Goal: Task Accomplishment & Management: Manage account settings

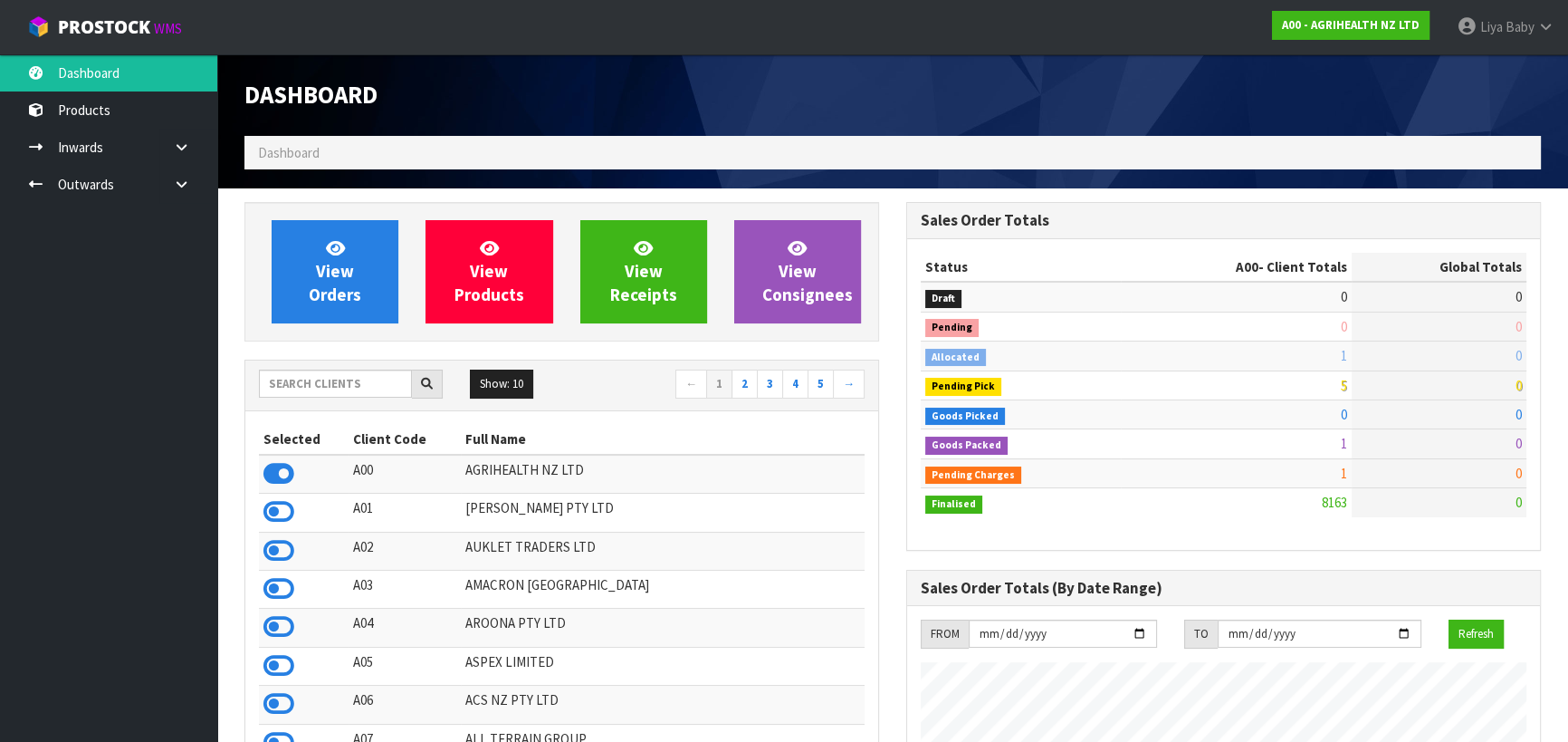
scroll to position [1369, 661]
click at [326, 381] on input "text" at bounding box center [335, 383] width 153 height 28
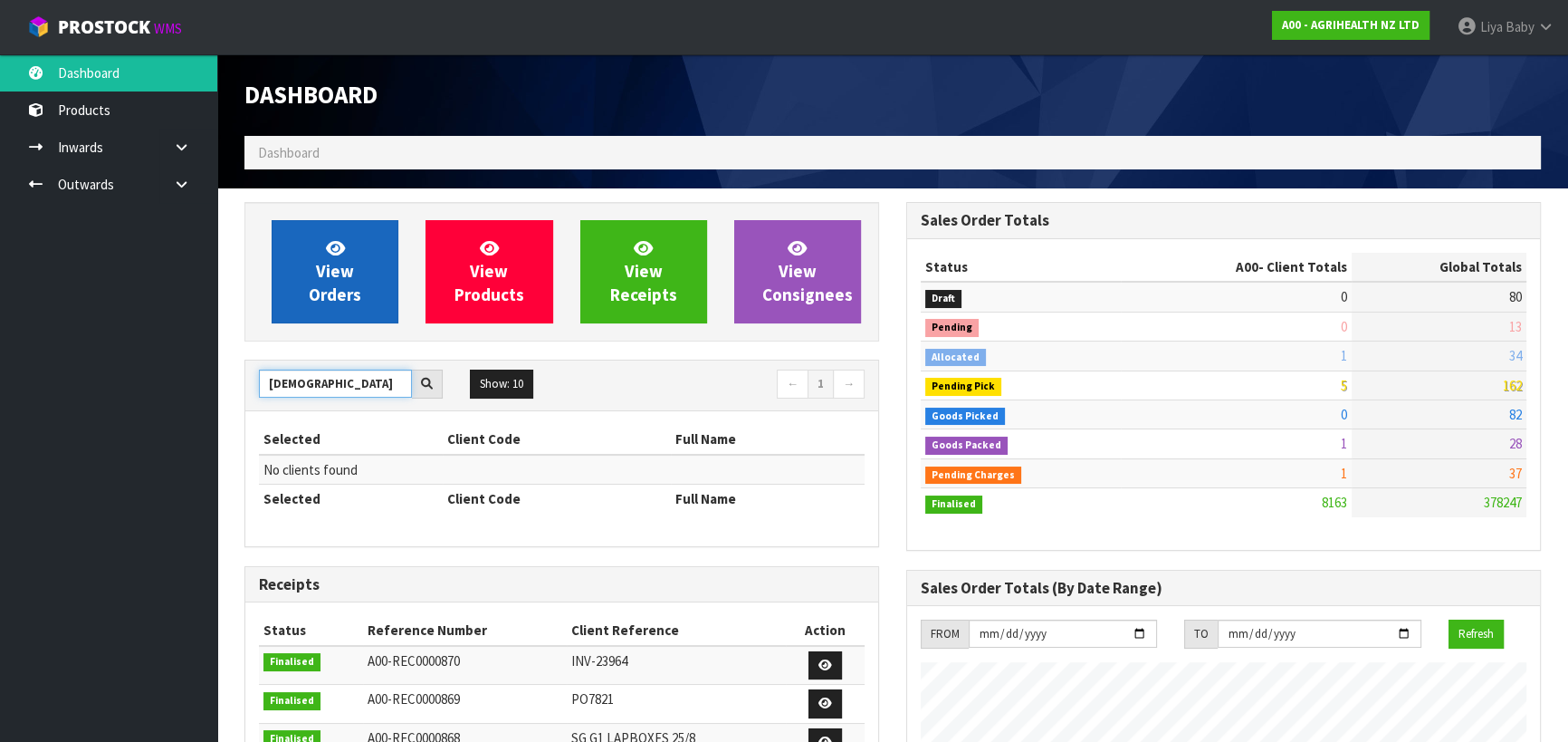
type input "[DEMOGRAPHIC_DATA]"
click at [326, 303] on span "View Orders" at bounding box center [335, 271] width 52 height 68
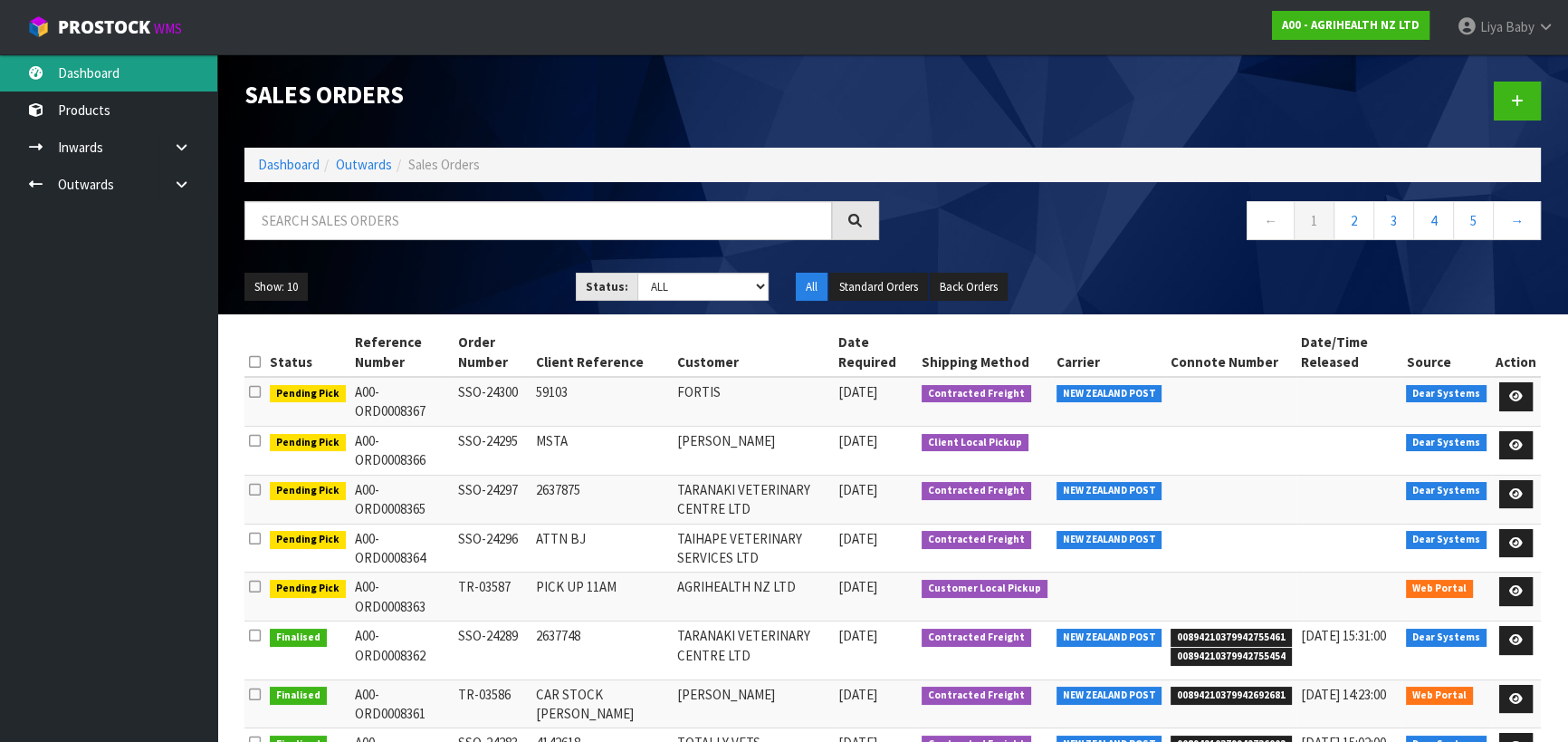
click at [152, 71] on link "Dashboard" at bounding box center [108, 72] width 217 height 37
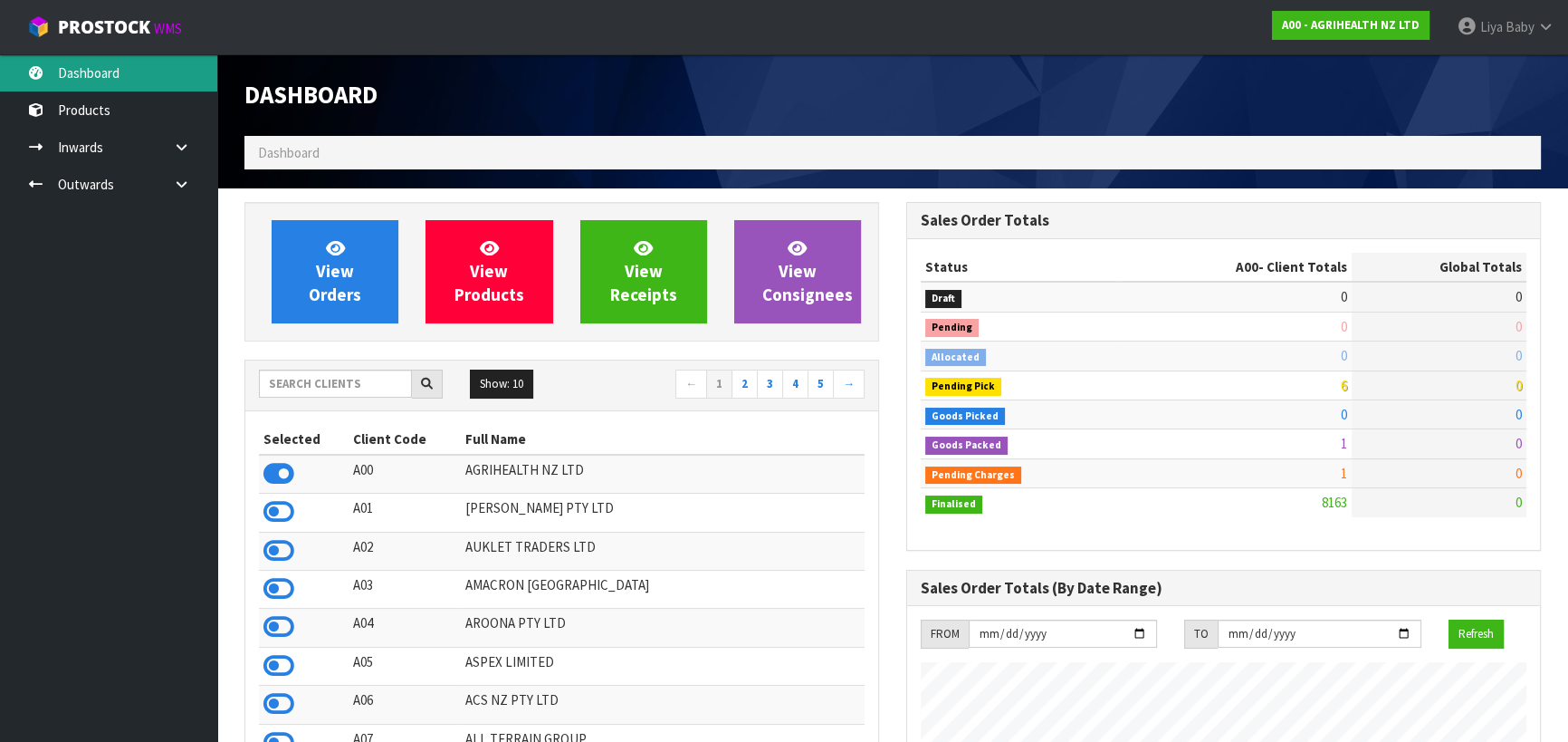
scroll to position [1369, 661]
click at [309, 384] on input "text" at bounding box center [335, 383] width 153 height 28
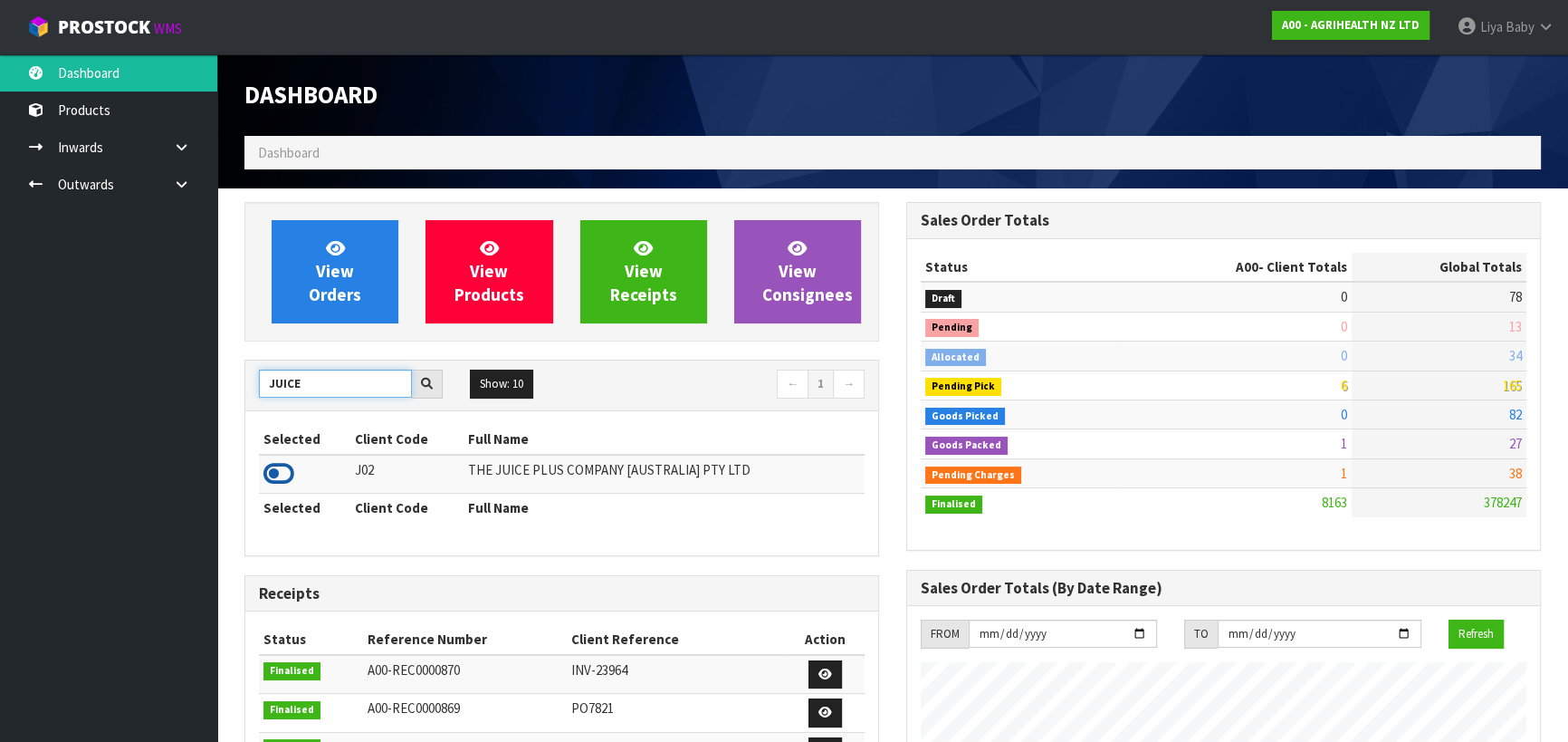
type input "JUICE"
click at [283, 471] on icon at bounding box center [279, 473] width 31 height 27
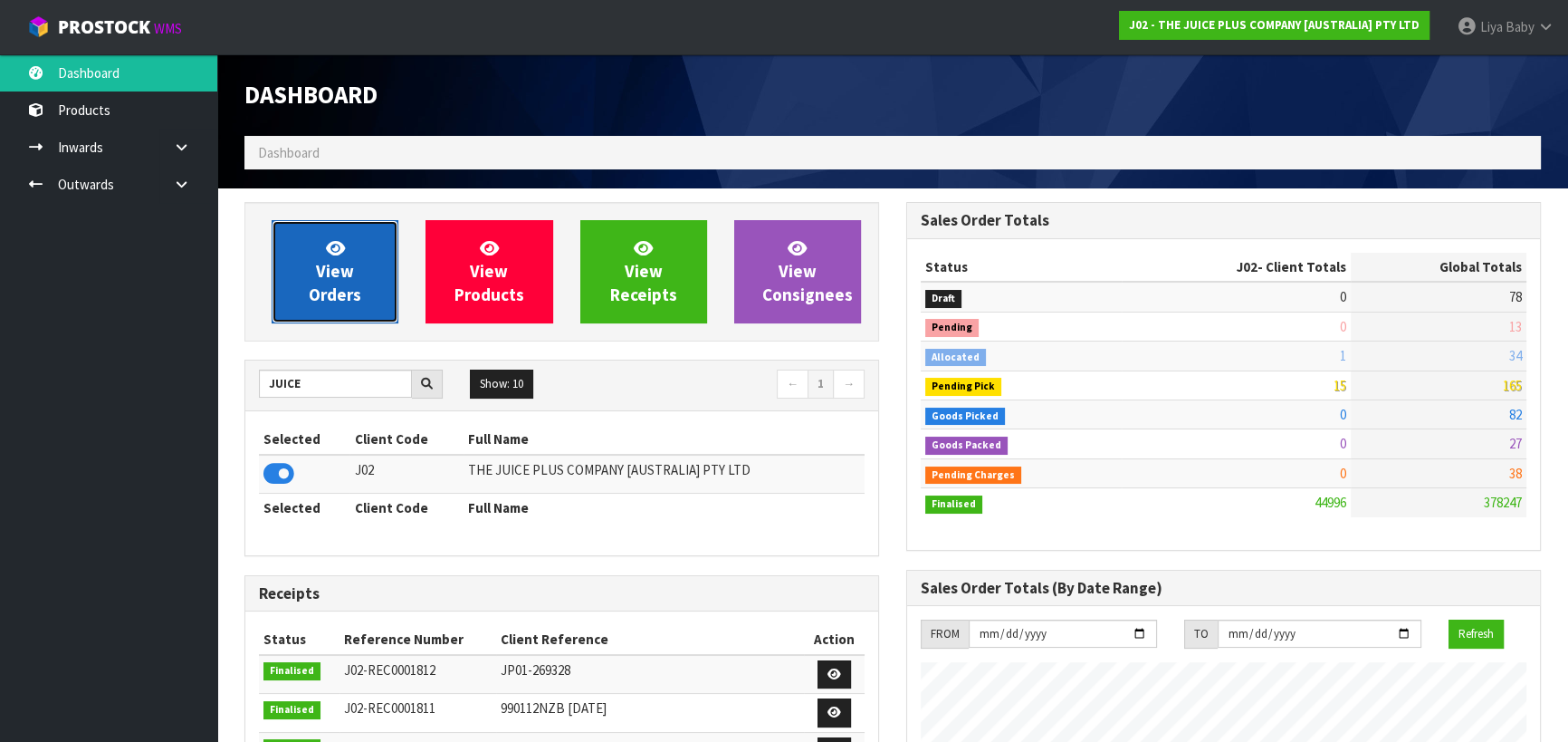
click at [341, 302] on span "View Orders" at bounding box center [335, 271] width 52 height 68
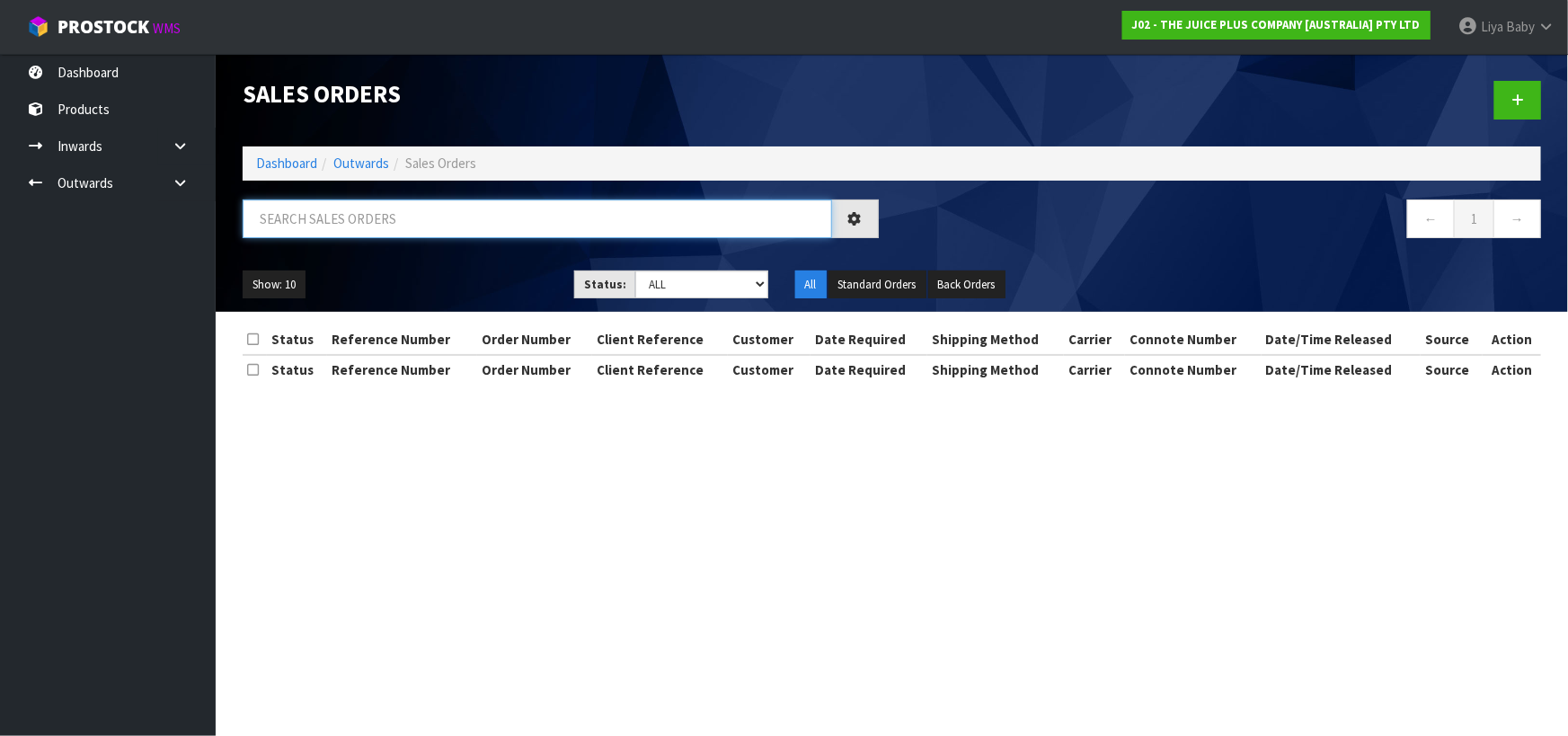
click at [337, 218] on input "text" at bounding box center [537, 218] width 589 height 38
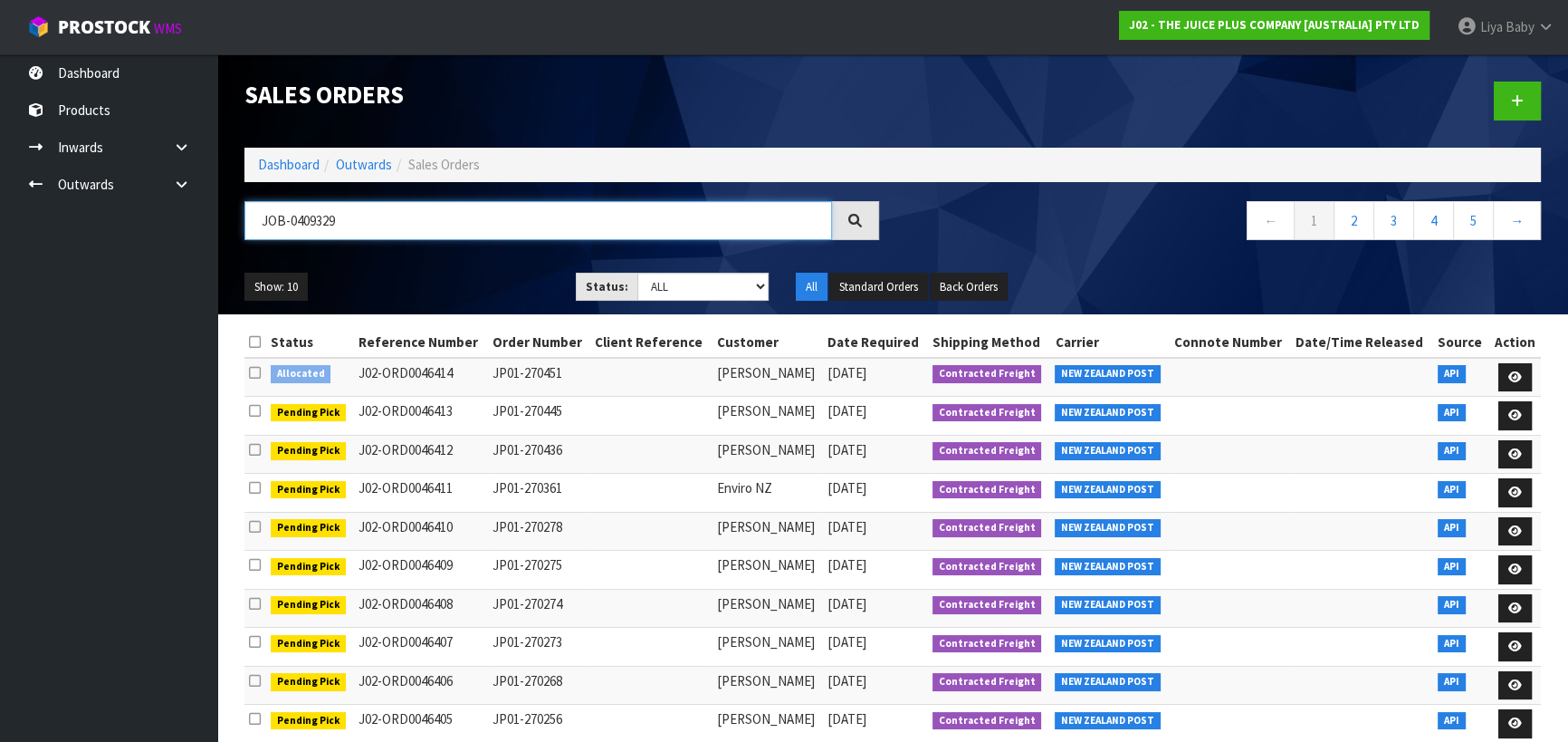
type input "JOB-0409329"
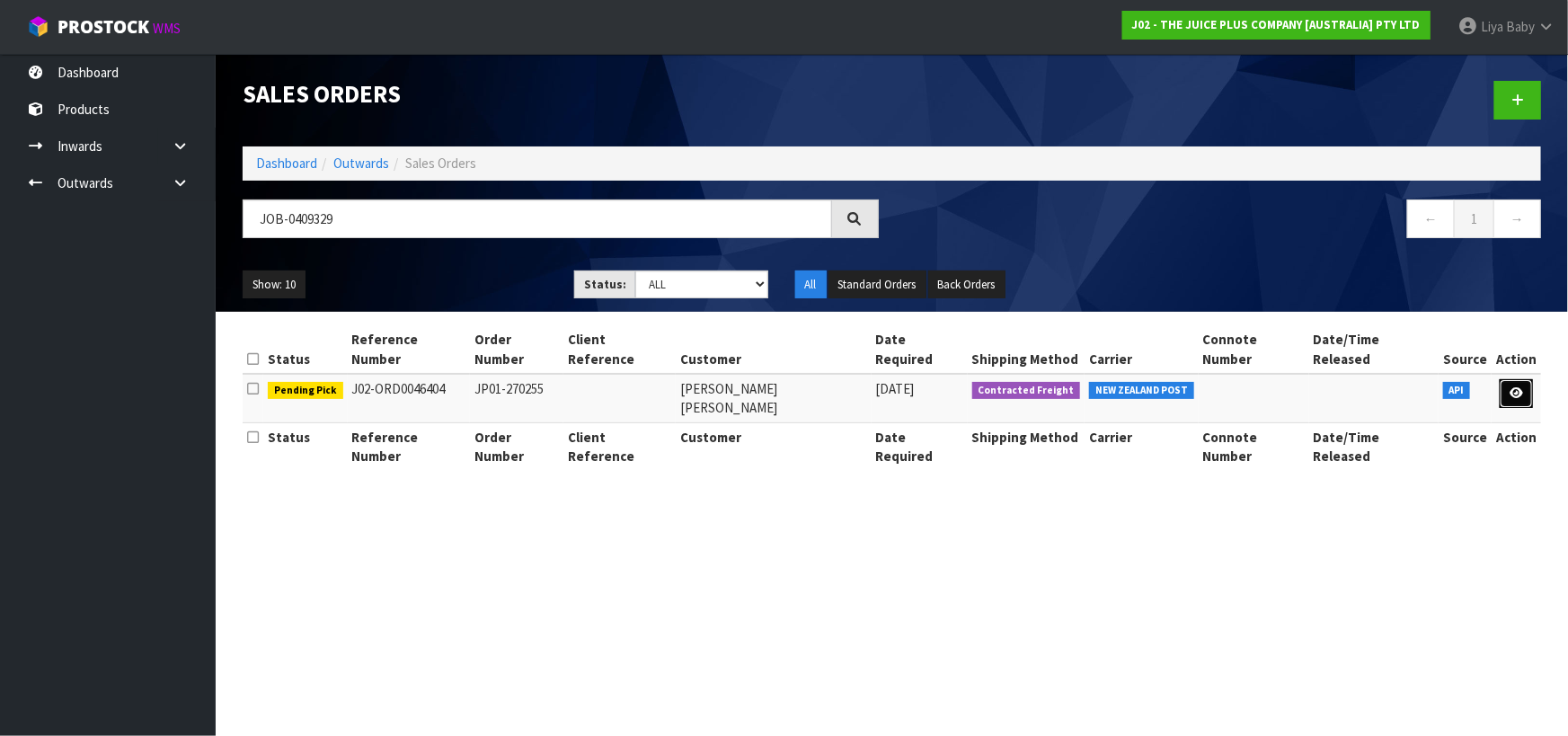
click at [1510, 387] on icon at bounding box center [1516, 393] width 13 height 12
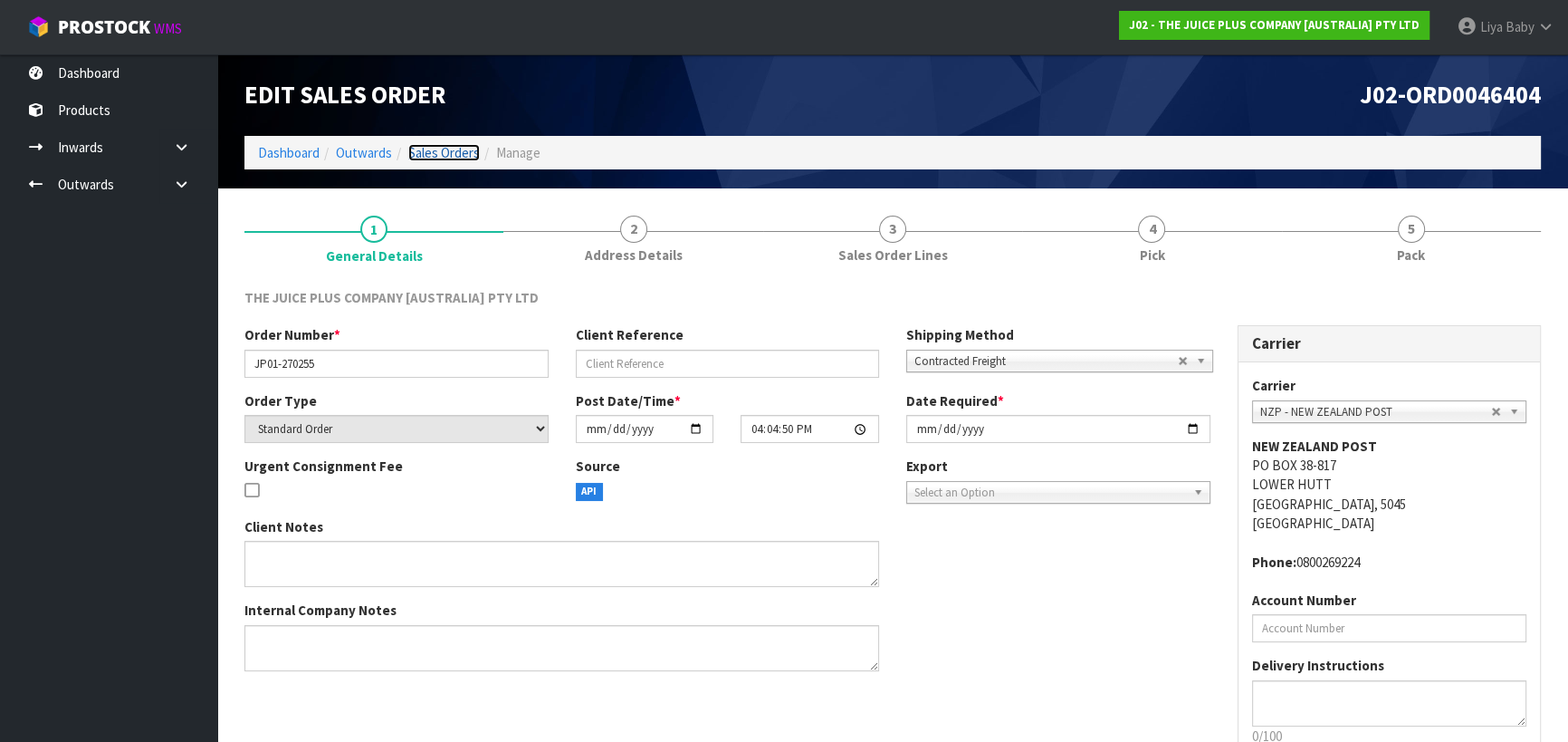
click at [419, 158] on link "Sales Orders" at bounding box center [444, 153] width 71 height 17
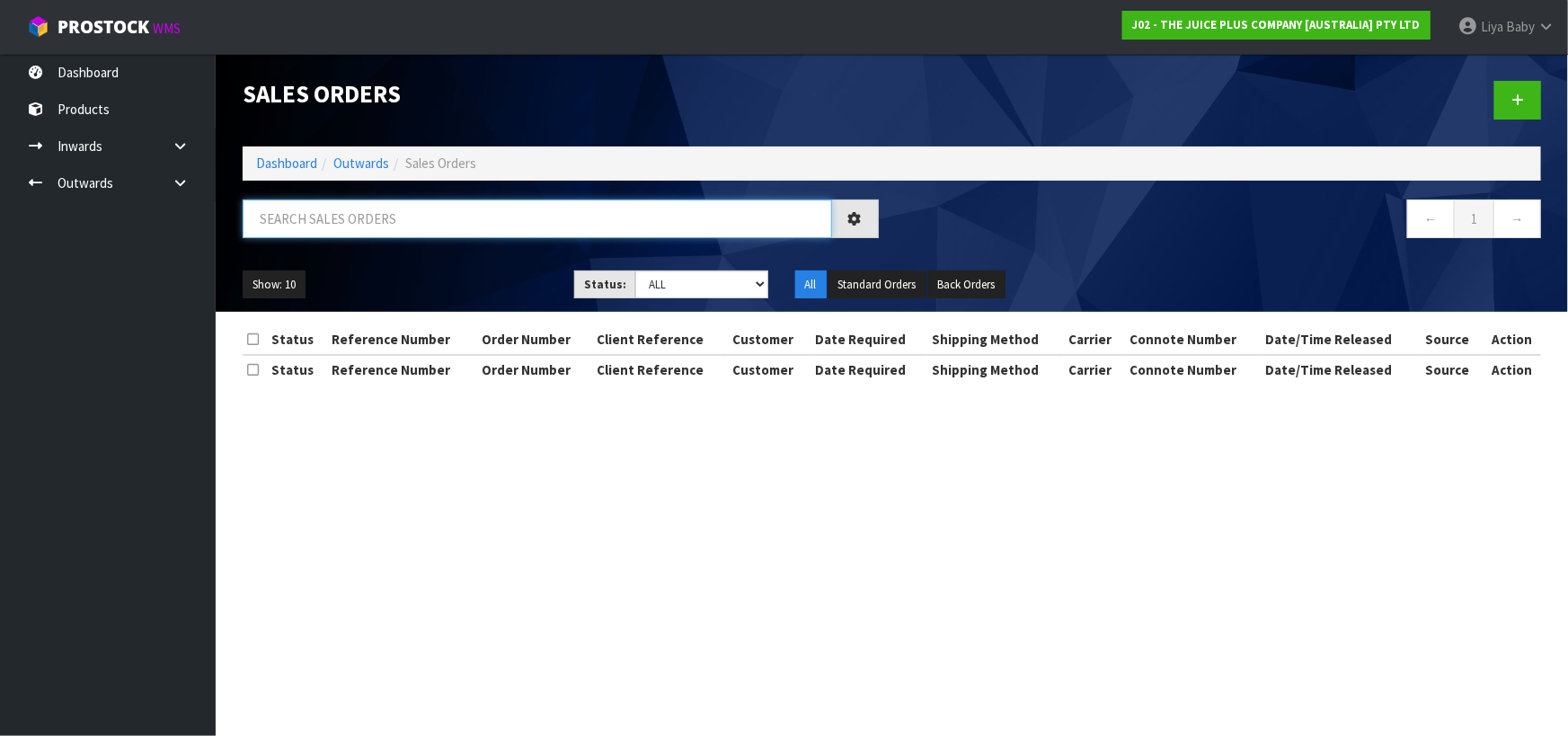
drag, startPoint x: 357, startPoint y: 214, endPoint x: 346, endPoint y: 209, distance: 12.1
click at [349, 211] on input "text" at bounding box center [537, 218] width 589 height 38
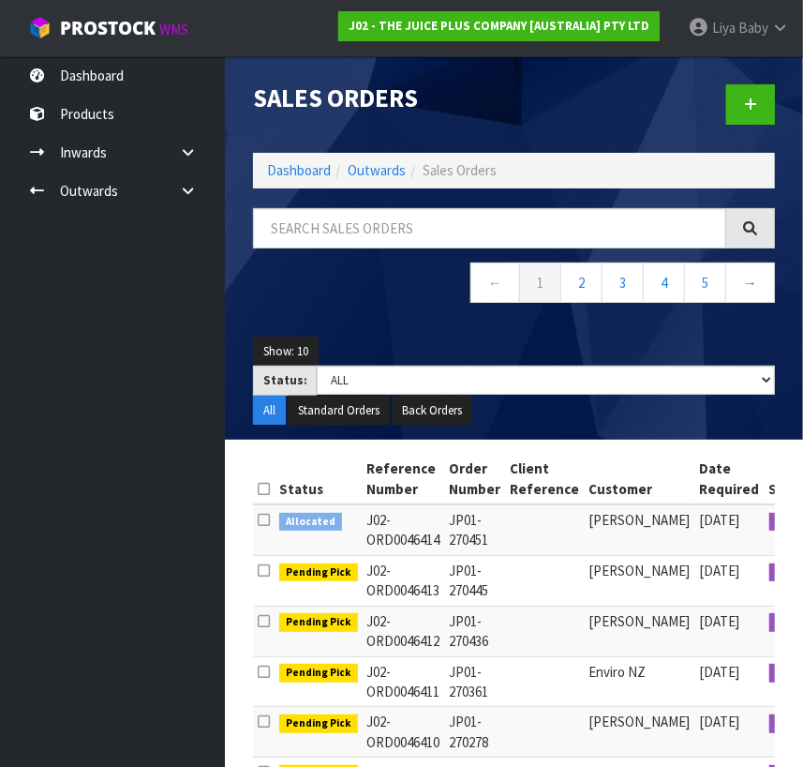
drag, startPoint x: 478, startPoint y: 5, endPoint x: 547, endPoint y: -4, distance: 69.9
click at [547, 0] on html "Toggle navigation ProStock WMS J02 - THE JUICE PLUS COMPANY [AUSTRALIA] PTY LTD…" at bounding box center [401, 383] width 803 height 767
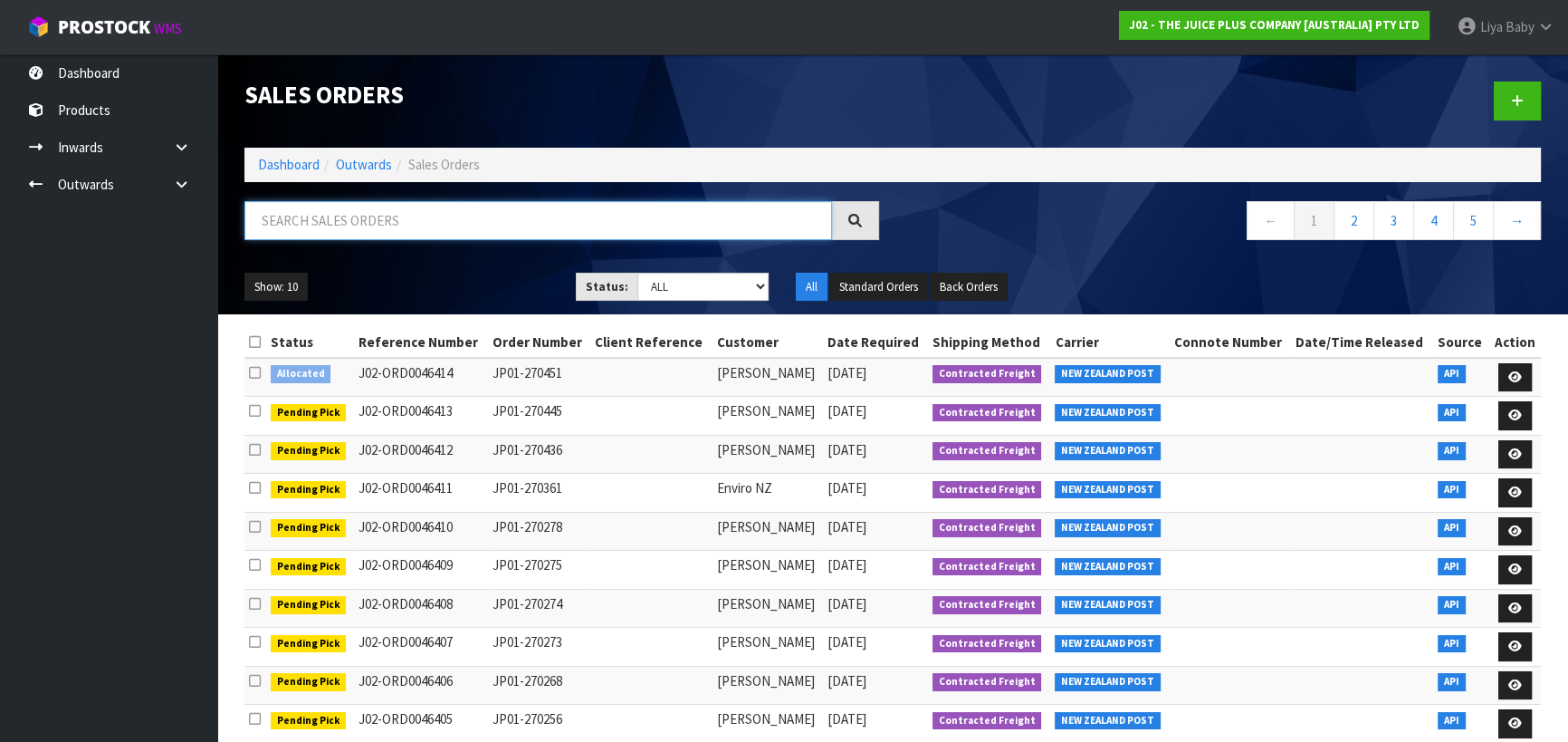
click at [389, 224] on input "text" at bounding box center [538, 220] width 587 height 39
type input "JOB-0409312"
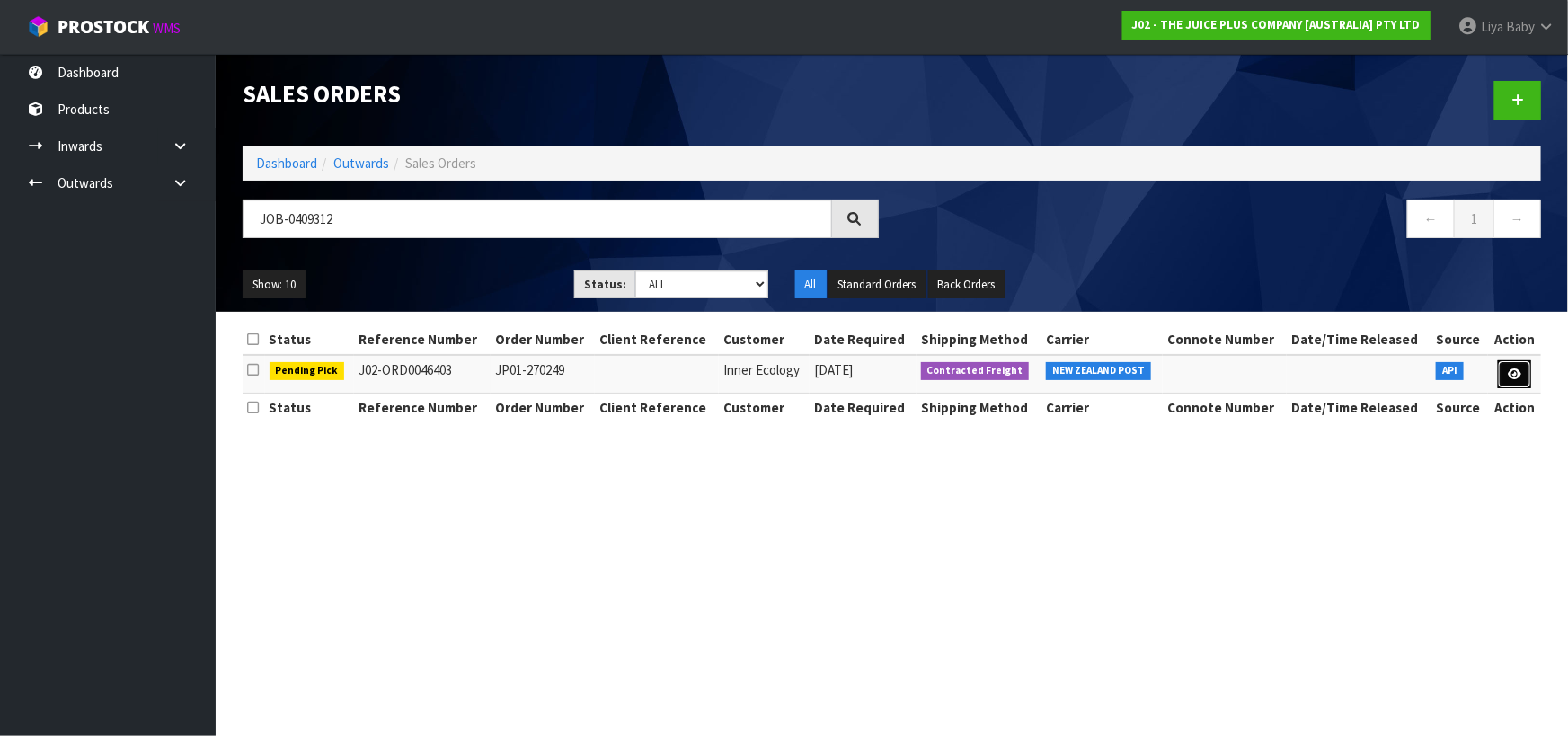
click at [1526, 372] on link at bounding box center [1513, 375] width 34 height 29
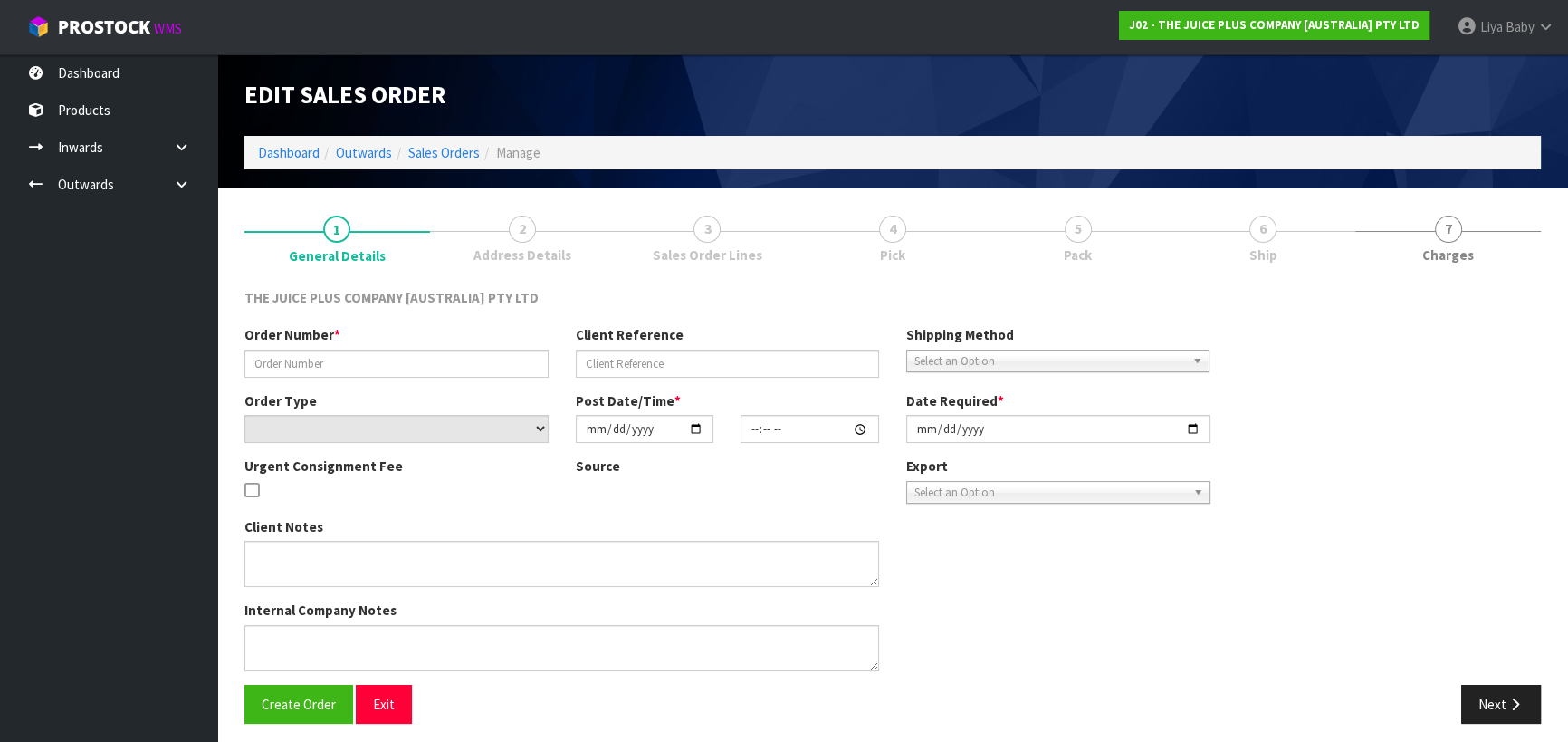
type input "JP01-270249"
select select "number:0"
type input "[DATE]"
type input "15:37:20.000"
type input "[DATE]"
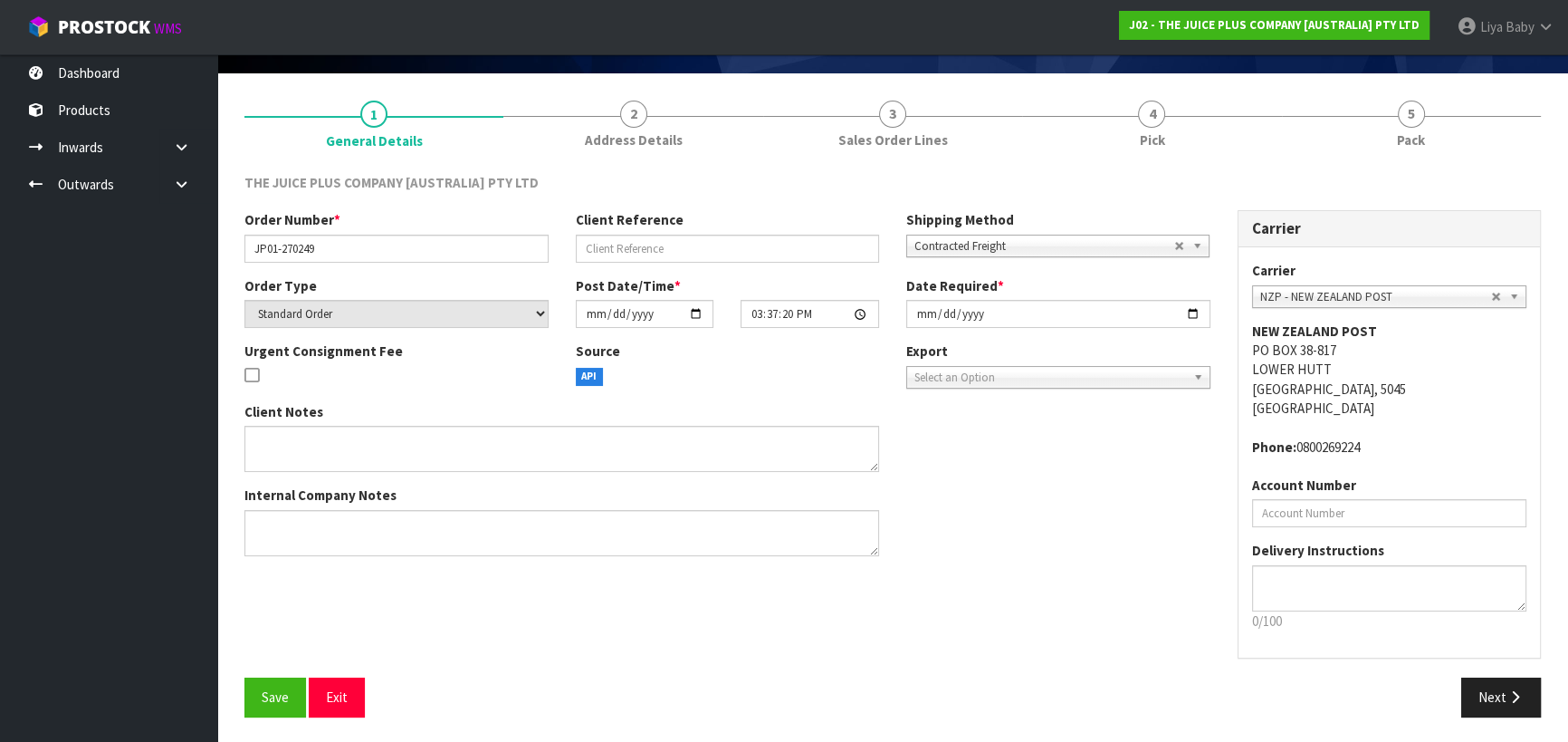
scroll to position [117, 0]
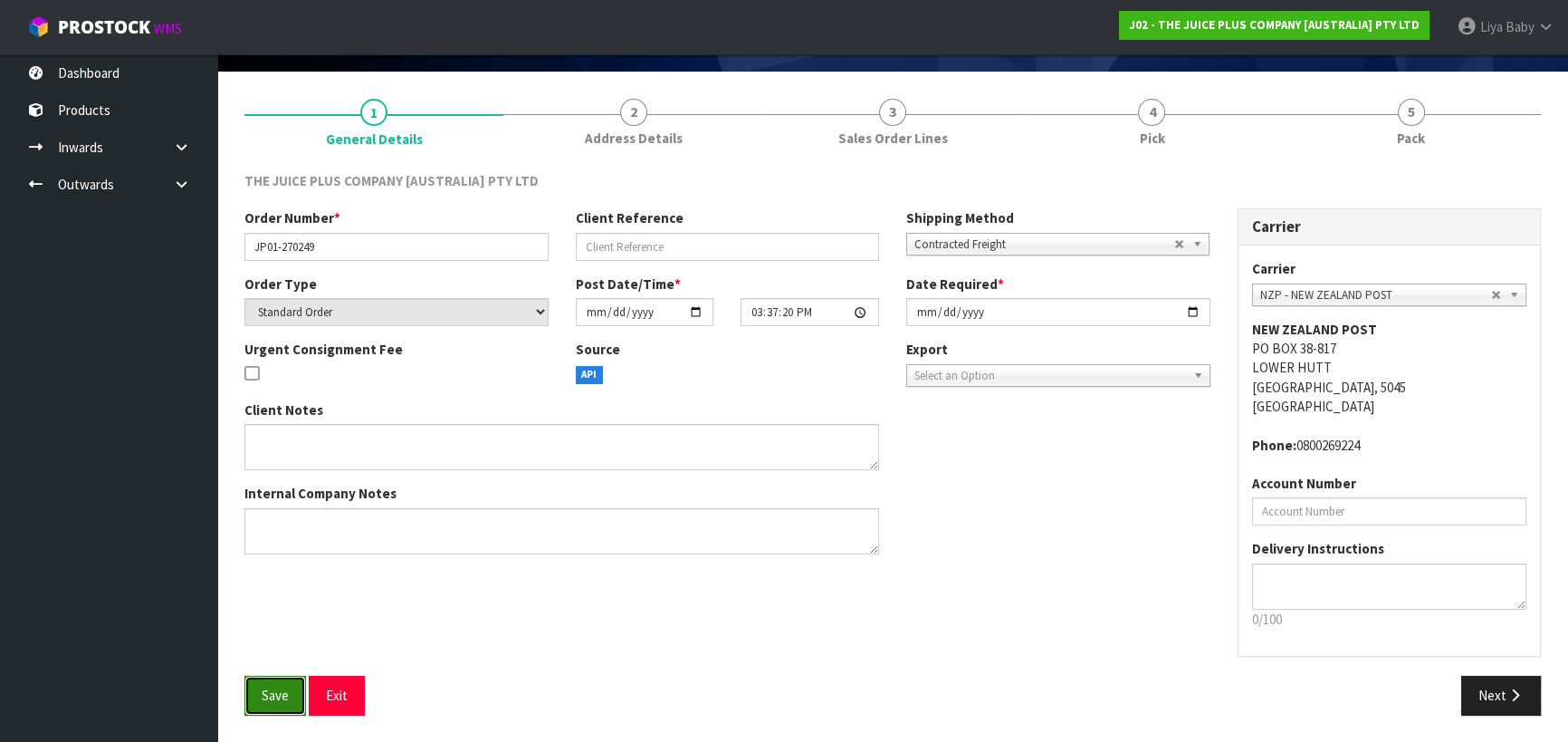
click at [270, 696] on span "Save" at bounding box center [275, 695] width 27 height 17
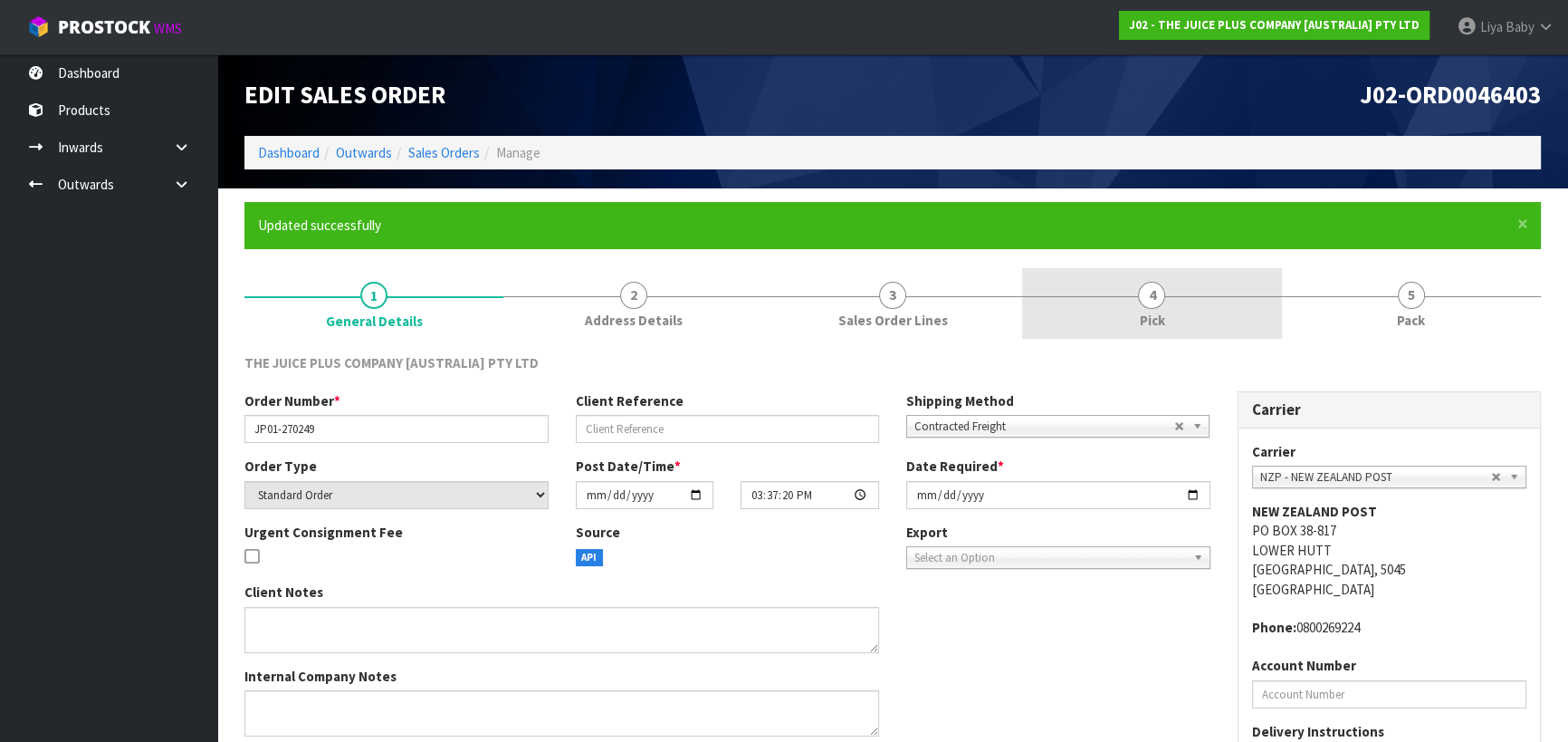
click at [1140, 318] on span "Pick" at bounding box center [1152, 320] width 25 height 19
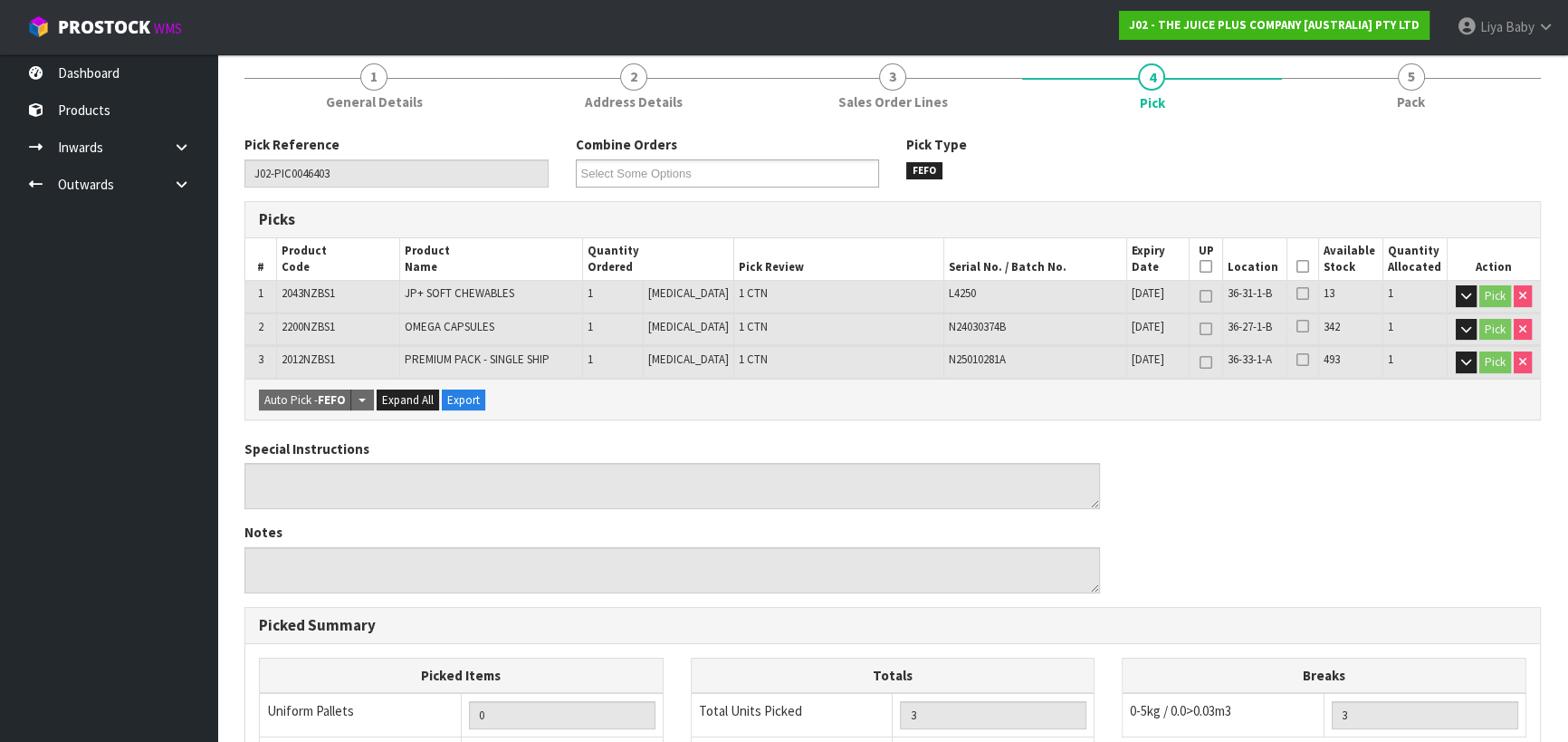
scroll to position [328, 0]
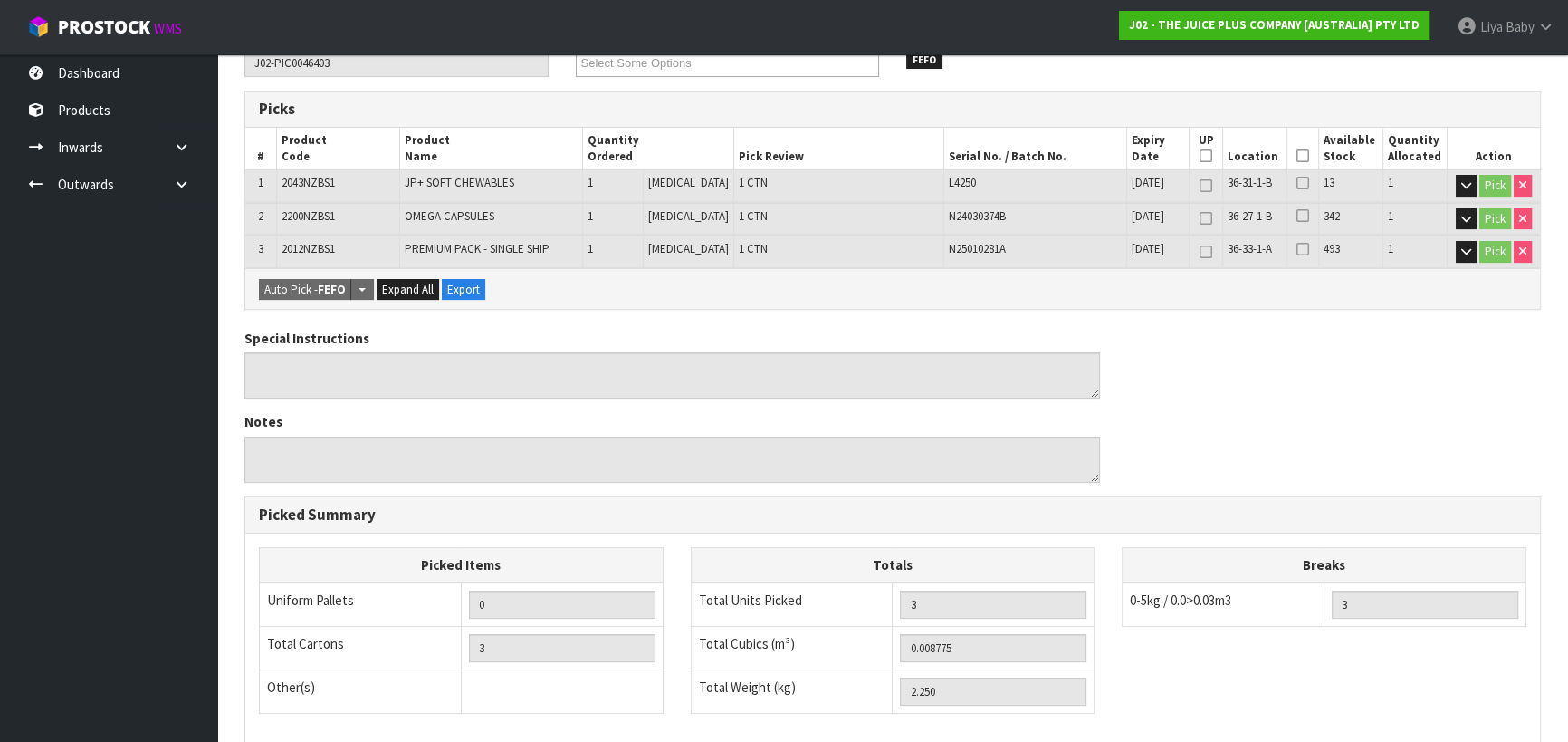
click at [1297, 156] on icon at bounding box center [1302, 156] width 13 height 1
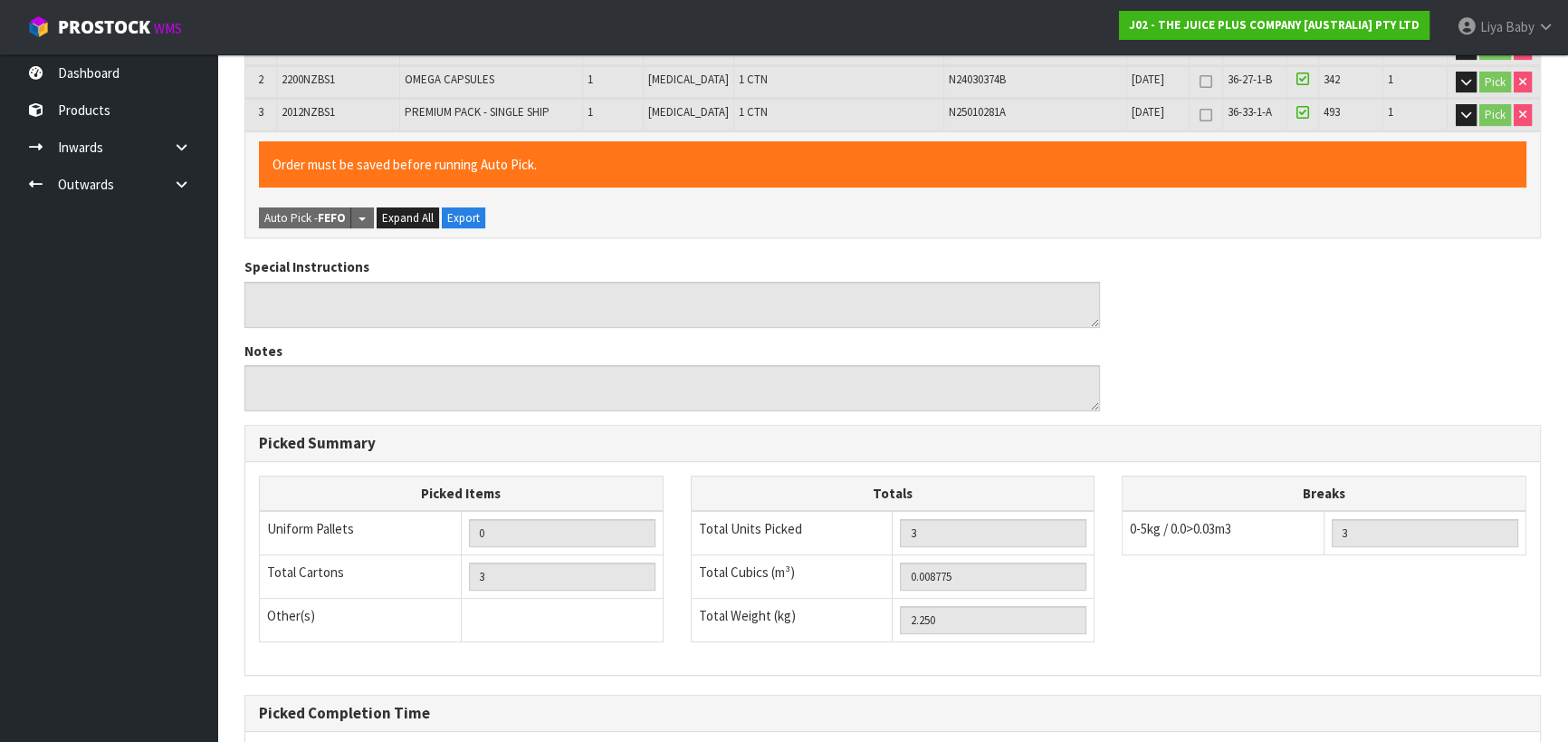
scroll to position [643, 0]
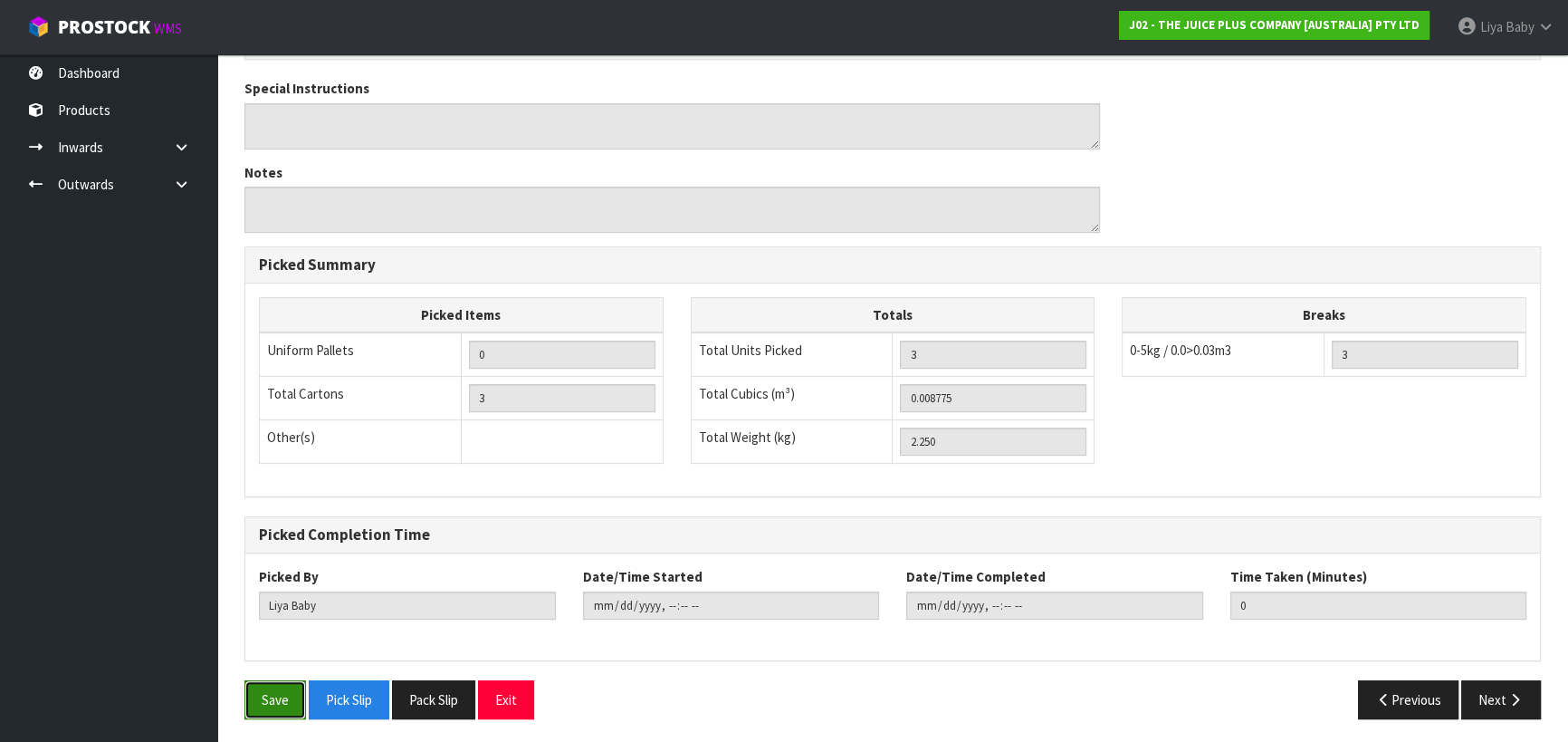
click at [294, 686] on button "Save" at bounding box center [275, 699] width 62 height 39
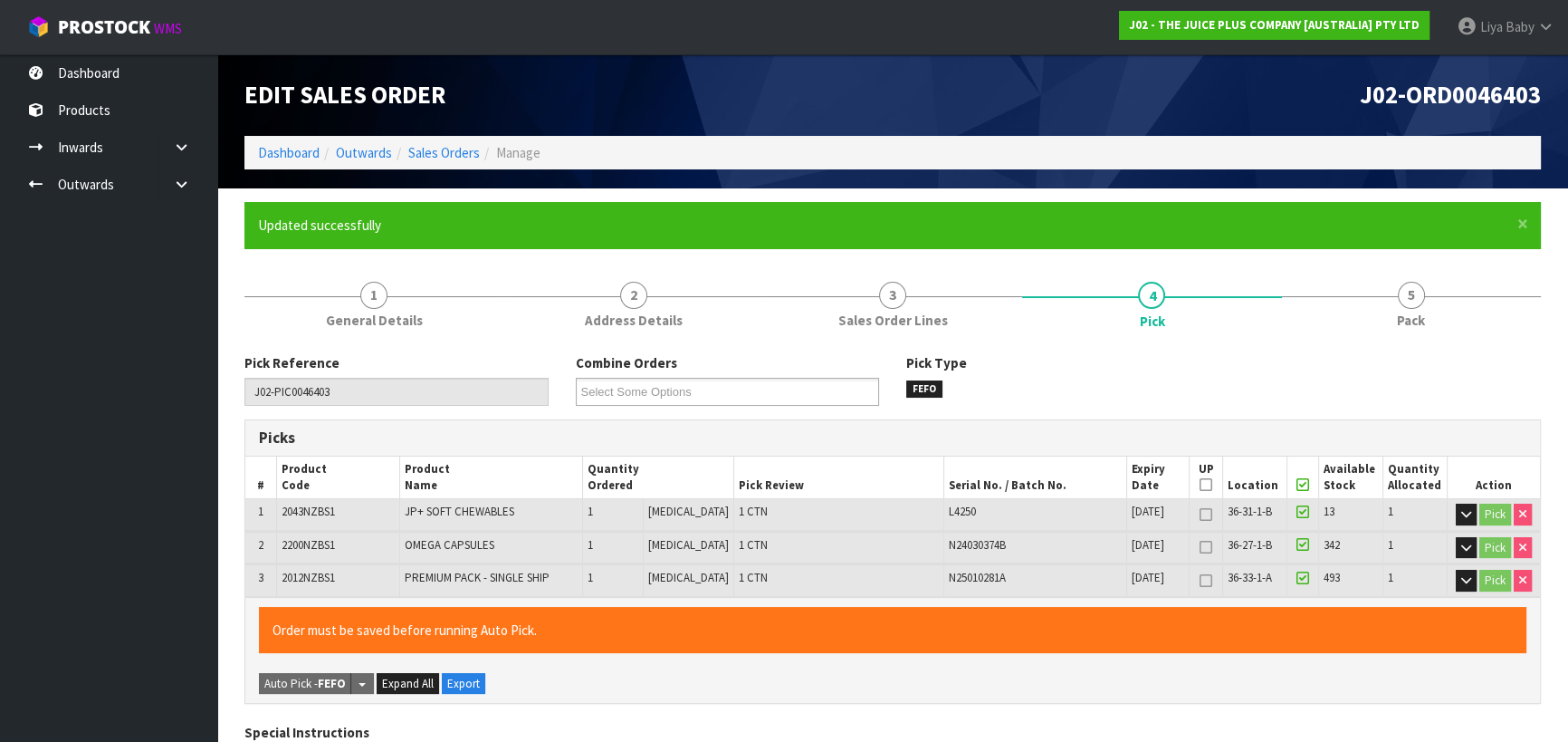
type input "[DATE]T10:54:06"
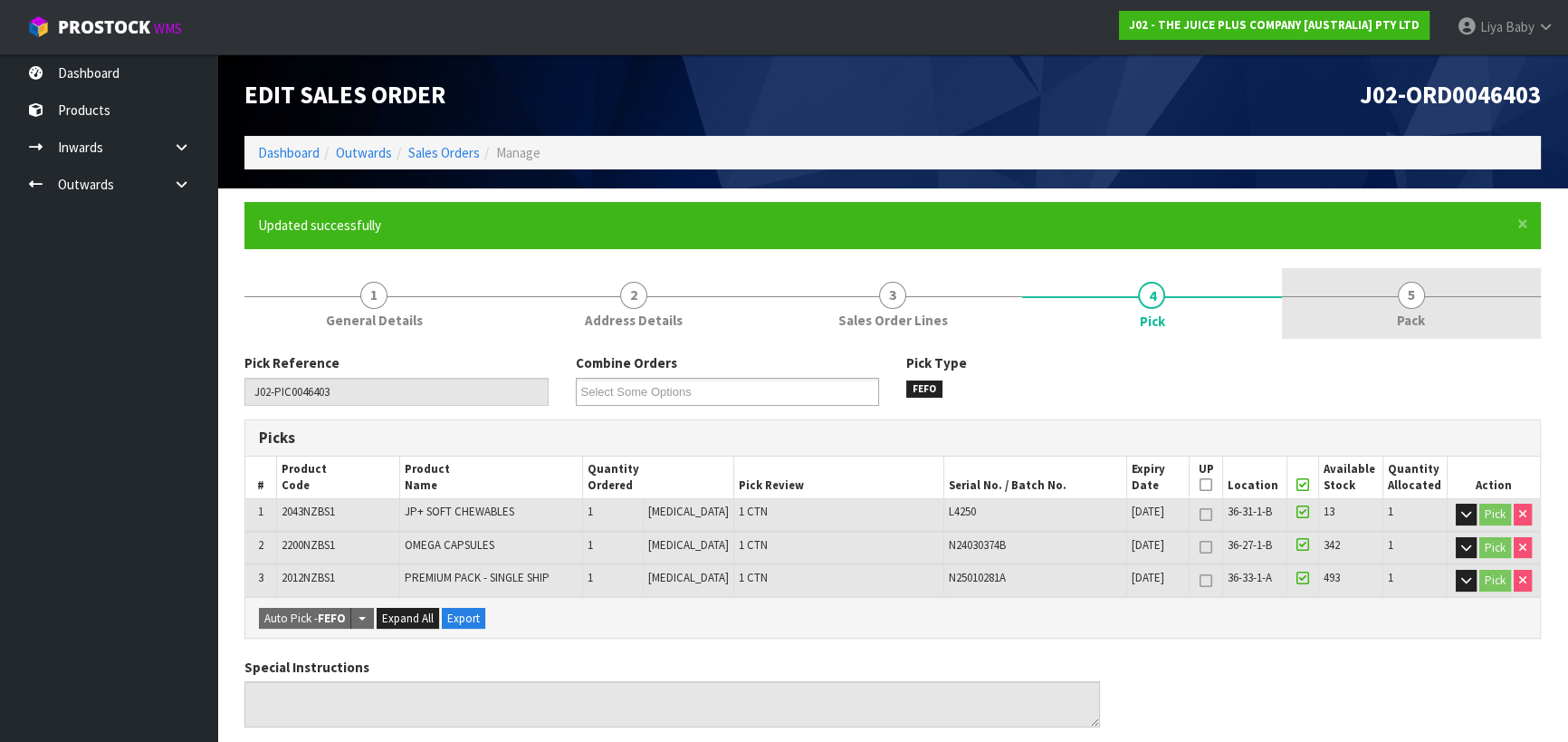
click at [1415, 292] on span "5" at bounding box center [1411, 295] width 27 height 27
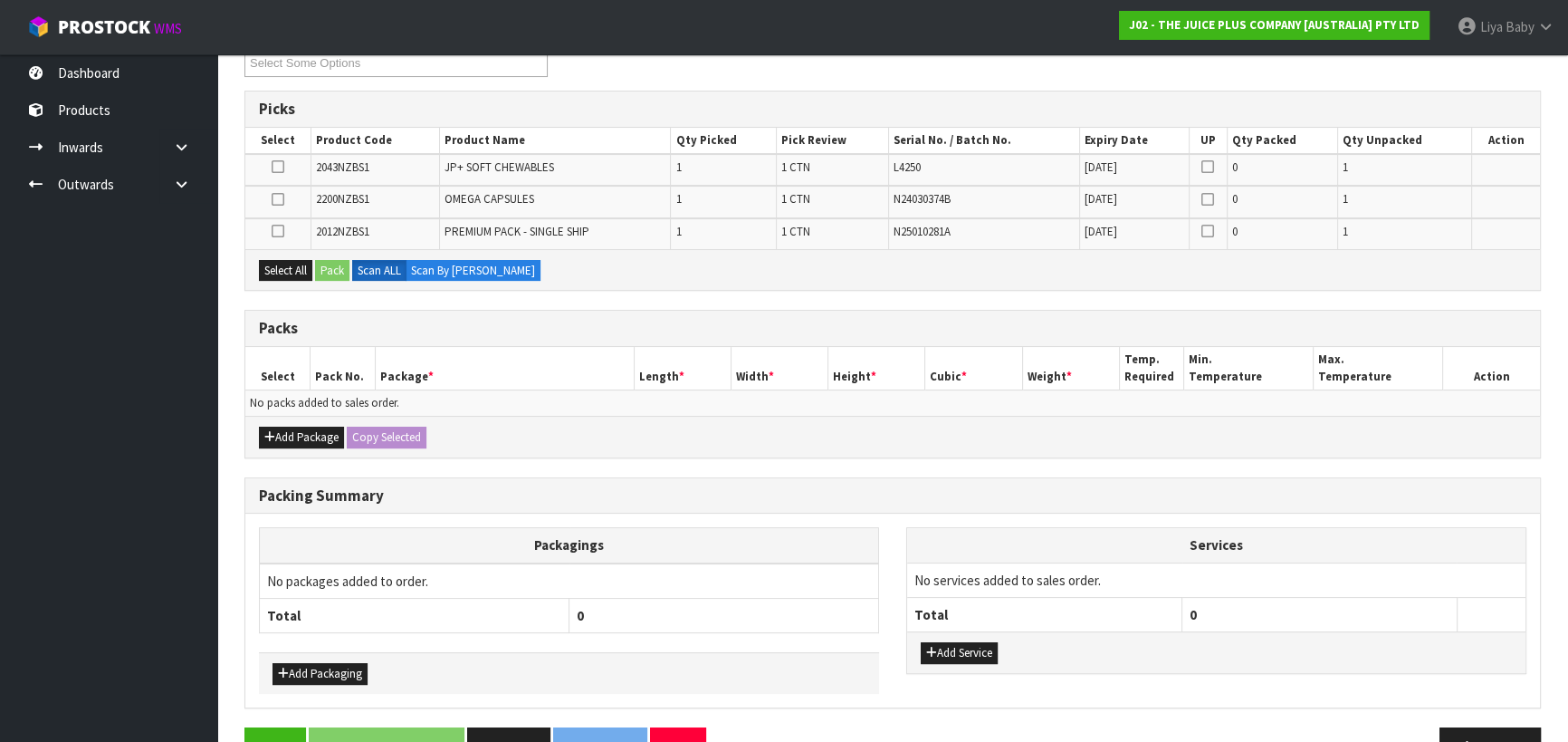
scroll to position [376, 0]
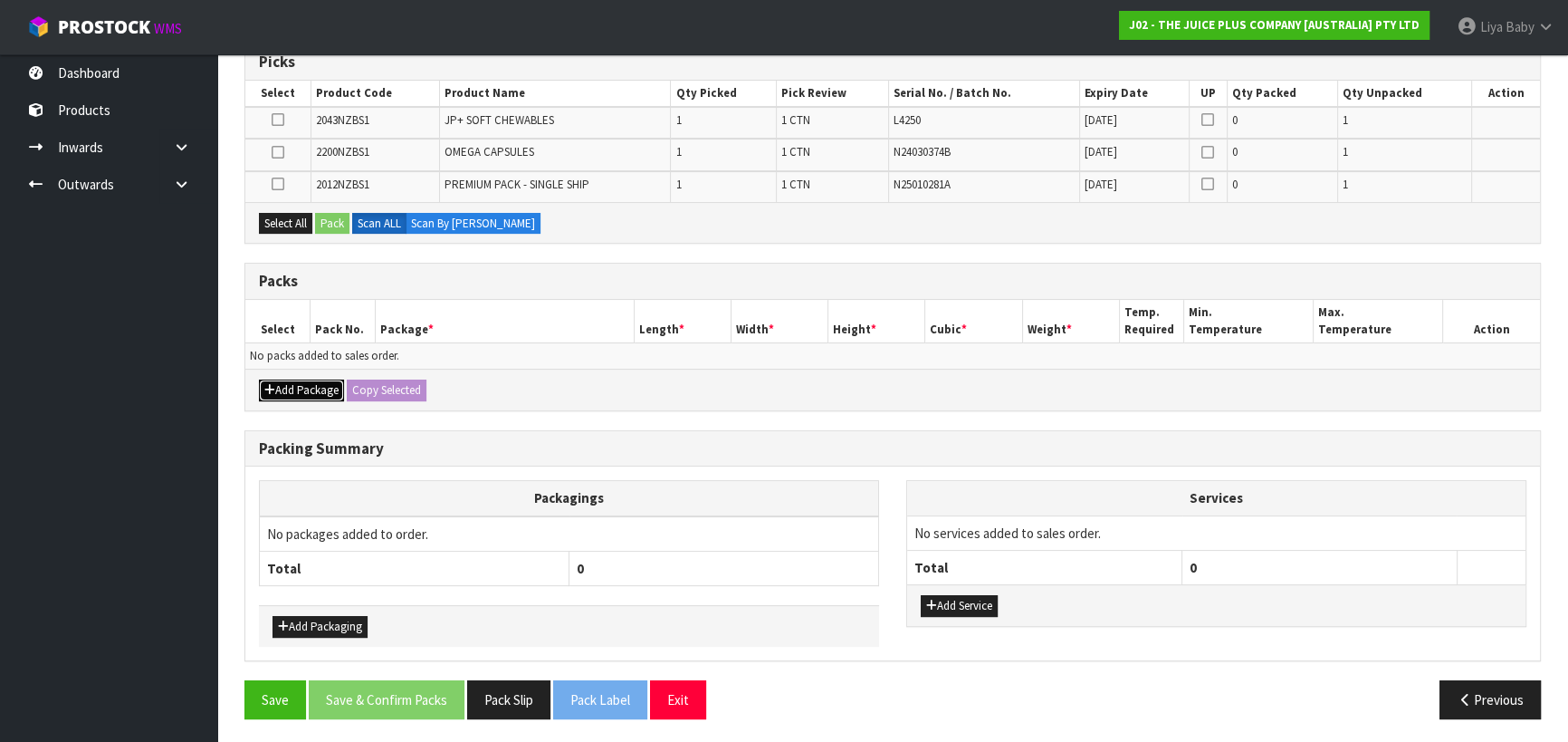
drag, startPoint x: 324, startPoint y: 388, endPoint x: 324, endPoint y: 377, distance: 11.0
click at [323, 388] on button "Add Package" at bounding box center [301, 390] width 85 height 21
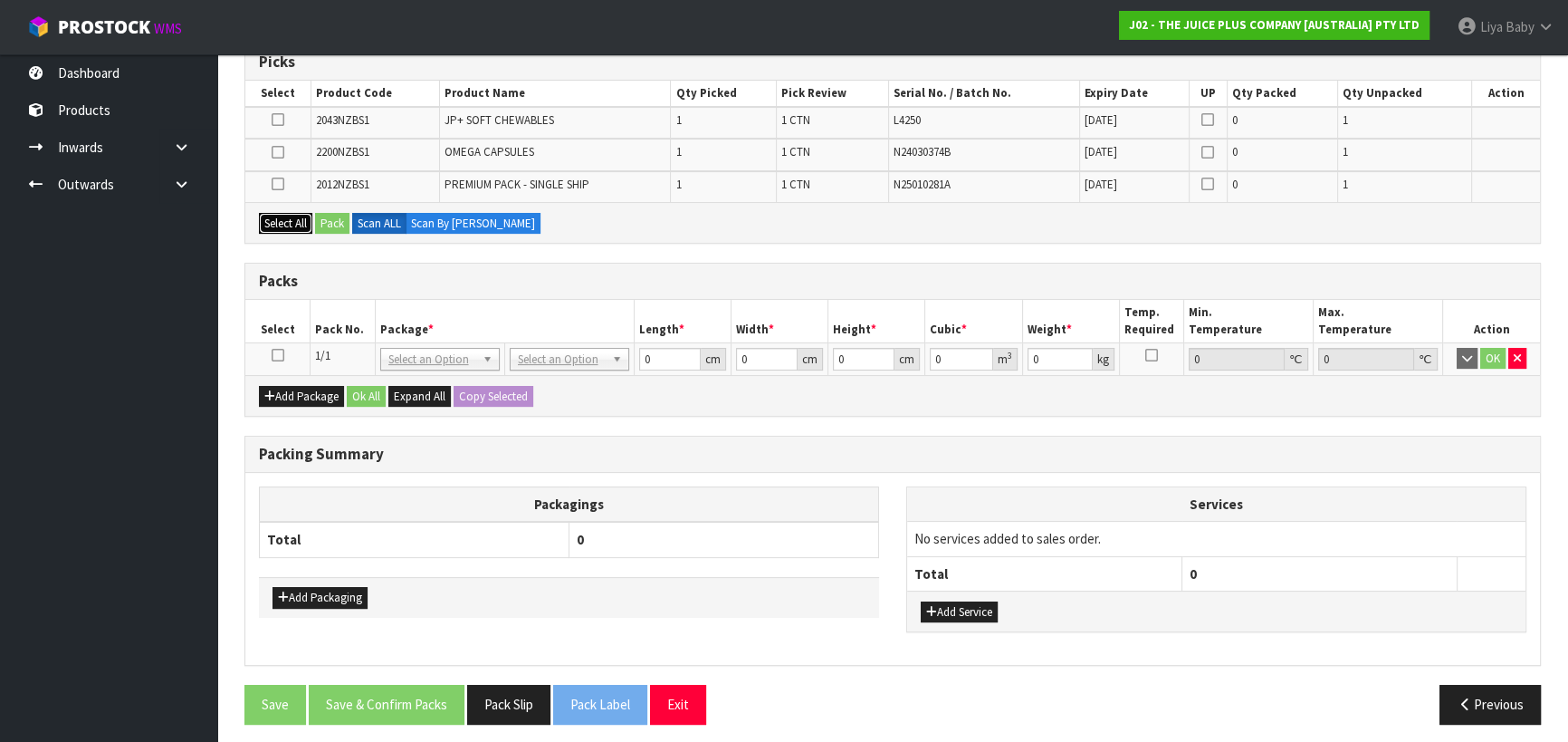
click at [292, 223] on button "Select All" at bounding box center [285, 223] width 53 height 21
click at [326, 222] on button "Pack" at bounding box center [332, 223] width 35 height 21
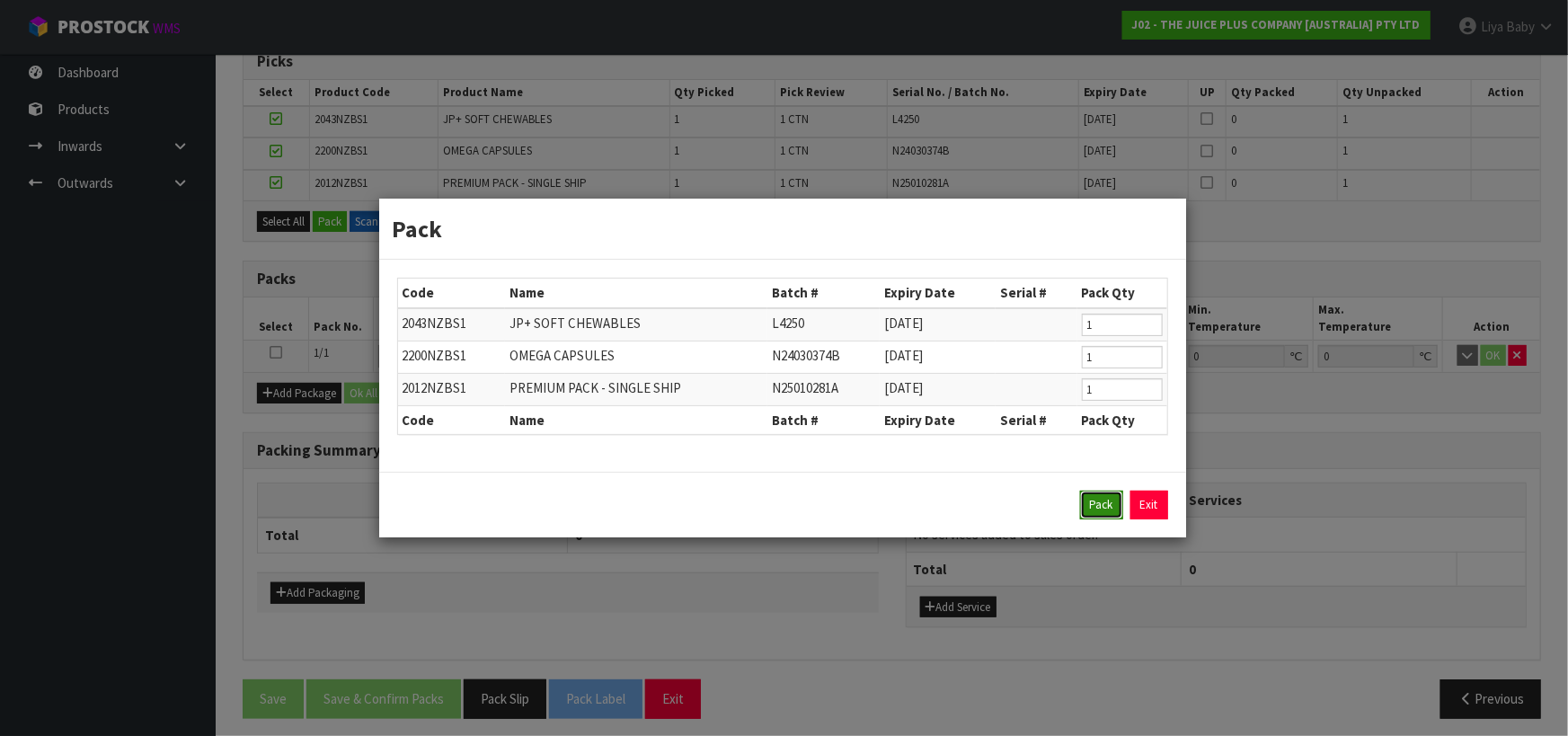
click at [1104, 503] on button "Pack" at bounding box center [1101, 505] width 43 height 29
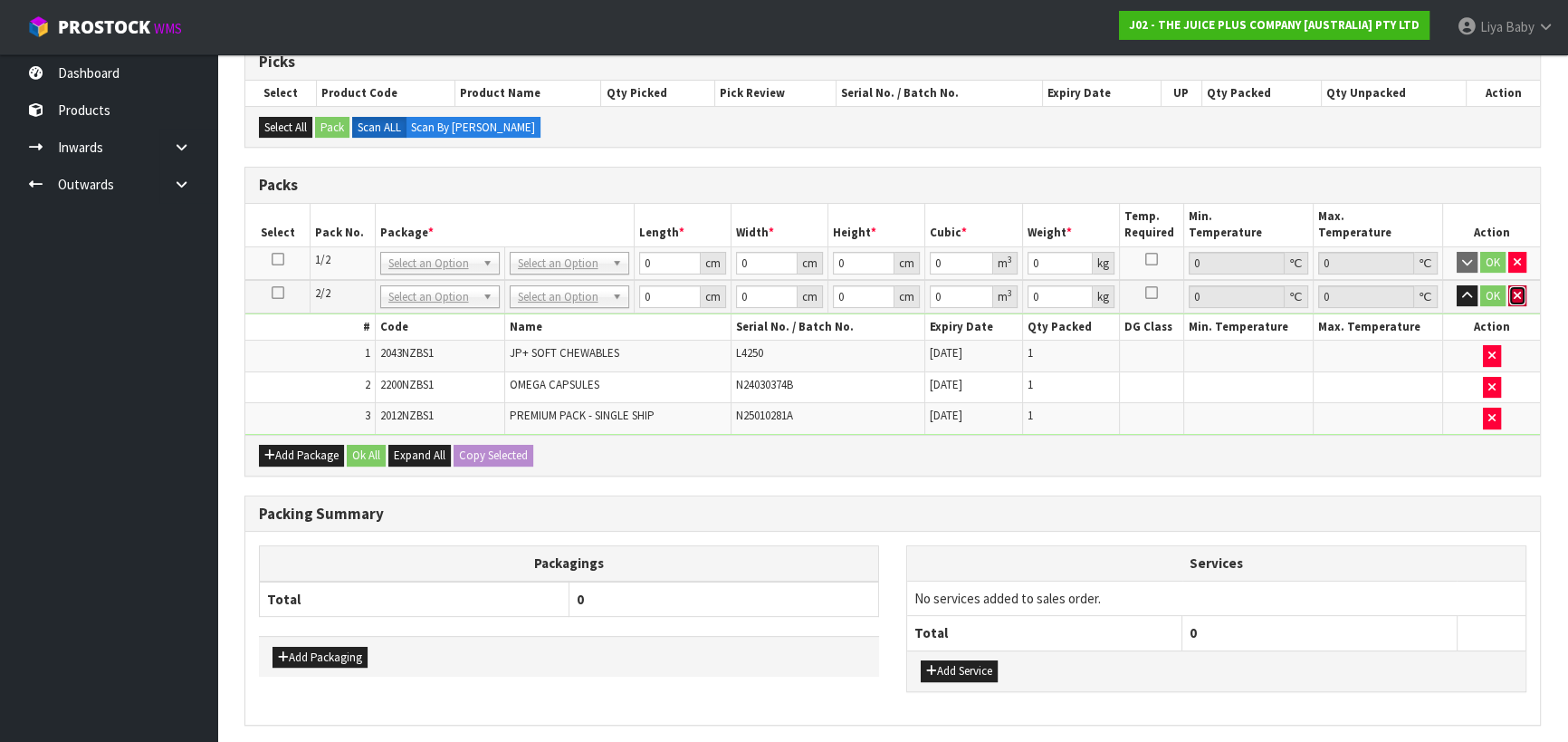
click at [1514, 290] on icon "button" at bounding box center [1517, 296] width 7 height 12
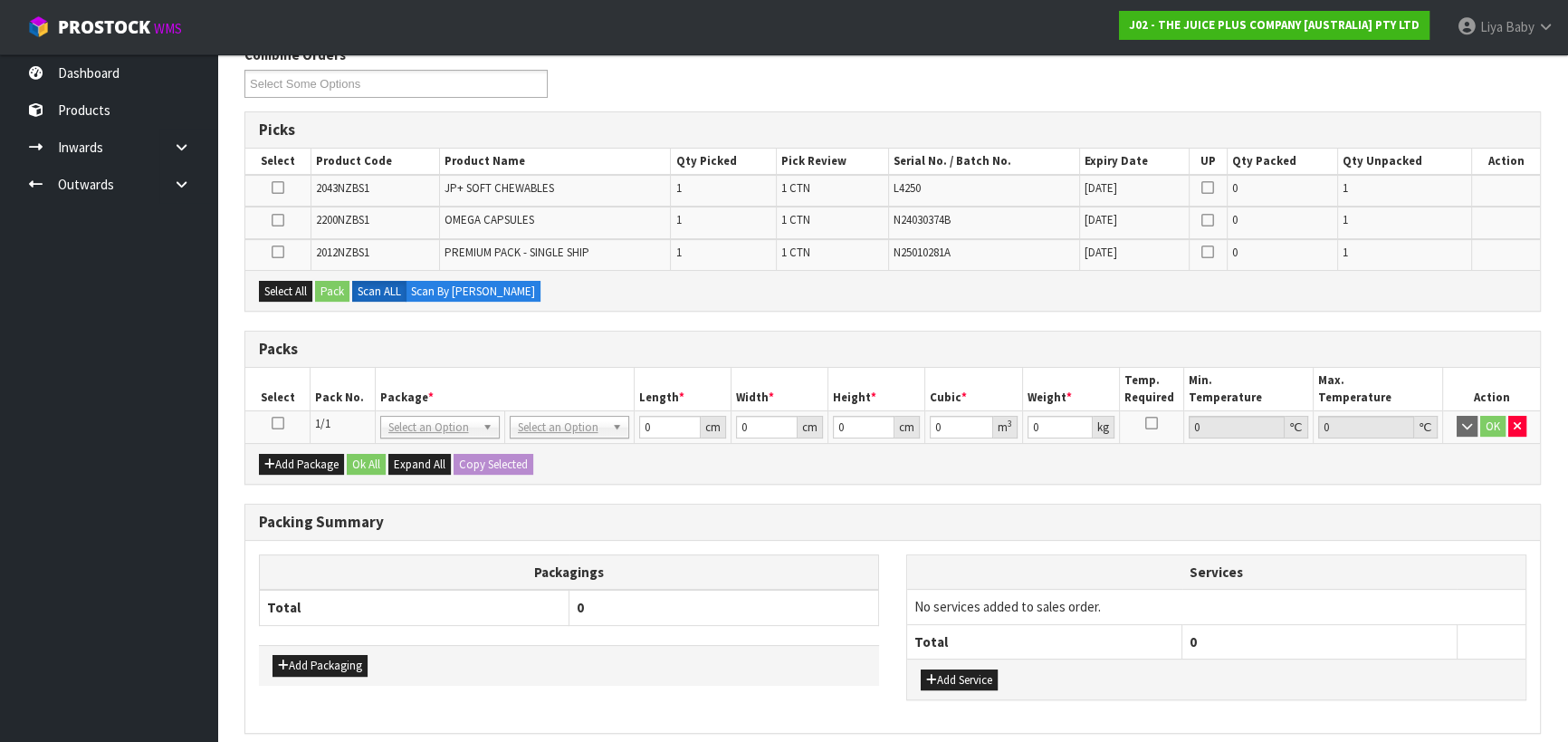
scroll to position [216, 0]
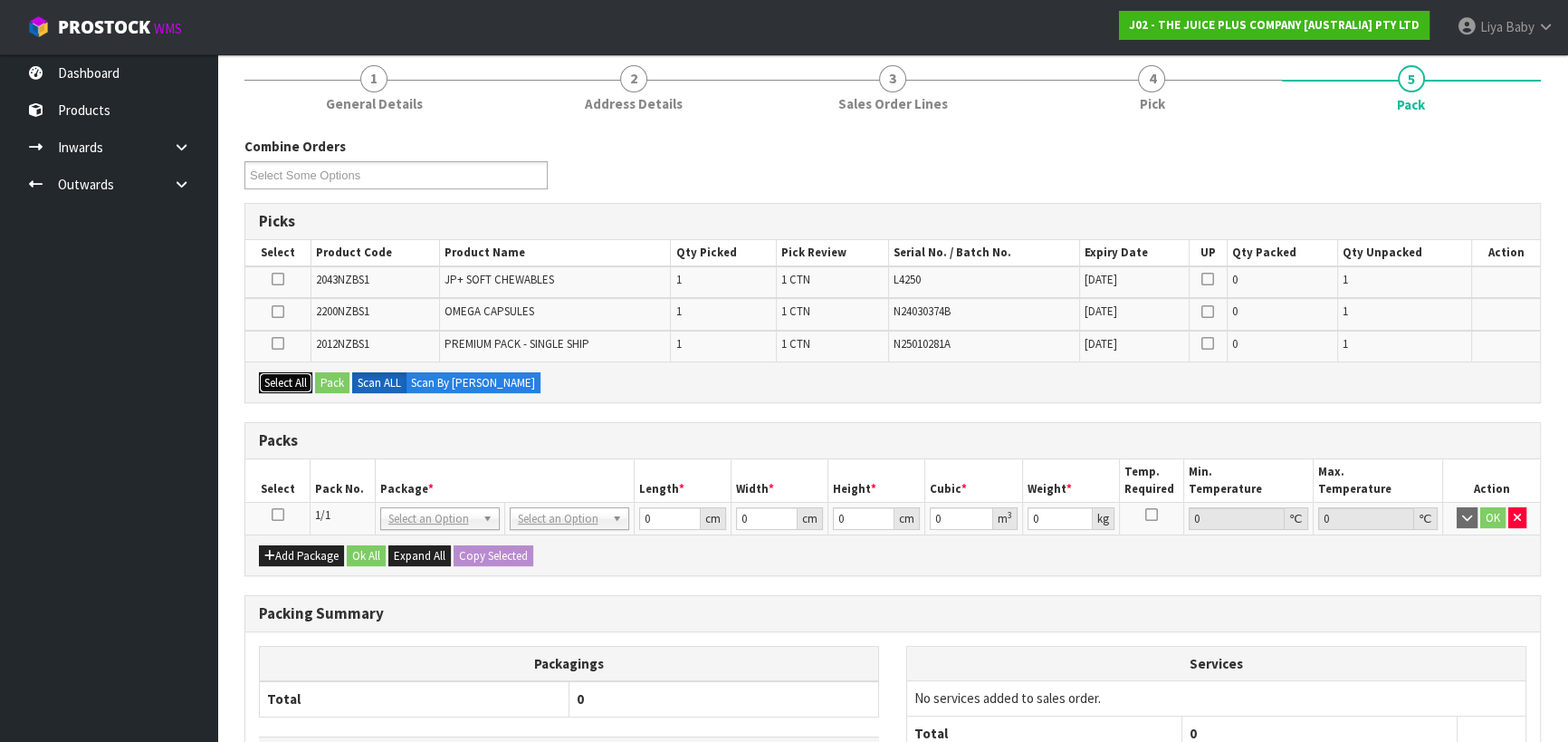
click at [271, 378] on button "Select All" at bounding box center [285, 383] width 53 height 21
click at [330, 380] on button "Pack" at bounding box center [332, 383] width 35 height 21
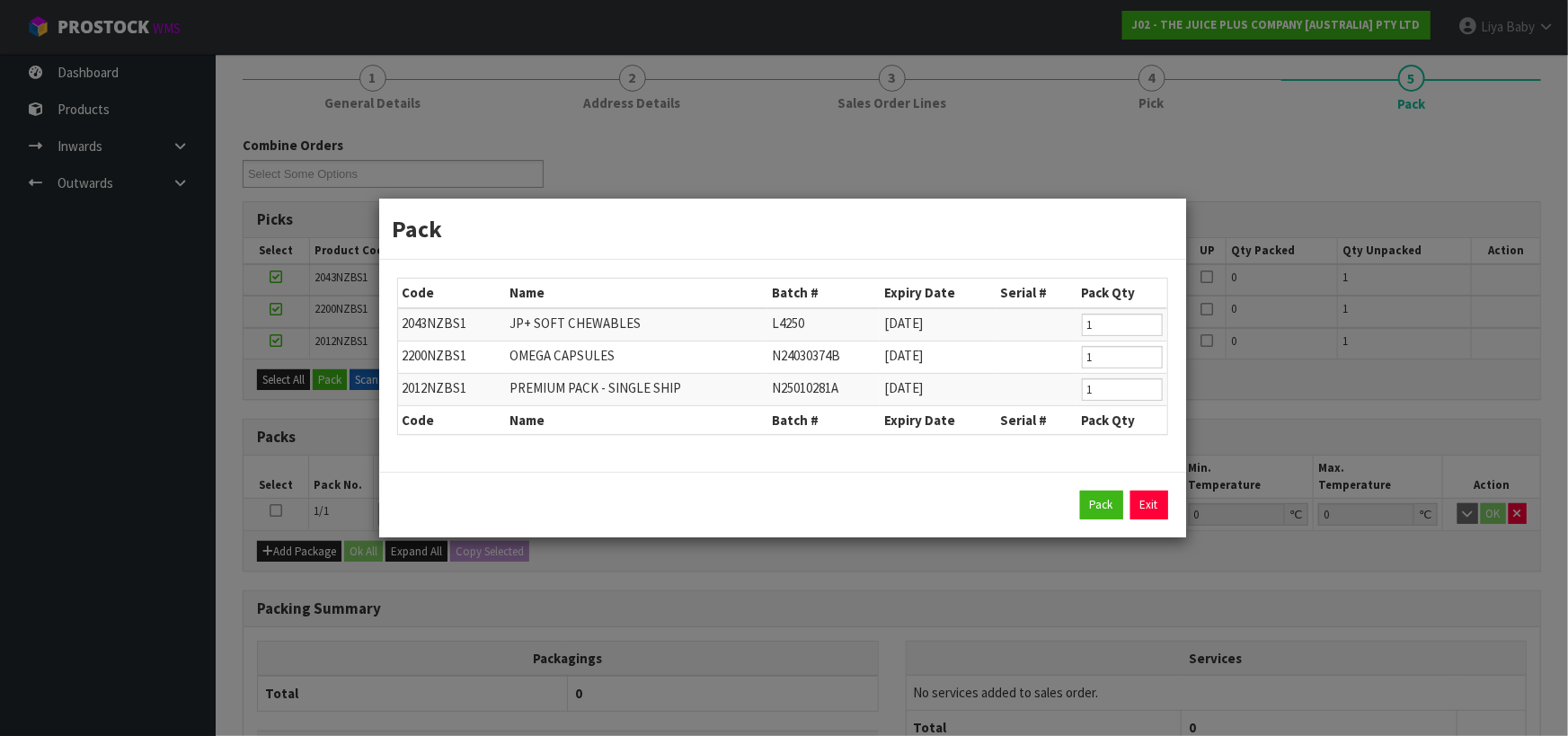
drag, startPoint x: 1157, startPoint y: 509, endPoint x: 1087, endPoint y: 494, distance: 71.6
click at [1156, 508] on link "Exit" at bounding box center [1148, 505] width 37 height 29
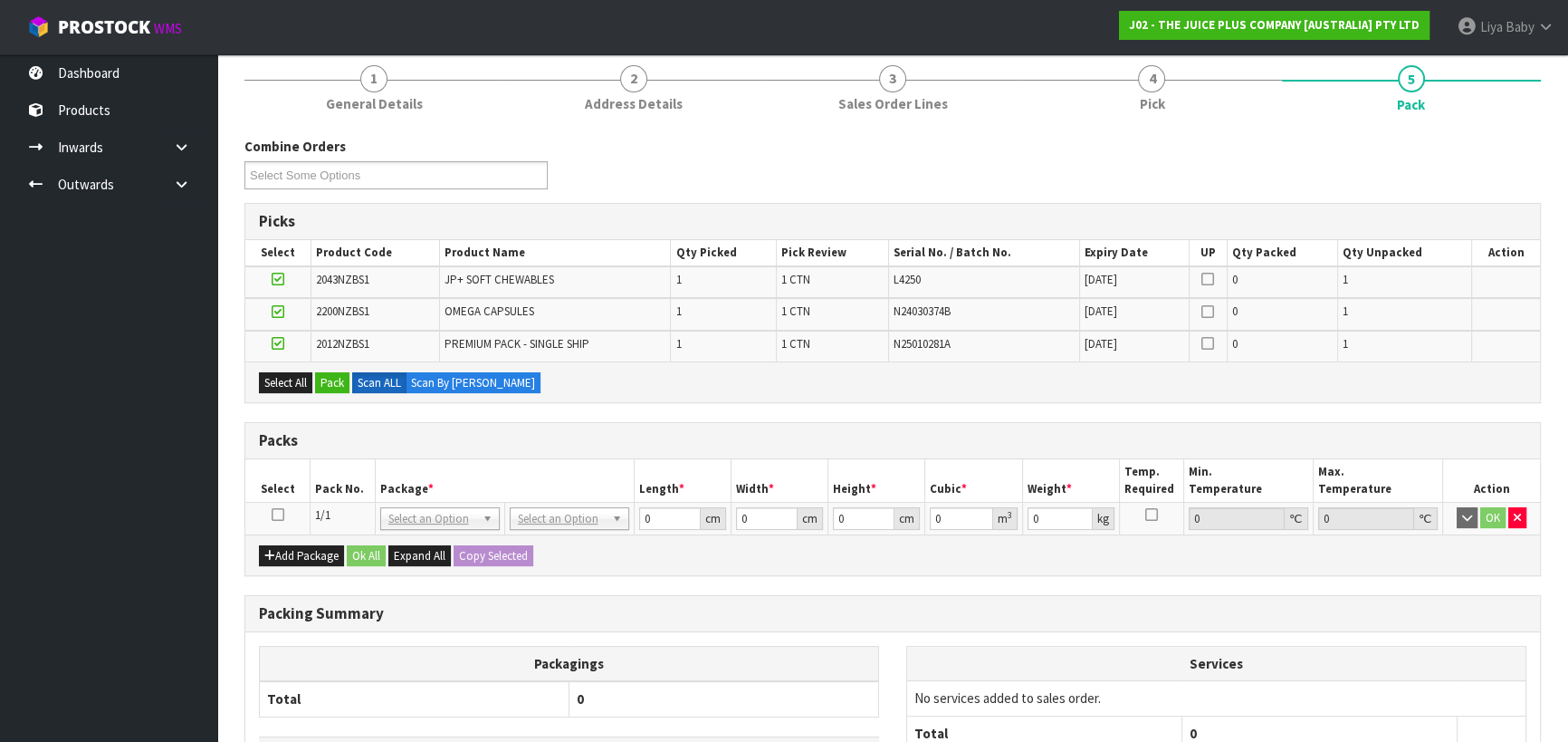
click at [281, 514] on icon at bounding box center [277, 514] width 13 height 1
click at [328, 381] on button "Pack" at bounding box center [332, 383] width 35 height 21
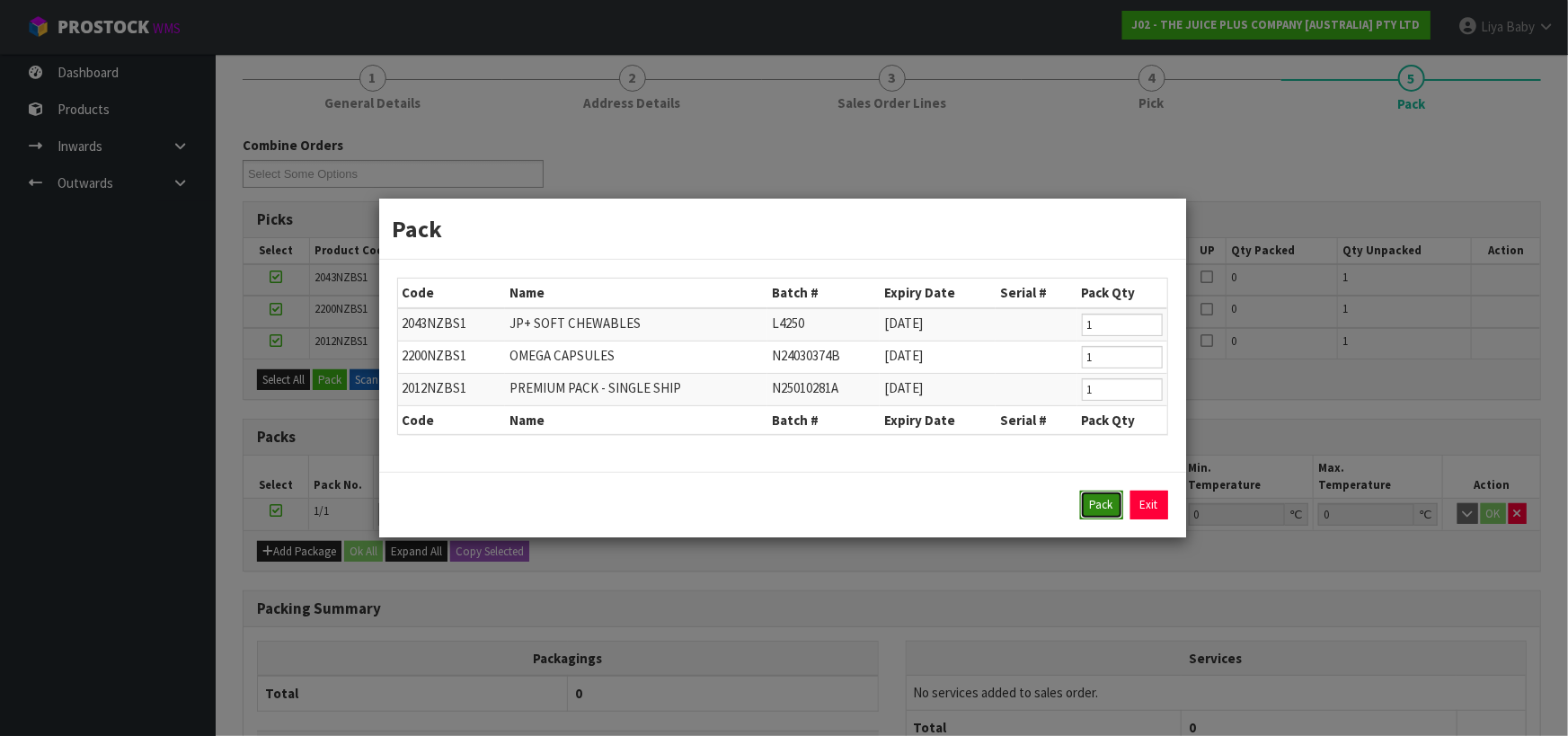
click at [1095, 501] on button "Pack" at bounding box center [1101, 505] width 43 height 29
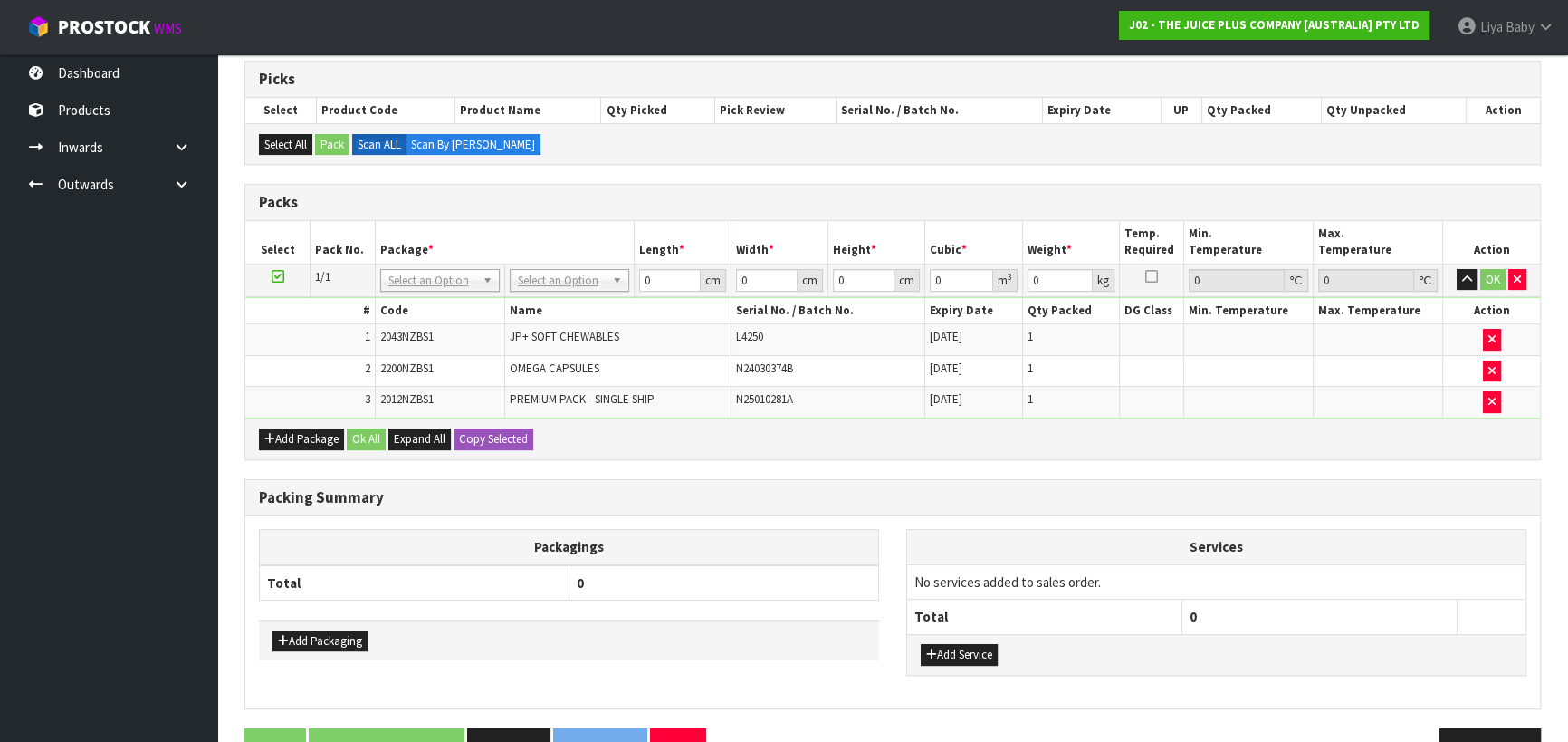
scroll to position [381, 0]
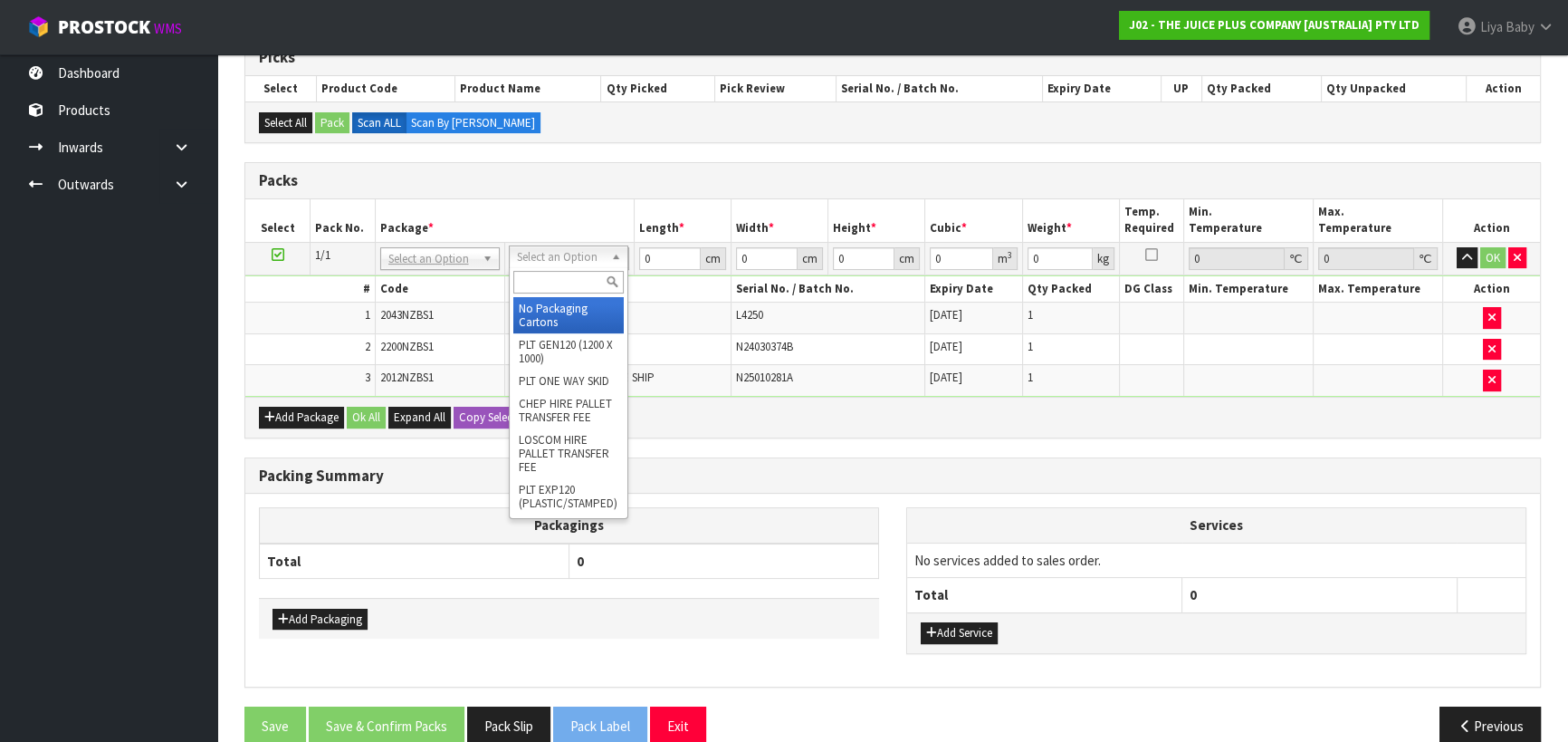
drag, startPoint x: 570, startPoint y: 277, endPoint x: 570, endPoint y: 262, distance: 15.0
click at [570, 276] on input "text" at bounding box center [568, 281] width 110 height 22
type input "CTNA4"
type input "31"
type input "22.5"
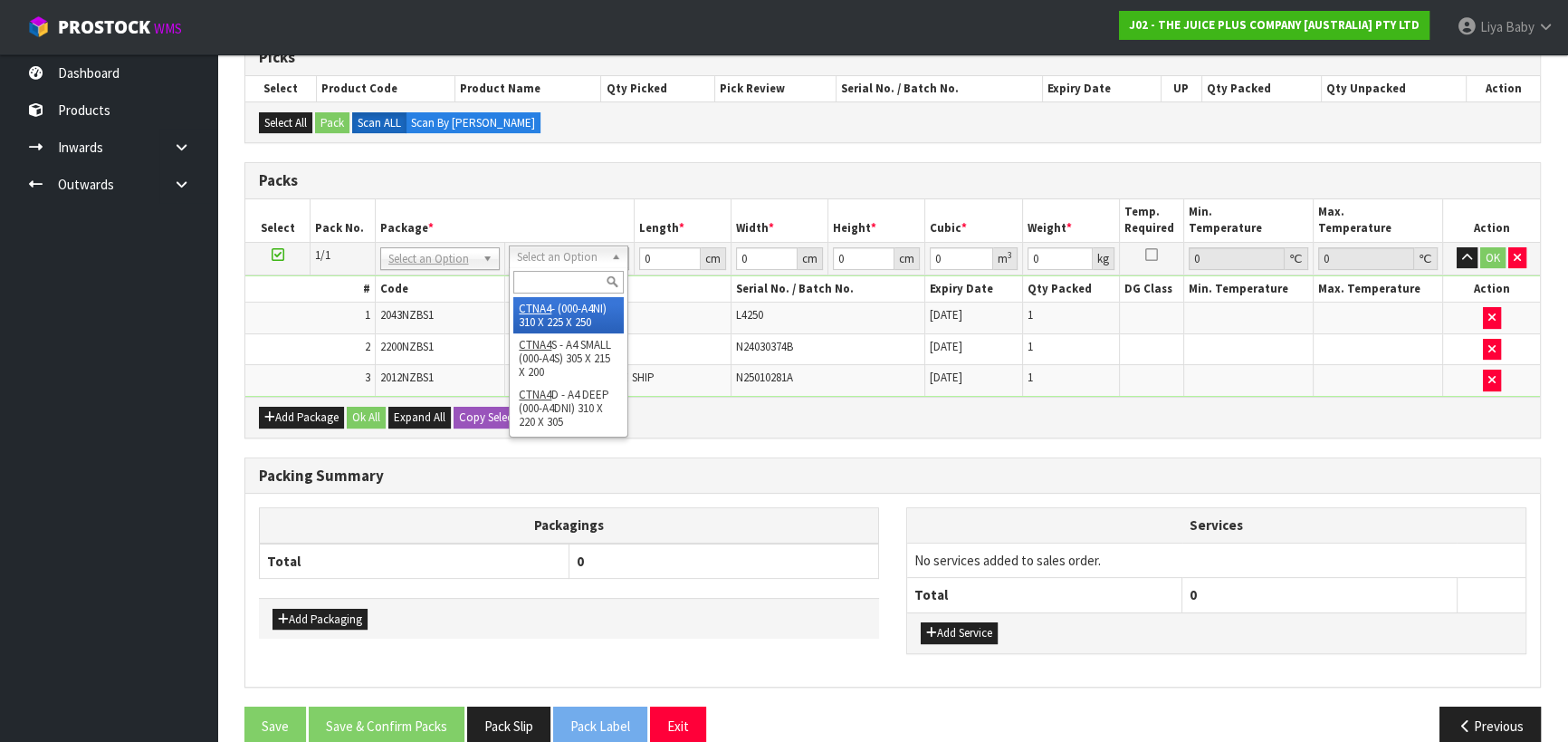
type input "25"
type input "0.017438"
type input "2.45"
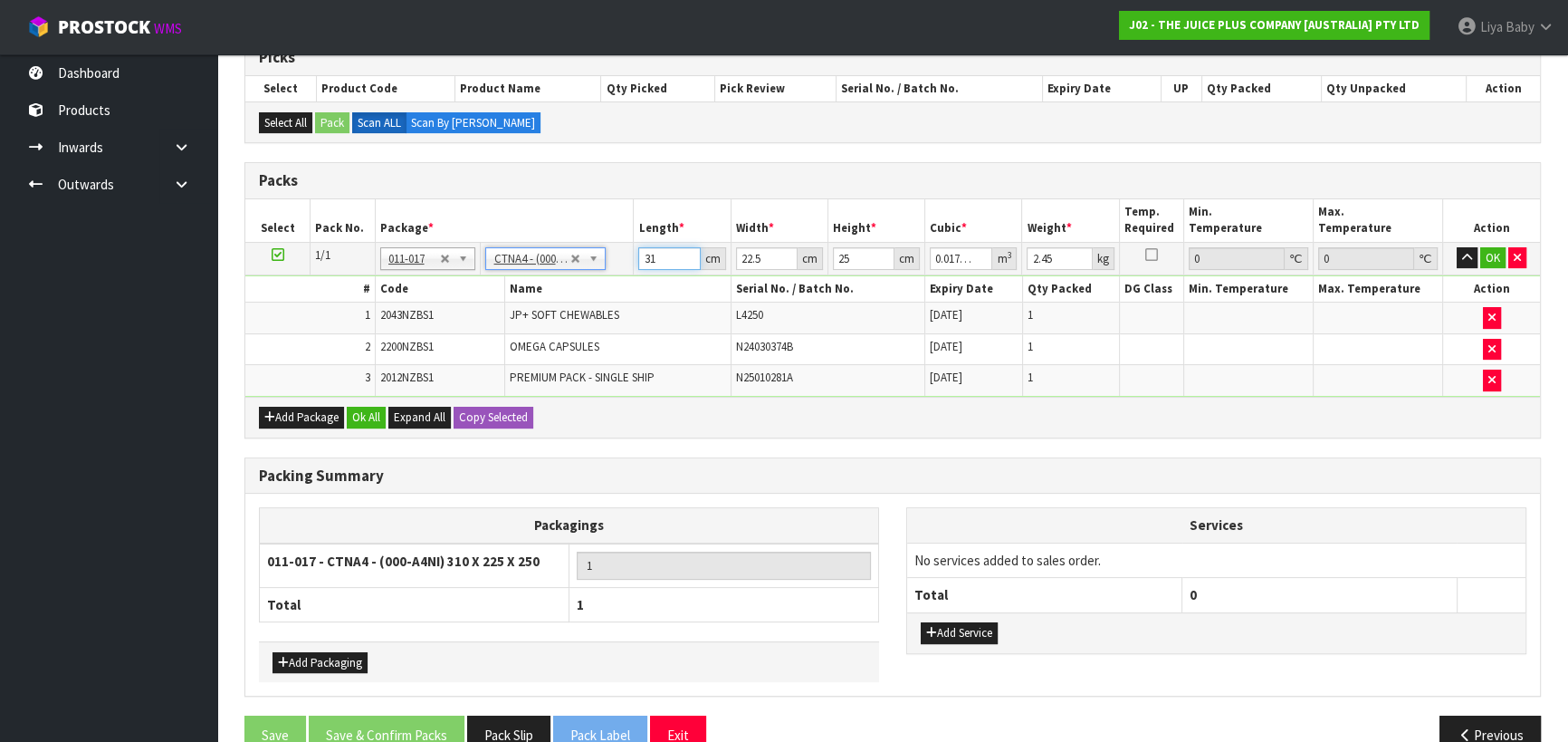
click at [657, 258] on input "31" at bounding box center [670, 258] width 62 height 22
type input "3"
type input "0.001687"
type input "0"
type input "3"
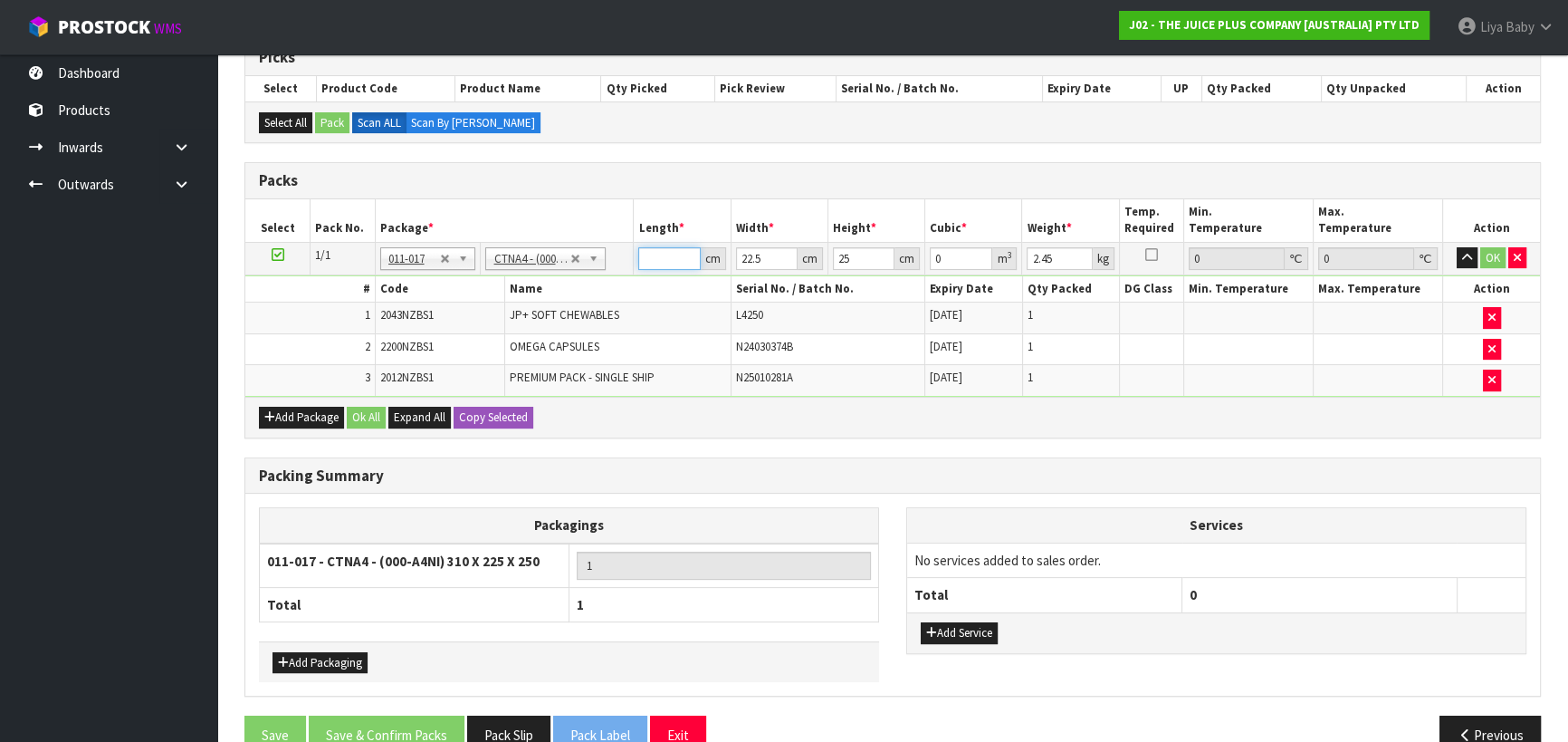
type input "0.001687"
type input "32"
type input "0.018"
type input "32"
click at [773, 255] on input "22.5" at bounding box center [767, 258] width 62 height 22
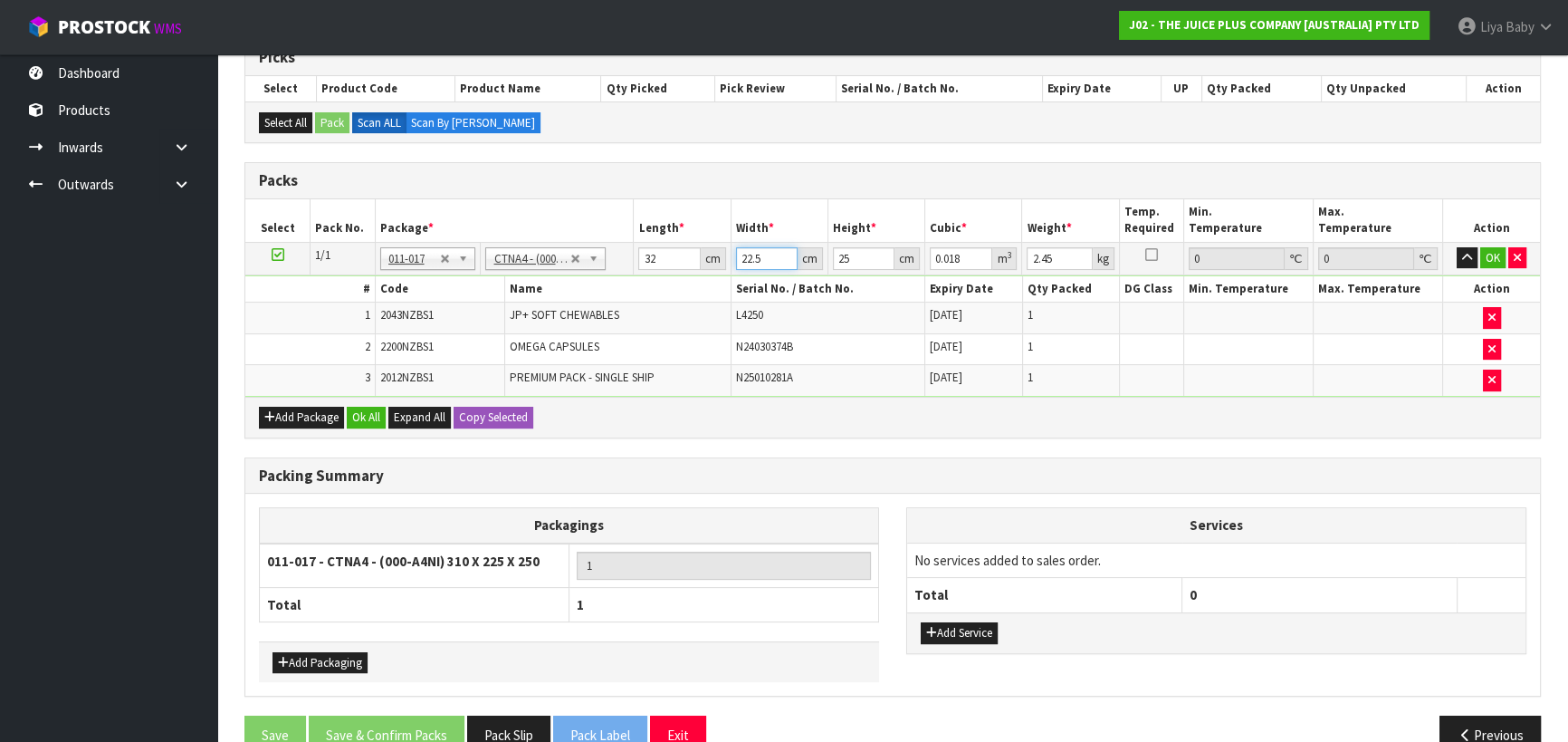
type input "22"
type input "0.0176"
type input "2"
type input "0.0016"
type input "0"
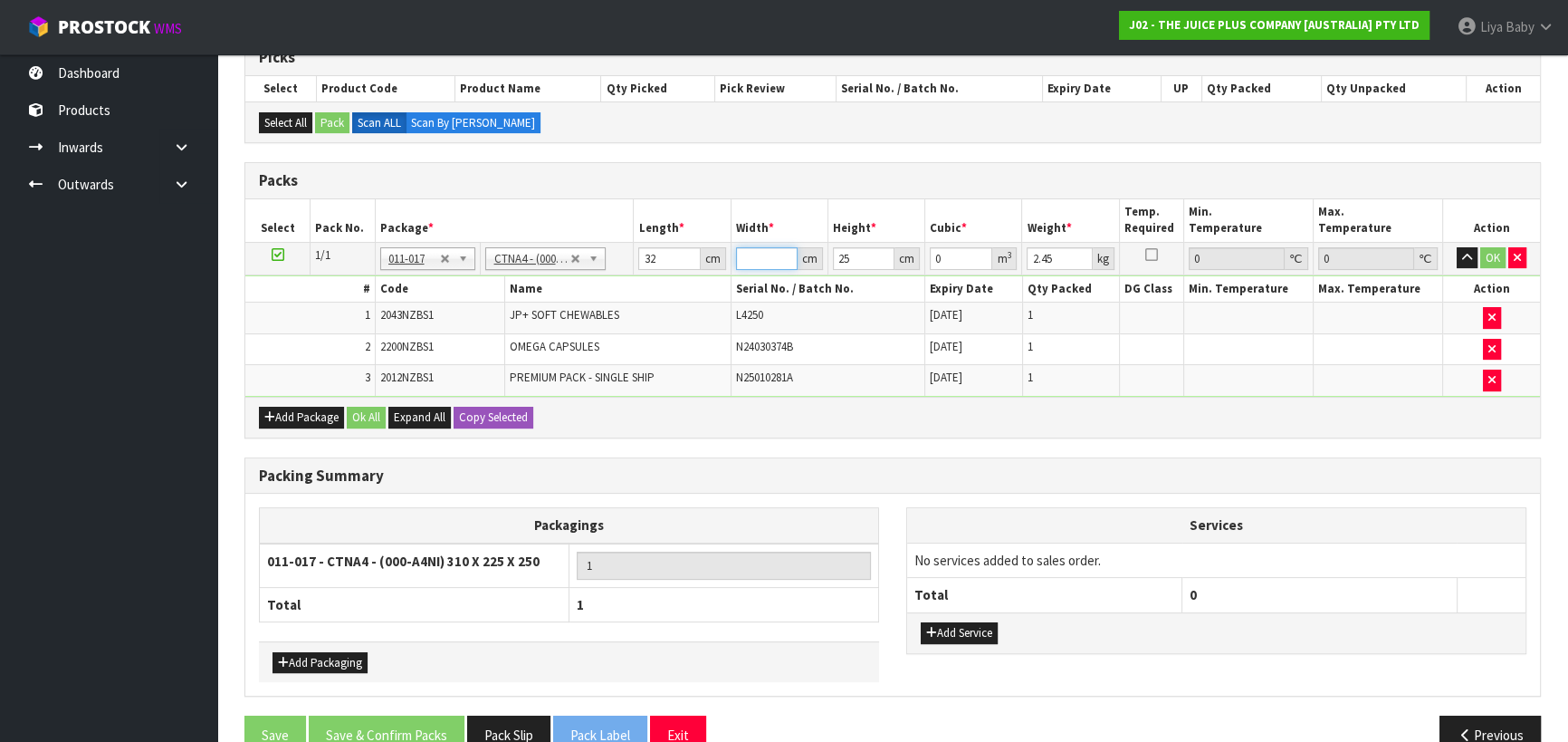
type input "2"
type input "0.0016"
type input "24"
type input "0.0192"
type input "24"
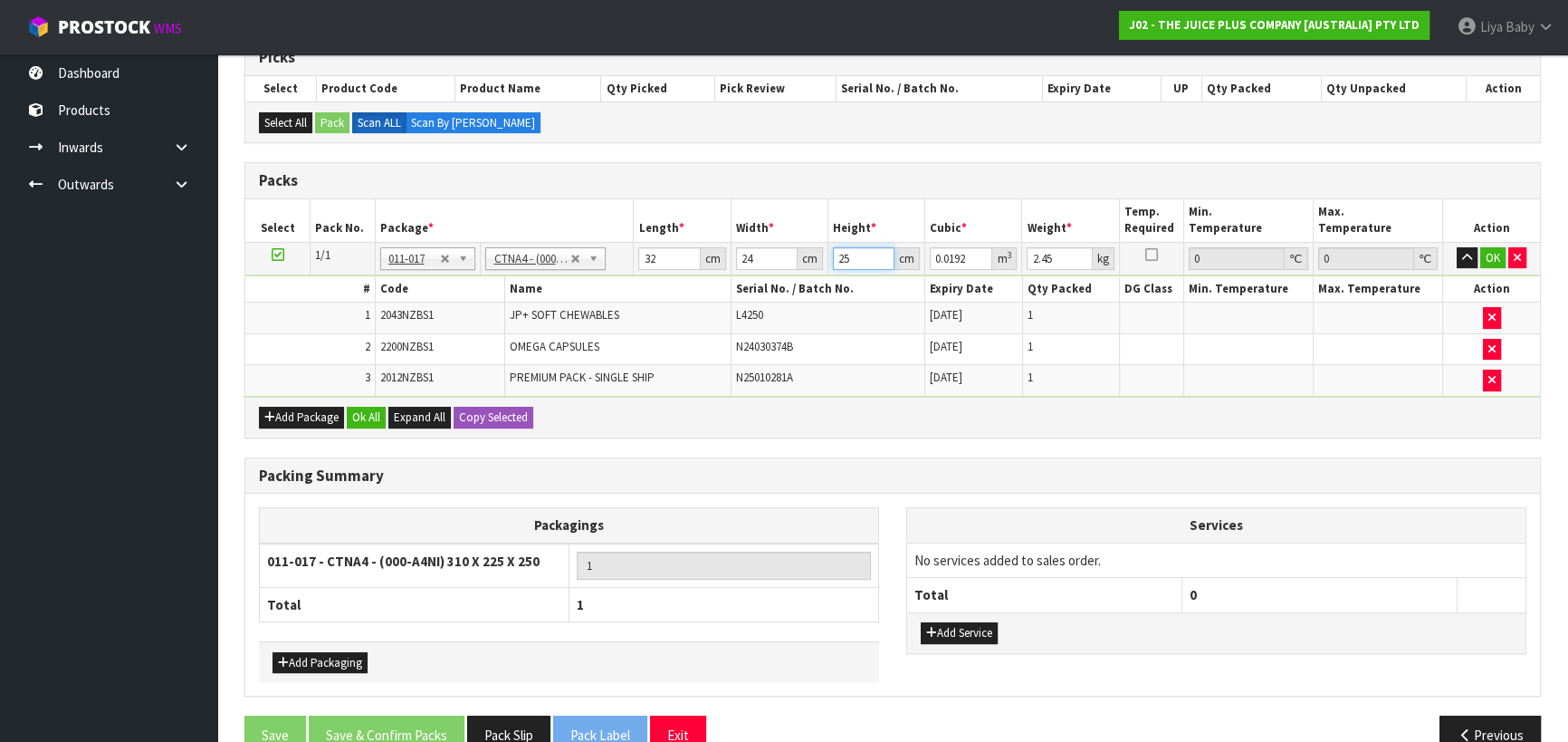
click at [857, 255] on input "25" at bounding box center [864, 258] width 62 height 22
type input "2"
type input "0.001536"
type input "0"
type input "2"
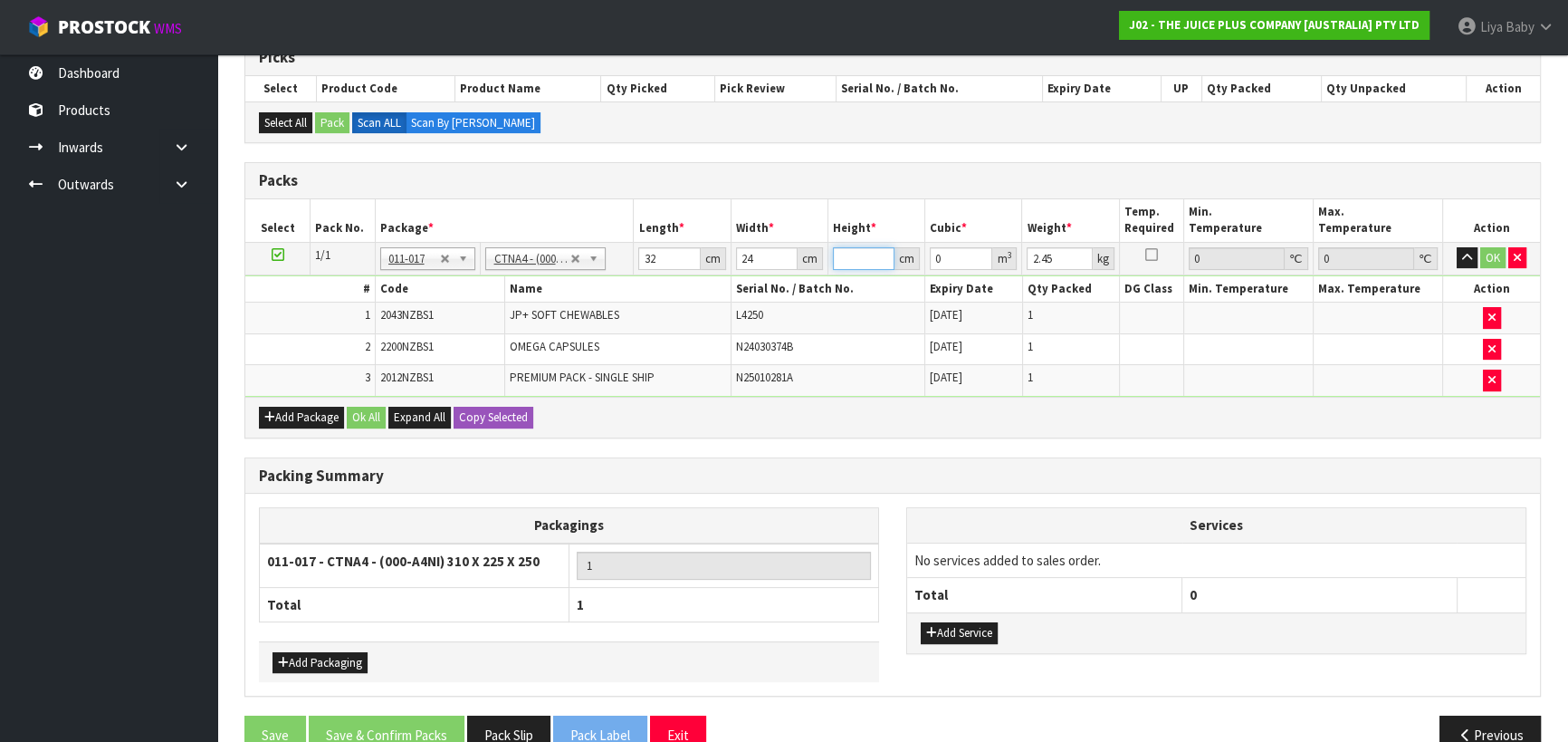
type input "0.001536"
type input "27"
type input "0.020736"
type input "27"
click at [1052, 252] on input "2.45" at bounding box center [1059, 258] width 65 height 22
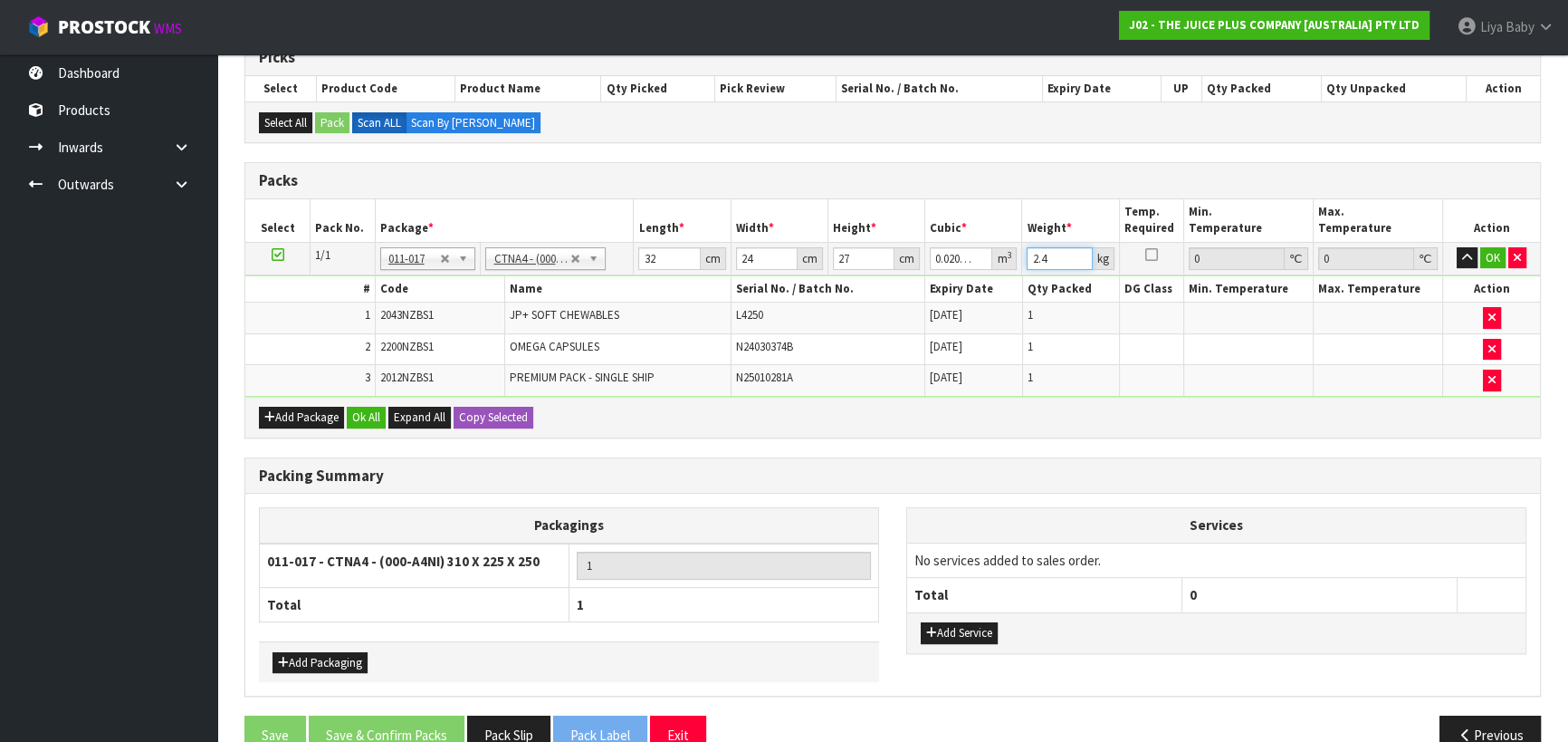
type input "2"
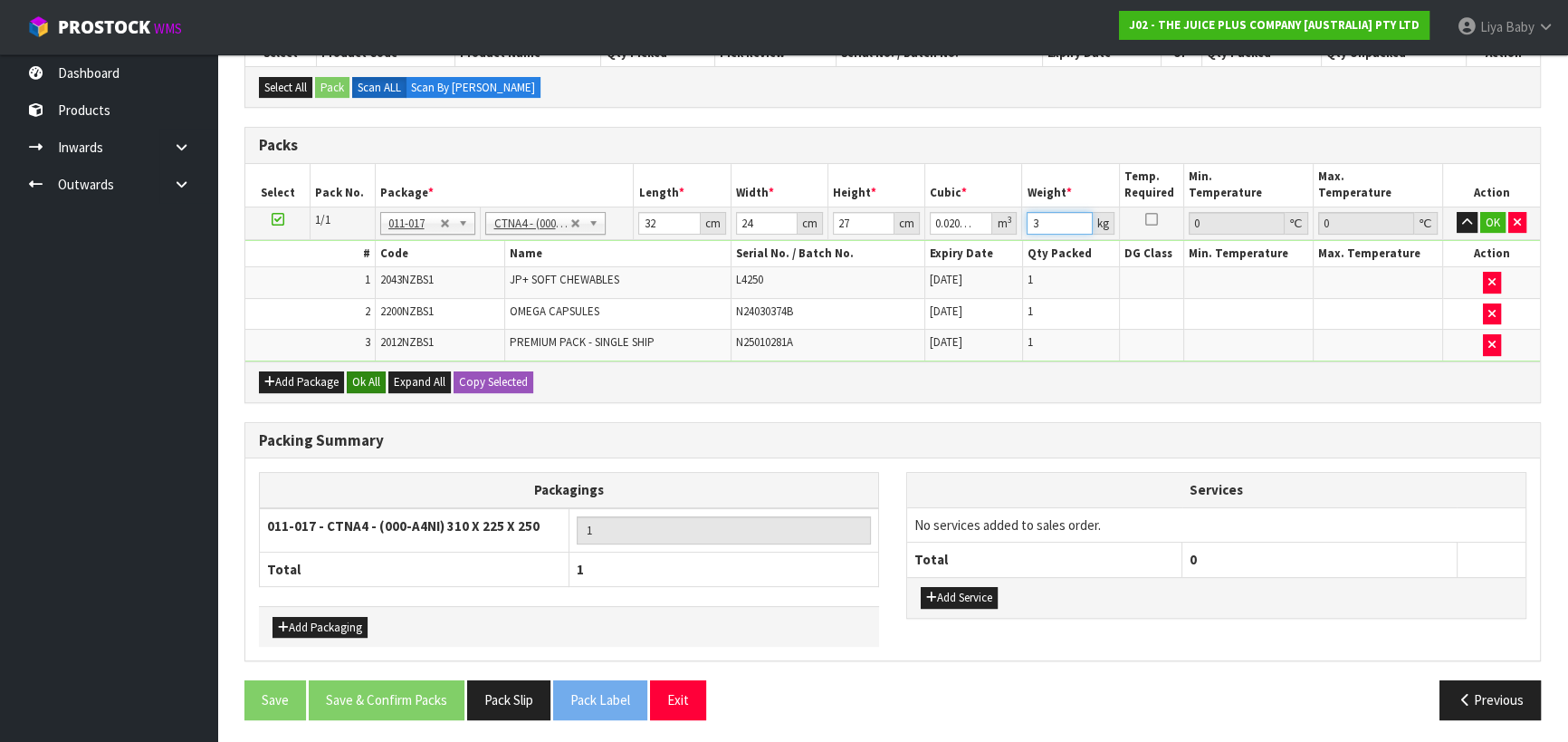
type input "3"
click at [368, 381] on button "Ok All" at bounding box center [366, 382] width 39 height 21
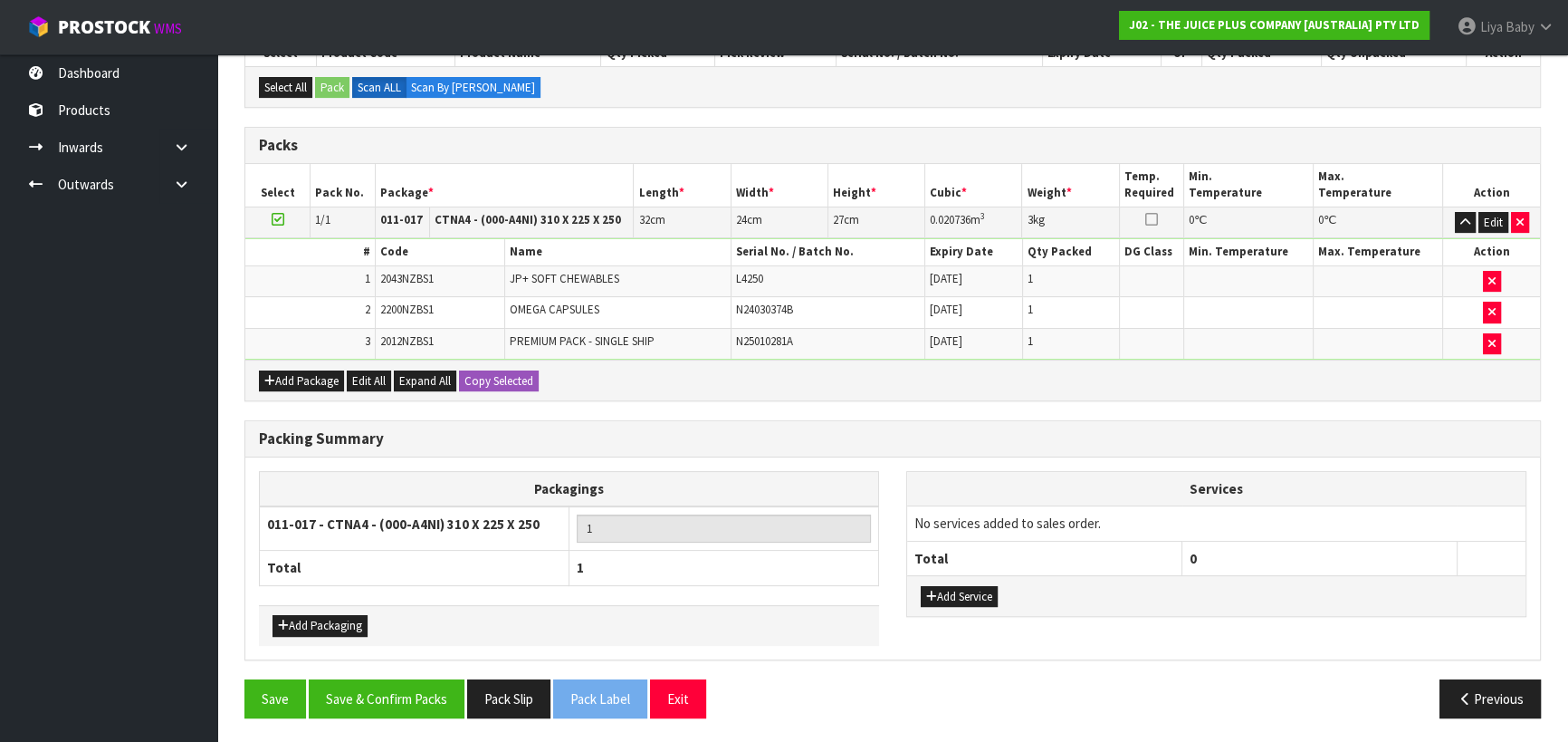
scroll to position [414, 0]
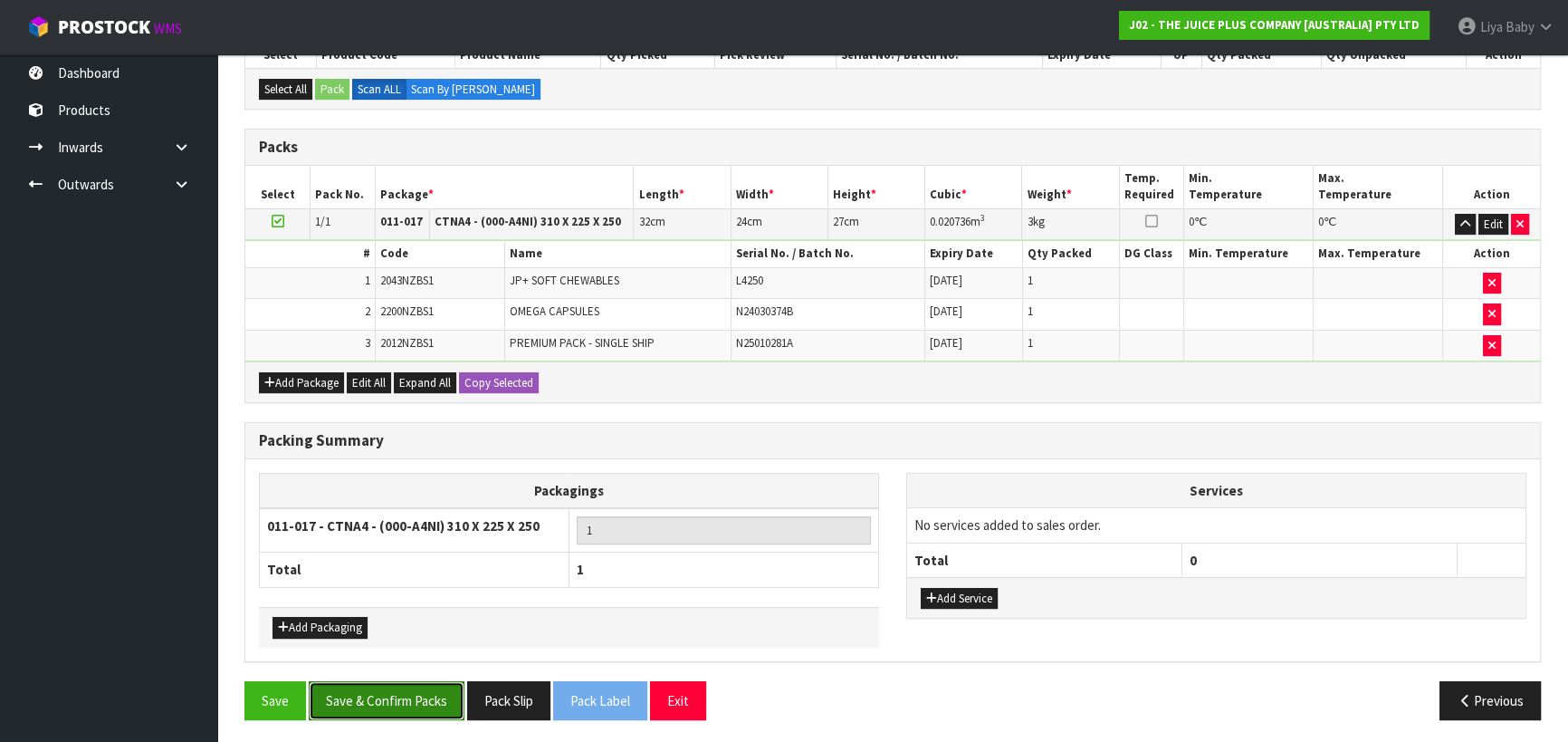
click at [368, 695] on button "Save & Confirm Packs" at bounding box center [386, 700] width 156 height 39
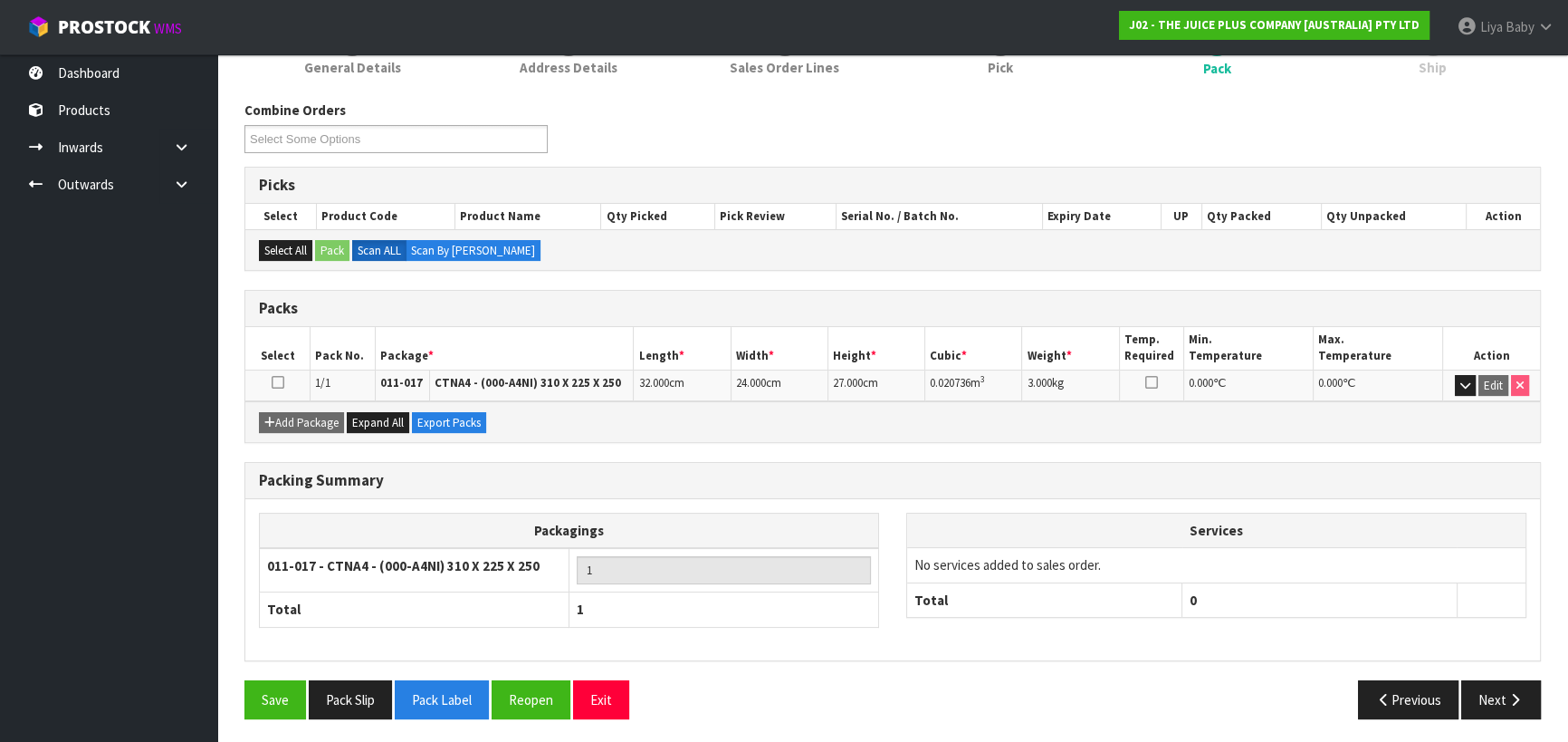
scroll to position [253, 0]
click at [281, 382] on icon at bounding box center [277, 382] width 13 height 1
click at [1490, 688] on button "Next" at bounding box center [1501, 699] width 79 height 39
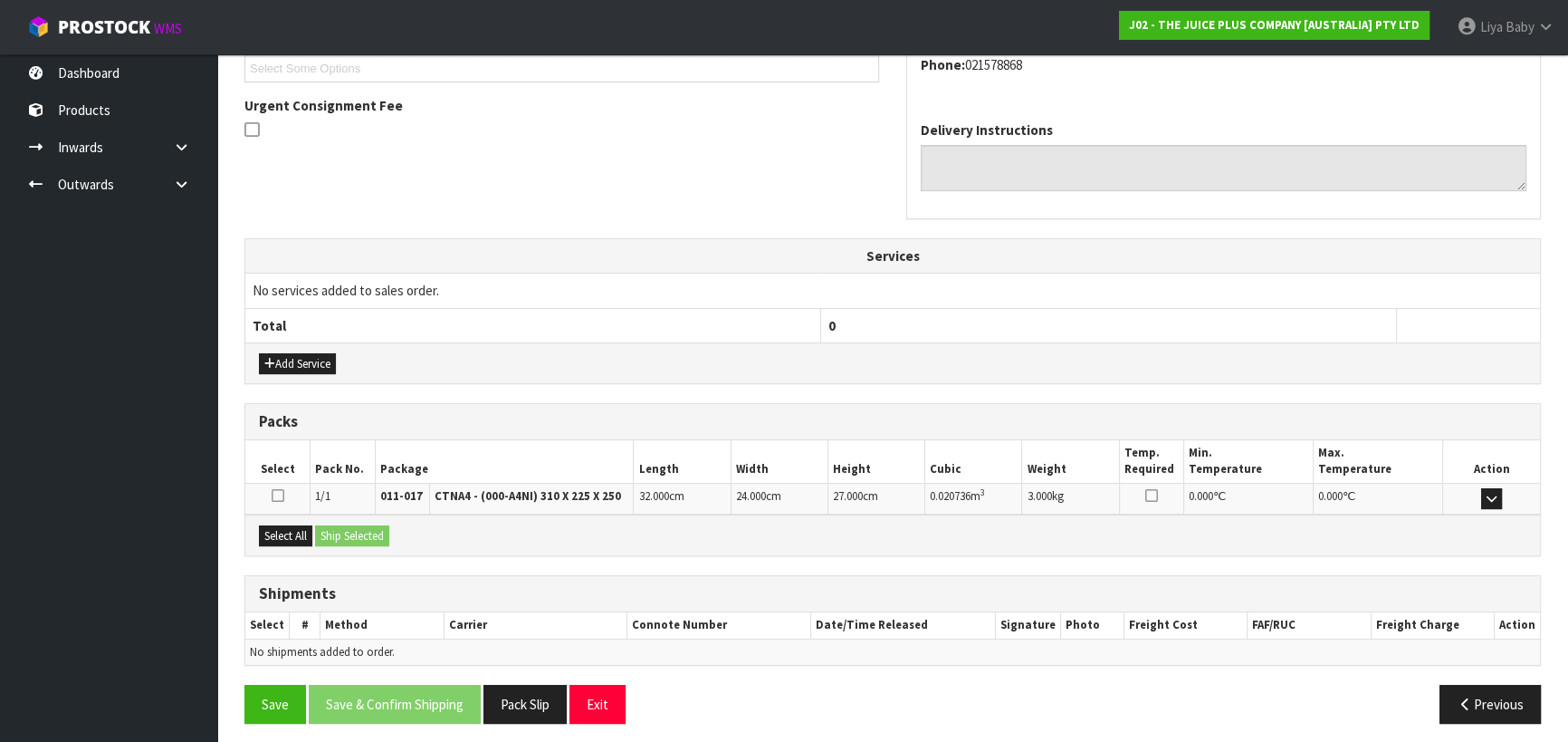
scroll to position [509, 0]
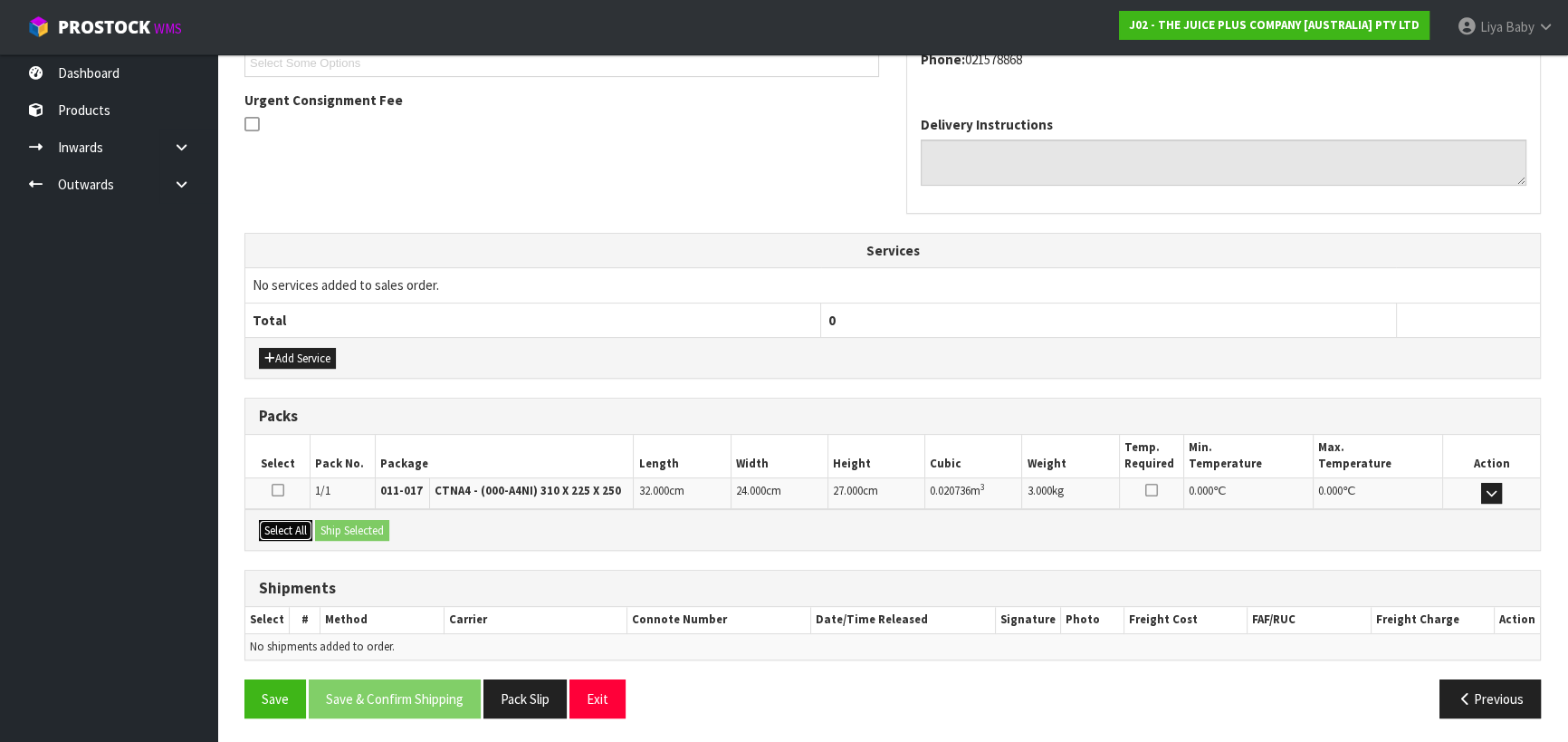
click at [276, 528] on button "Select All" at bounding box center [285, 530] width 53 height 21
click at [352, 527] on button "Ship Selected" at bounding box center [352, 530] width 74 height 21
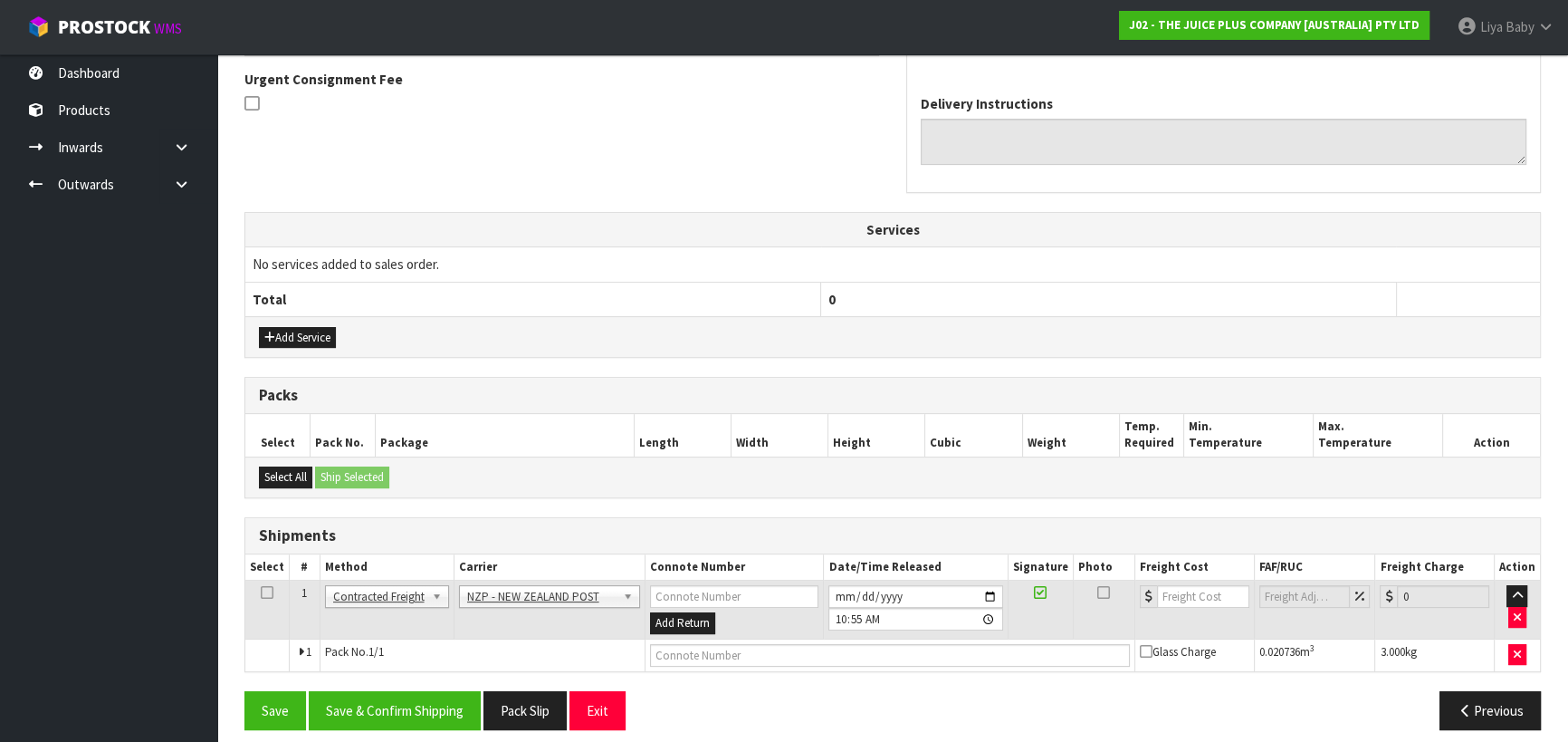
scroll to position [541, 0]
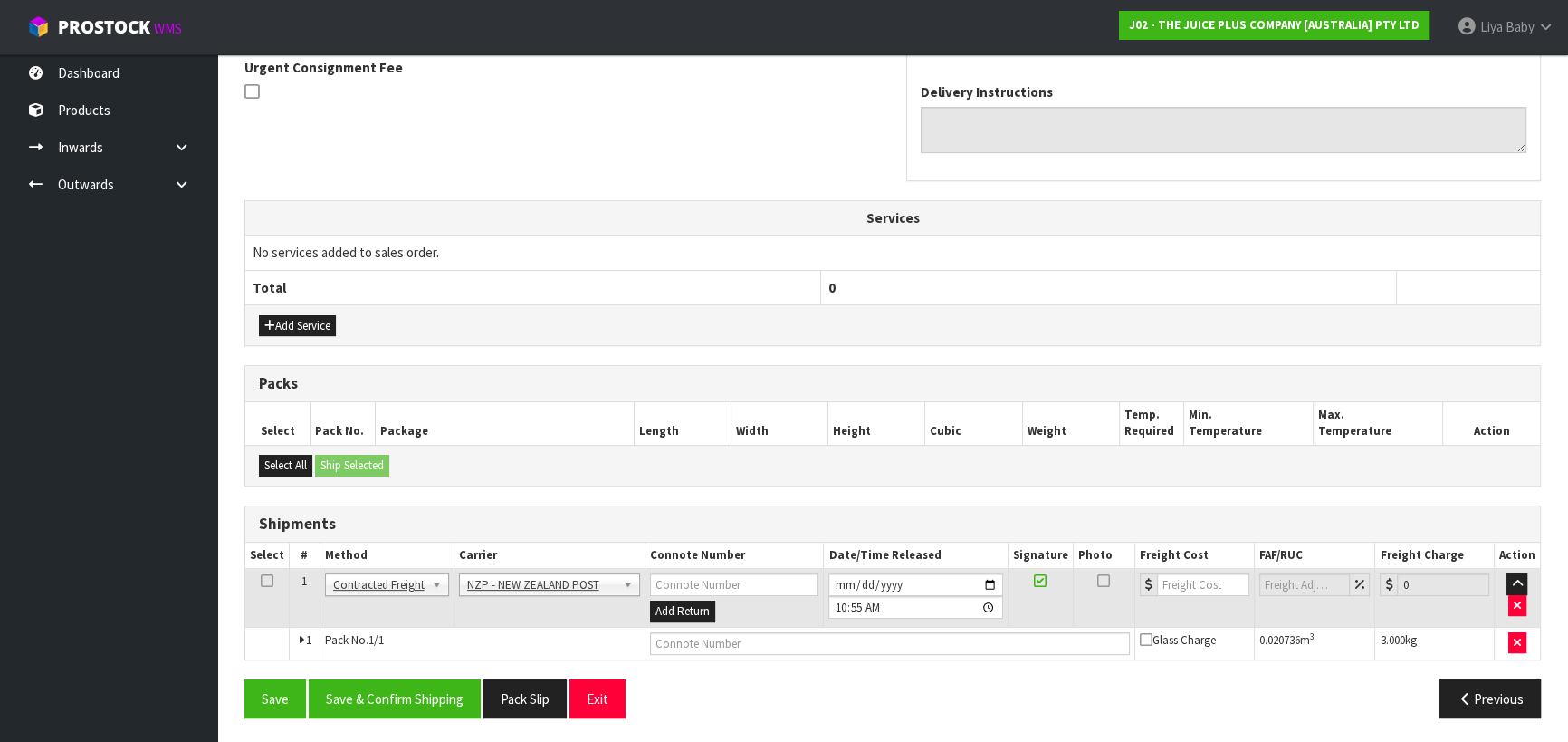
click at [265, 581] on icon at bounding box center [267, 581] width 13 height 1
click at [371, 703] on button "Save & Confirm Shipping" at bounding box center [395, 699] width 172 height 39
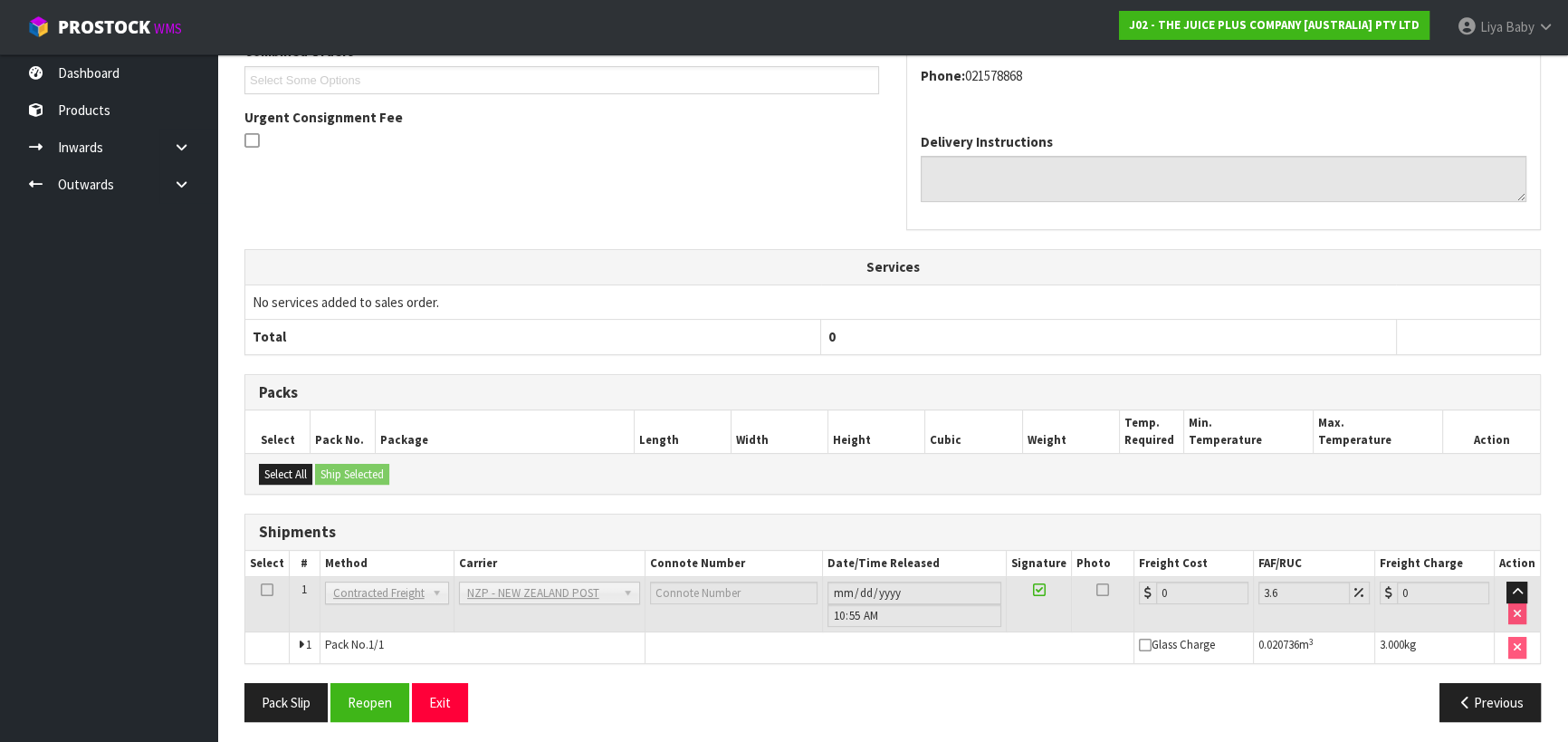
scroll to position [516, 0]
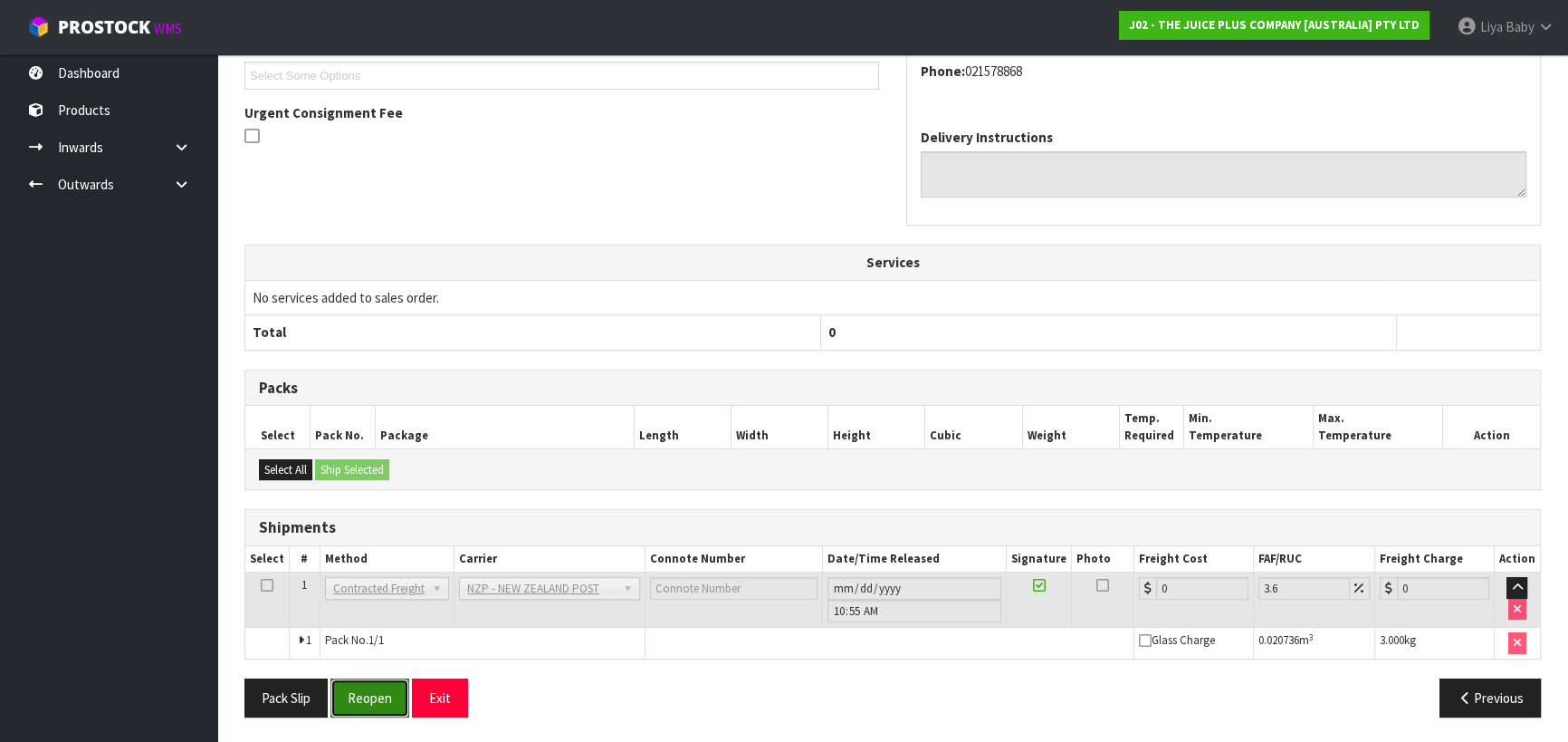
click at [368, 694] on button "Reopen" at bounding box center [370, 698] width 79 height 39
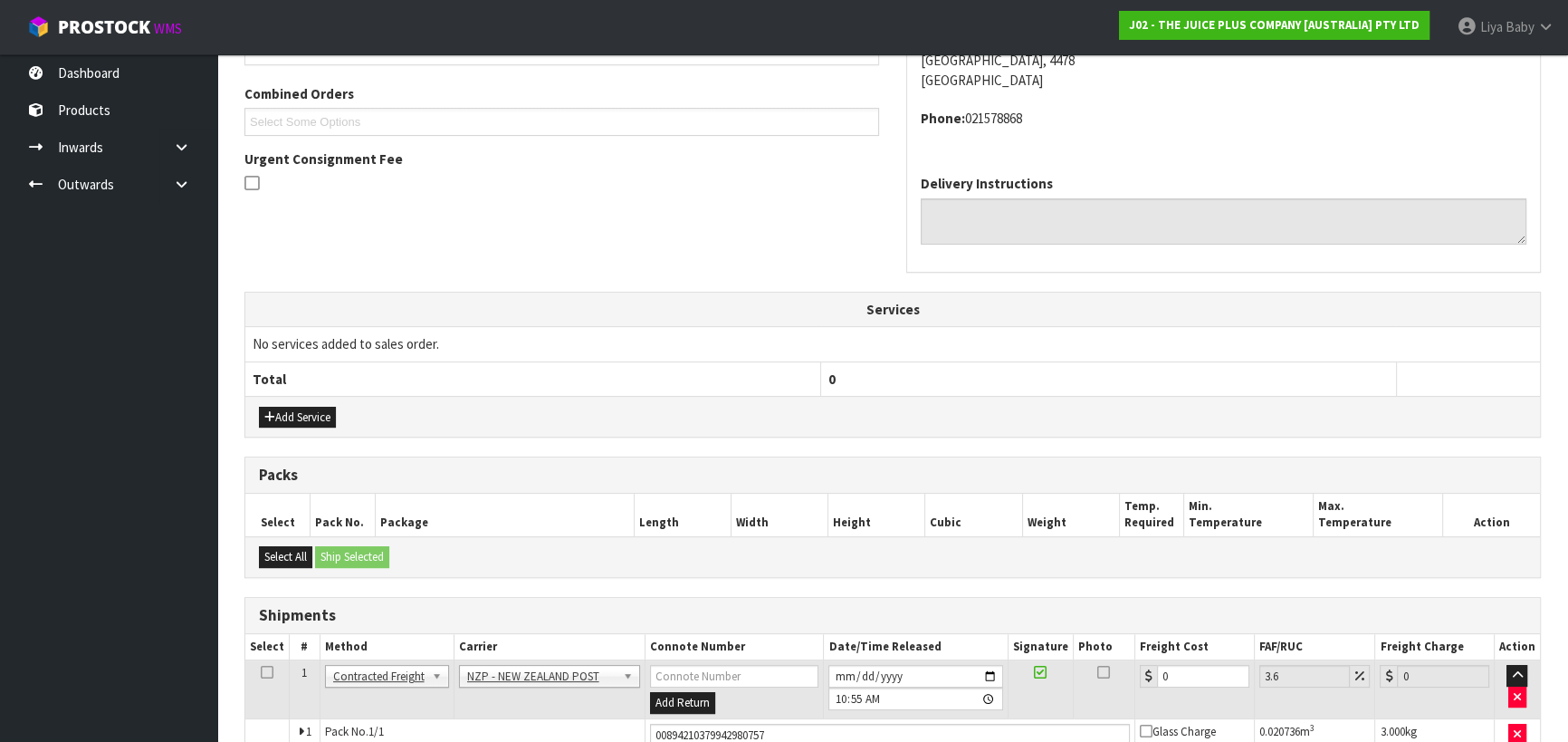
scroll to position [557, 0]
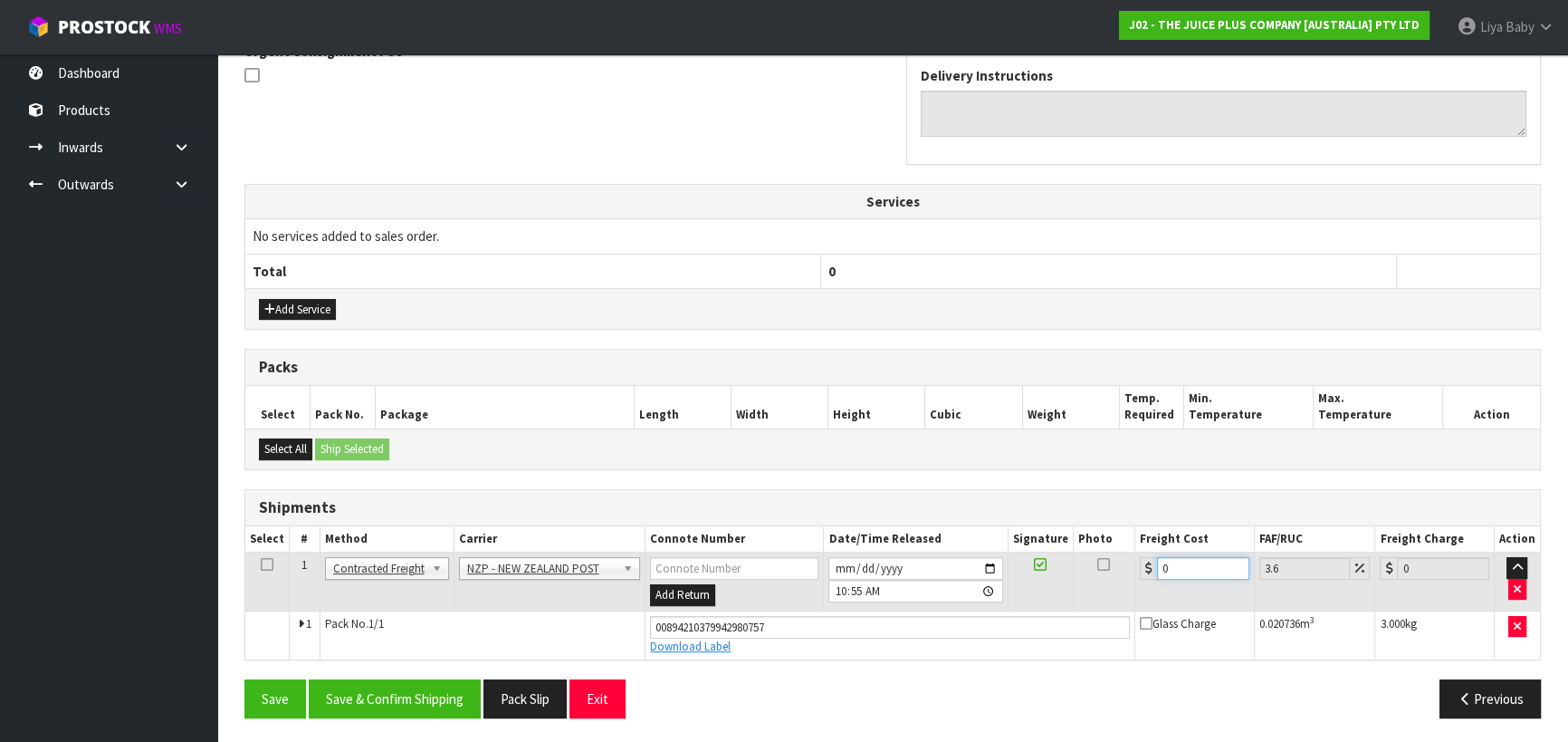
click at [1177, 565] on input "0" at bounding box center [1204, 567] width 93 height 22
type input "1"
type input "1.04"
type input "13"
type input "13.47"
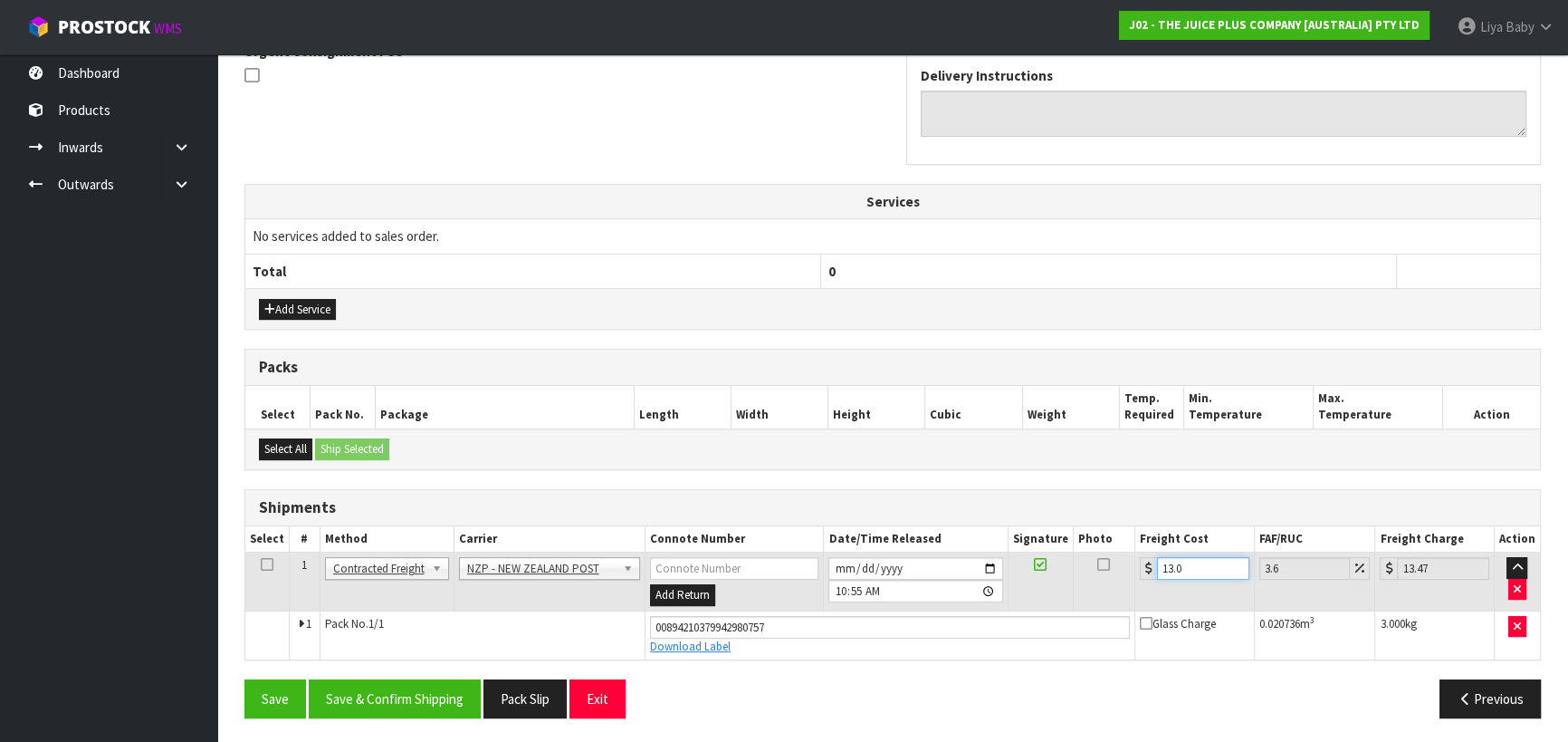
type input "13.04"
type input "13.51"
type input "13.04"
click at [263, 564] on icon at bounding box center [267, 564] width 13 height 1
click at [372, 684] on button "Save & Confirm Shipping" at bounding box center [395, 699] width 172 height 39
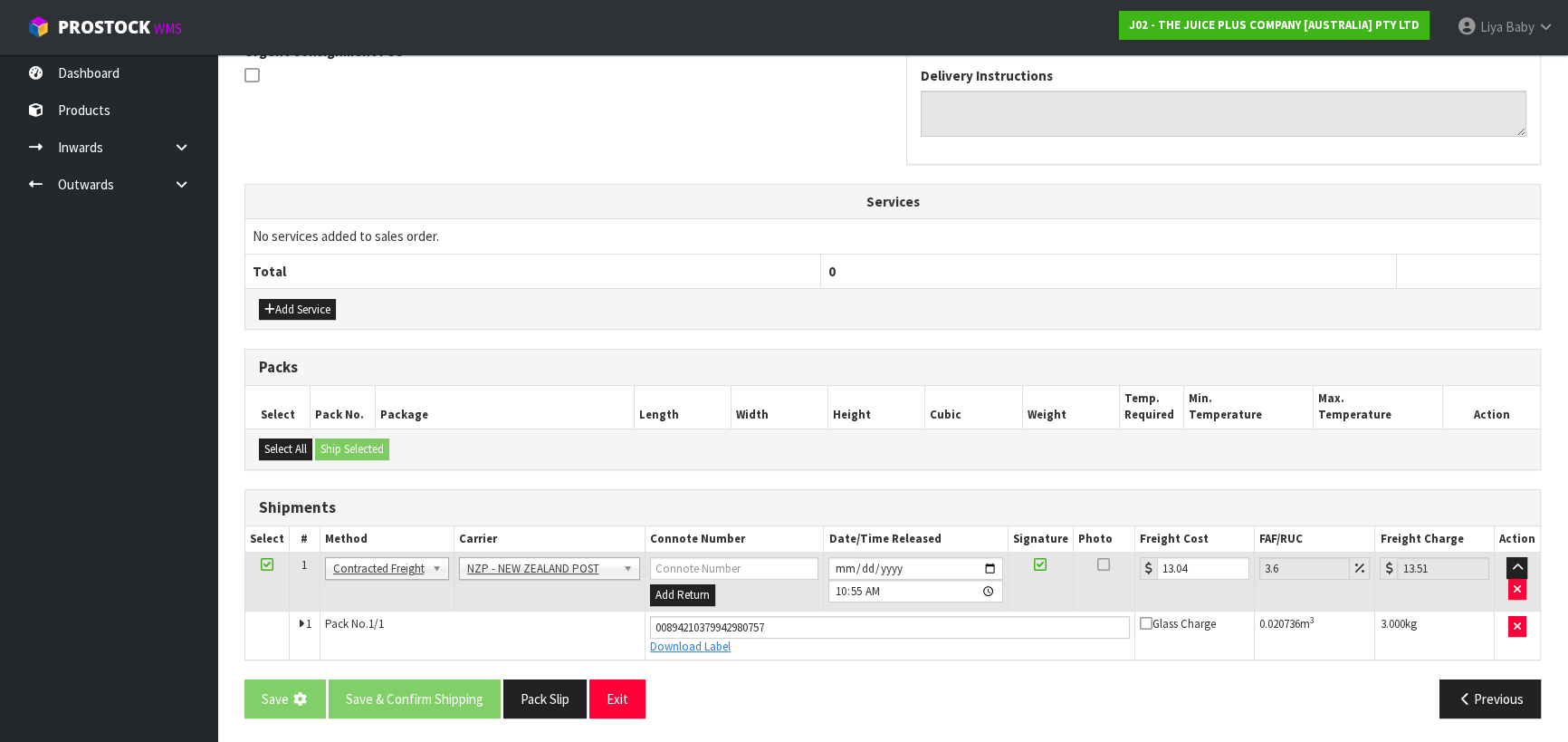
scroll to position [0, 0]
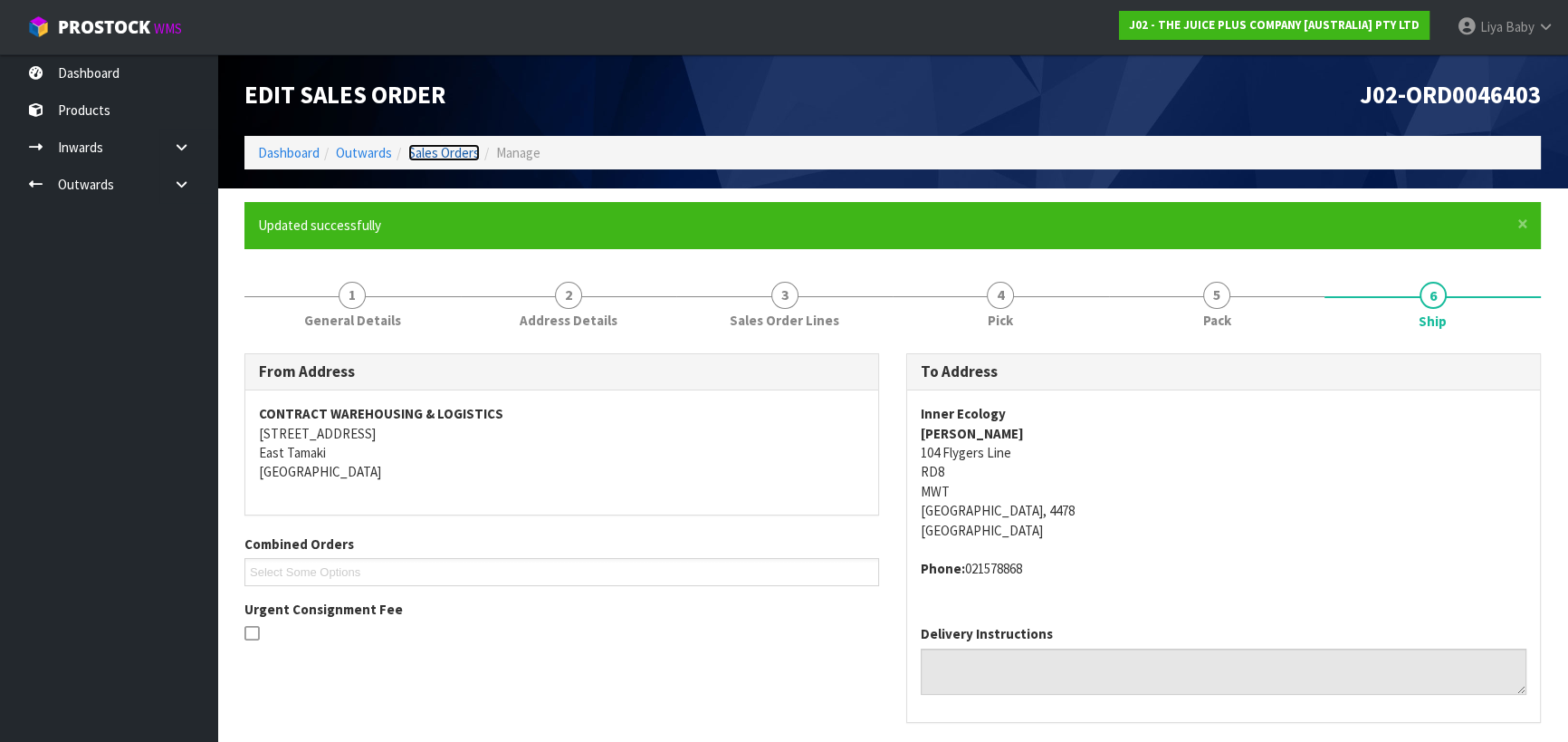
click at [459, 151] on link "Sales Orders" at bounding box center [444, 153] width 71 height 17
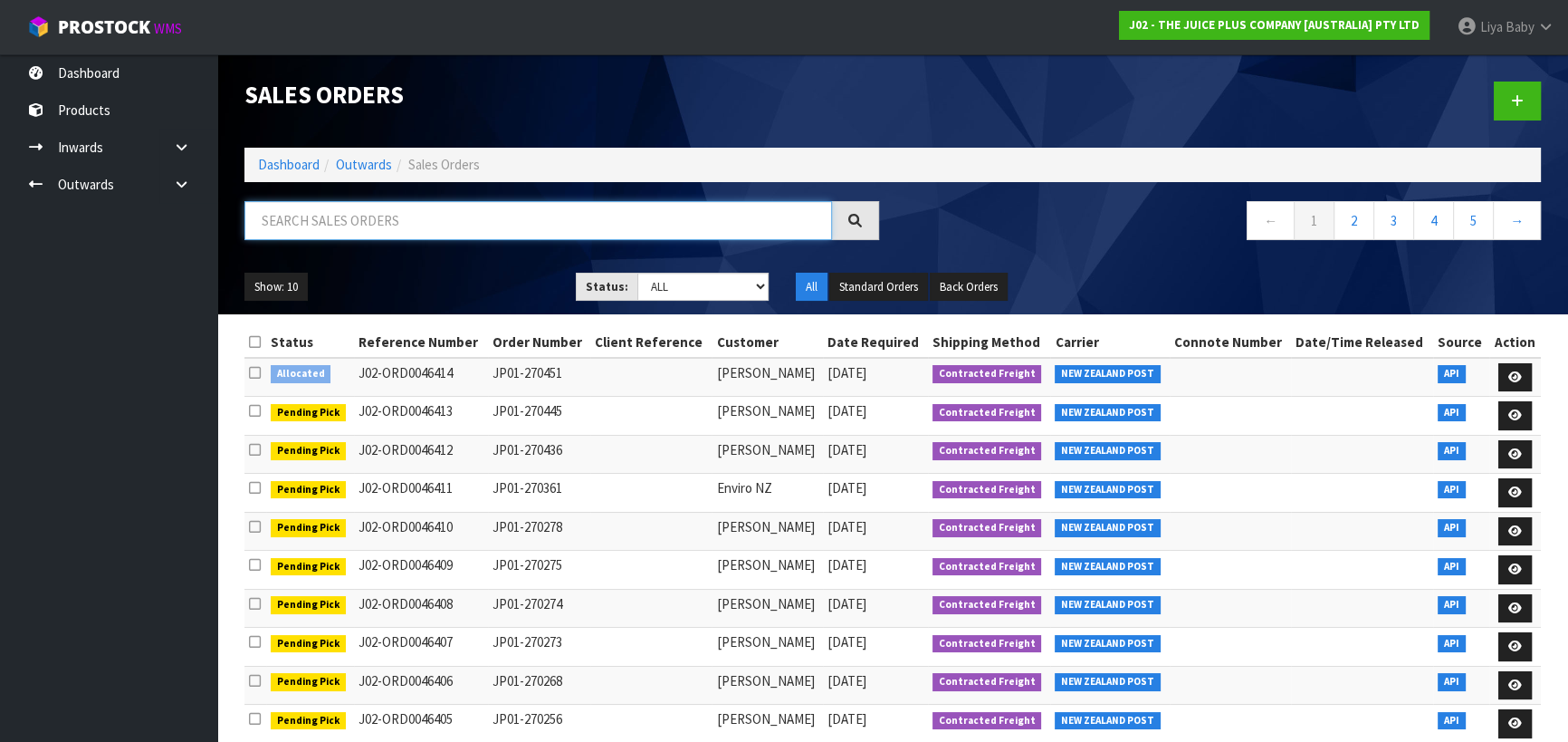
click at [349, 226] on input "text" at bounding box center [538, 220] width 587 height 39
type input "JOB-0409301"
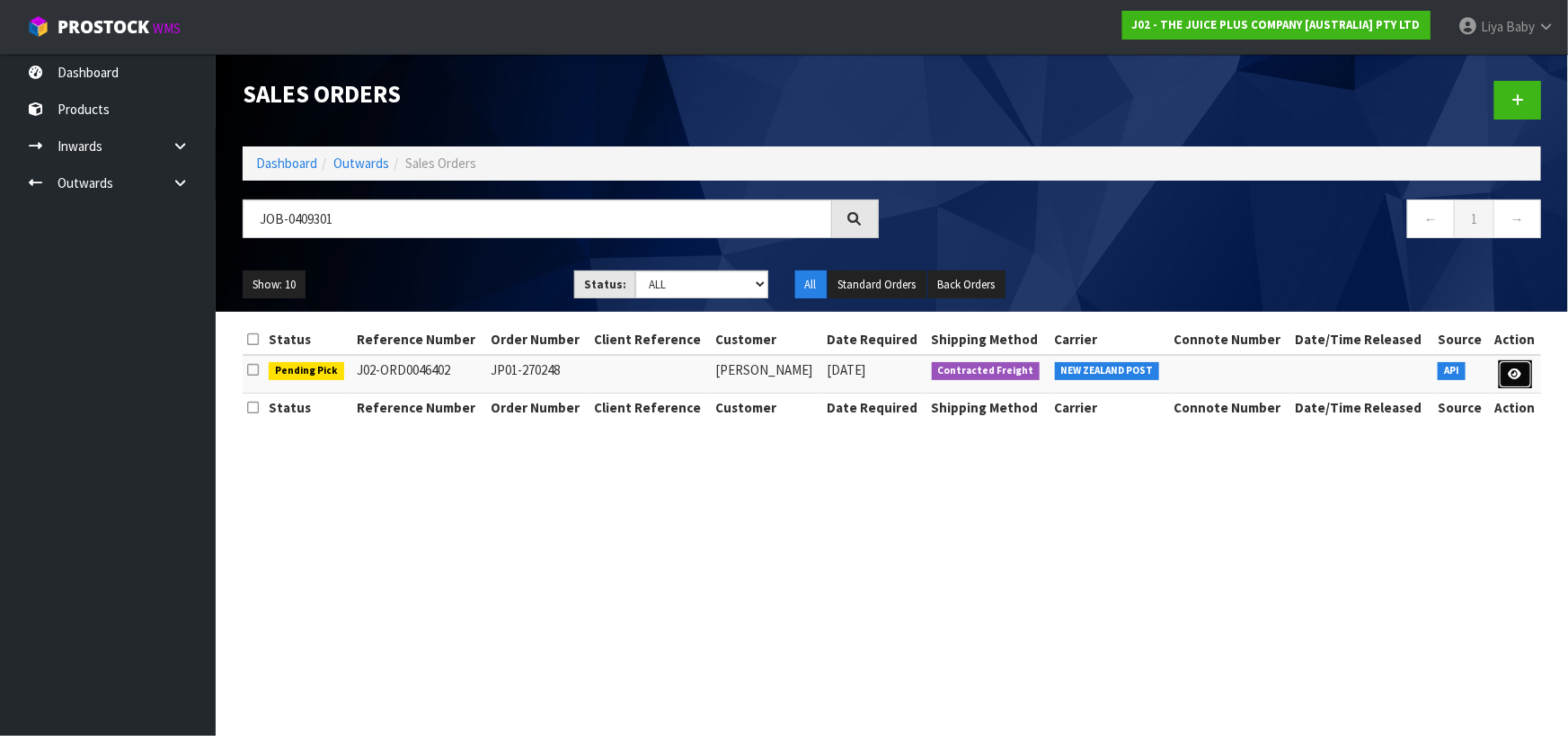
click at [1506, 375] on link at bounding box center [1514, 375] width 34 height 29
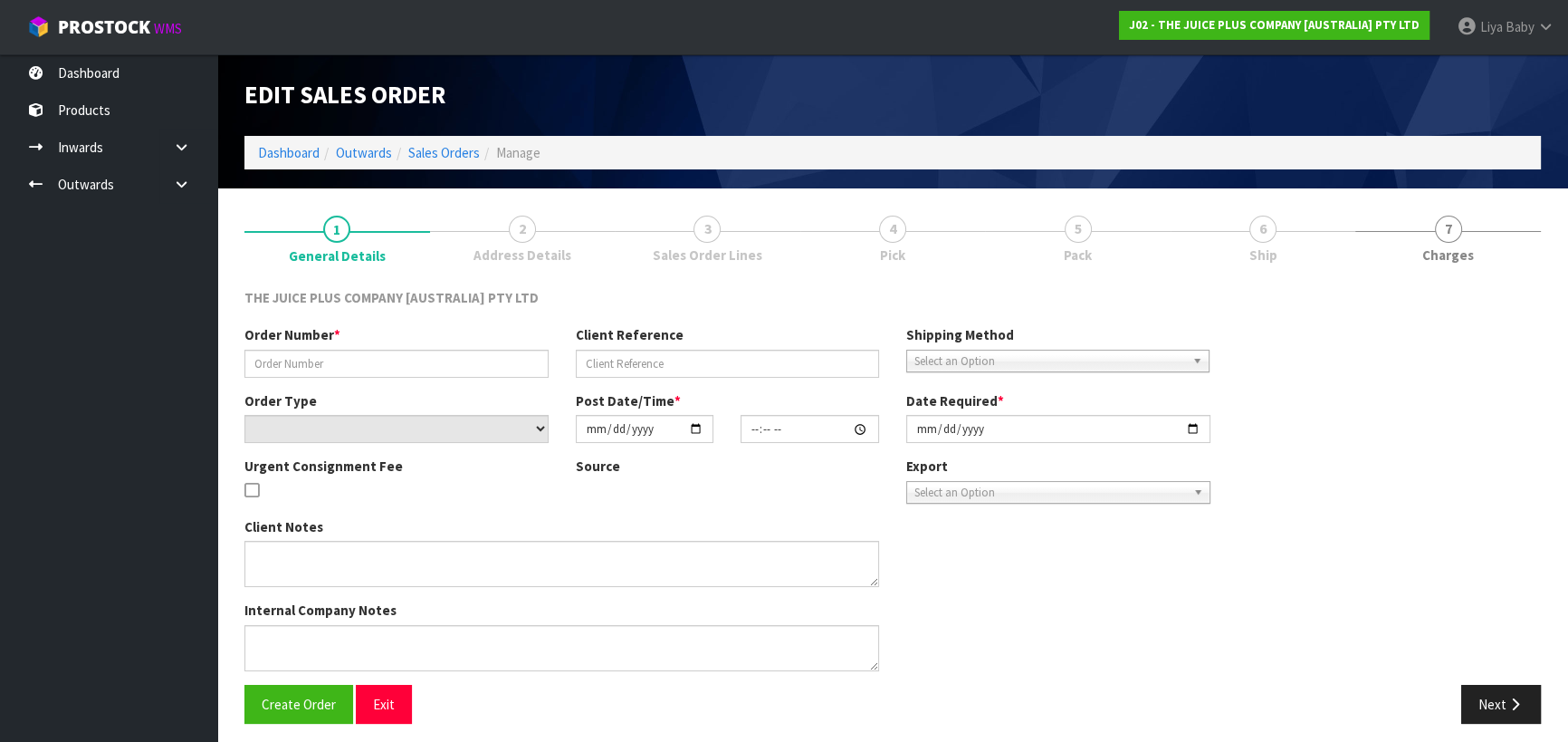
type input "JP01-270248"
select select "number:0"
type input "[DATE]"
type input "15:27:10.000"
type input "[DATE]"
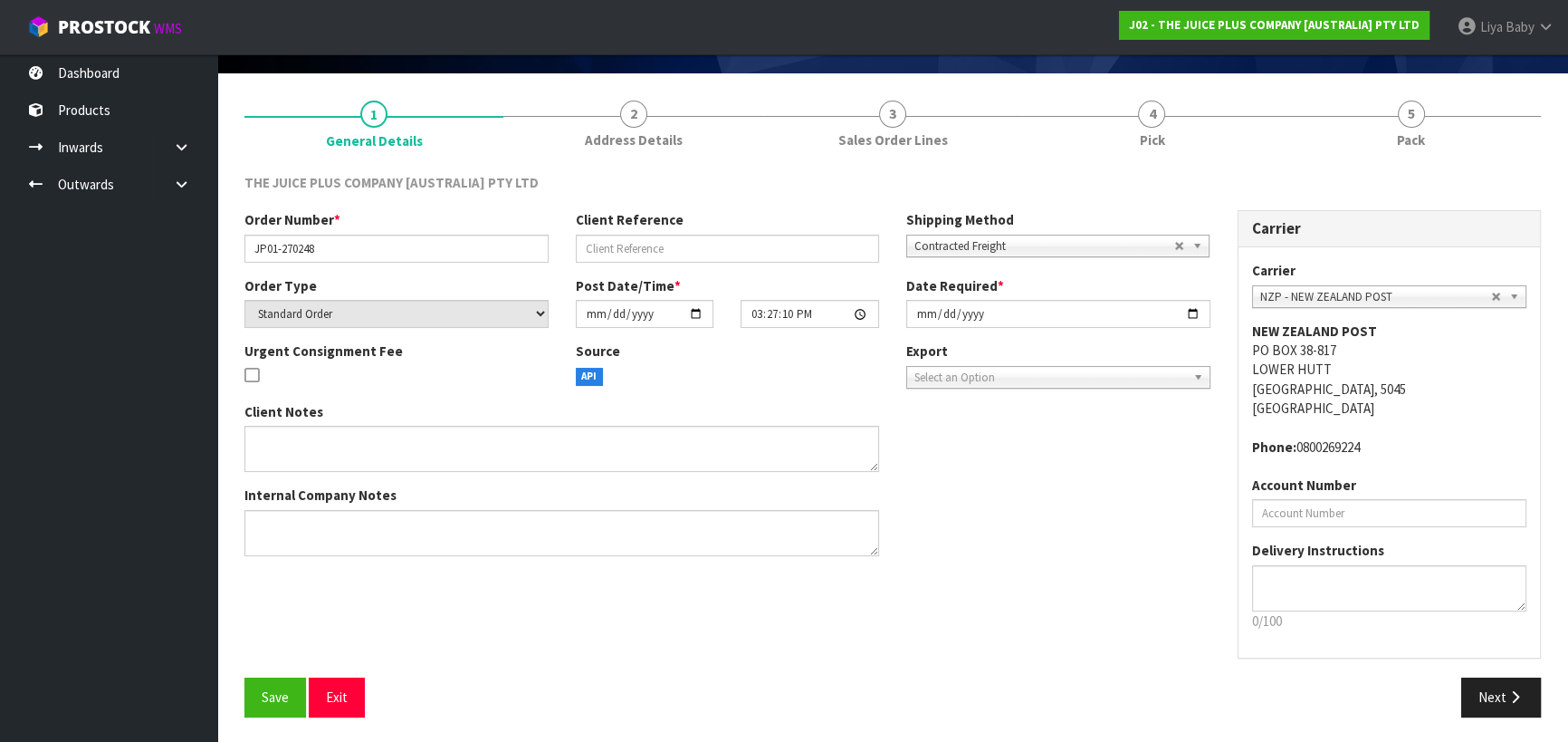
scroll to position [117, 0]
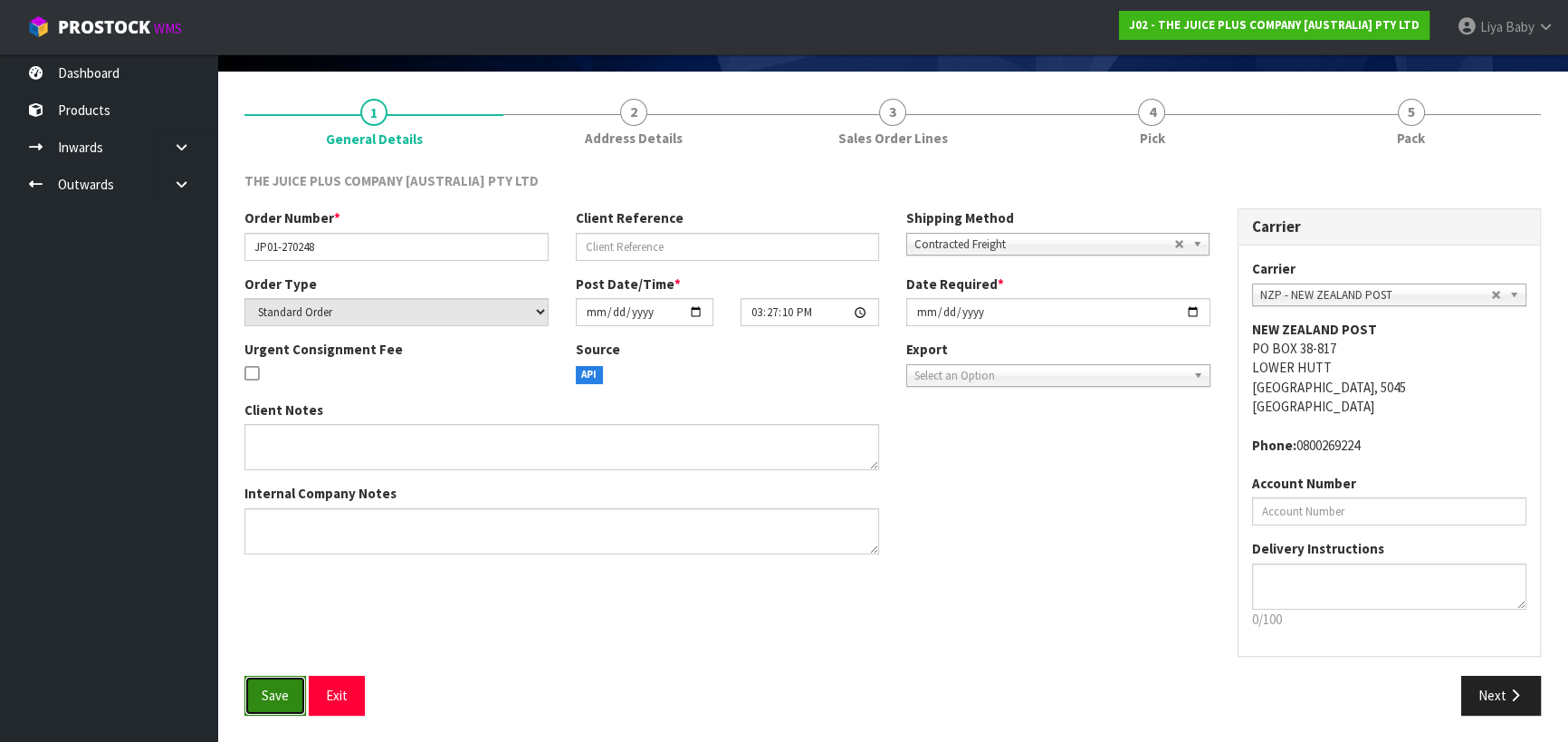
click at [283, 691] on span "Save" at bounding box center [275, 695] width 27 height 17
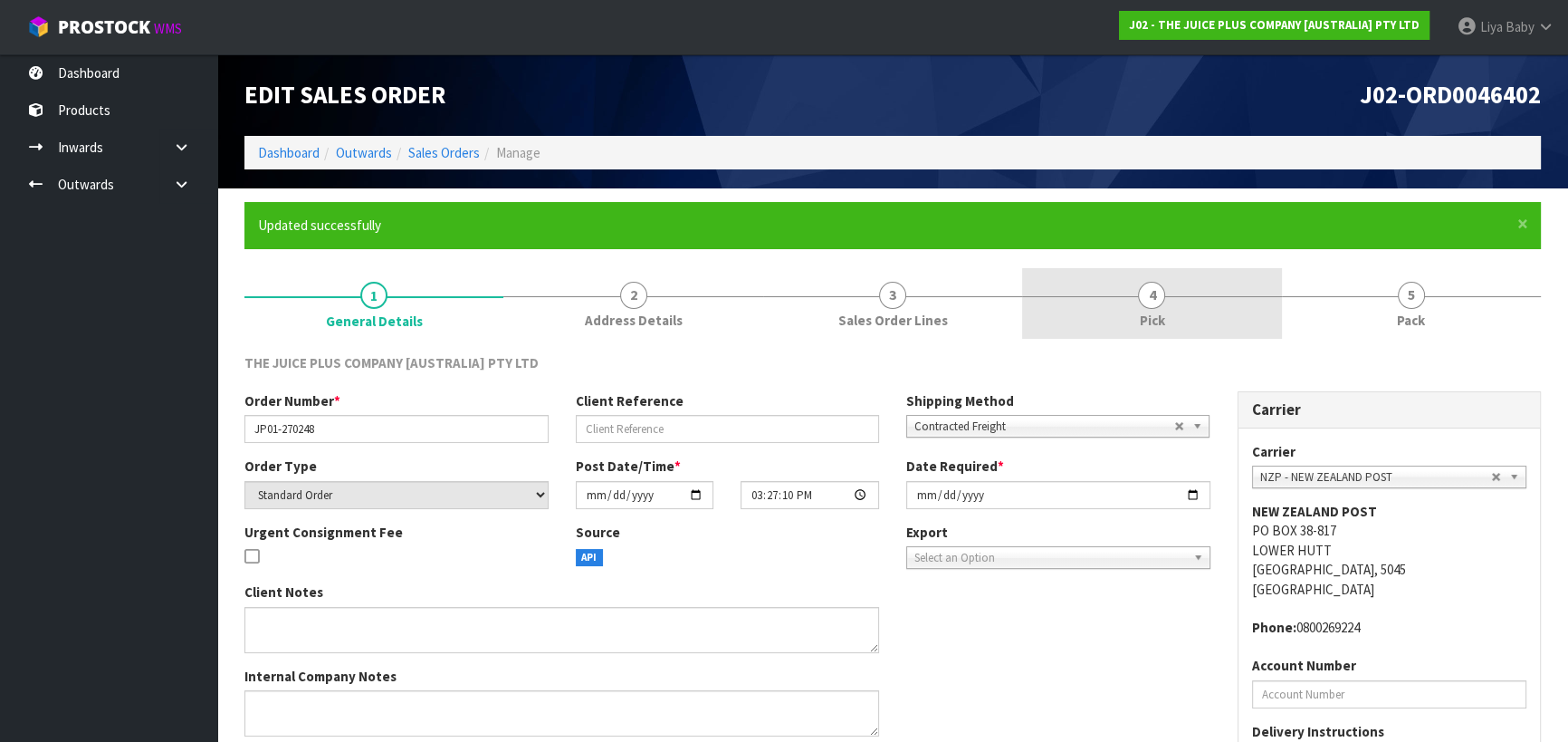
click at [1118, 311] on link "4 Pick" at bounding box center [1152, 303] width 259 height 71
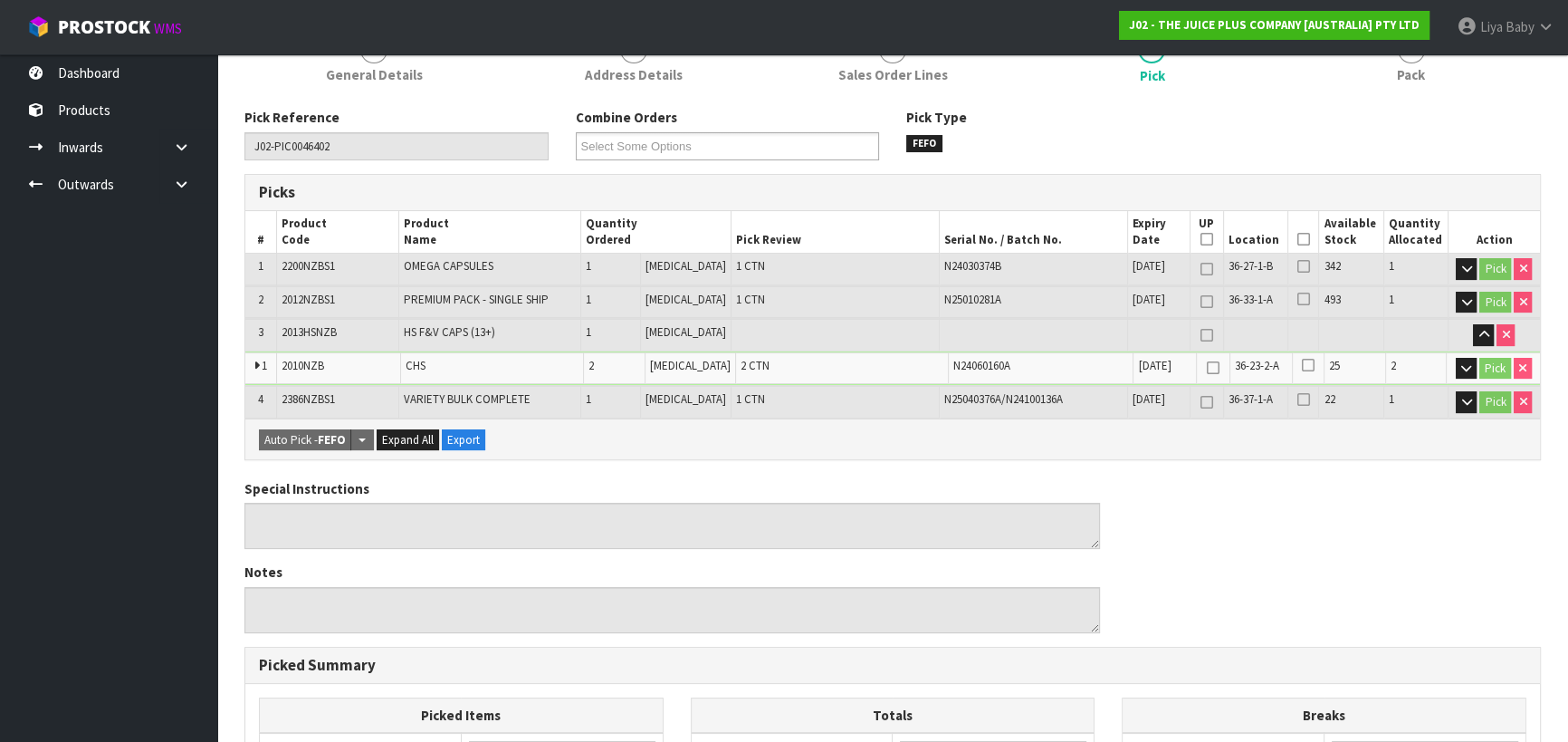
scroll to position [246, 0]
click at [1297, 239] on icon at bounding box center [1303, 239] width 13 height 1
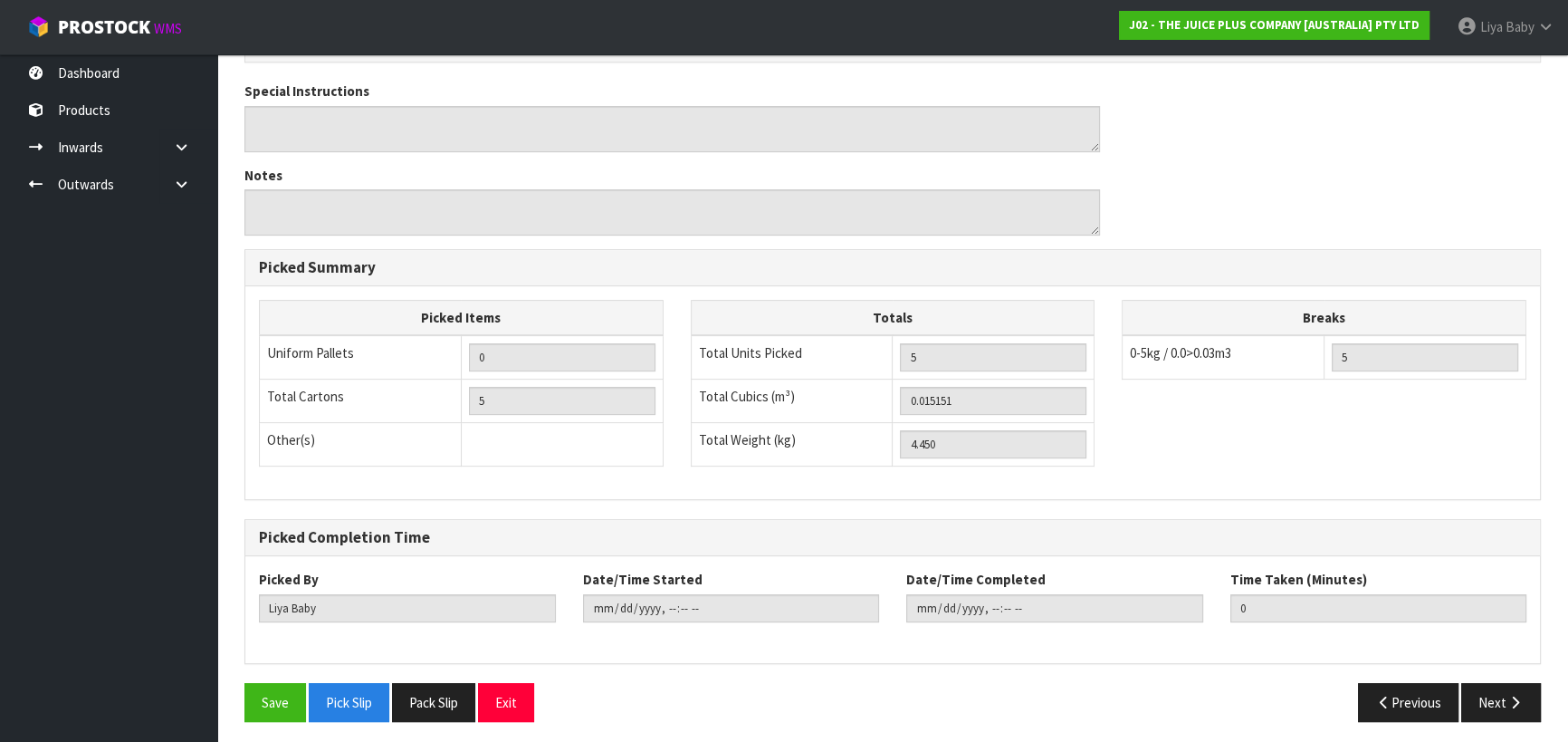
scroll to position [710, 0]
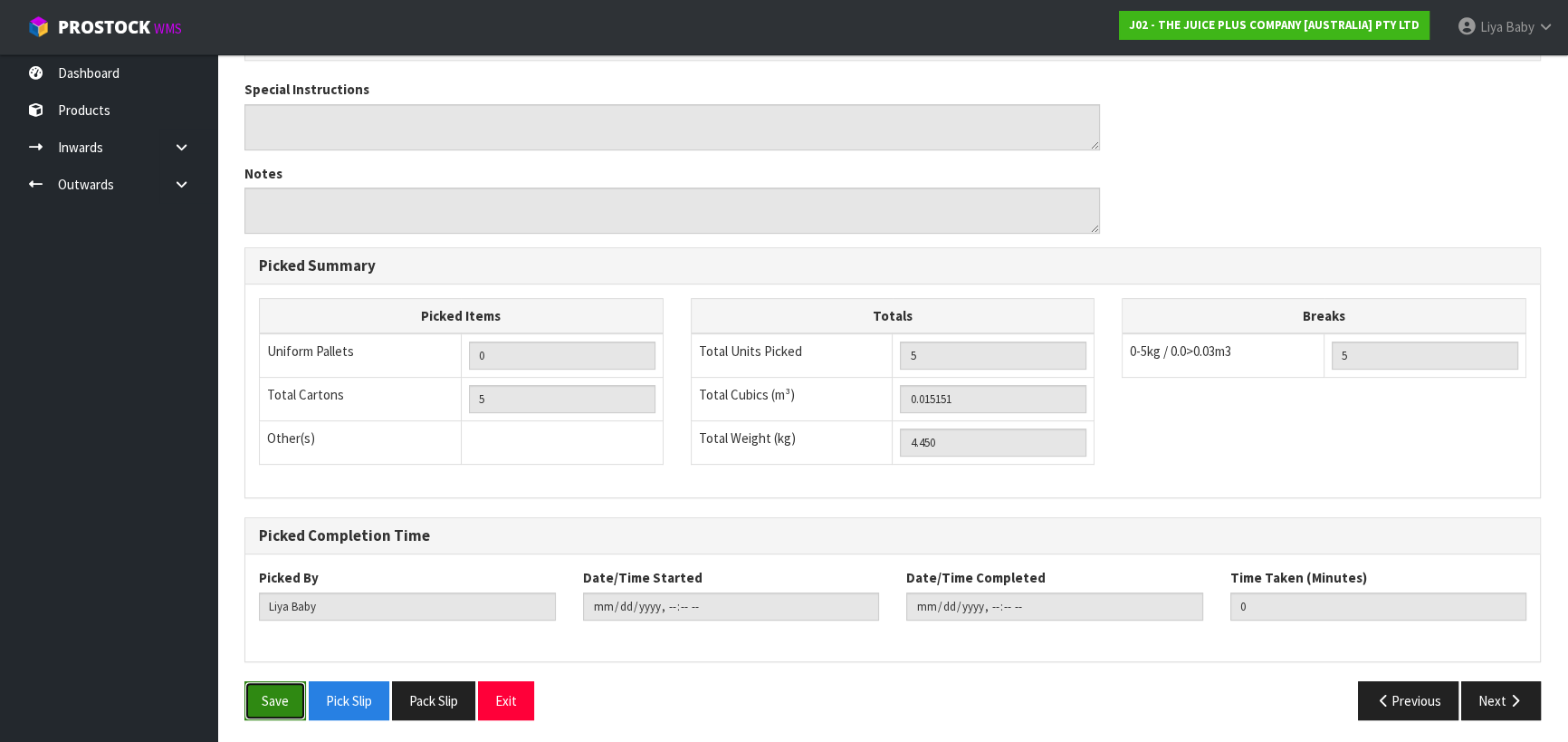
click at [296, 684] on button "Save" at bounding box center [275, 700] width 62 height 39
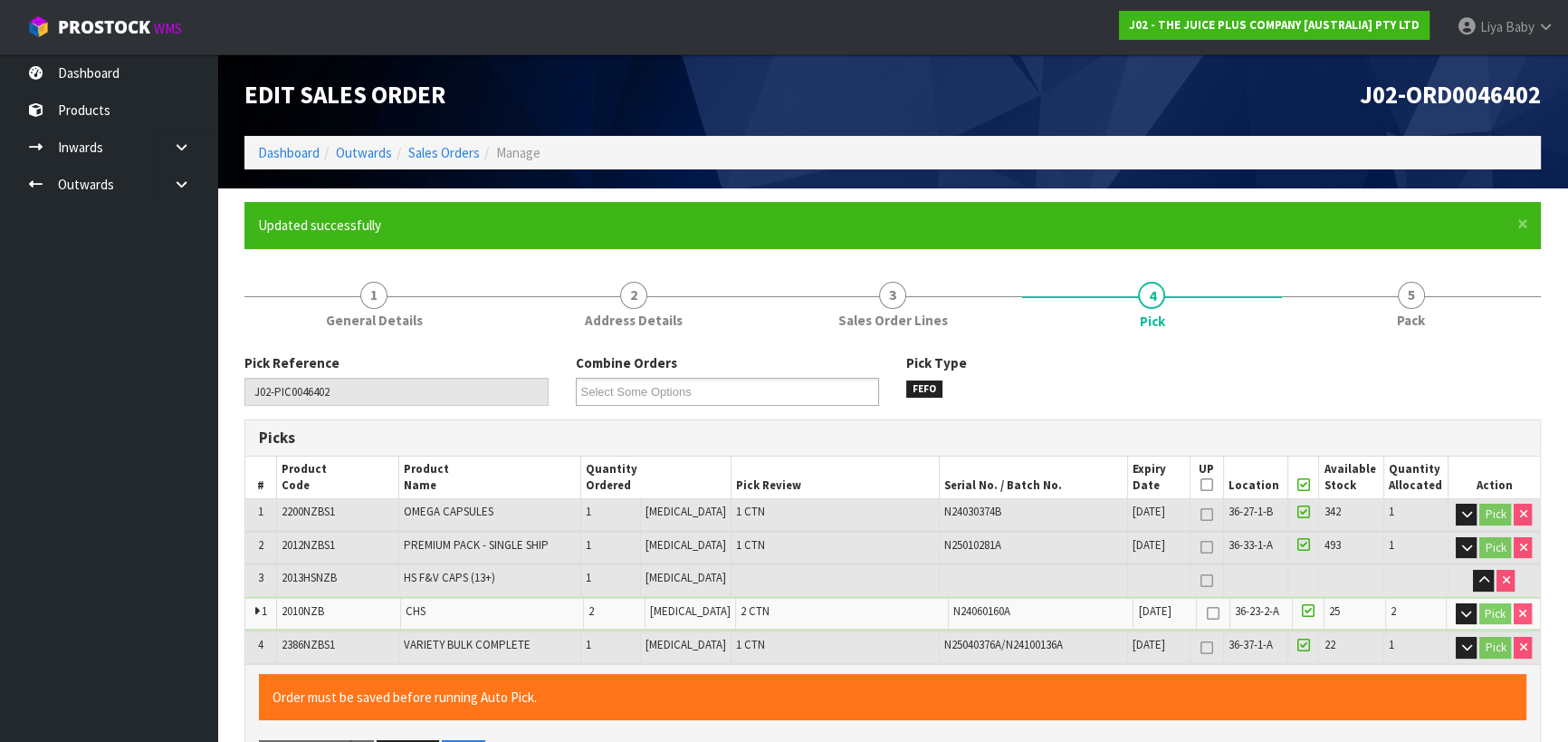
type input "[DATE]T11:04:43"
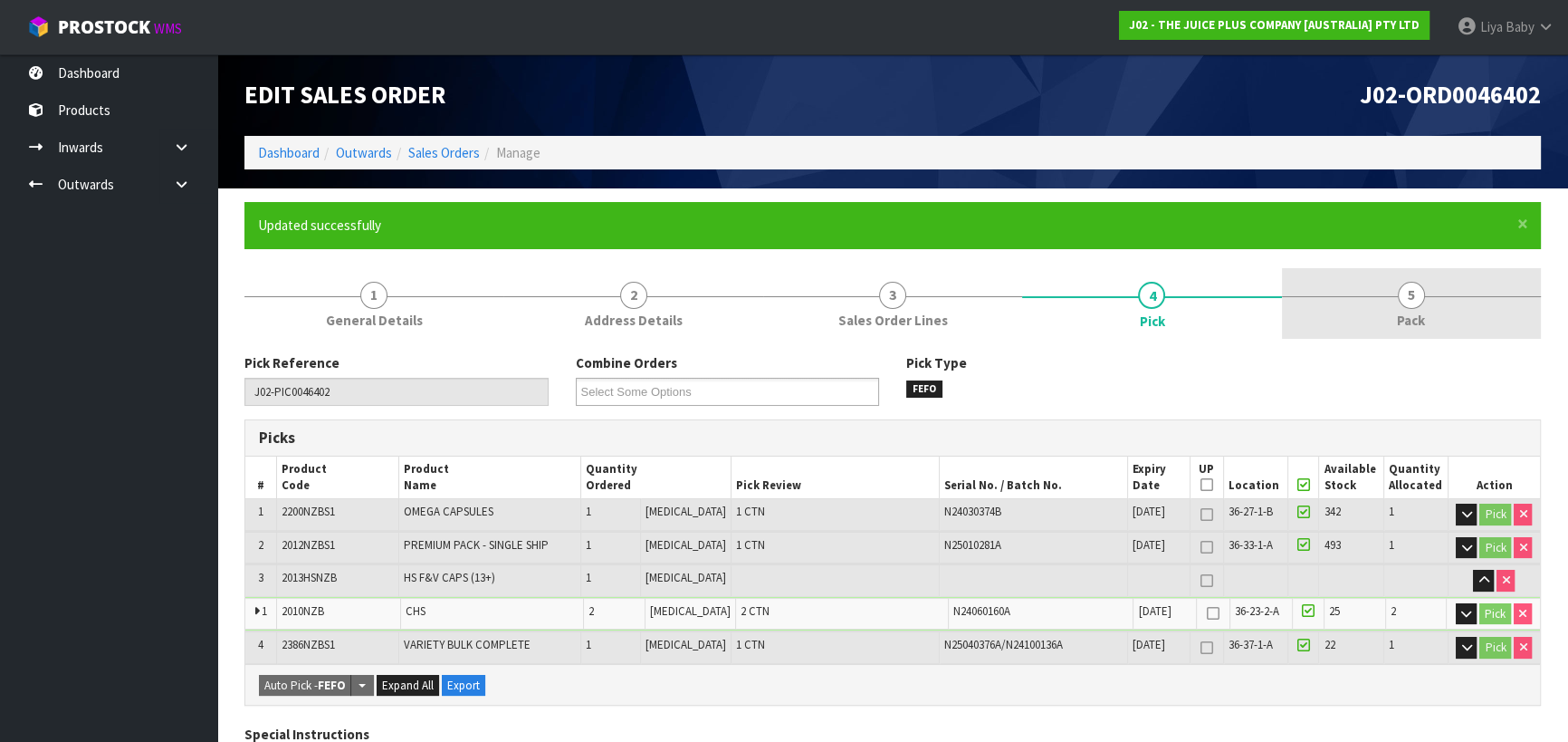
click at [1397, 312] on span "Pack" at bounding box center [1411, 320] width 28 height 19
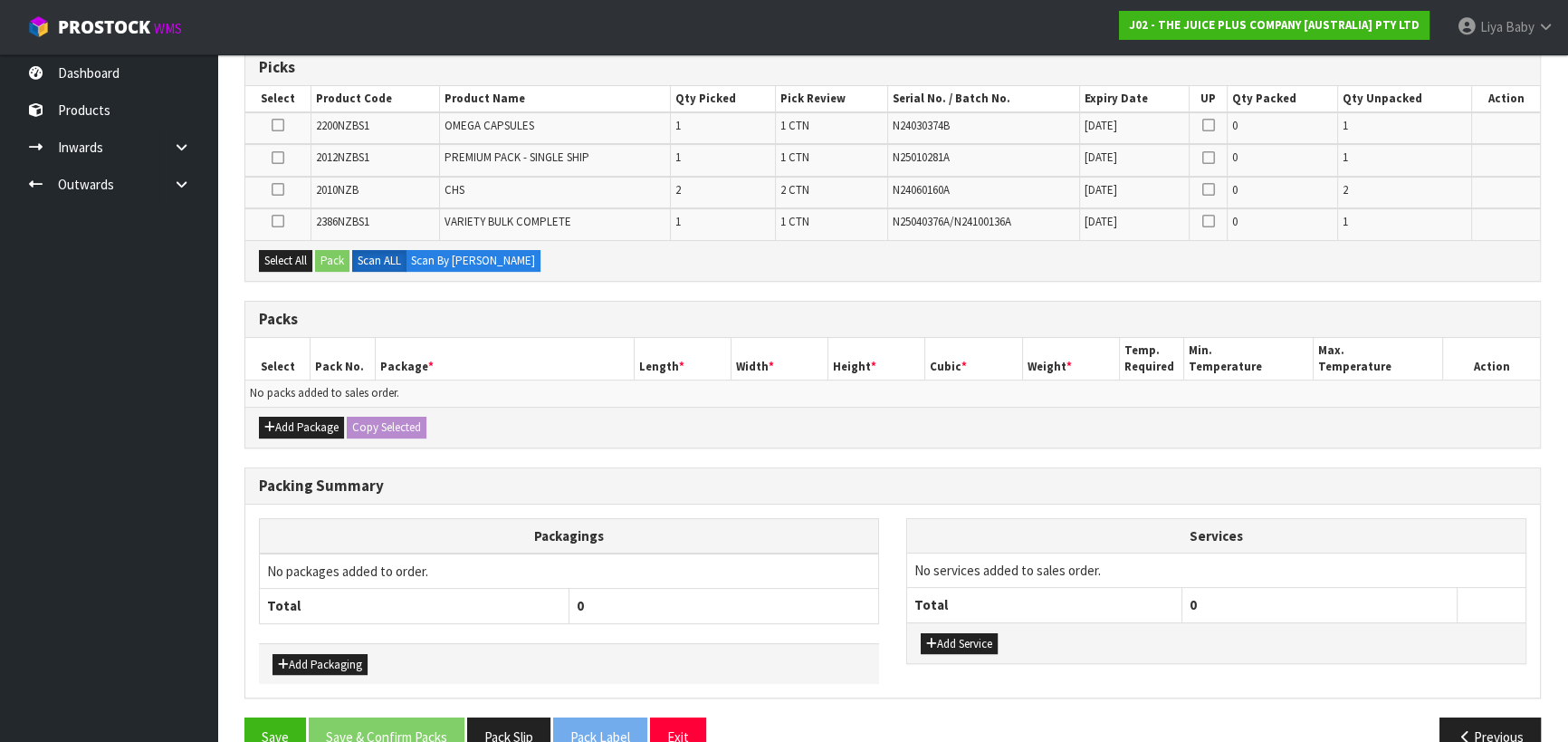
scroll to position [408, 0]
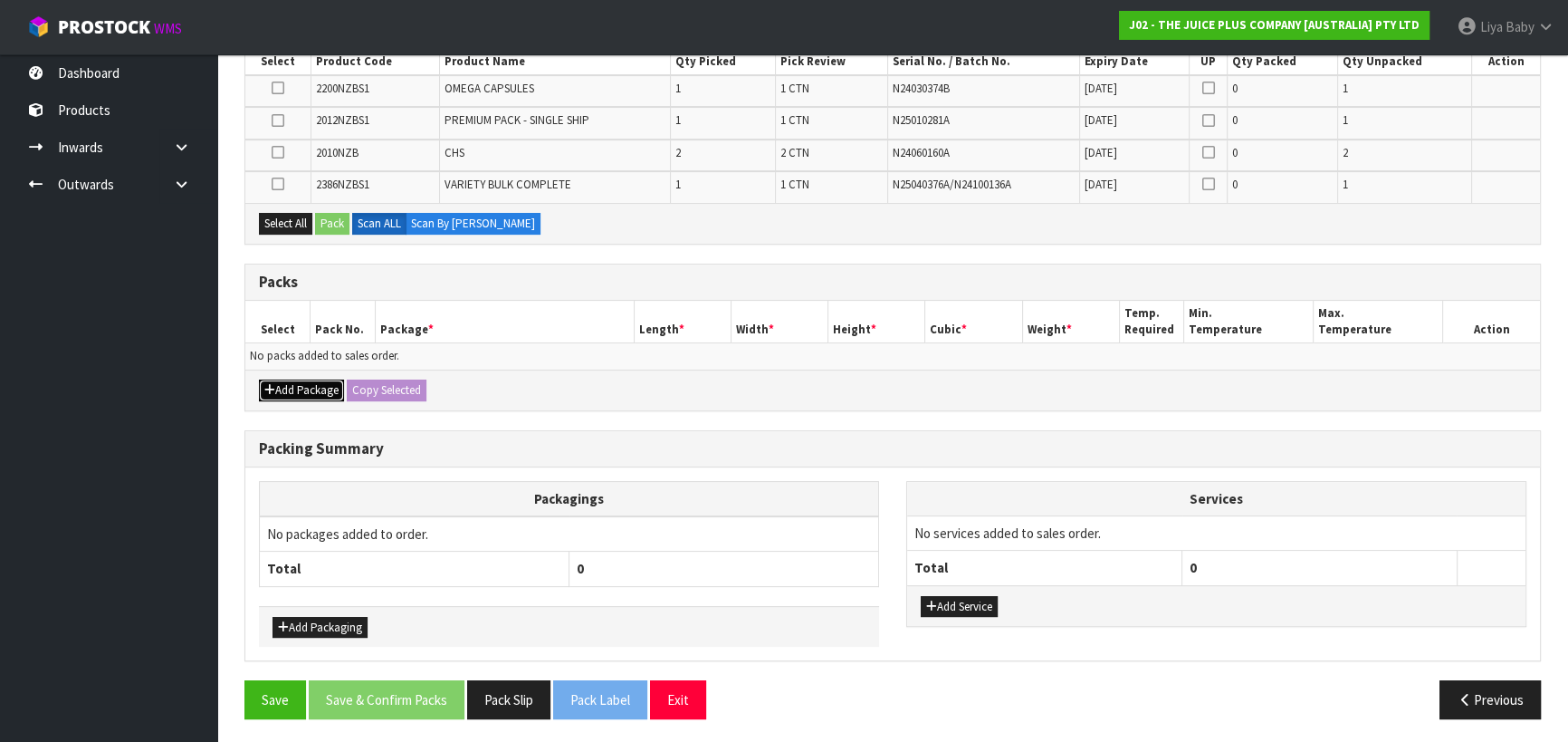
click at [285, 385] on button "Add Package" at bounding box center [301, 390] width 85 height 21
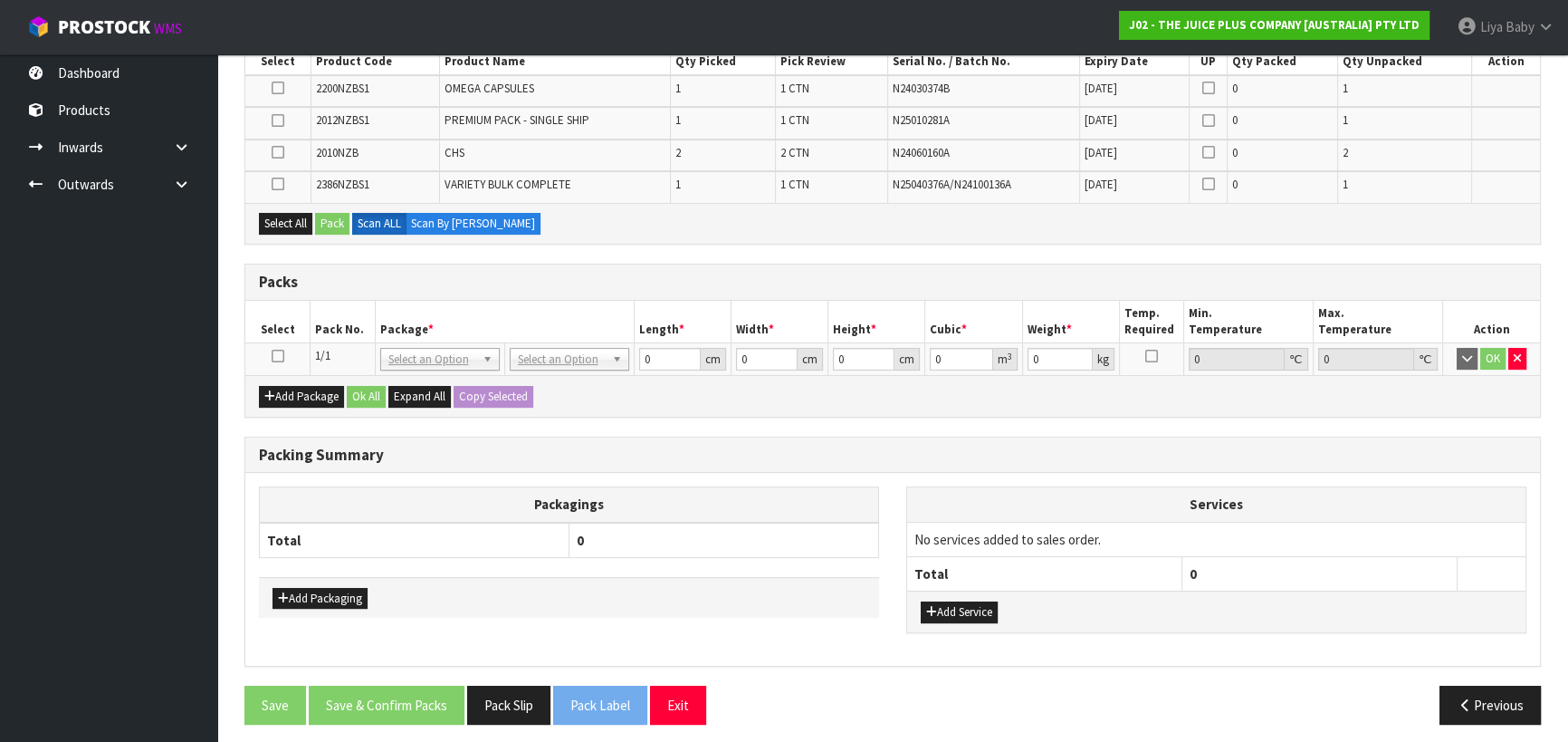
click at [271, 357] on icon at bounding box center [277, 356] width 13 height 1
click at [291, 224] on button "Select All" at bounding box center [285, 223] width 53 height 21
click at [335, 219] on button "Pack" at bounding box center [332, 223] width 35 height 21
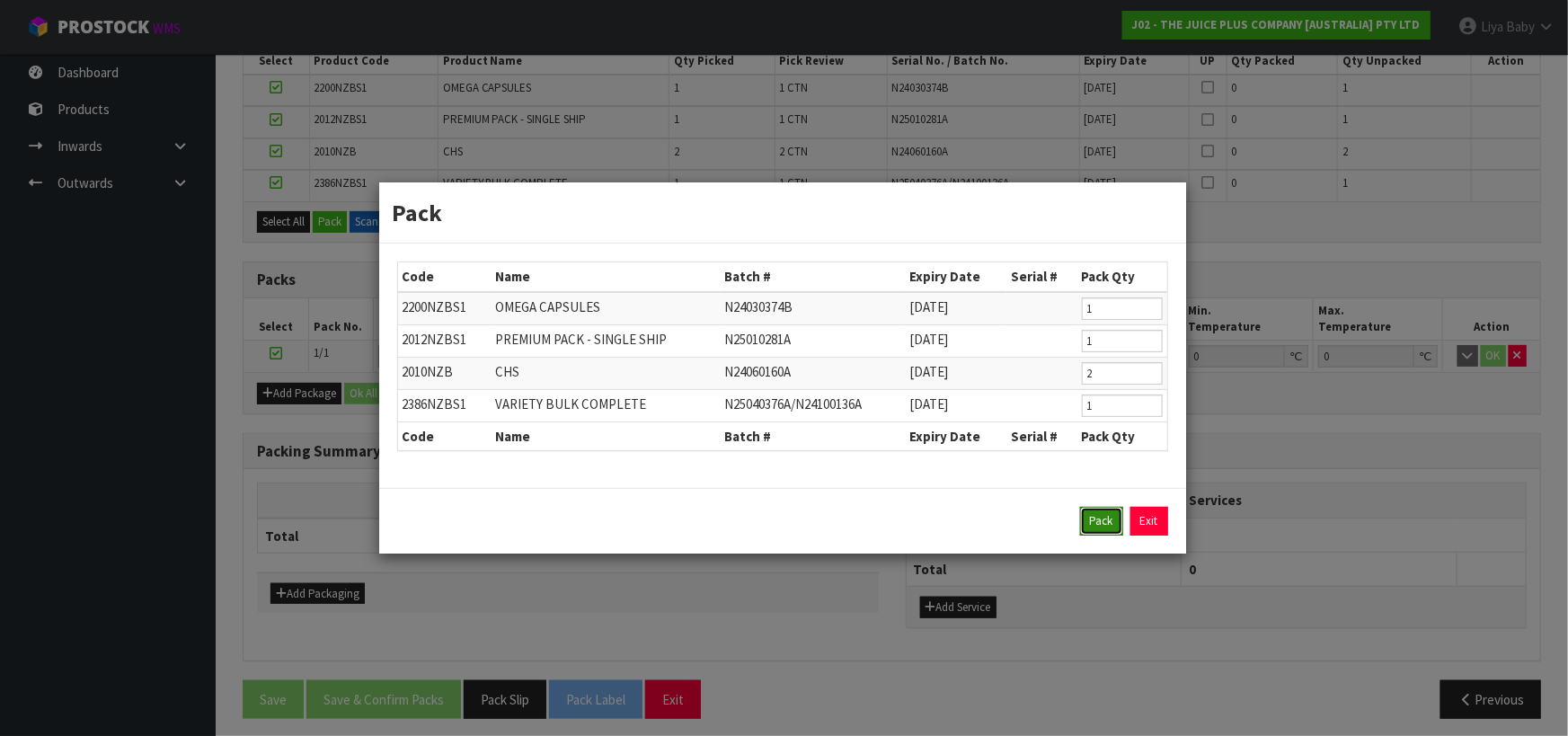
click at [1094, 513] on button "Pack" at bounding box center [1101, 521] width 43 height 29
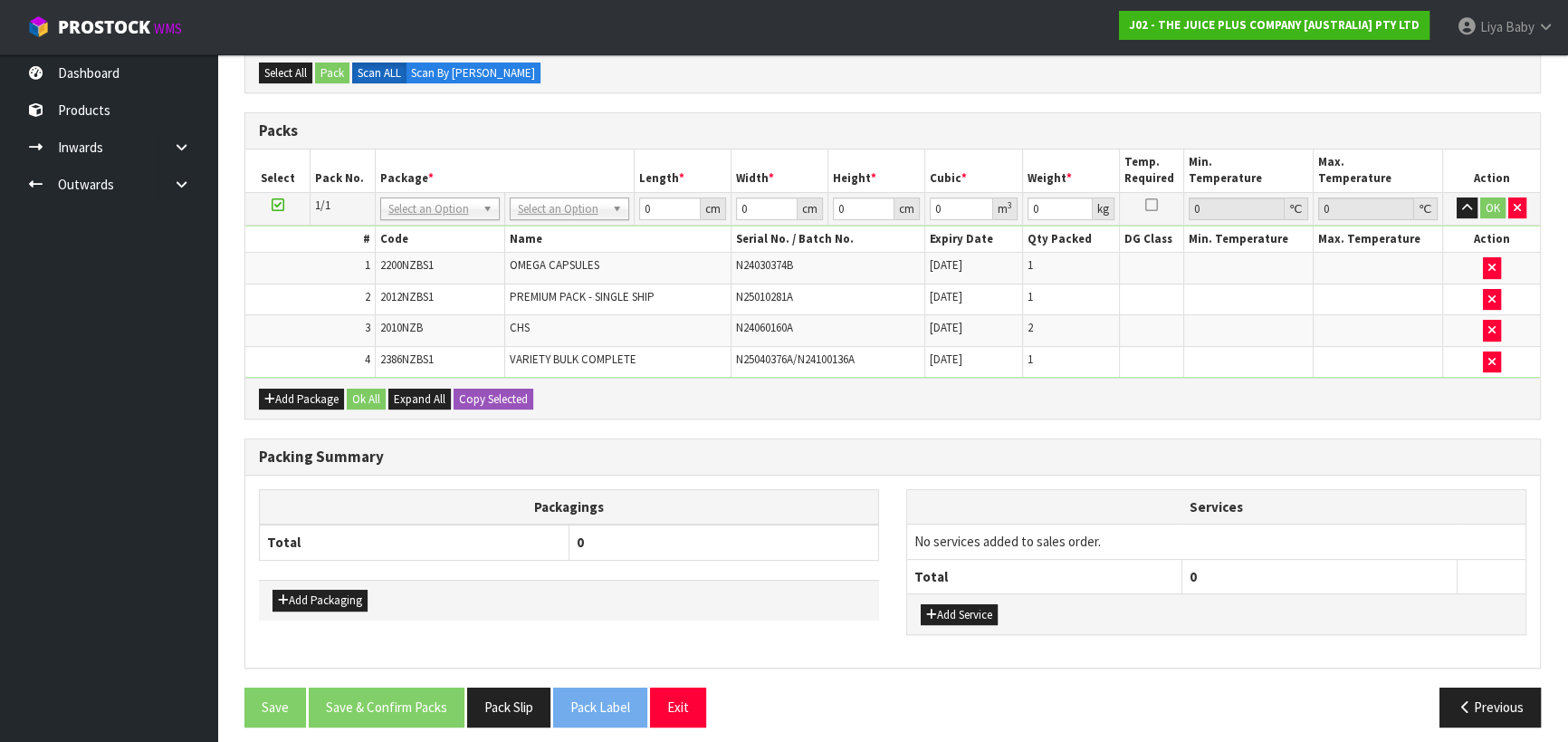
scroll to position [437, 0]
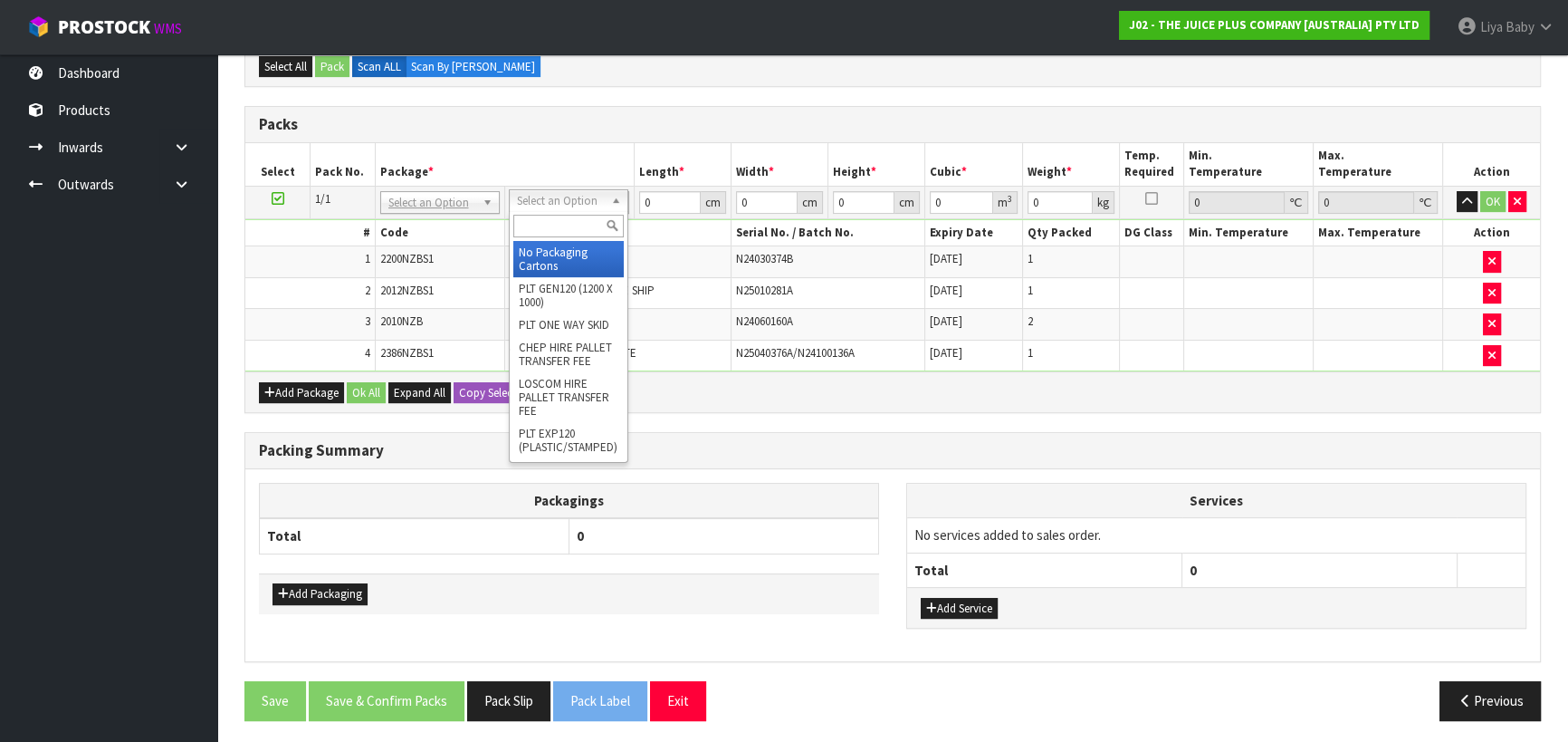
click at [579, 225] on input "text" at bounding box center [568, 225] width 110 height 22
type input "CTN5"
type input "43"
type input "33"
type input "25.5"
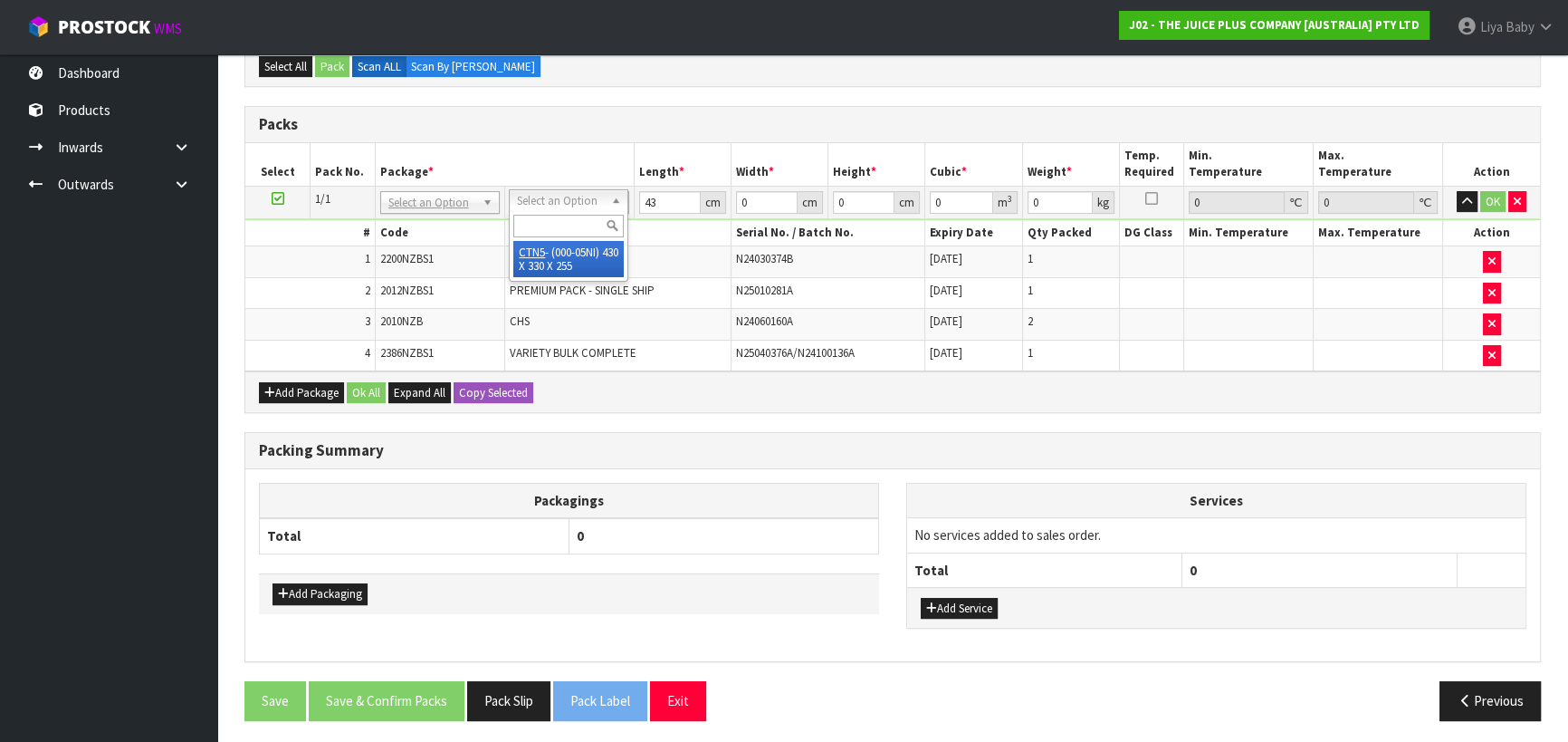
type input "0.036185"
type input "4.65"
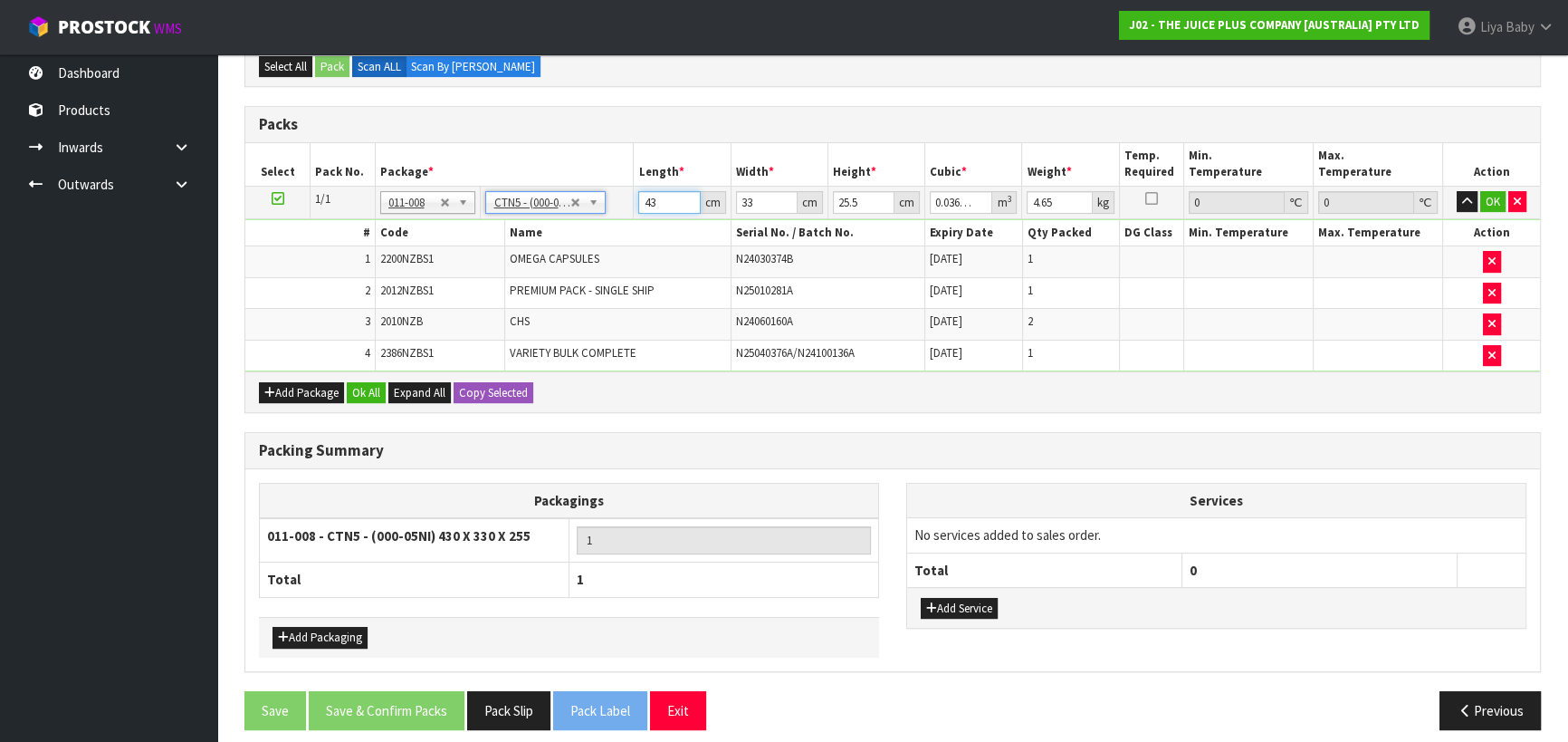
click at [657, 201] on input "43" at bounding box center [670, 202] width 62 height 22
type input "4"
type input "0.003366"
type input "0"
type input "3"
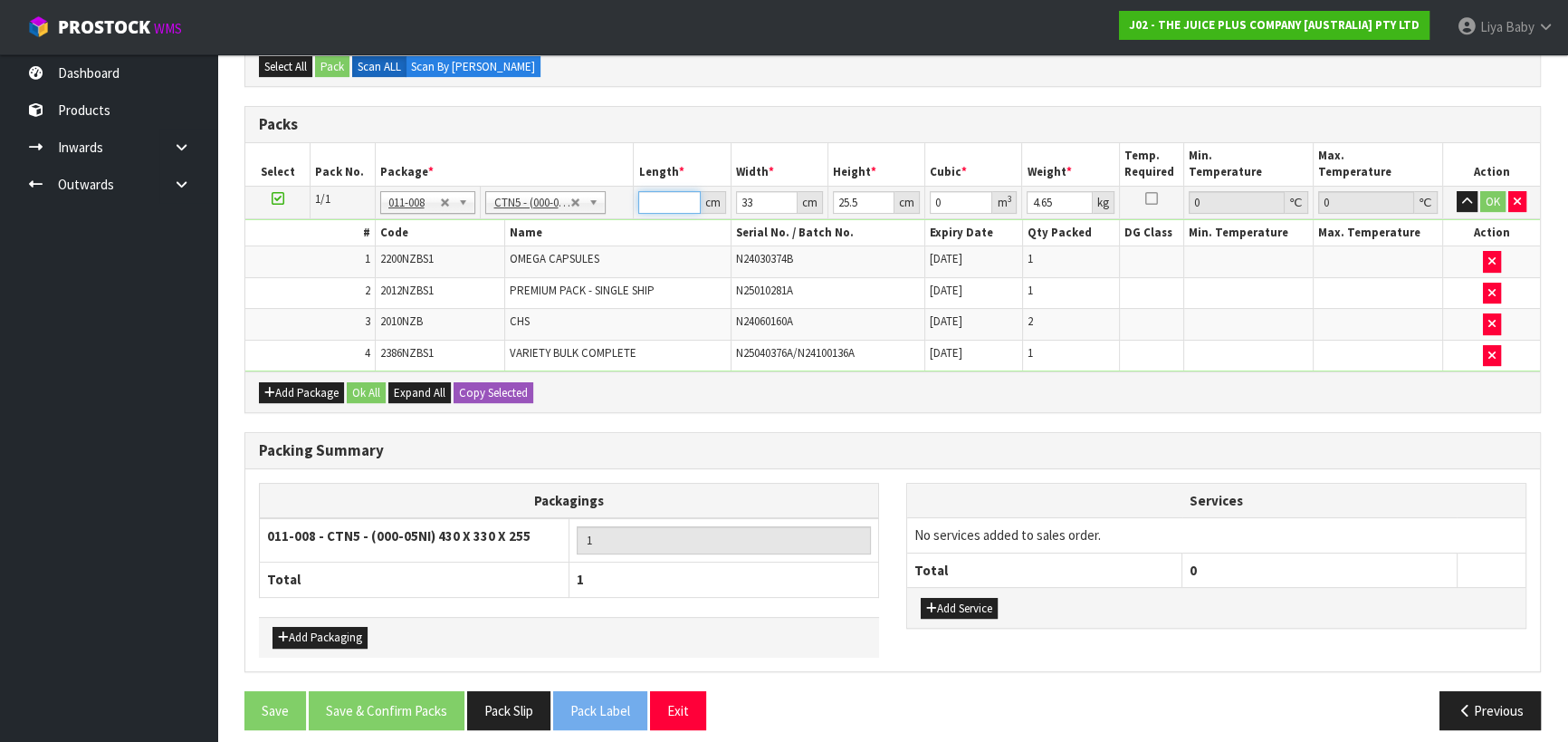
type input "0.002525"
type input "32"
type input "0.026928"
type input "32"
click at [763, 199] on input "33" at bounding box center [767, 202] width 62 height 22
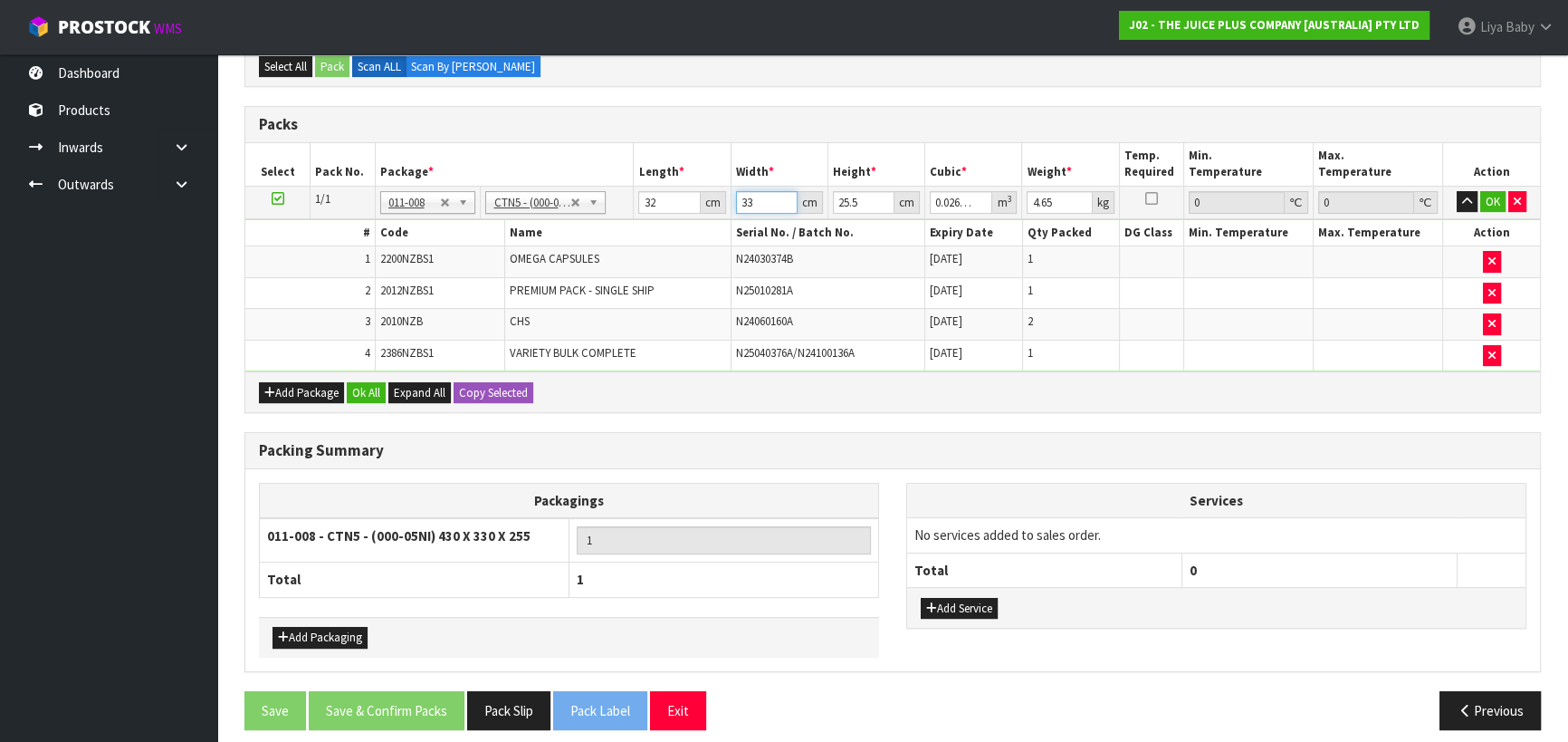
type input "3"
type input "0.002448"
type input "0"
type input "2"
type input "0.001632"
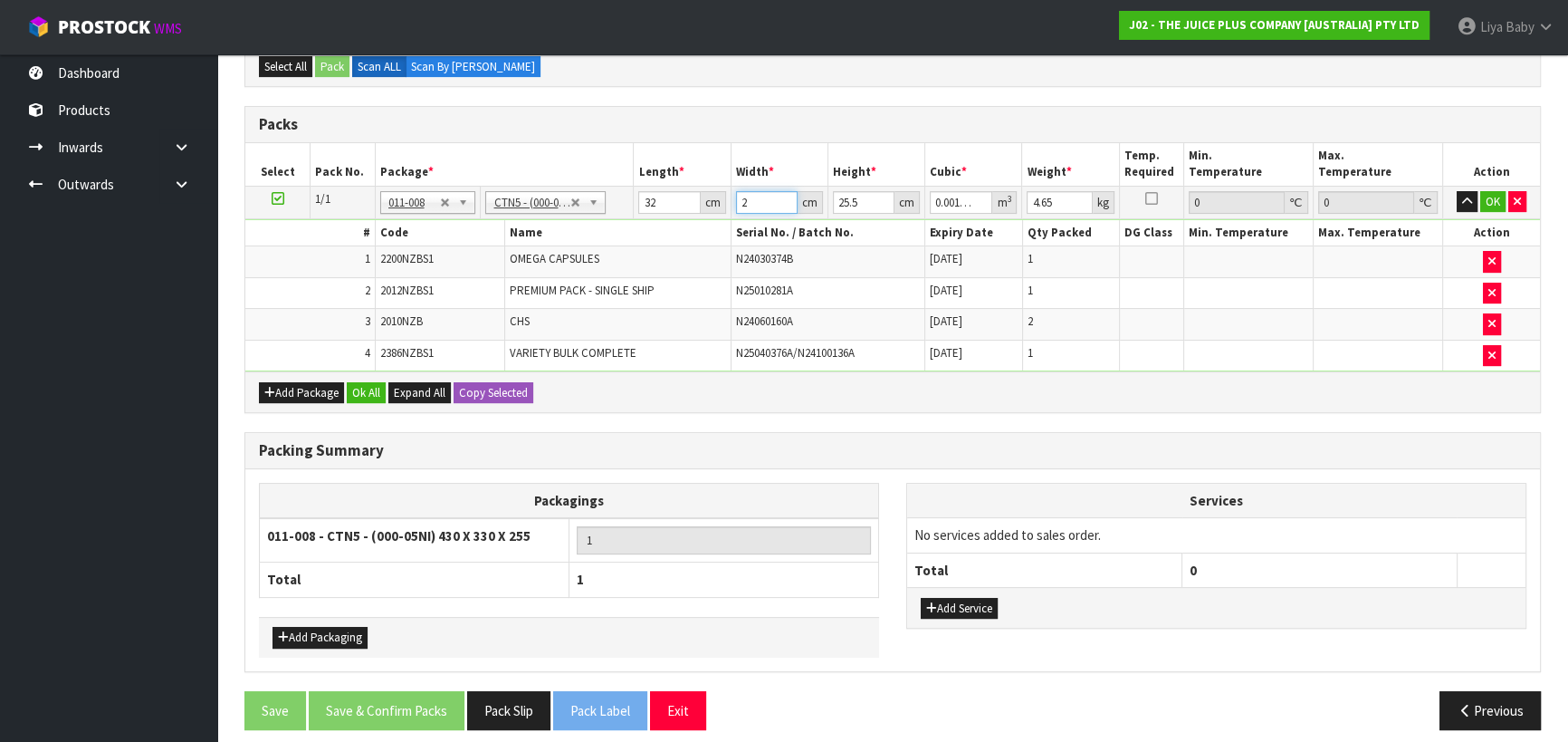
type input "24"
type input "0.019584"
type input "24"
click at [859, 198] on input "25.5" at bounding box center [864, 202] width 62 height 22
type input "25"
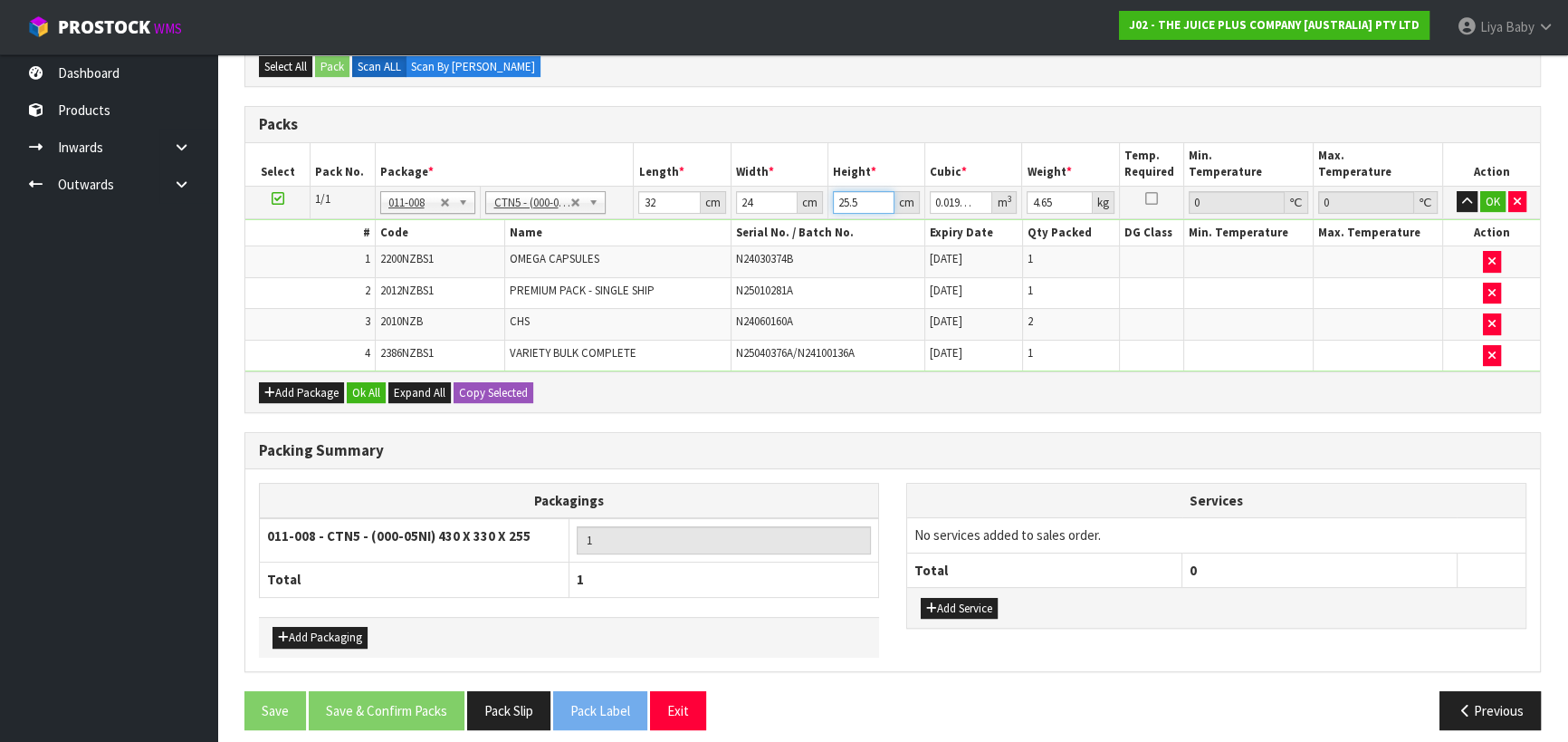
type input "0.0192"
type input "2"
type input "0.001536"
type input "0"
type input "2"
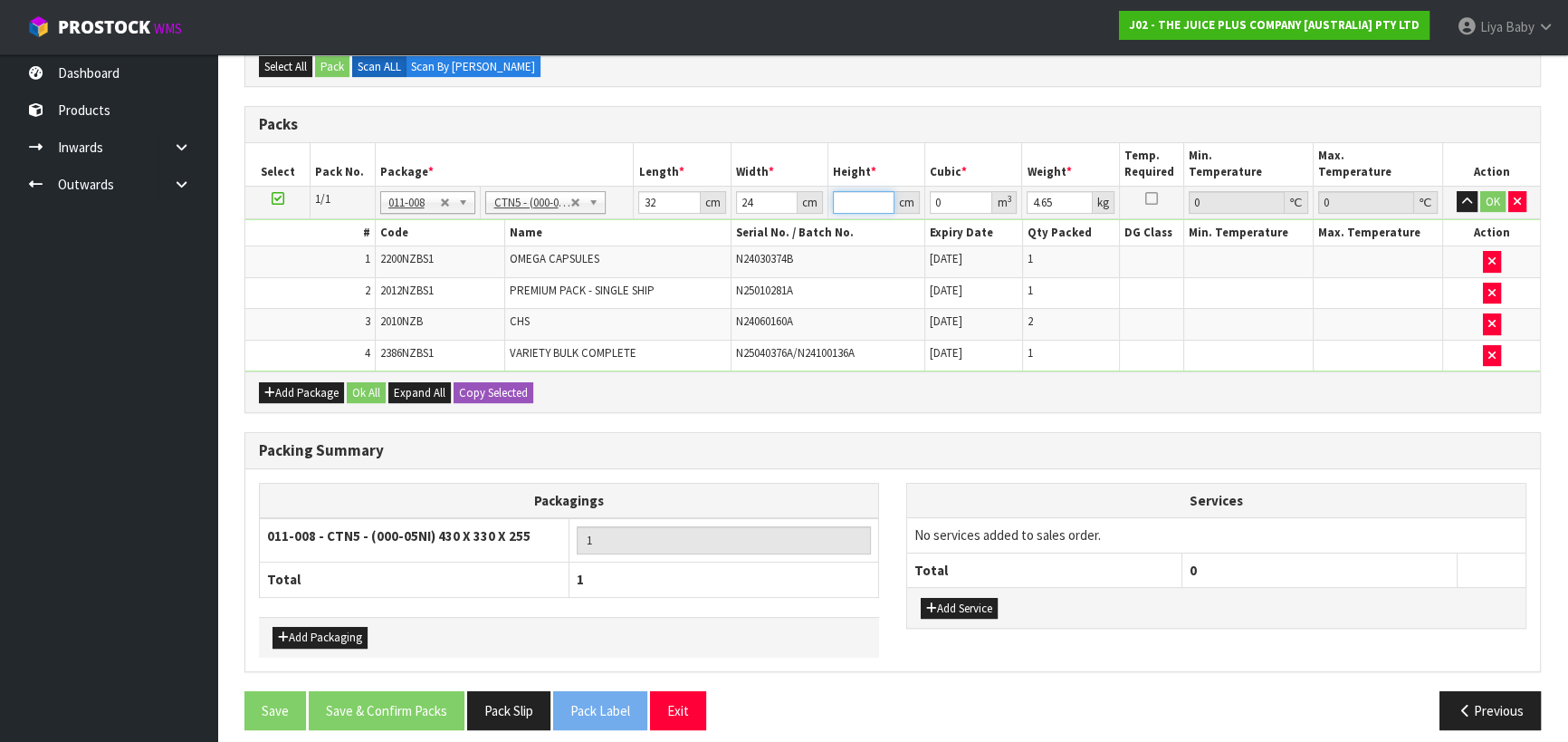
type input "0.001536"
type input "27"
type input "0.020736"
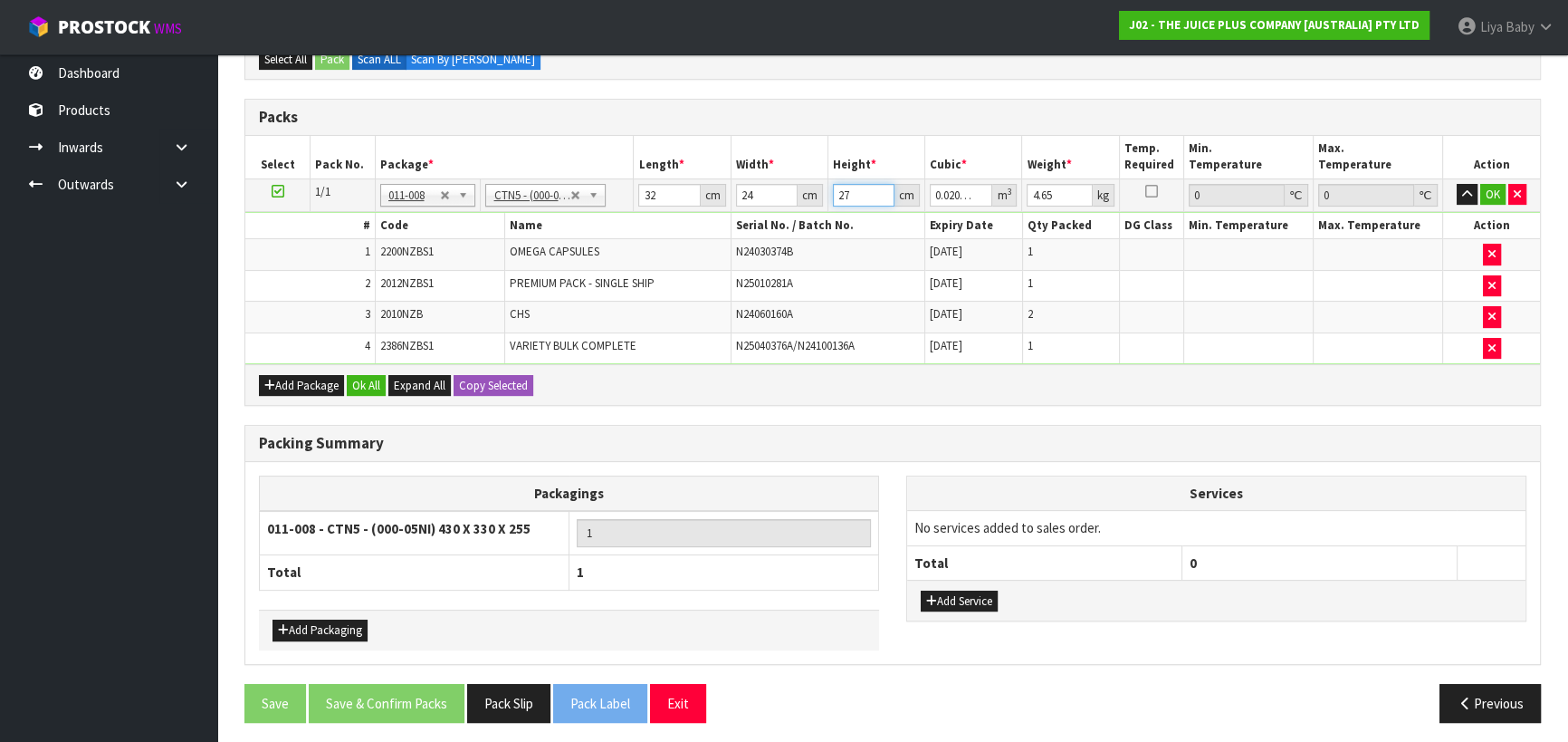
scroll to position [446, 0]
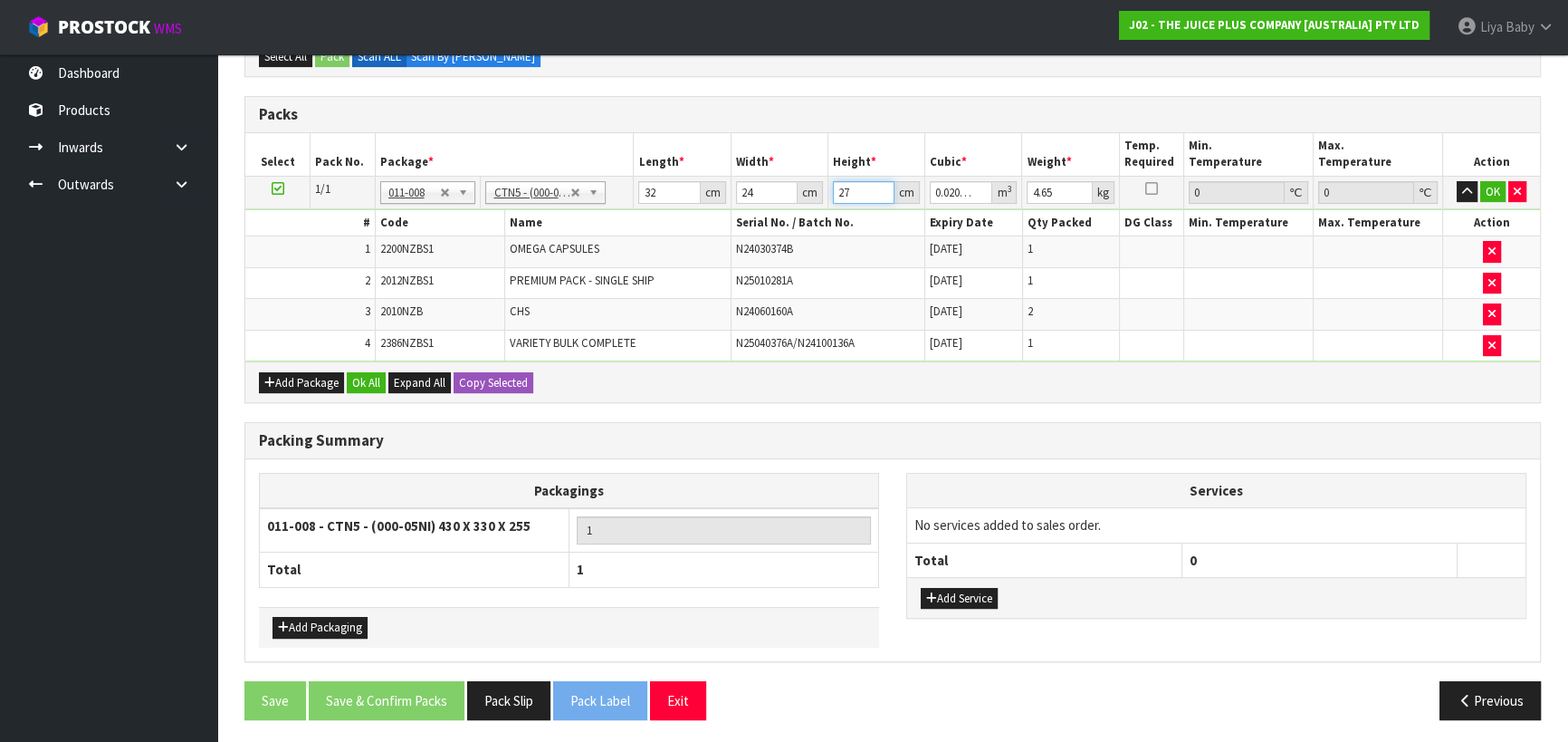
type input "27"
click at [1060, 191] on input "4.65" at bounding box center [1059, 191] width 65 height 22
type input "4"
type input "5"
click at [366, 381] on button "Ok All" at bounding box center [366, 383] width 39 height 21
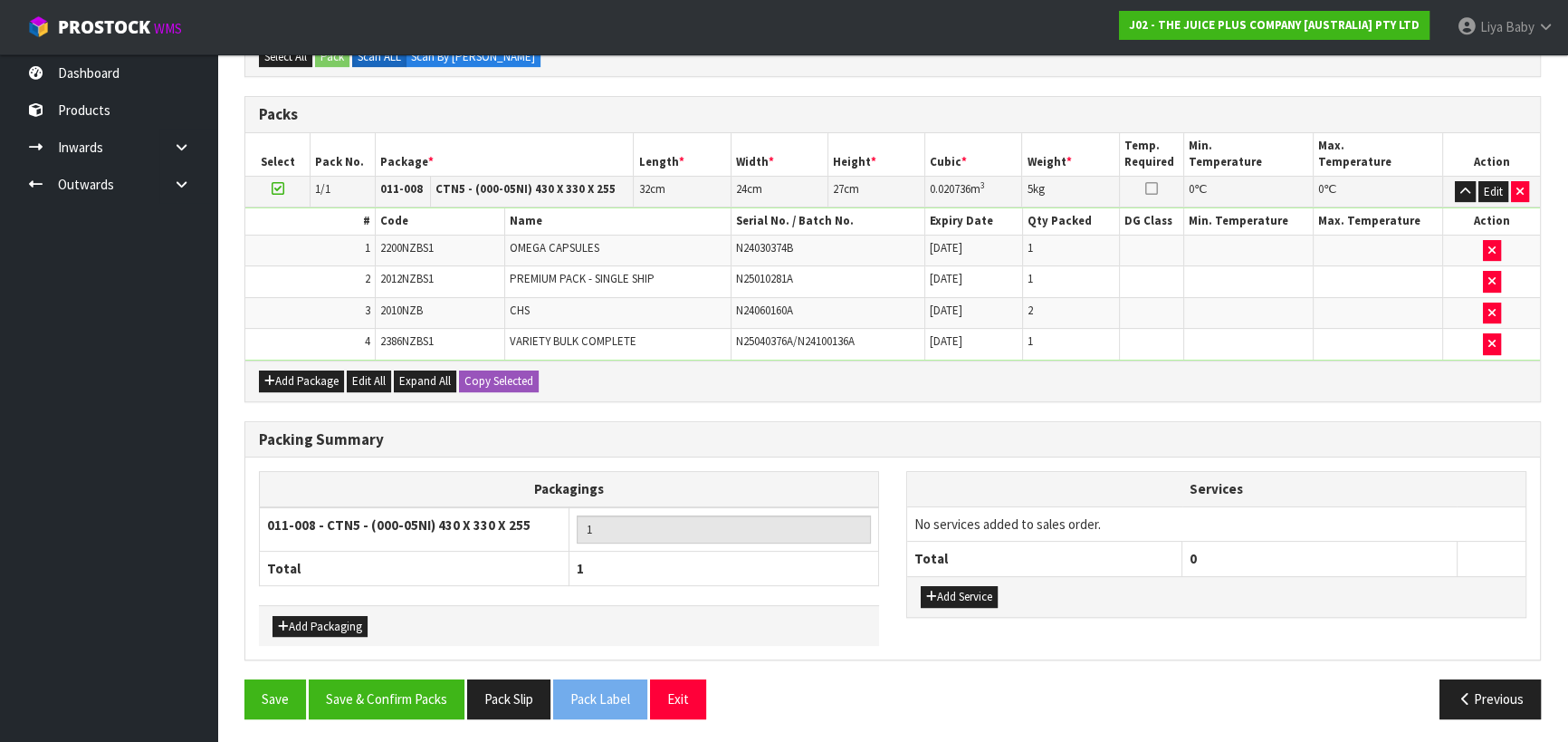
scroll to position [444, 0]
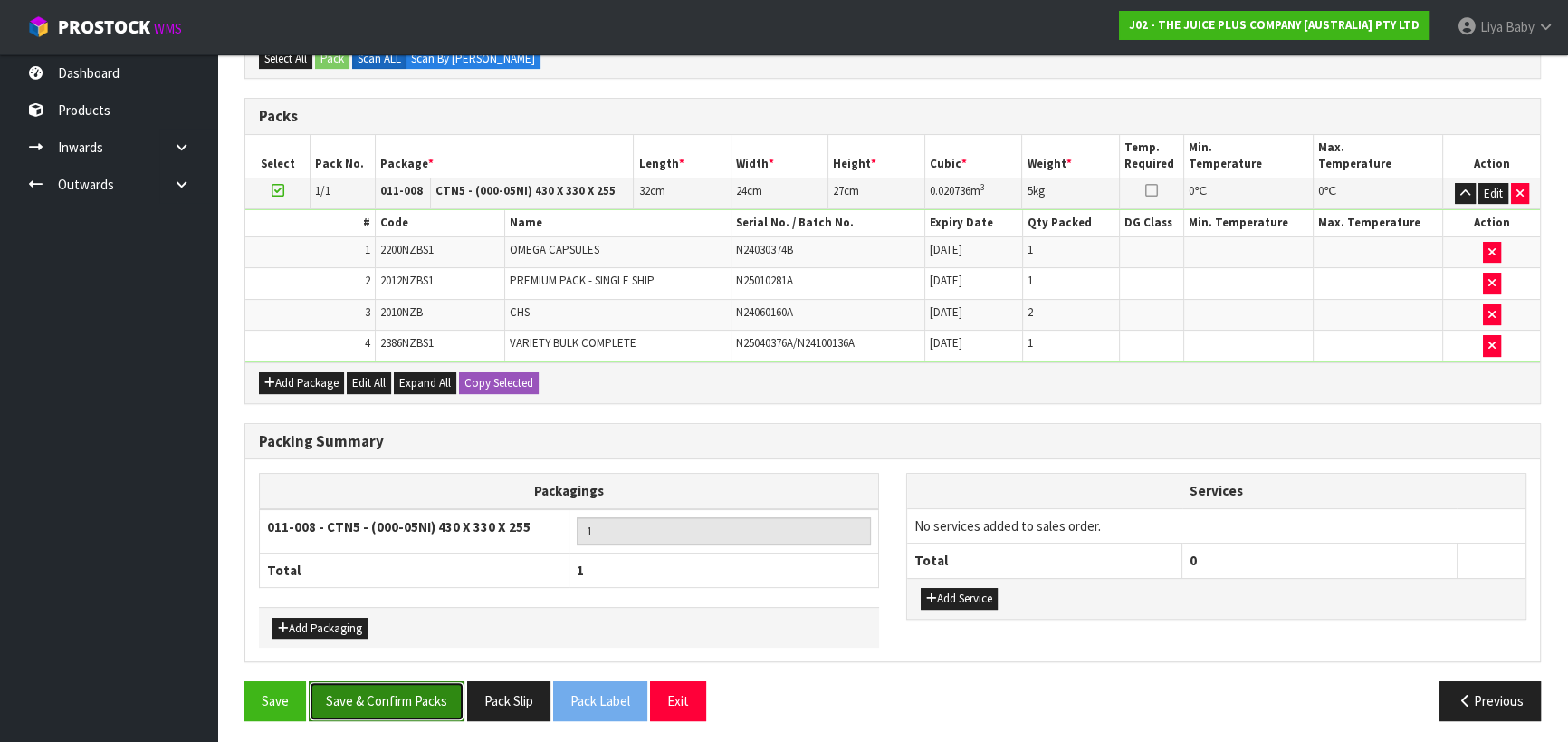
click at [426, 701] on button "Save & Confirm Packs" at bounding box center [386, 700] width 156 height 39
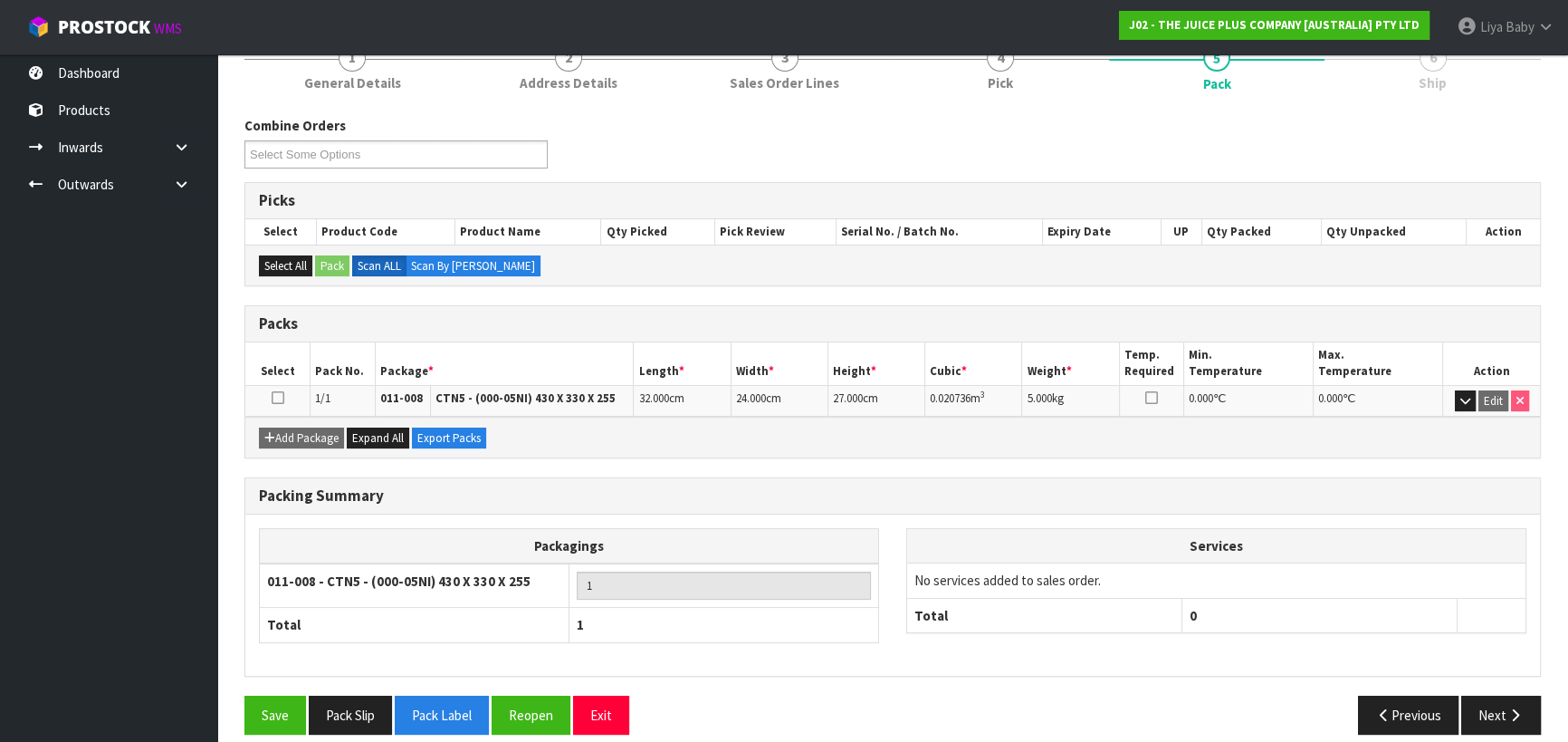
scroll to position [253, 0]
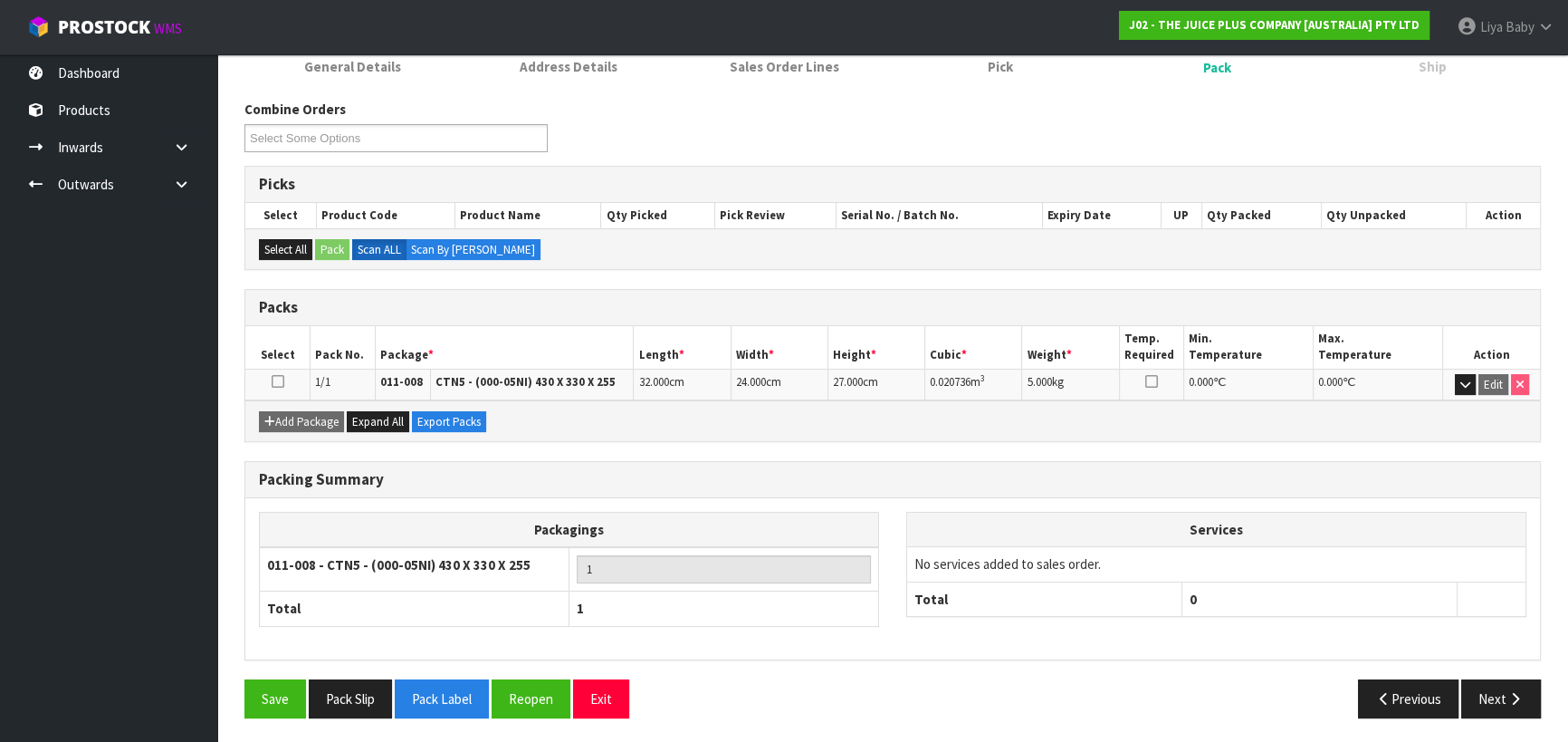
click at [278, 382] on icon at bounding box center [277, 382] width 13 height 1
click at [1507, 694] on icon "button" at bounding box center [1516, 699] width 17 height 14
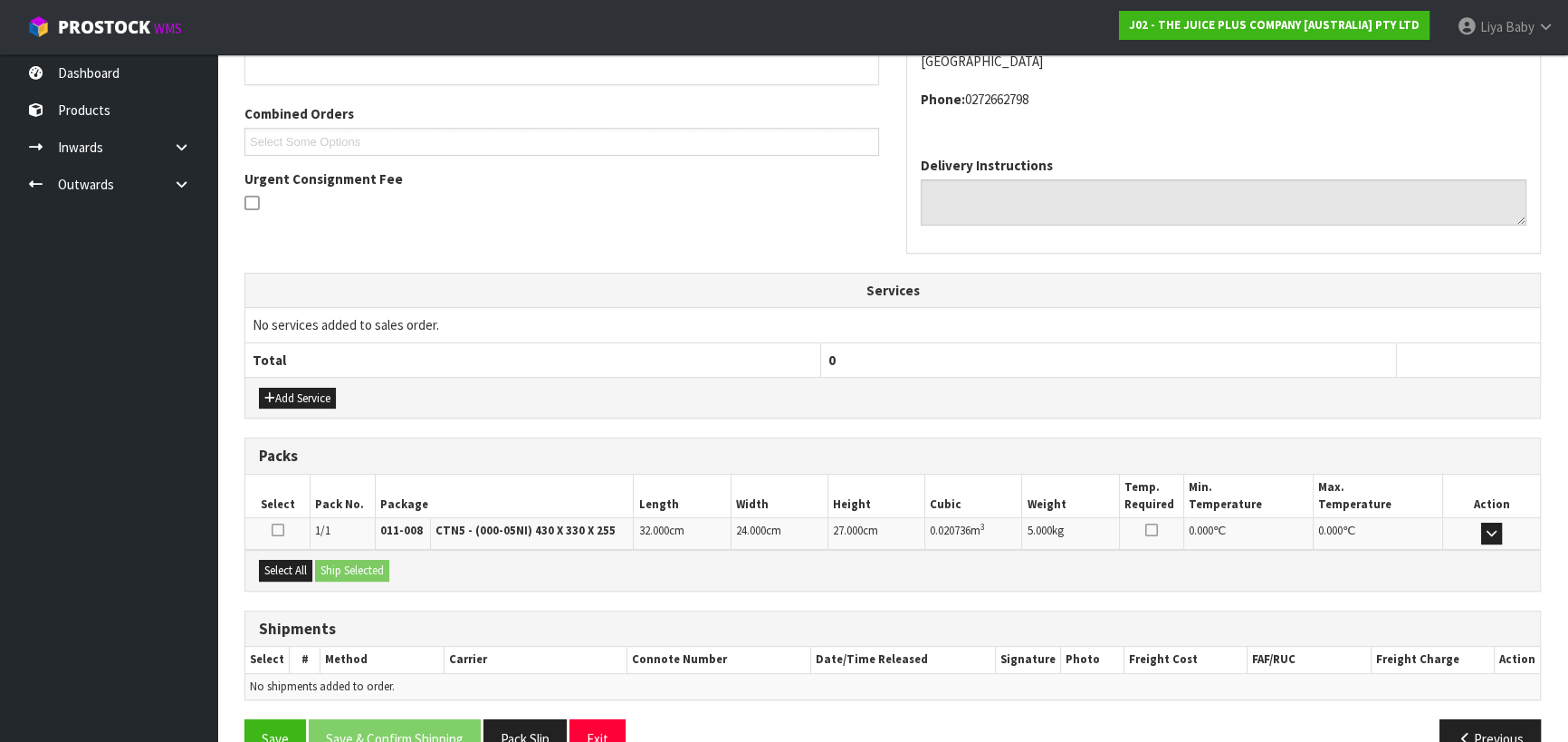
scroll to position [471, 0]
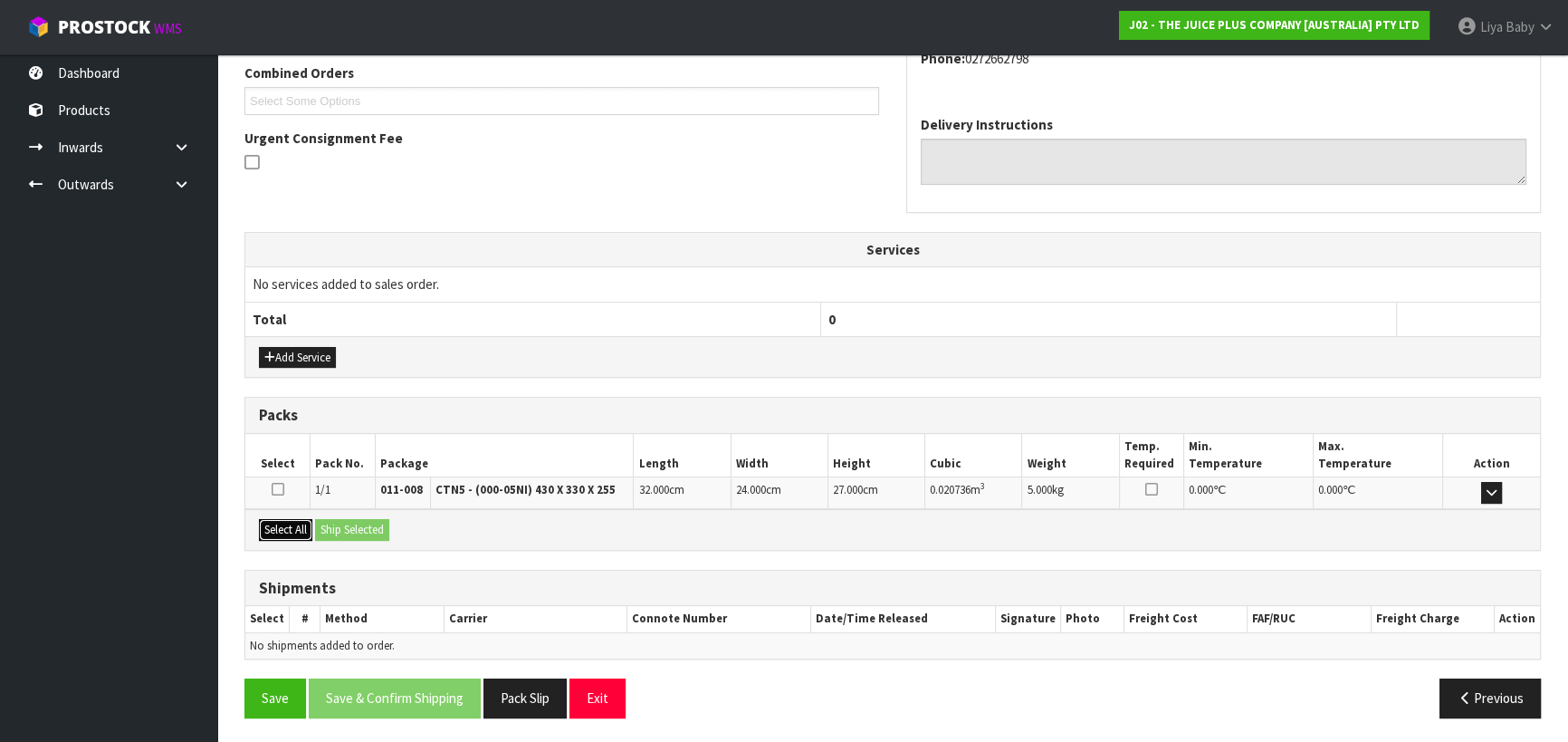
click at [299, 530] on button "Select All" at bounding box center [285, 529] width 53 height 21
click at [349, 527] on button "Ship Selected" at bounding box center [352, 529] width 74 height 21
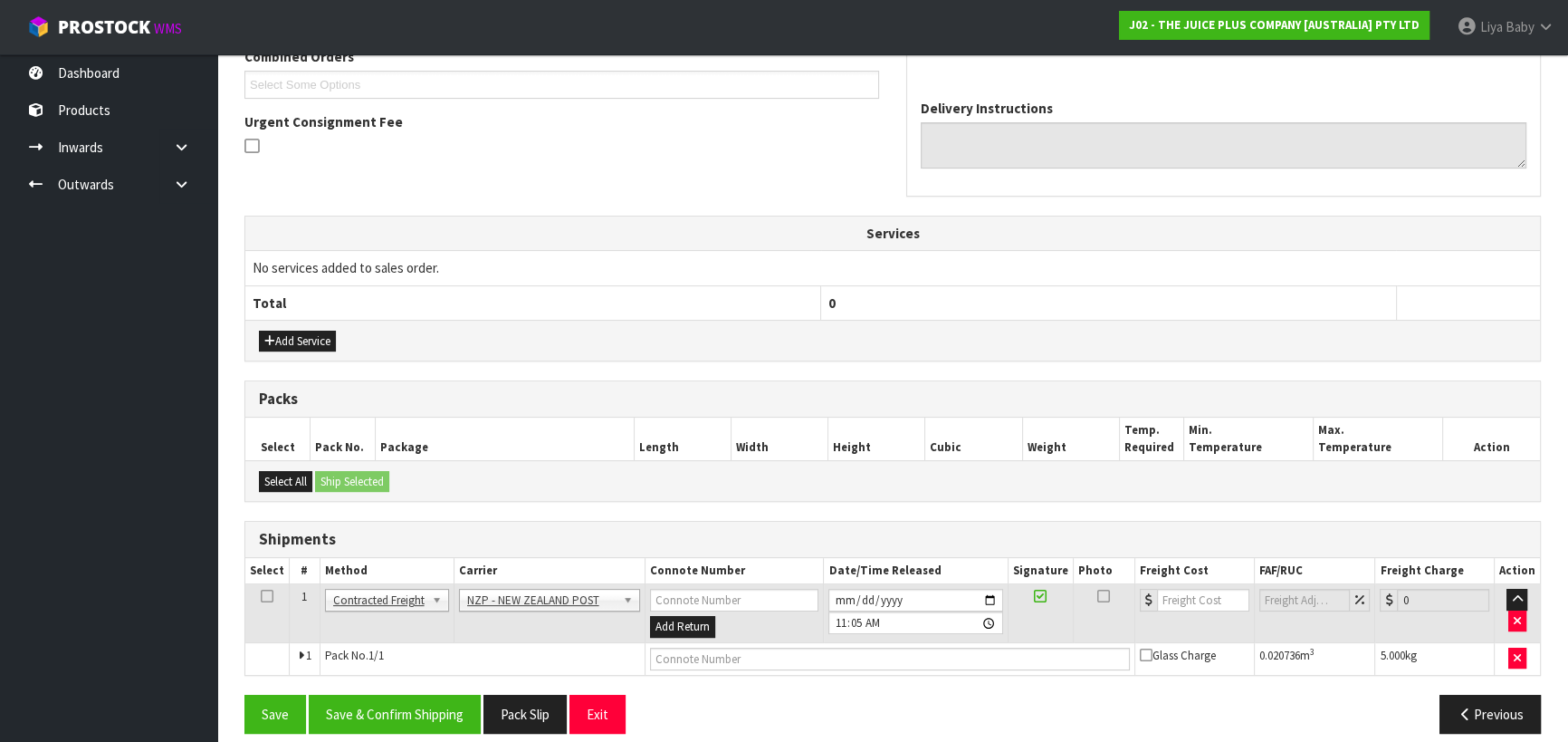
scroll to position [502, 0]
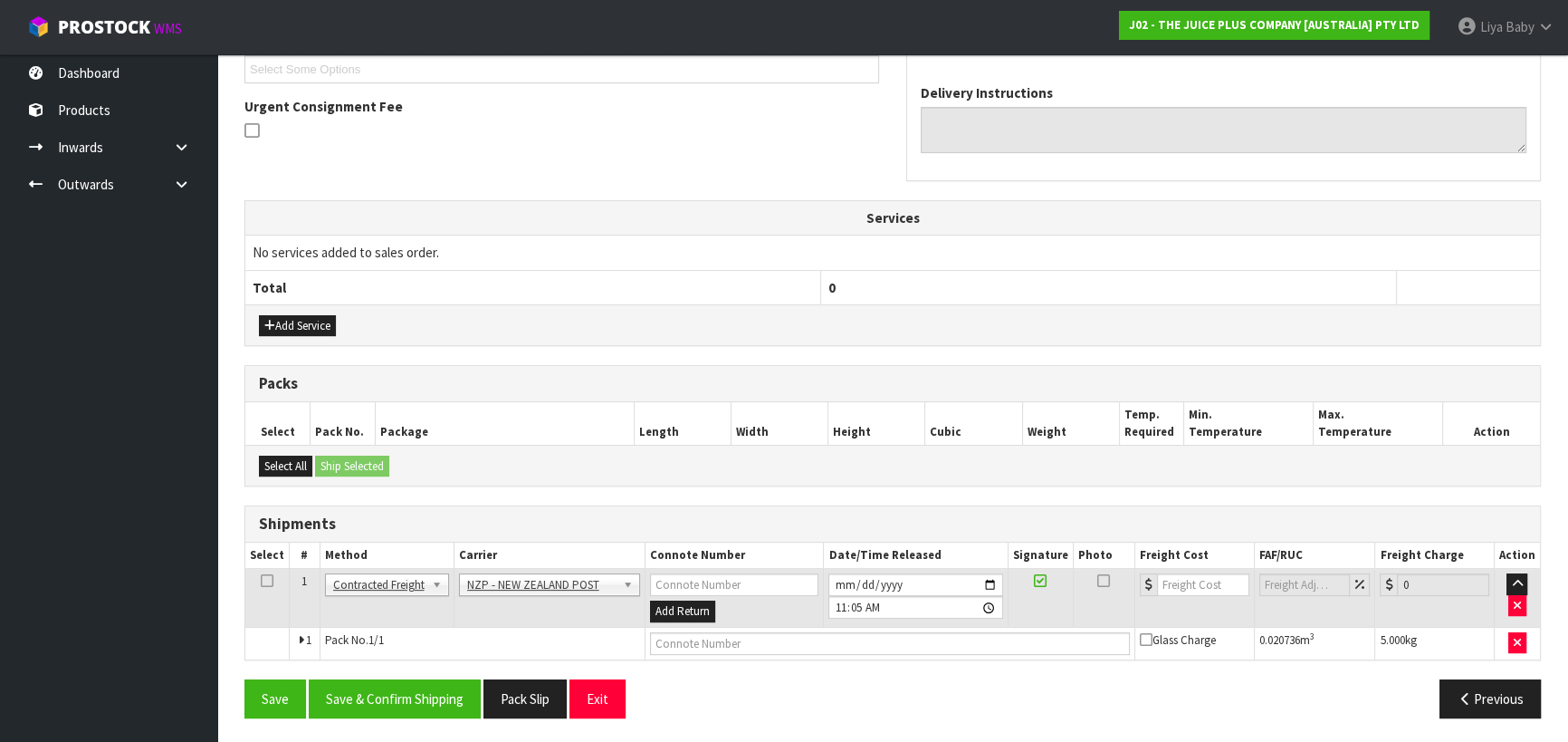
click at [269, 581] on icon at bounding box center [267, 581] width 13 height 1
click at [424, 691] on button "Save & Confirm Shipping" at bounding box center [395, 699] width 172 height 39
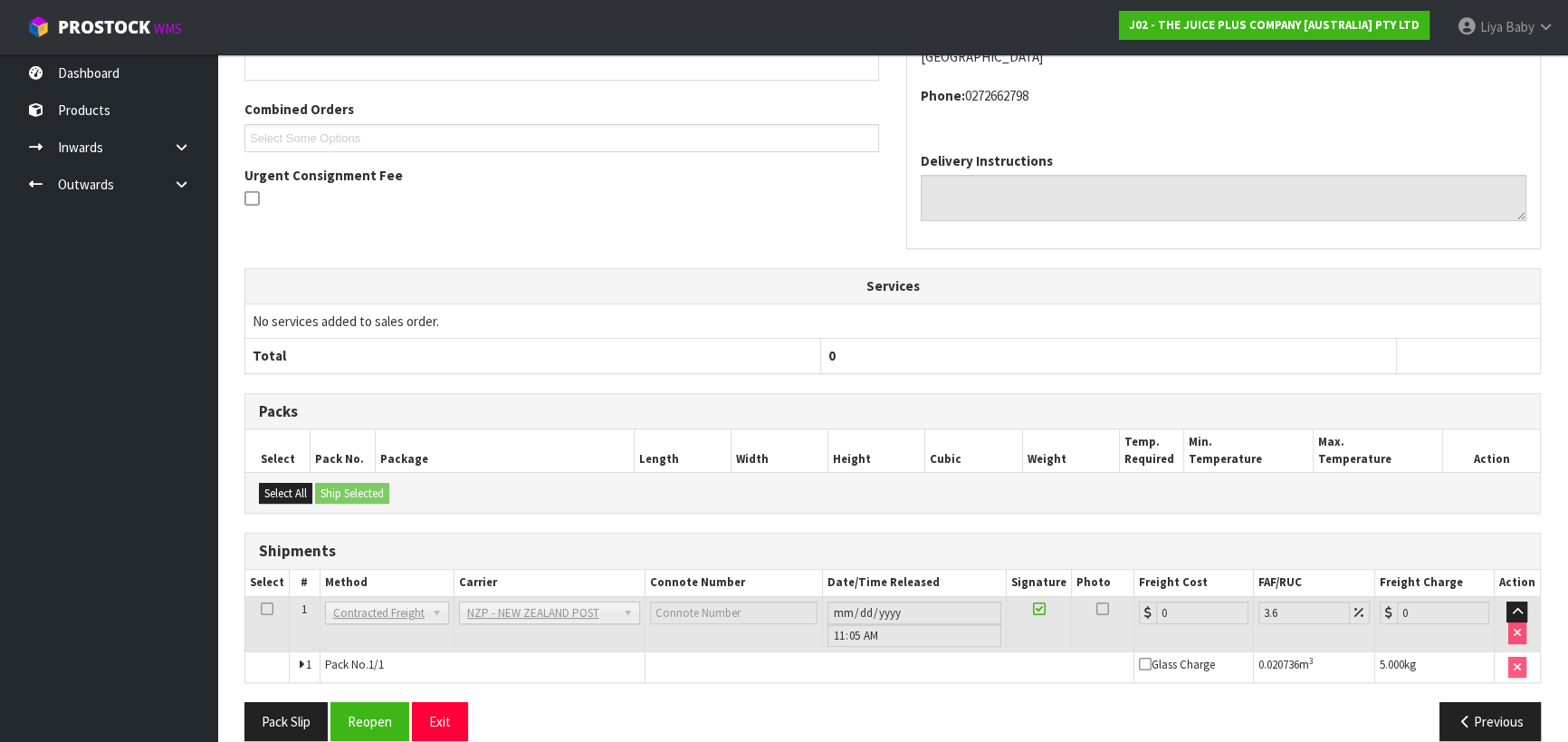
scroll to position [477, 0]
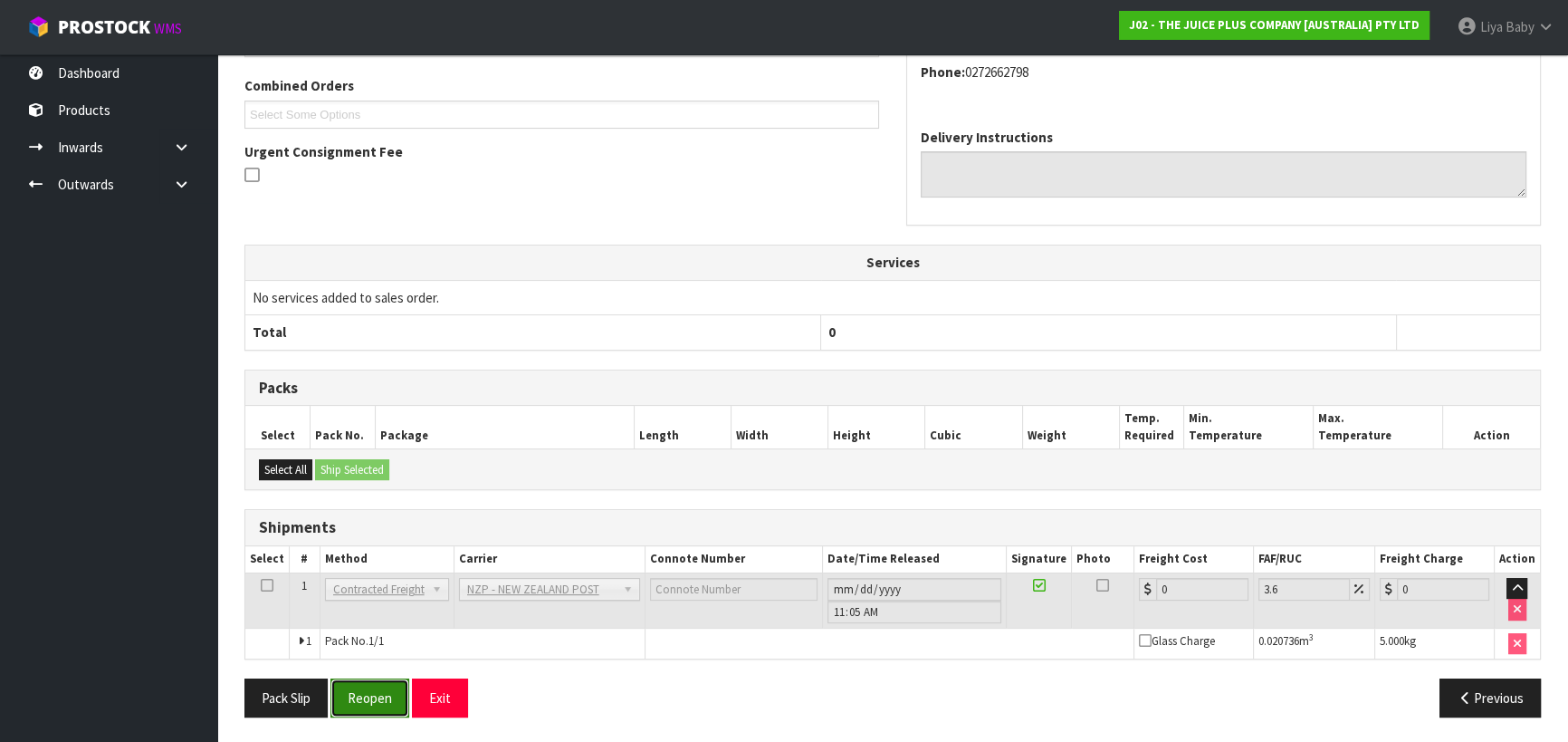
click at [382, 706] on button "Reopen" at bounding box center [370, 698] width 79 height 39
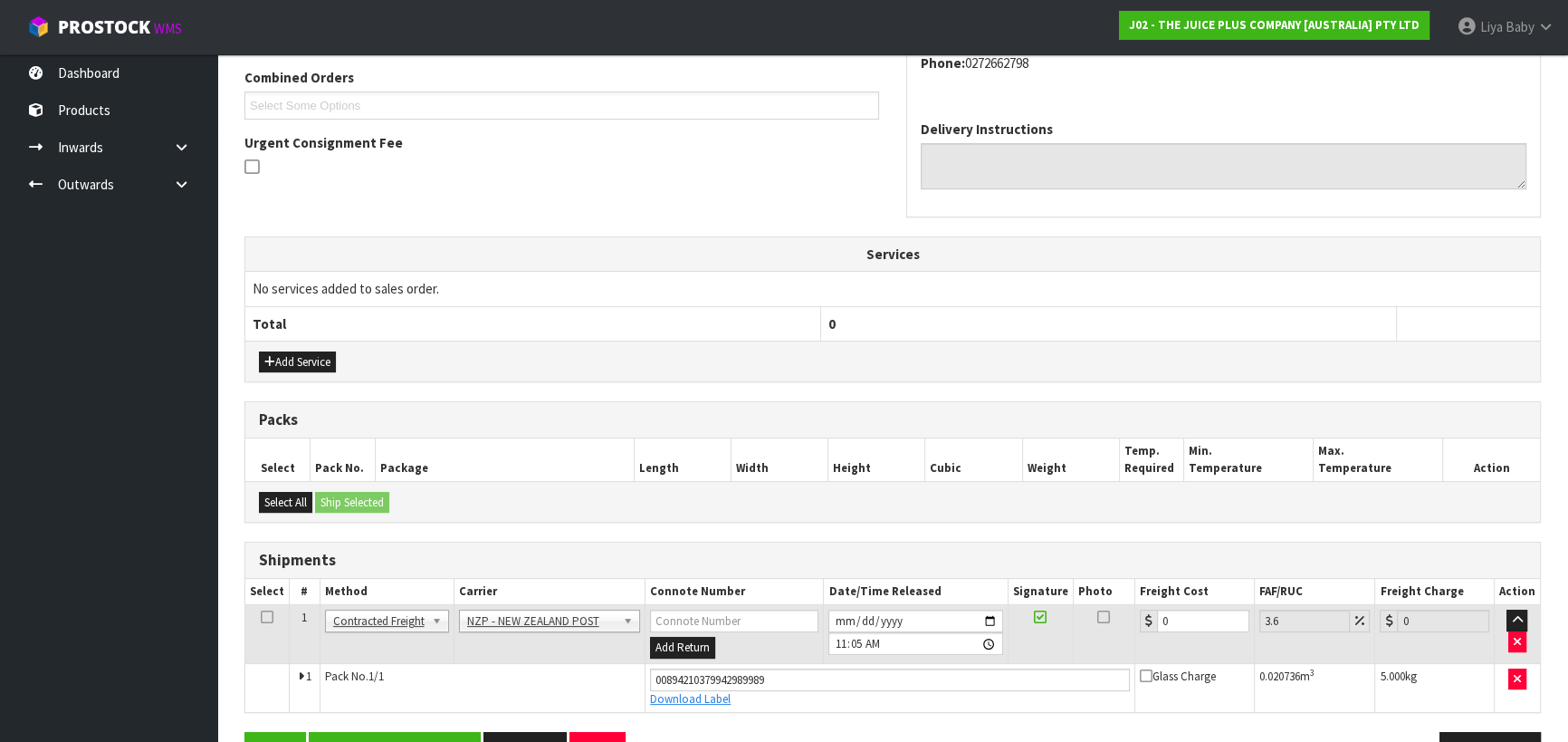
scroll to position [519, 0]
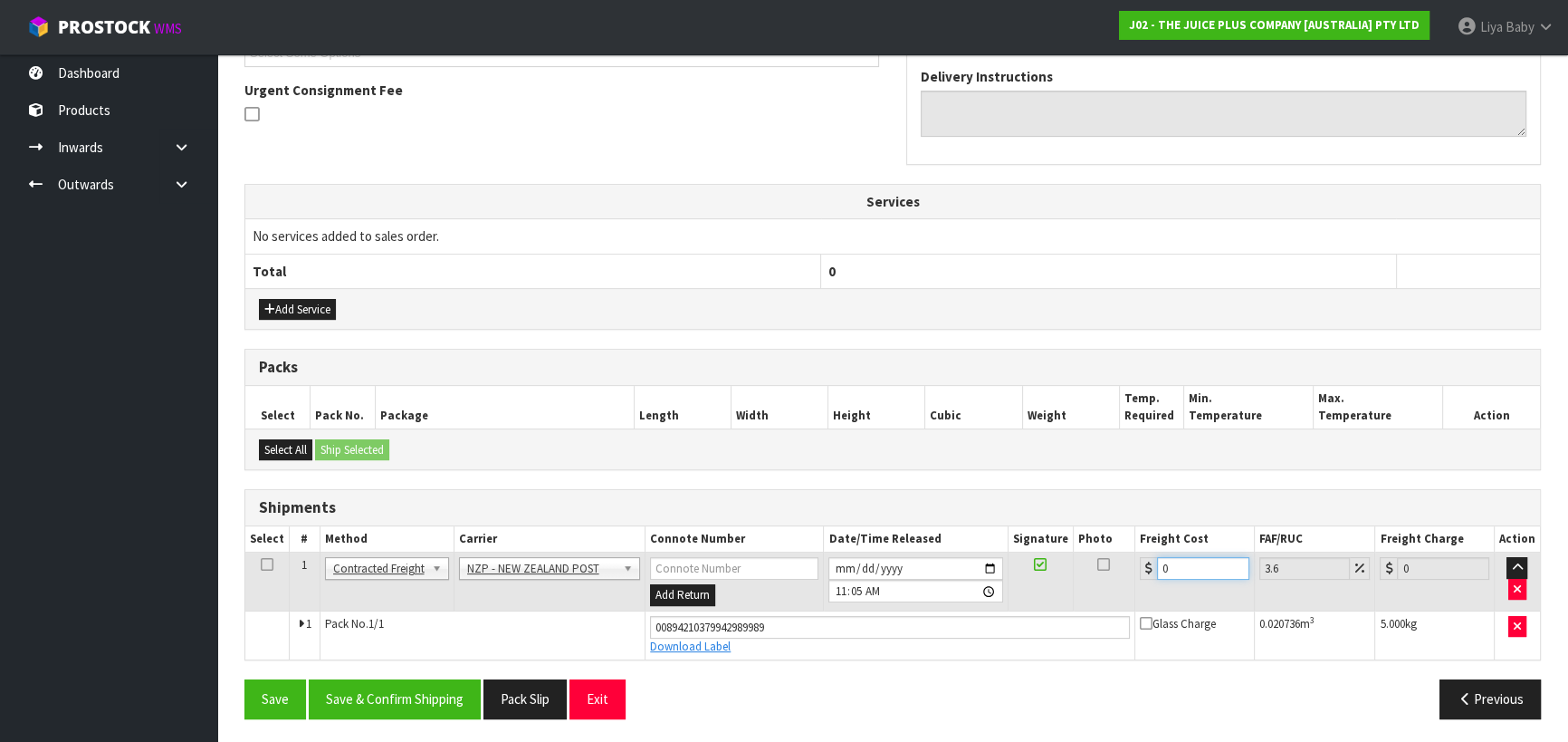
click at [1169, 569] on input "0" at bounding box center [1204, 567] width 93 height 22
type input "8"
type input "8.29"
type input "8.4"
type input "8.7"
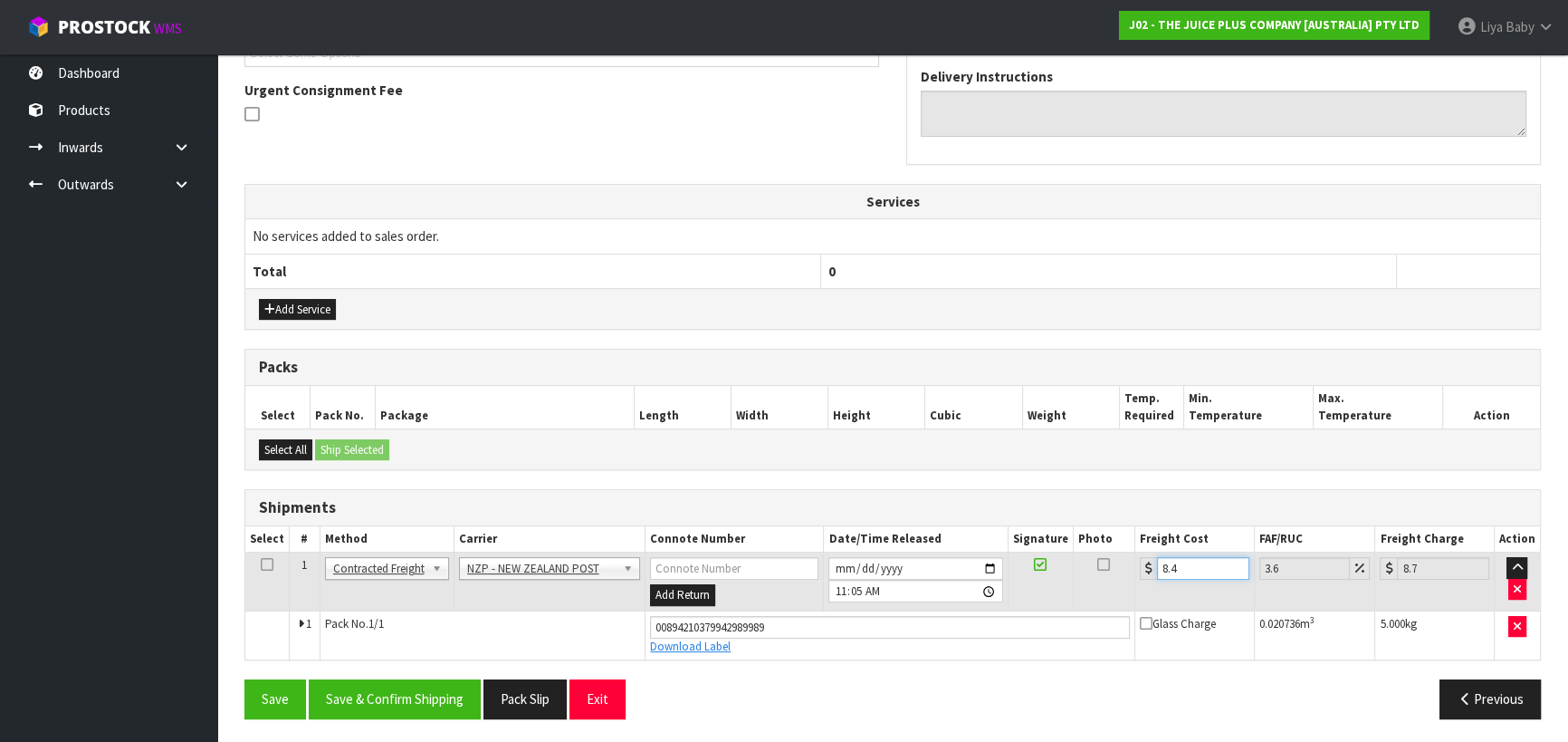
type input "8.45"
type input "8.75"
type input "8.45"
click at [262, 564] on icon at bounding box center [267, 564] width 13 height 1
click at [371, 690] on button "Save & Confirm Shipping" at bounding box center [395, 699] width 172 height 39
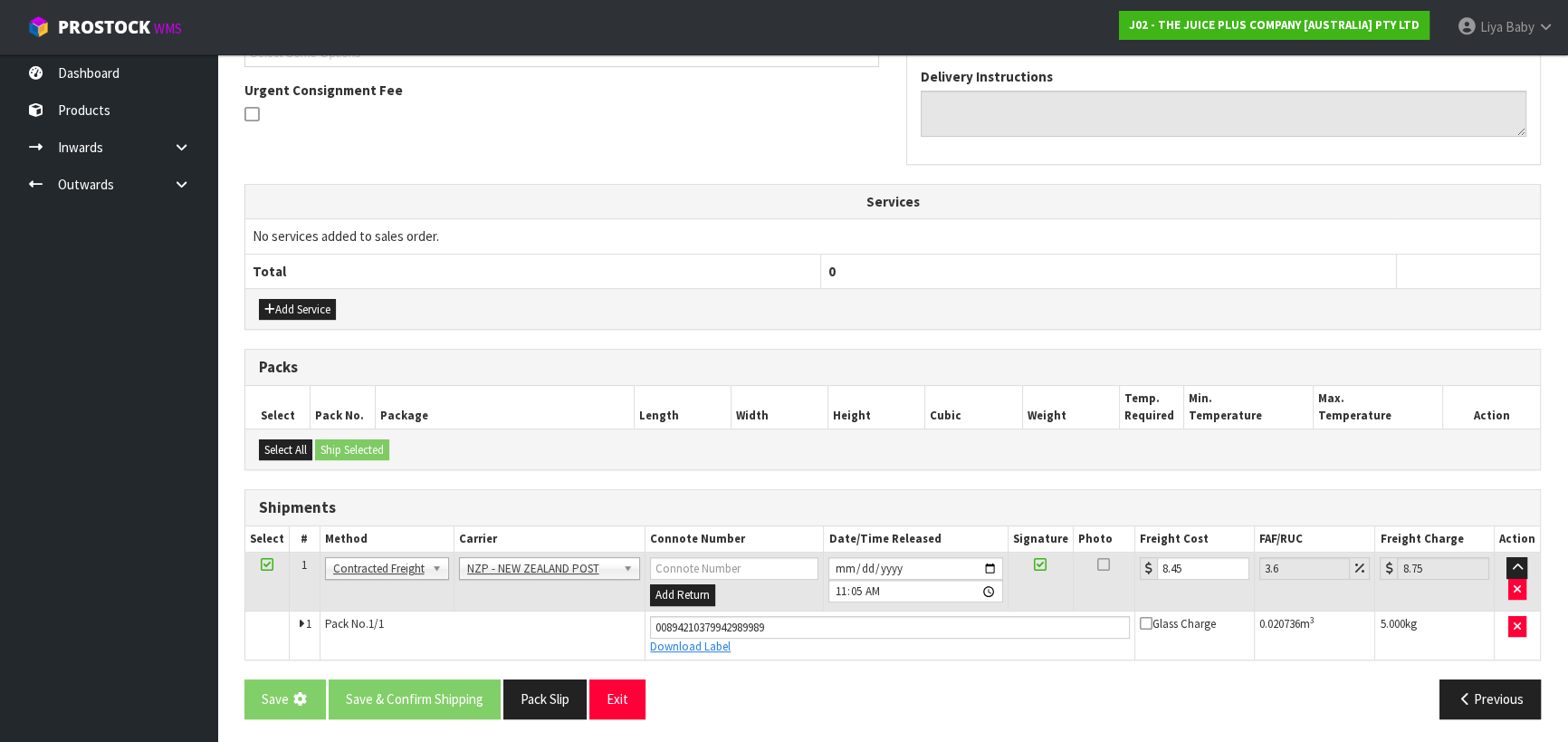
scroll to position [0, 0]
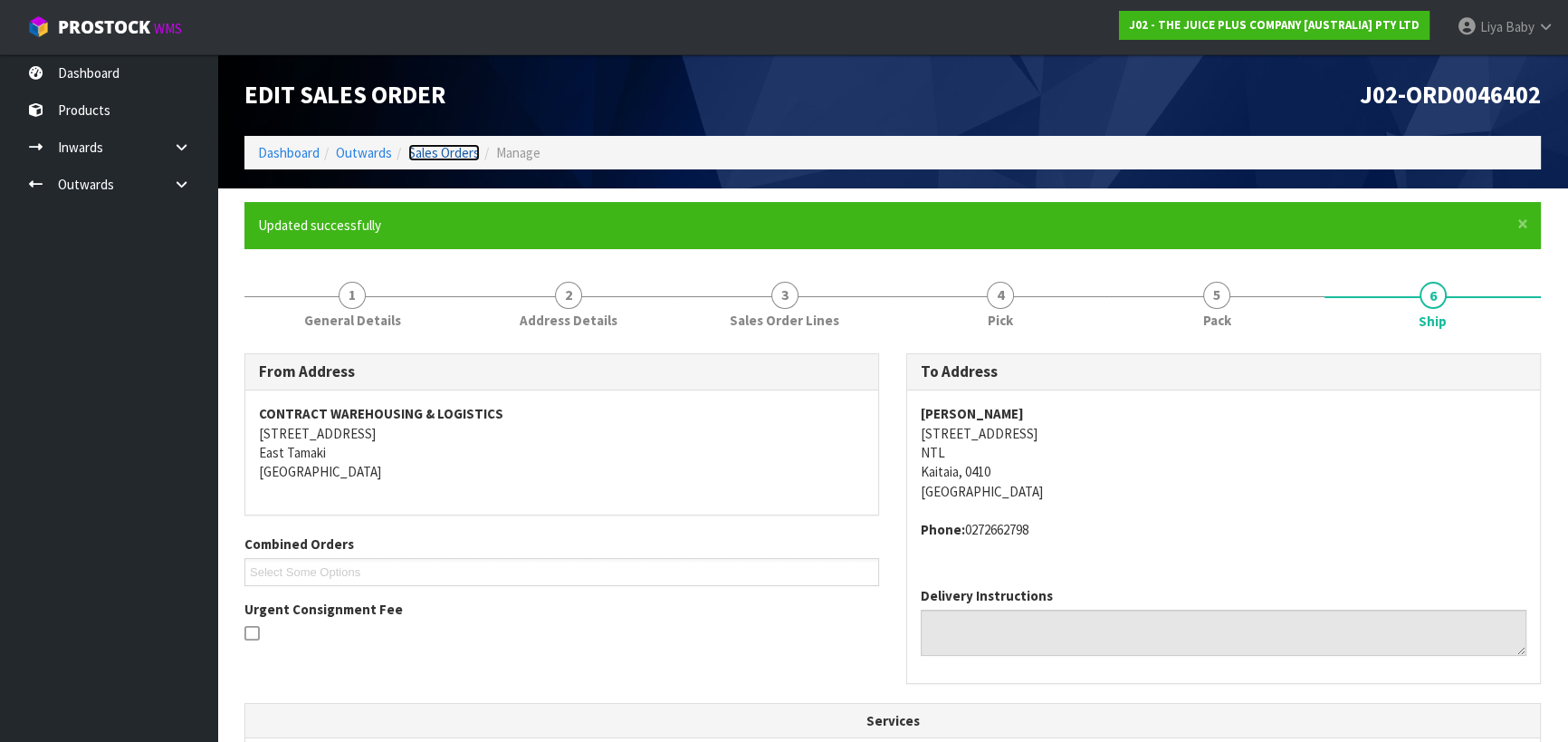
click at [440, 145] on link "Sales Orders" at bounding box center [444, 153] width 71 height 17
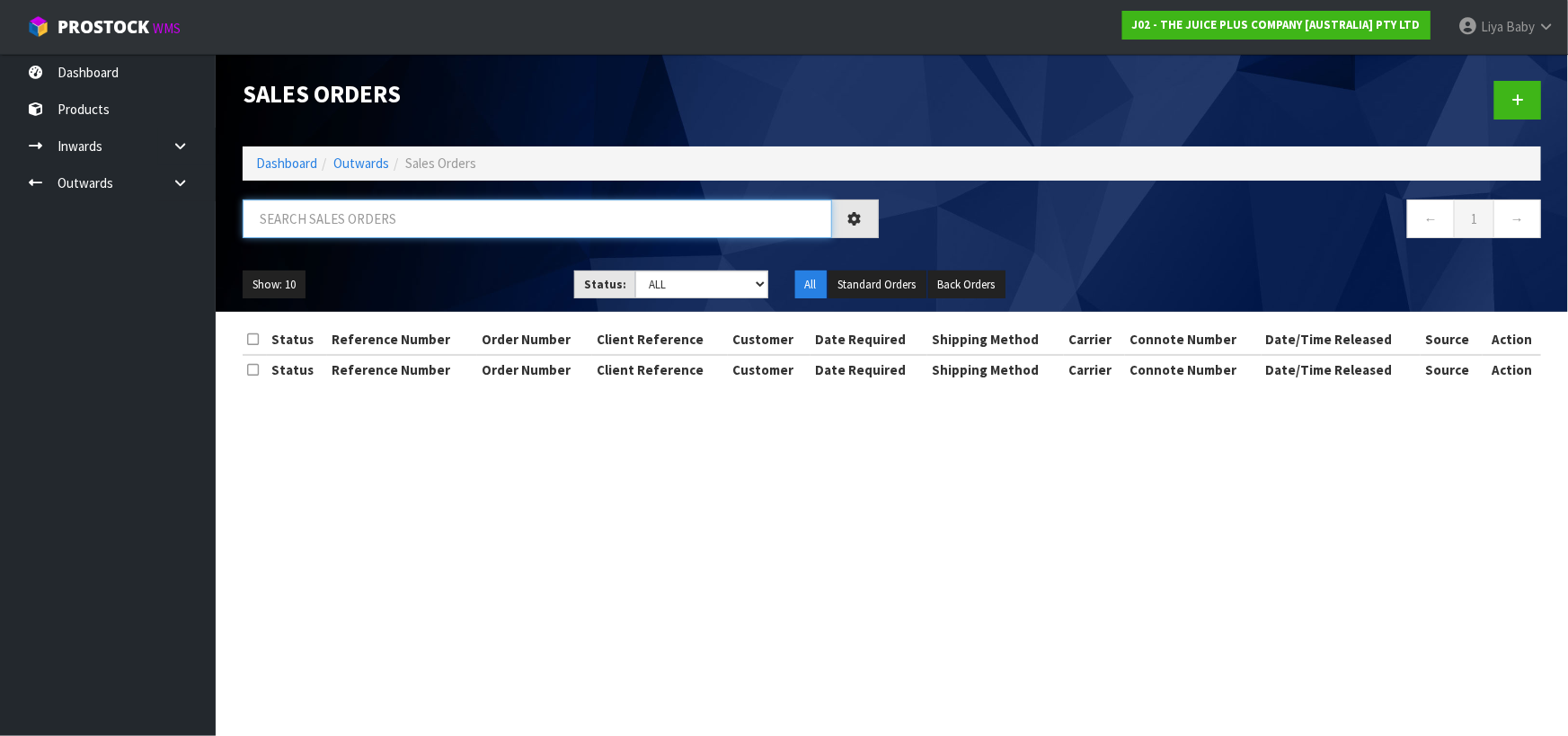
click at [368, 222] on input "text" at bounding box center [537, 218] width 589 height 38
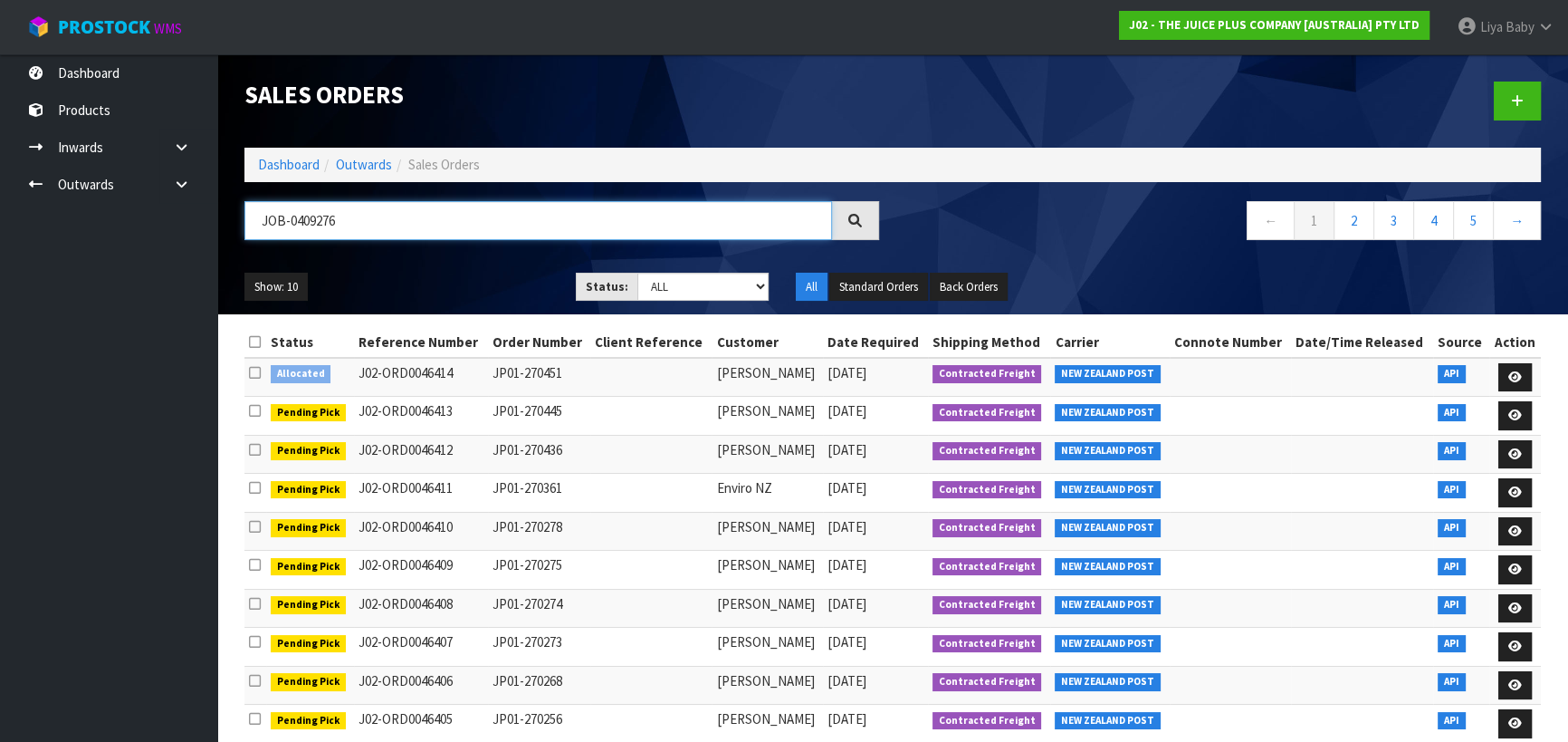
type input "JOB-0409276"
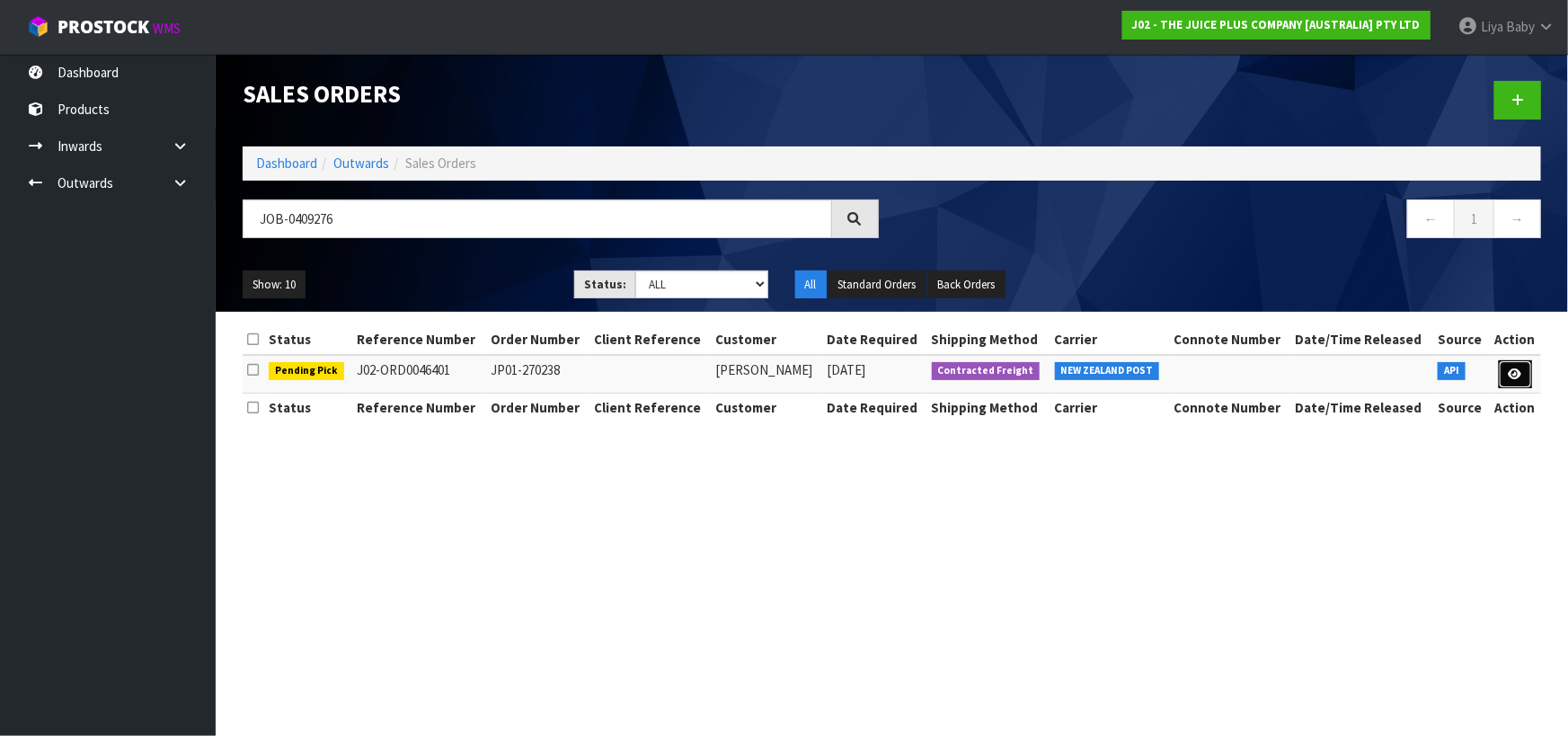
click at [1509, 368] on icon at bounding box center [1515, 374] width 13 height 12
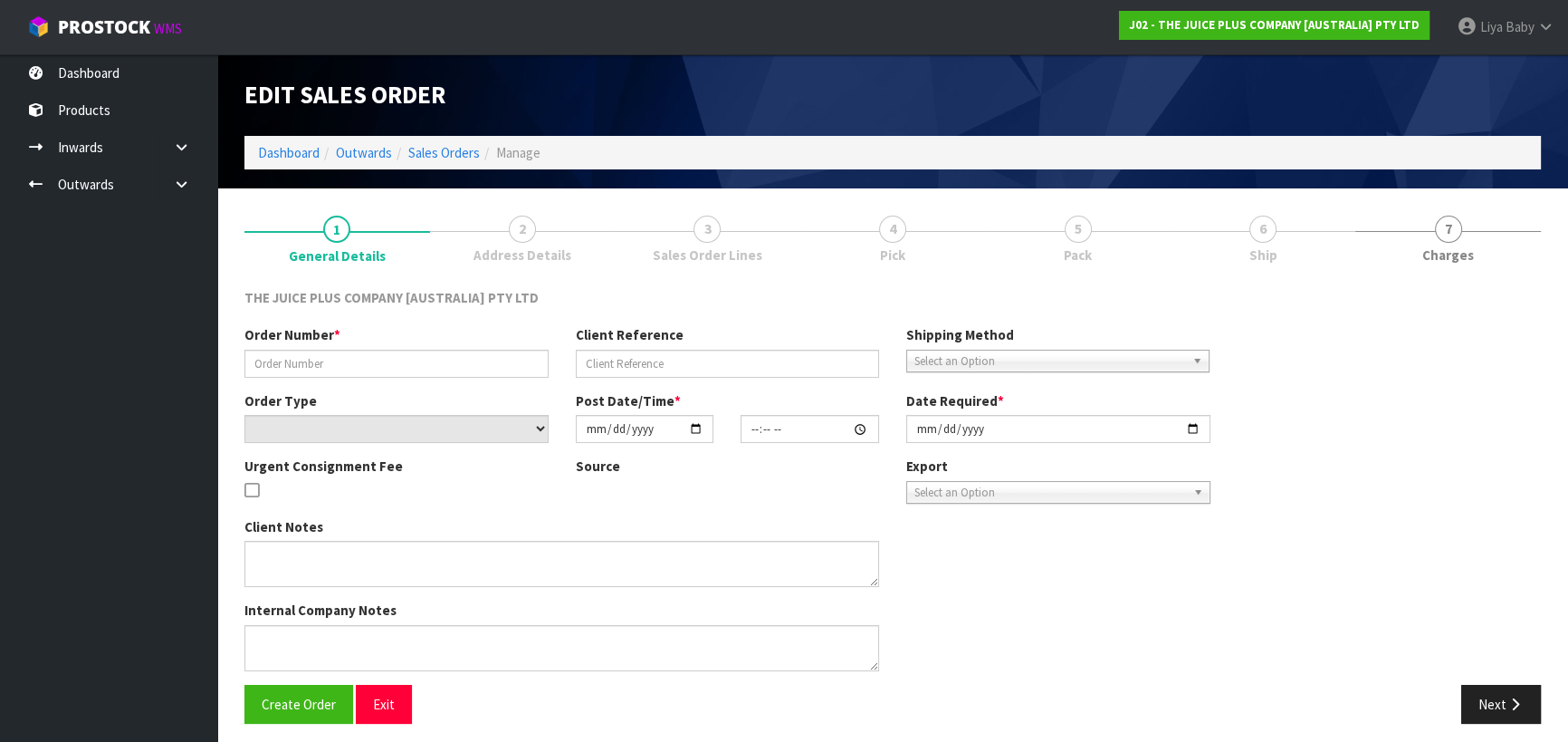
type input "JP01-270238"
select select "number:0"
type input "[DATE]"
type input "14:17:00.000"
type input "[DATE]"
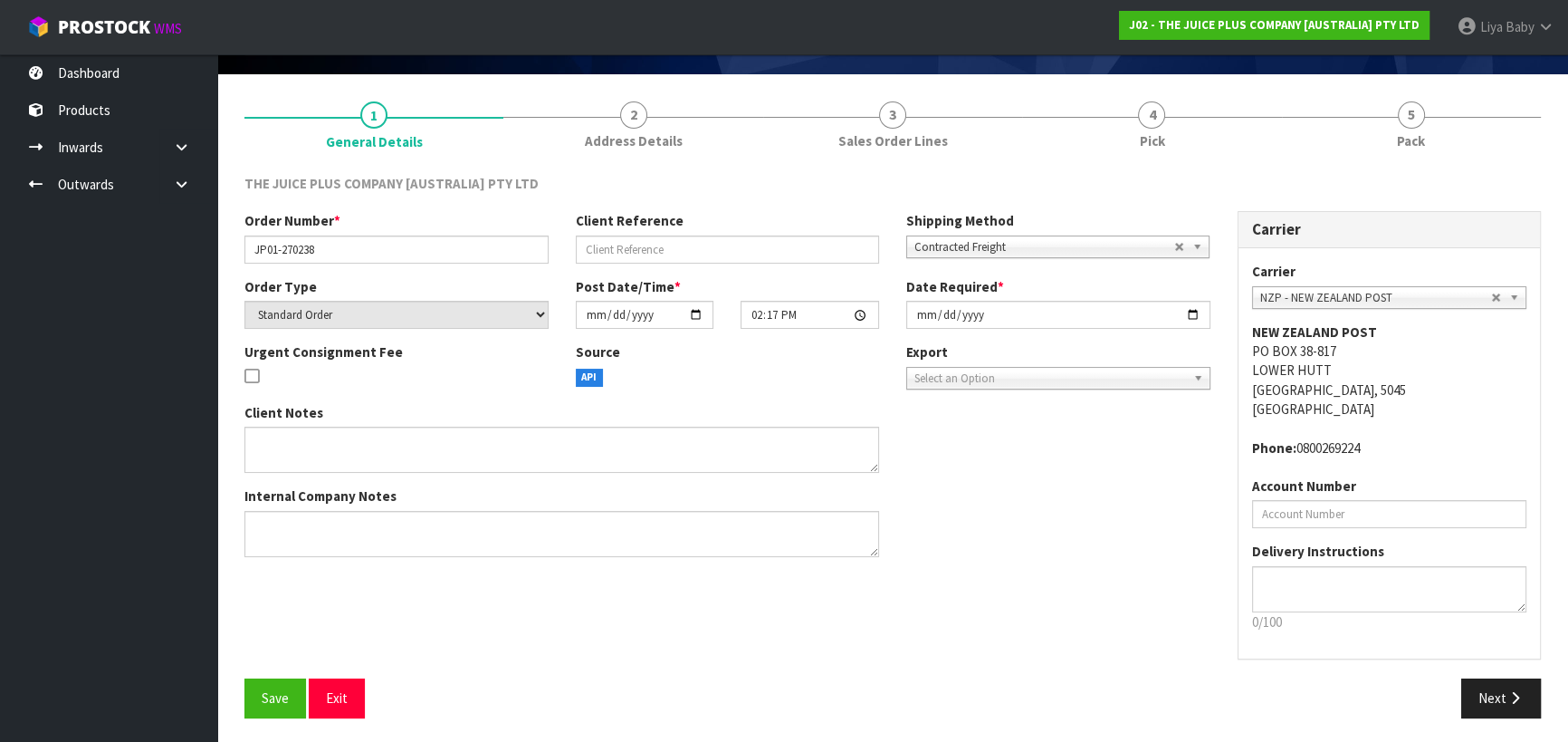
scroll to position [117, 0]
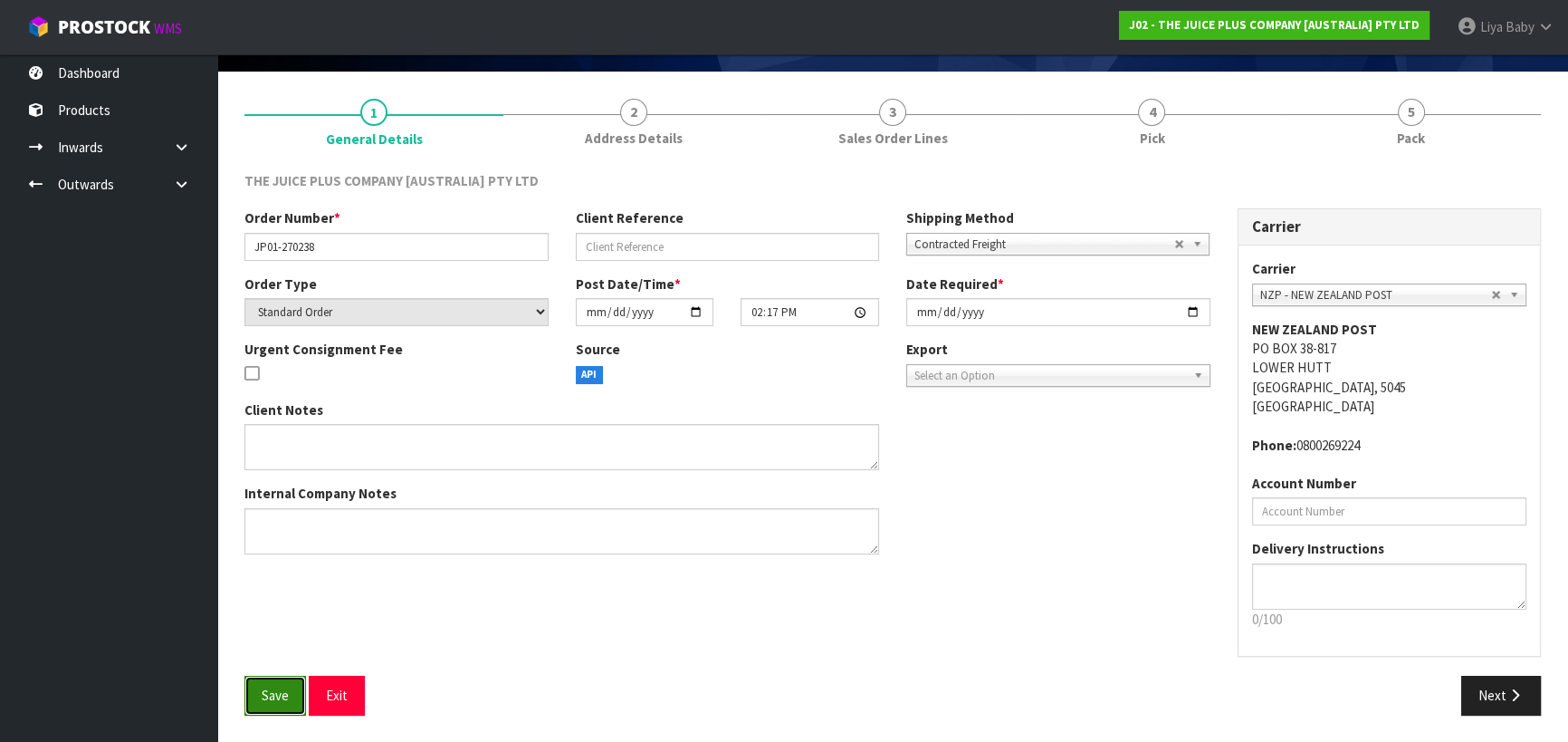
click at [252, 687] on button "Save" at bounding box center [275, 695] width 62 height 39
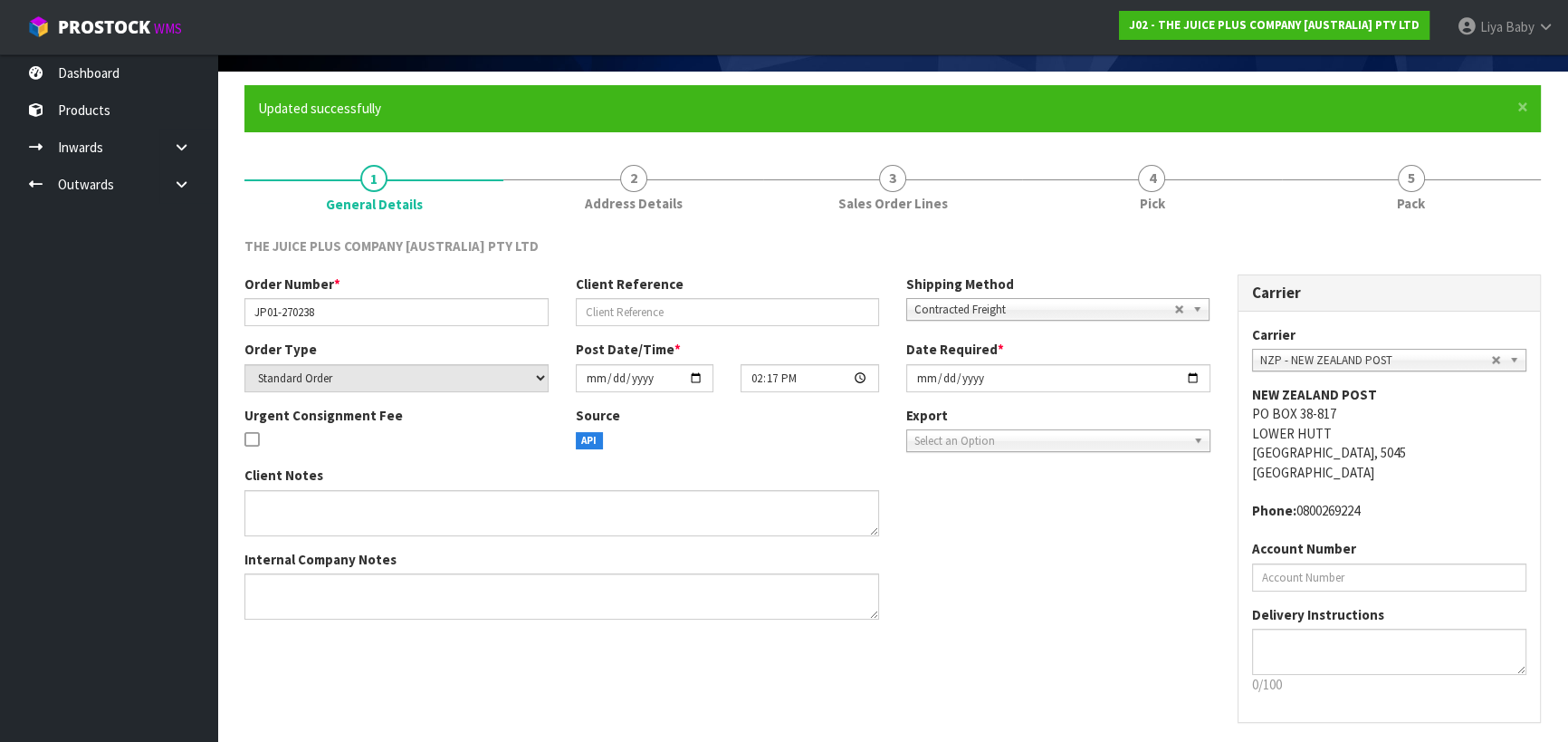
scroll to position [0, 0]
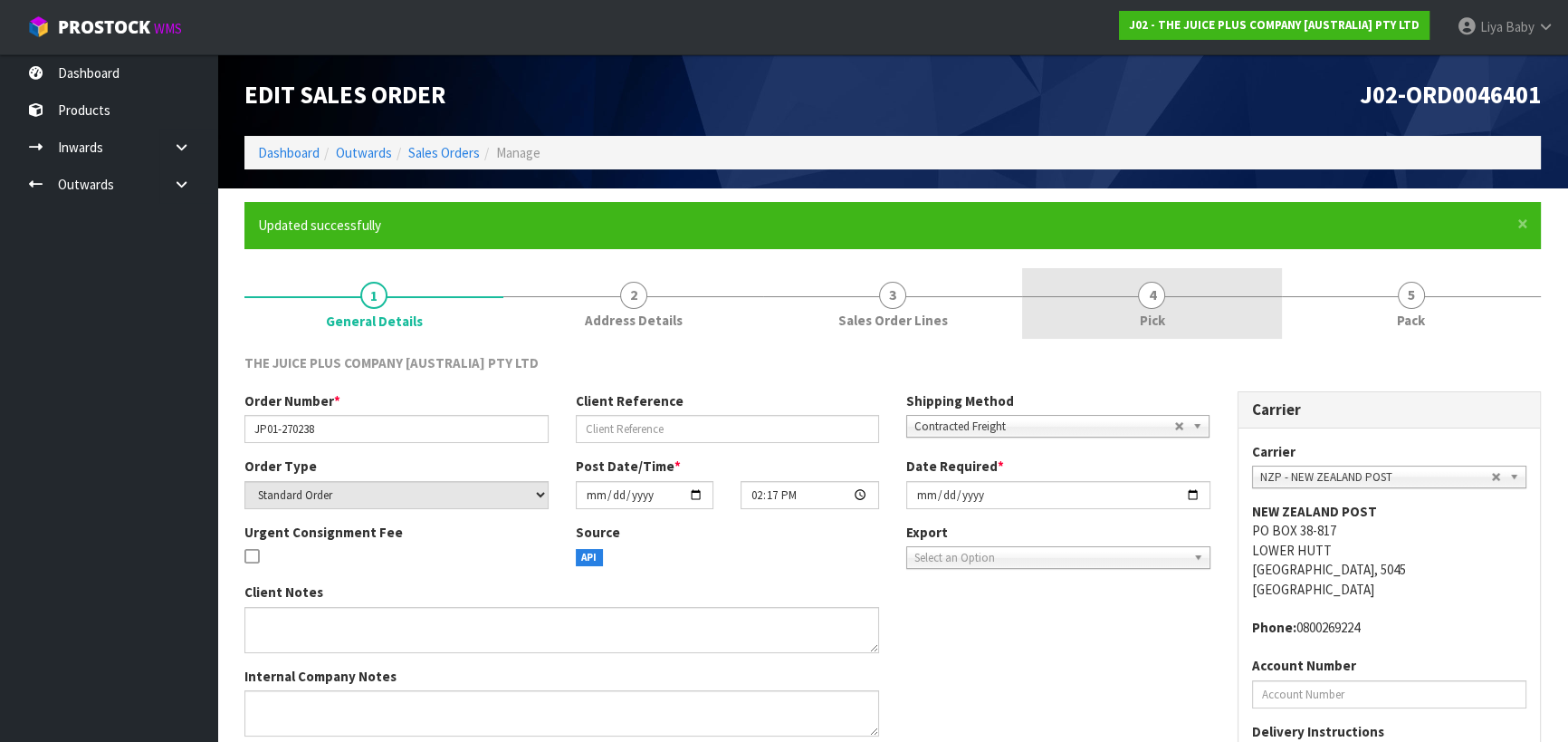
click at [1106, 288] on link "4 Pick" at bounding box center [1152, 303] width 259 height 71
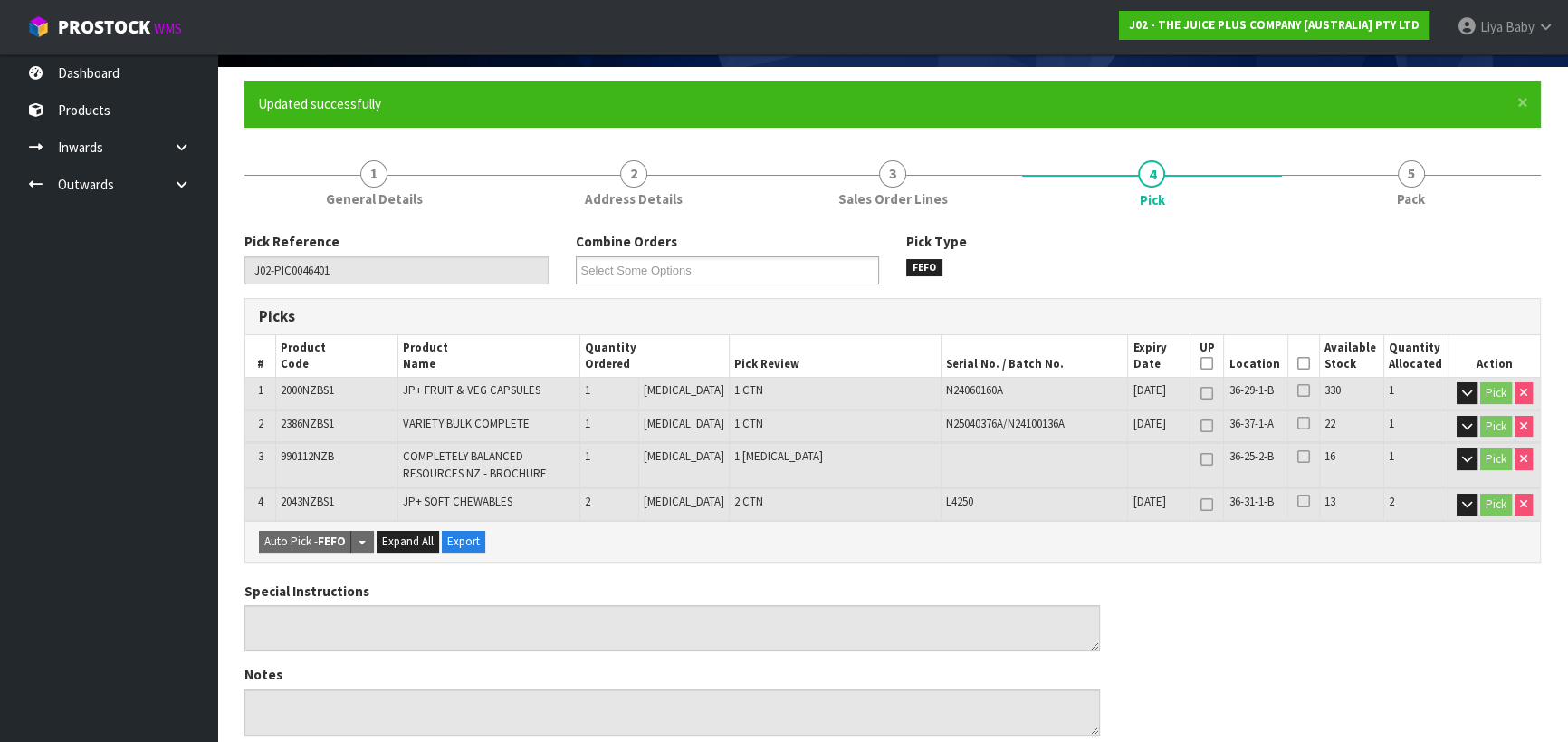
scroll to position [164, 0]
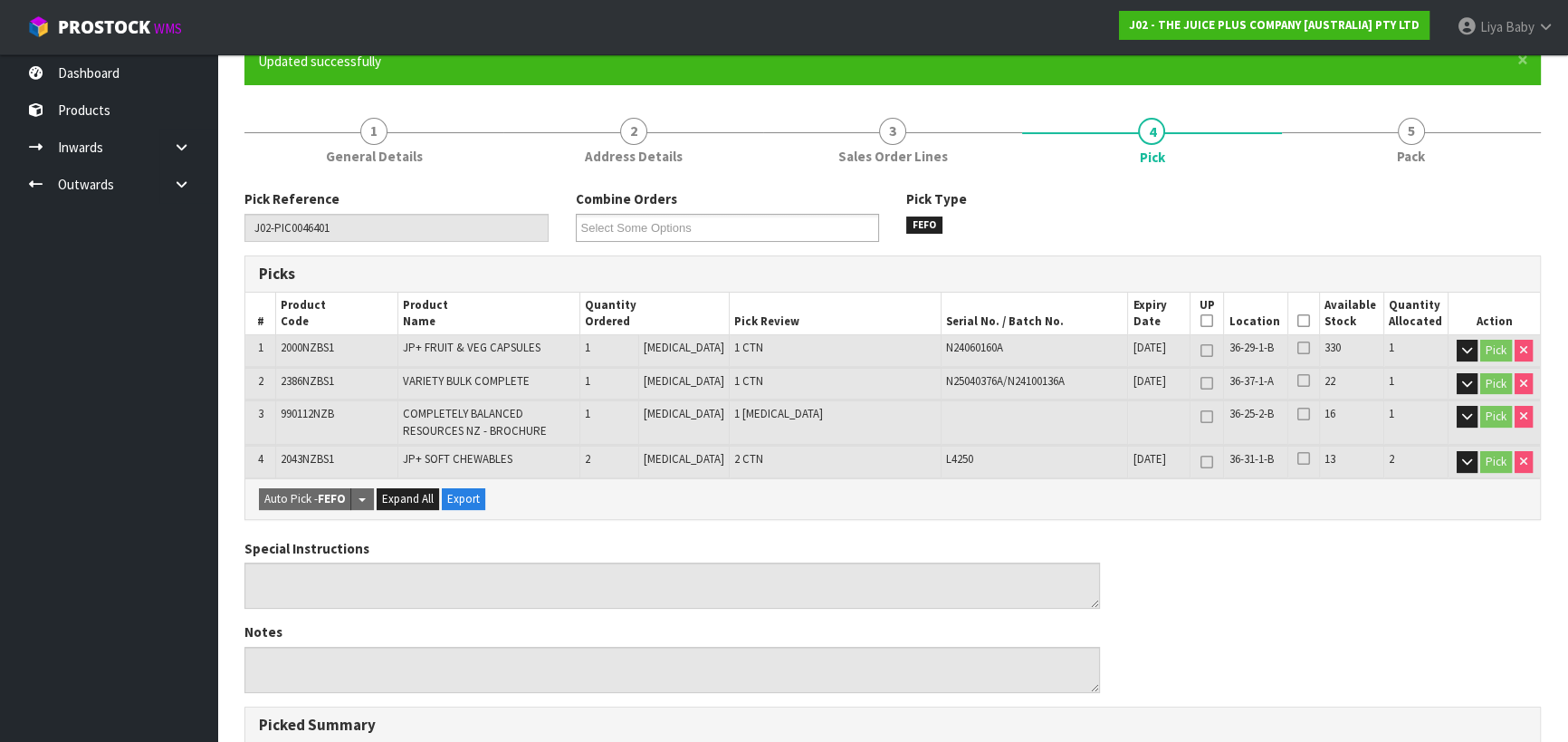
click at [1297, 321] on icon at bounding box center [1303, 321] width 13 height 1
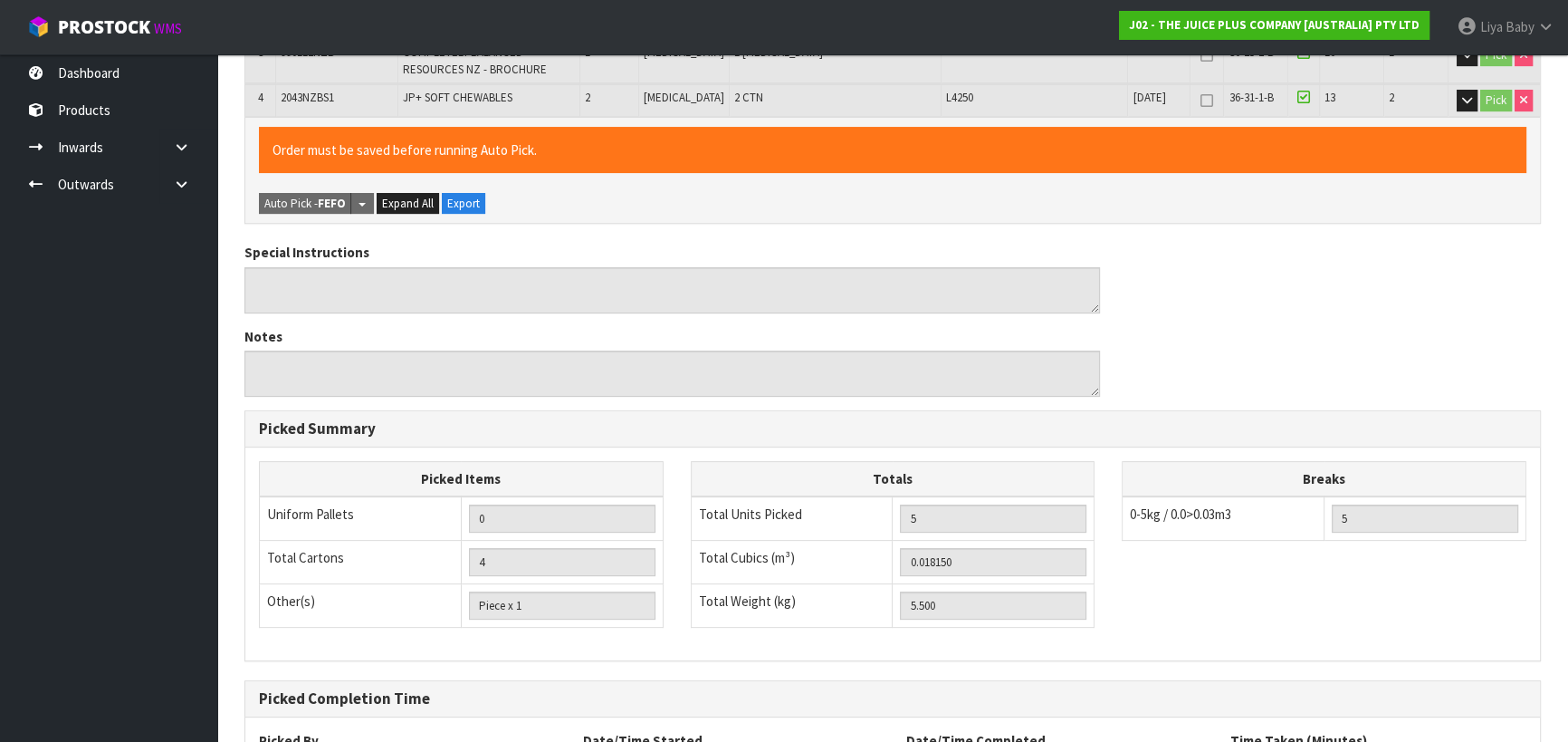
scroll to position [688, 0]
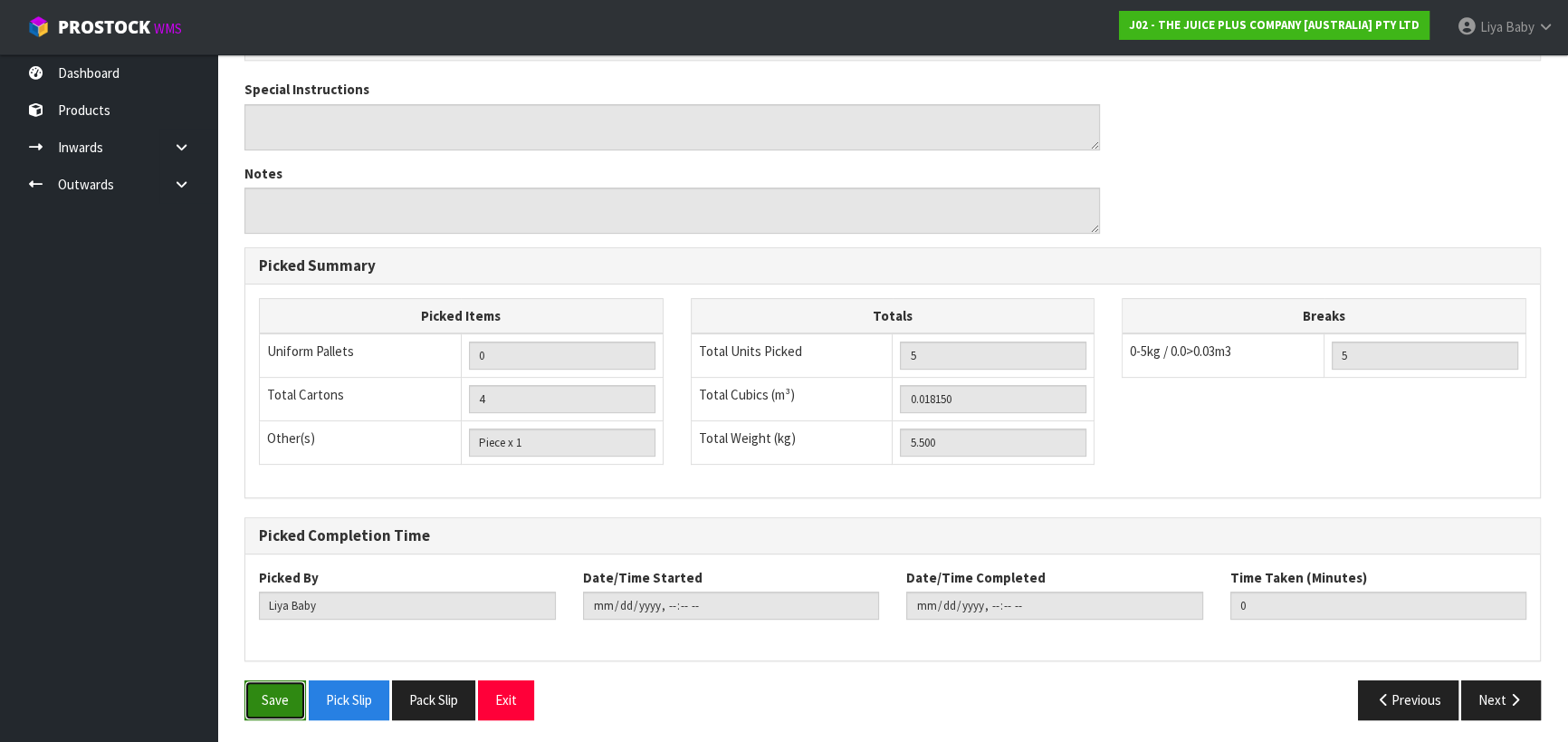
click at [273, 692] on button "Save" at bounding box center [275, 699] width 62 height 39
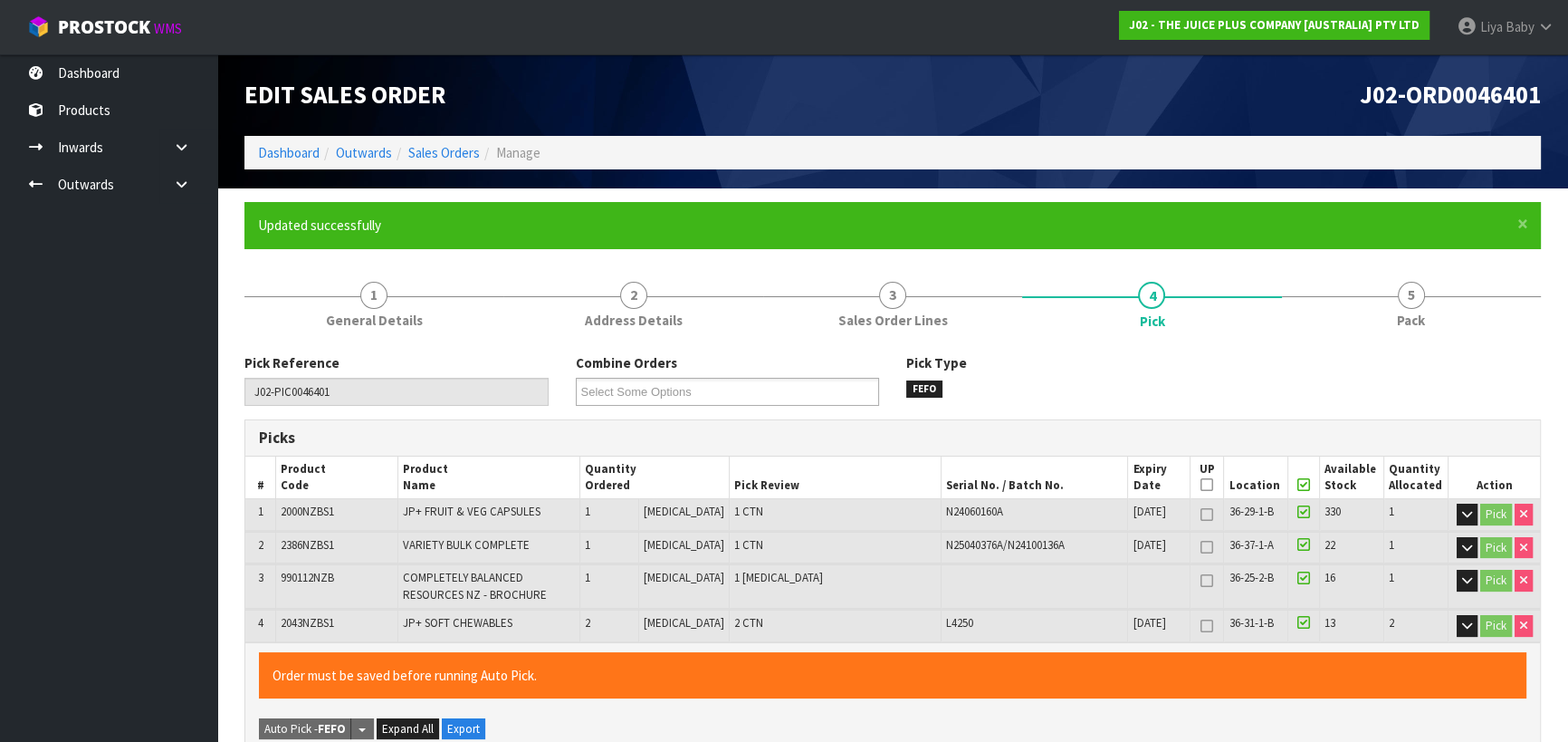
type input "[DATE]T11:18:56"
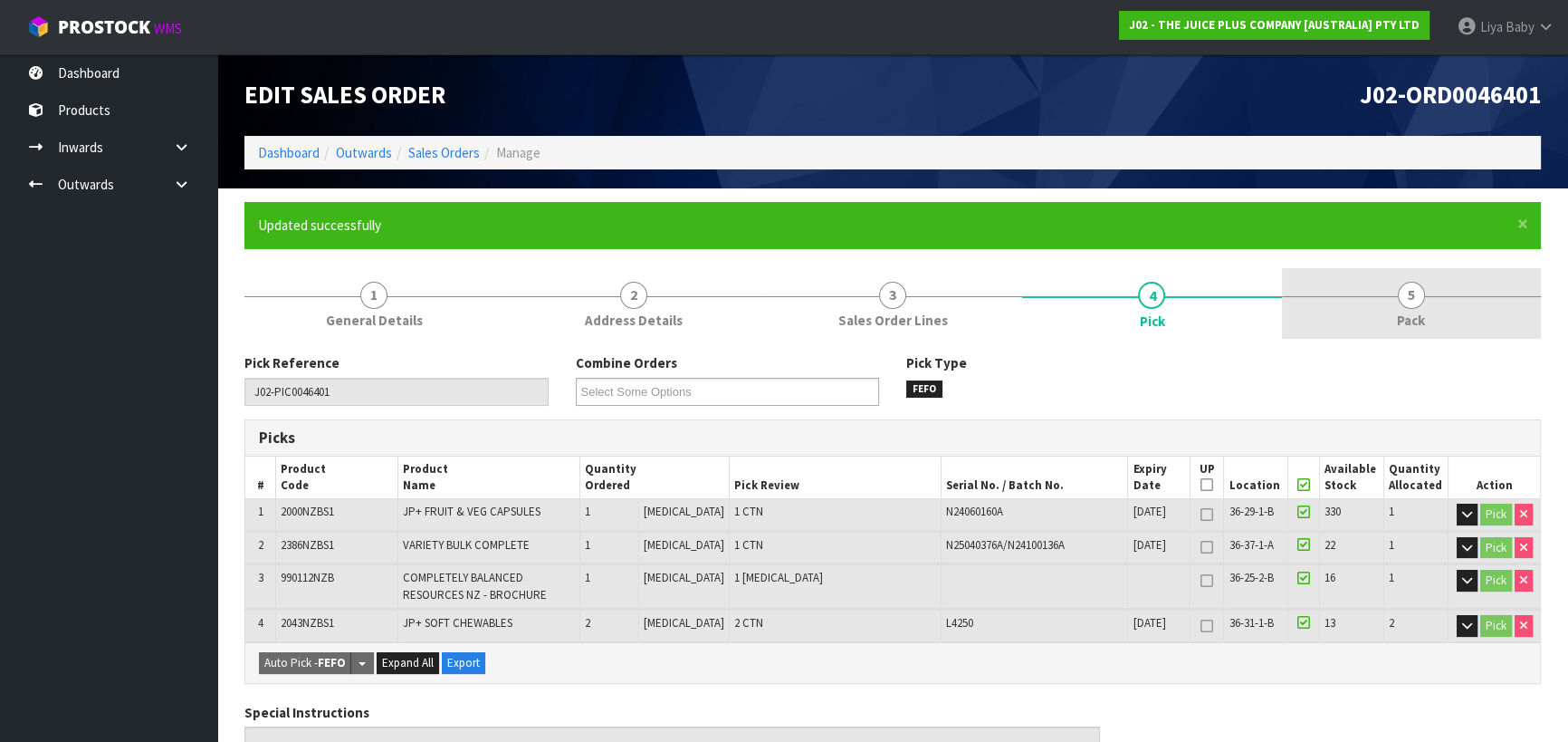
click at [1386, 321] on link "5 Pack" at bounding box center [1411, 303] width 259 height 71
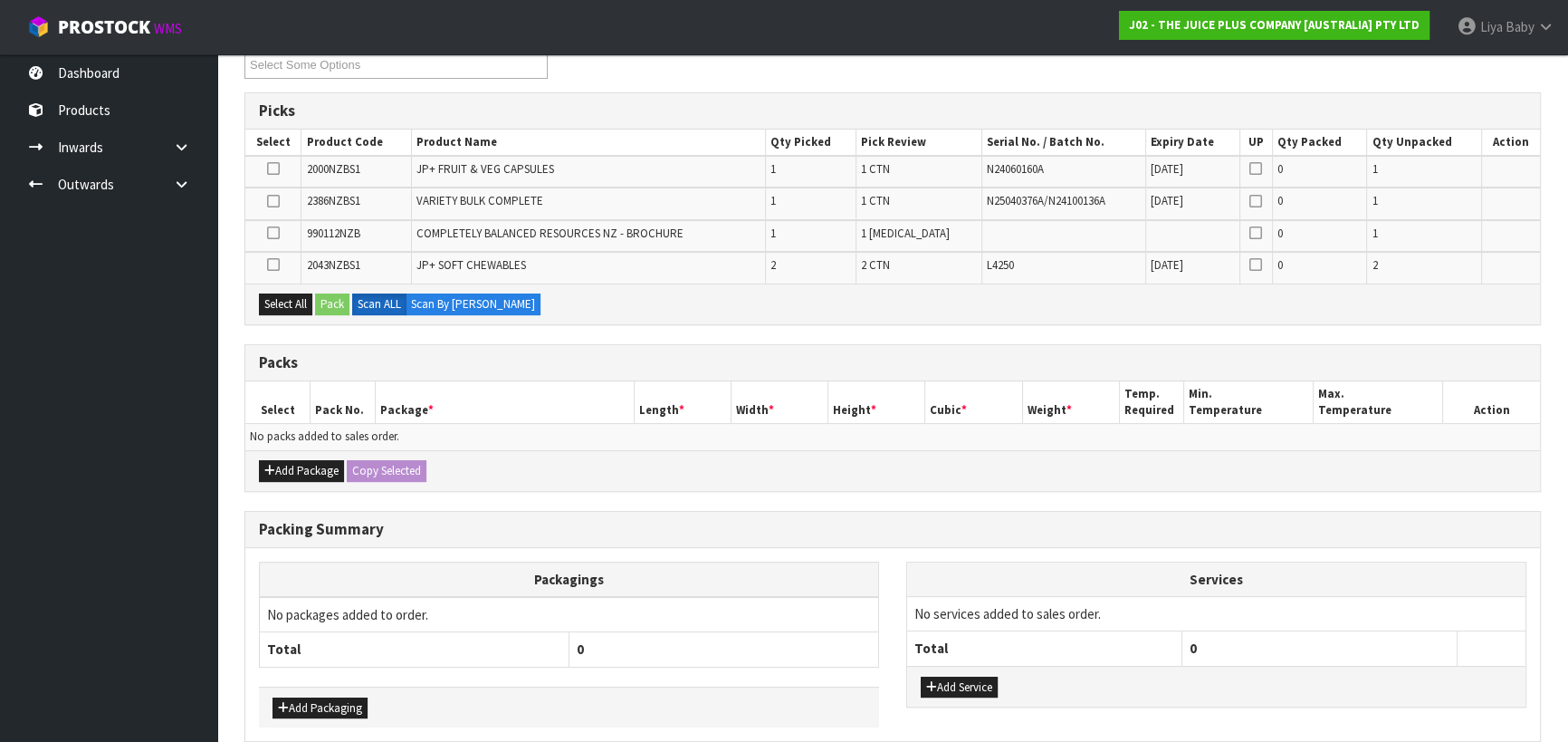
scroll to position [328, 0]
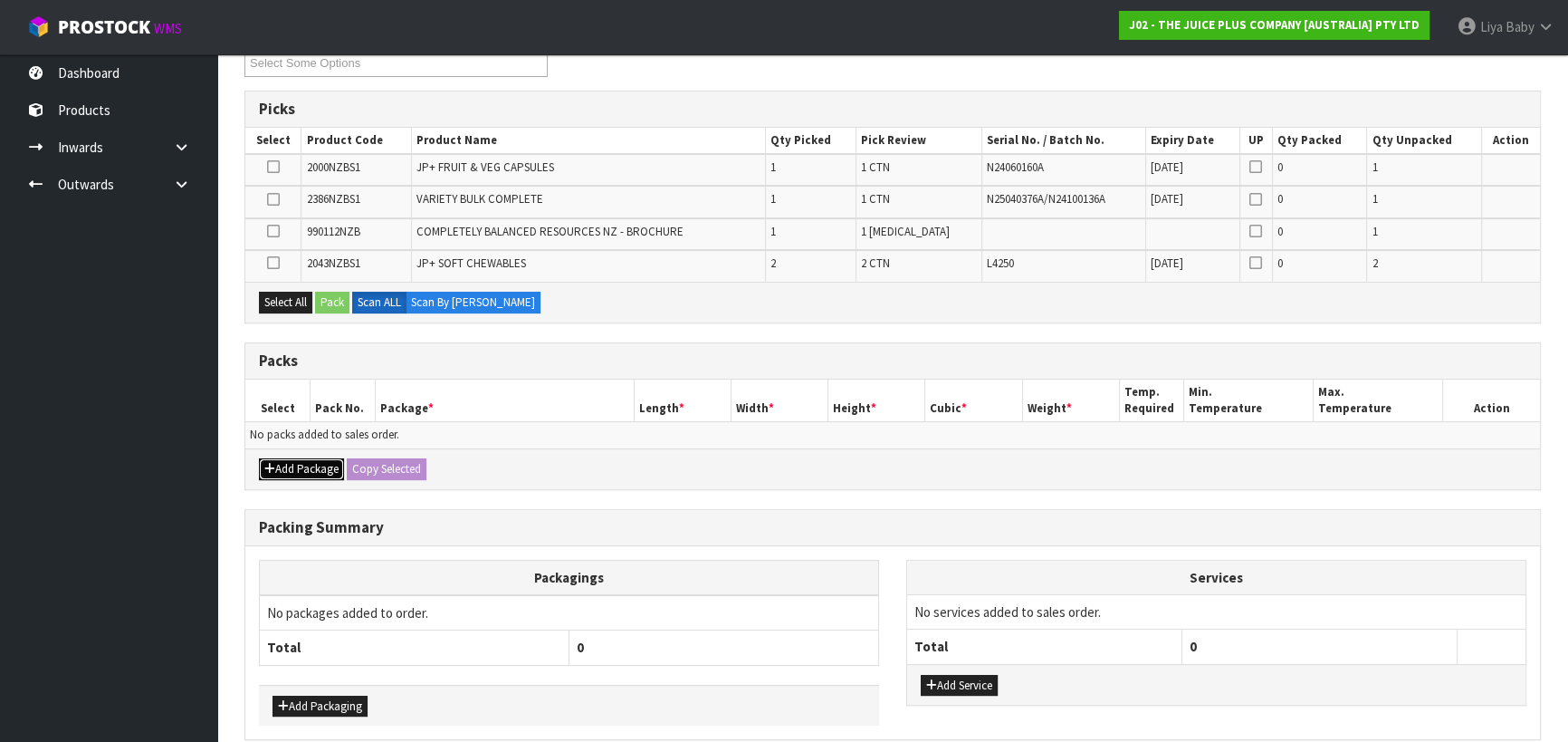
click at [263, 461] on button "Add Package" at bounding box center [301, 469] width 85 height 21
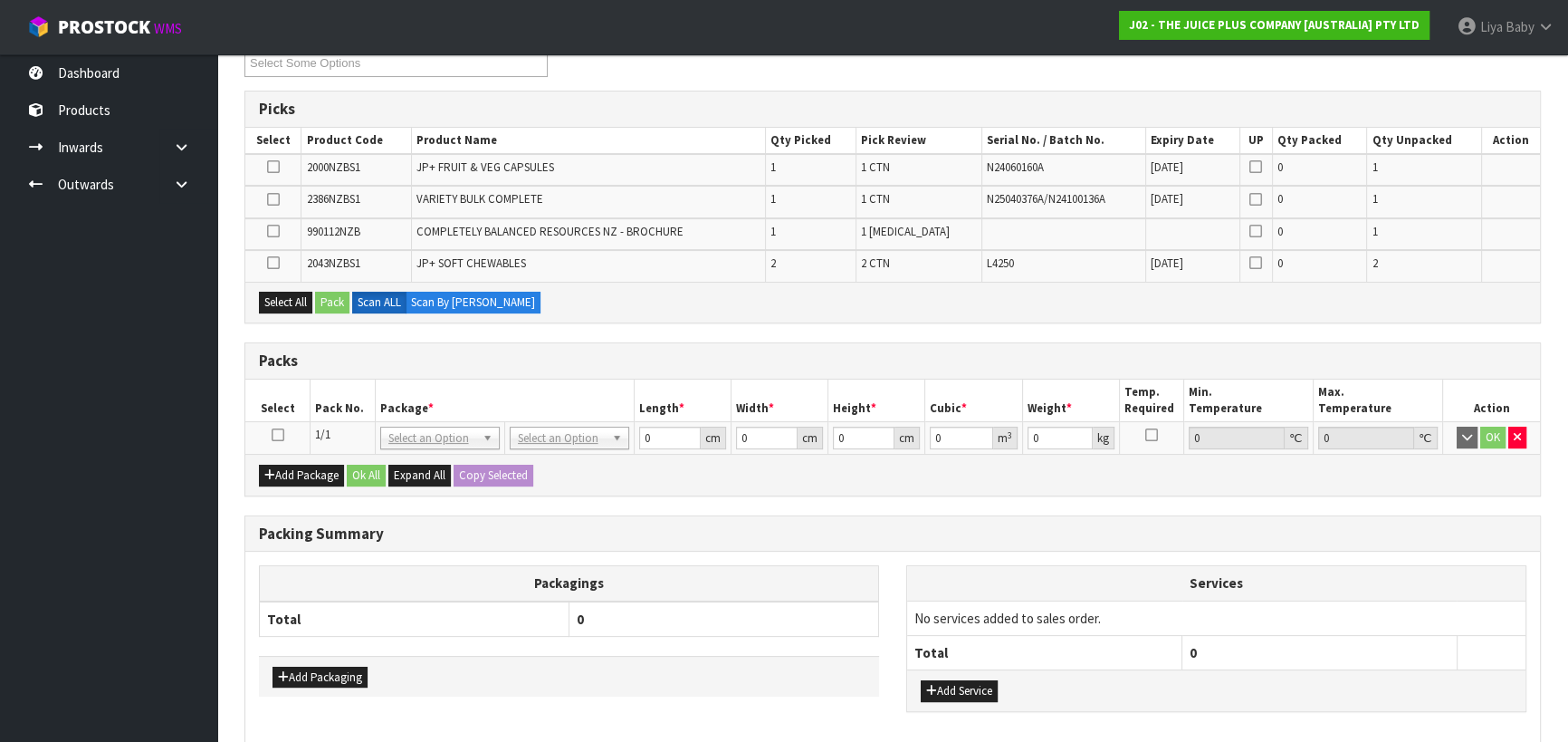
click at [278, 435] on icon at bounding box center [277, 435] width 13 height 1
click at [303, 299] on button "Select All" at bounding box center [285, 302] width 53 height 21
click at [327, 299] on button "Pack" at bounding box center [332, 302] width 35 height 21
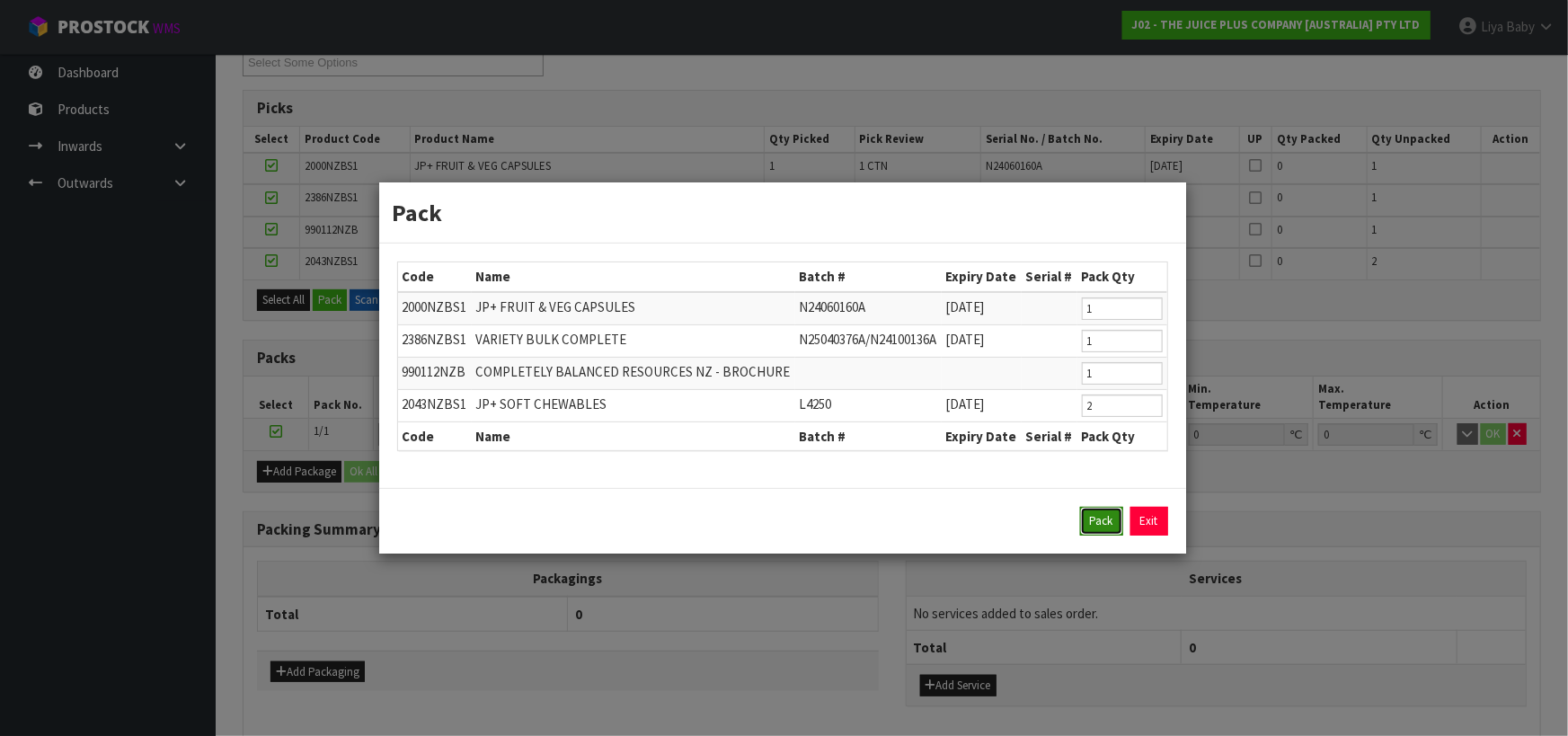
click at [1107, 521] on button "Pack" at bounding box center [1101, 521] width 43 height 29
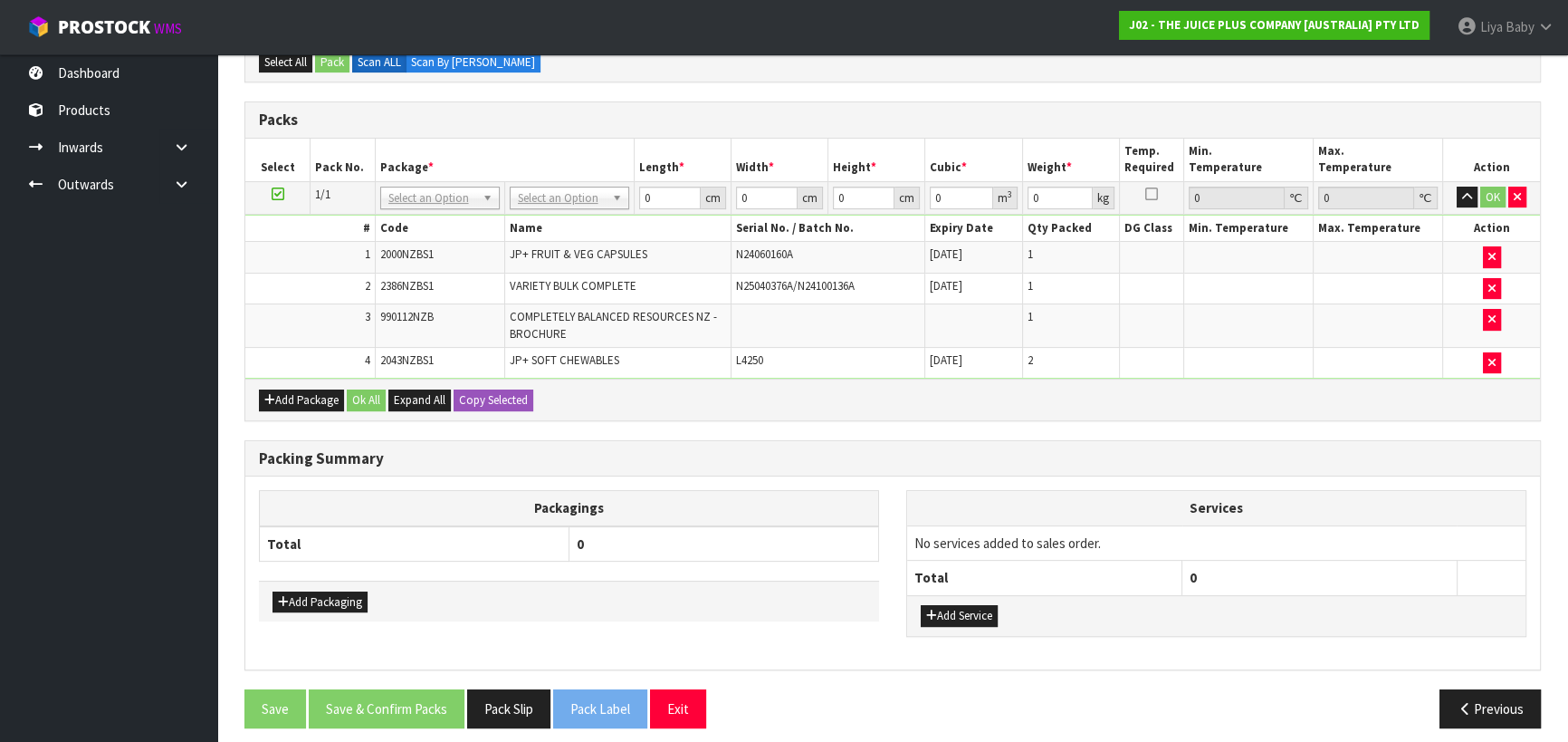
scroll to position [449, 0]
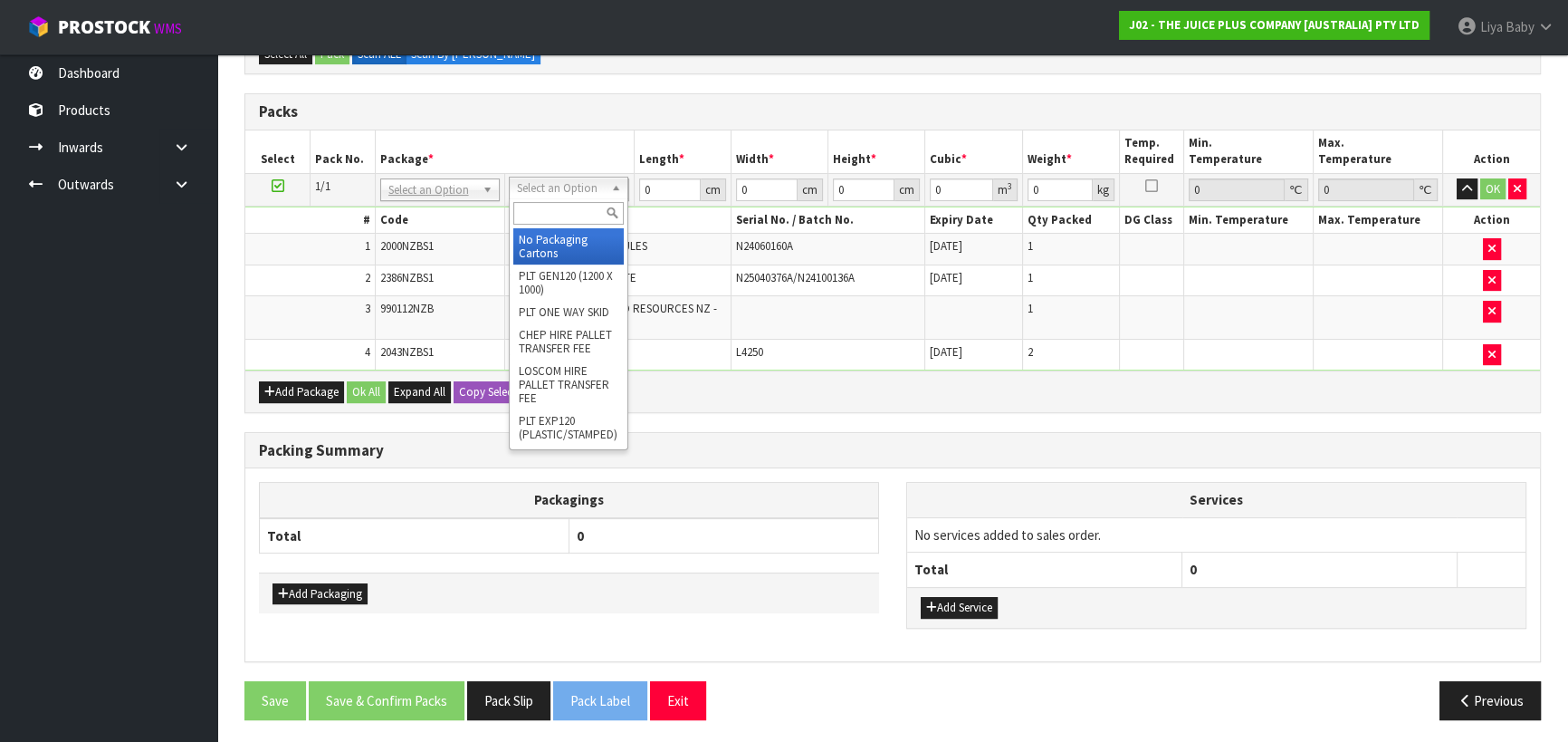
click at [588, 216] on input "text" at bounding box center [568, 213] width 110 height 22
type input "CTN5"
type input "43"
type input "33"
type input "25.5"
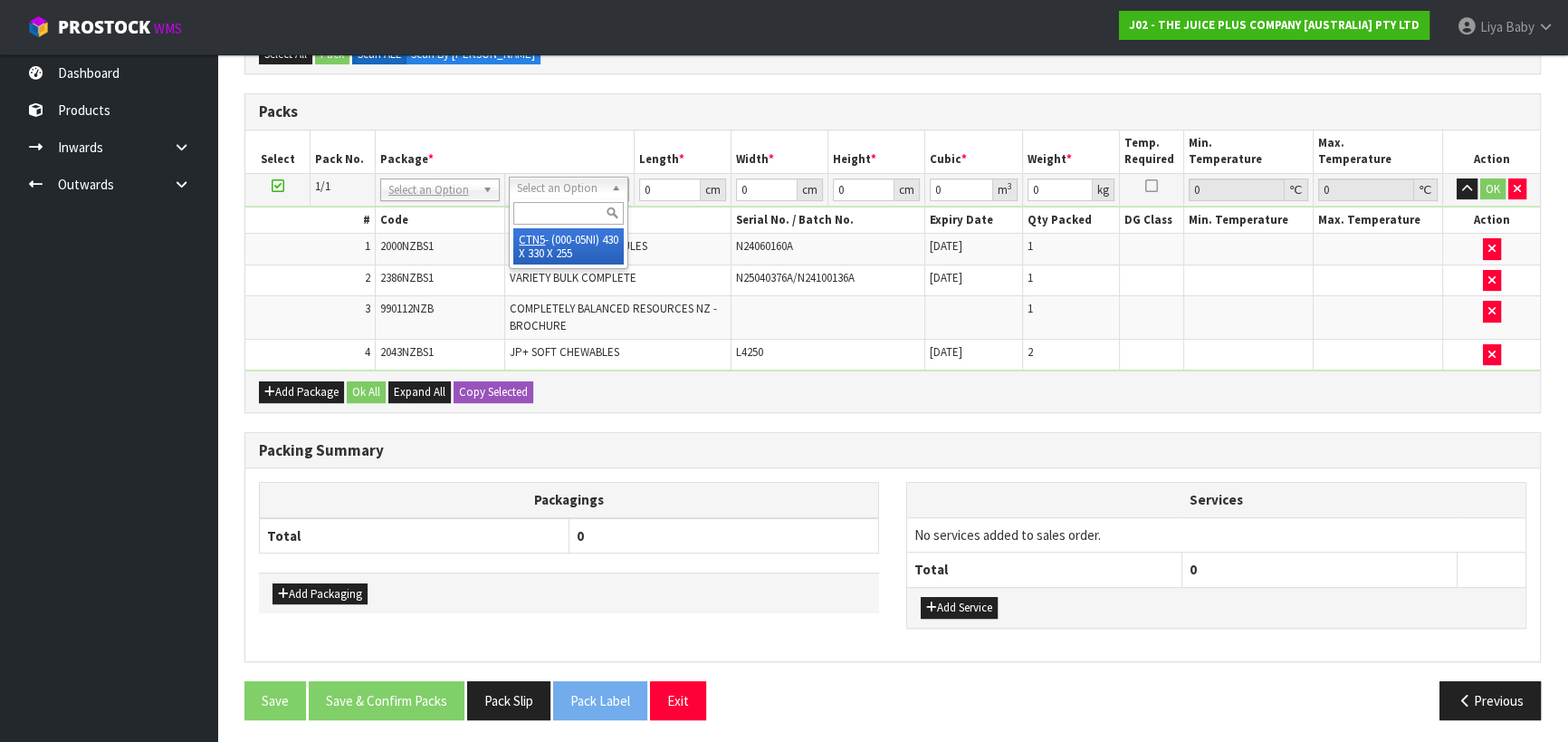
type input "0.036185"
type input "5.7"
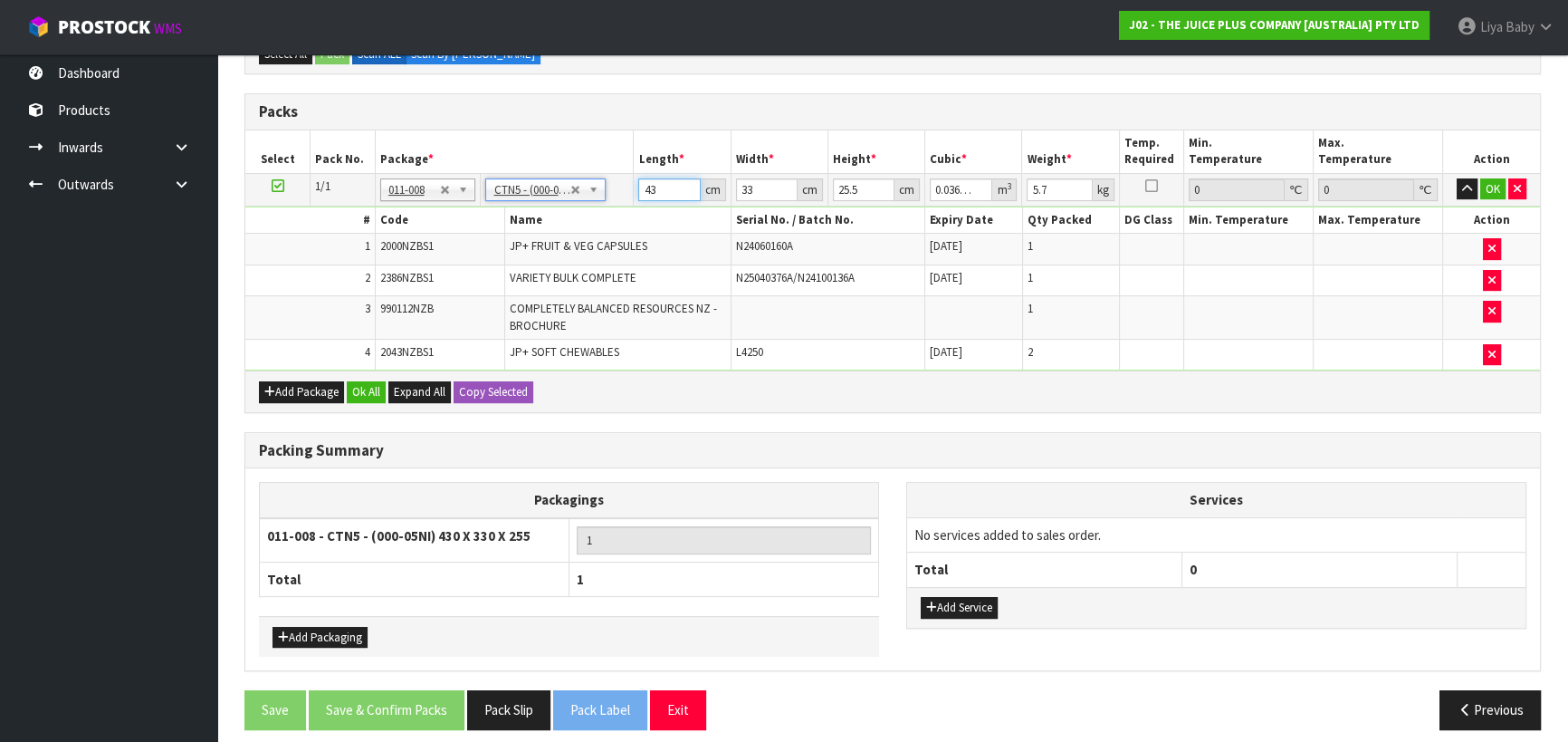
click at [653, 188] on input "43" at bounding box center [670, 189] width 62 height 22
type input "4"
type input "0.003366"
type input "0"
type input "4"
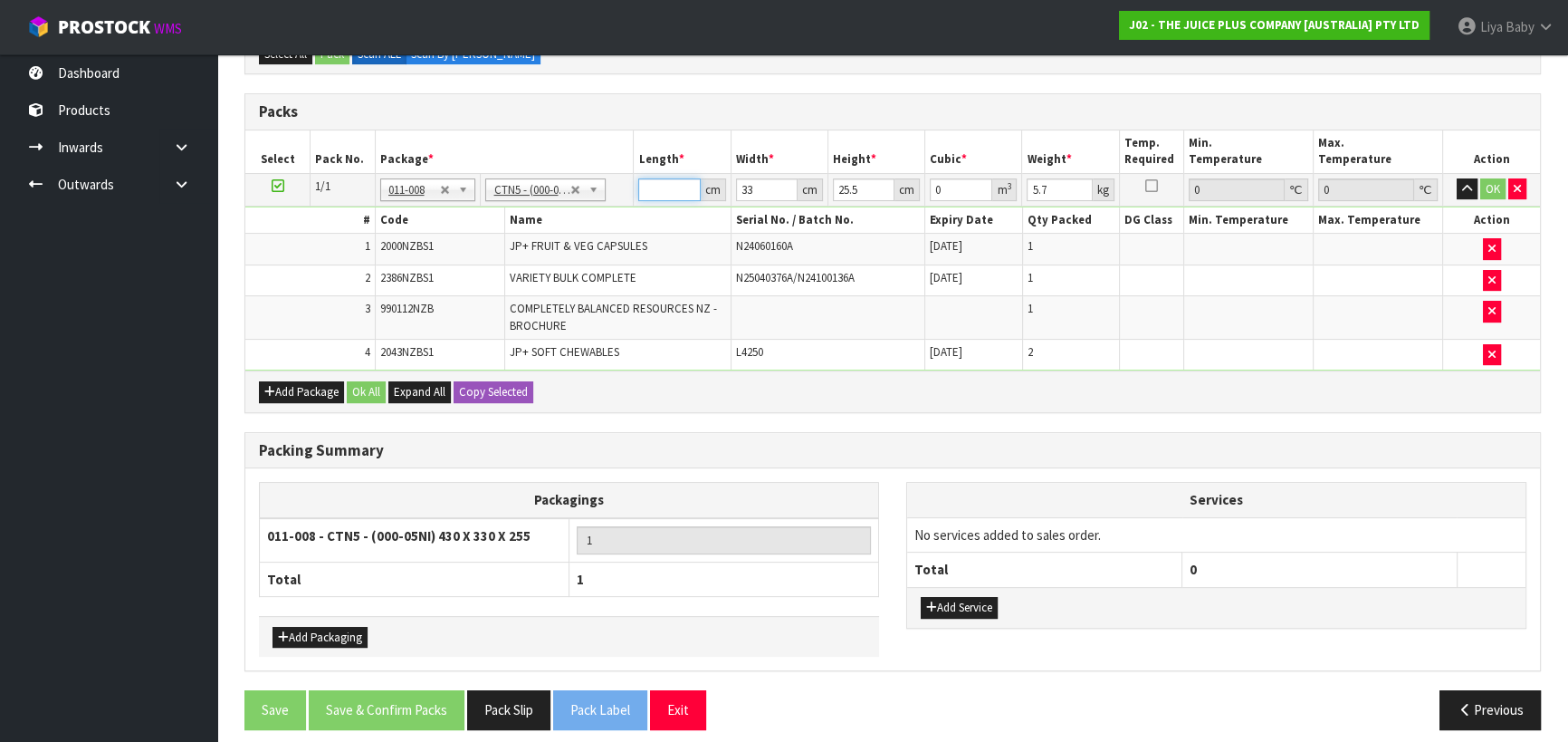
type input "0.003366"
type input "44"
type input "0.037026"
type input "44"
click at [756, 187] on input "33" at bounding box center [767, 189] width 62 height 22
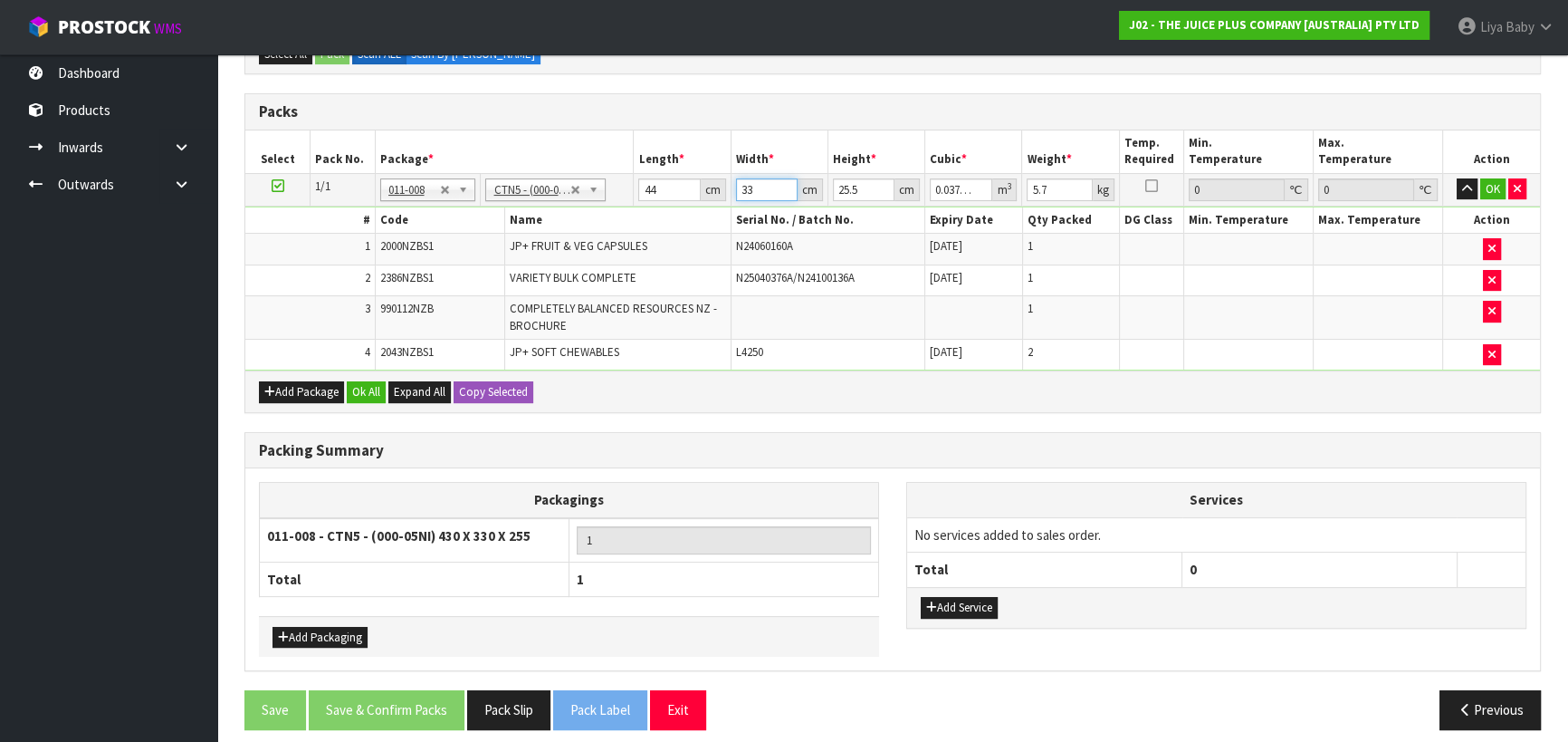
type input "3"
type input "0.003366"
type input "0"
type input "3"
type input "0.003366"
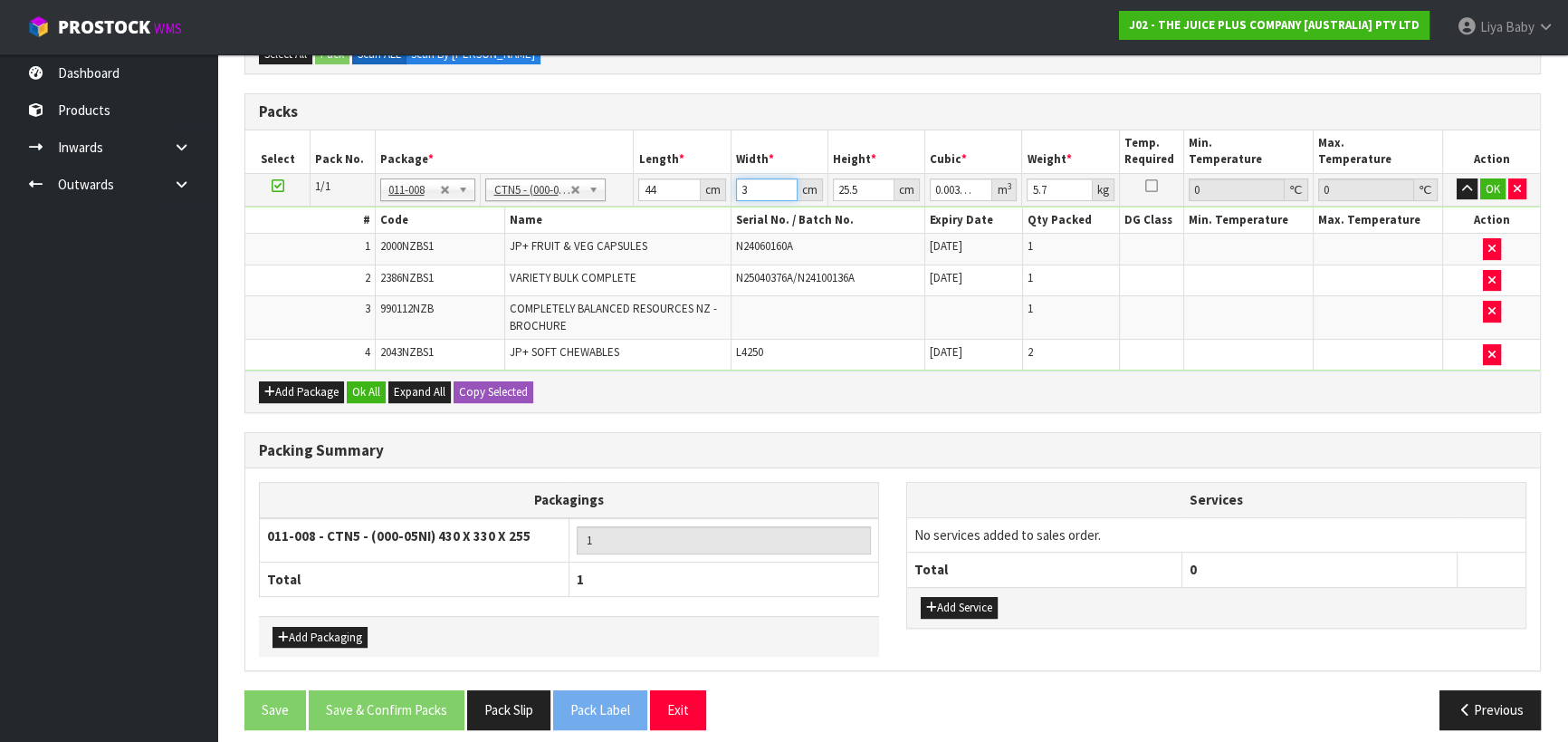
type input "35"
type input "0.03927"
type input "35"
click at [865, 187] on input "25.5" at bounding box center [864, 189] width 62 height 22
type input "25"
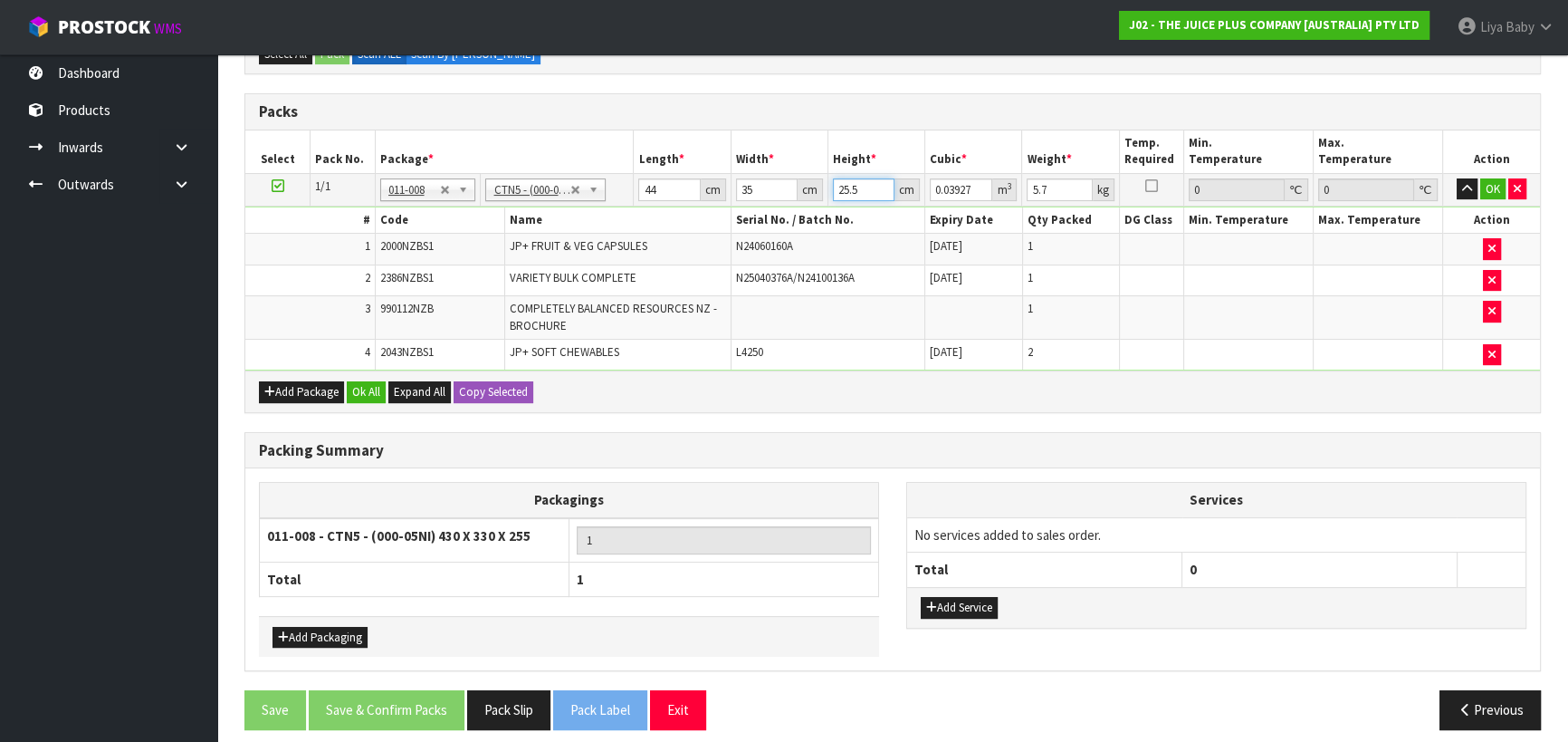
type input "0.0385"
type input "2"
type input "0.00308"
type input "0"
type input "2"
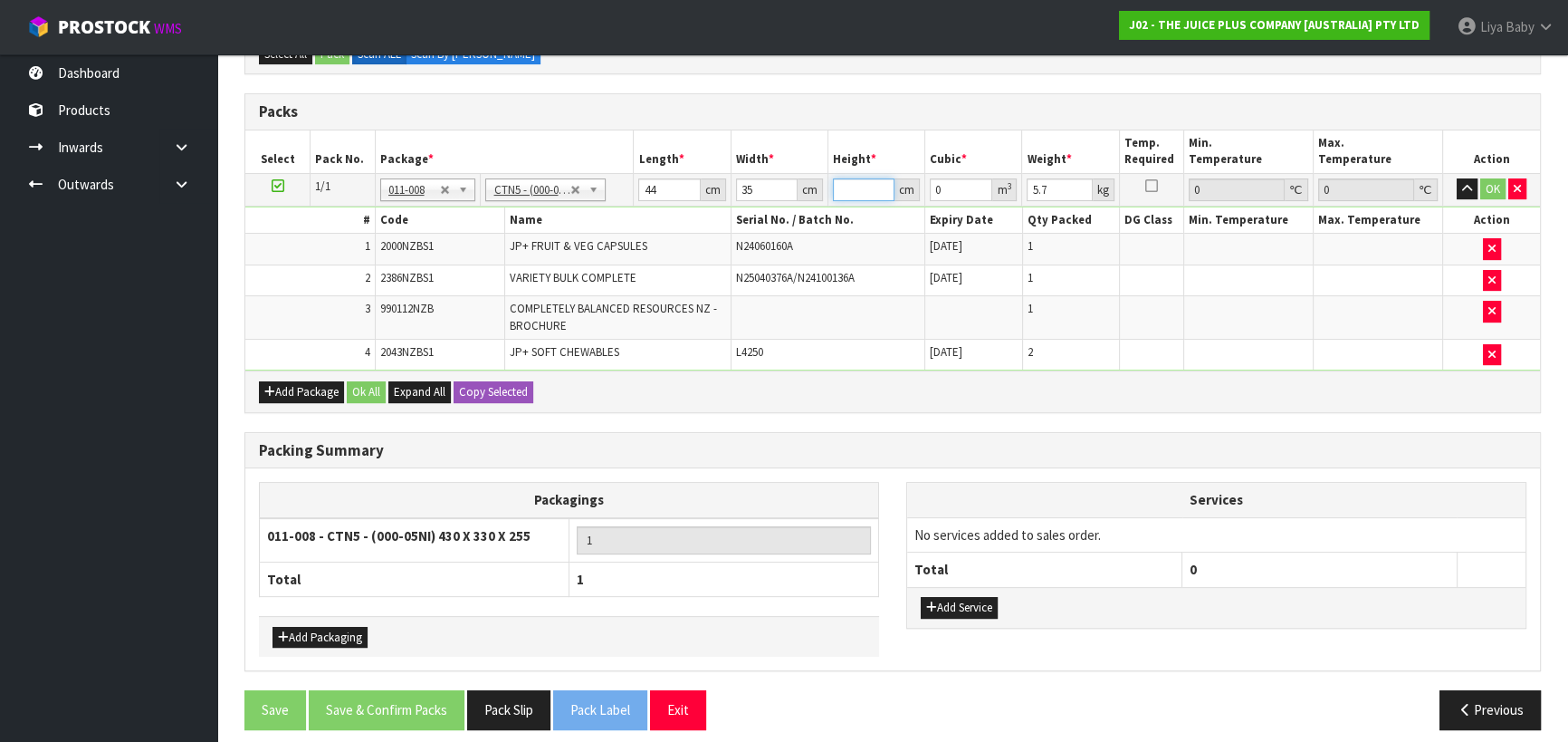
type input "0.00308"
type input "28"
type input "0.04312"
type input "28"
click at [1058, 186] on input "5.7" at bounding box center [1059, 189] width 65 height 22
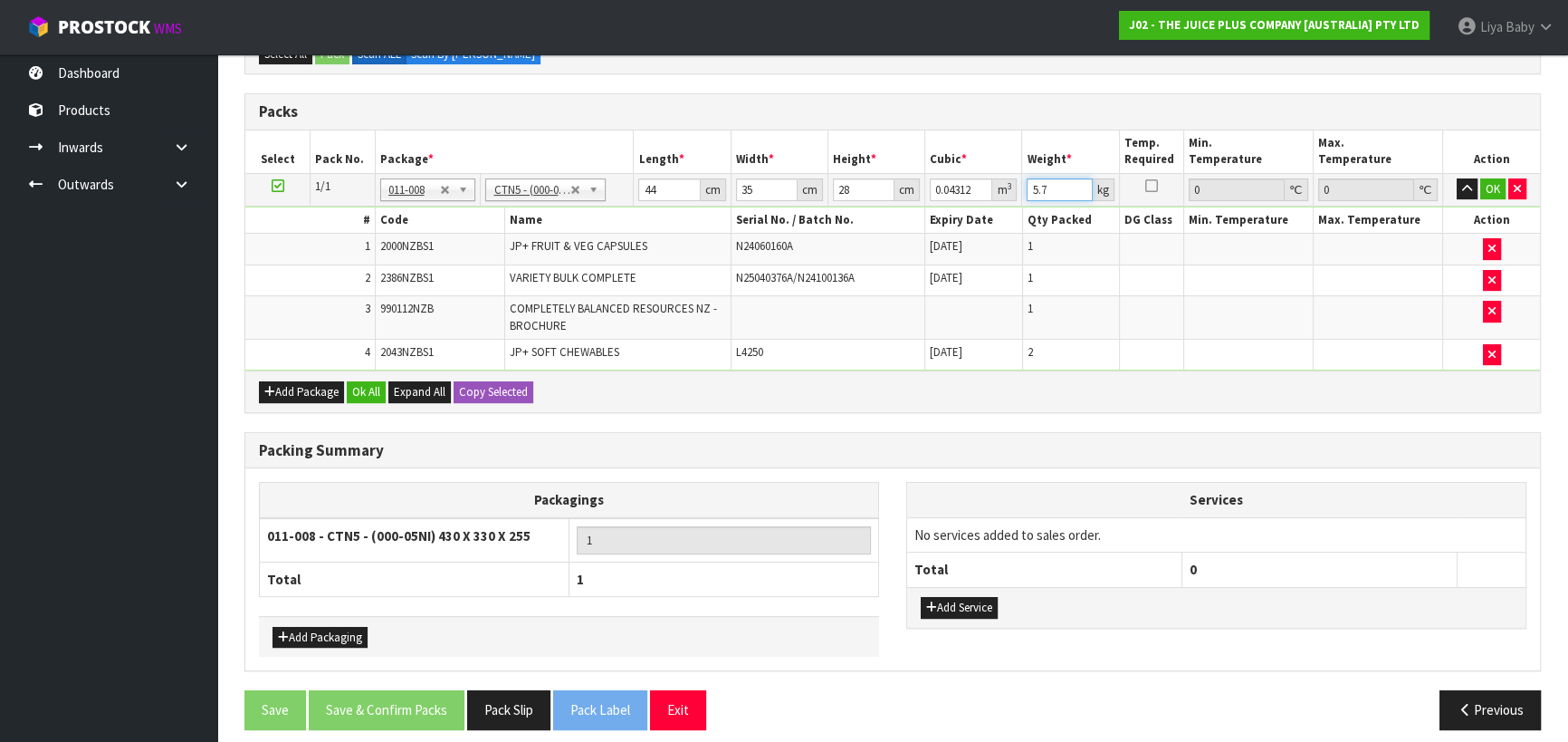
type input "5"
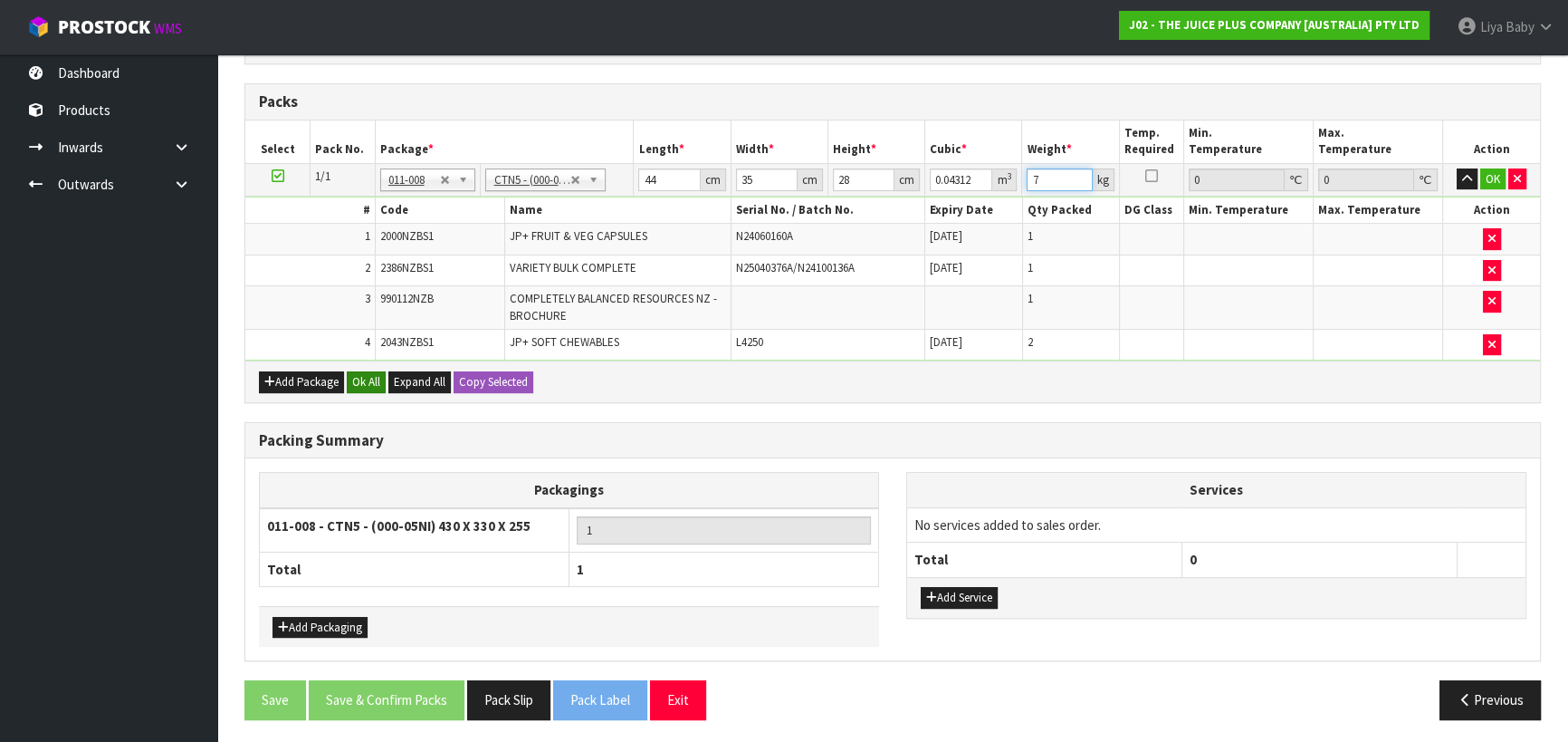
type input "7"
click at [379, 375] on button "Ok All" at bounding box center [366, 382] width 39 height 21
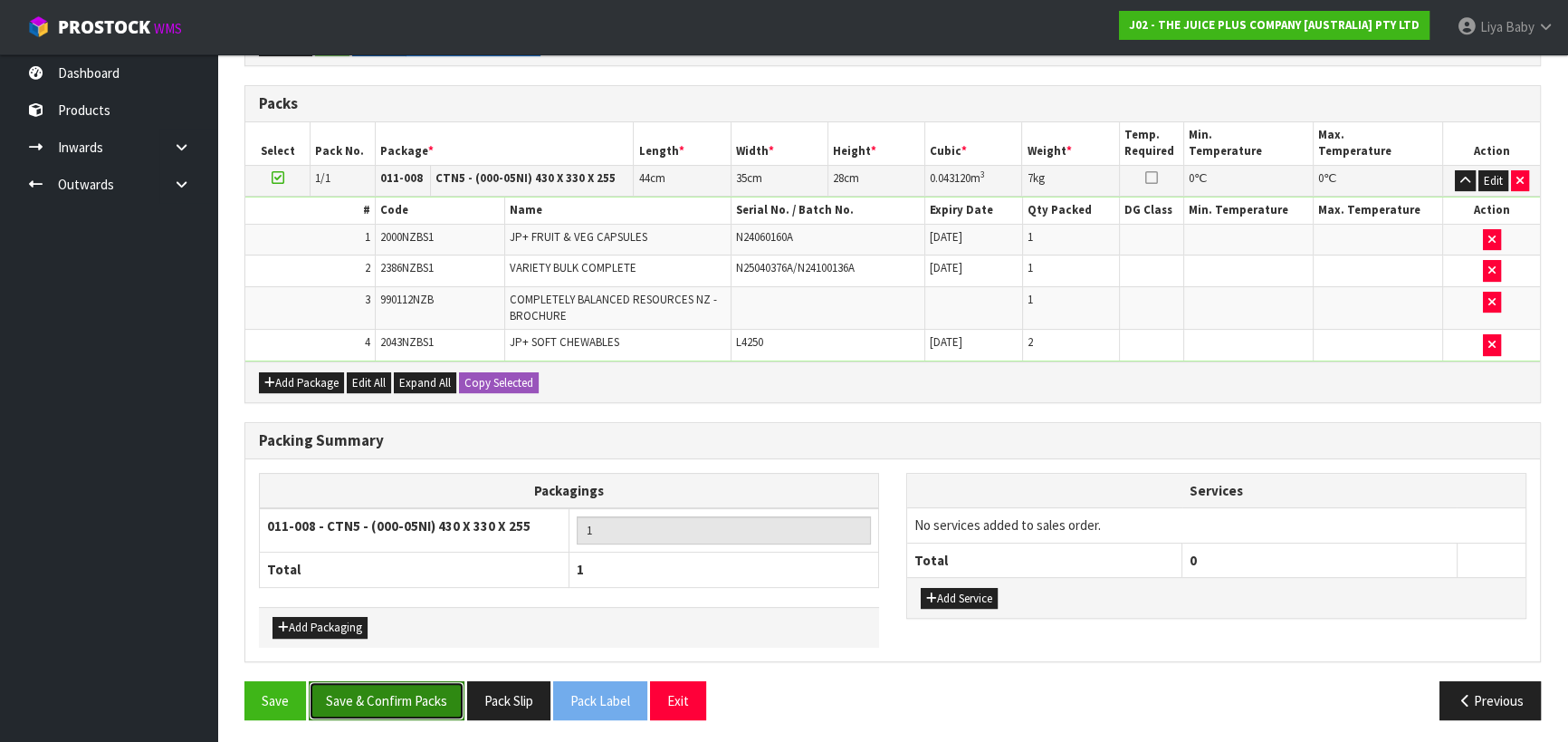
click at [397, 701] on button "Save & Confirm Packs" at bounding box center [386, 700] width 156 height 39
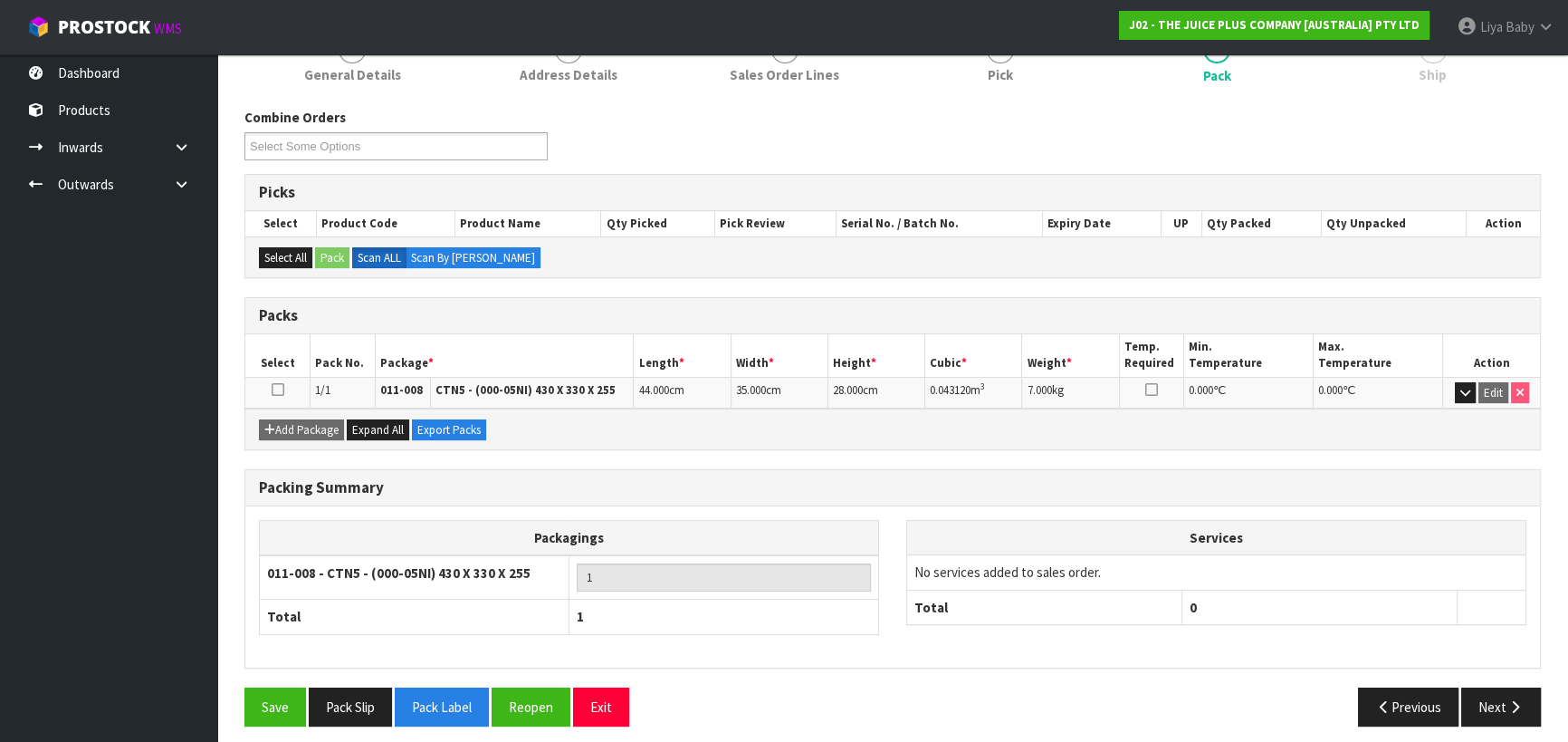
scroll to position [253, 0]
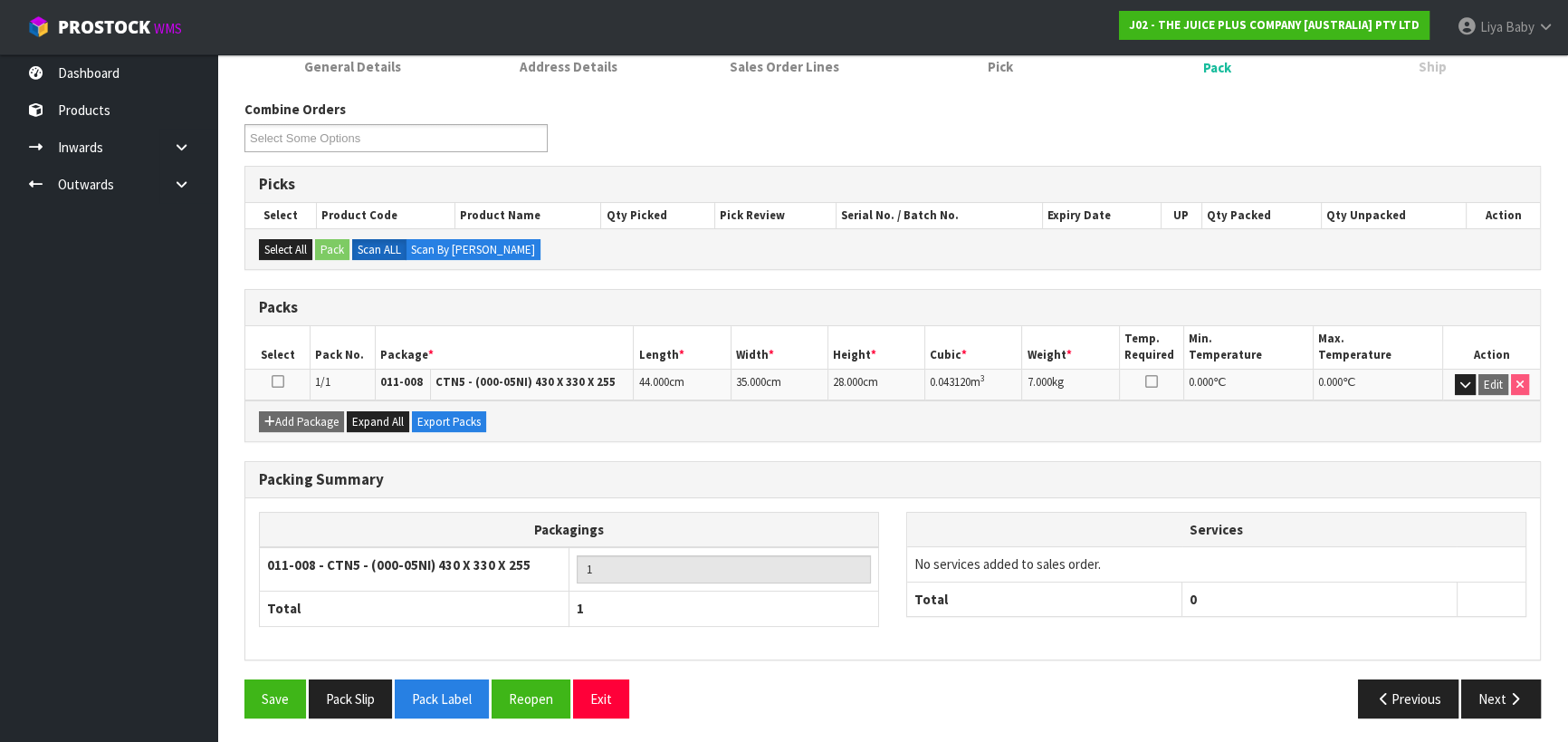
click at [277, 382] on icon at bounding box center [277, 382] width 13 height 1
click at [1510, 681] on button "Next" at bounding box center [1501, 699] width 79 height 39
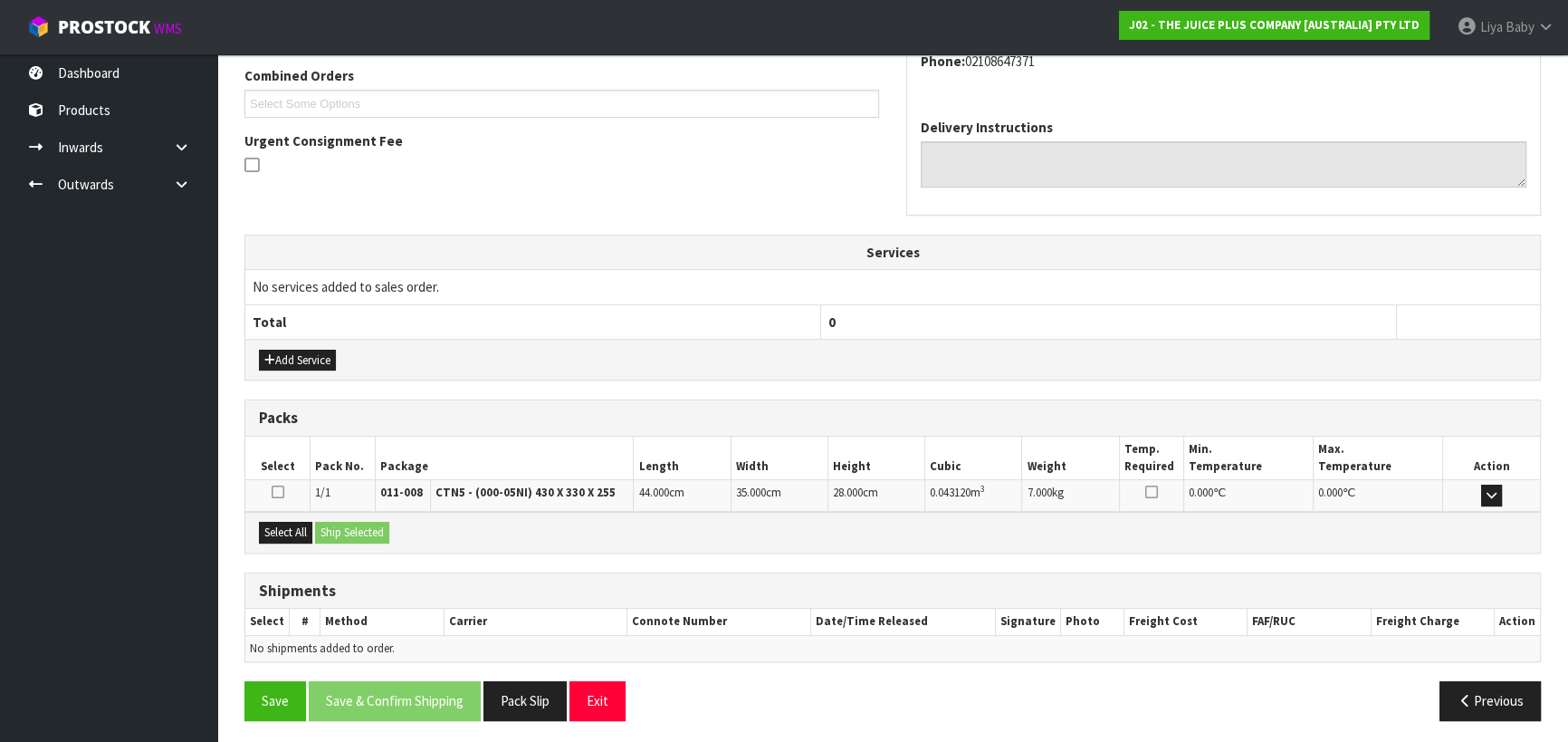
scroll to position [471, 0]
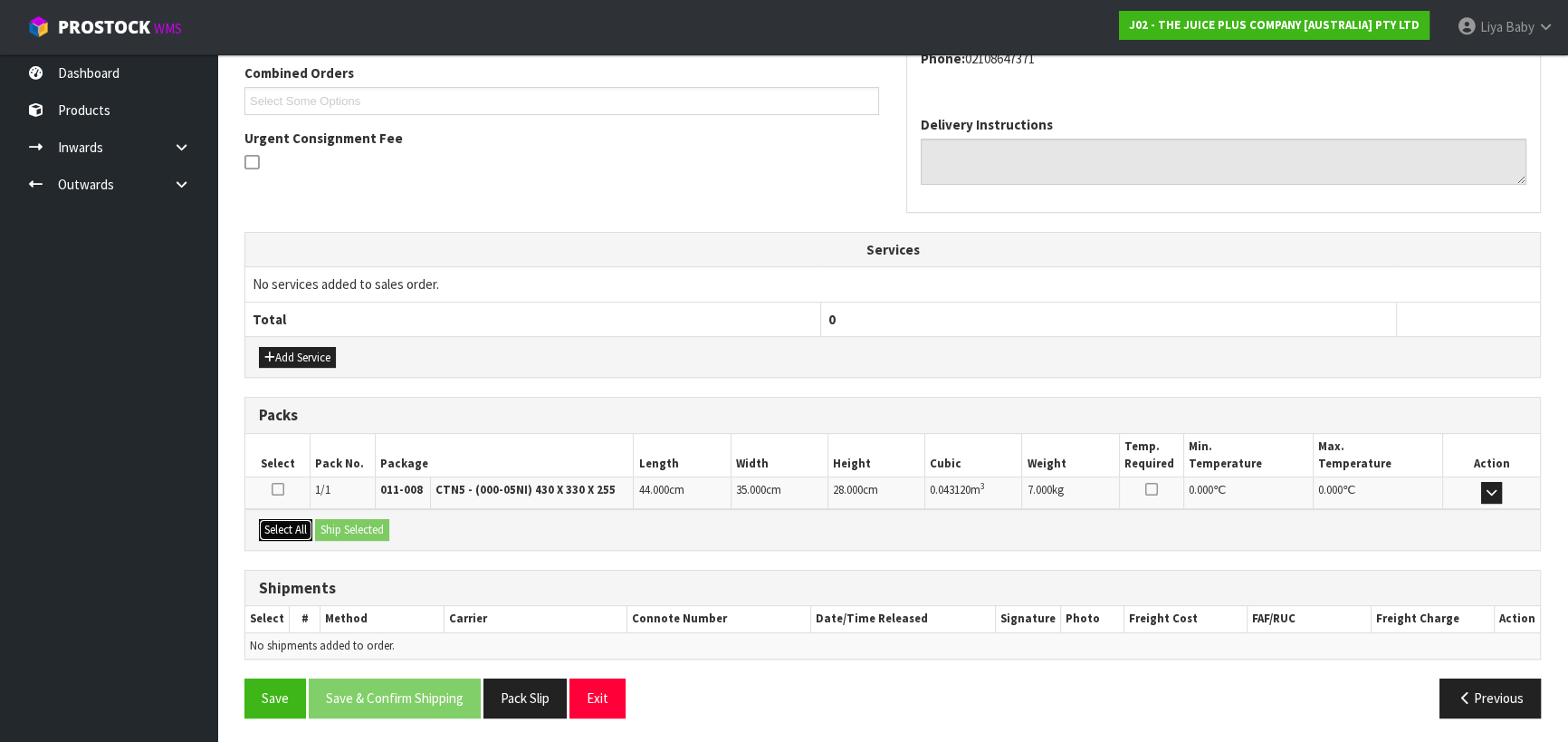
drag, startPoint x: 290, startPoint y: 525, endPoint x: 307, endPoint y: 521, distance: 17.5
click at [290, 524] on button "Select All" at bounding box center [285, 529] width 53 height 21
click at [351, 528] on button "Ship Selected" at bounding box center [352, 529] width 74 height 21
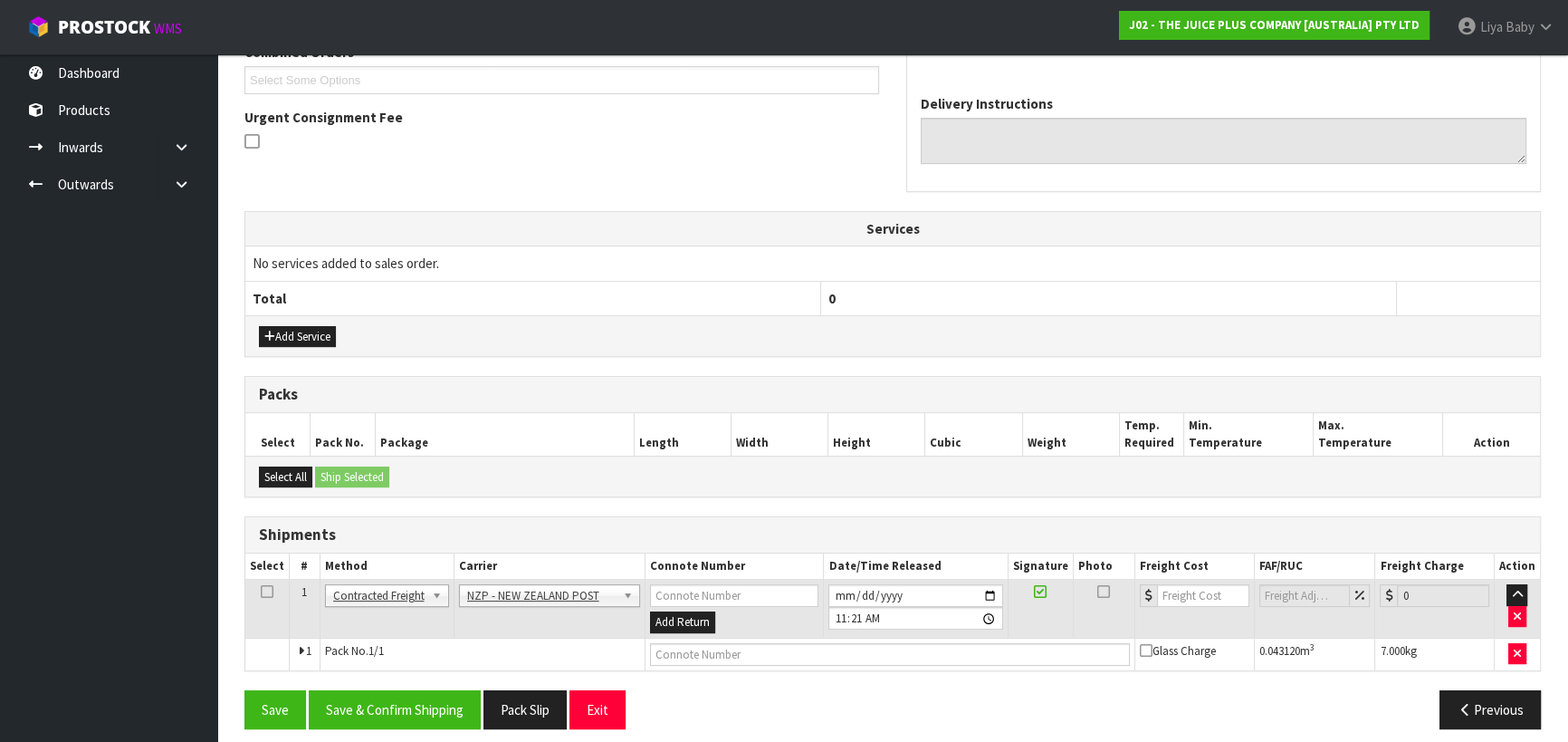
scroll to position [502, 0]
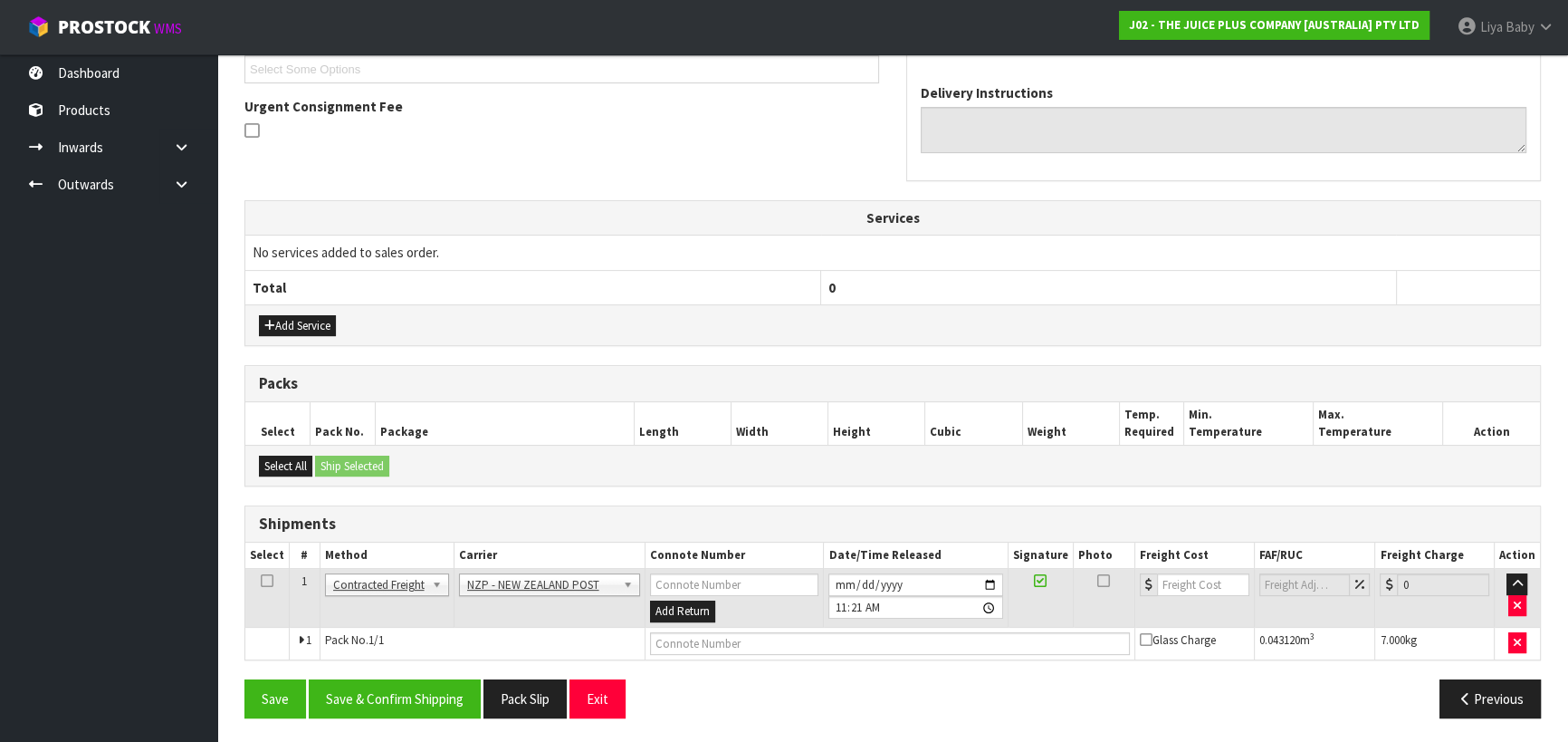
click at [266, 581] on icon at bounding box center [267, 581] width 13 height 1
click at [424, 691] on button "Save & Confirm Shipping" at bounding box center [395, 699] width 172 height 39
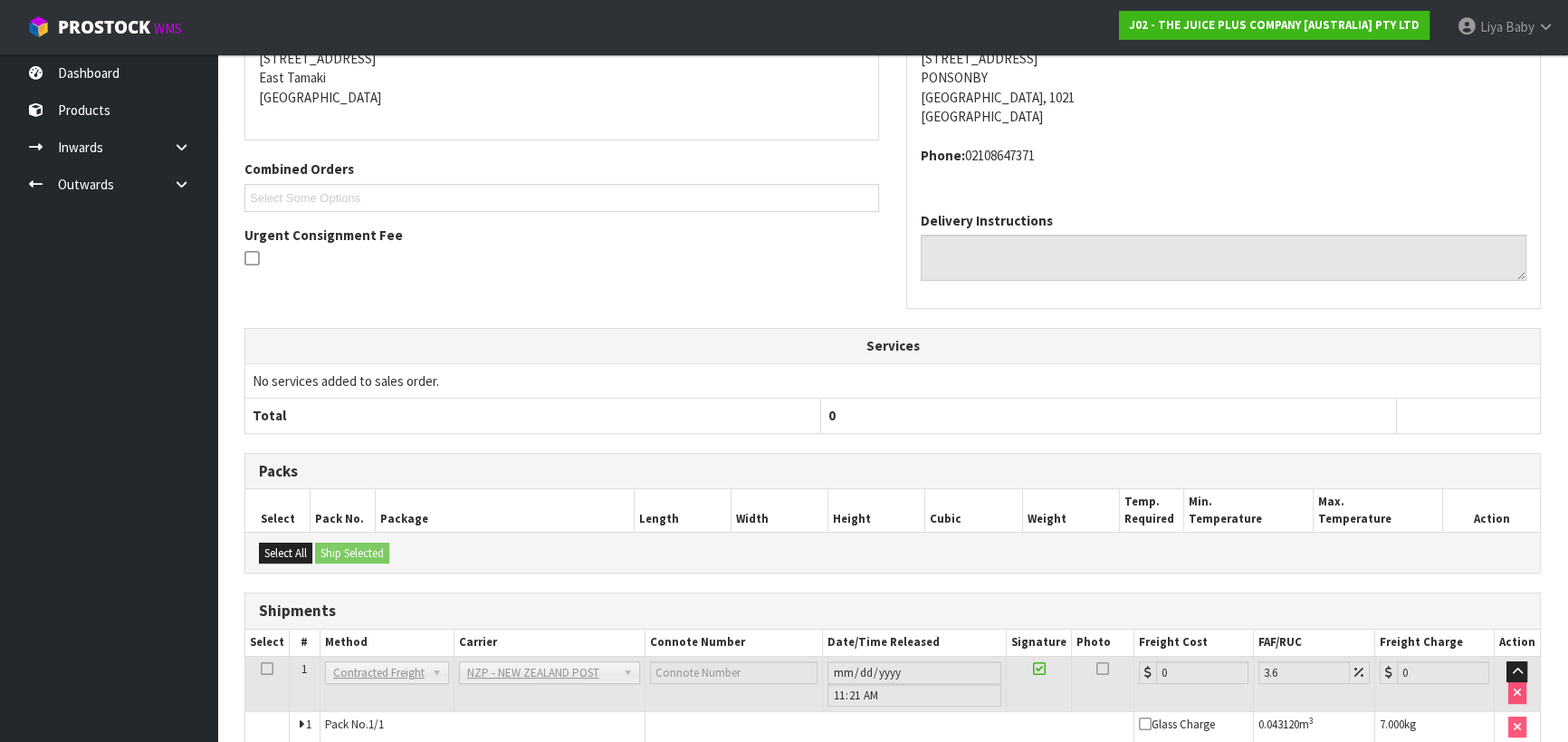
scroll to position [477, 0]
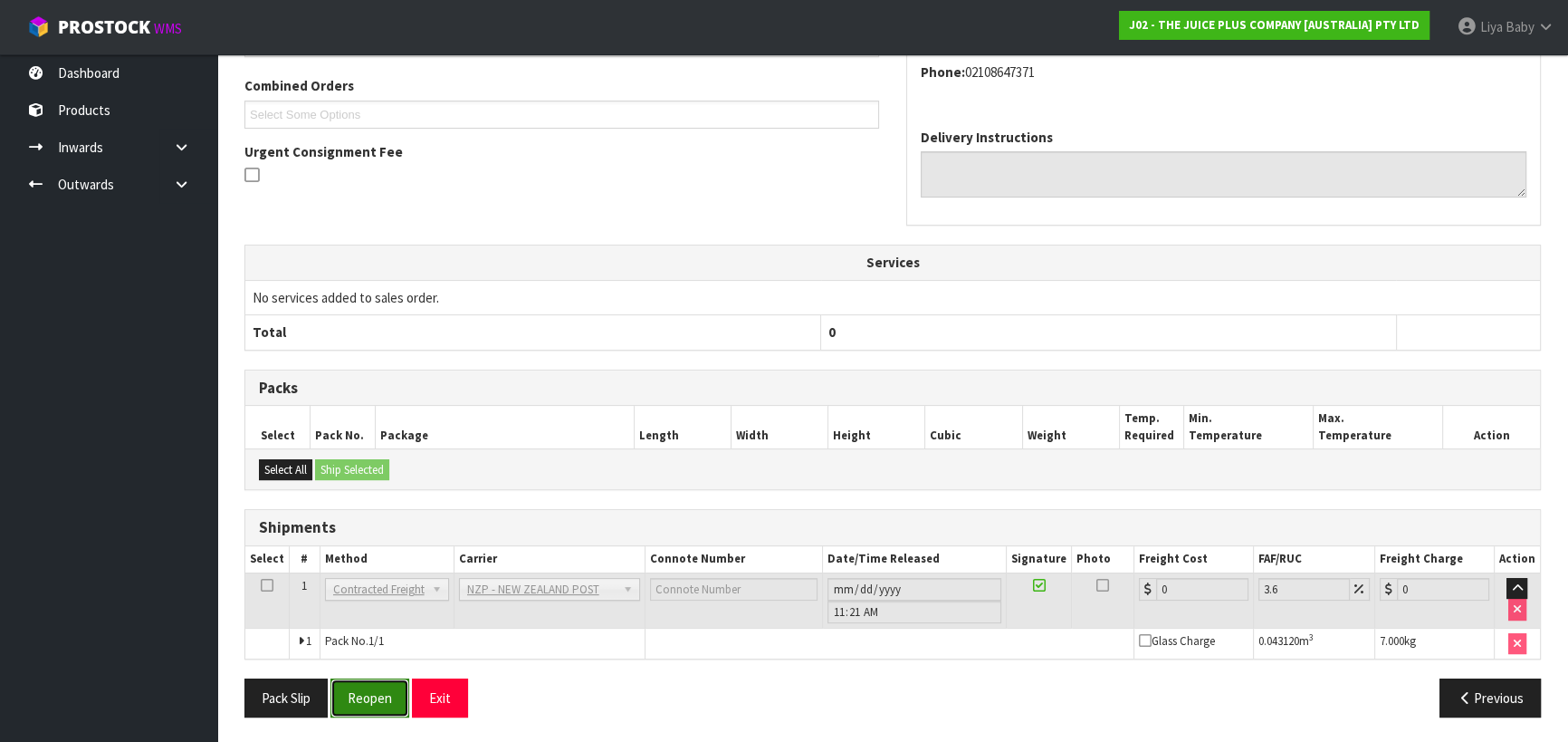
click at [356, 692] on button "Reopen" at bounding box center [370, 698] width 79 height 39
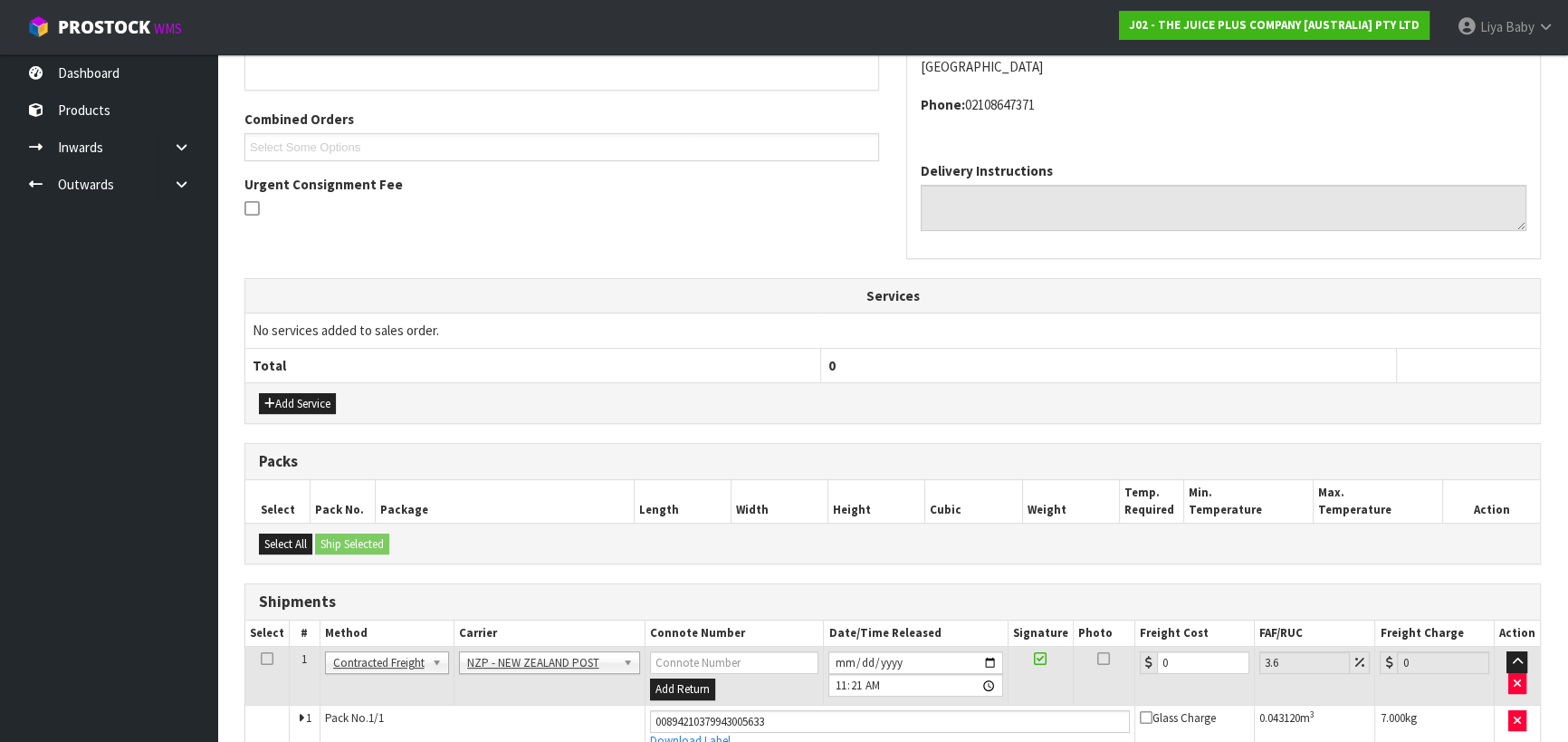
scroll to position [519, 0]
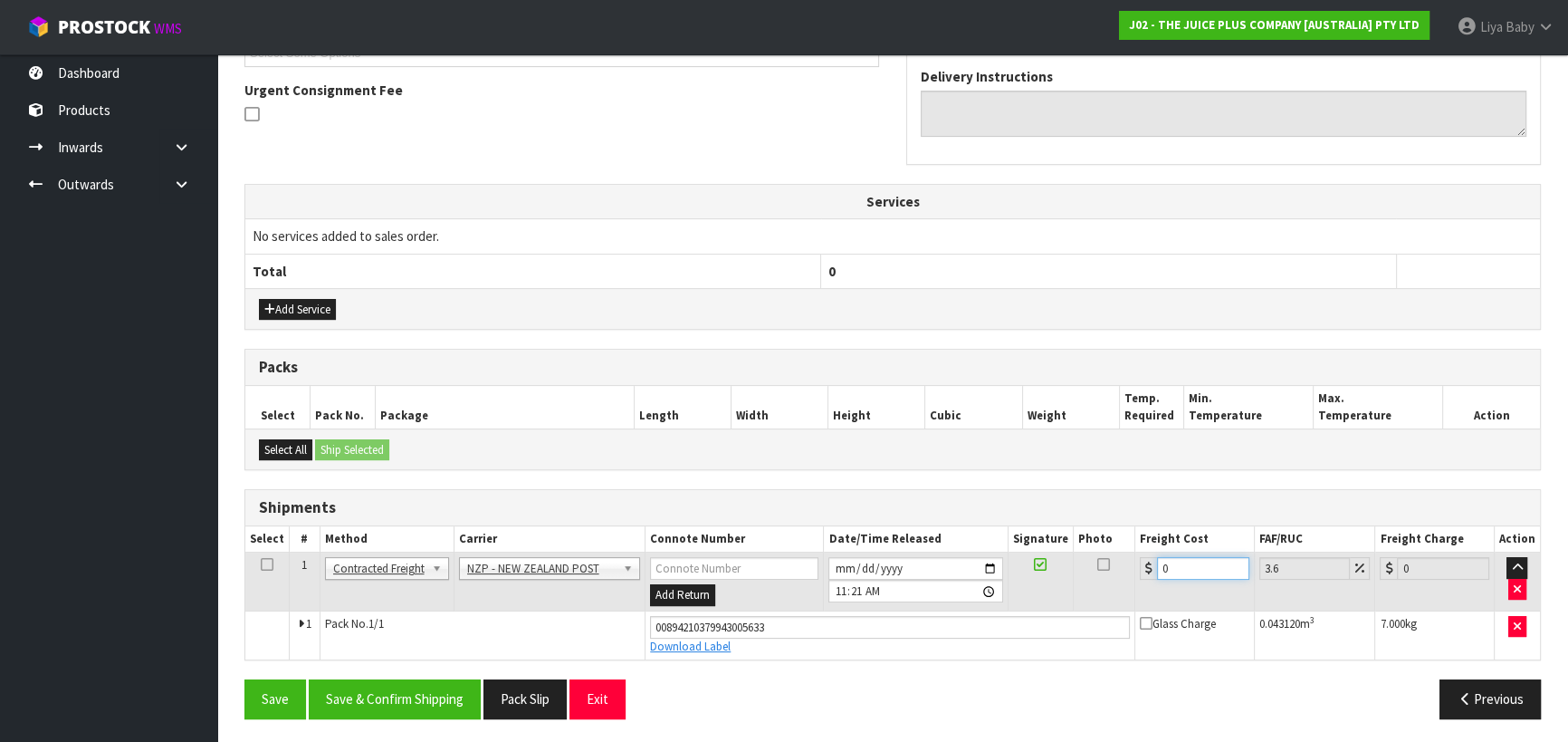
click at [1197, 563] on input "0" at bounding box center [1204, 567] width 93 height 22
type input "4"
type input "4.14"
type input "4.3"
type input "4.45"
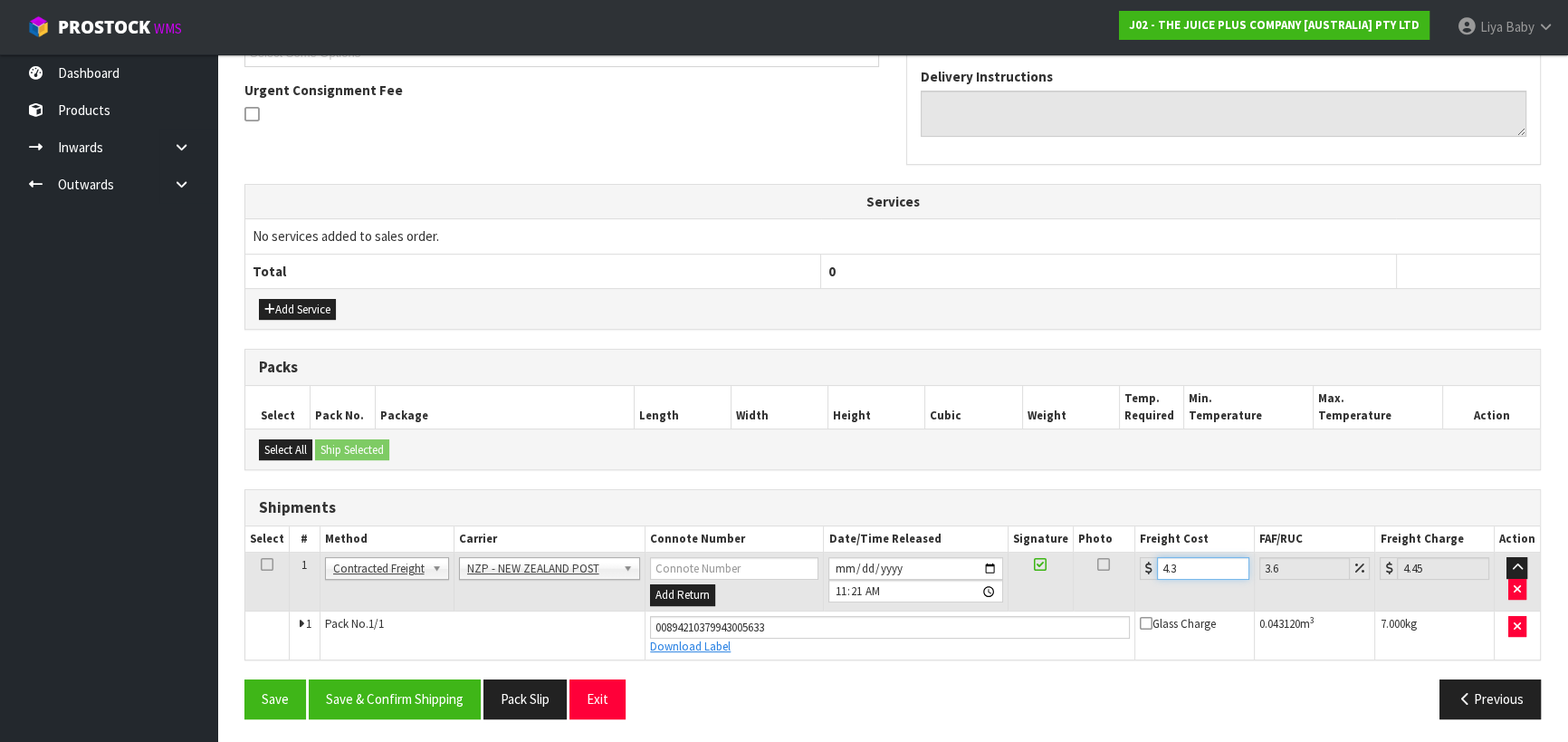
type input "4.33"
type input "4.49"
type input "4.33"
click at [262, 564] on icon at bounding box center [267, 564] width 13 height 1
click at [404, 688] on button "Save & Confirm Shipping" at bounding box center [395, 699] width 172 height 39
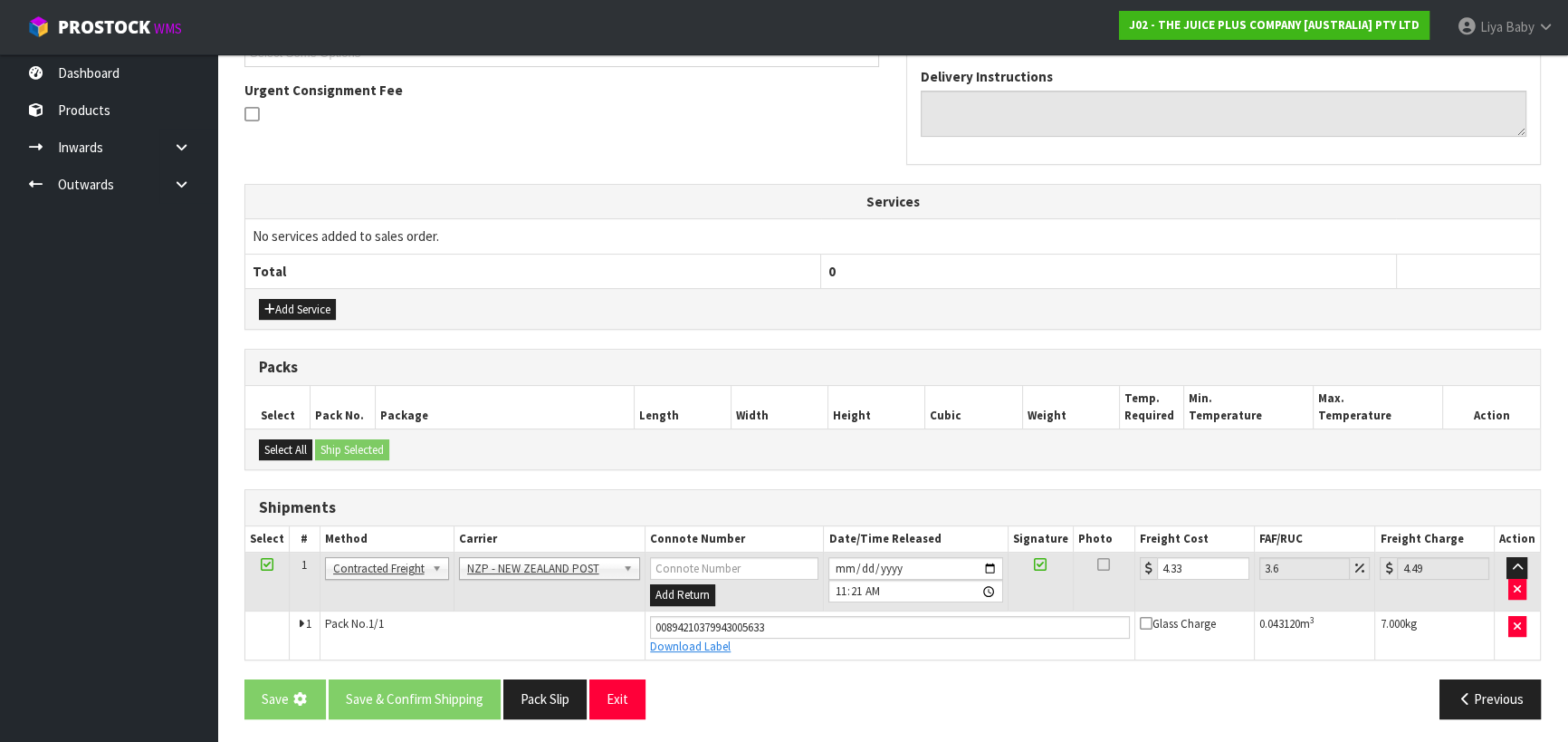
scroll to position [0, 0]
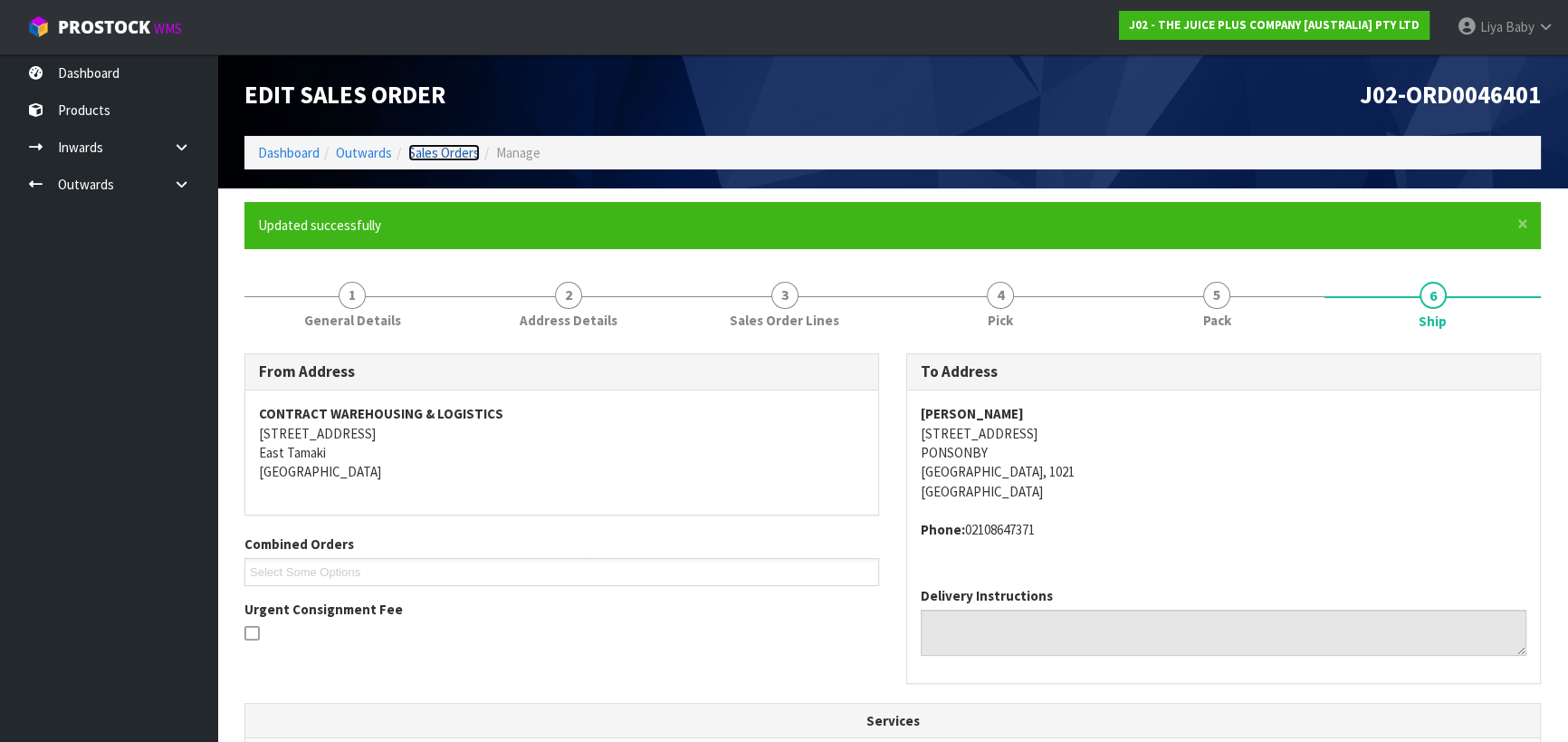
click at [461, 152] on link "Sales Orders" at bounding box center [444, 153] width 71 height 17
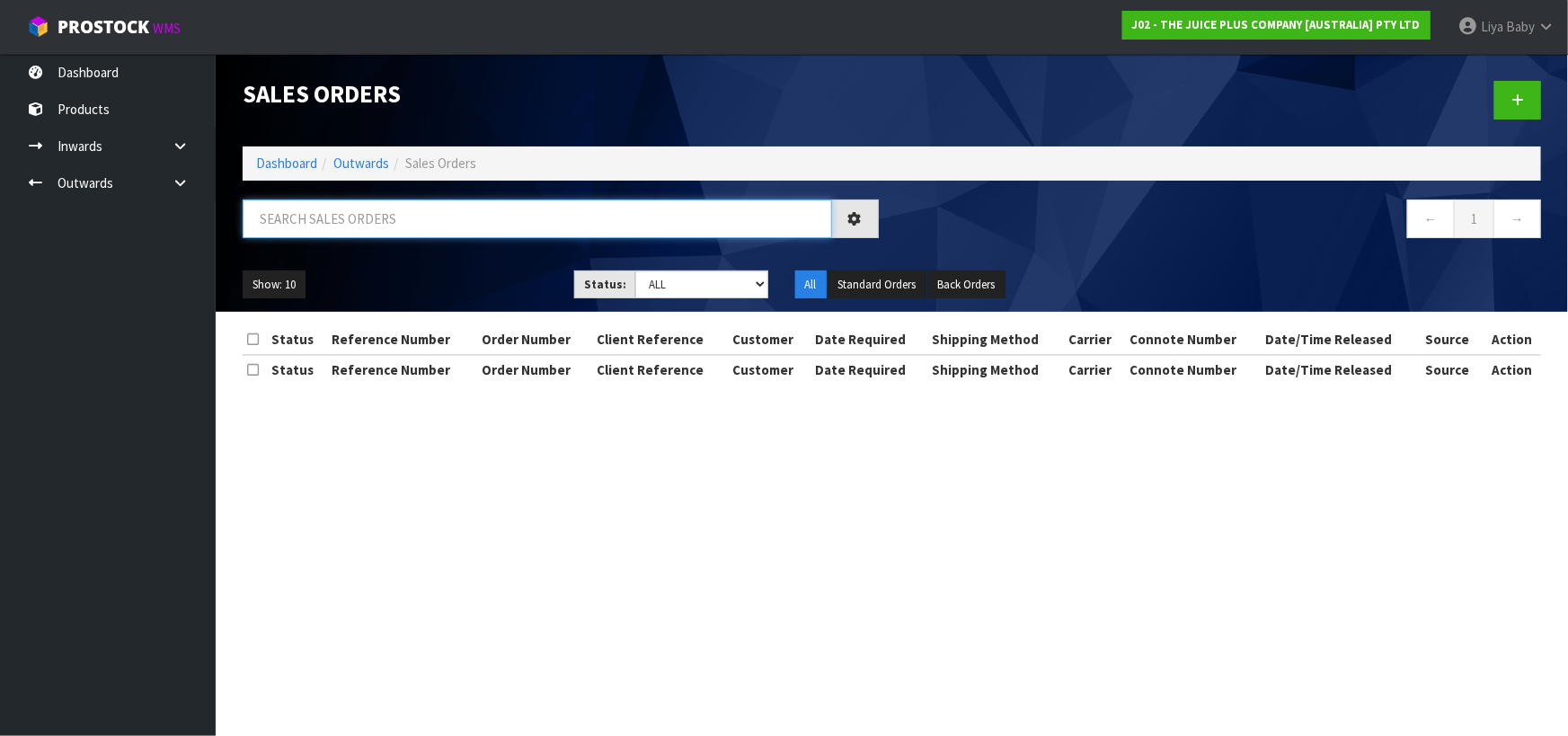
click at [392, 217] on input "text" at bounding box center [537, 218] width 589 height 38
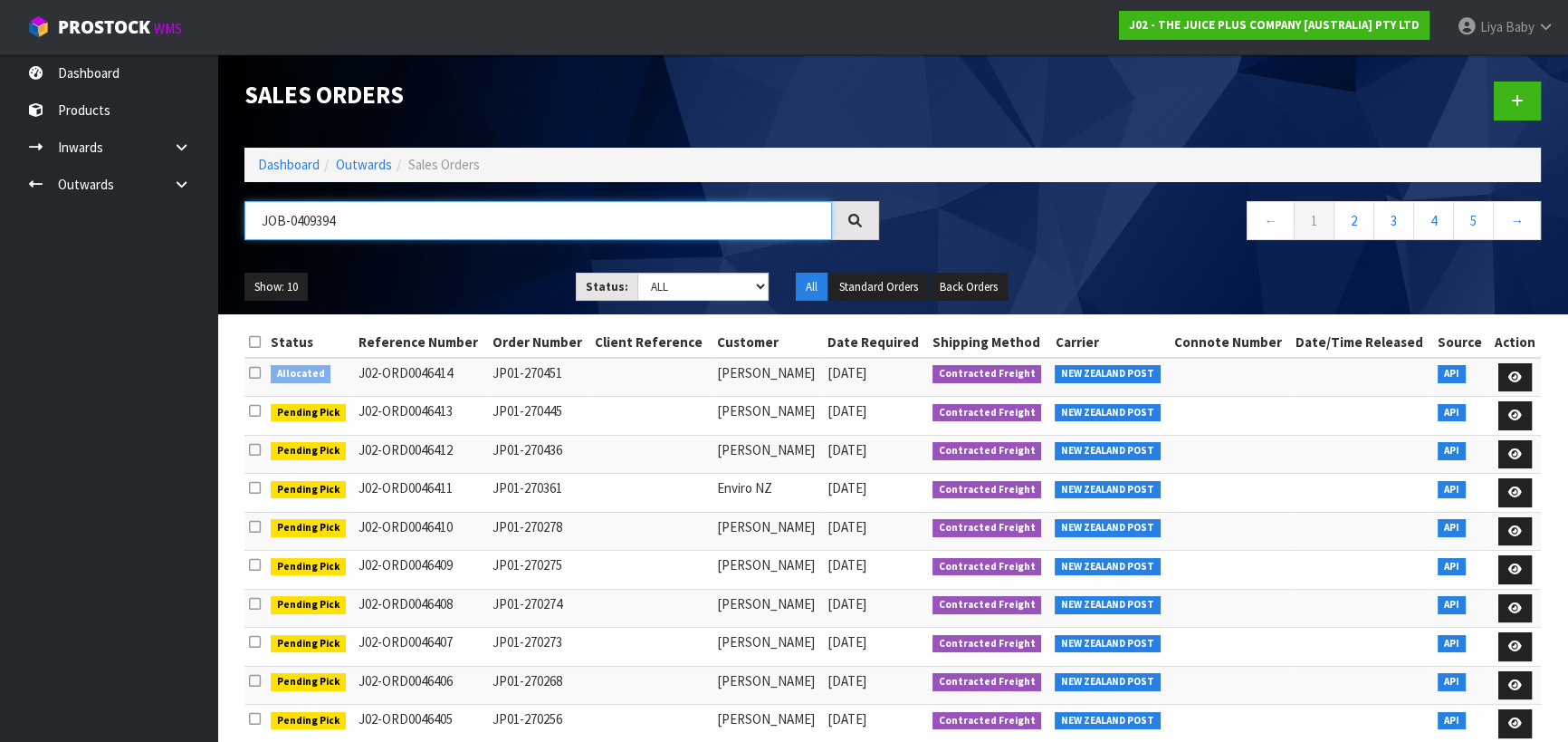
type input "JOB-0409394"
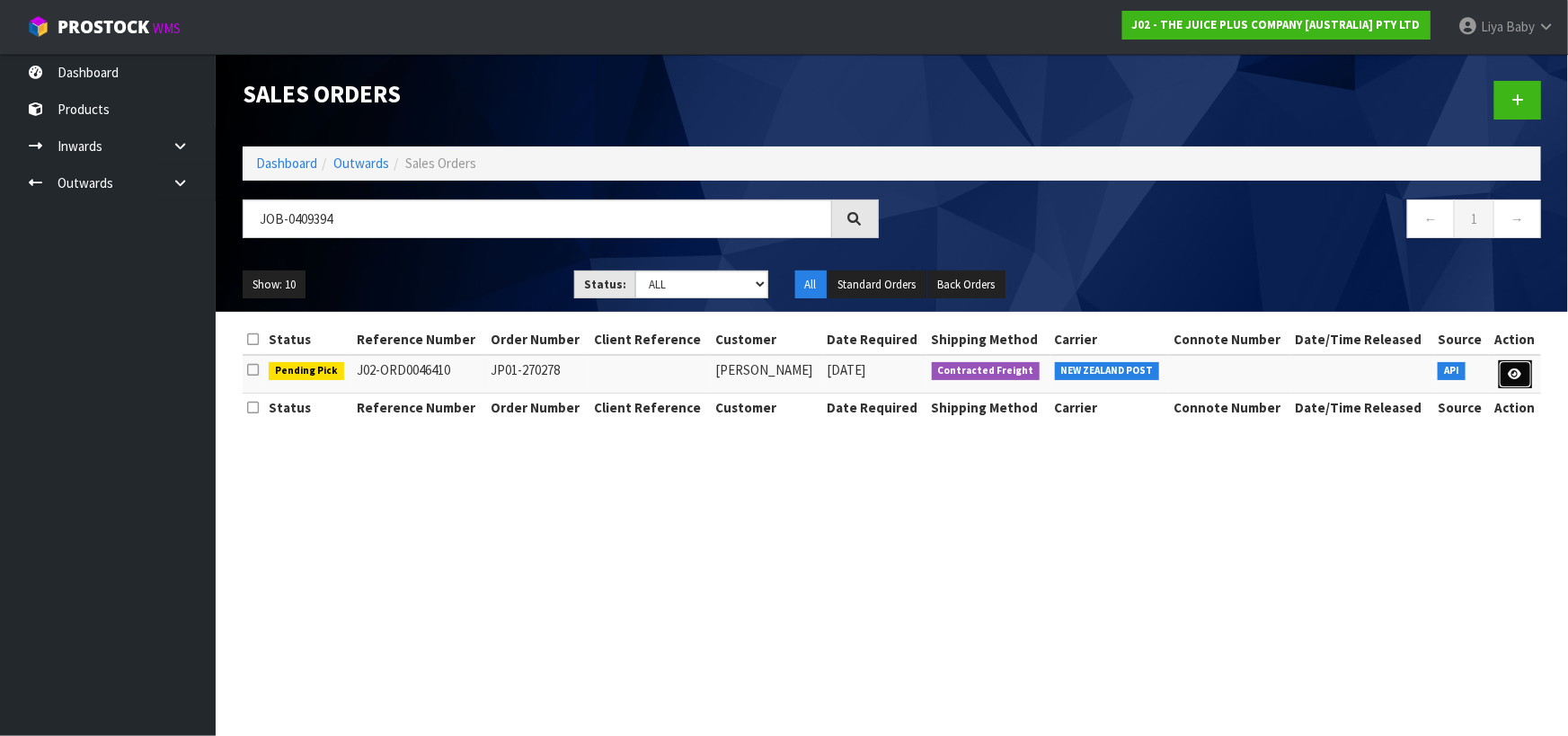
click at [1511, 372] on icon at bounding box center [1515, 374] width 13 height 12
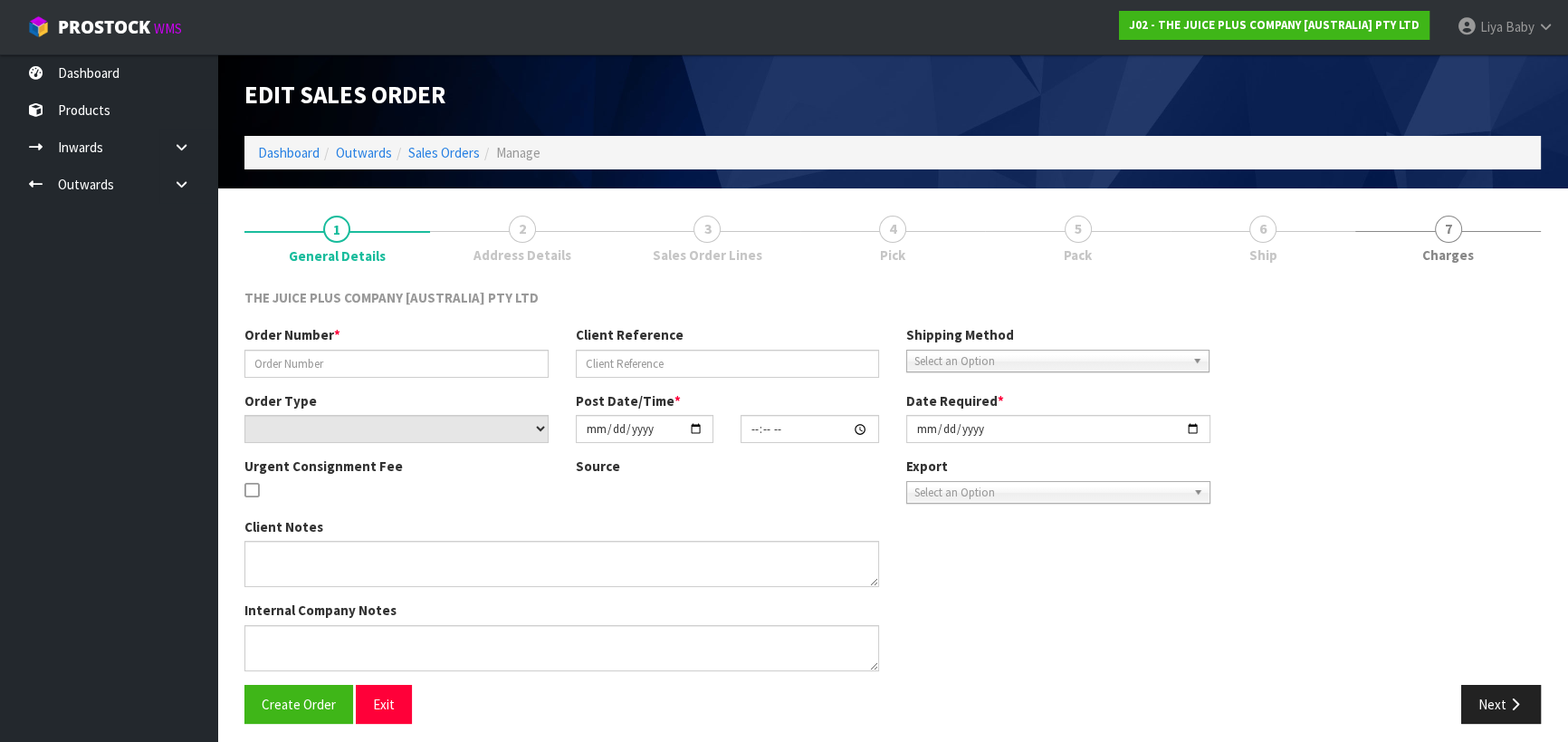
type input "JP01-270278"
select select "number:0"
type input "[DATE]"
type input "21:19:23.000"
type input "[DATE]"
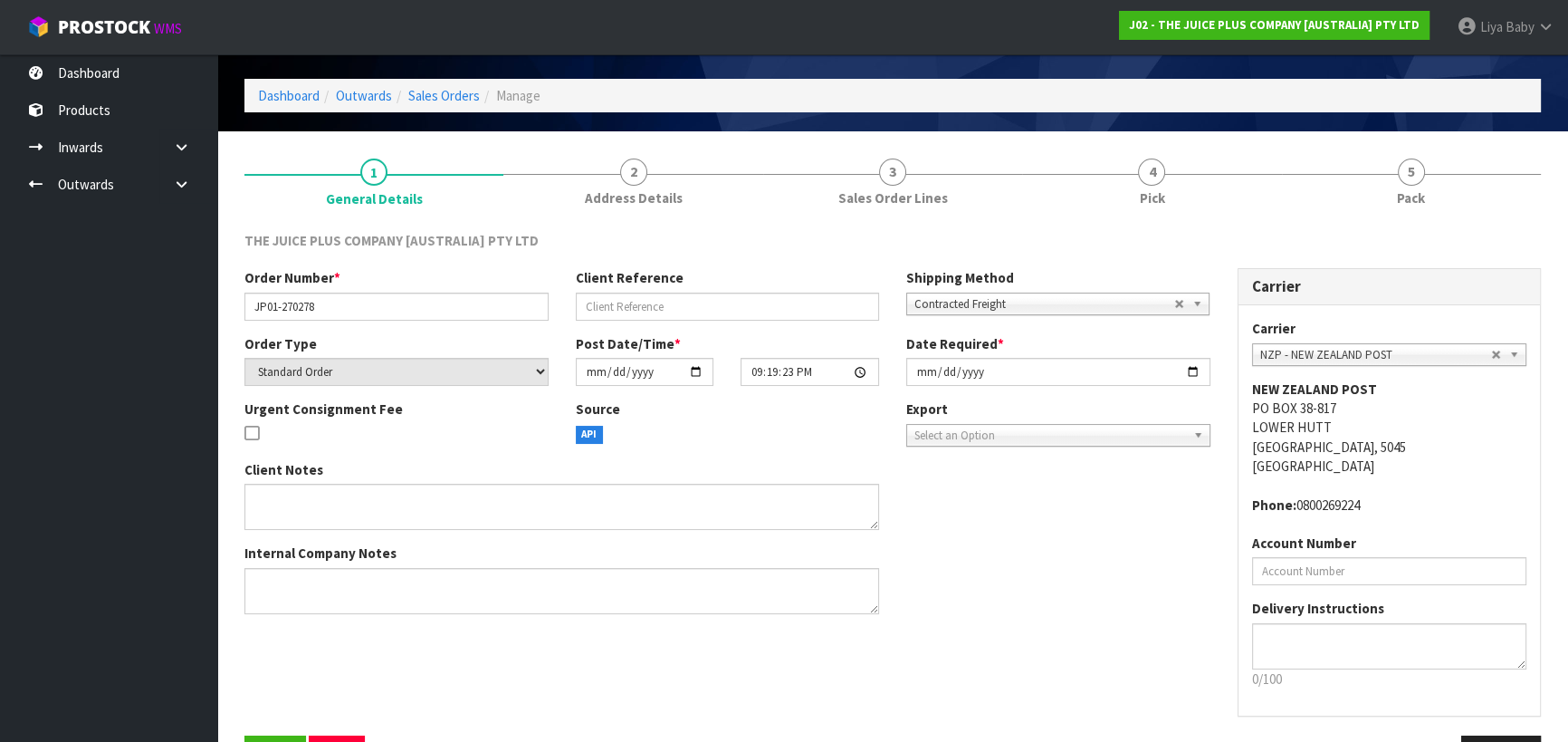
scroll to position [117, 0]
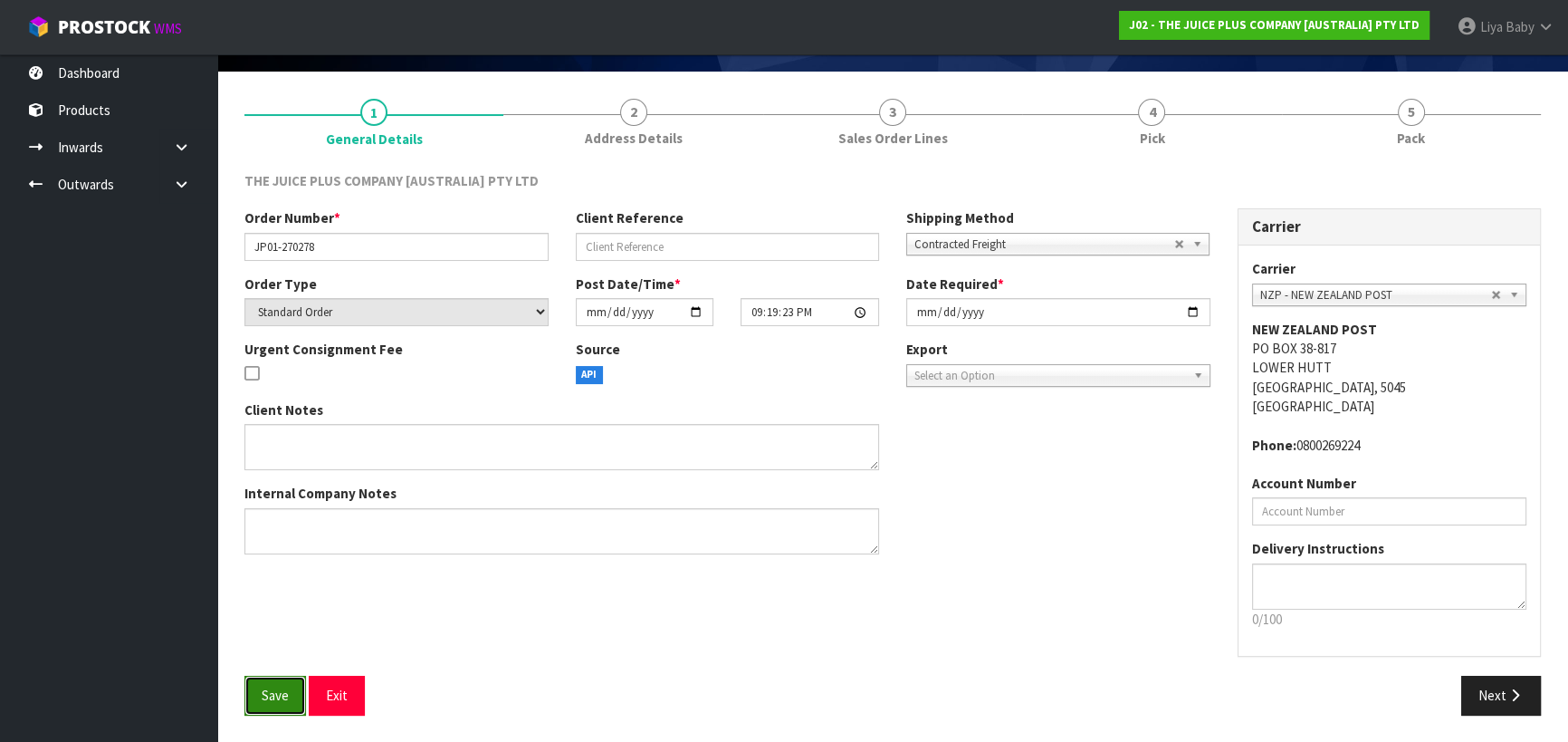
click at [268, 689] on span "Save" at bounding box center [275, 695] width 27 height 17
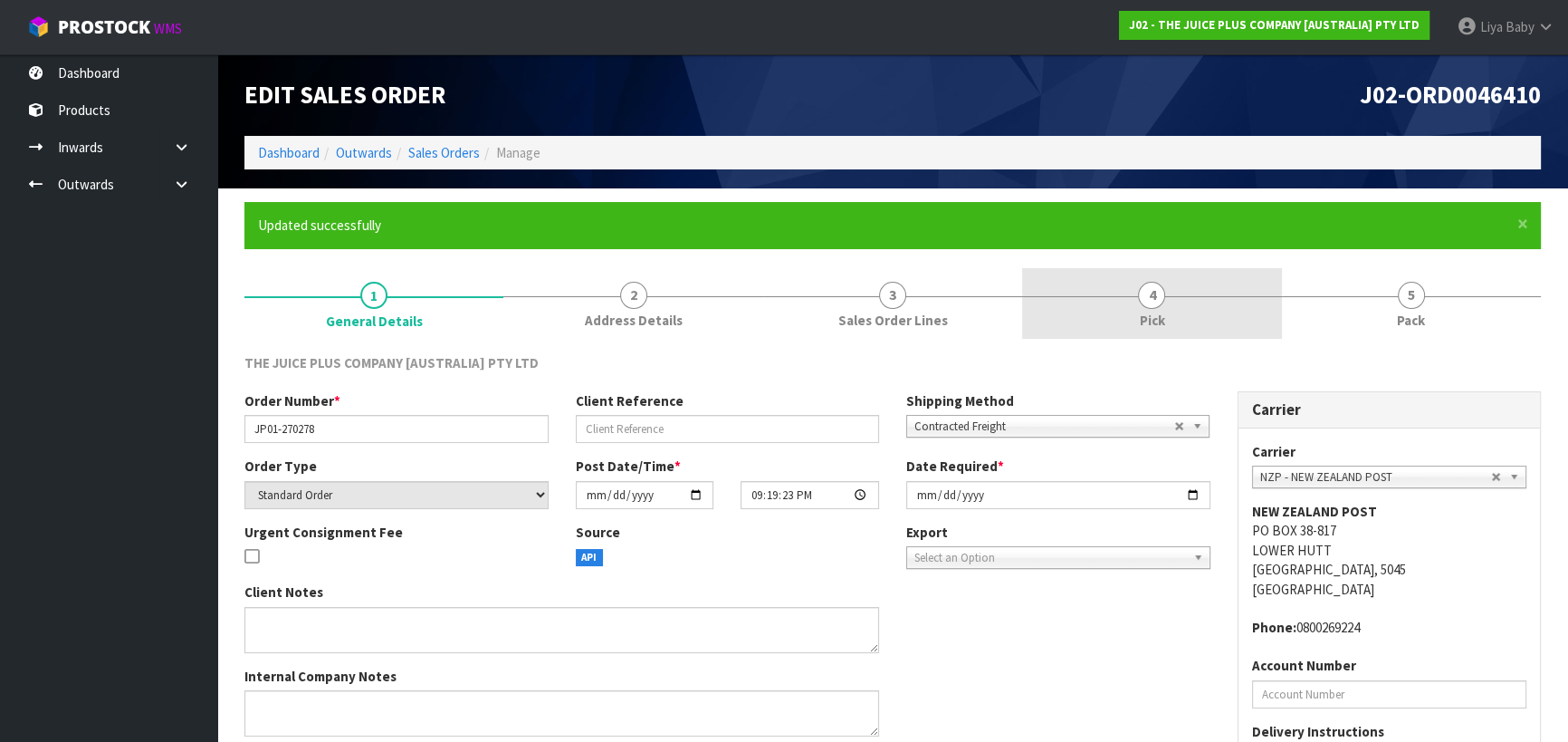
click at [1125, 306] on link "4 Pick" at bounding box center [1152, 303] width 259 height 71
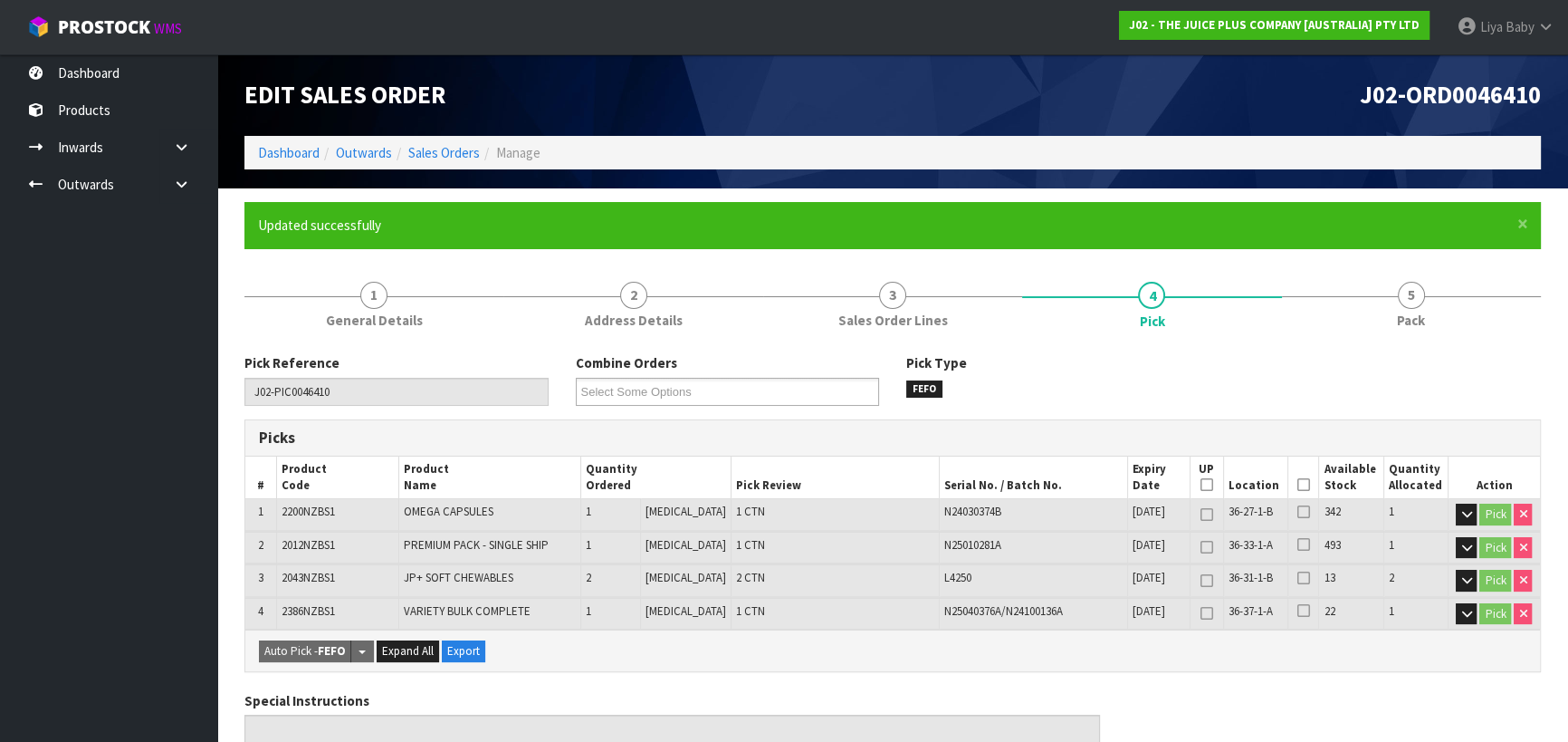
click at [1297, 485] on icon at bounding box center [1303, 484] width 13 height 1
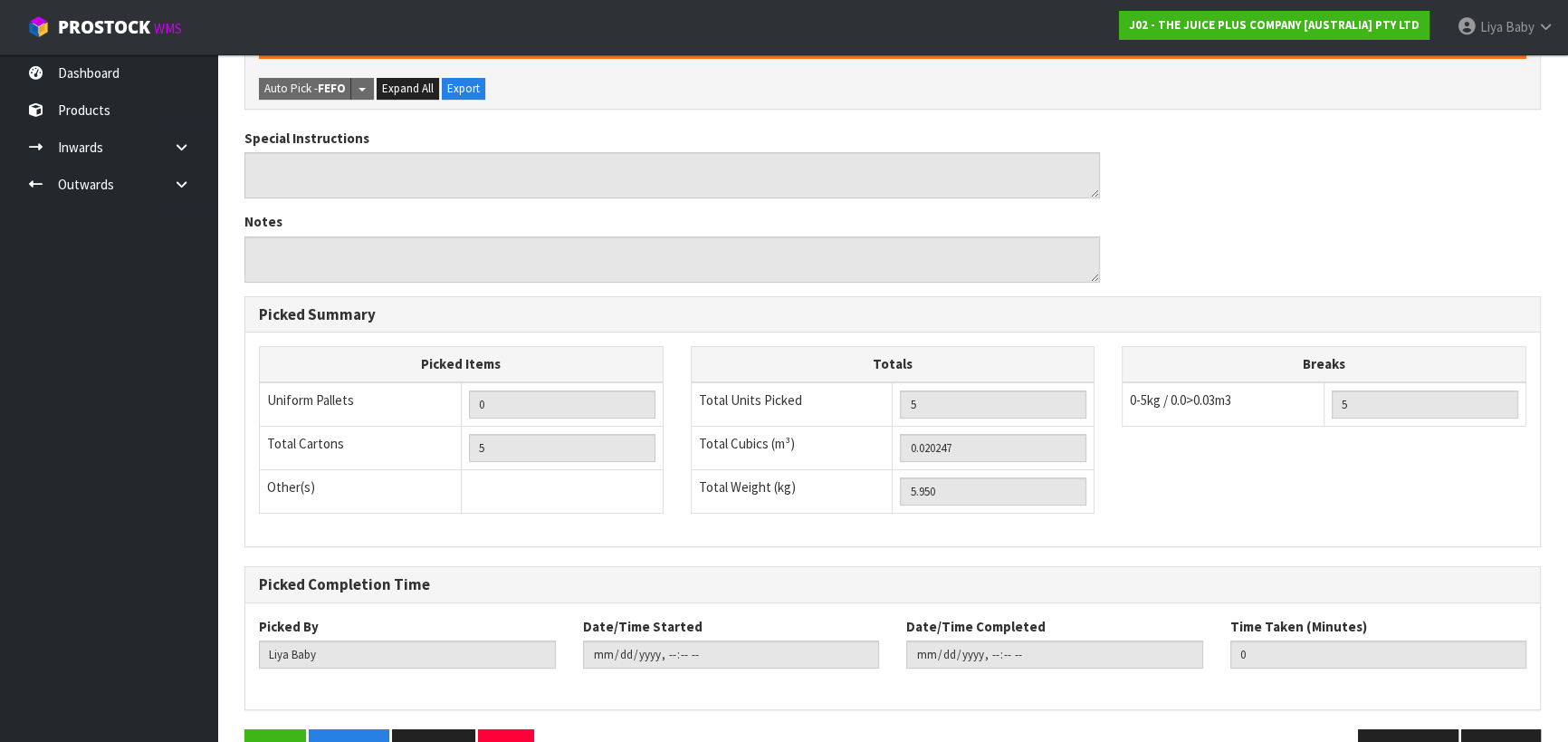
scroll to position [676, 0]
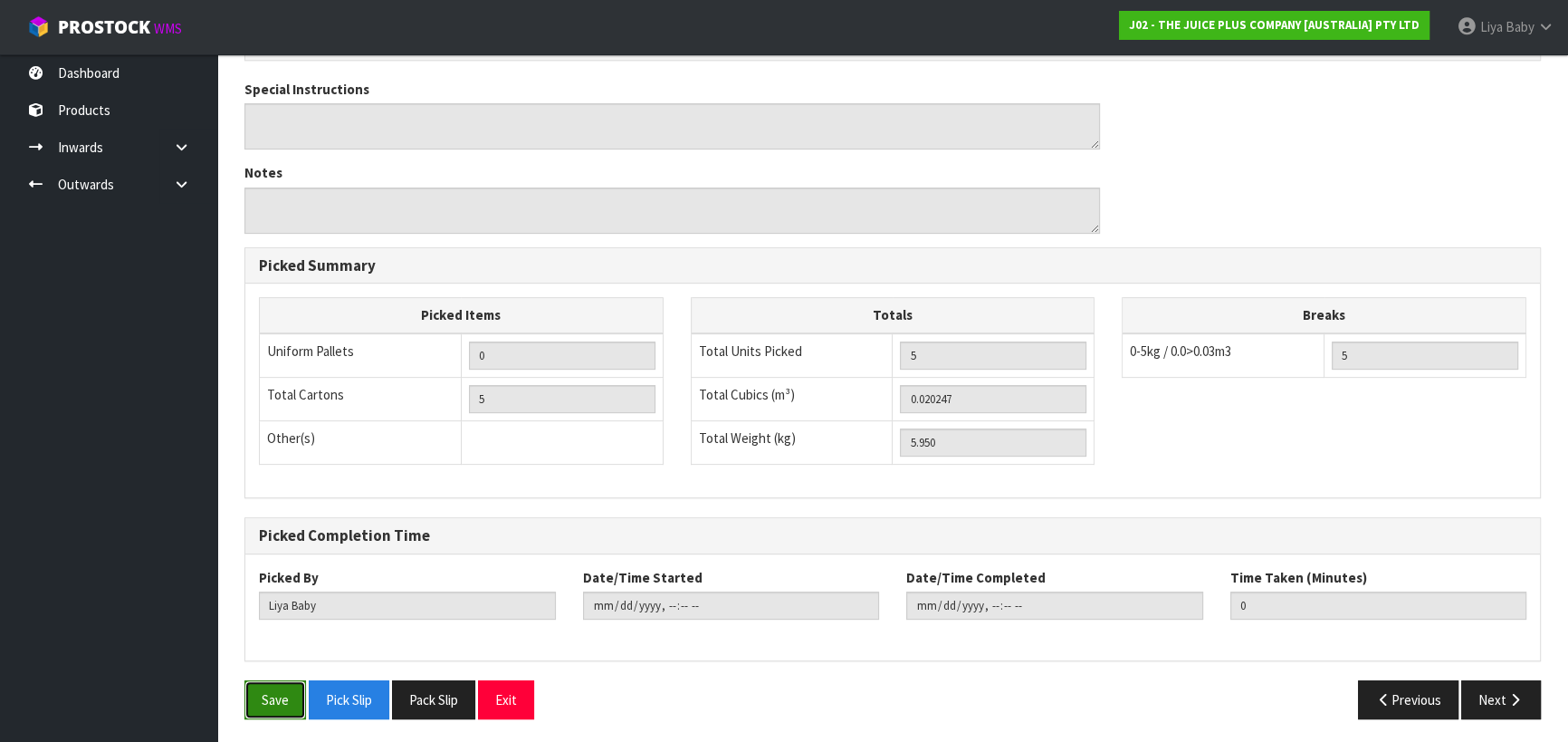
drag, startPoint x: 276, startPoint y: 688, endPoint x: 277, endPoint y: 679, distance: 9.1
click at [276, 685] on button "Save" at bounding box center [275, 699] width 62 height 39
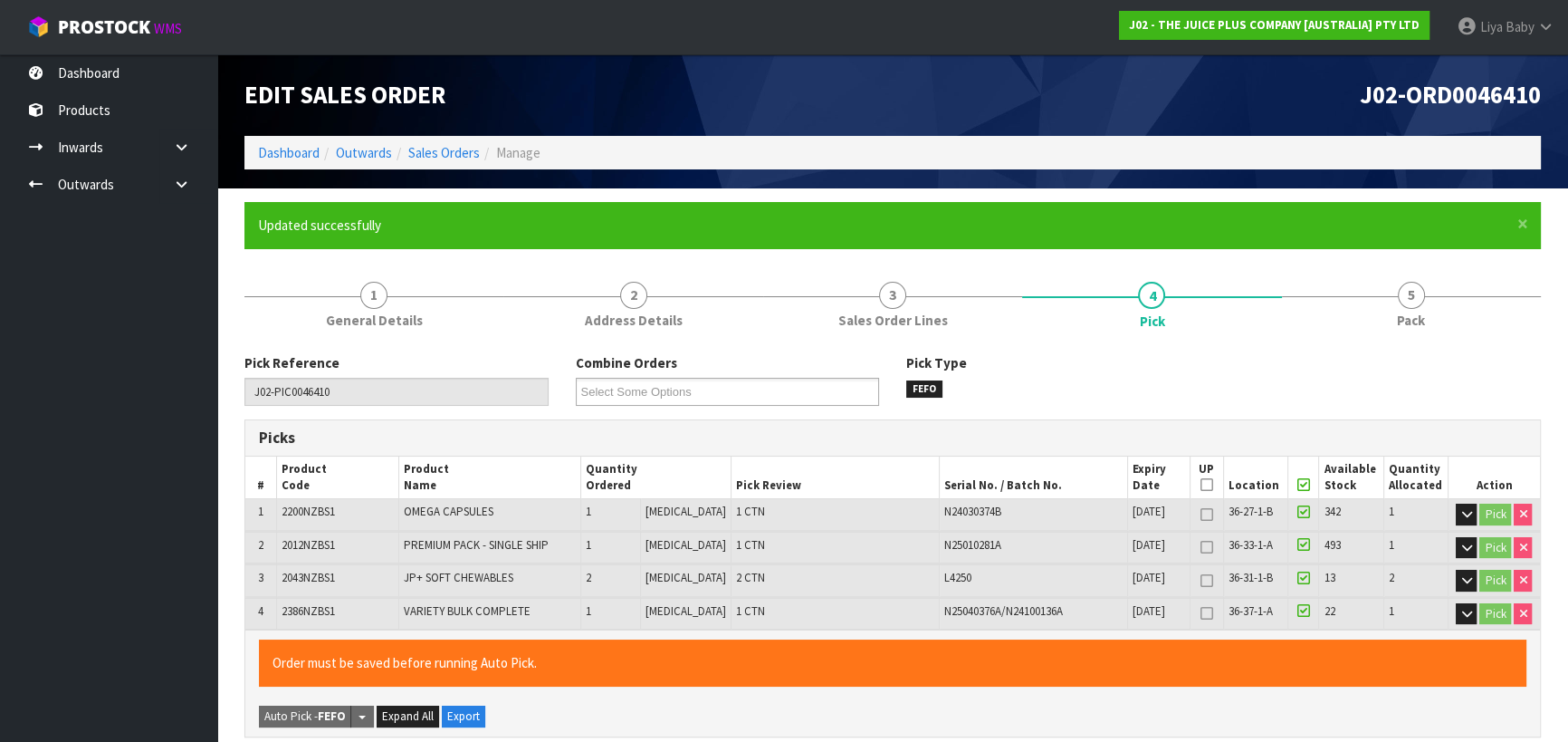
type input "[DATE]T11:34:59"
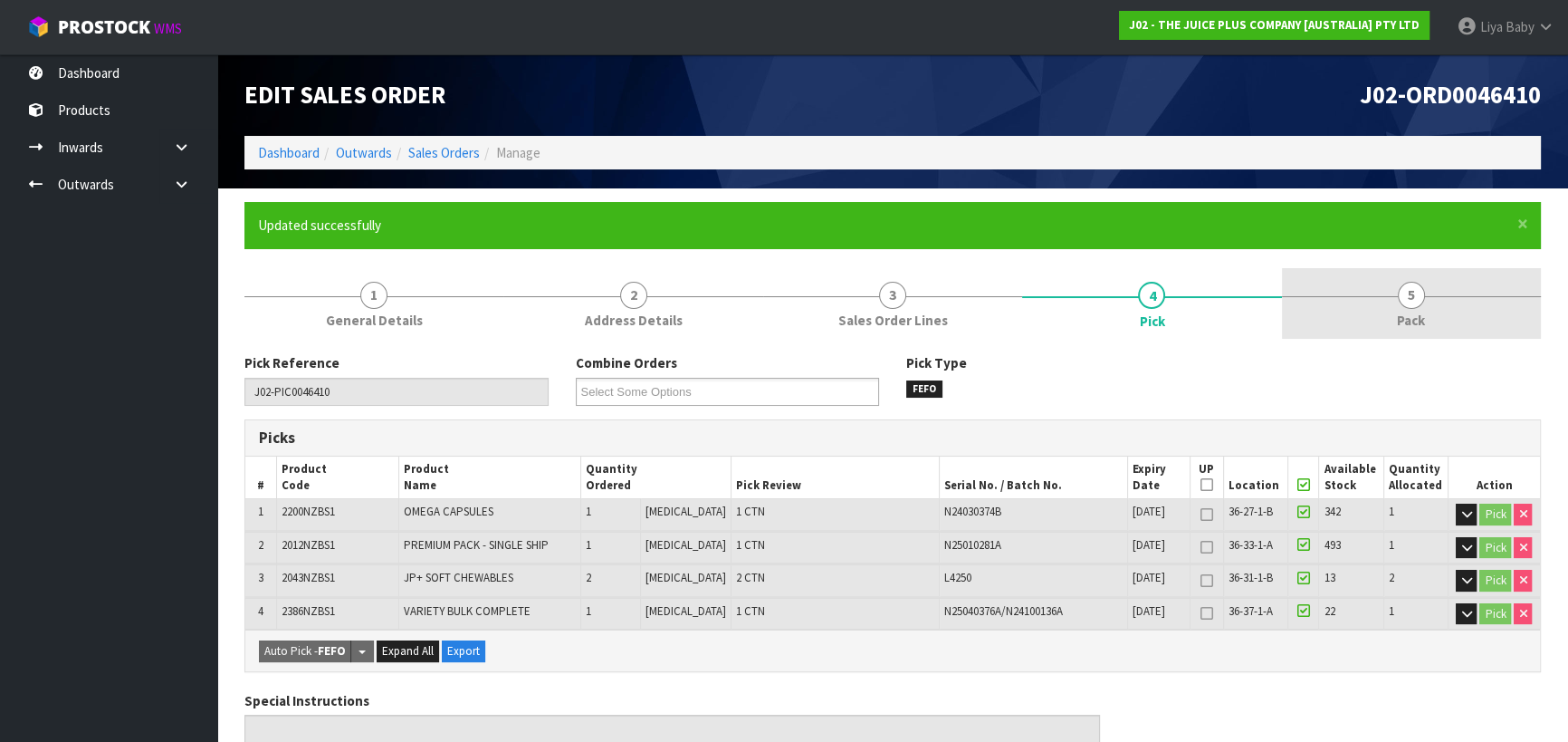
click at [1403, 315] on span "Pack" at bounding box center [1411, 320] width 28 height 19
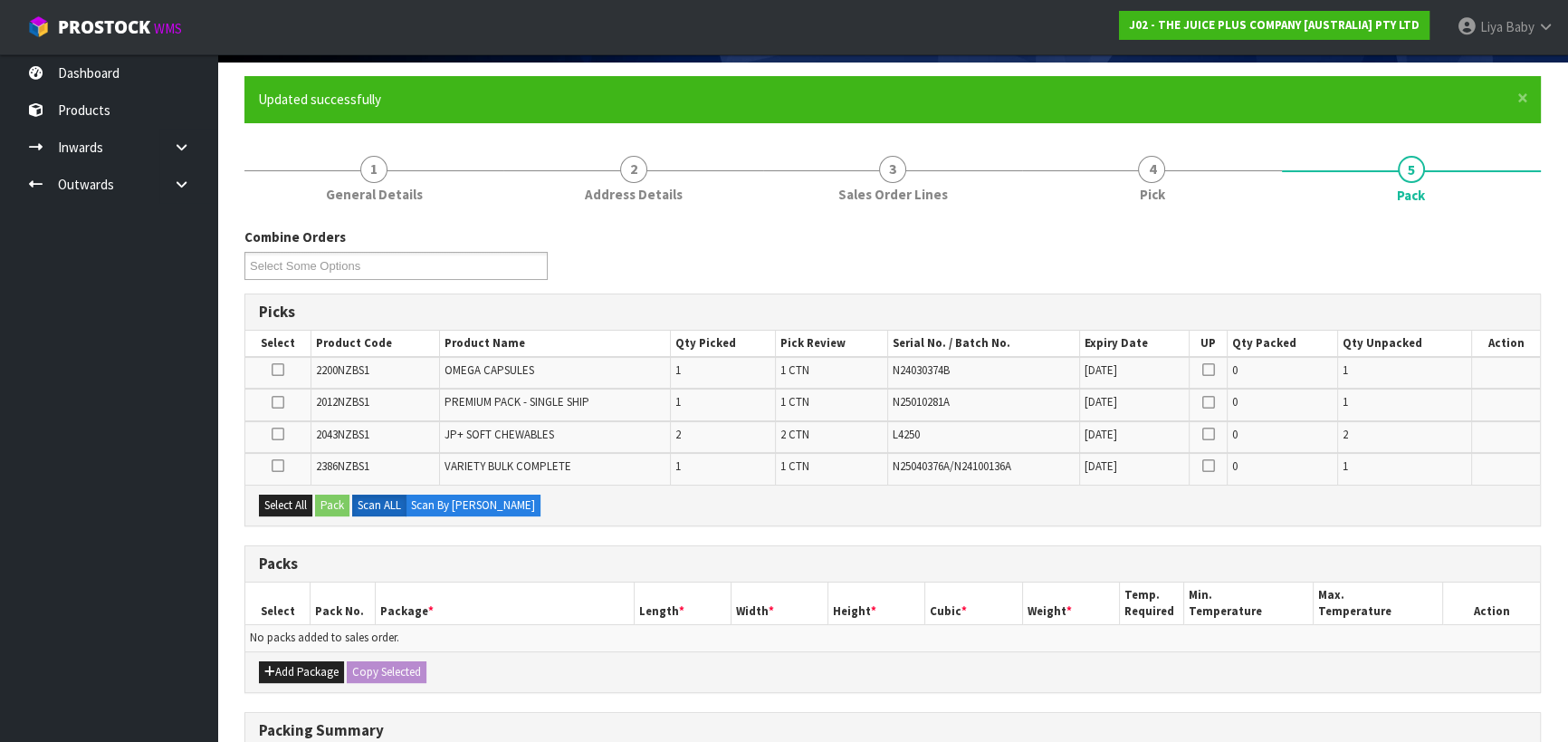
scroll to position [246, 0]
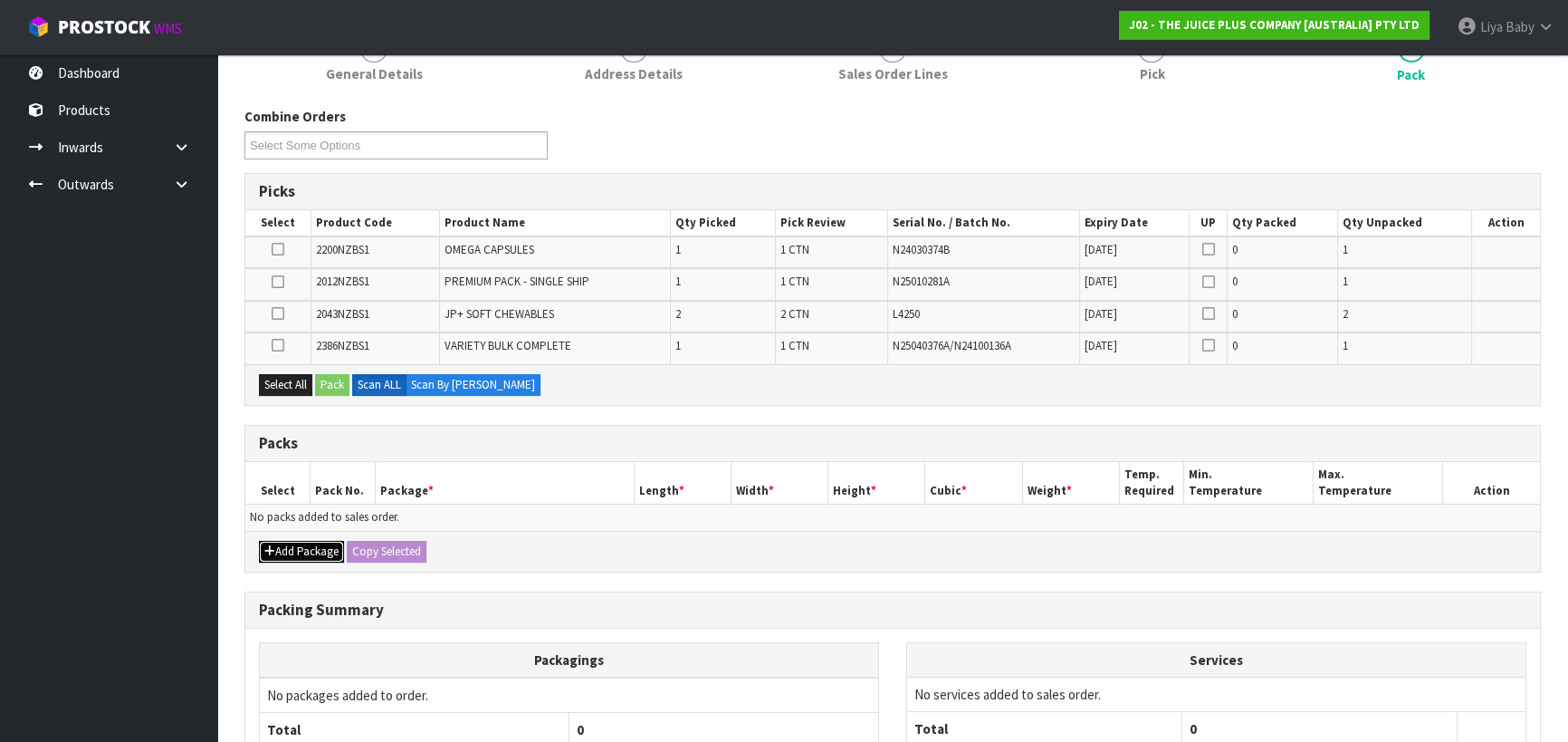
click at [301, 541] on button "Add Package" at bounding box center [301, 552] width 85 height 21
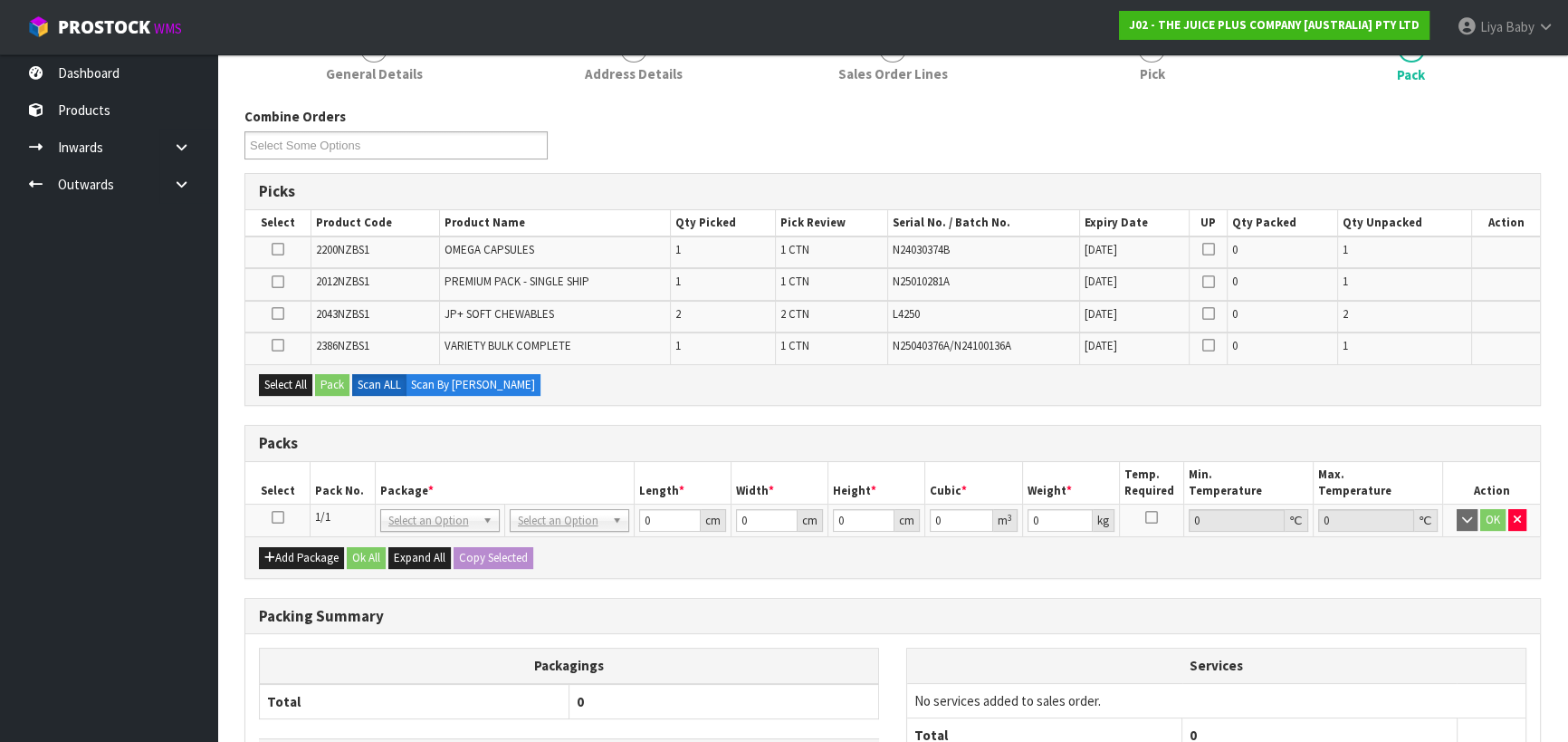
click at [281, 517] on icon at bounding box center [277, 517] width 13 height 1
click at [293, 381] on button "Select All" at bounding box center [285, 385] width 53 height 21
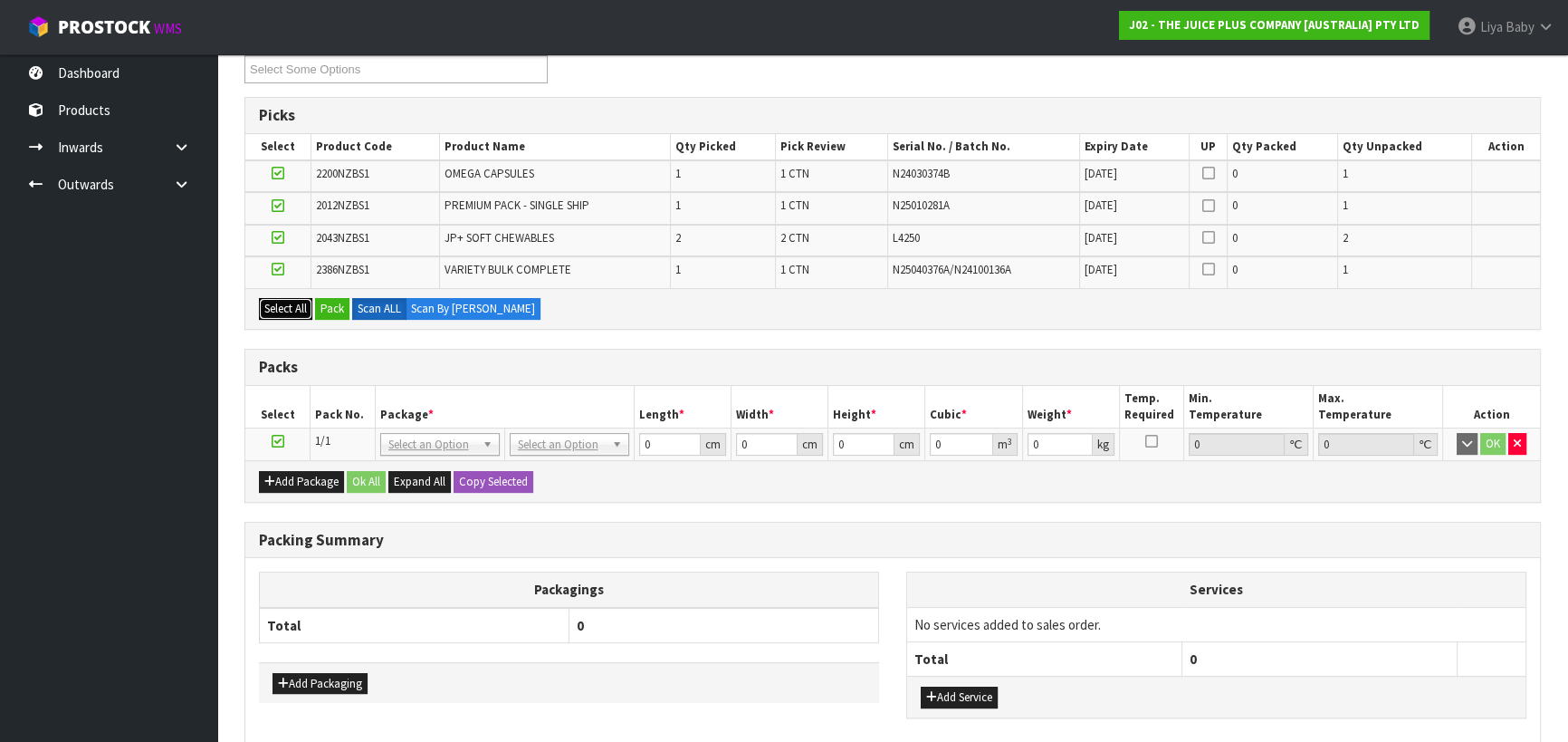
scroll to position [413, 0]
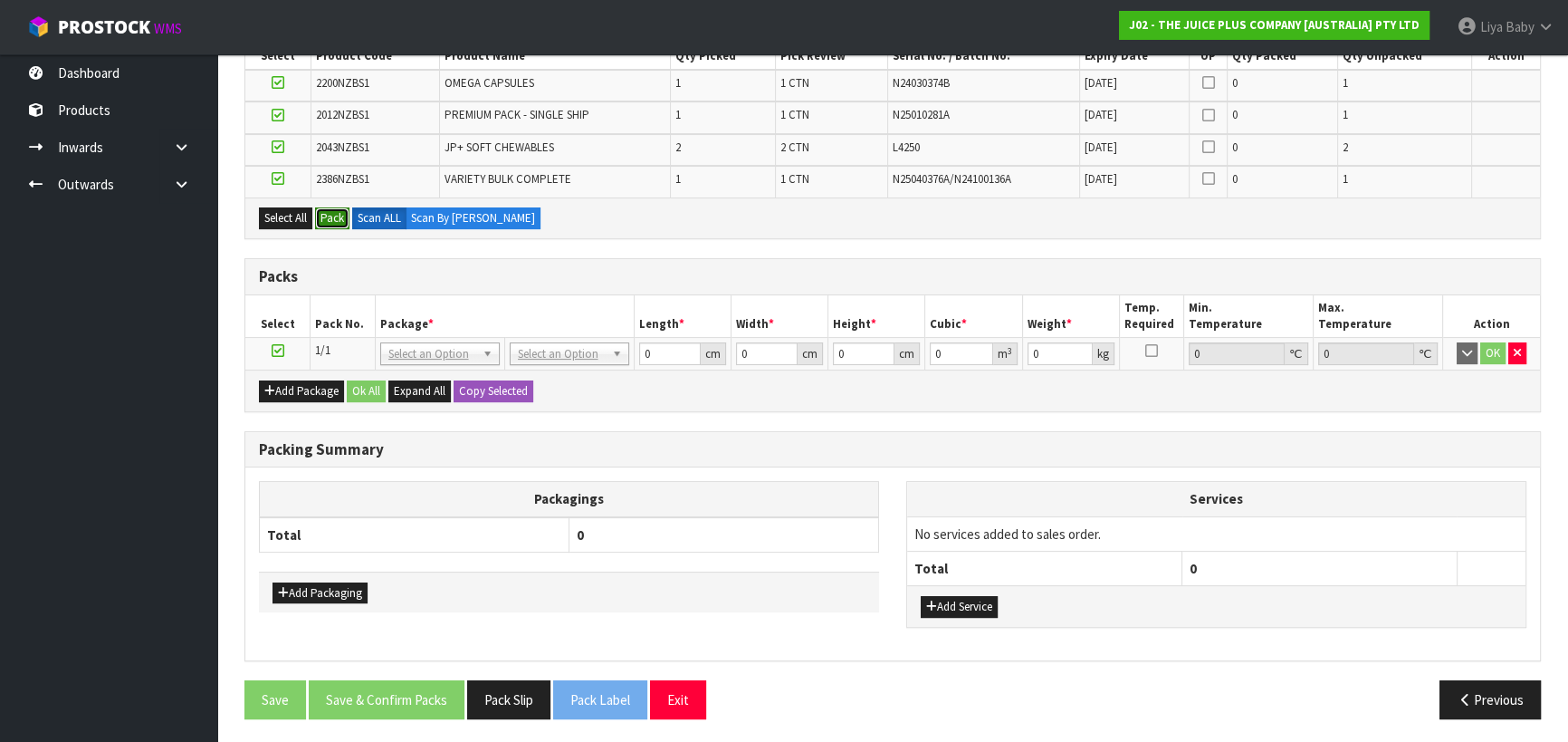
click at [333, 210] on button "Pack" at bounding box center [332, 218] width 35 height 21
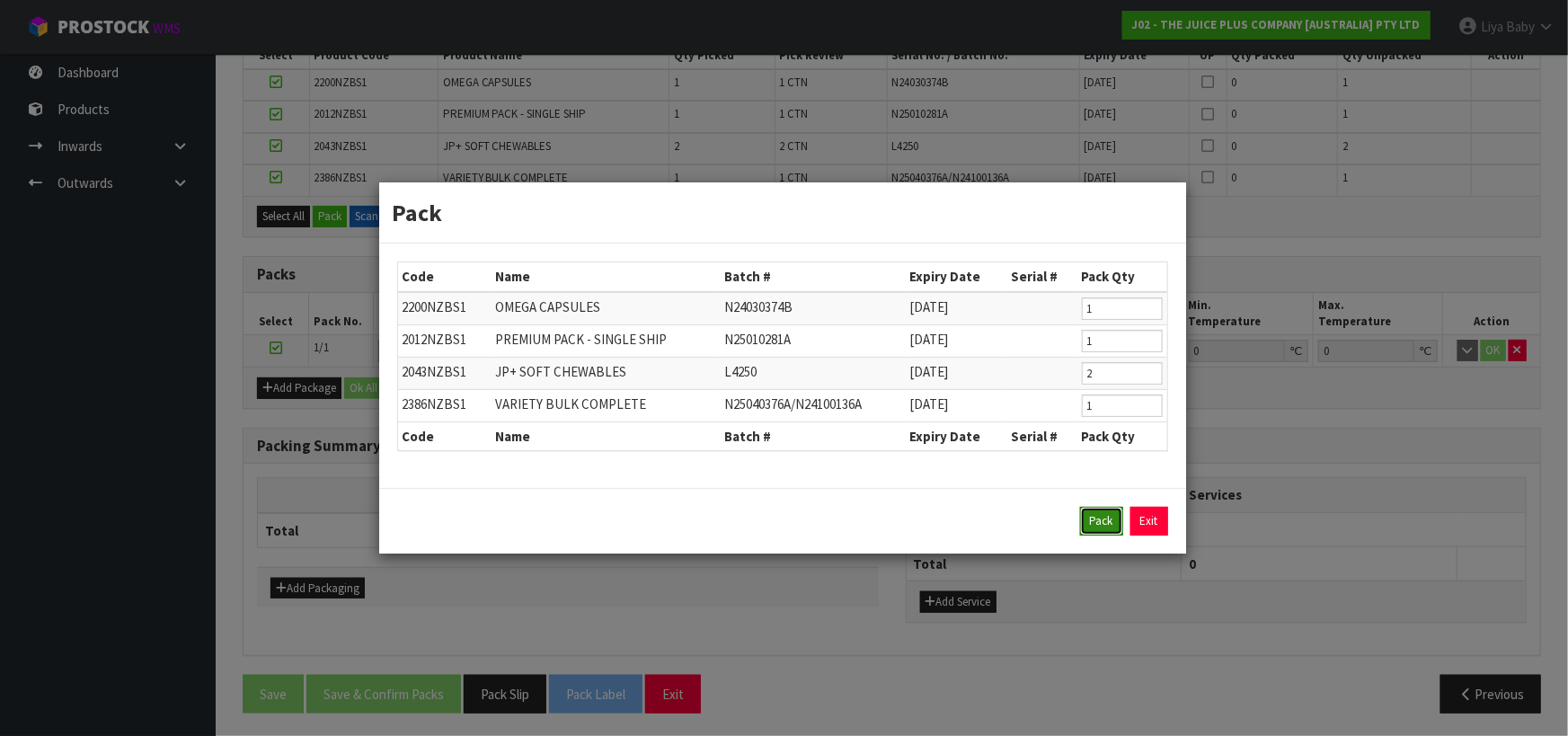
click at [1094, 524] on button "Pack" at bounding box center [1101, 521] width 43 height 29
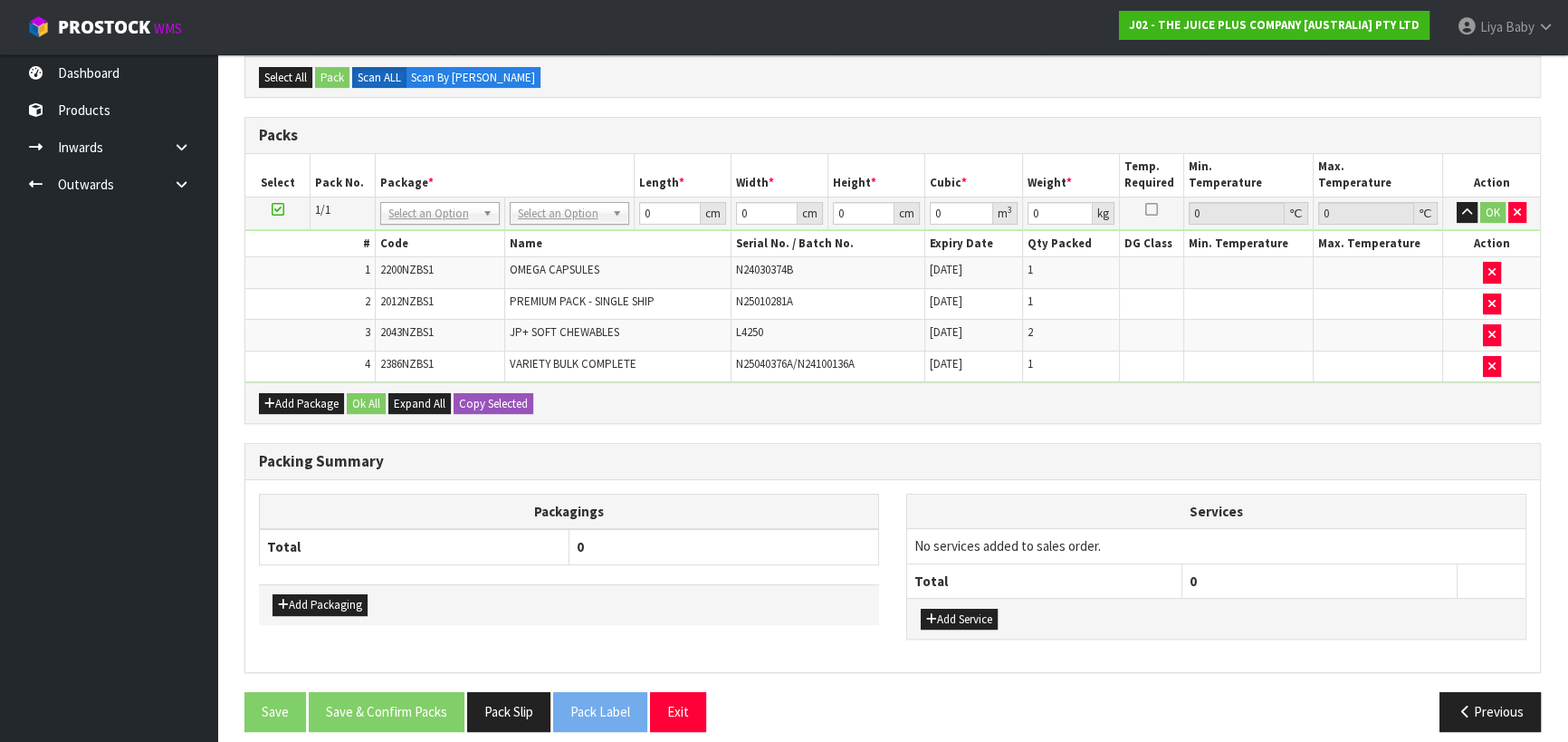
scroll to position [437, 0]
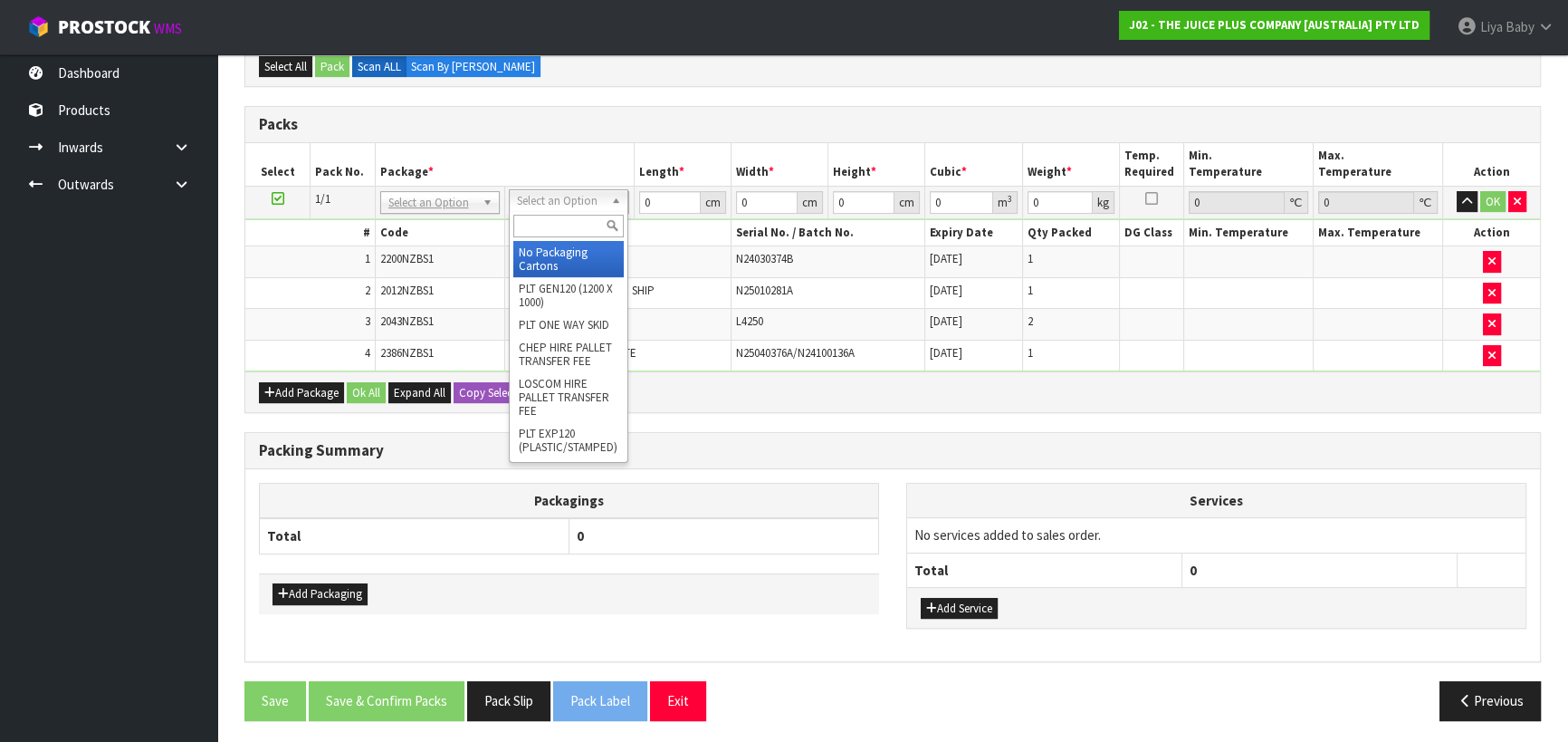
click at [582, 218] on input "text" at bounding box center [568, 225] width 110 height 22
type input "CTN5"
type input "43"
type input "33"
type input "25.5"
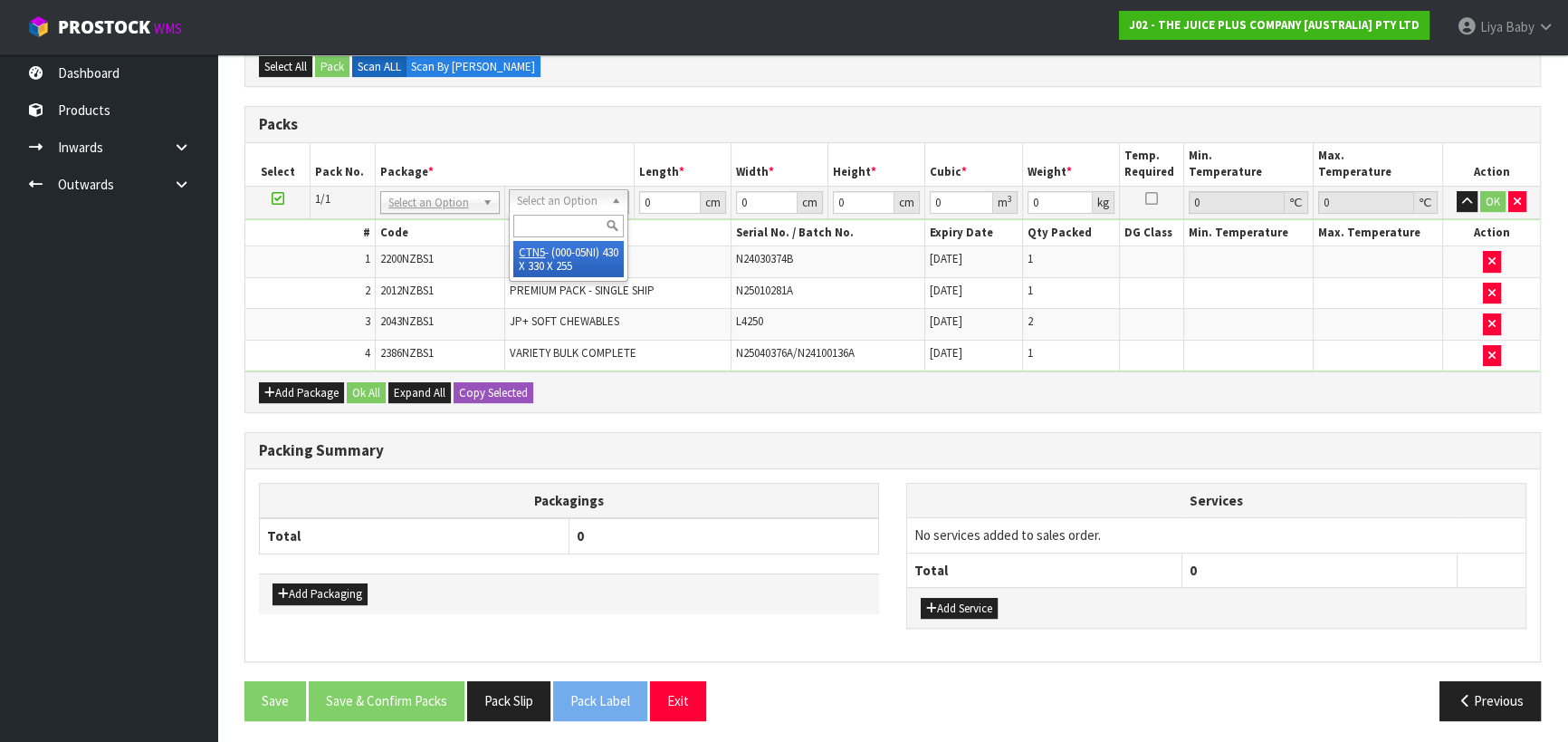
type input "0.036185"
type input "6.15"
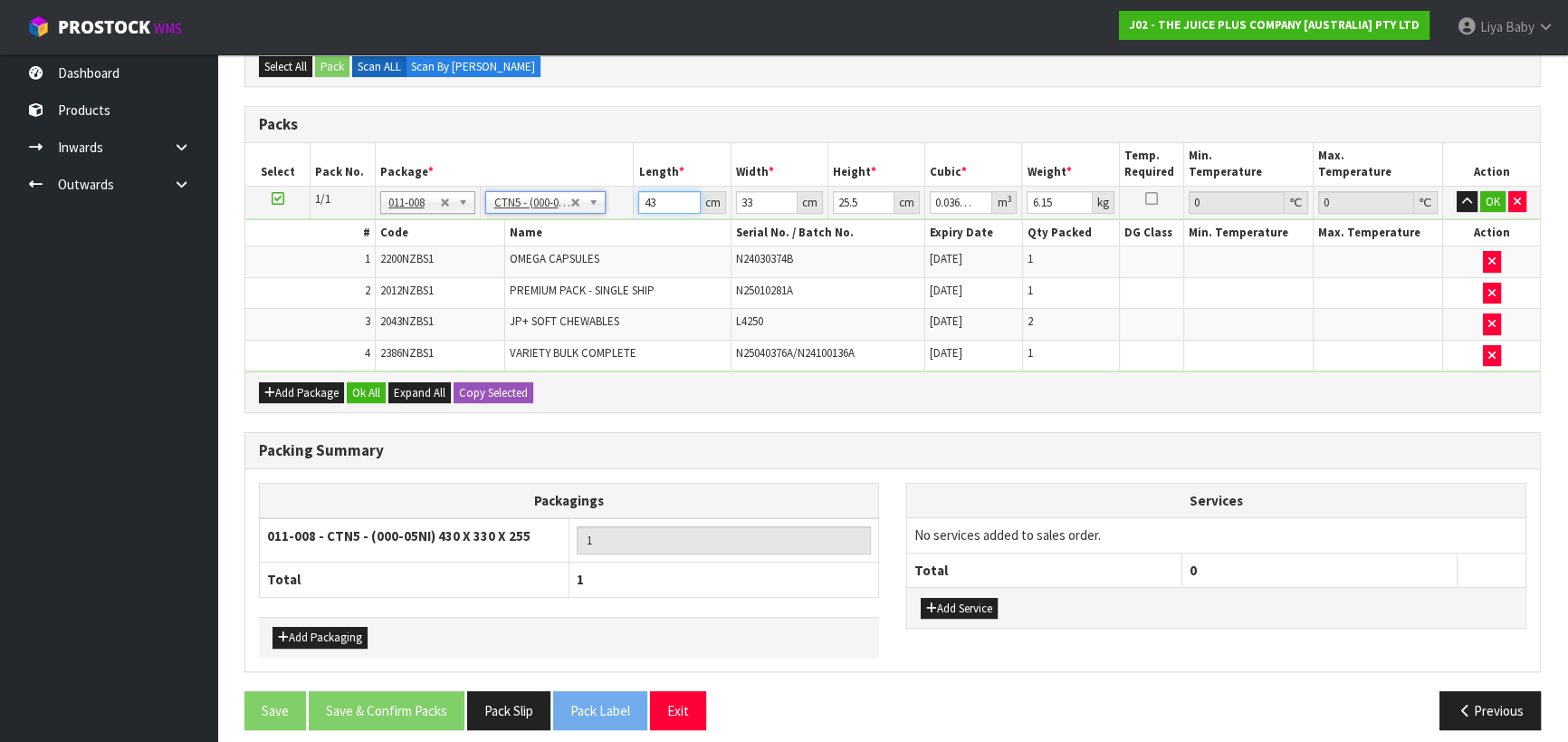
click at [662, 202] on input "43" at bounding box center [670, 202] width 62 height 22
type input "4"
type input "0.003366"
type input "0"
type input "4"
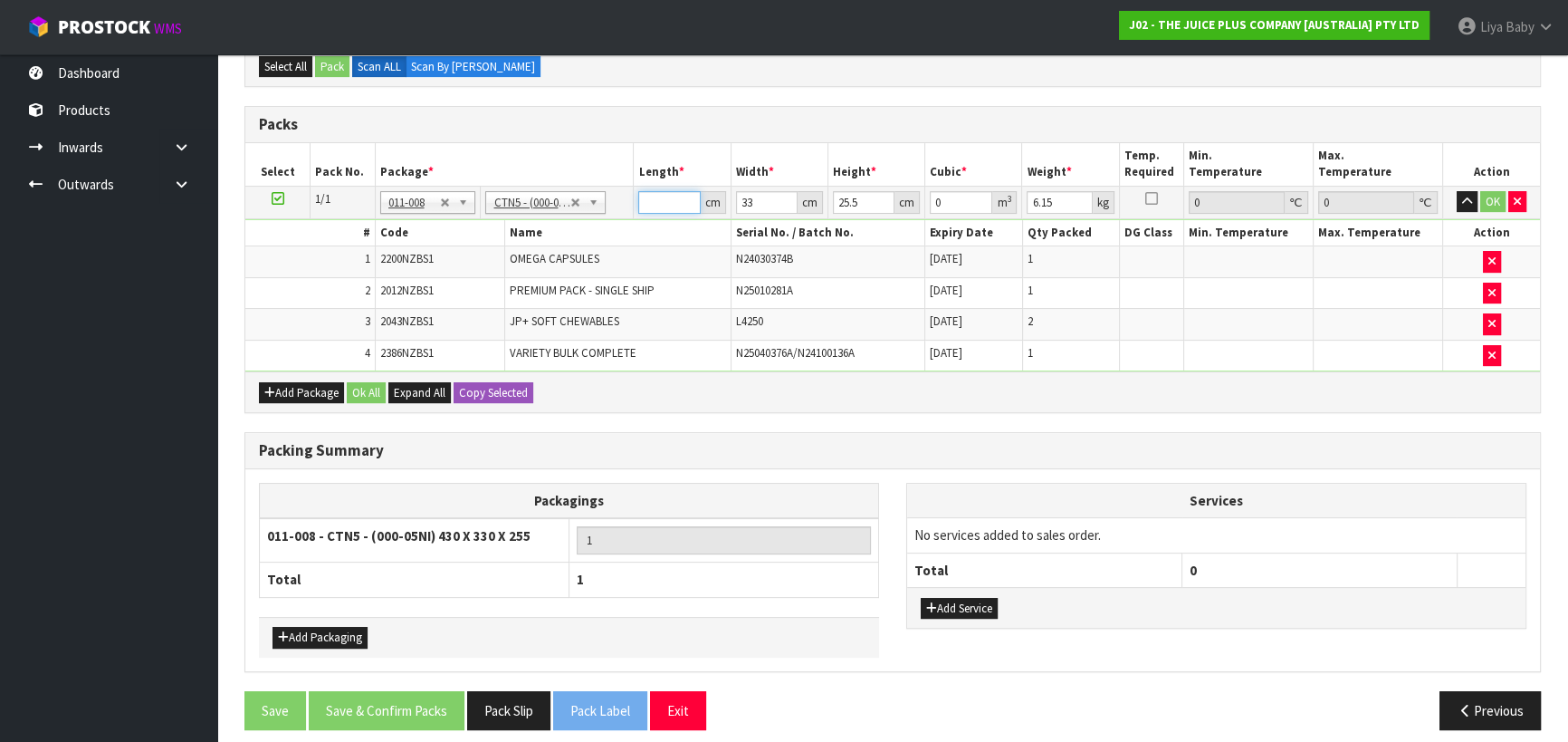
type input "0.003366"
type input "44"
type input "0.037026"
type input "44"
click at [765, 197] on input "33" at bounding box center [767, 202] width 62 height 22
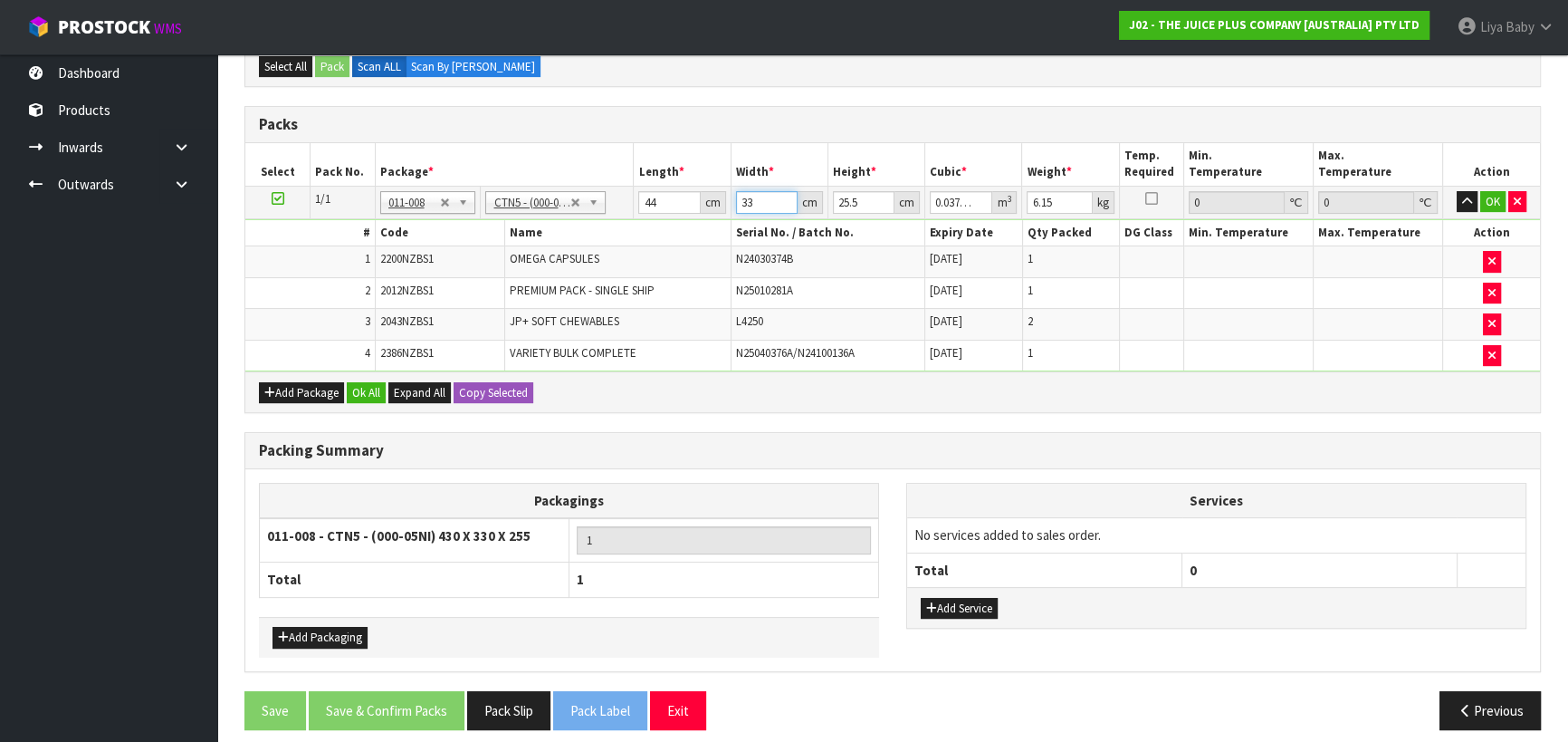
type input "3"
type input "0.003366"
type input "0"
type input "3"
type input "0.003366"
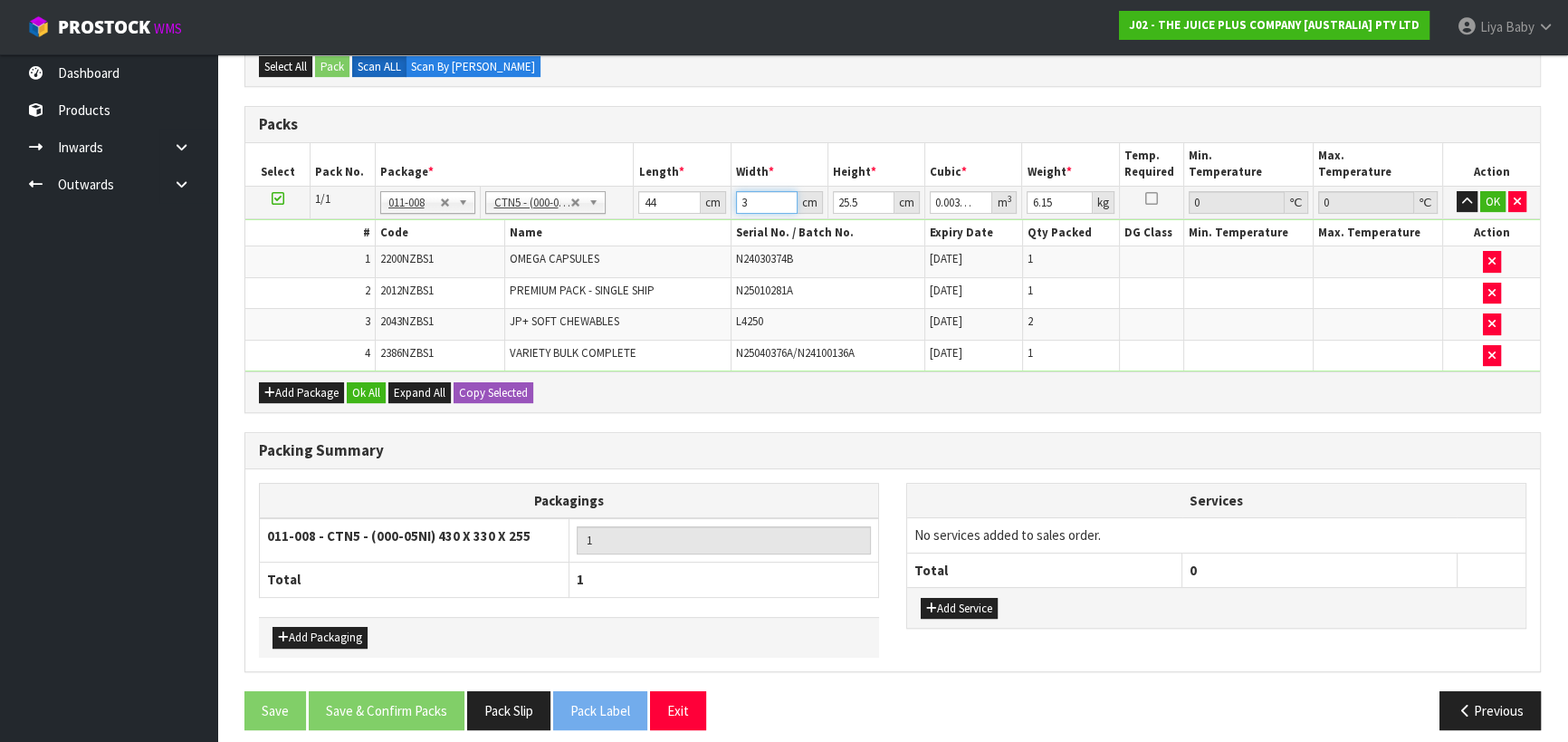
type input "35"
type input "0.03927"
type input "35"
click at [859, 197] on input "25.5" at bounding box center [864, 202] width 62 height 22
type input "25"
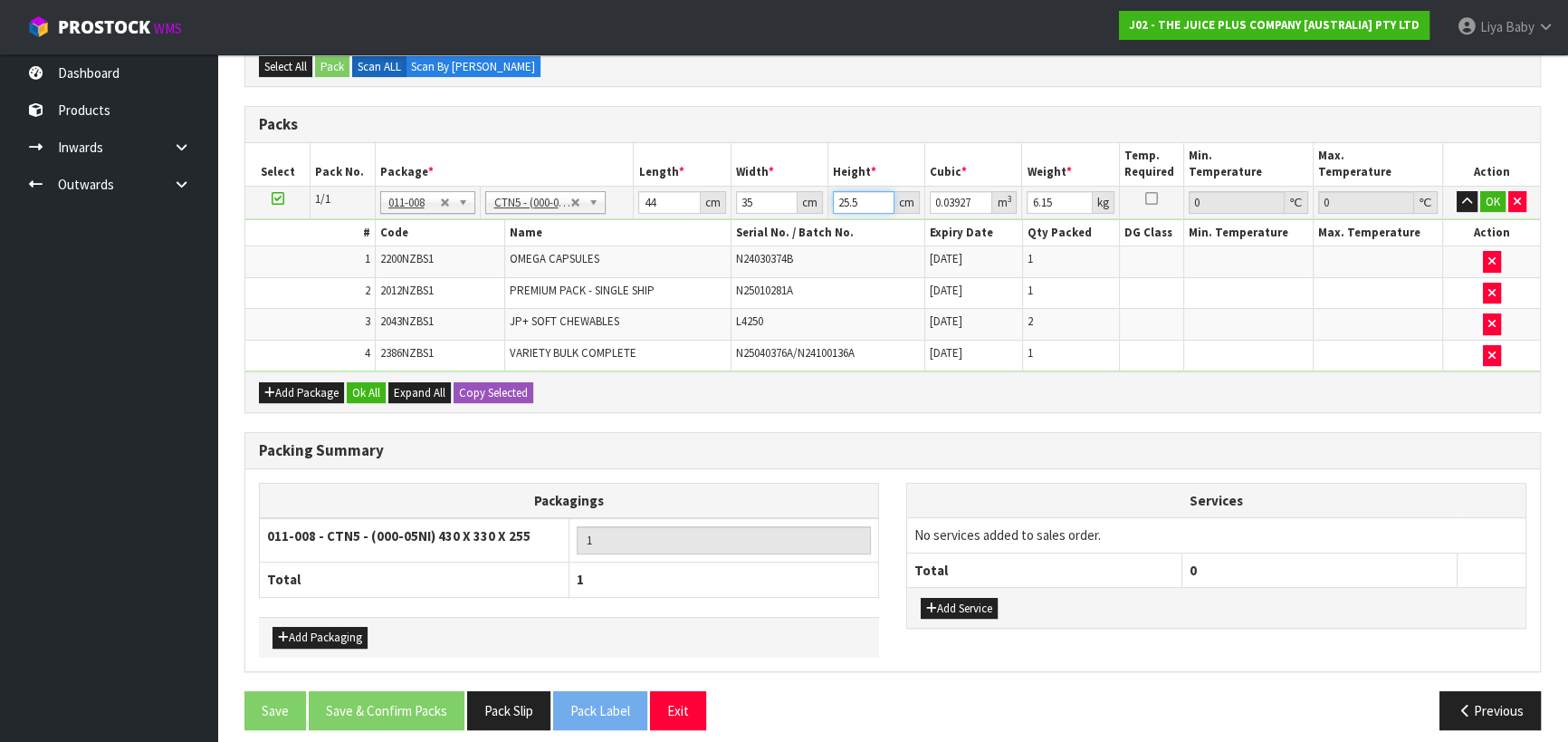
type input "0.0385"
type input "2"
type input "0.00308"
type input "0"
type input "2"
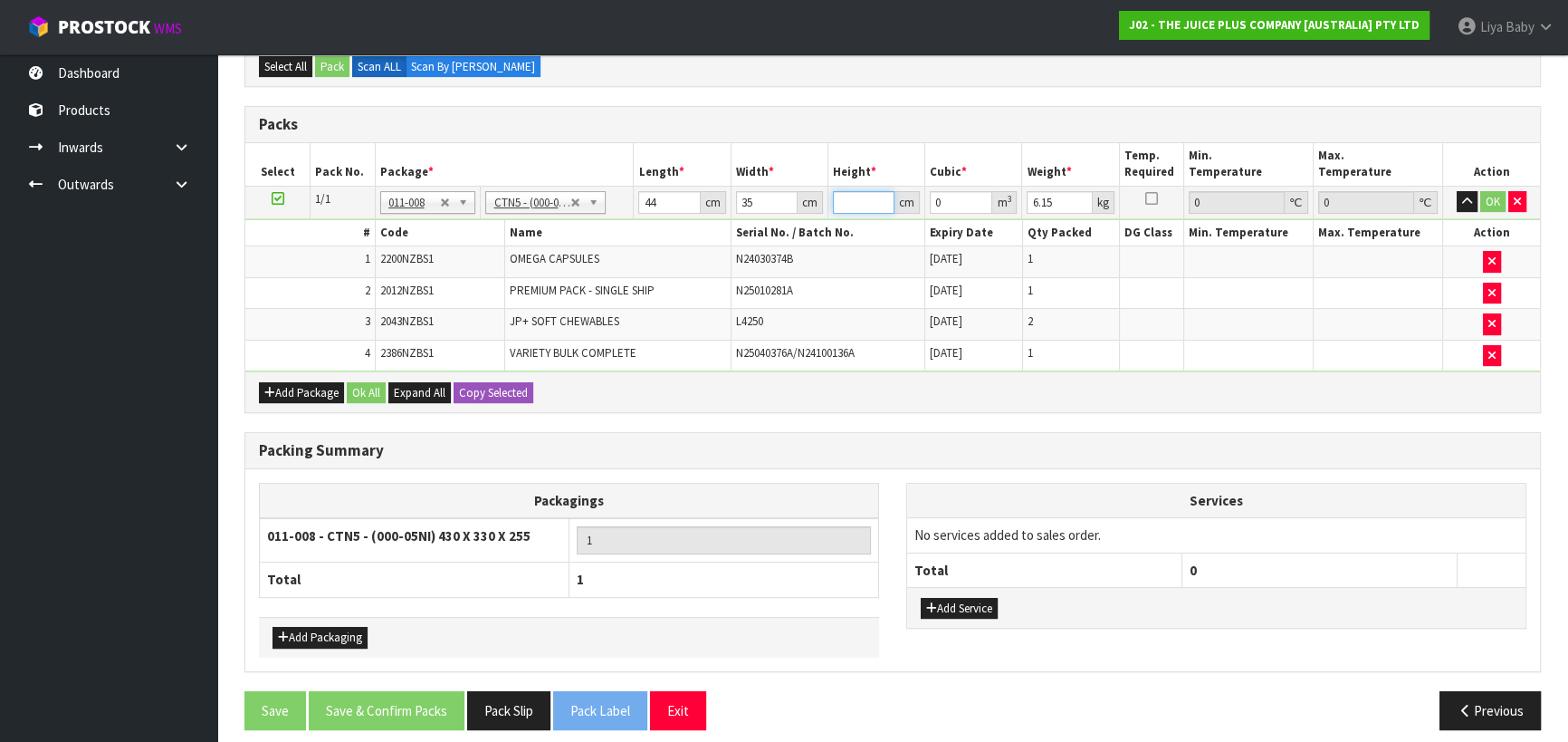
type input "0.00308"
type input "27"
type input "0.04158"
type input "27"
click at [1053, 199] on input "6.15" at bounding box center [1059, 202] width 65 height 22
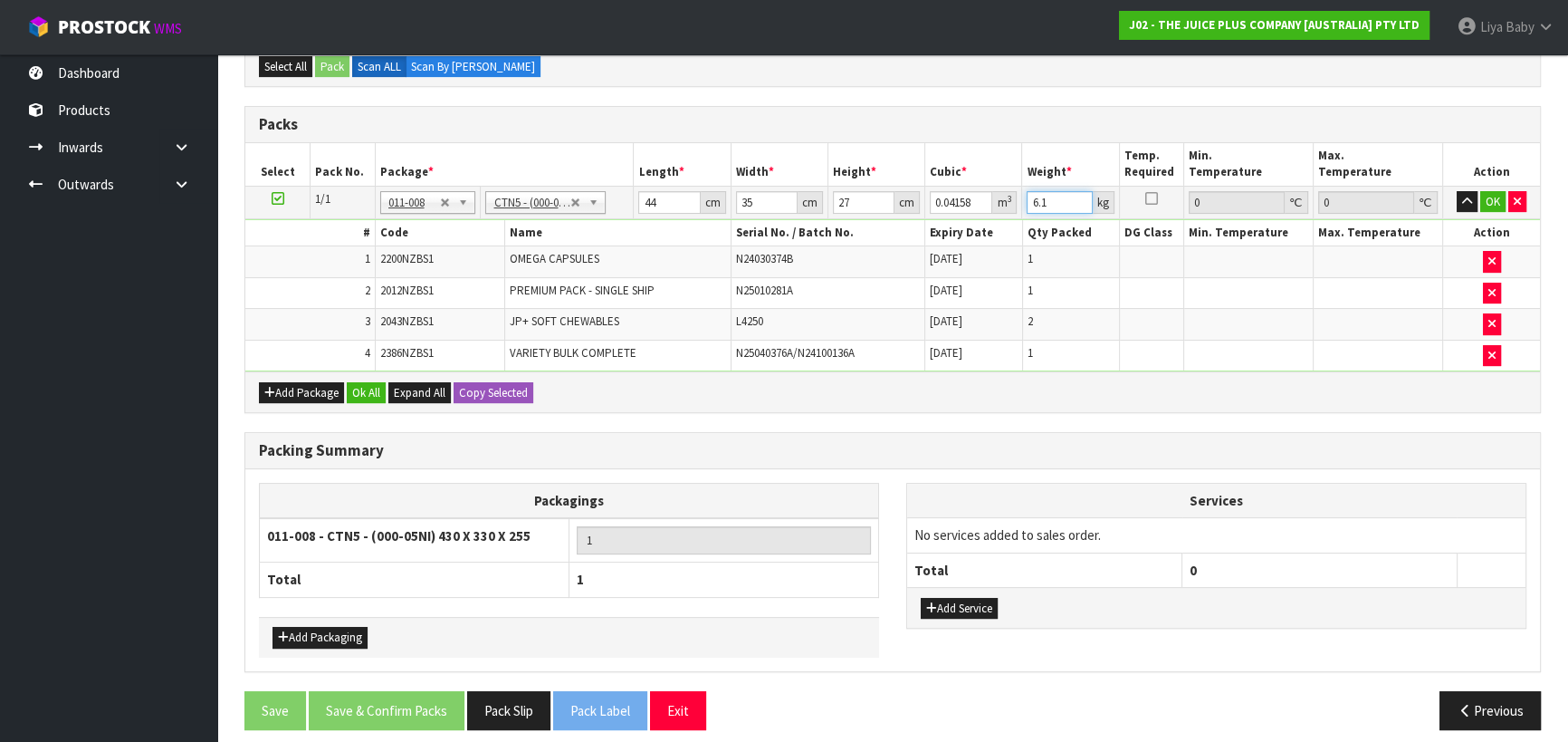
type input "6"
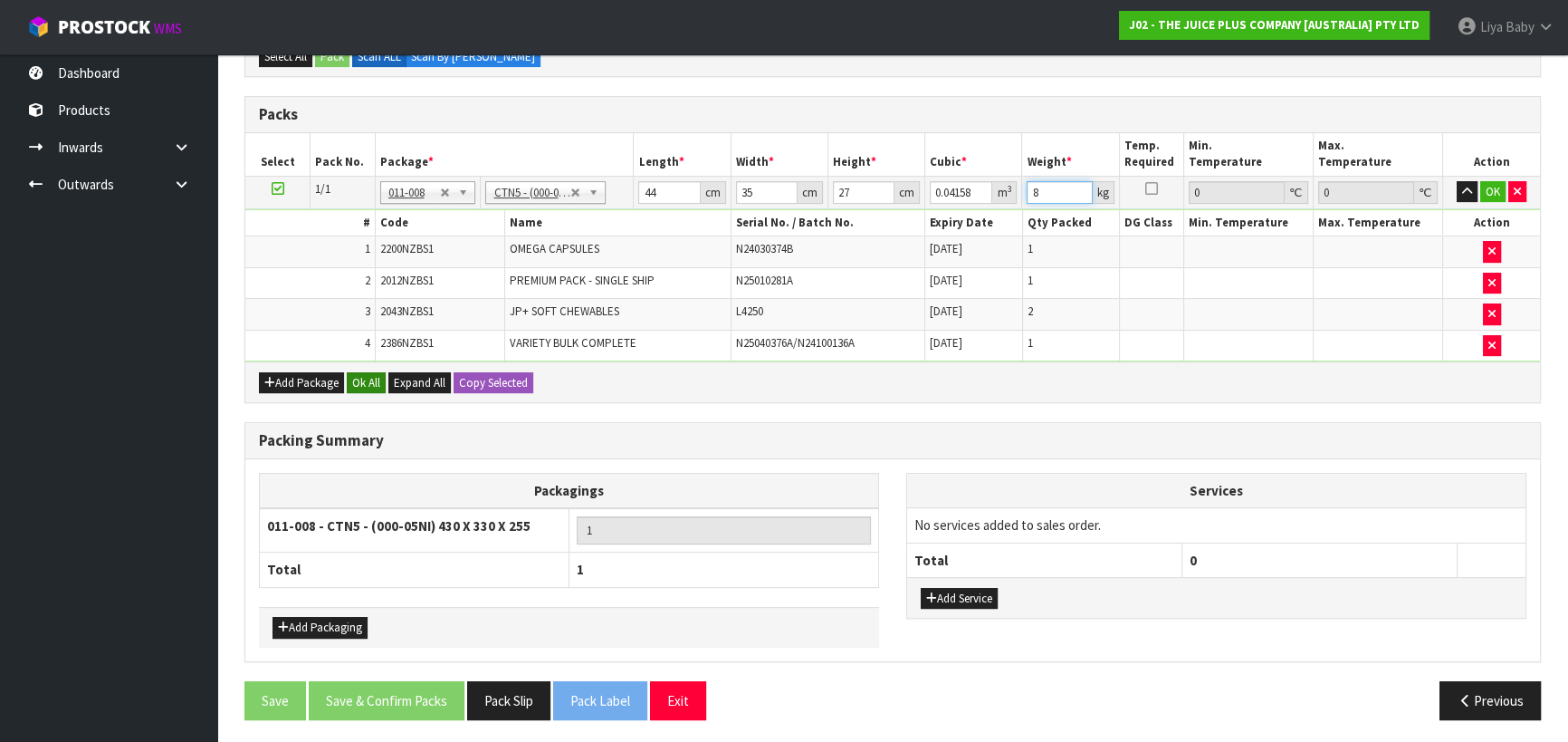
type input "8"
click at [358, 376] on button "Ok All" at bounding box center [366, 383] width 39 height 21
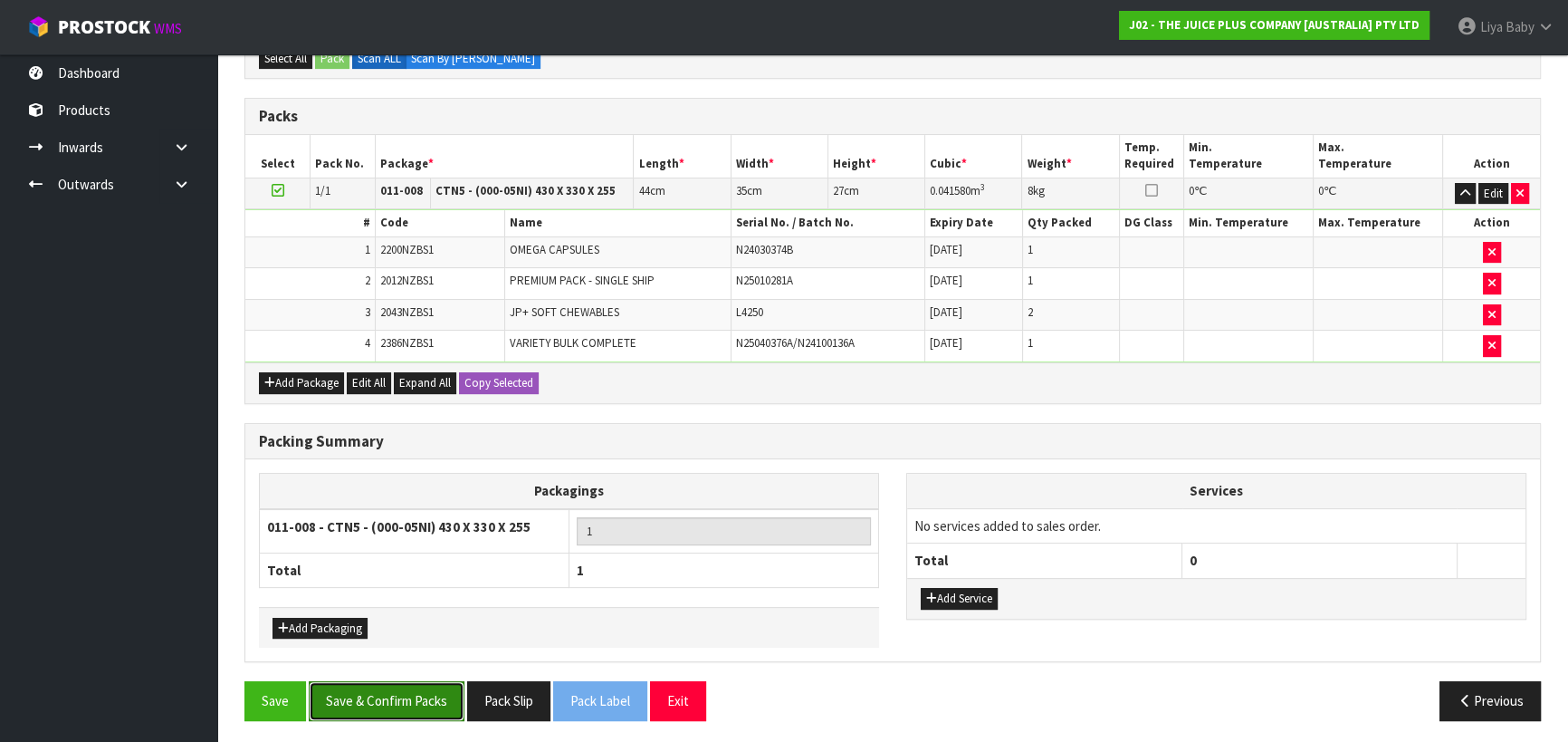
click at [353, 696] on button "Save & Confirm Packs" at bounding box center [386, 700] width 156 height 39
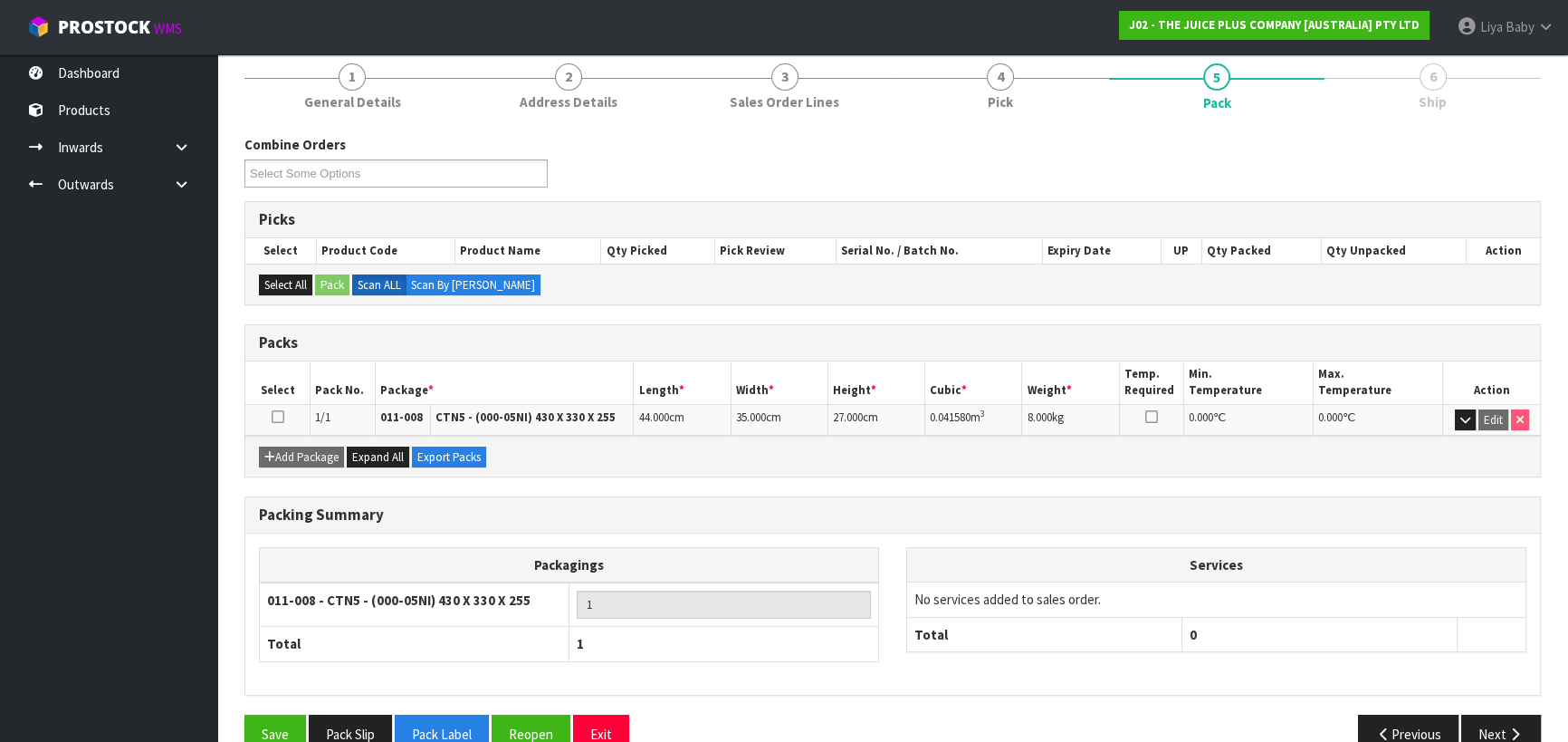
scroll to position [253, 0]
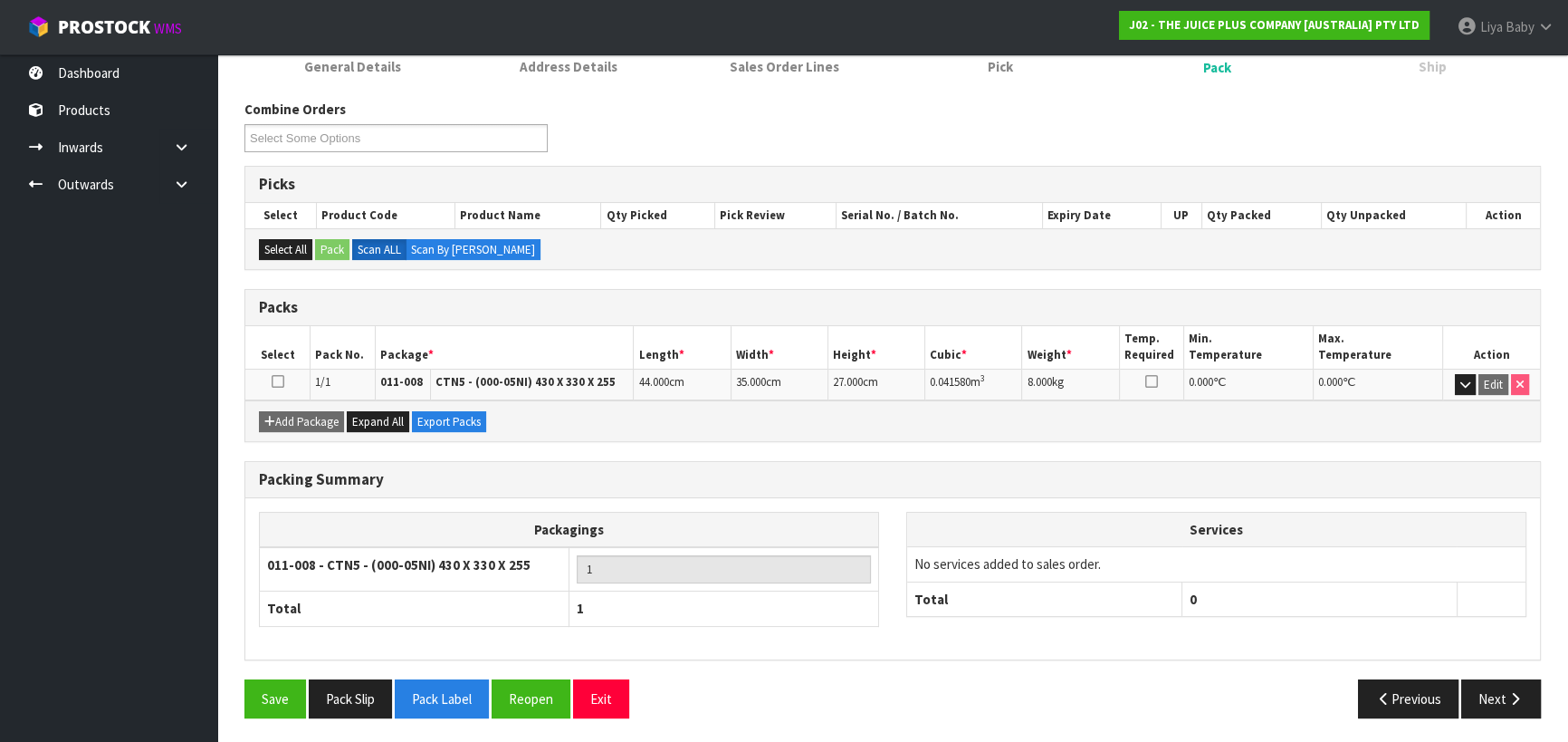
click at [282, 382] on icon at bounding box center [277, 382] width 13 height 1
click at [1513, 694] on icon "button" at bounding box center [1516, 699] width 17 height 14
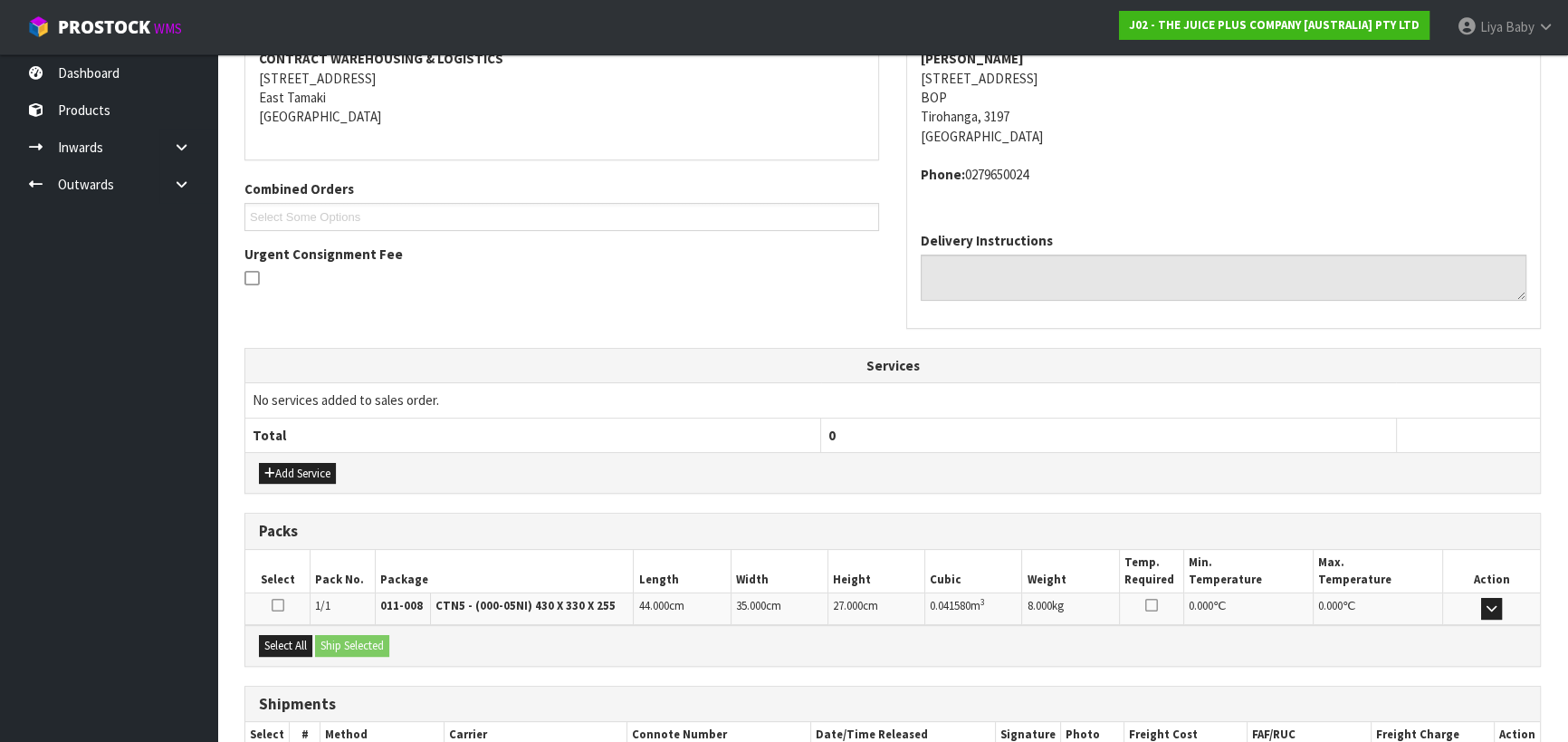
scroll to position [471, 0]
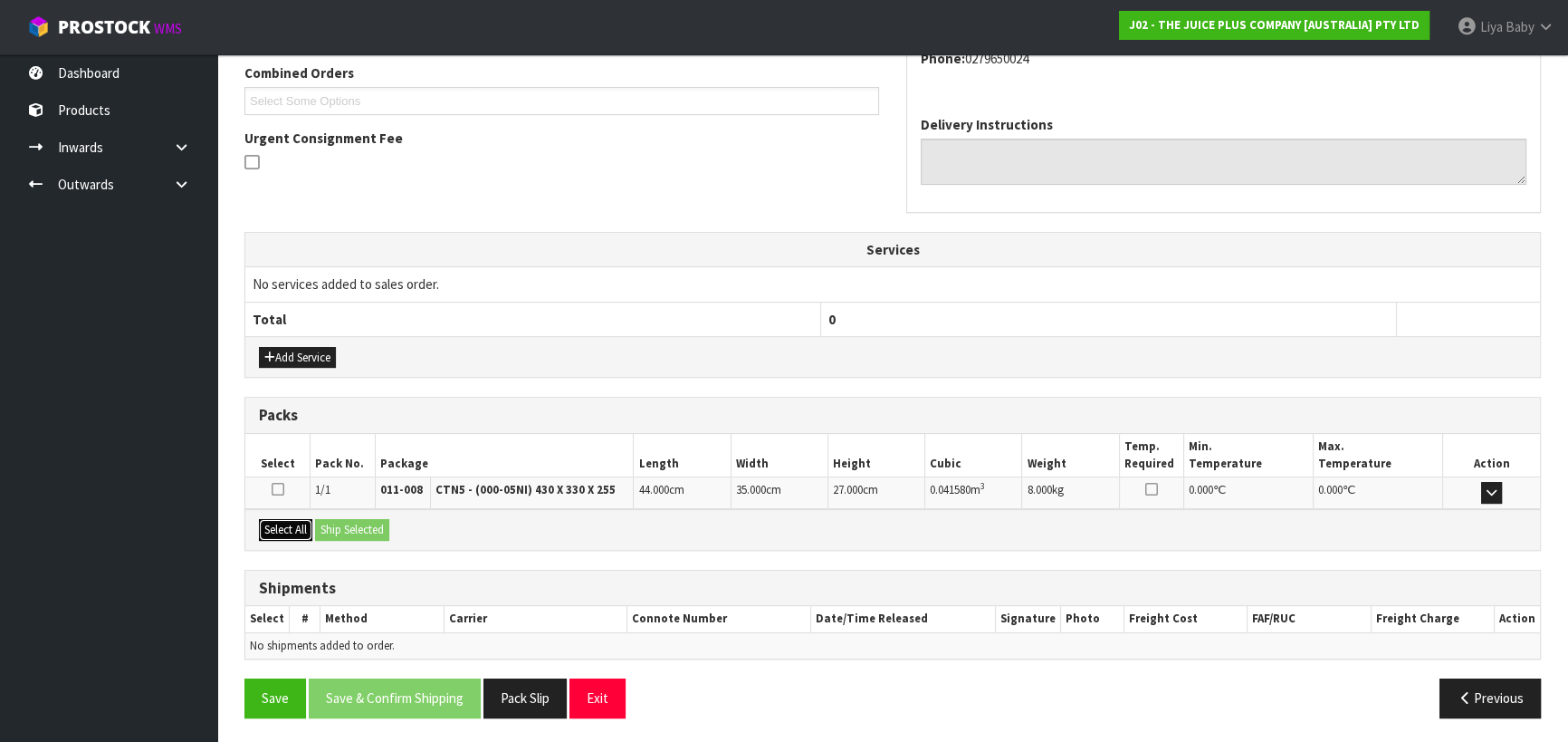
click at [294, 529] on button "Select All" at bounding box center [285, 529] width 53 height 21
click at [339, 525] on button "Ship Selected" at bounding box center [352, 529] width 74 height 21
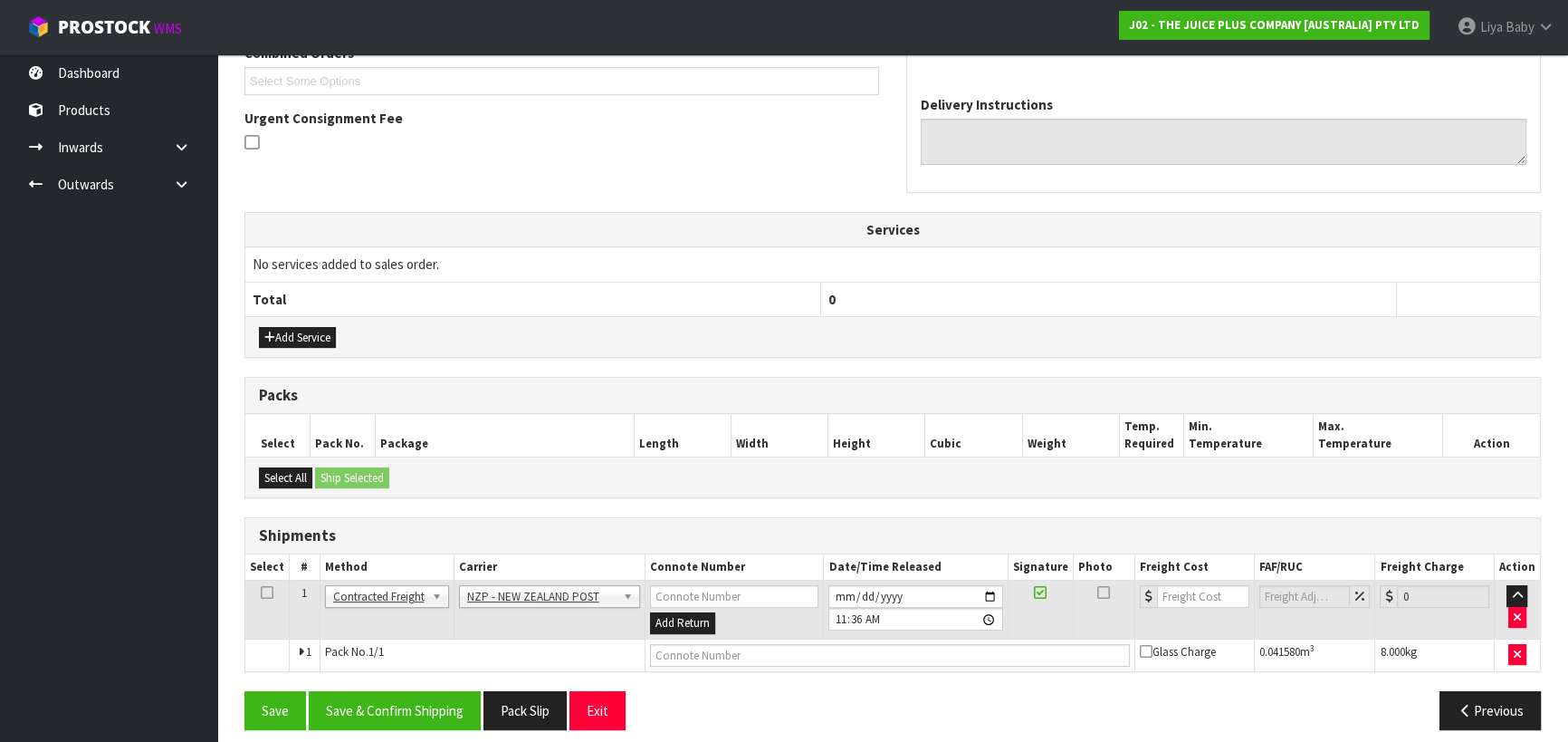
scroll to position [502, 0]
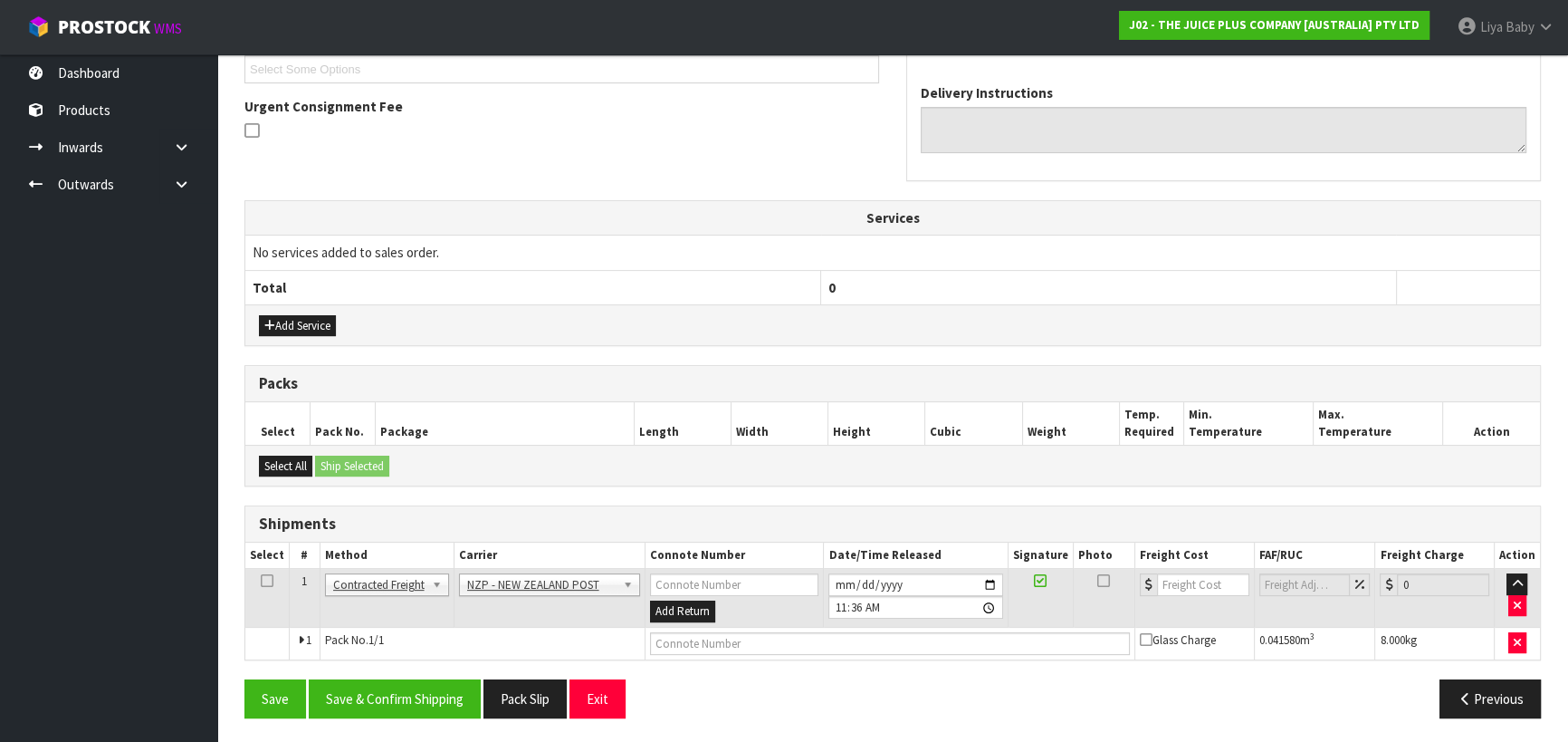
click at [271, 581] on icon at bounding box center [267, 581] width 13 height 1
click at [383, 686] on button "Save & Confirm Shipping" at bounding box center [395, 699] width 172 height 39
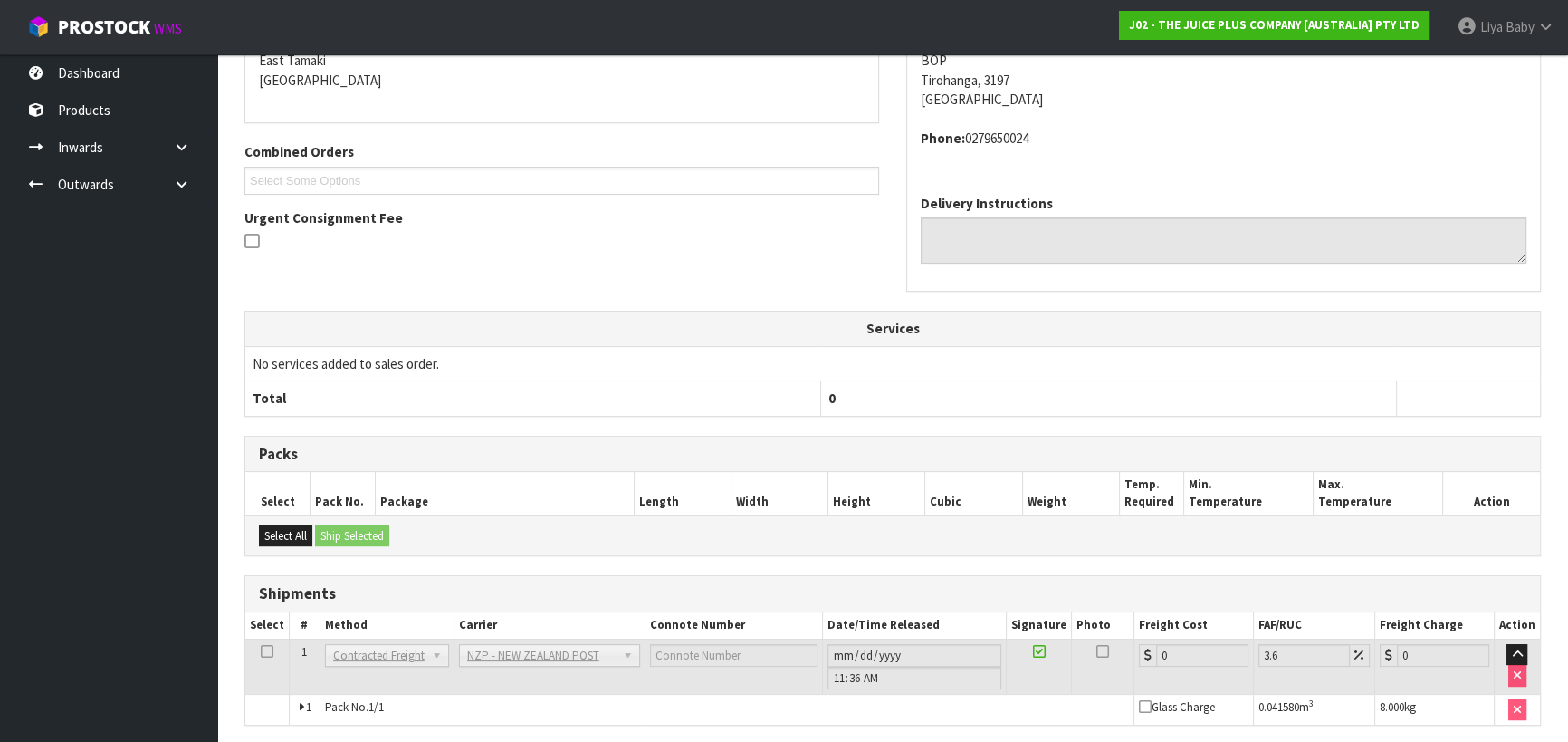
scroll to position [477, 0]
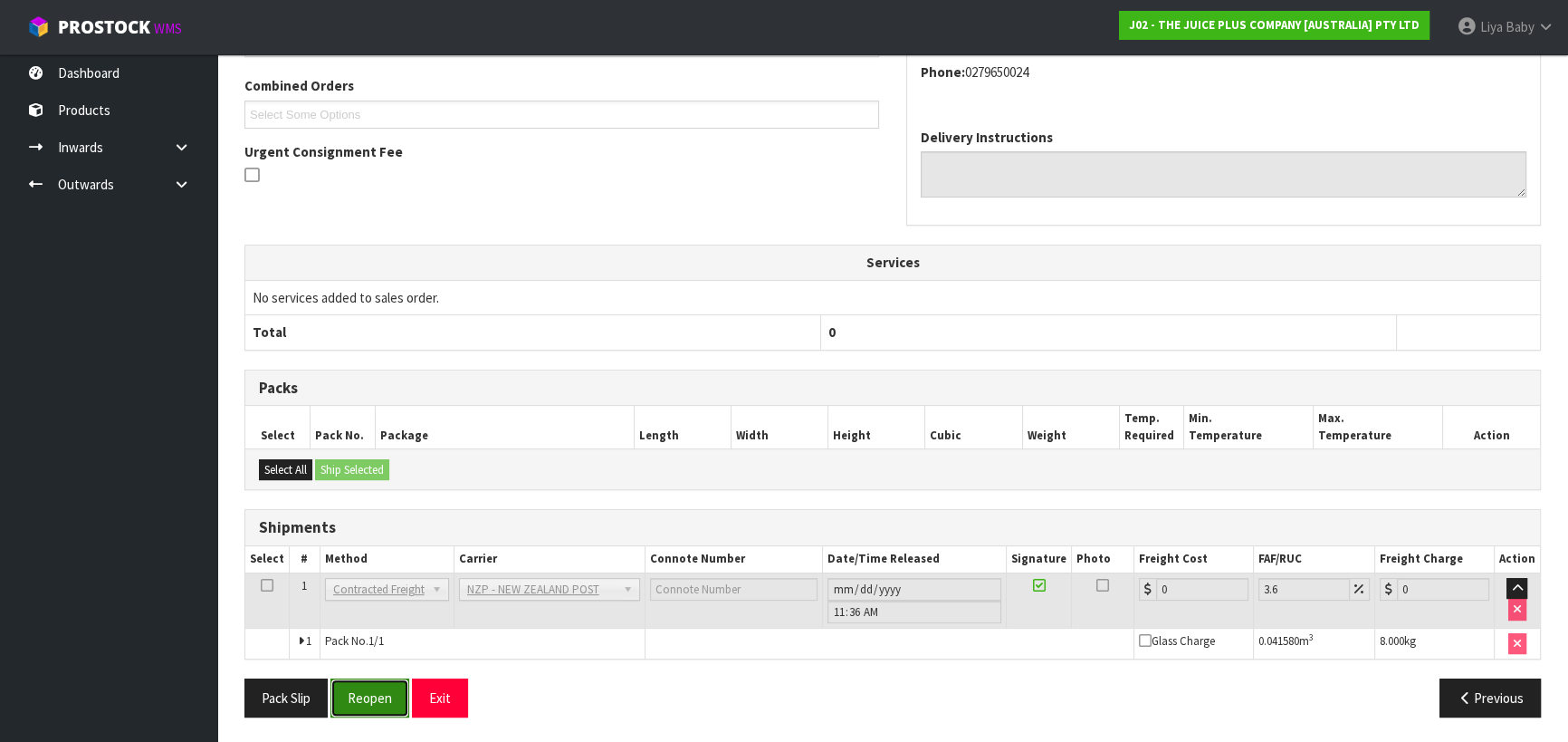
click at [362, 688] on button "Reopen" at bounding box center [370, 698] width 79 height 39
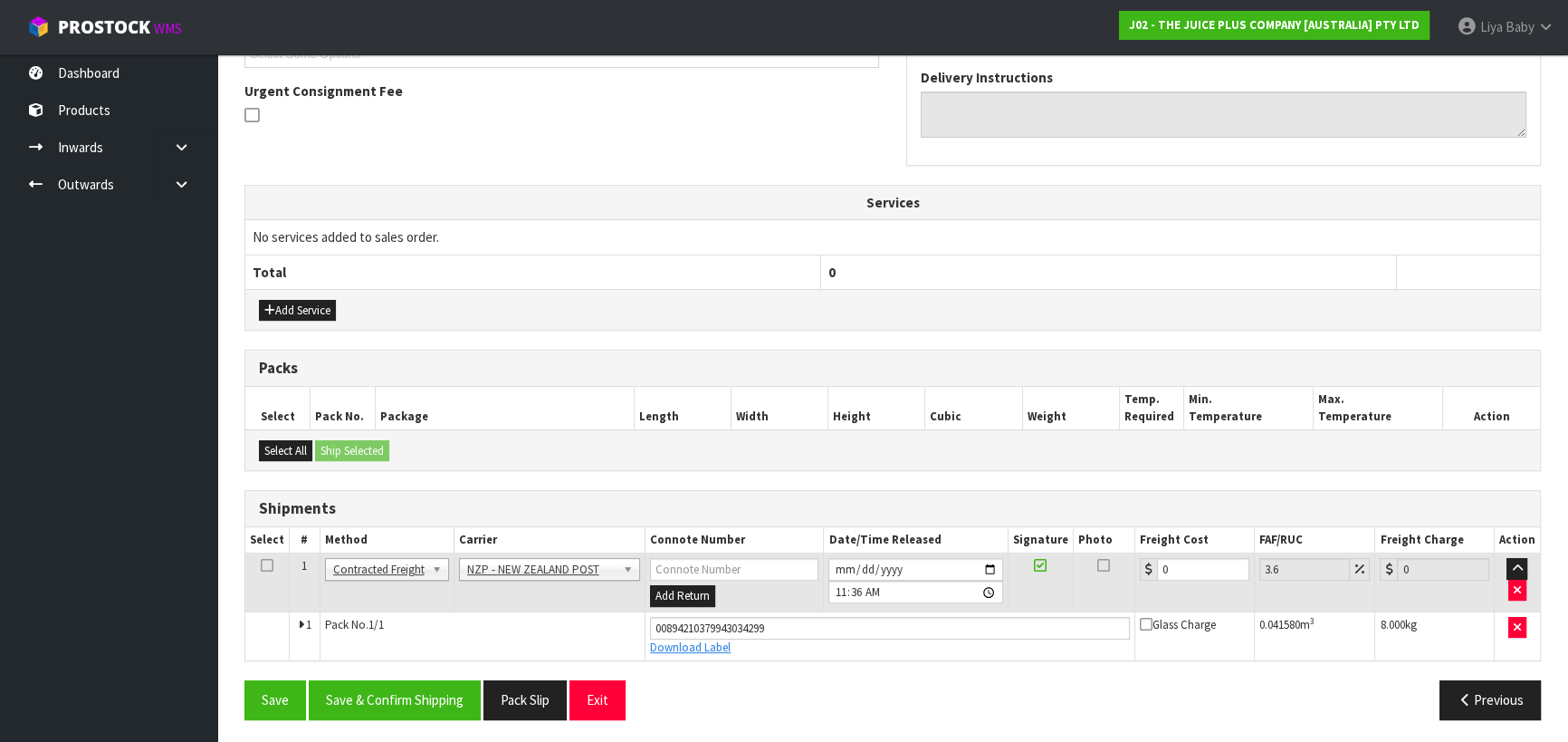
scroll to position [519, 0]
click at [1195, 565] on input "0" at bounding box center [1204, 567] width 93 height 22
click at [265, 564] on icon at bounding box center [267, 564] width 13 height 1
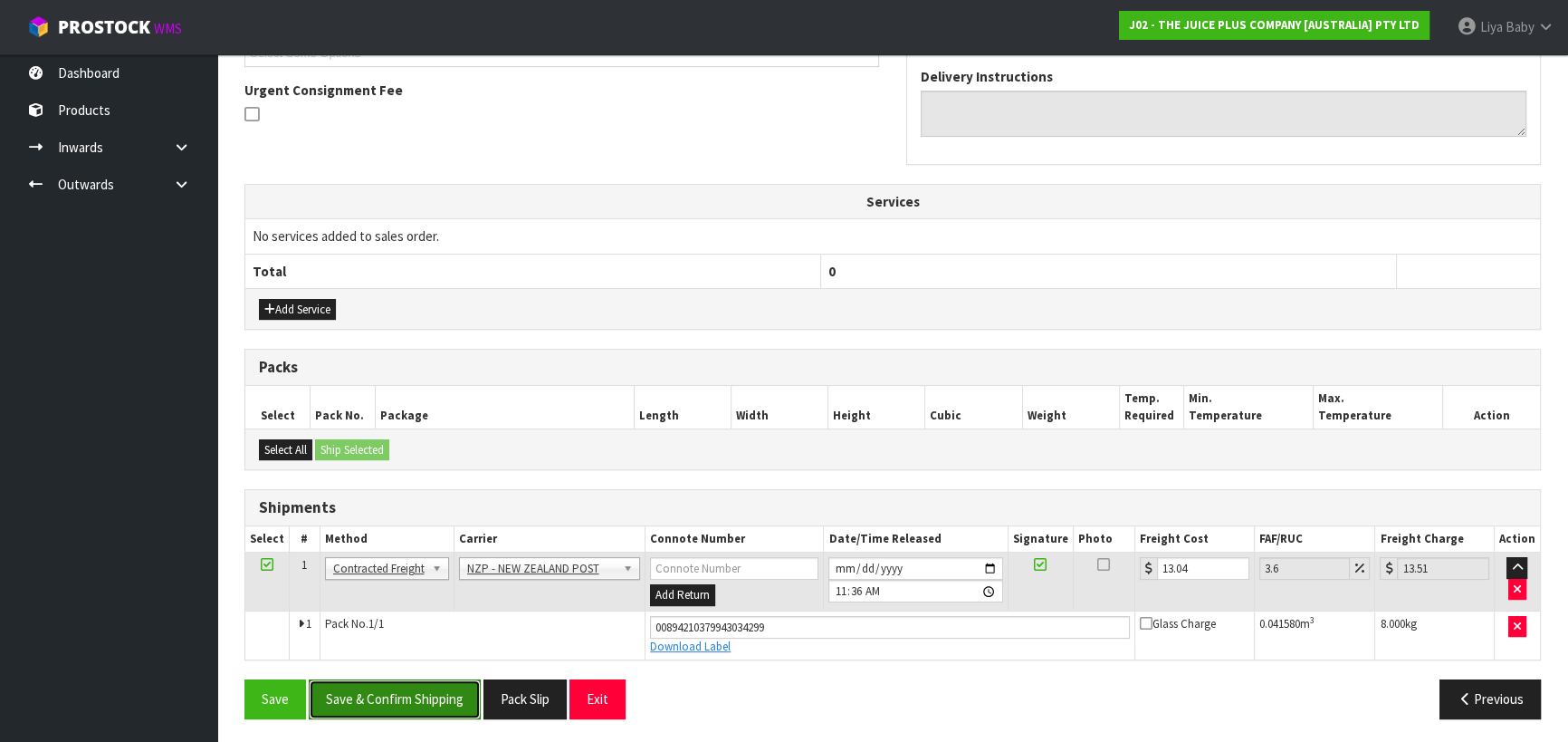
click at [368, 700] on button "Save & Confirm Shipping" at bounding box center [395, 699] width 172 height 39
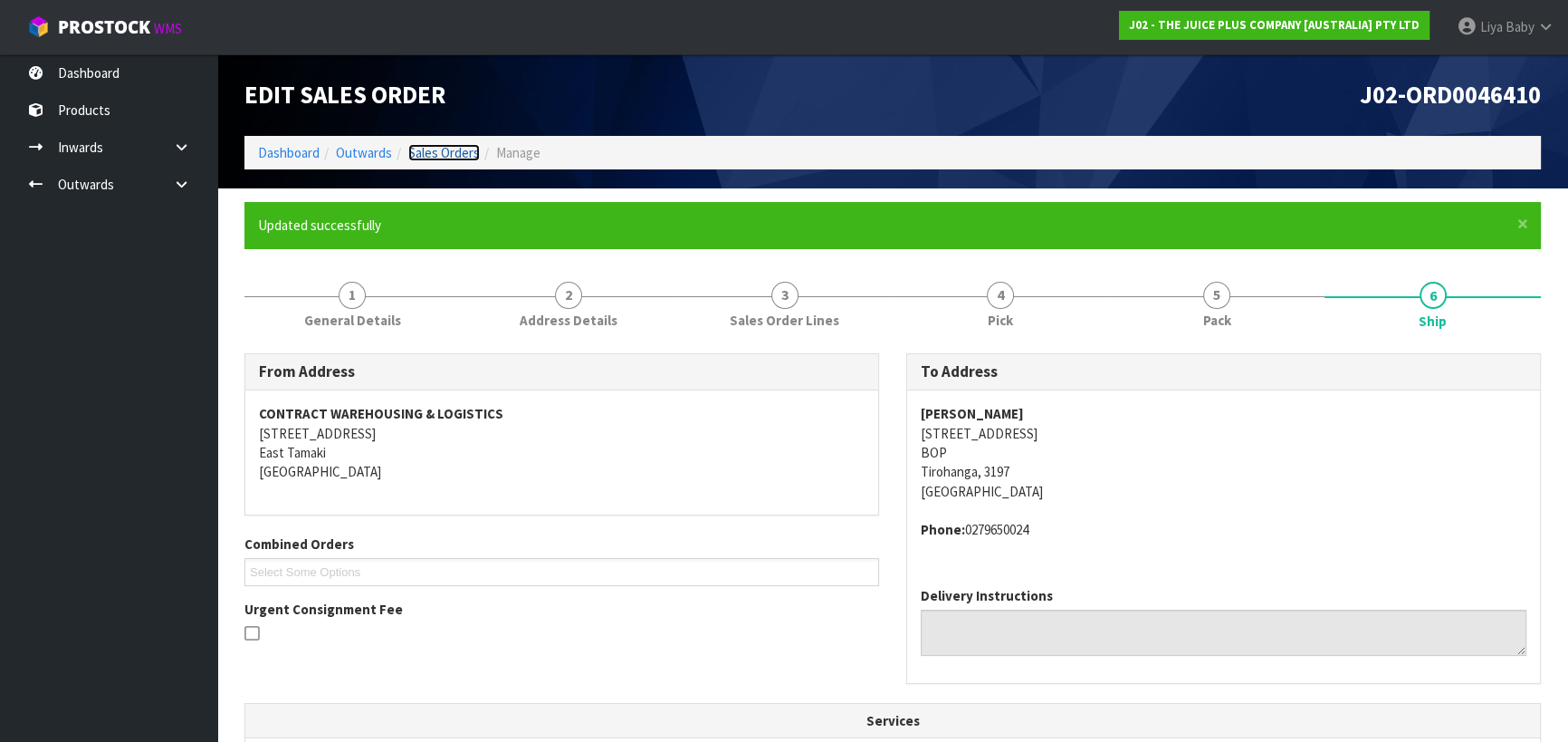
click at [424, 150] on link "Sales Orders" at bounding box center [444, 153] width 71 height 17
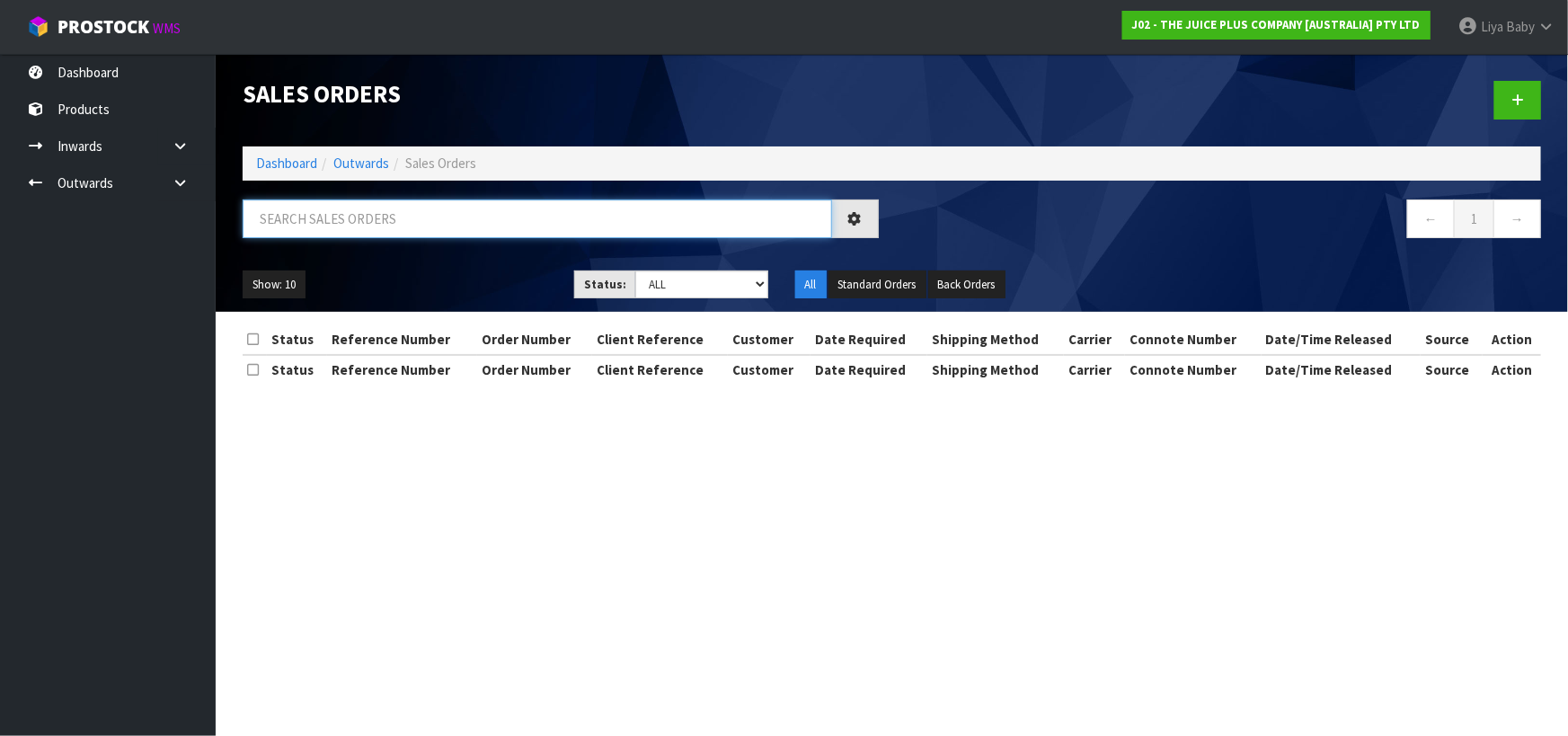
click at [422, 216] on input "text" at bounding box center [537, 218] width 589 height 38
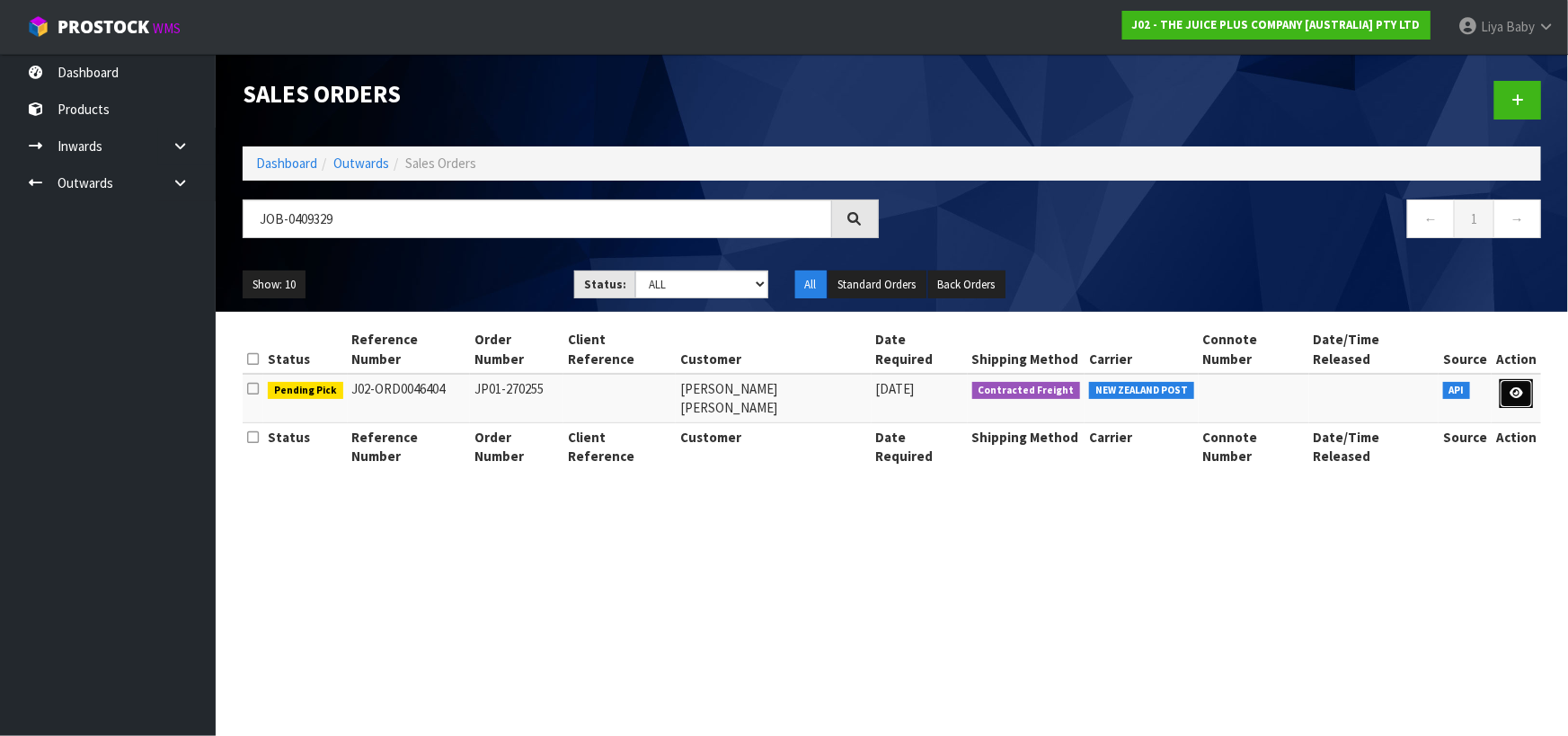
click at [1518, 387] on icon at bounding box center [1516, 393] width 13 height 12
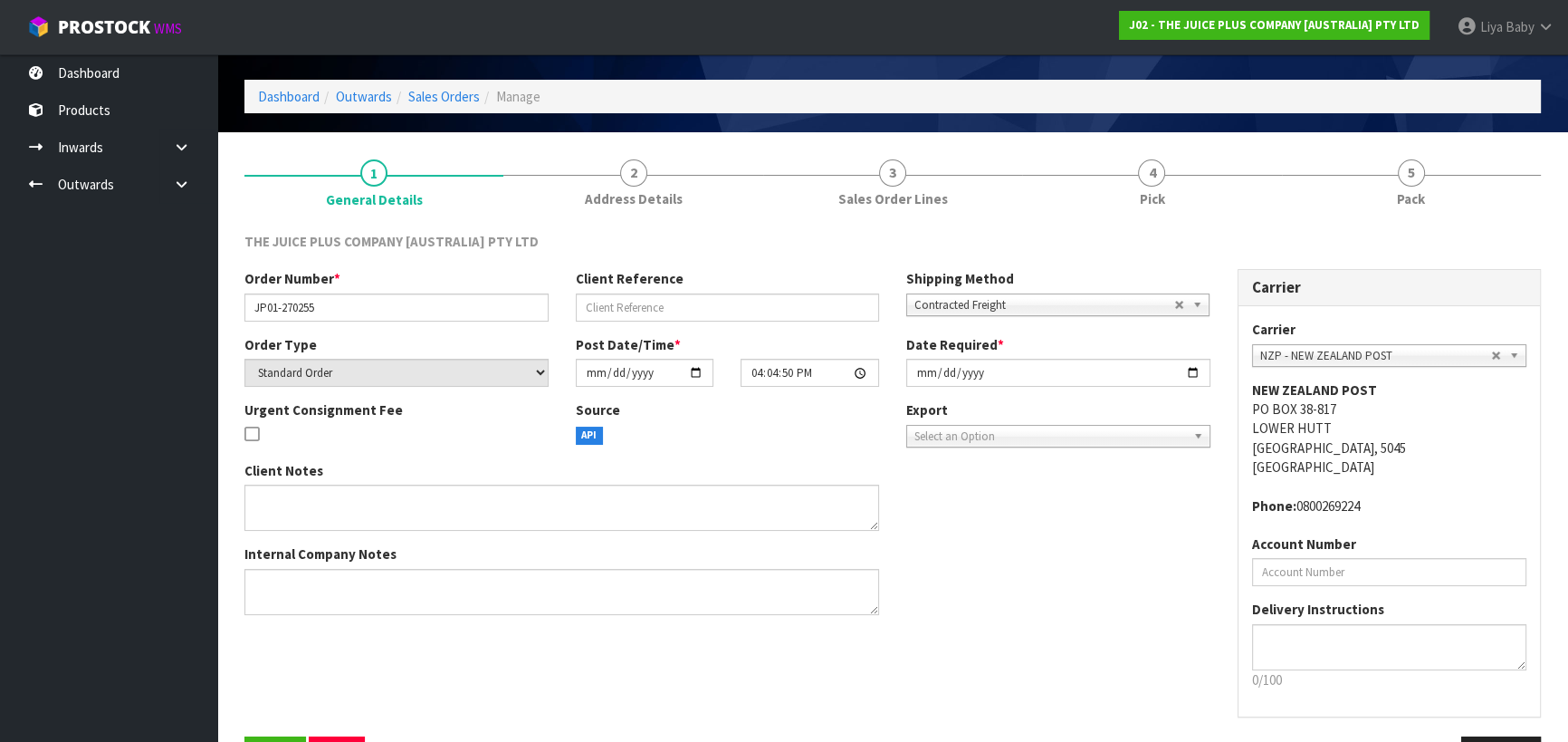
scroll to position [117, 0]
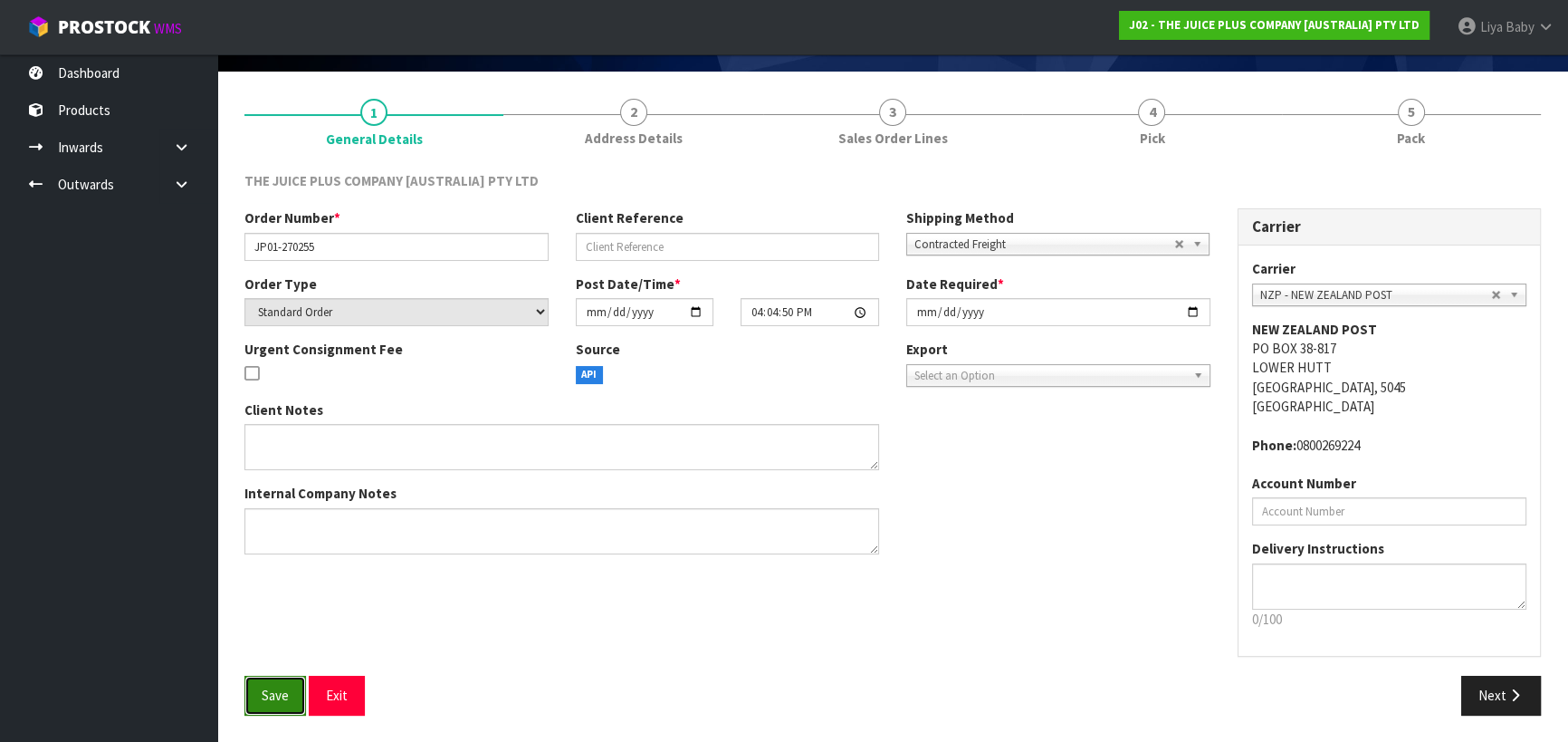
click at [272, 688] on span "Save" at bounding box center [275, 695] width 27 height 17
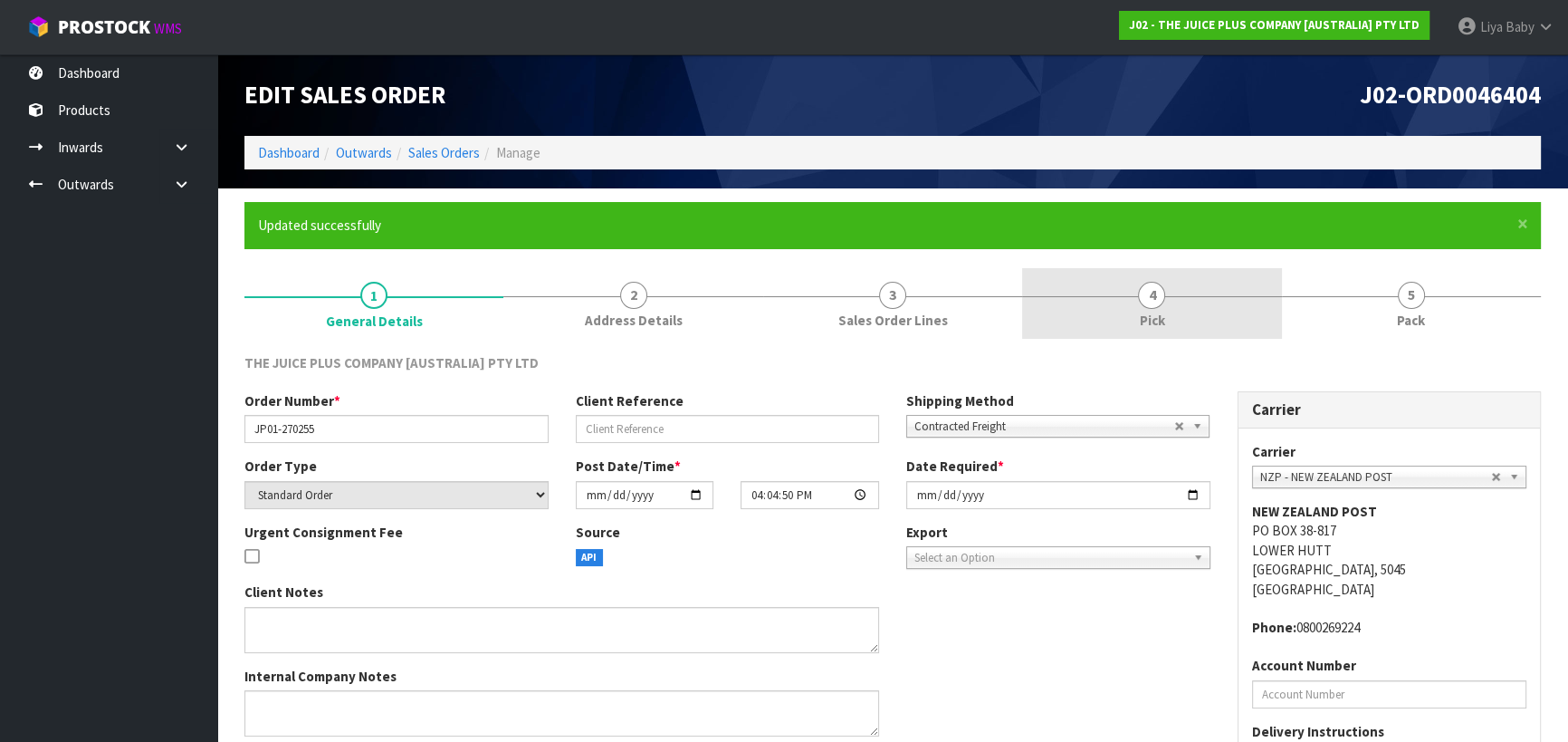
click at [1161, 308] on link "4 Pick" at bounding box center [1152, 303] width 259 height 71
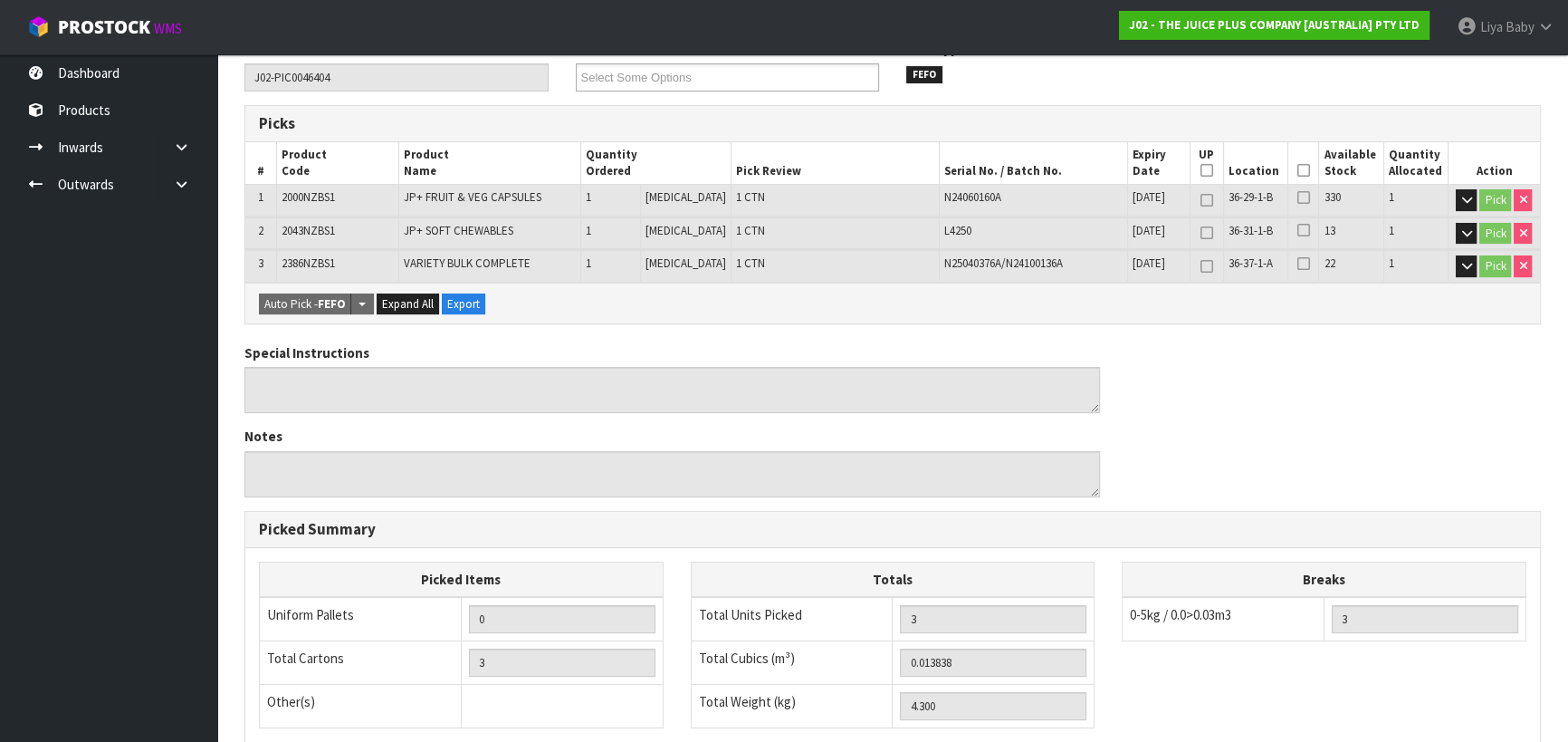
scroll to position [328, 0]
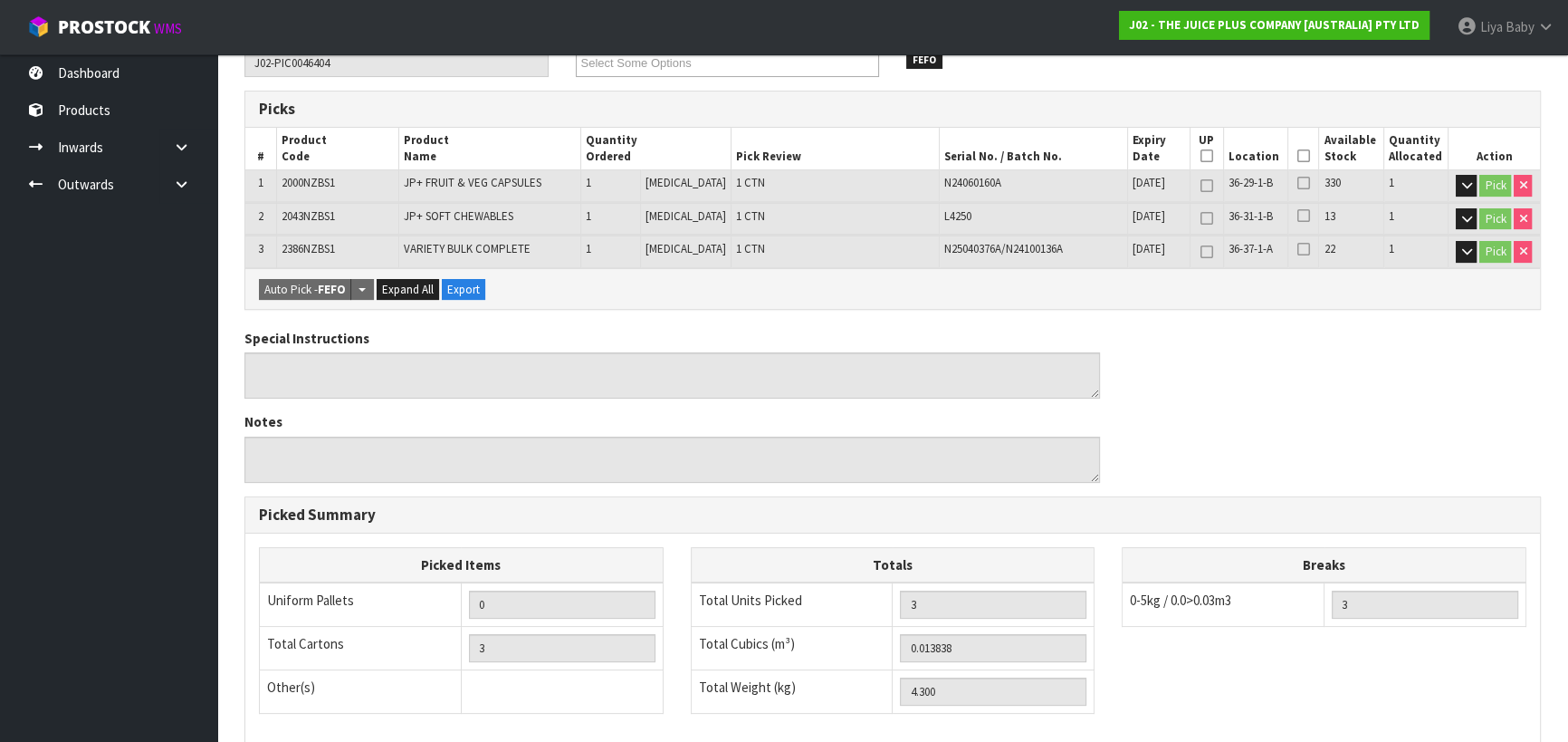
click at [1298, 156] on icon at bounding box center [1303, 156] width 13 height 1
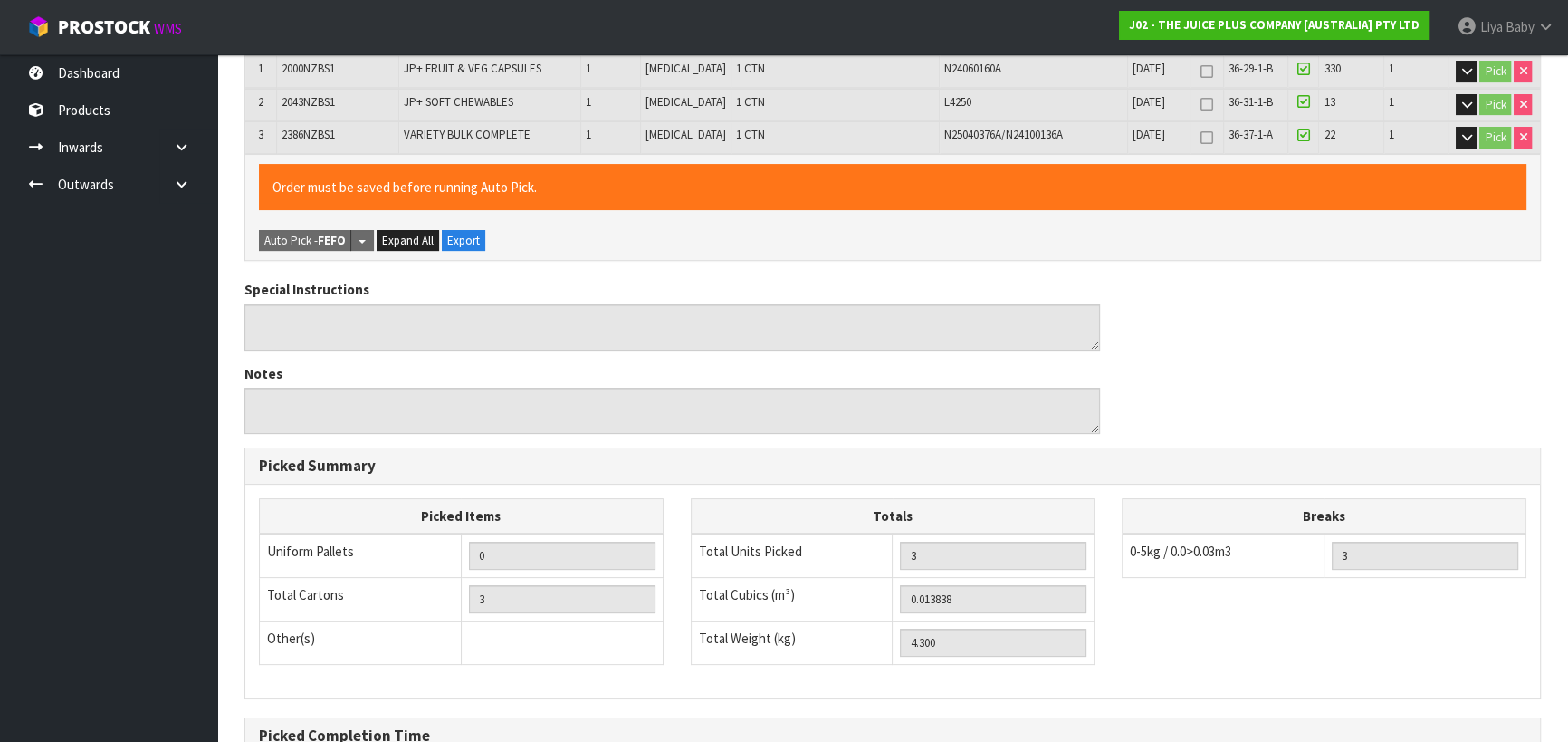
scroll to position [643, 0]
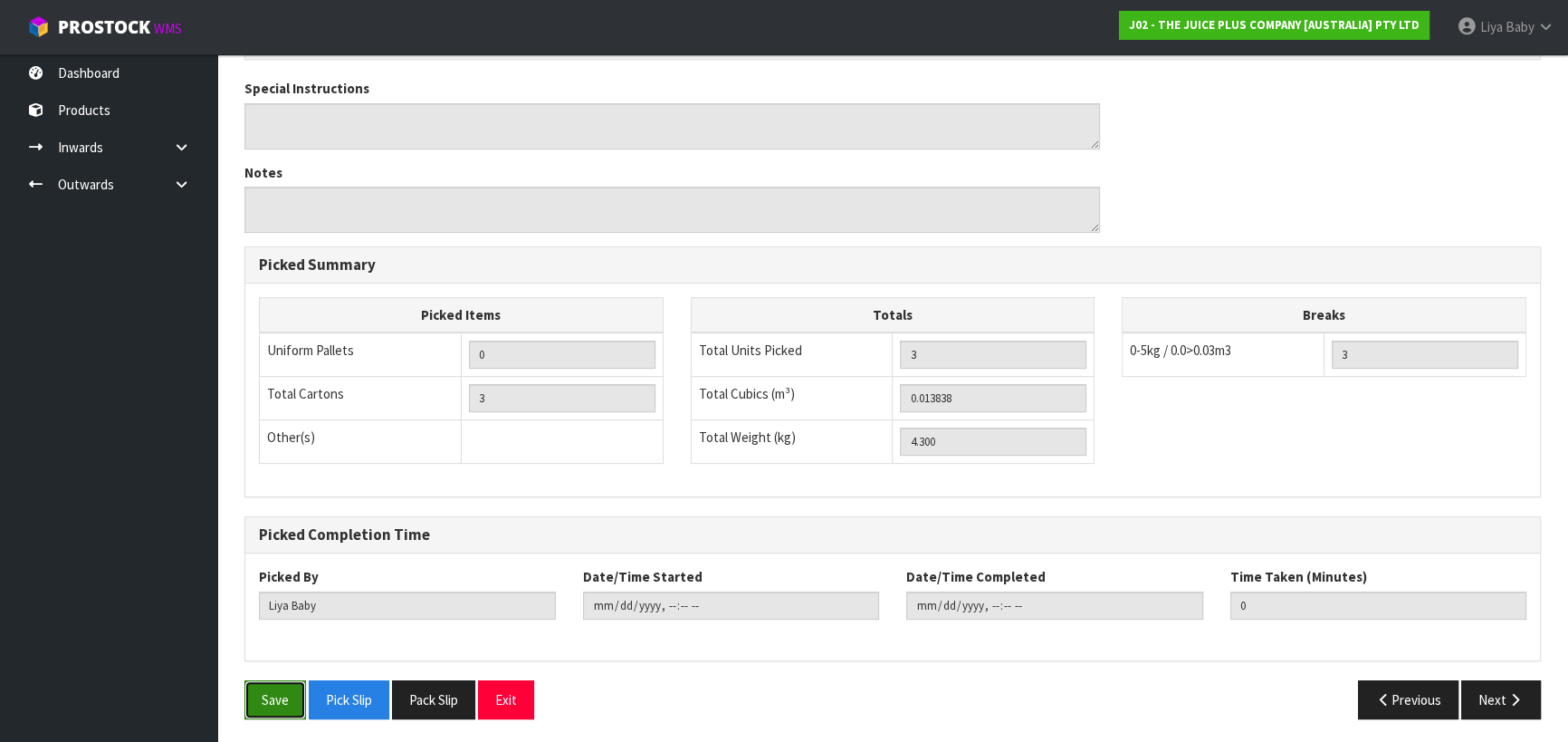
click at [275, 698] on button "Save" at bounding box center [275, 699] width 62 height 39
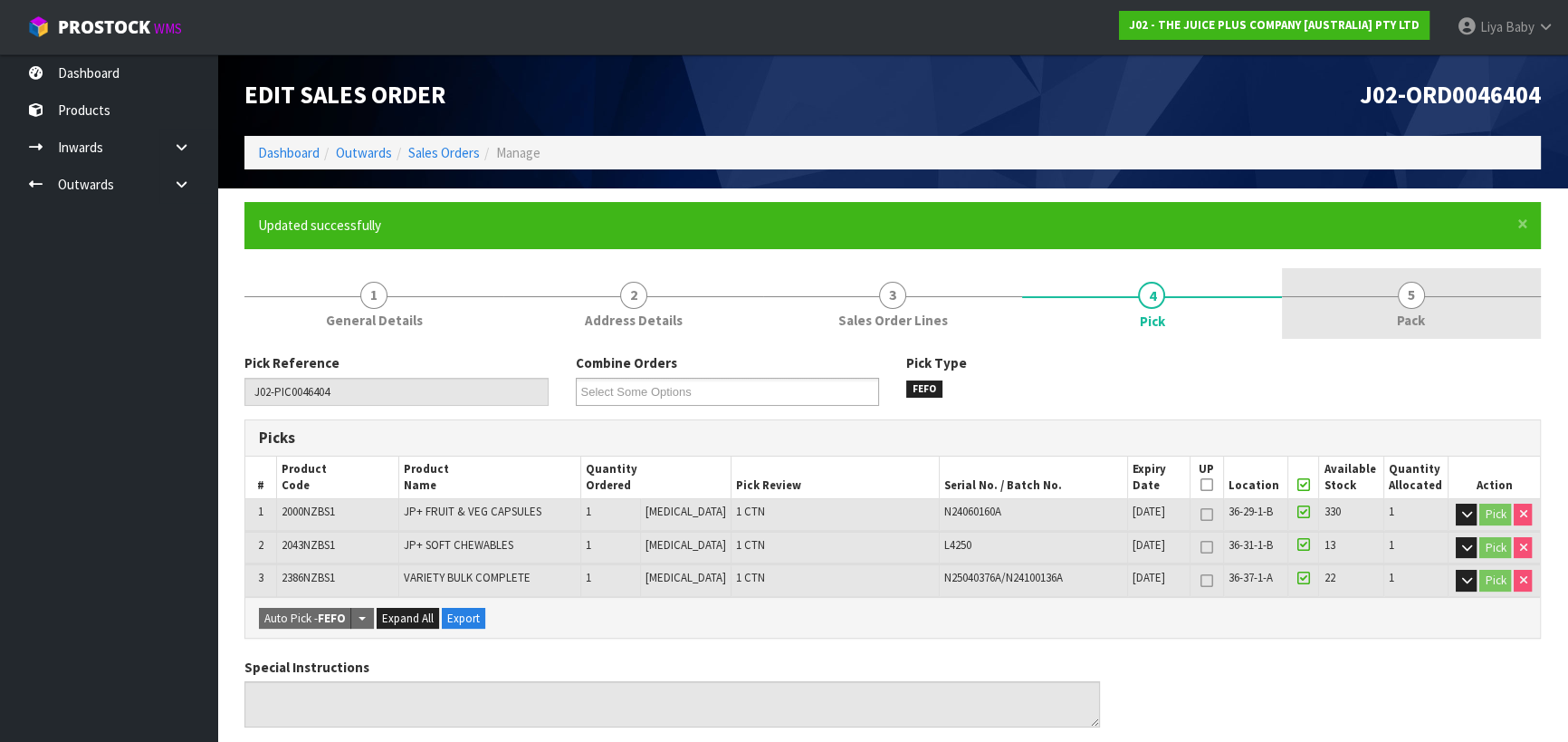
click at [1386, 320] on link "5 Pack" at bounding box center [1411, 303] width 259 height 71
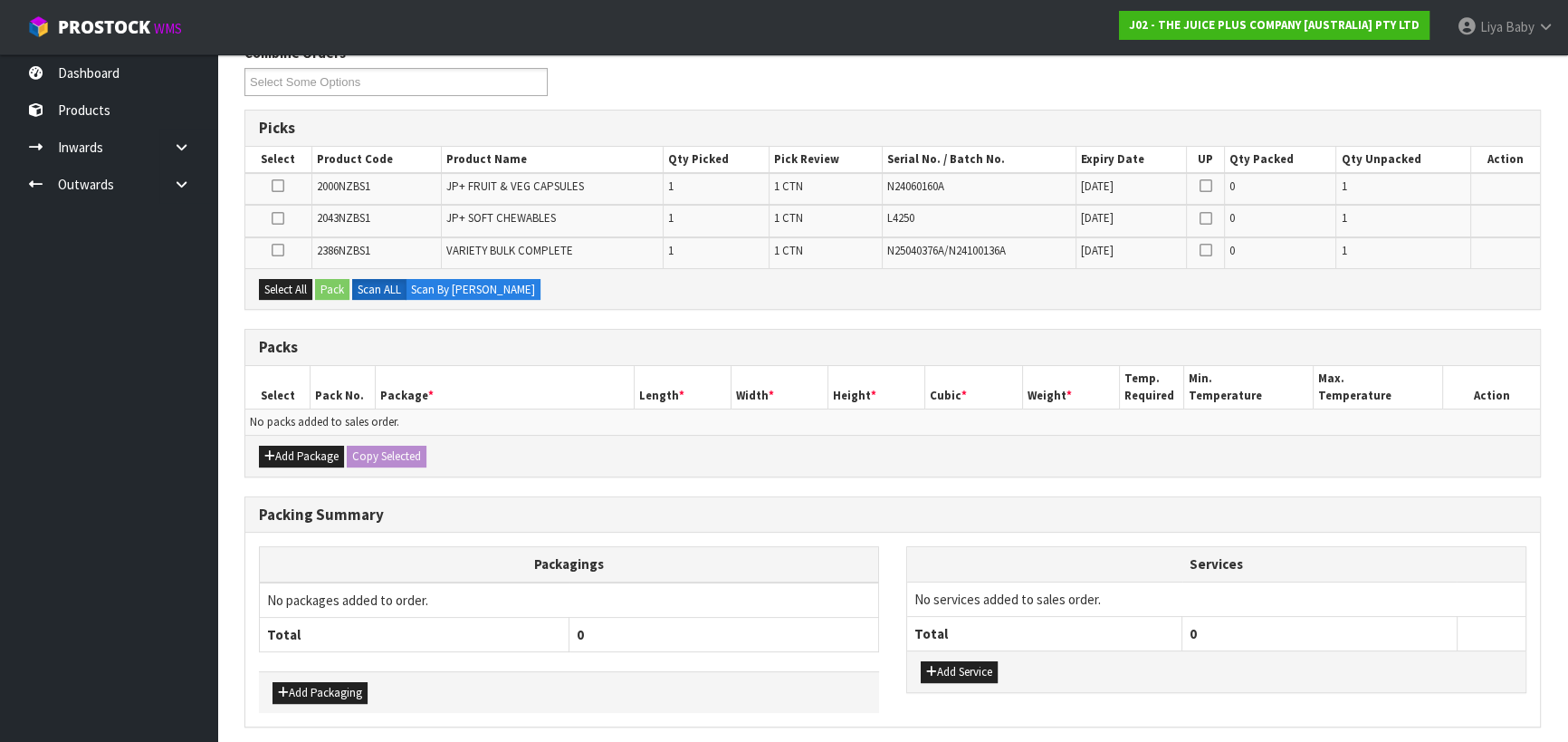
scroll to position [376, 0]
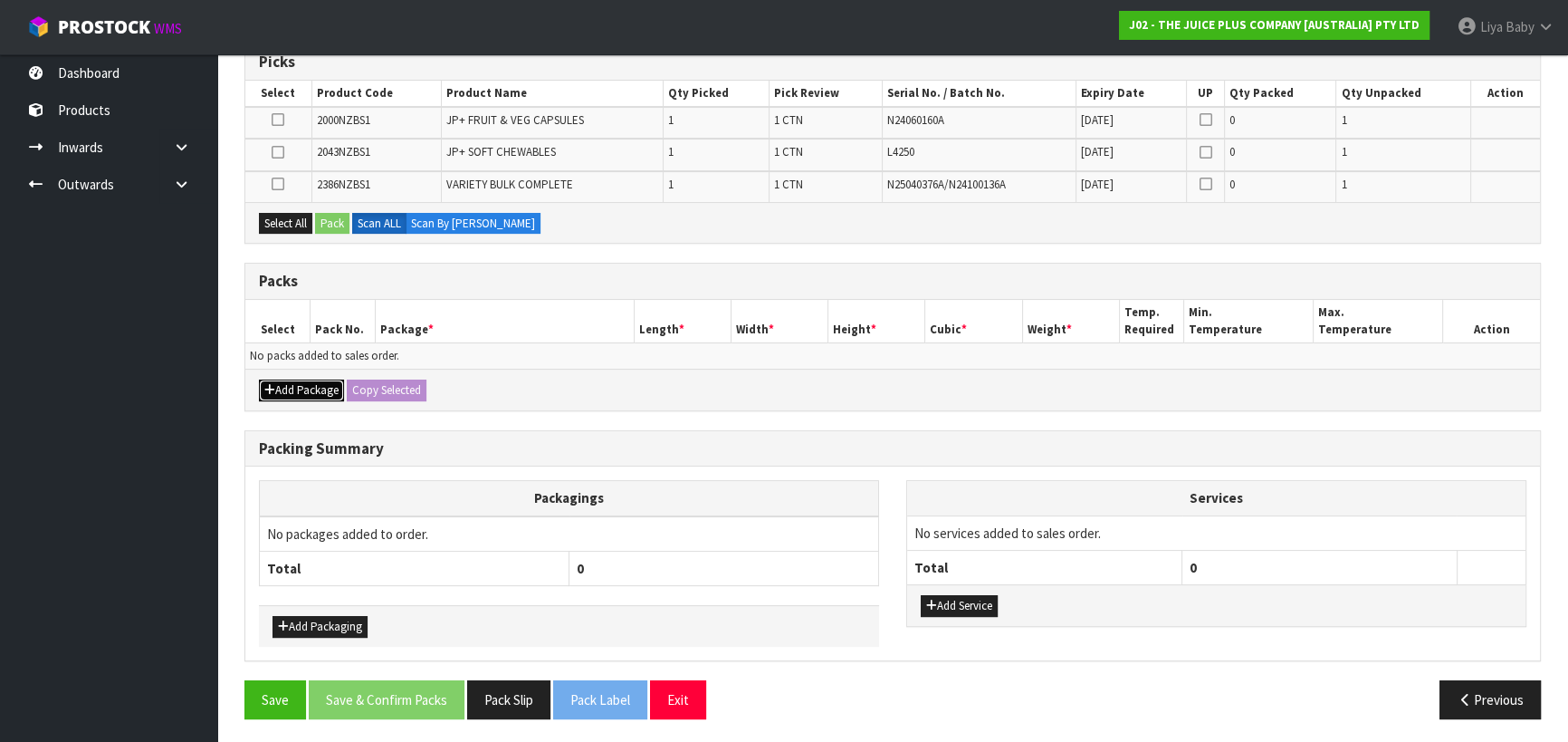
click at [325, 380] on button "Add Package" at bounding box center [301, 390] width 85 height 21
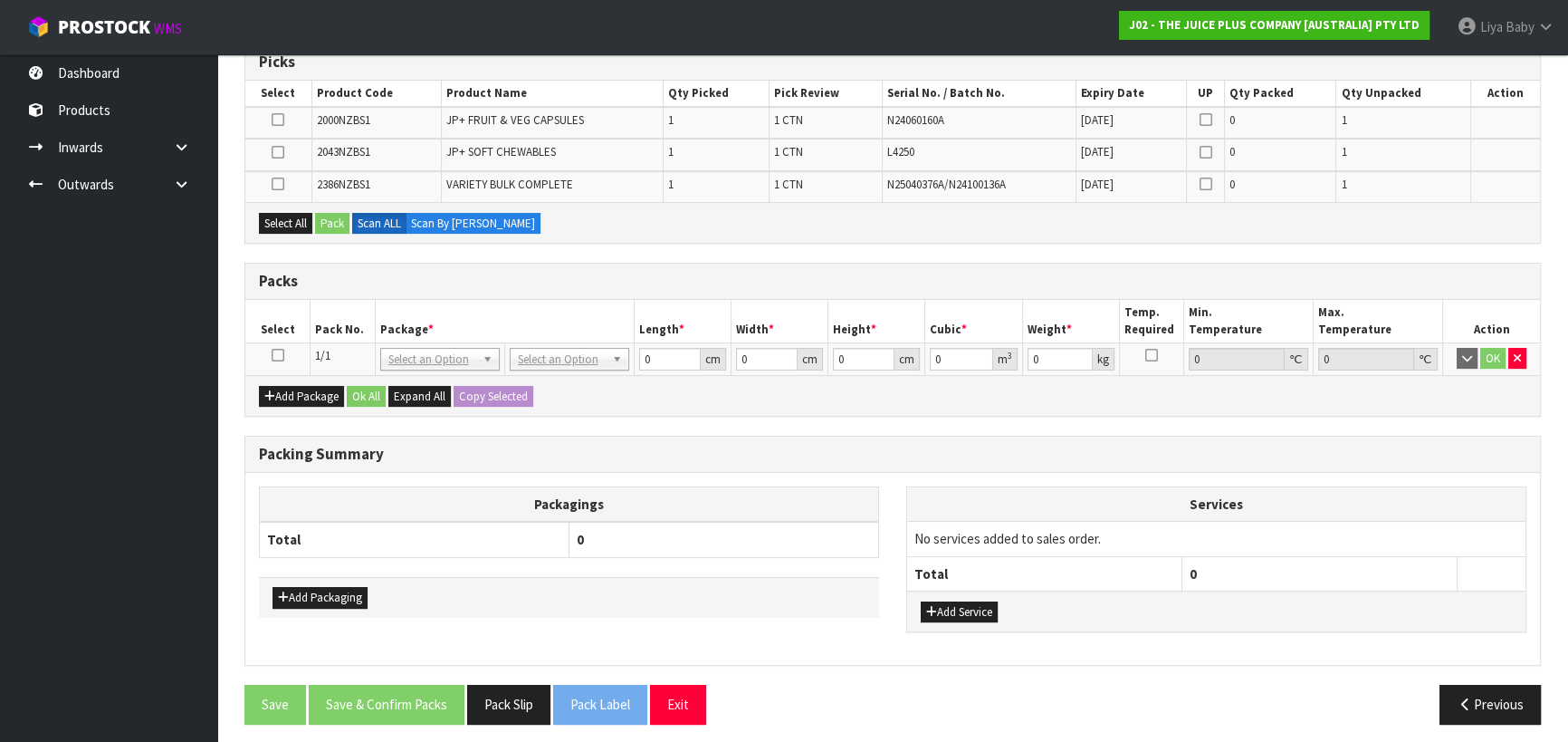
click at [280, 355] on icon at bounding box center [277, 355] width 13 height 1
click at [299, 224] on button "Select All" at bounding box center [285, 223] width 53 height 21
click at [324, 220] on button "Pack" at bounding box center [332, 223] width 35 height 21
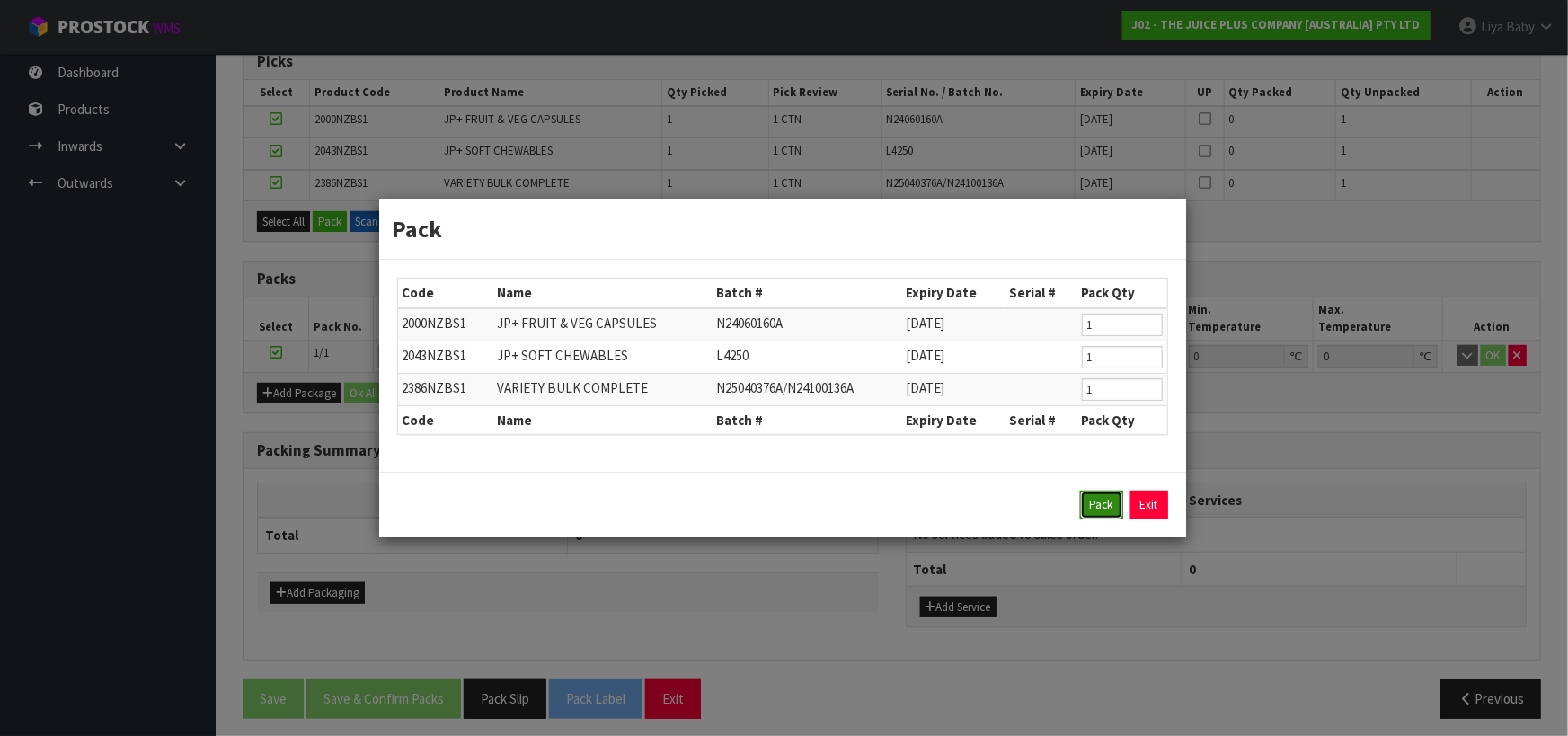
click at [1099, 512] on button "Pack" at bounding box center [1101, 505] width 43 height 29
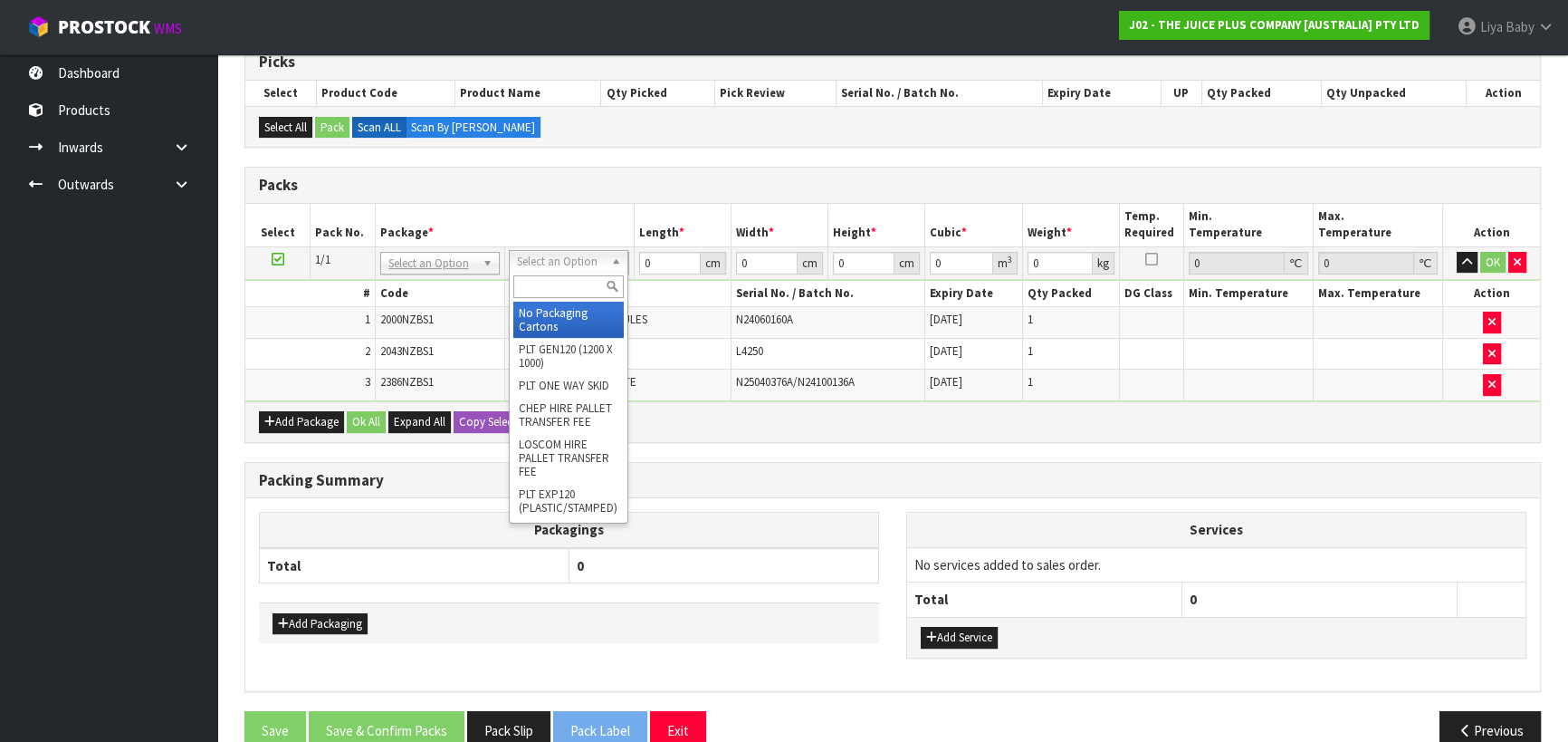
click at [570, 275] on input "text" at bounding box center [568, 286] width 110 height 22
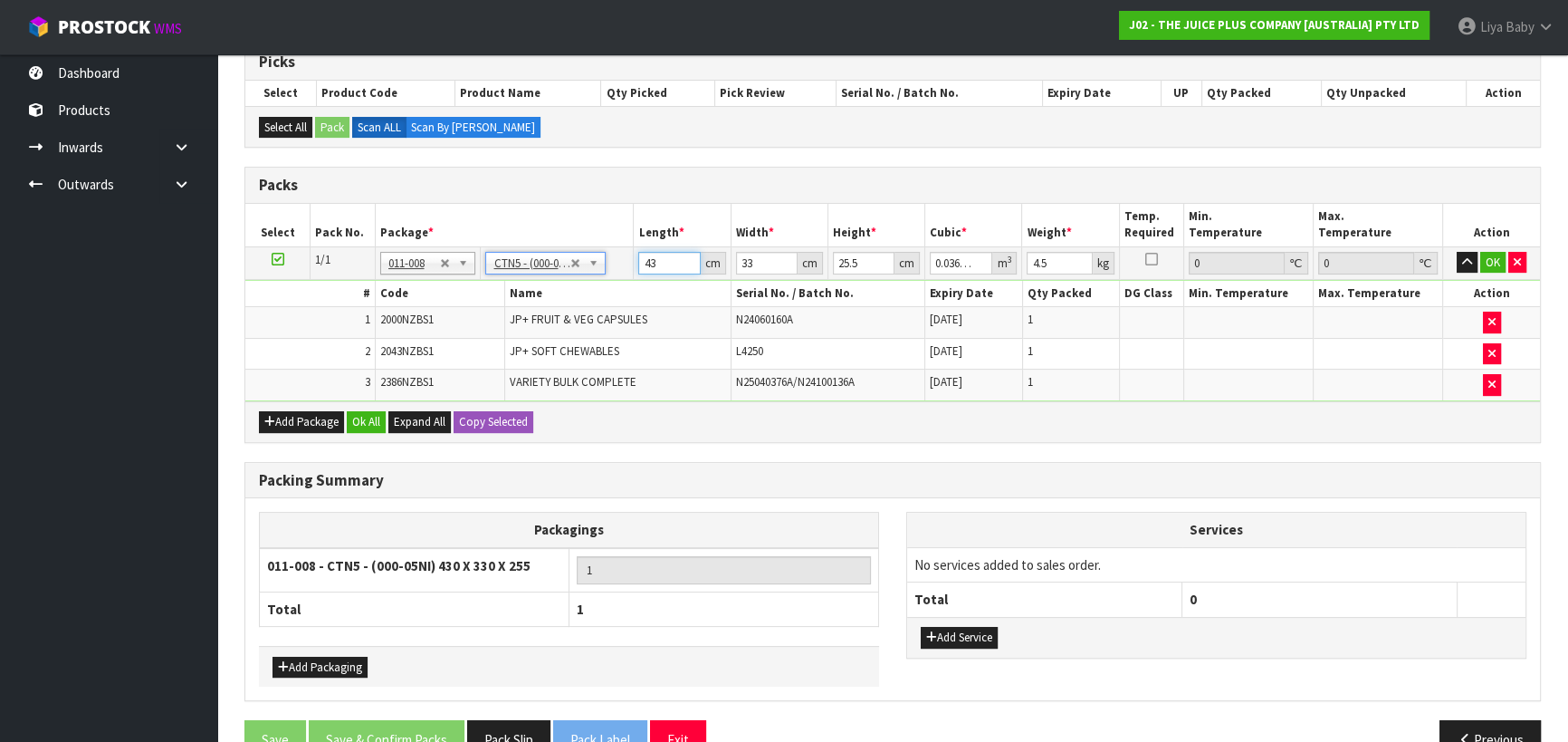
click at [653, 259] on input "43" at bounding box center [670, 263] width 62 height 22
click at [764, 260] on input "33" at bounding box center [767, 263] width 62 height 22
click at [857, 260] on input "25.5" at bounding box center [864, 263] width 62 height 22
click at [1051, 255] on input "4.5" at bounding box center [1059, 263] width 65 height 22
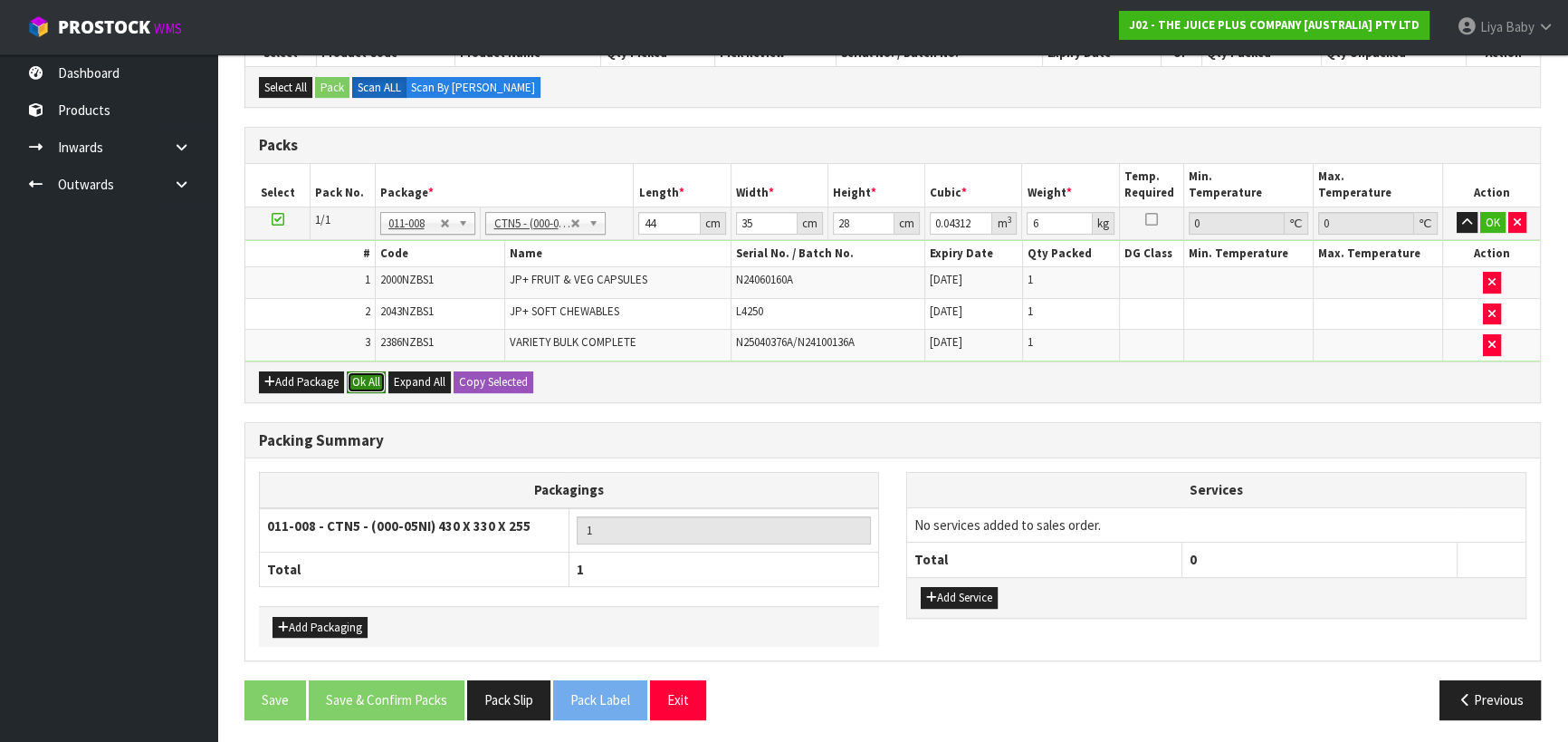
click at [355, 373] on button "Ok All" at bounding box center [366, 382] width 39 height 21
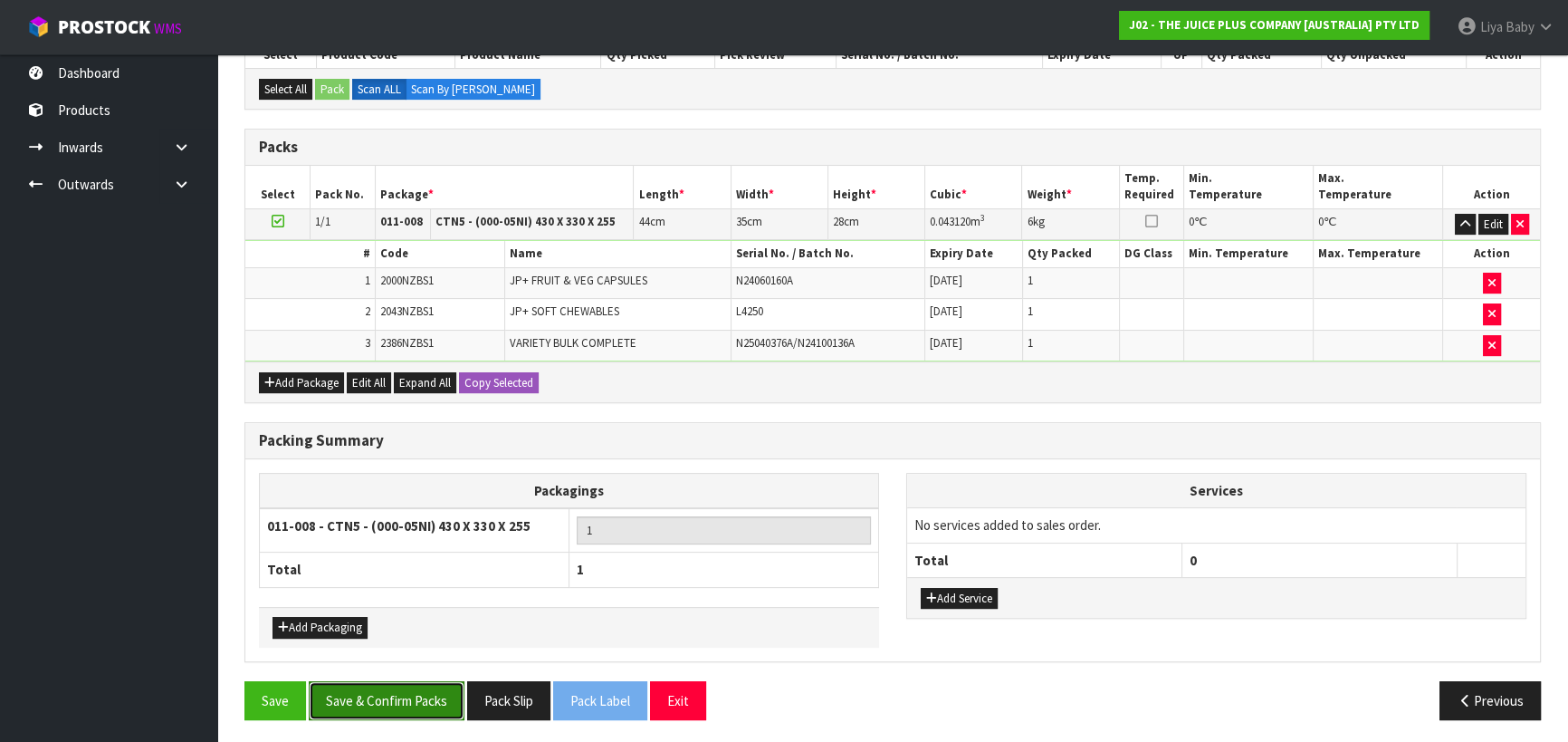
click at [395, 690] on button "Save & Confirm Packs" at bounding box center [386, 700] width 156 height 39
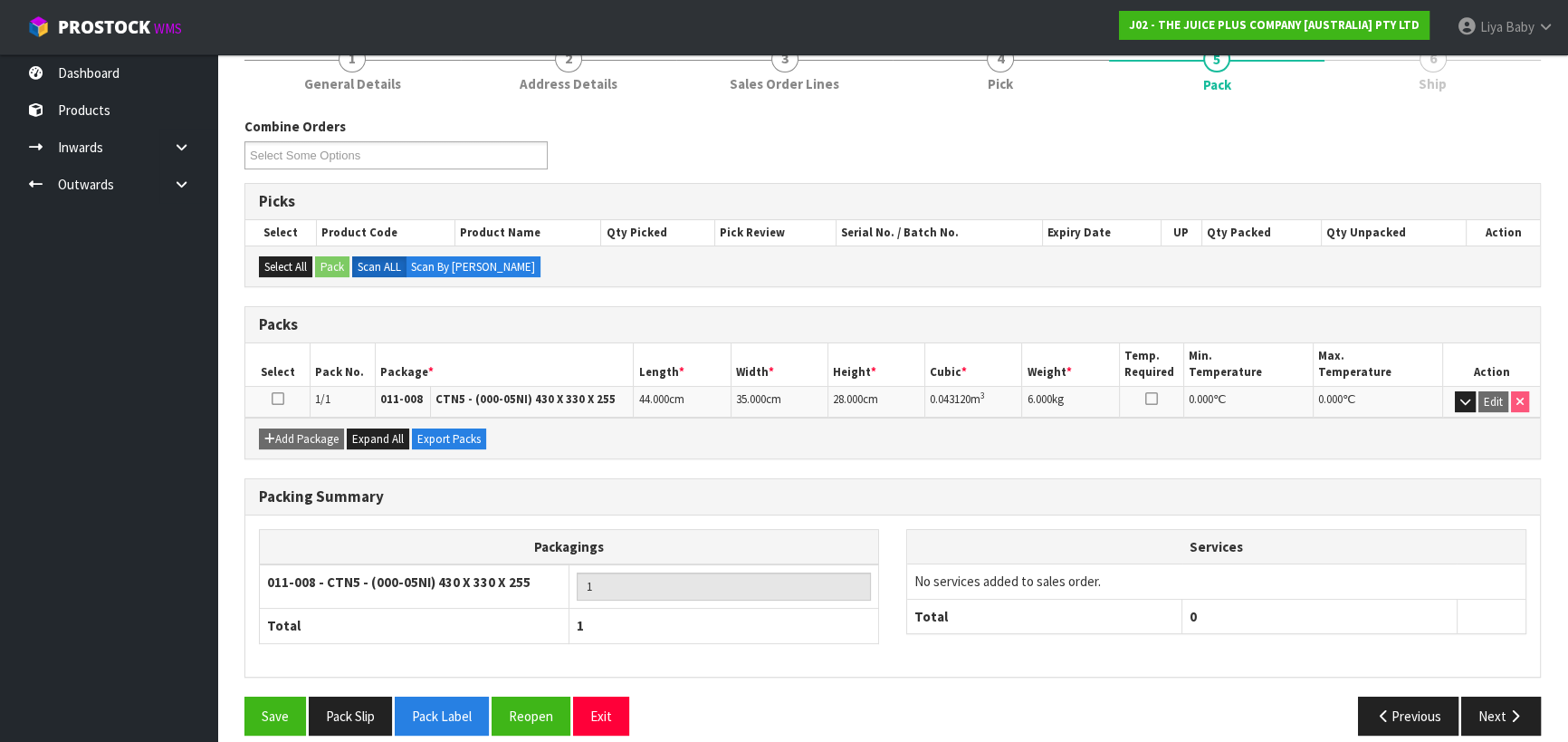
scroll to position [253, 0]
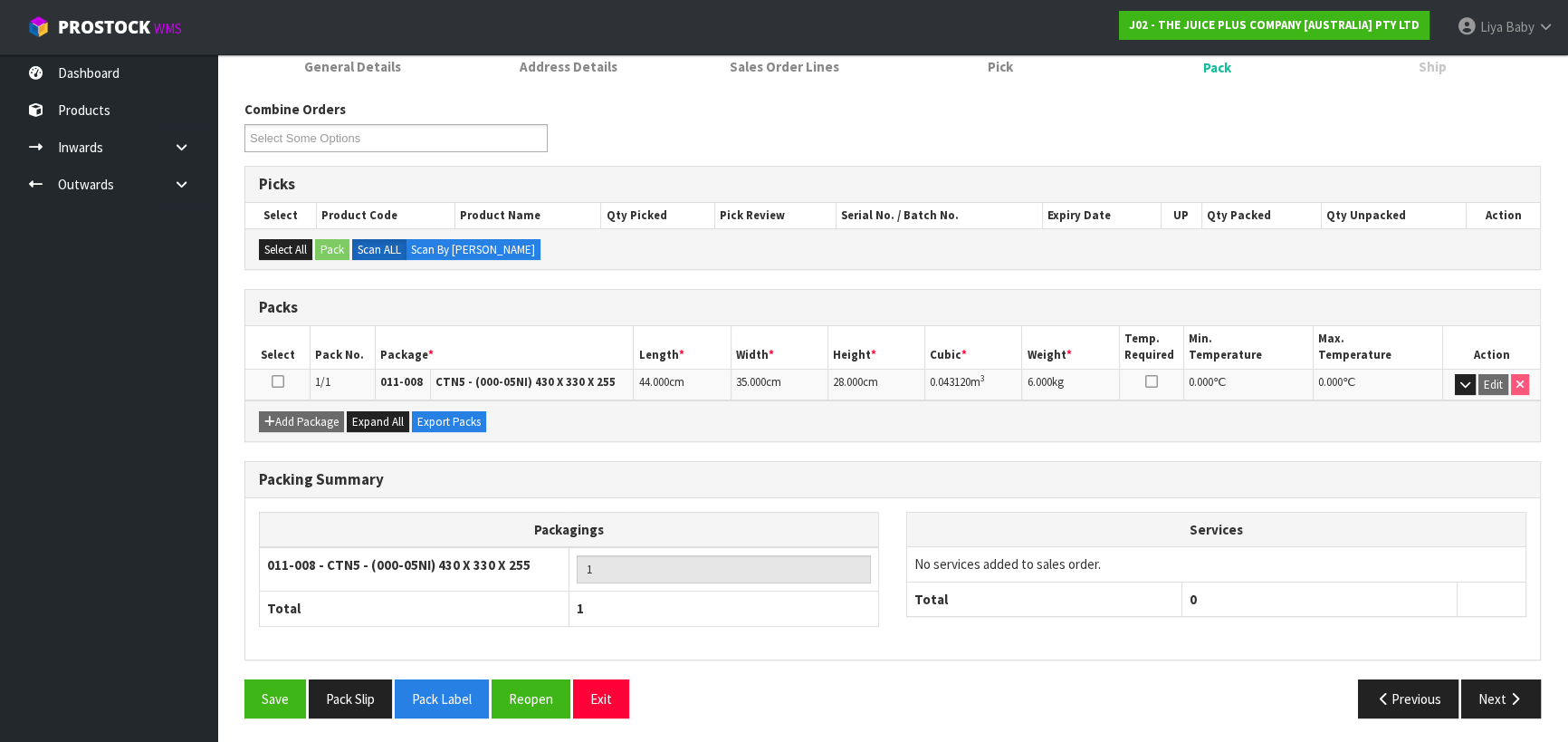
click at [289, 380] on td at bounding box center [277, 384] width 65 height 32
click at [279, 382] on icon at bounding box center [277, 382] width 13 height 1
click at [1490, 679] on button "Next" at bounding box center [1501, 699] width 79 height 39
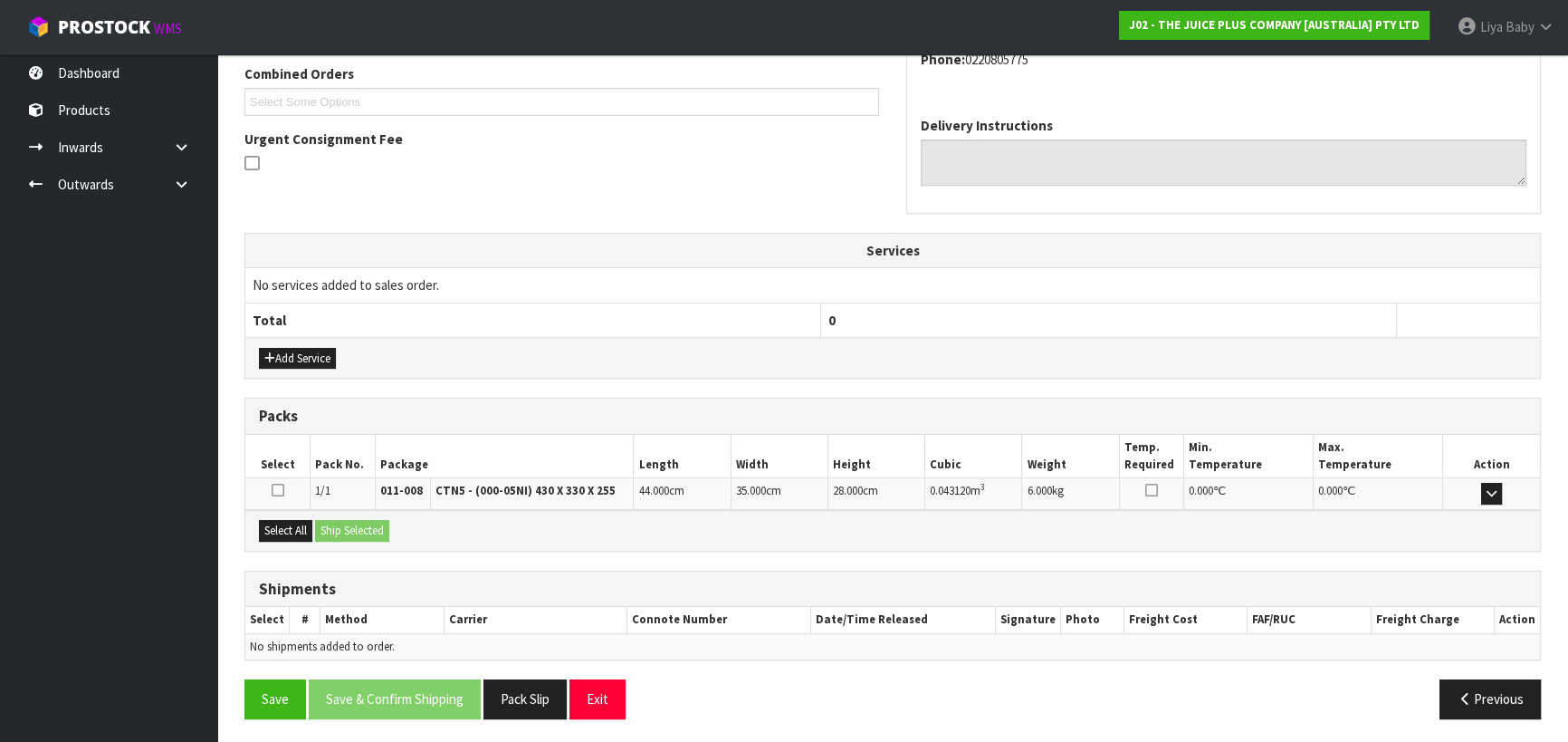
scroll to position [471, 0]
click at [275, 527] on button "Select All" at bounding box center [285, 529] width 53 height 21
click at [326, 530] on button "Ship Selected" at bounding box center [352, 529] width 74 height 21
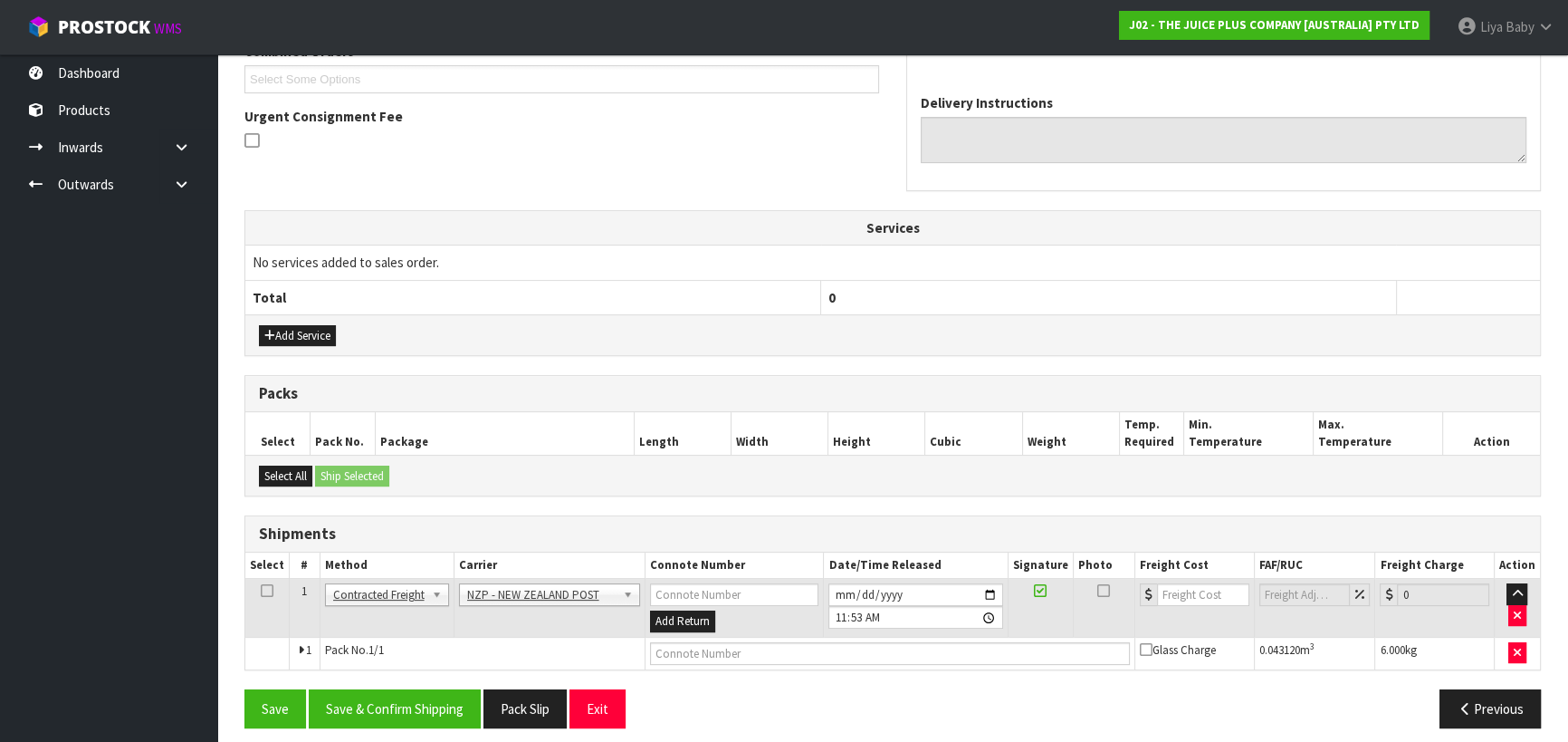
scroll to position [502, 0]
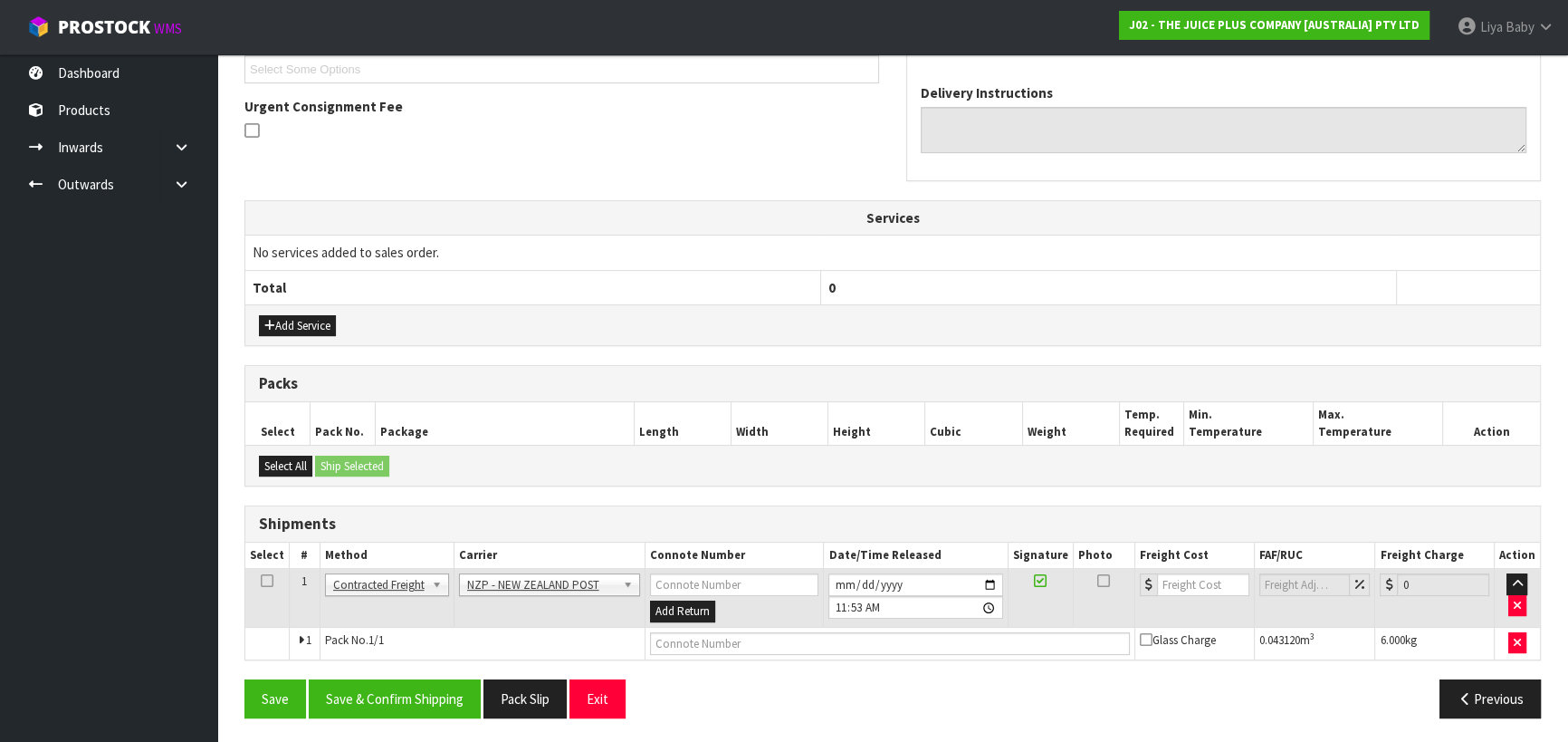
click at [267, 582] on icon at bounding box center [267, 581] width 13 height 1
drag, startPoint x: 387, startPoint y: 700, endPoint x: 393, endPoint y: 687, distance: 14.3
click at [388, 700] on button "Save & Confirm Shipping" at bounding box center [395, 699] width 172 height 39
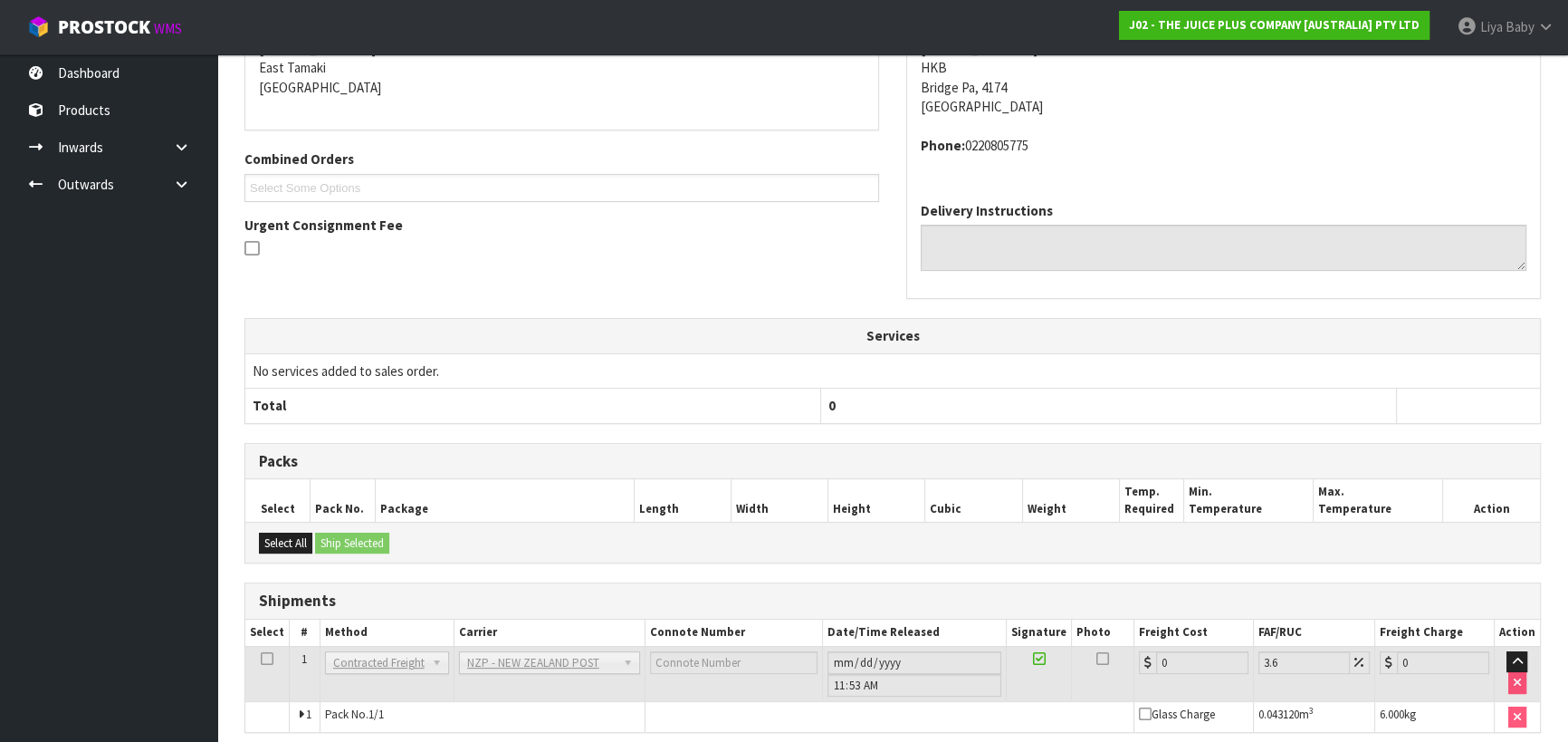
scroll to position [477, 0]
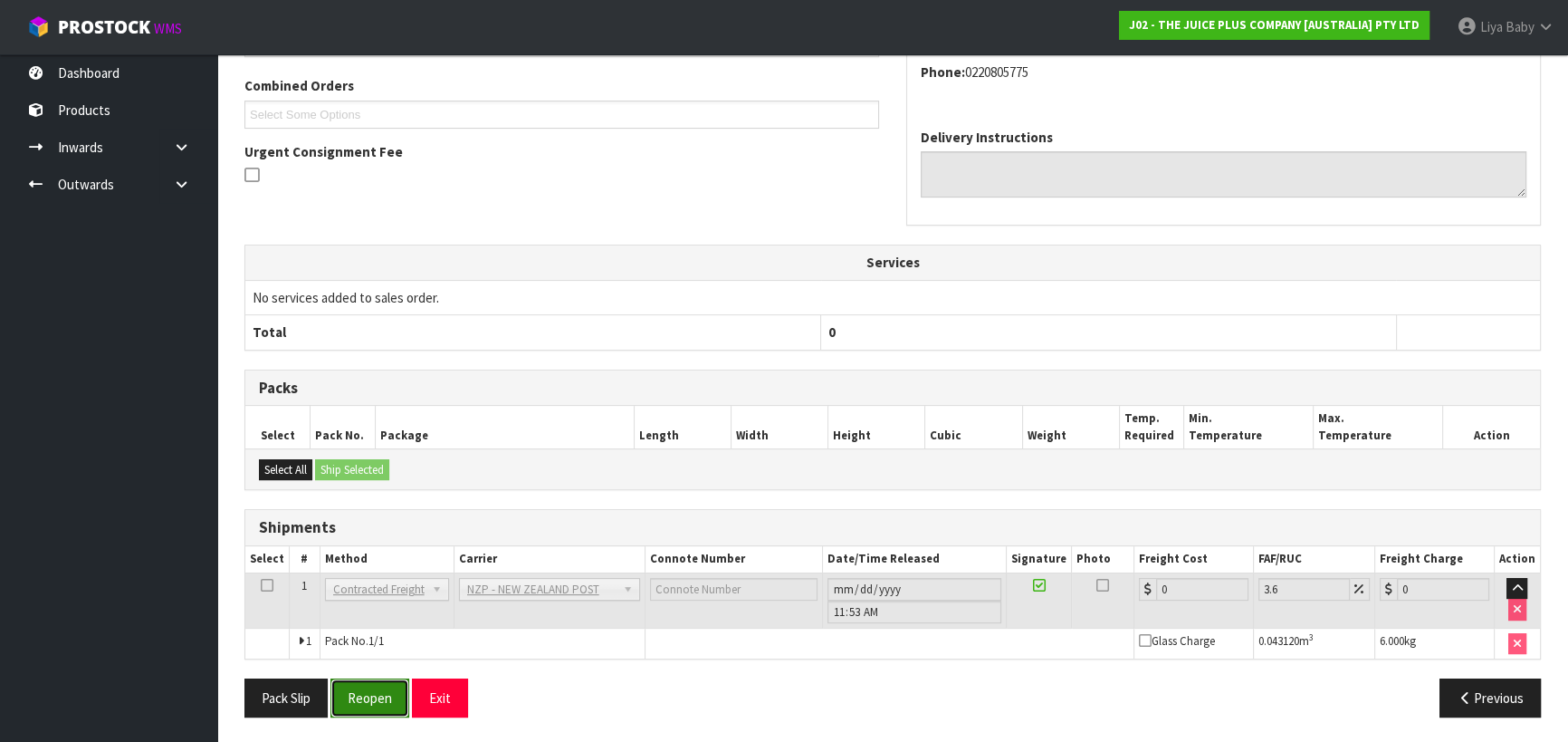
click at [354, 691] on button "Reopen" at bounding box center [370, 698] width 79 height 39
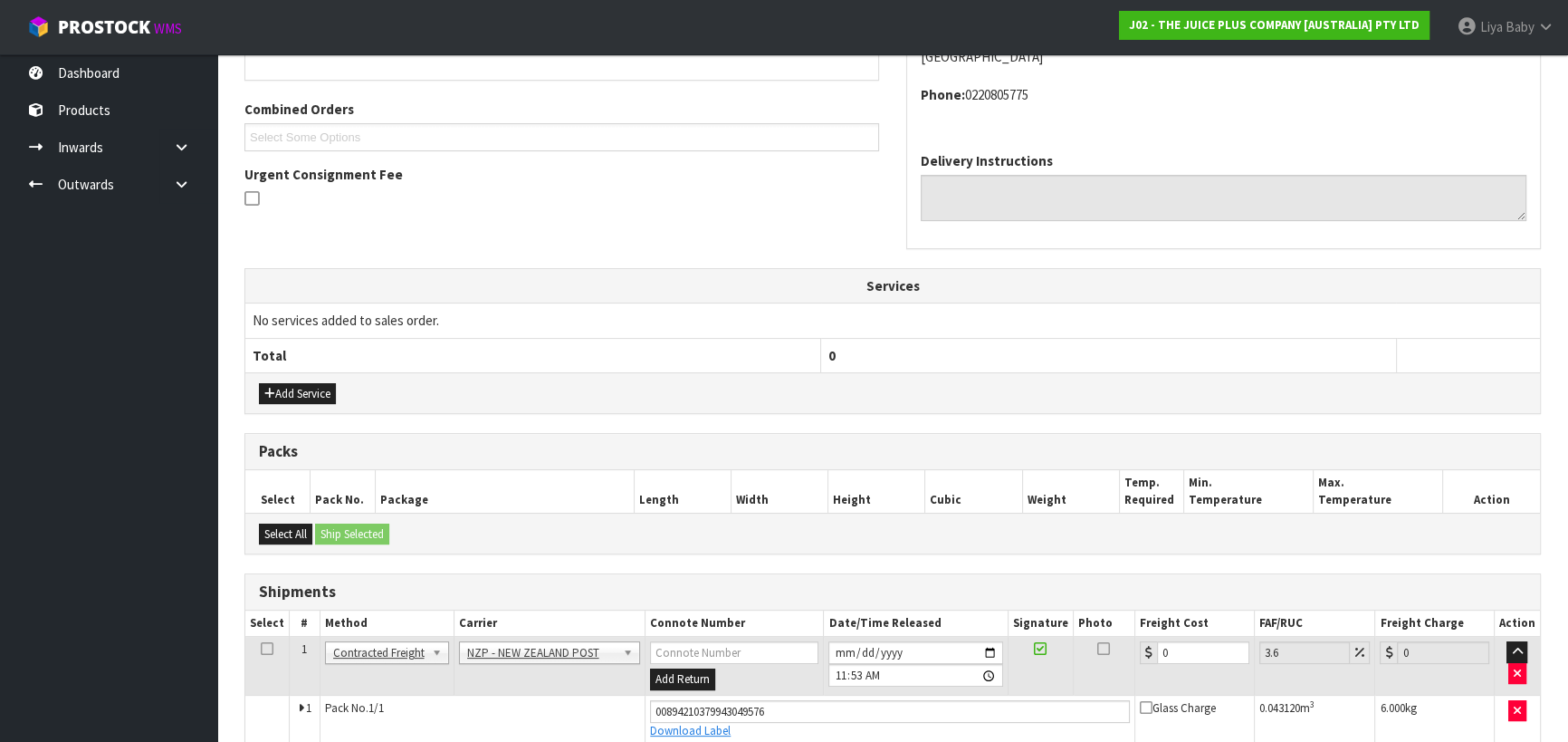
scroll to position [519, 0]
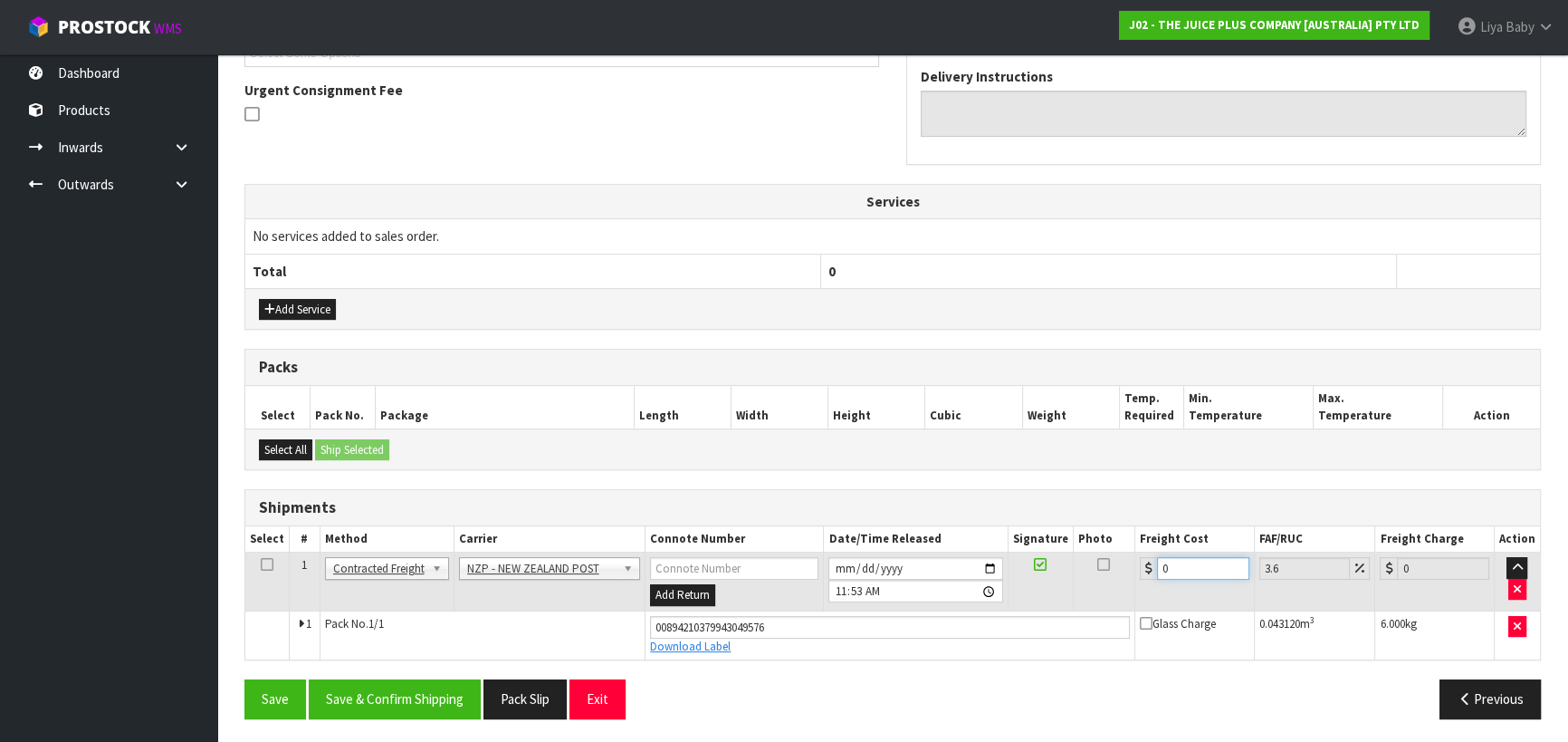
click at [1190, 558] on input "0" at bounding box center [1204, 567] width 93 height 22
click at [267, 564] on icon at bounding box center [267, 564] width 13 height 1
click at [403, 699] on button "Save & Confirm Shipping" at bounding box center [395, 699] width 172 height 39
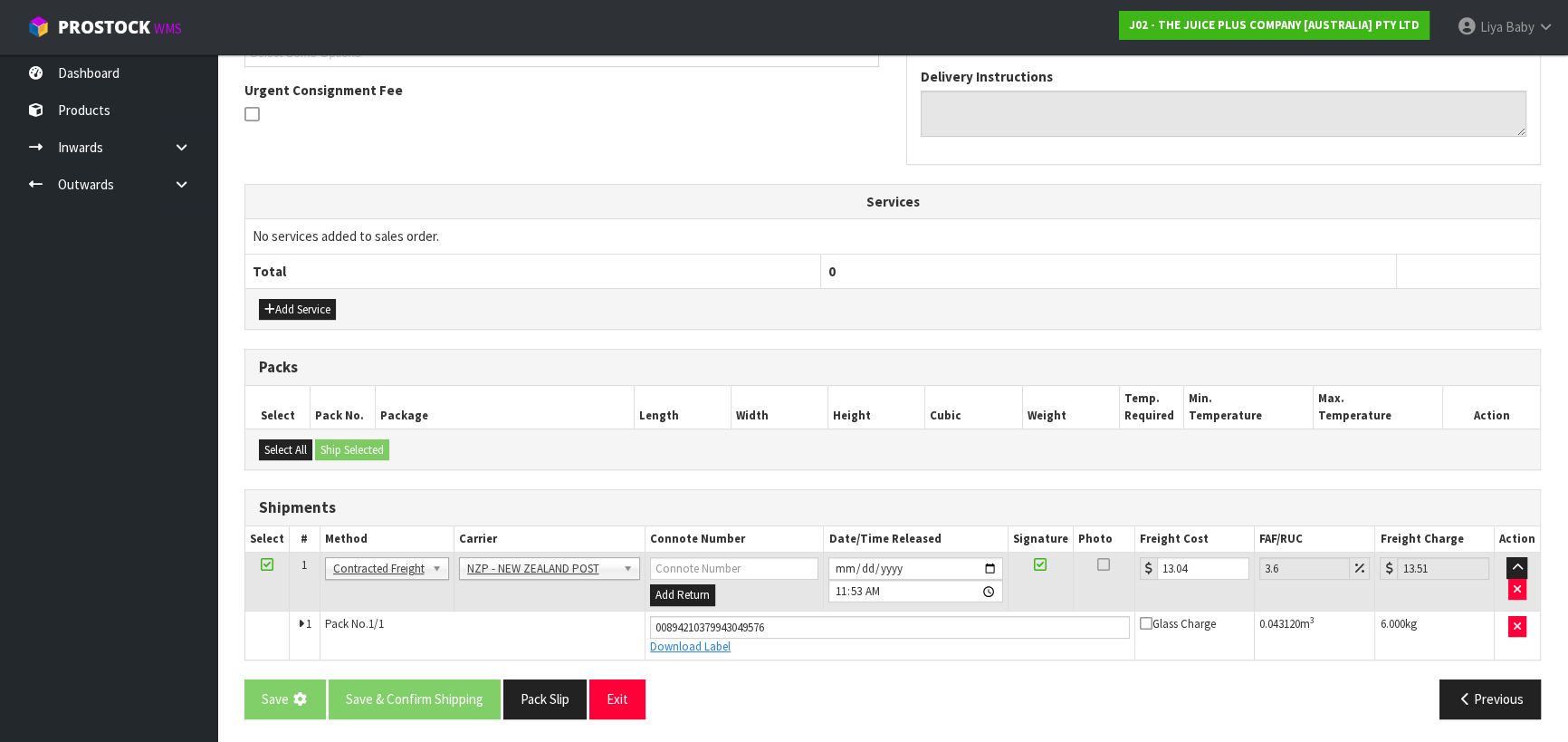
scroll to position [0, 0]
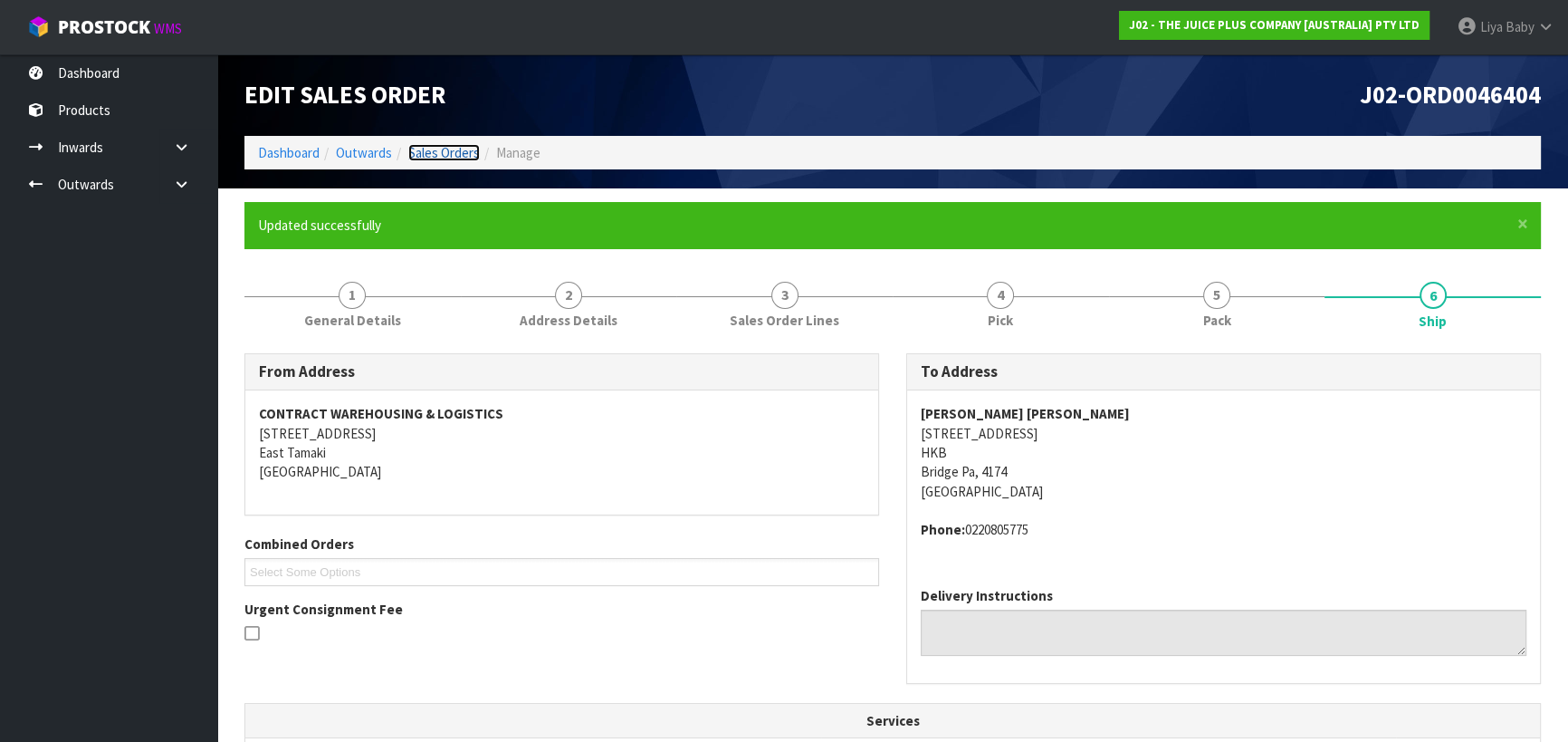
click at [457, 151] on link "Sales Orders" at bounding box center [444, 153] width 71 height 17
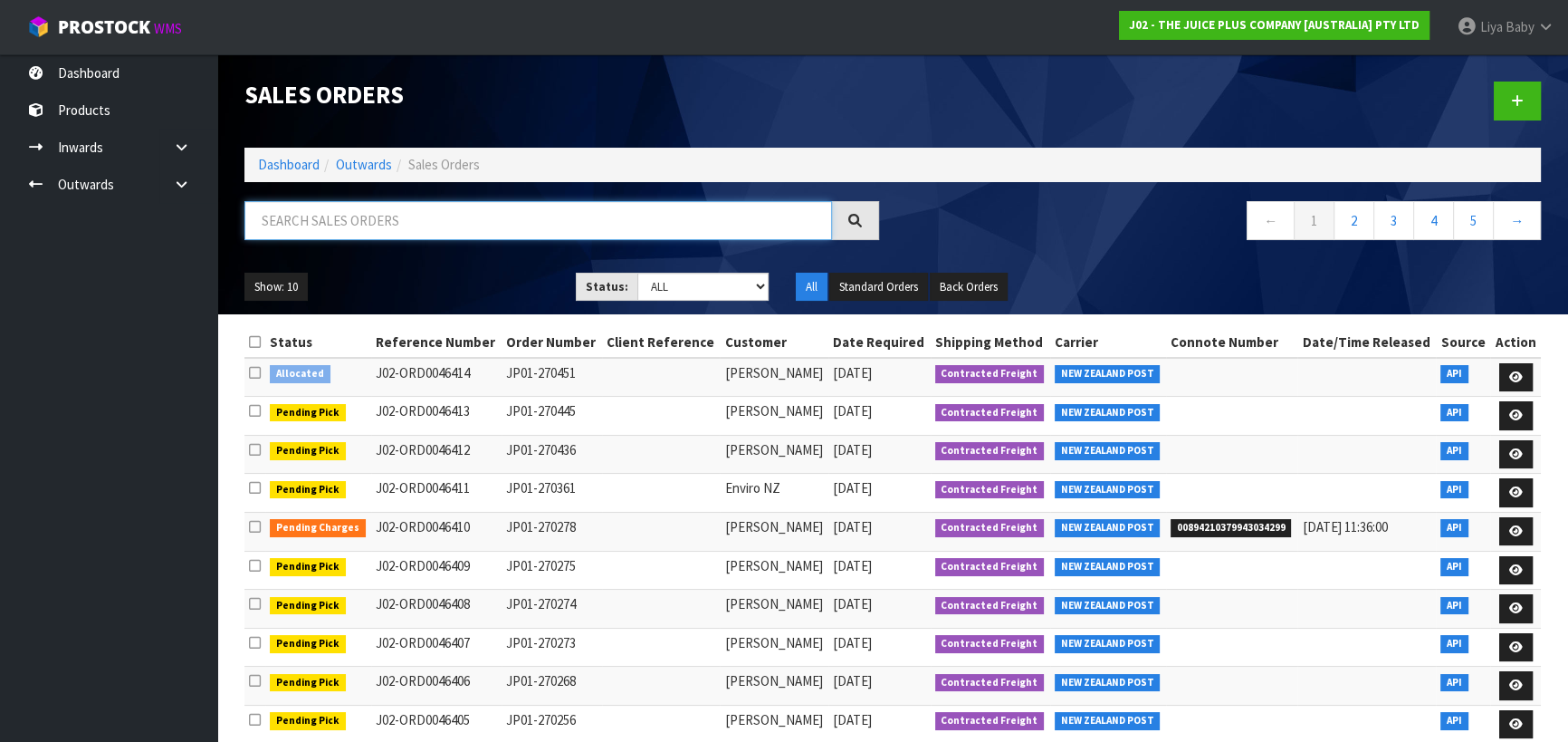
click at [271, 221] on input "text" at bounding box center [538, 220] width 587 height 39
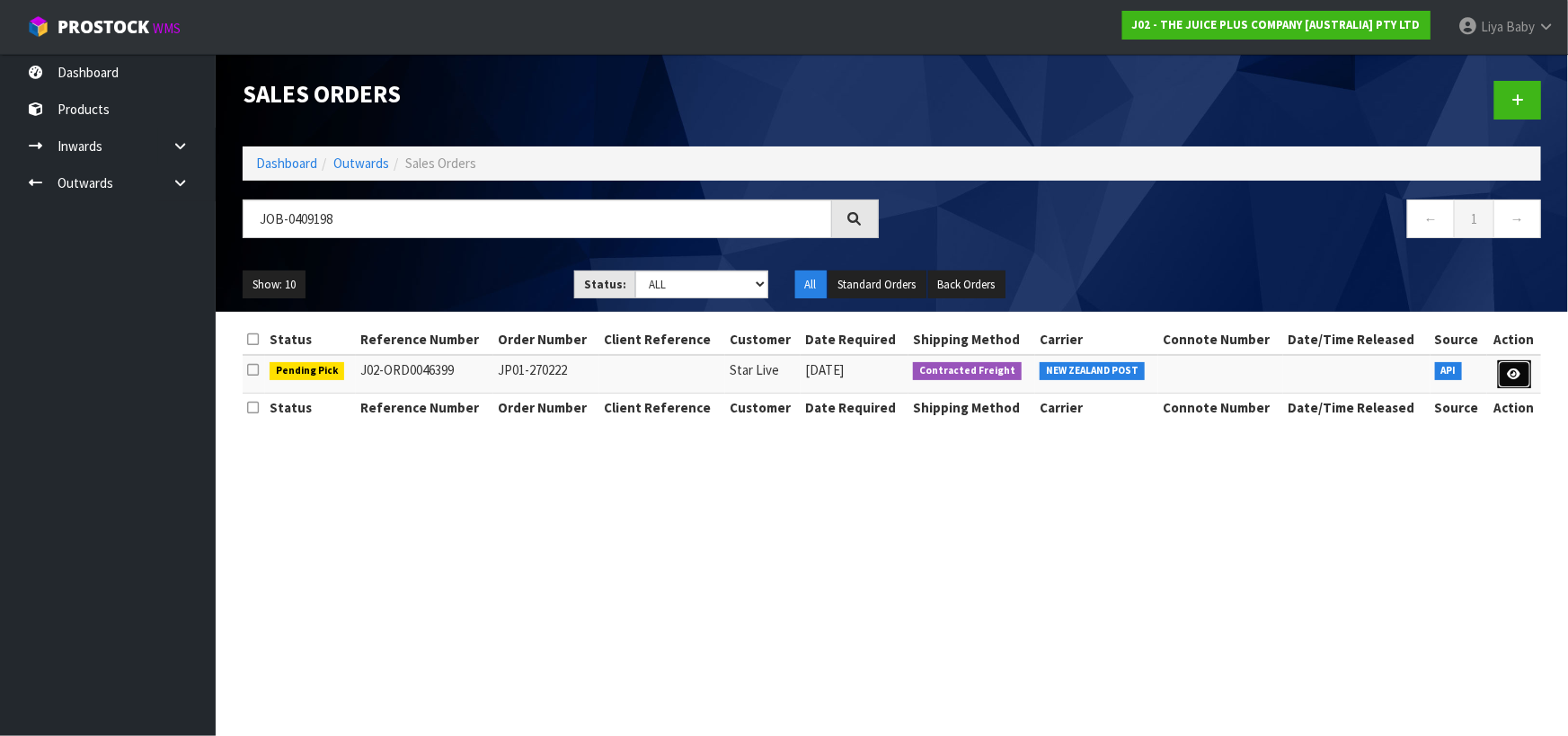
click at [1497, 380] on link at bounding box center [1513, 375] width 34 height 29
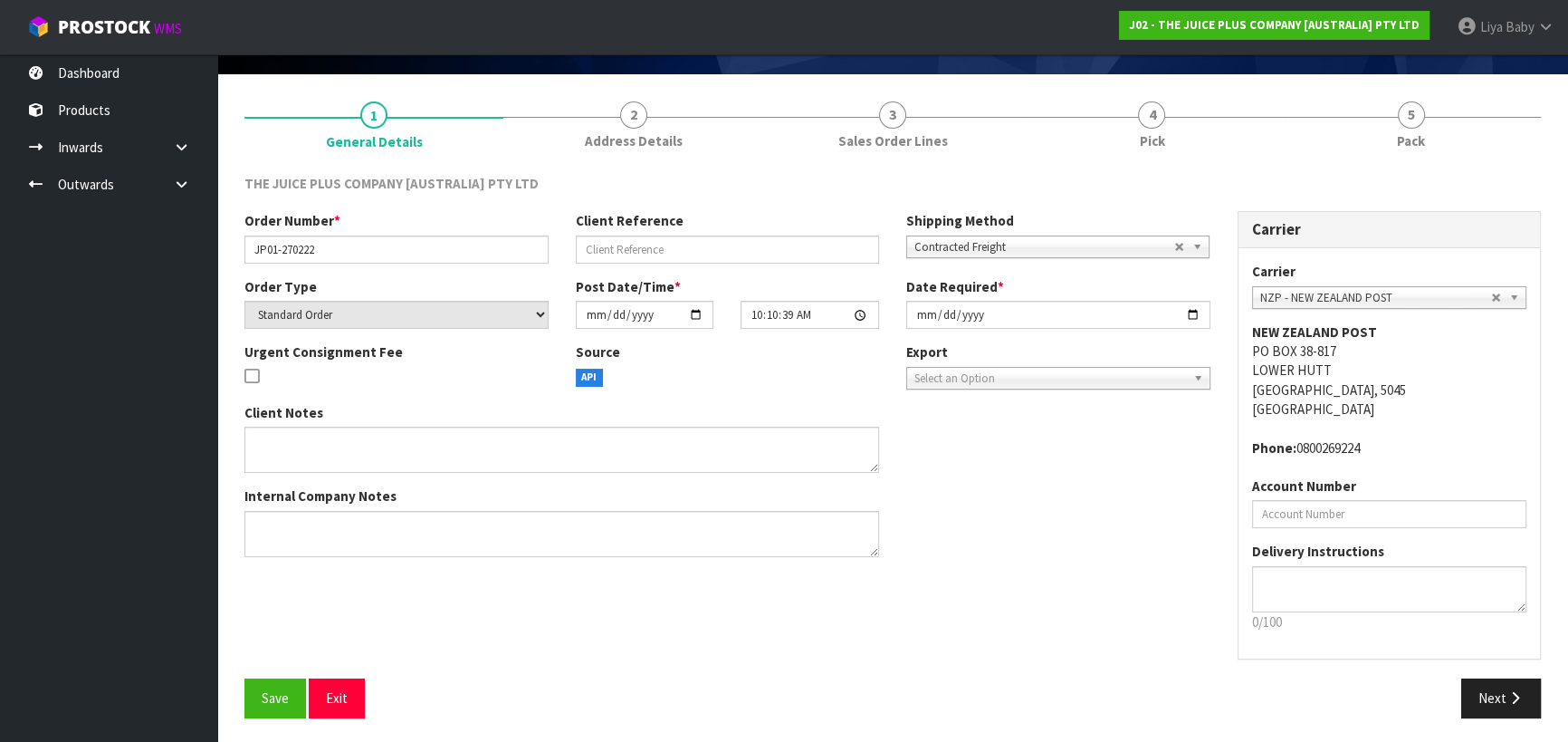
scroll to position [117, 0]
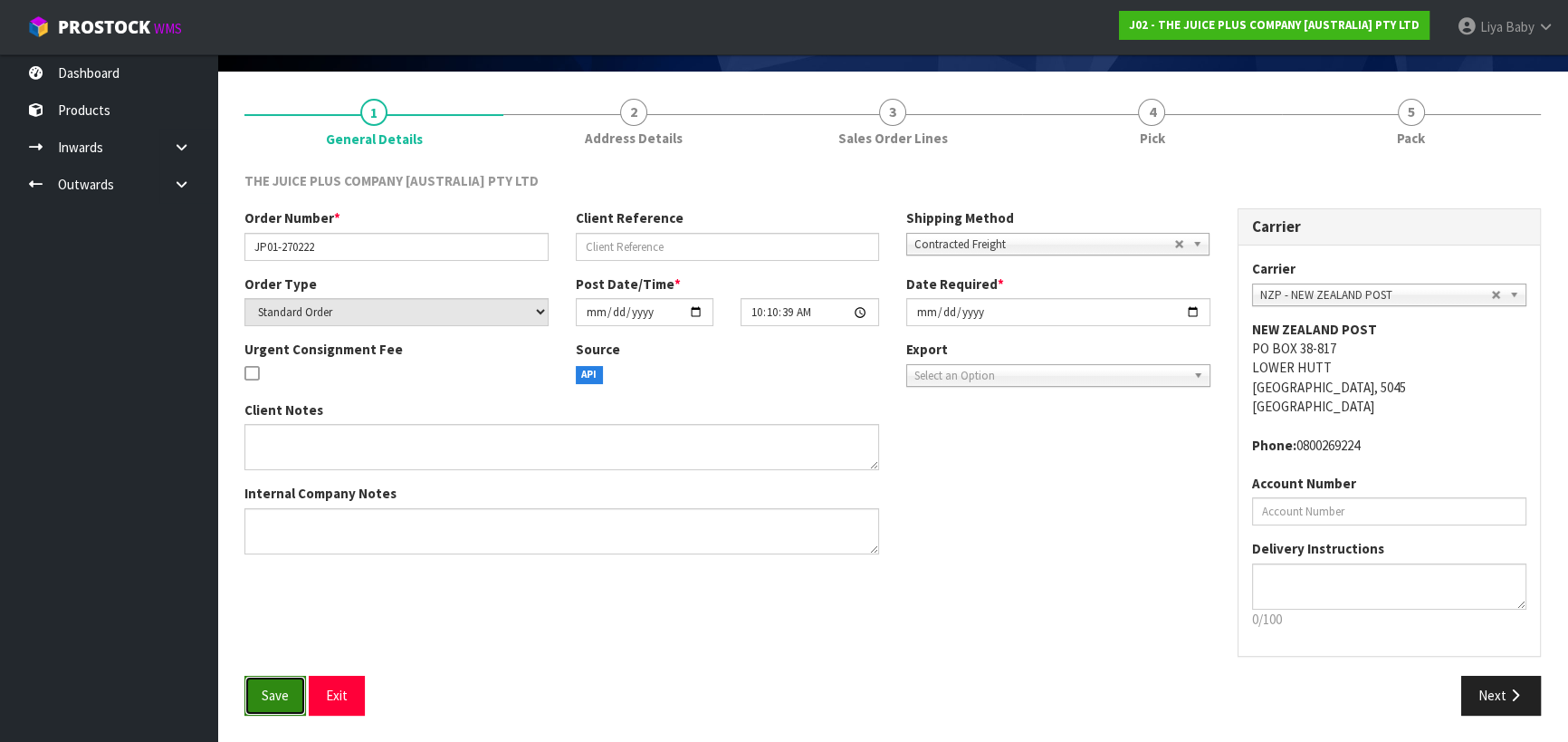
click at [280, 685] on button "Save" at bounding box center [275, 695] width 62 height 39
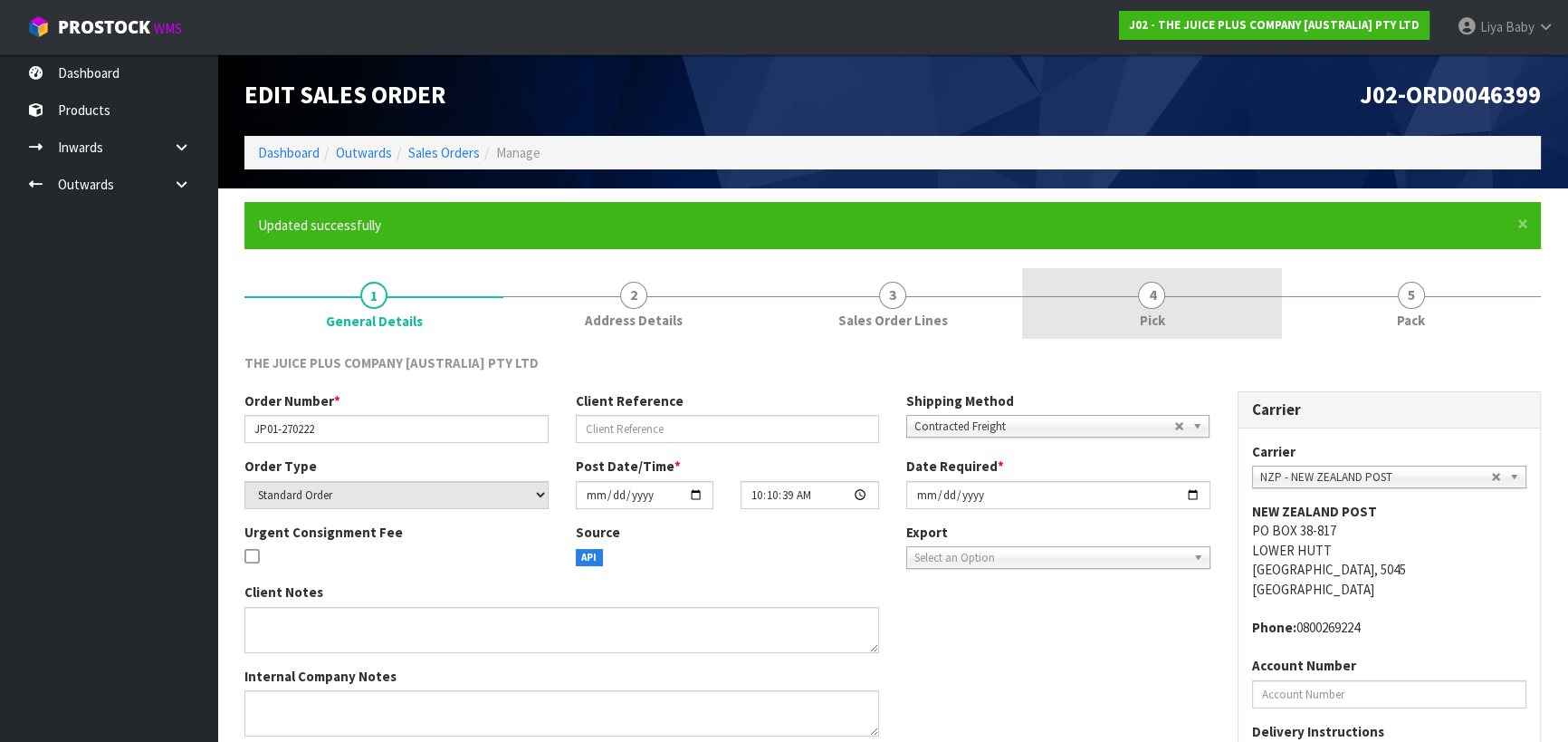
click at [1152, 305] on span "4" at bounding box center [1152, 295] width 27 height 27
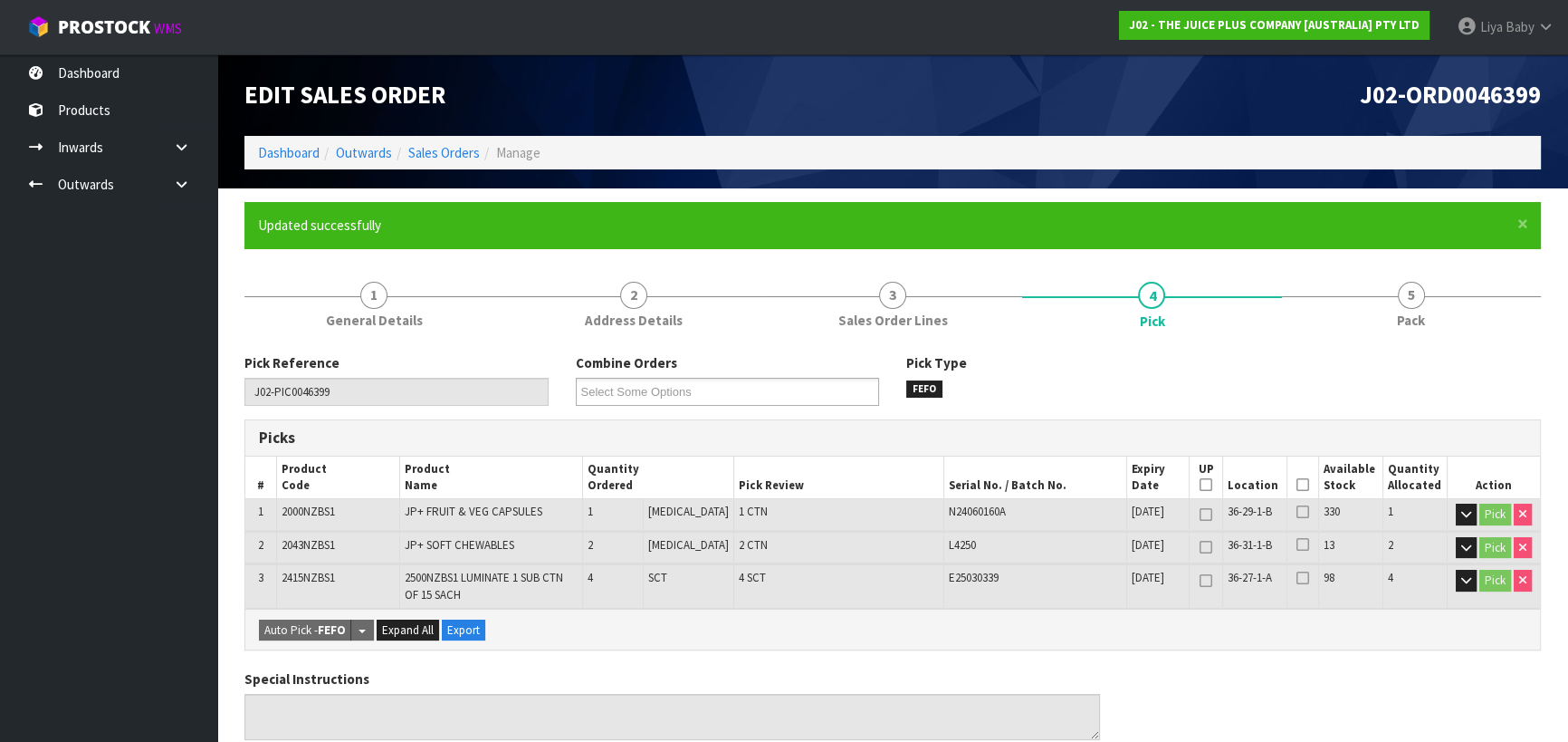
click at [1297, 484] on icon at bounding box center [1302, 484] width 13 height 1
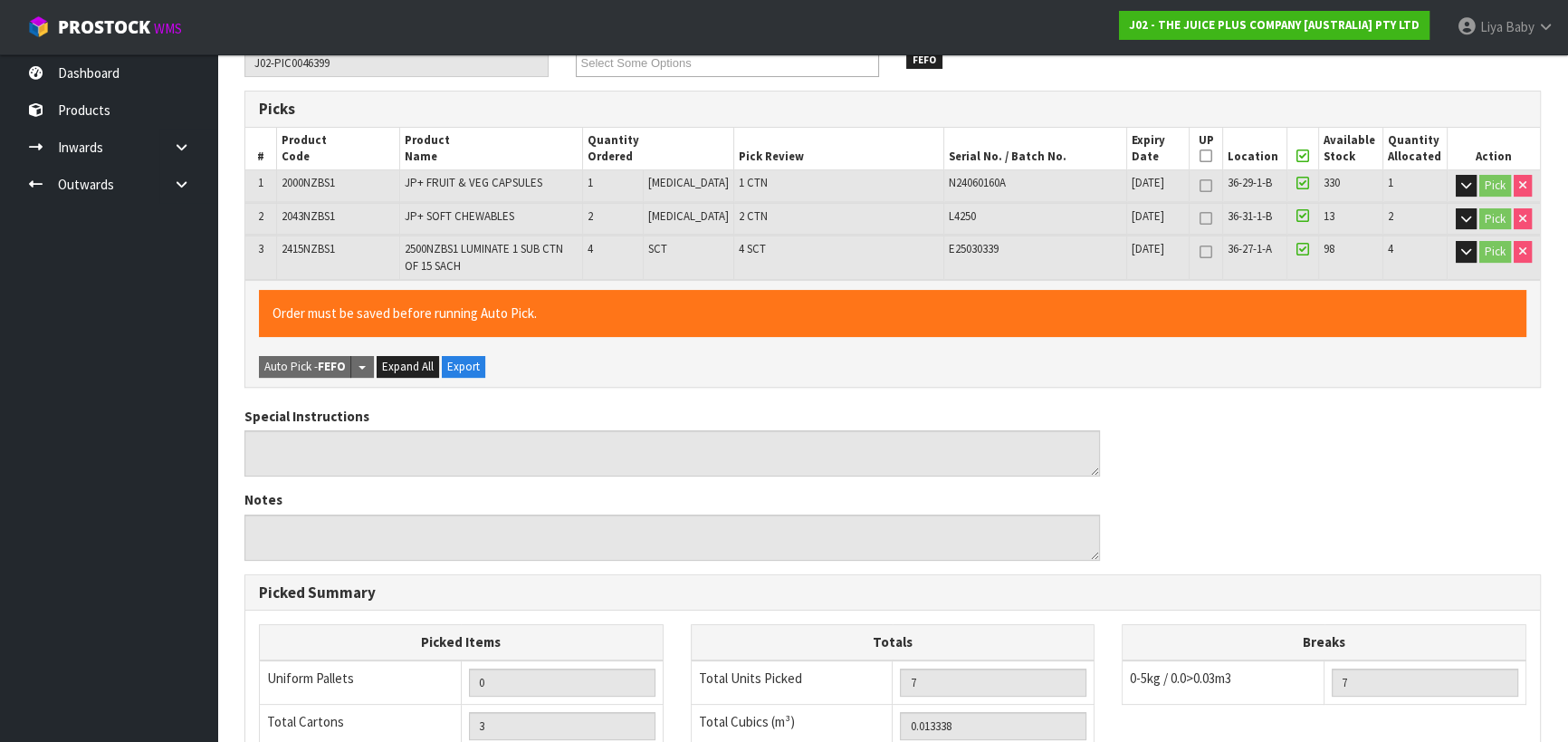
scroll to position [657, 0]
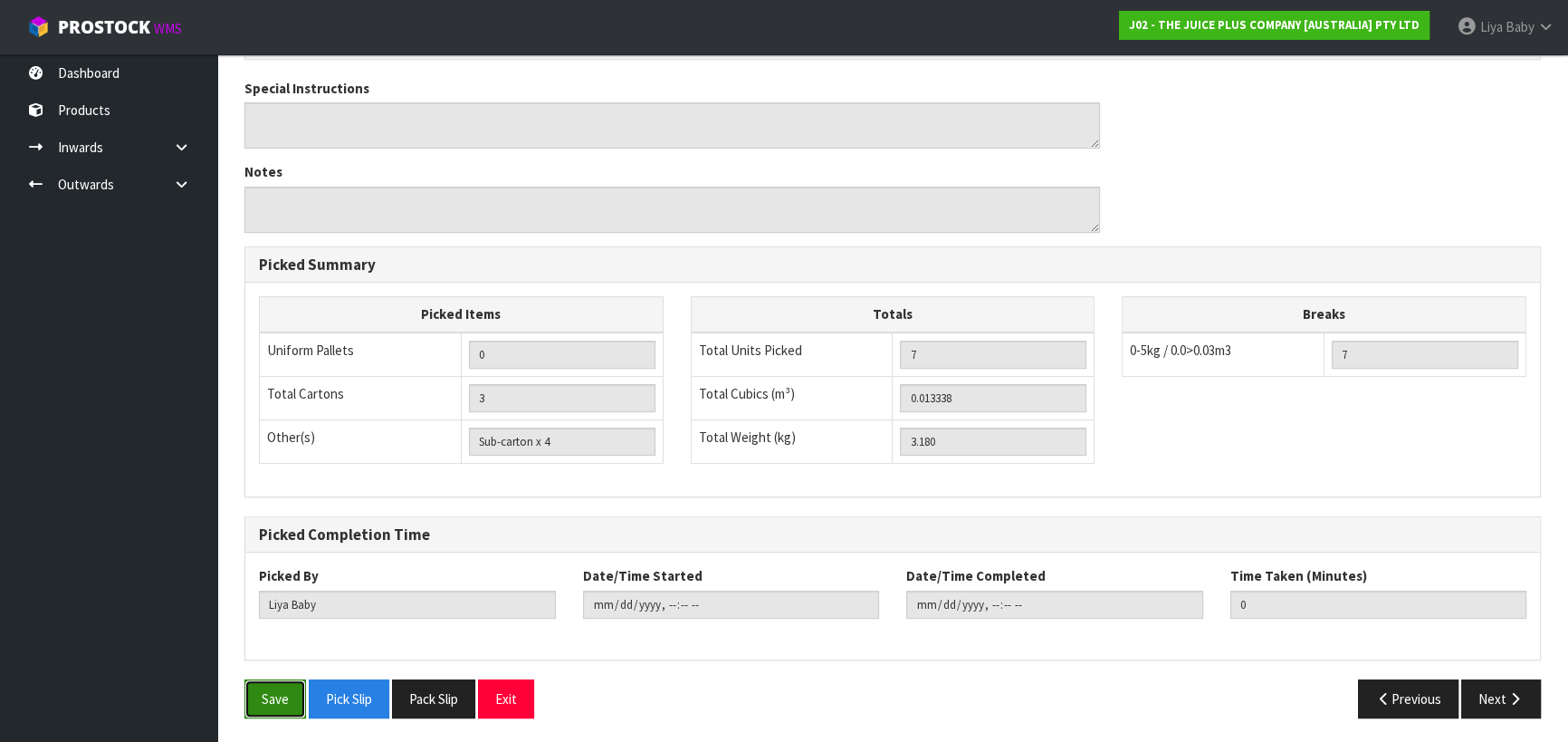
click at [281, 700] on button "Save" at bounding box center [275, 699] width 62 height 39
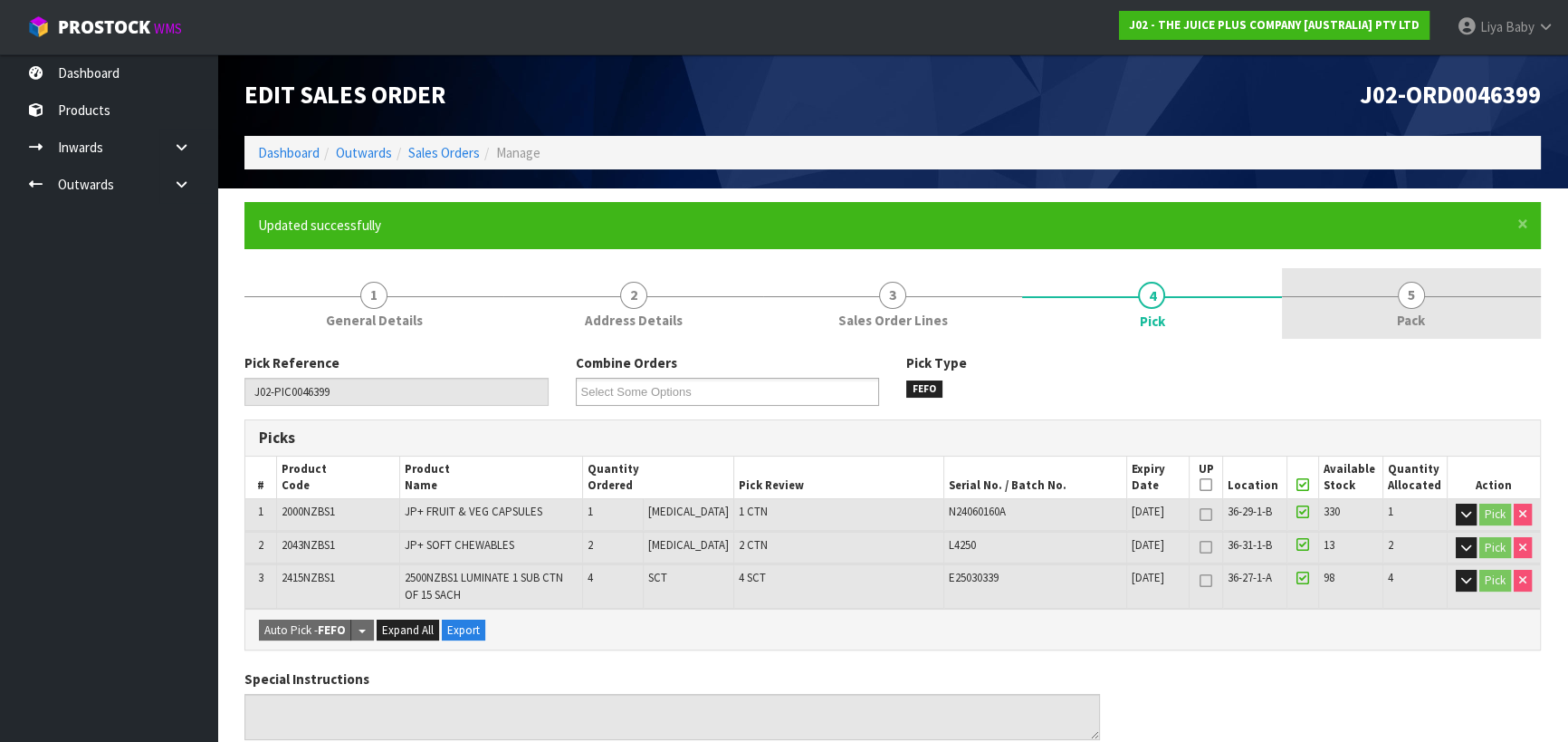
click at [1385, 305] on link "5 Pack" at bounding box center [1411, 303] width 259 height 71
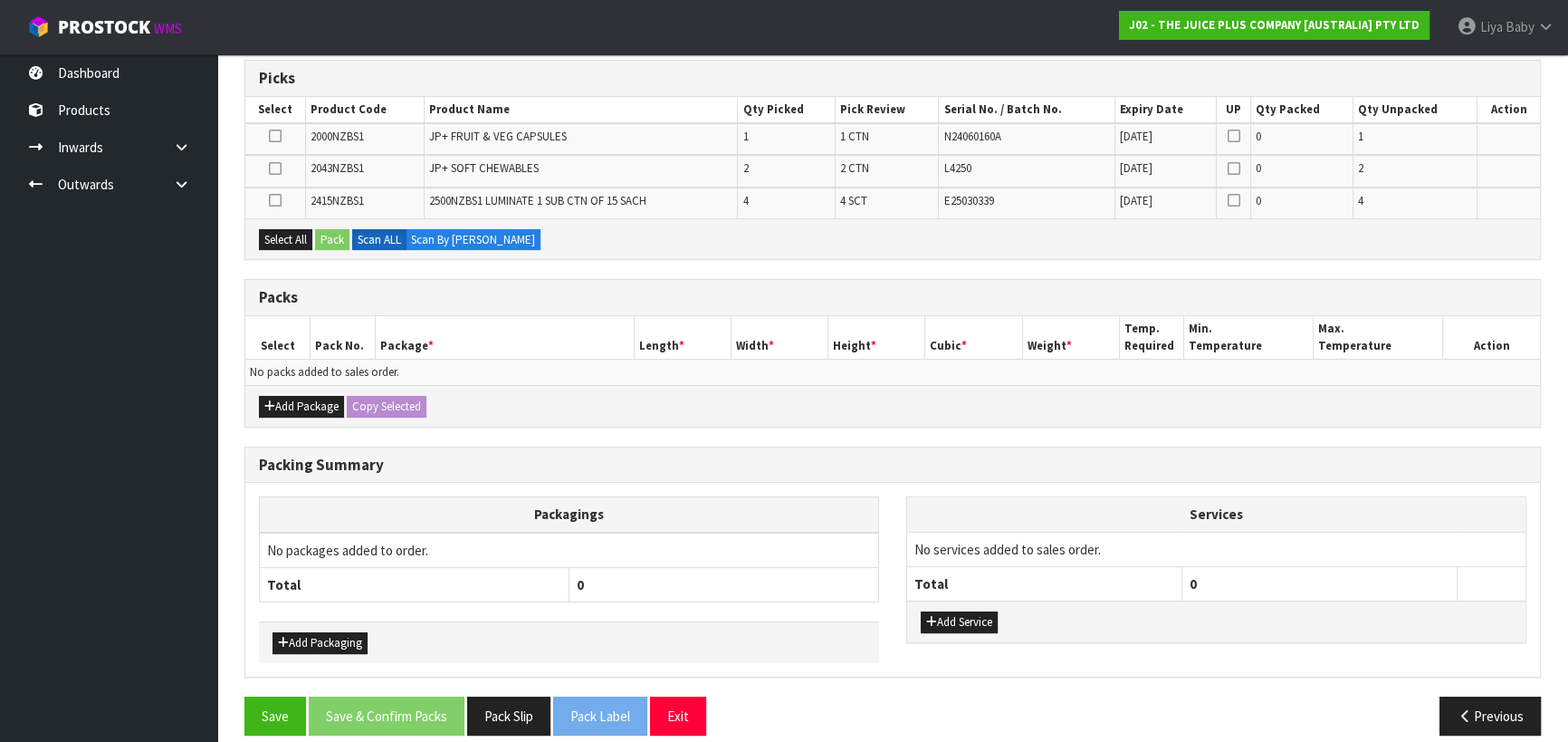
scroll to position [376, 0]
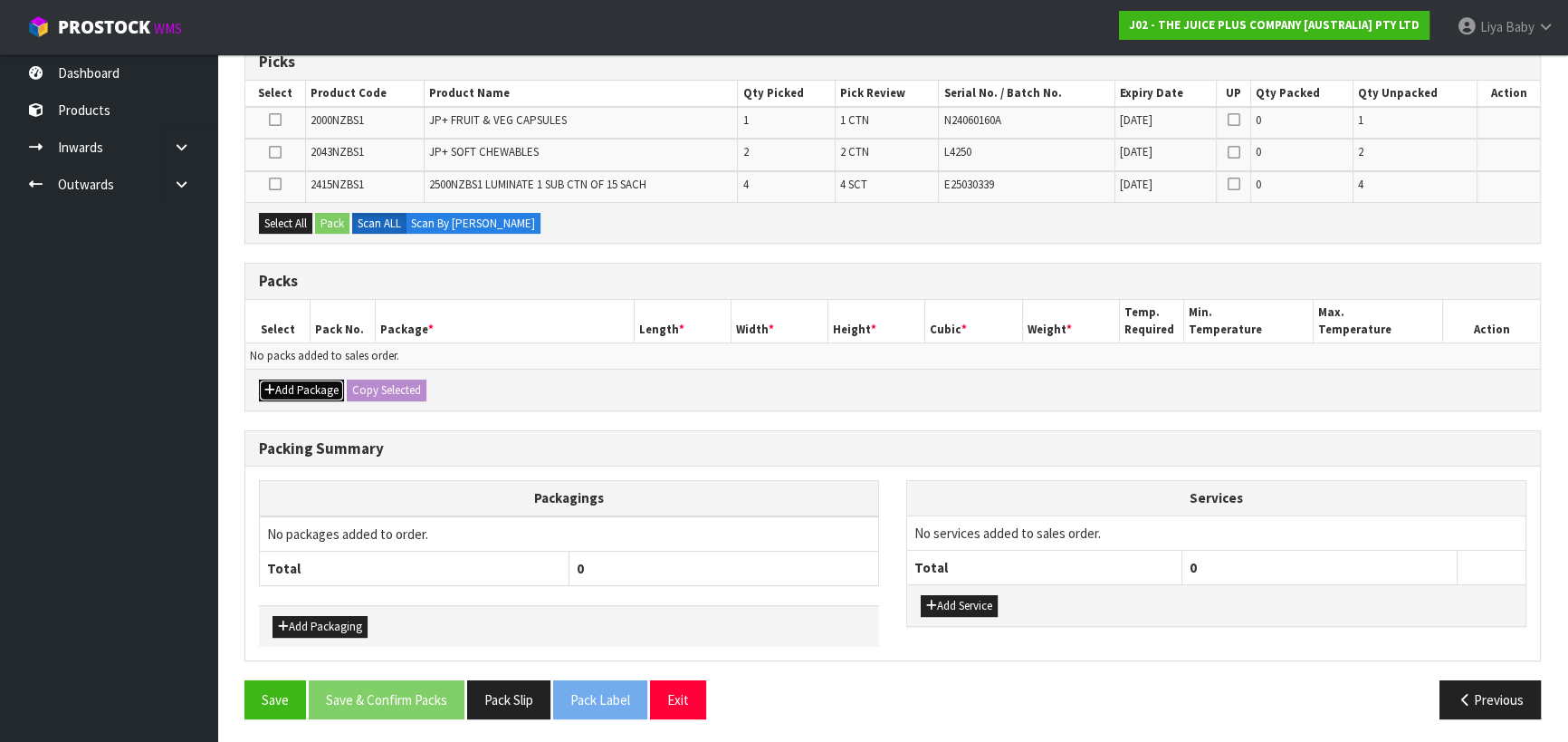
click at [318, 388] on button "Add Package" at bounding box center [301, 390] width 85 height 21
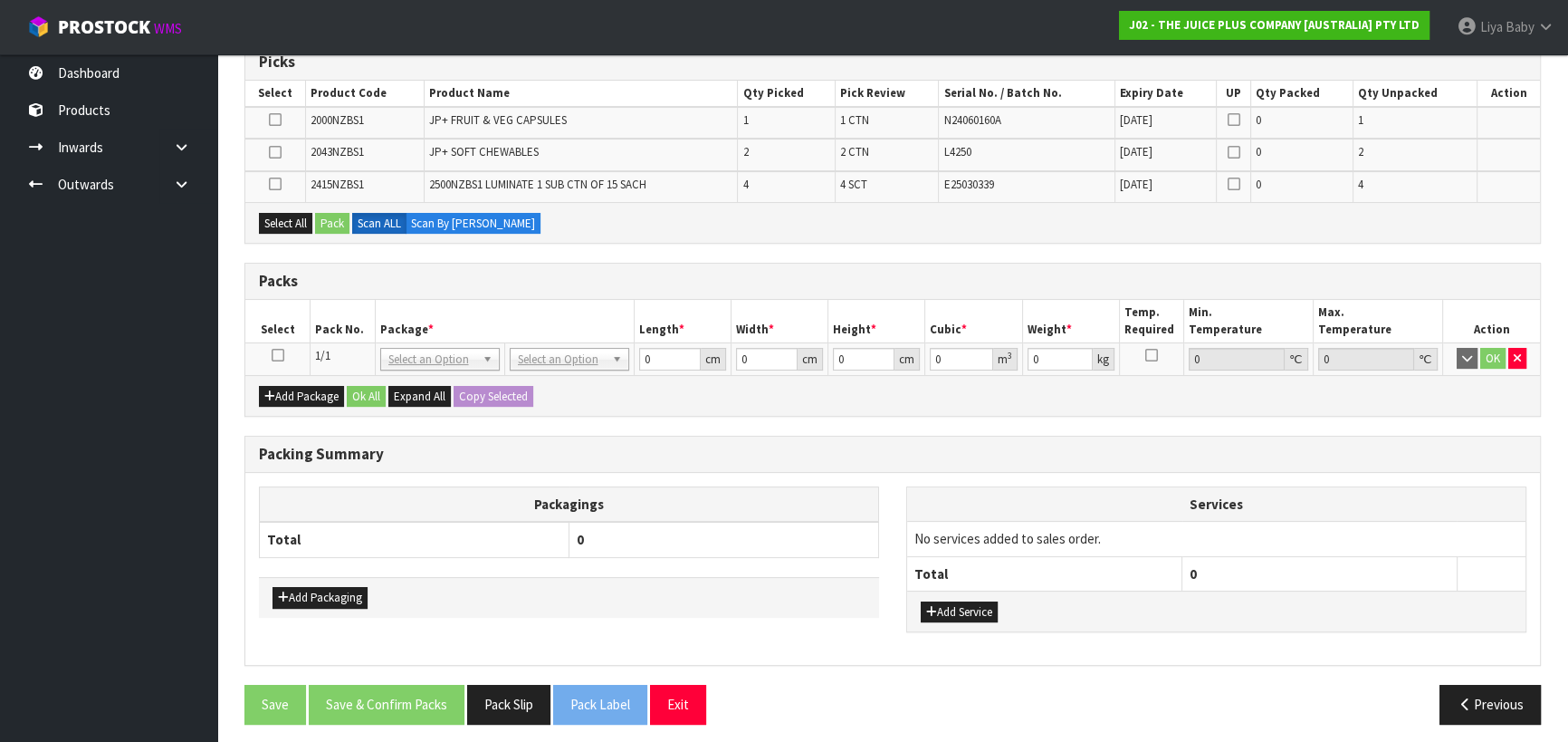
click at [276, 355] on icon at bounding box center [277, 355] width 13 height 1
click at [290, 227] on button "Select All" at bounding box center [285, 223] width 53 height 21
click at [318, 223] on button "Pack" at bounding box center [332, 223] width 35 height 21
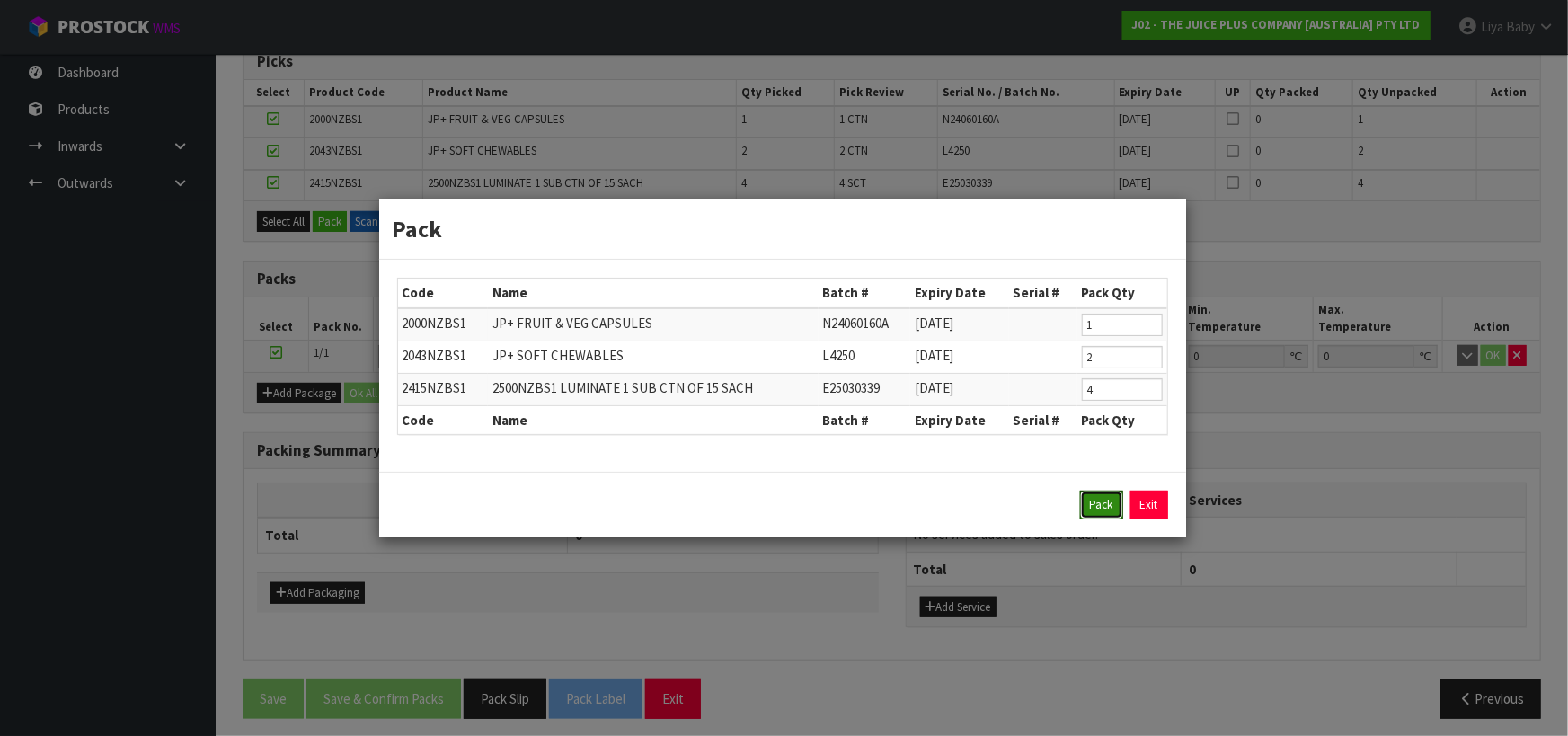
click at [1089, 496] on button "Pack" at bounding box center [1101, 505] width 43 height 29
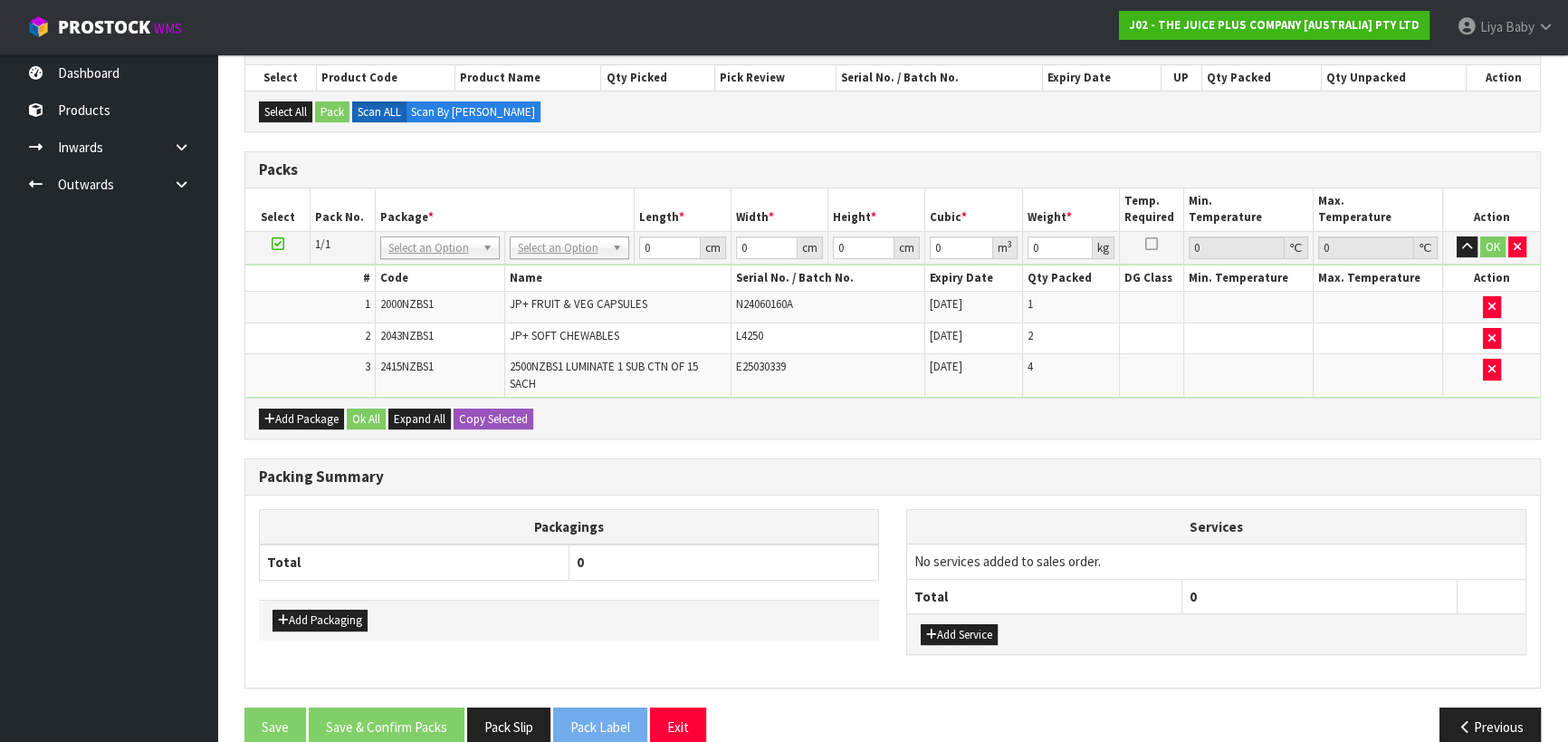
scroll to position [418, 0]
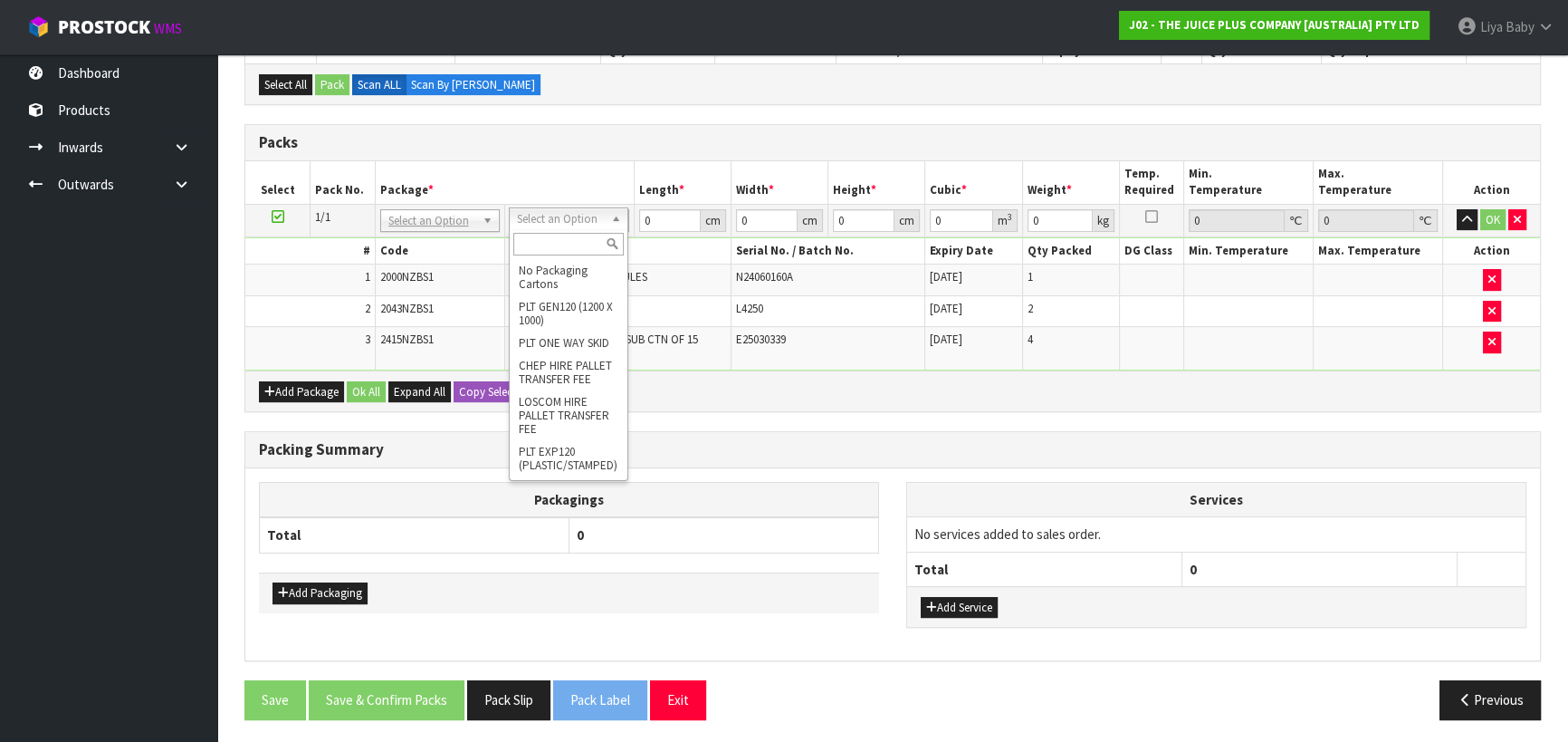
click at [570, 239] on input "text" at bounding box center [568, 243] width 110 height 22
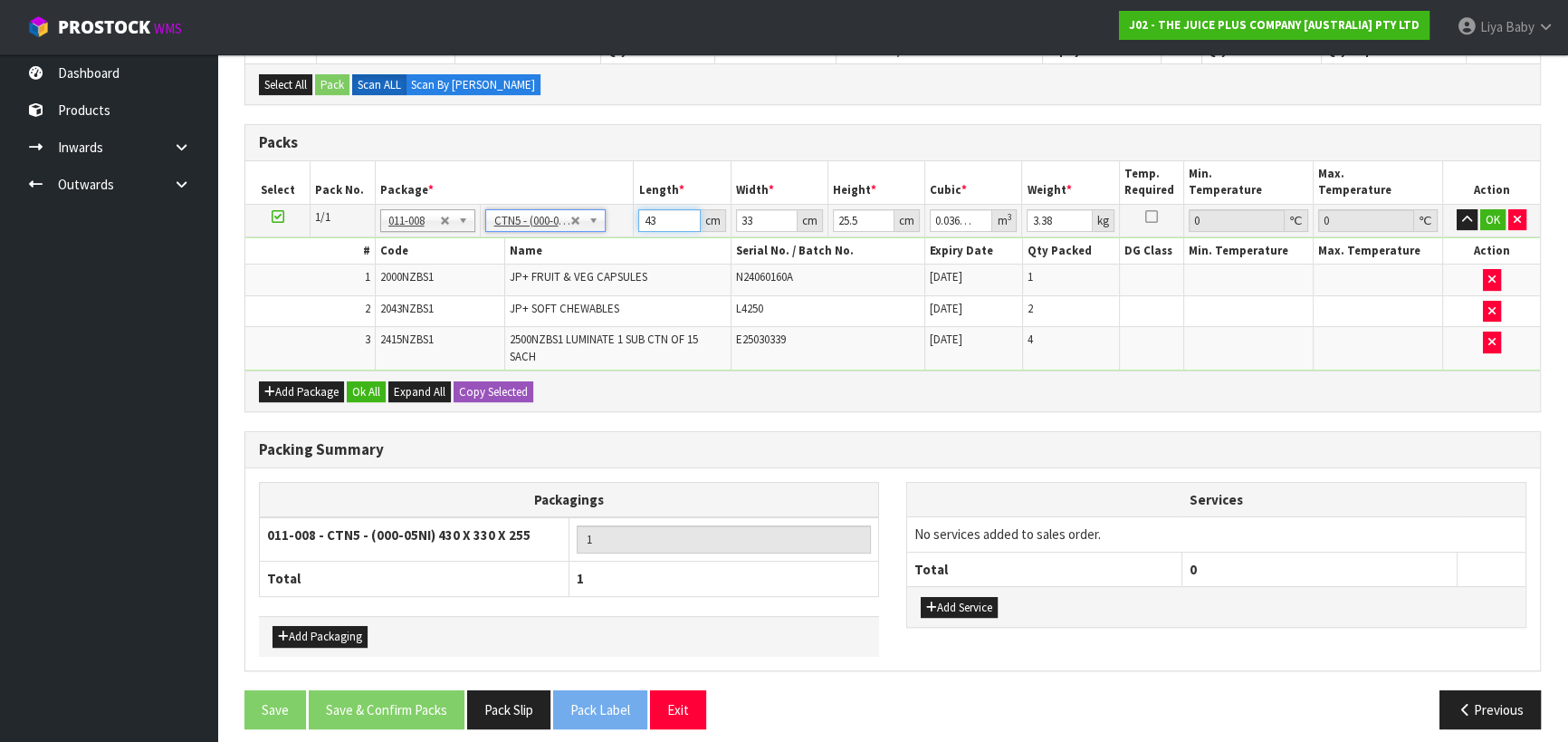
click at [662, 216] on input "43" at bounding box center [670, 220] width 62 height 22
click at [758, 224] on input "33" at bounding box center [767, 220] width 62 height 22
click at [768, 219] on input "345" at bounding box center [767, 220] width 62 height 22
click at [867, 214] on input "25.5" at bounding box center [864, 220] width 62 height 22
click at [1056, 220] on input "3.38" at bounding box center [1059, 220] width 65 height 22
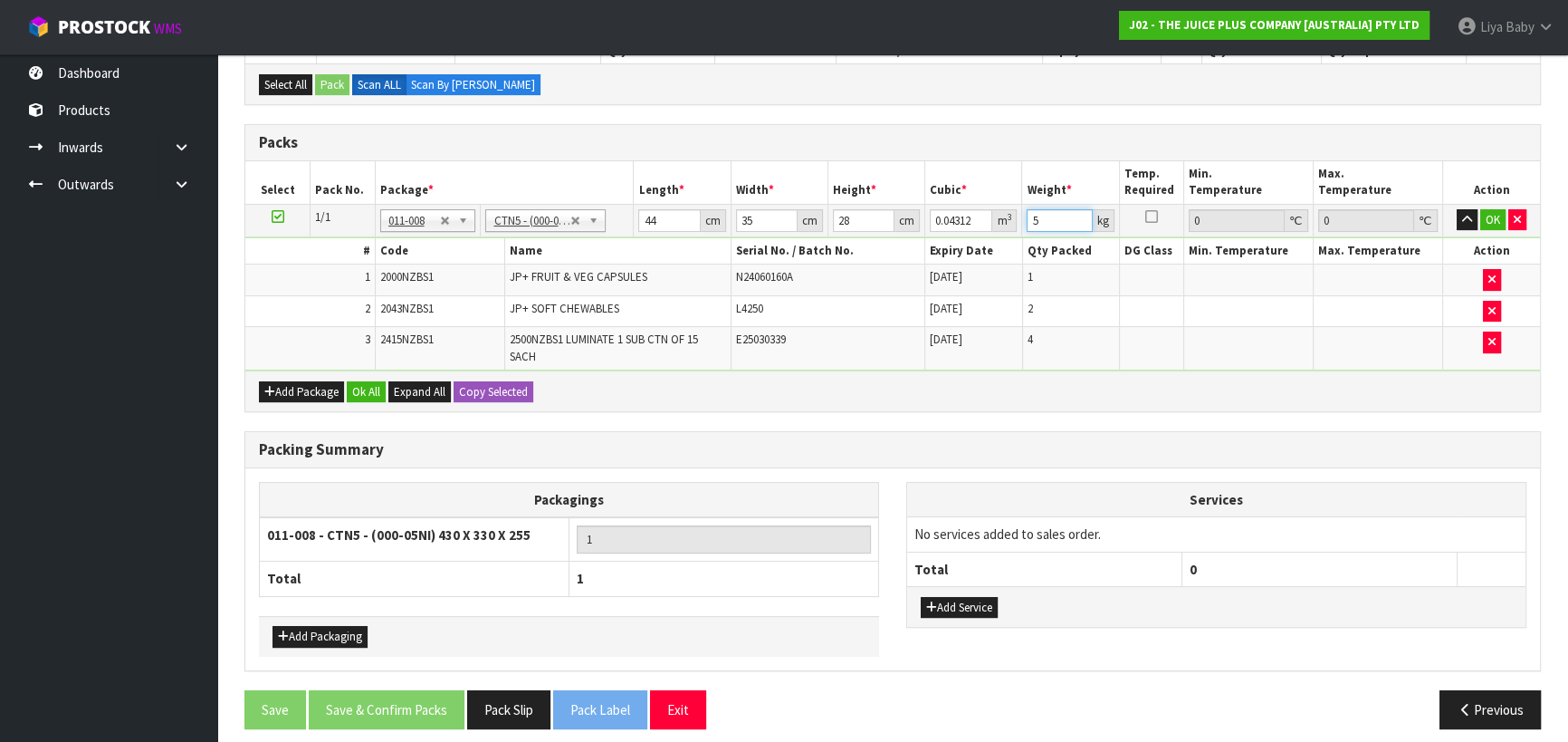
scroll to position [427, 0]
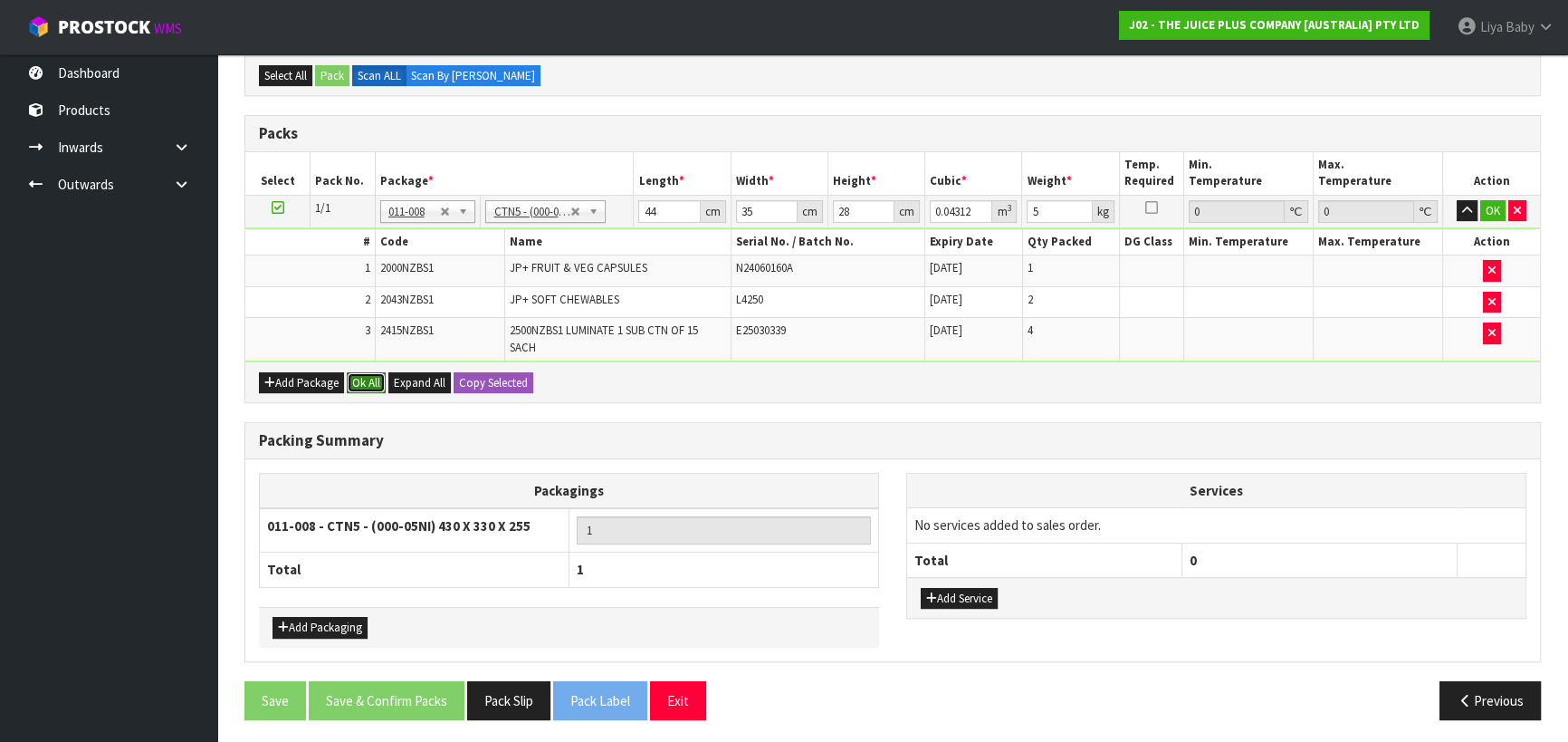
click at [365, 378] on button "Ok All" at bounding box center [366, 383] width 39 height 21
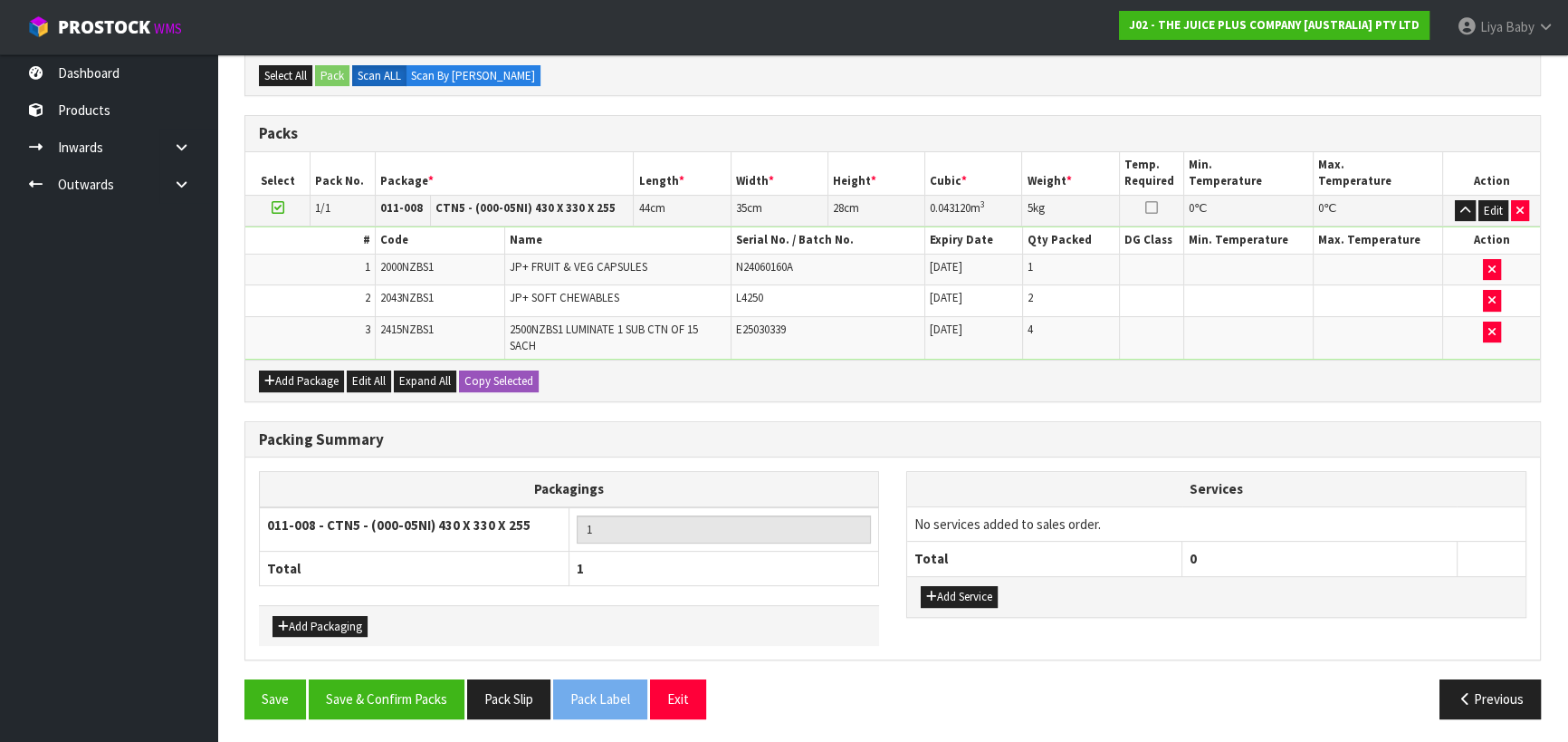
scroll to position [426, 0]
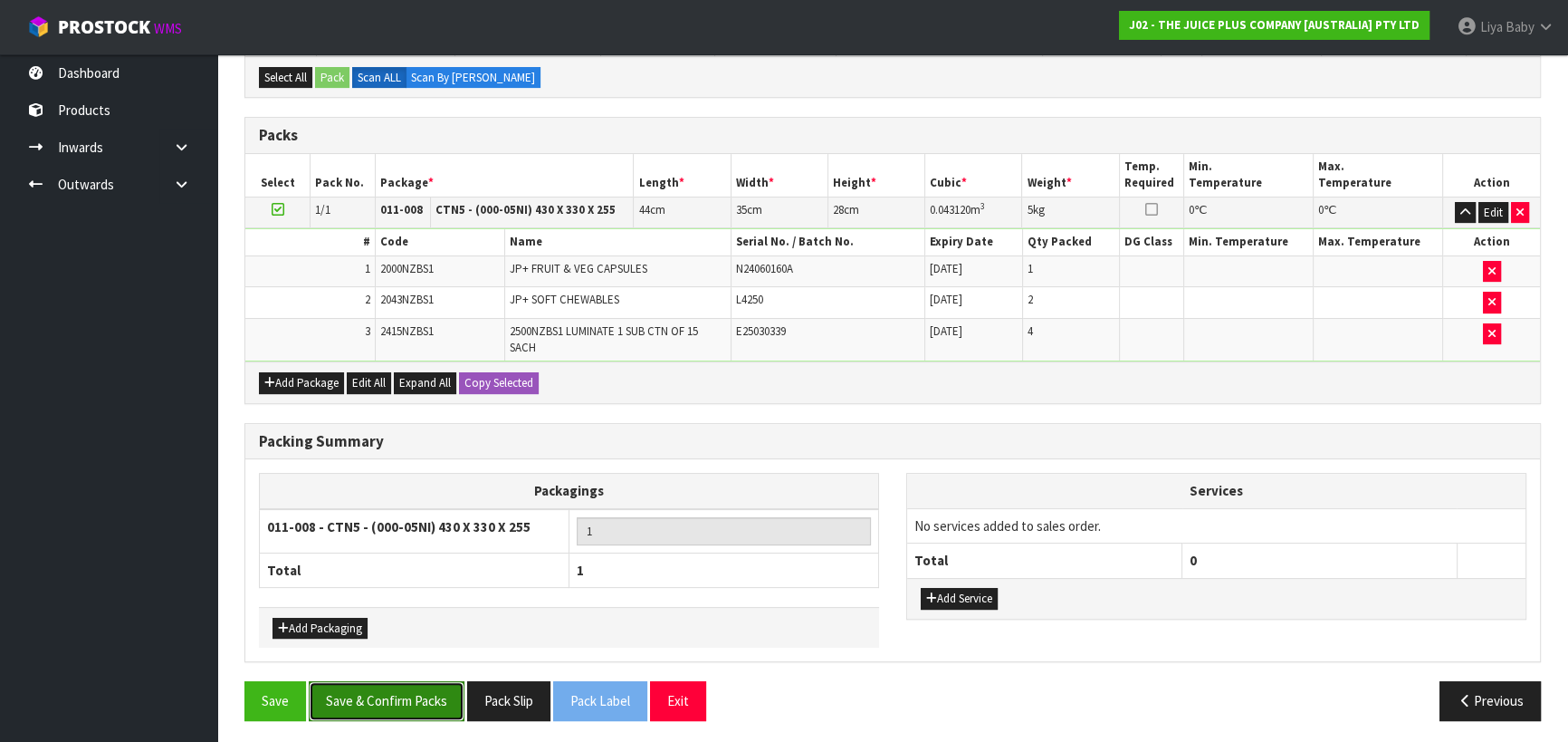
click at [413, 695] on button "Save & Confirm Packs" at bounding box center [386, 700] width 156 height 39
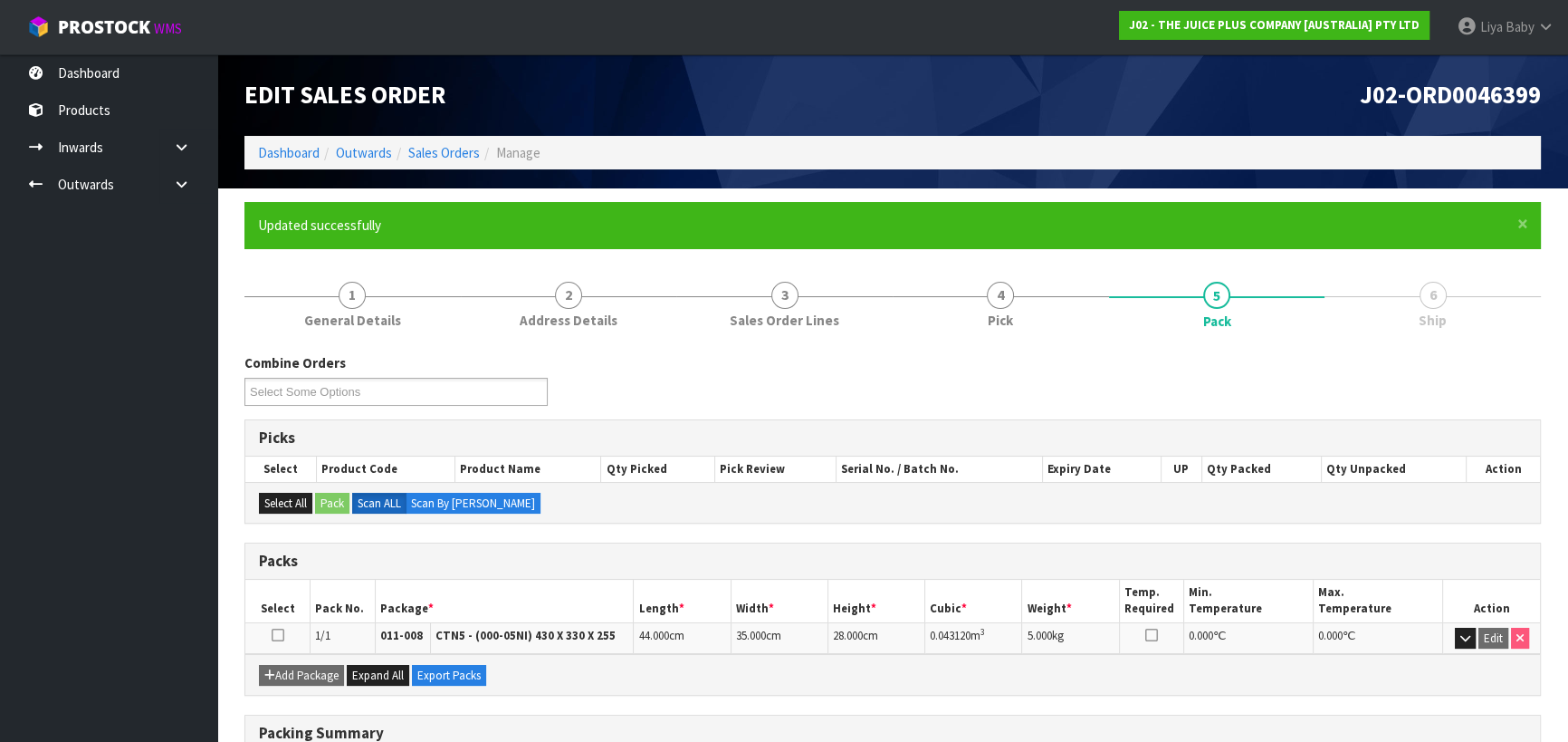
scroll to position [253, 0]
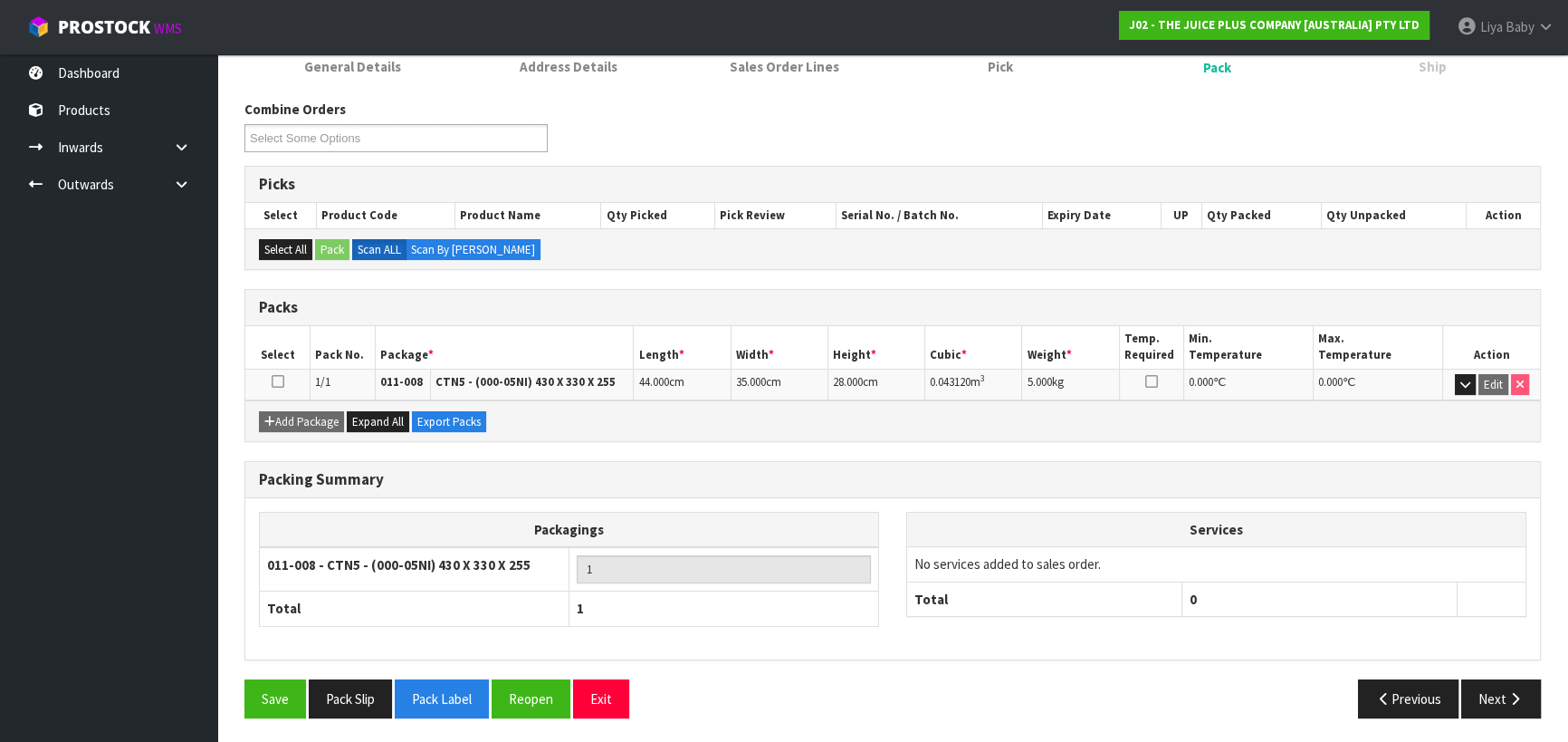
click at [279, 382] on icon at bounding box center [277, 382] width 13 height 1
click at [1484, 682] on button "Next" at bounding box center [1501, 699] width 79 height 39
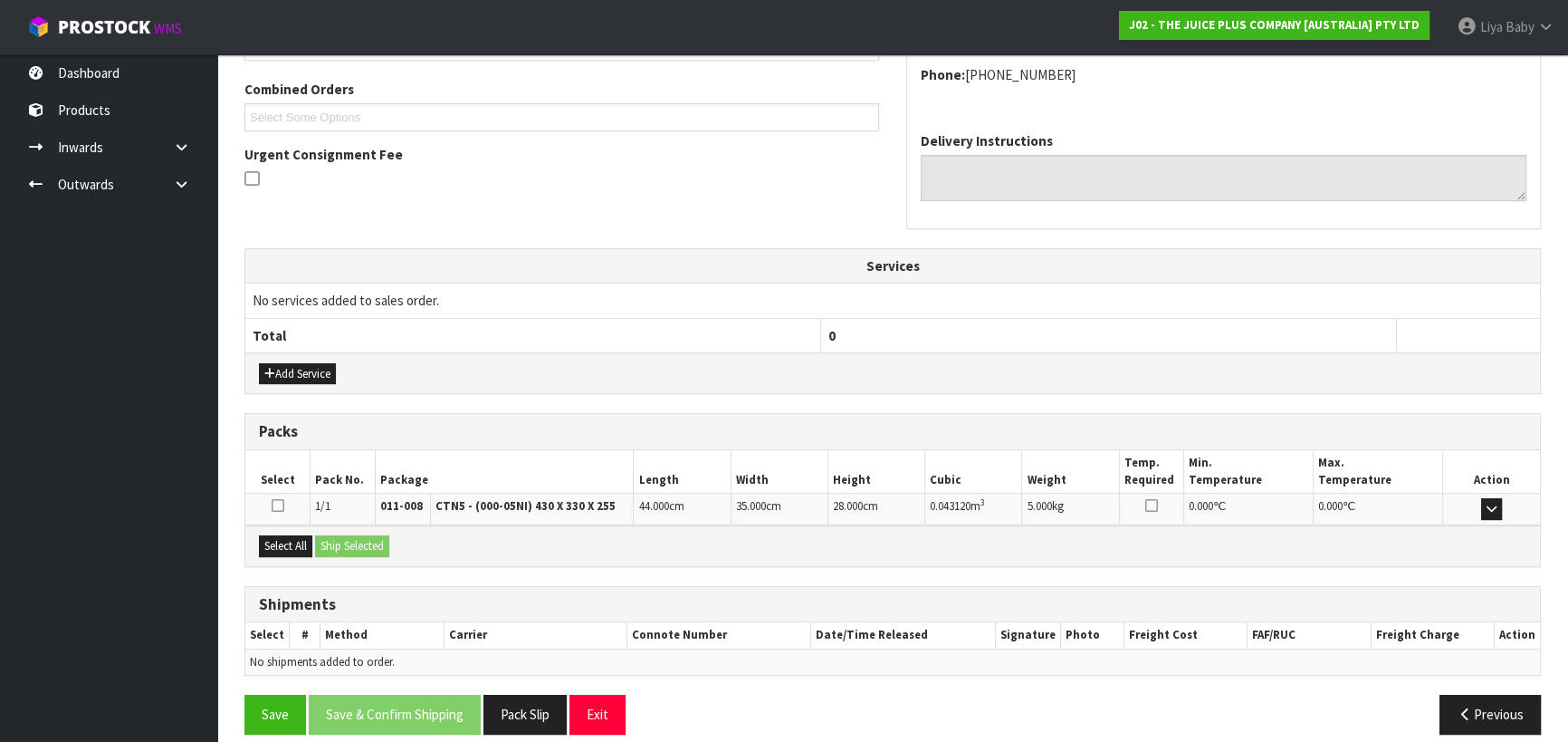
scroll to position [471, 0]
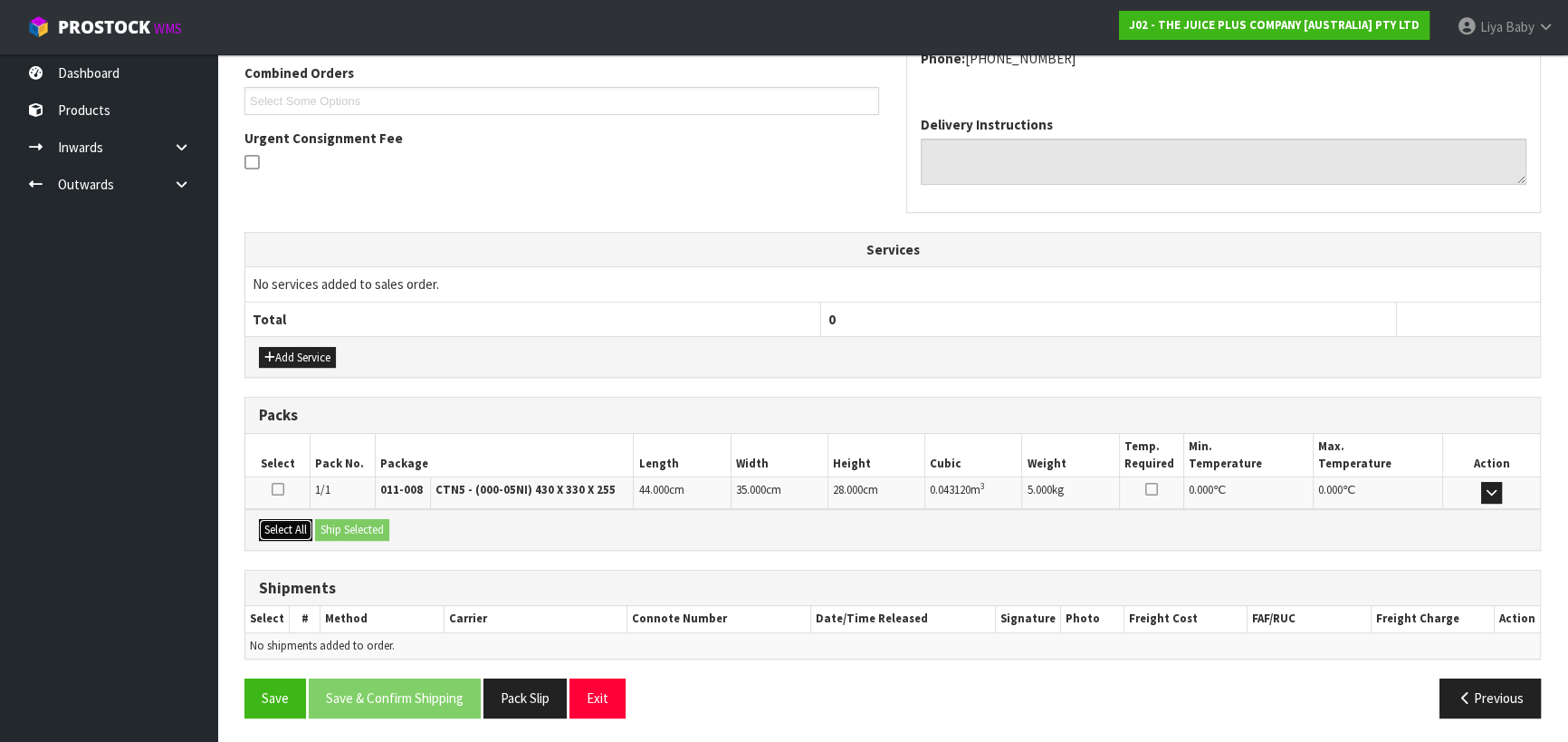
click at [277, 523] on button "Select All" at bounding box center [285, 529] width 53 height 21
click at [339, 522] on button "Ship Selected" at bounding box center [352, 529] width 74 height 21
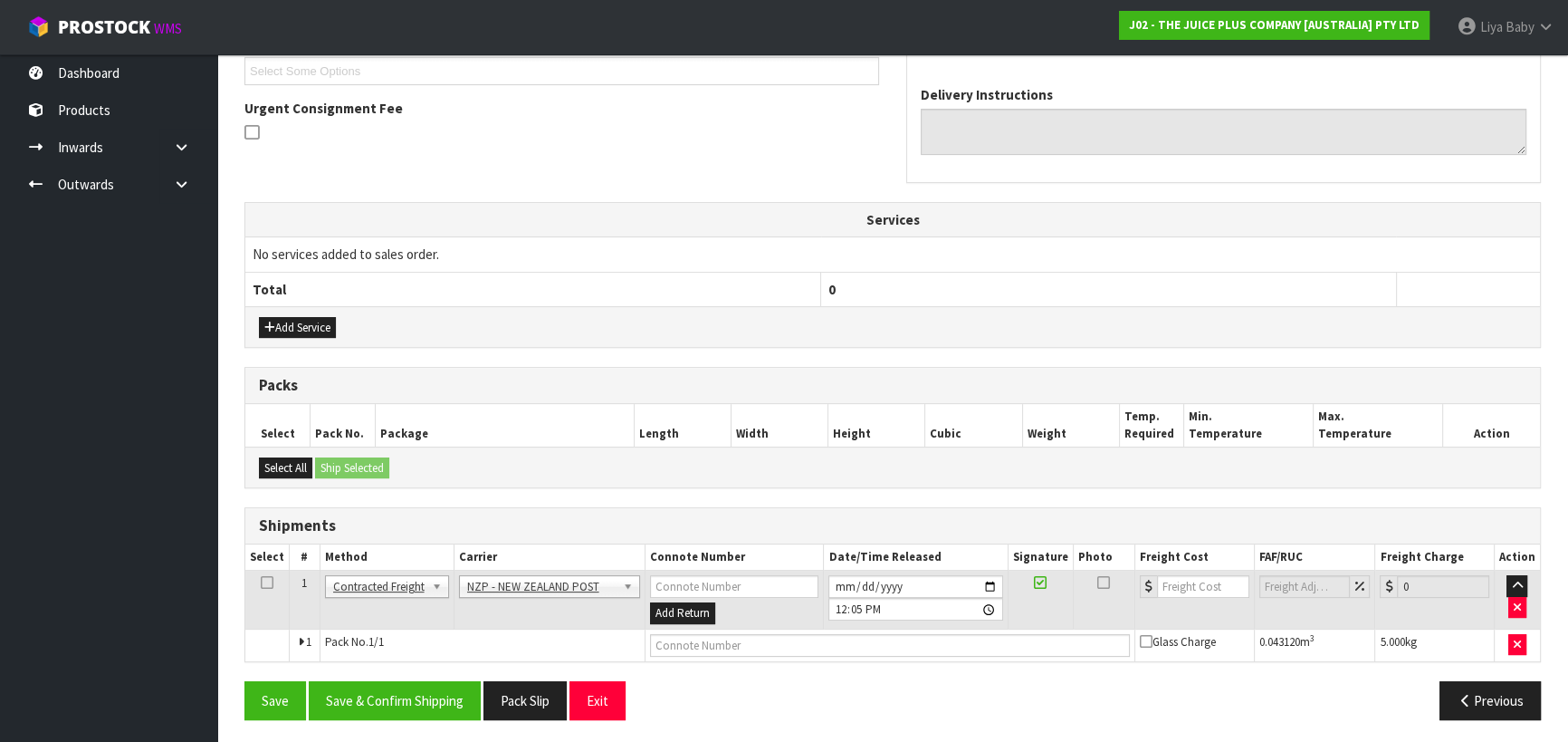
scroll to position [502, 0]
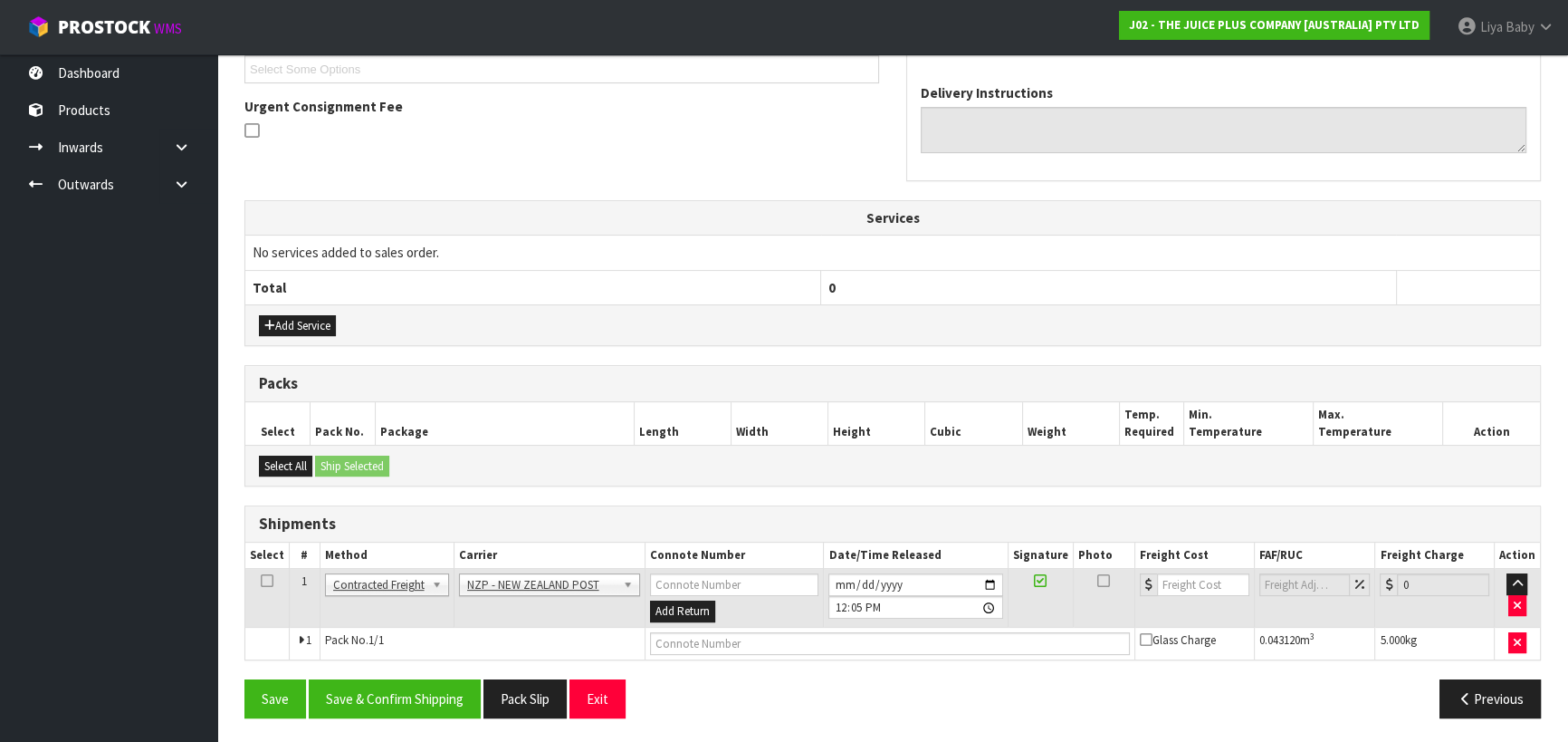
click at [267, 581] on icon at bounding box center [267, 581] width 13 height 1
click at [369, 700] on button "Save & Confirm Shipping" at bounding box center [395, 699] width 172 height 39
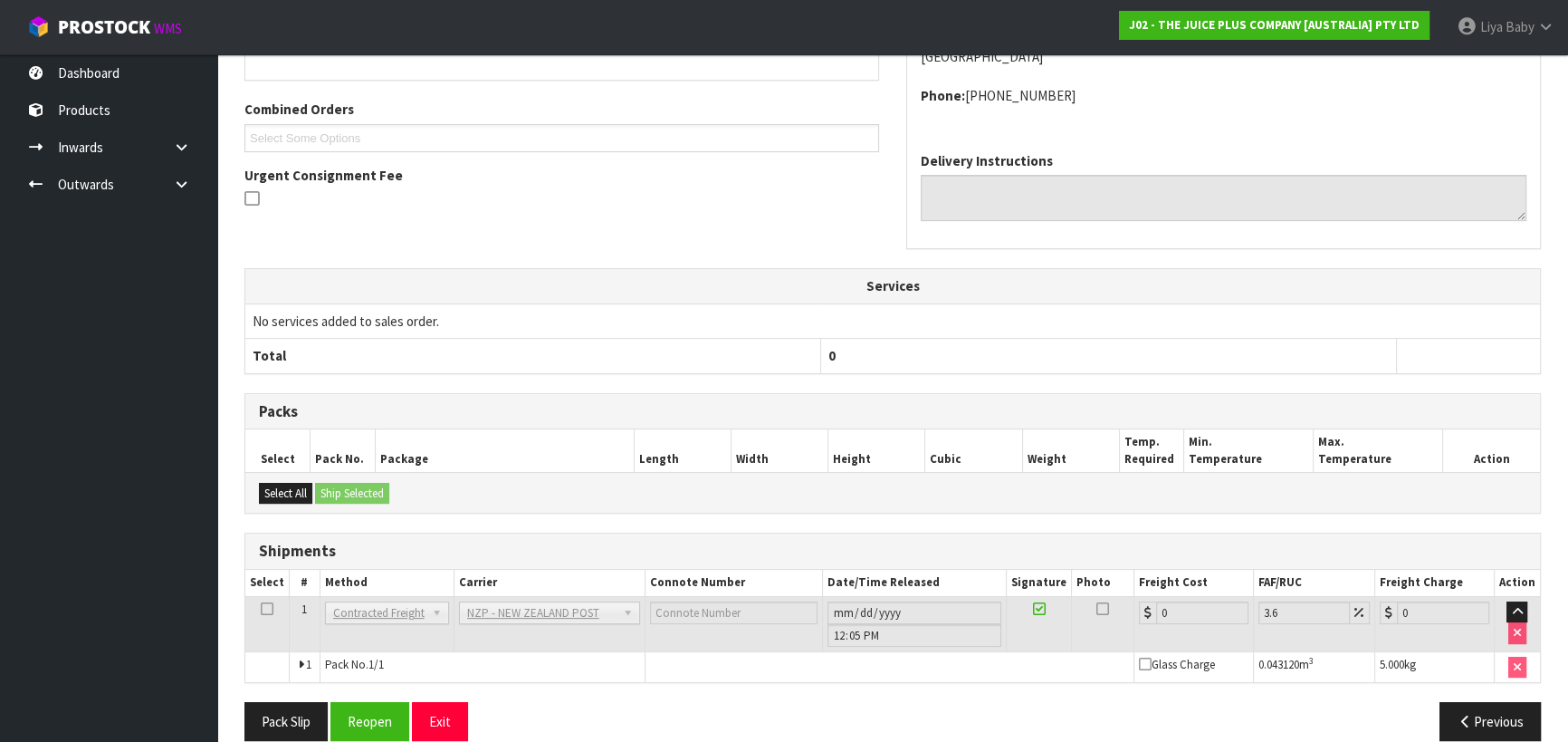
scroll to position [477, 0]
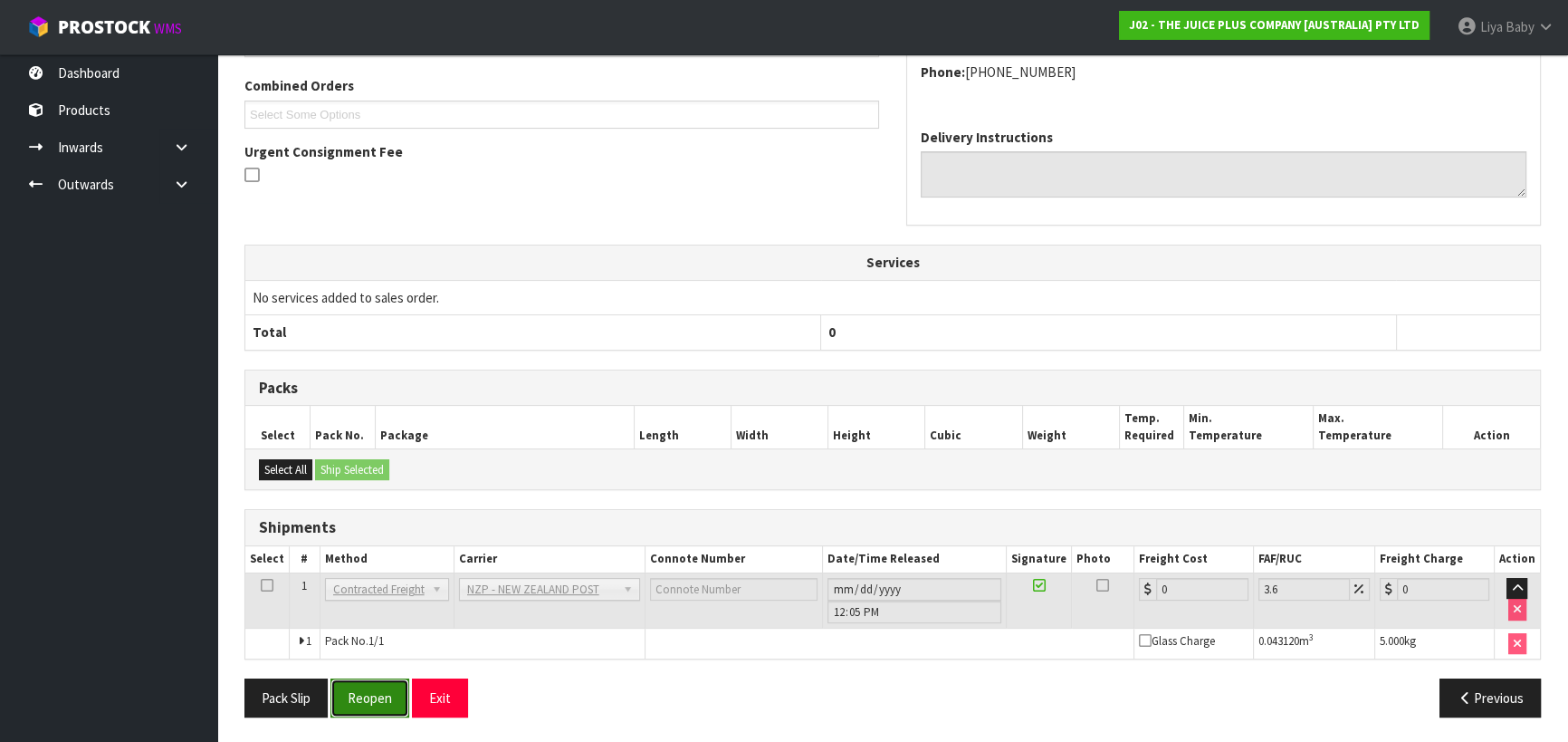
click at [386, 686] on button "Reopen" at bounding box center [370, 698] width 79 height 39
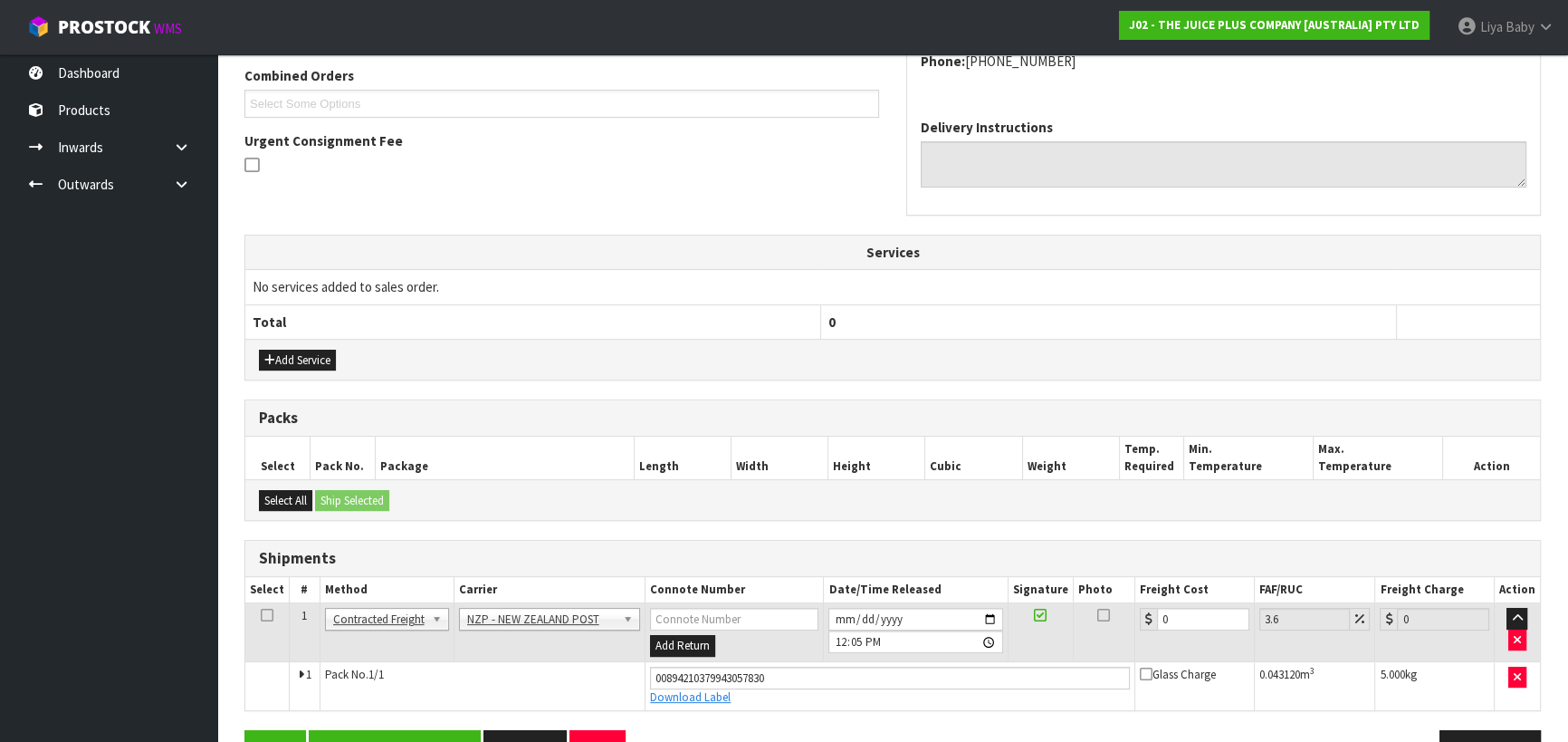
scroll to position [519, 0]
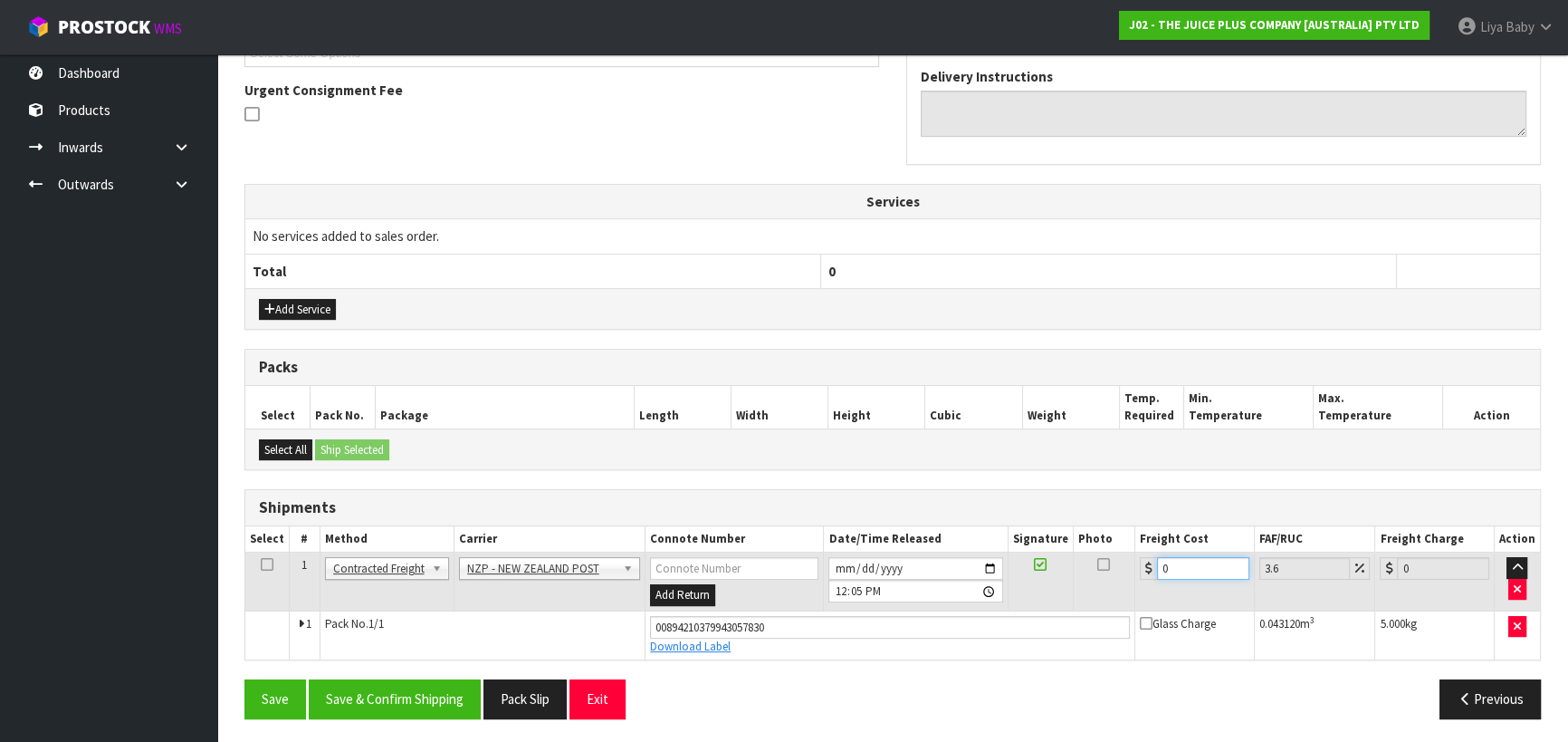
click at [1181, 570] on input "0" at bounding box center [1204, 567] width 93 height 22
drag, startPoint x: 261, startPoint y: 562, endPoint x: 275, endPoint y: 556, distance: 15.2
click at [261, 564] on icon at bounding box center [267, 564] width 13 height 1
click at [431, 689] on button "Save & Confirm Shipping" at bounding box center [395, 699] width 172 height 39
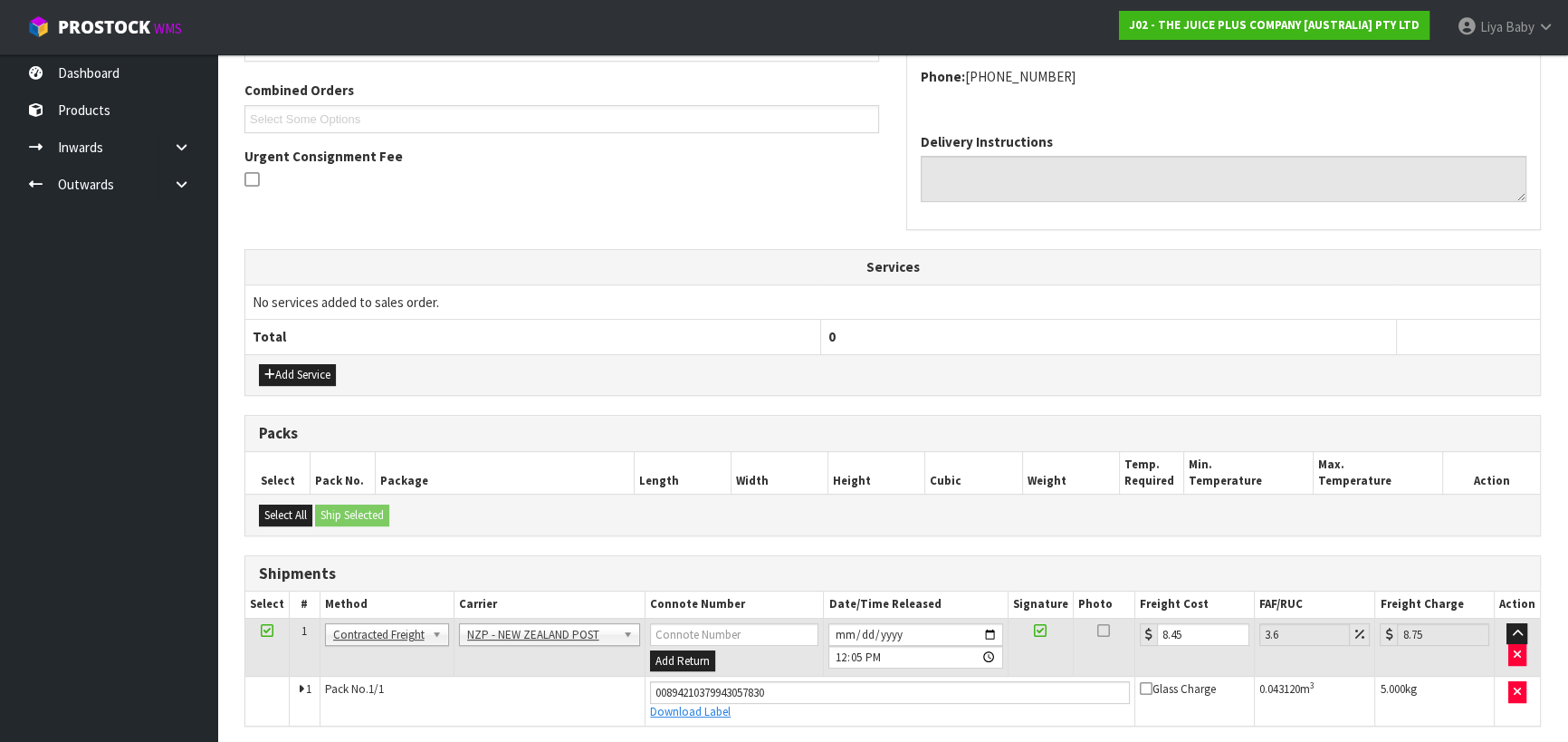
scroll to position [0, 0]
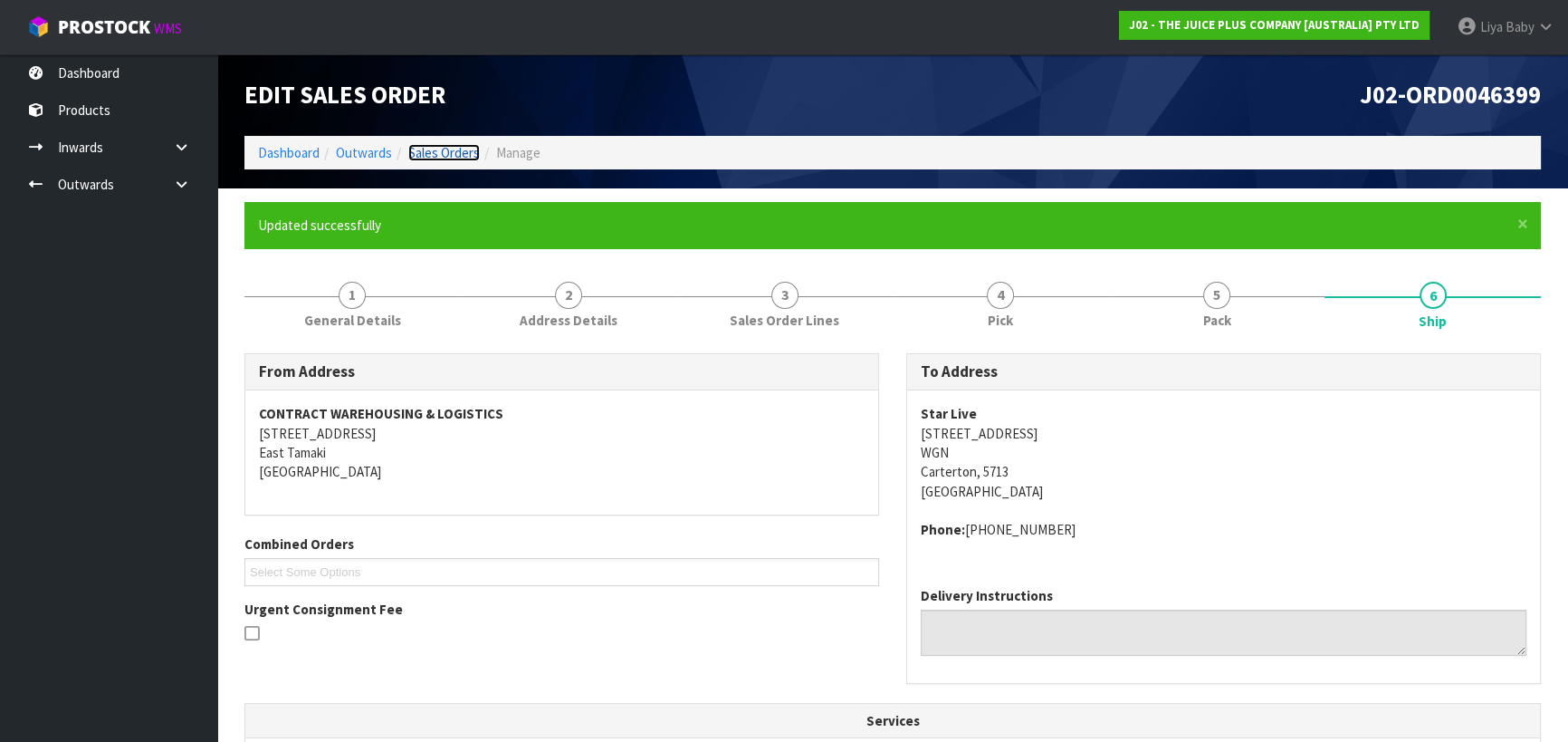
click at [461, 157] on link "Sales Orders" at bounding box center [444, 153] width 71 height 17
